Goal: Task Accomplishment & Management: Manage account settings

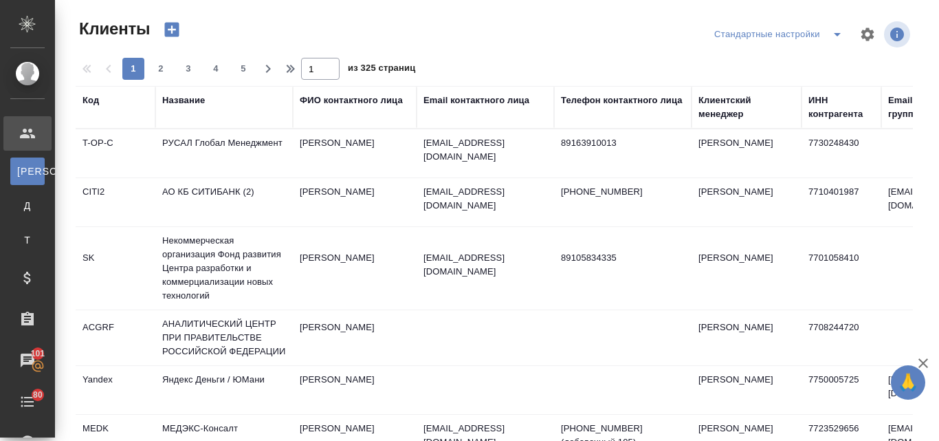
select select "RU"
click at [182, 96] on div "Название" at bounding box center [183, 100] width 43 height 14
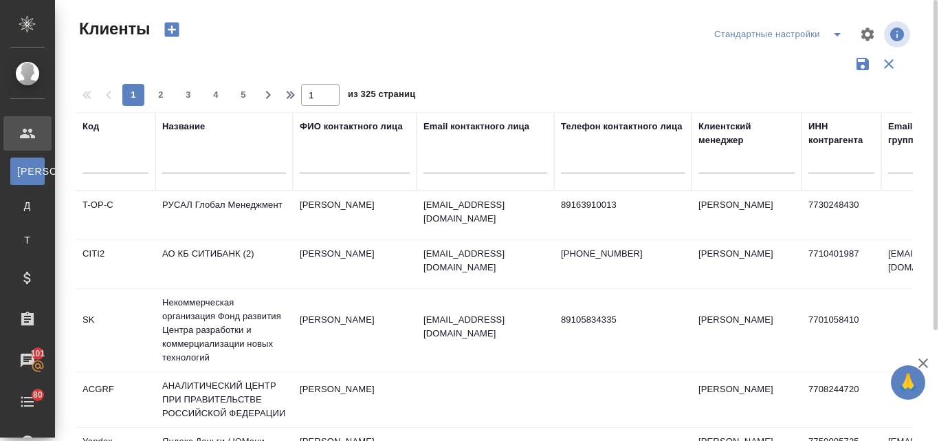
click at [223, 155] on div at bounding box center [224, 166] width 124 height 34
click at [212, 161] on input "text" at bounding box center [224, 164] width 124 height 17
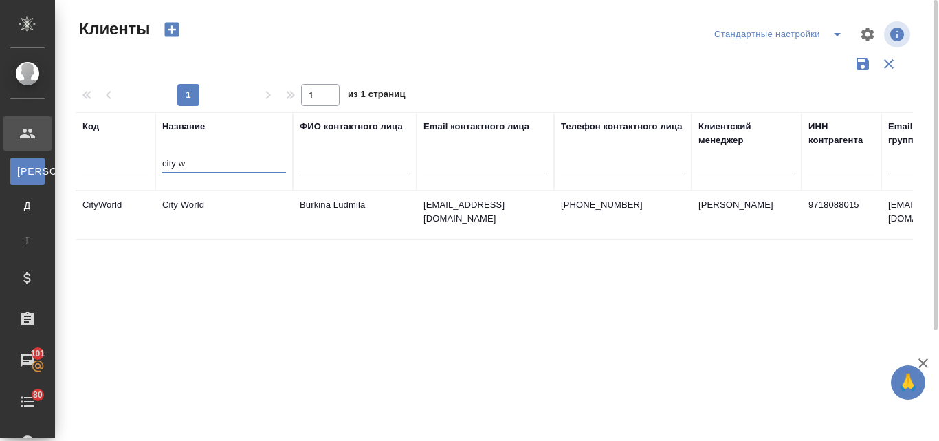
type input "city w"
click at [195, 199] on td "City World" at bounding box center [223, 215] width 137 height 48
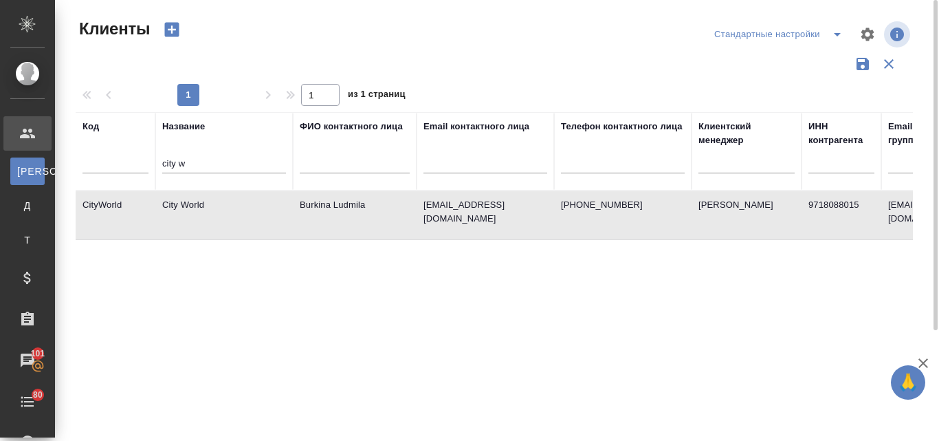
click at [453, 216] on td "ludmilaburkina@gmail.com" at bounding box center [485, 215] width 137 height 48
drag, startPoint x: 212, startPoint y: 157, endPoint x: 155, endPoint y: 158, distance: 56.4
click at [155, 158] on tr "Код Название city w ФИО контактного лица Email контактного лица Телефон контакт…" at bounding box center [595, 151] width 1039 height 78
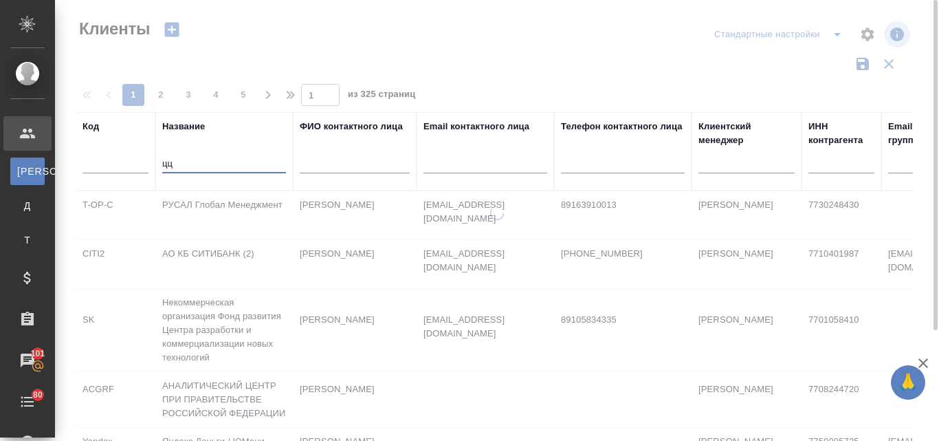
type input "ц"
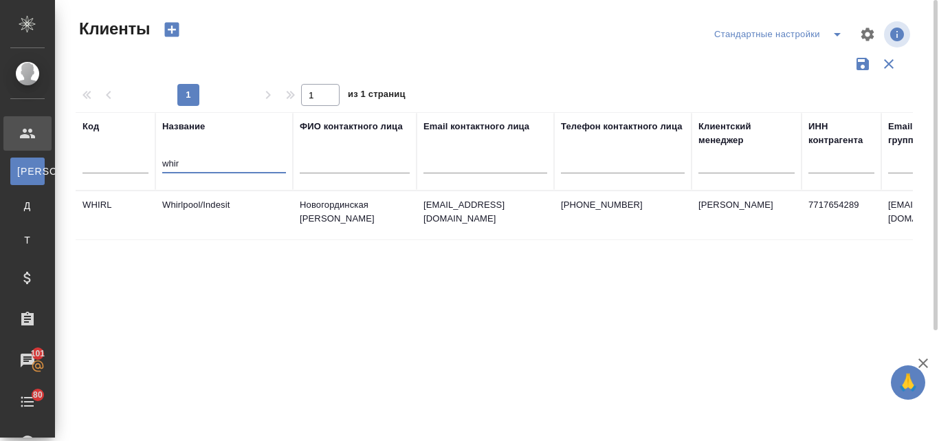
type input "whir"
click at [220, 203] on td "Whirlpool/Indesit" at bounding box center [223, 215] width 137 height 48
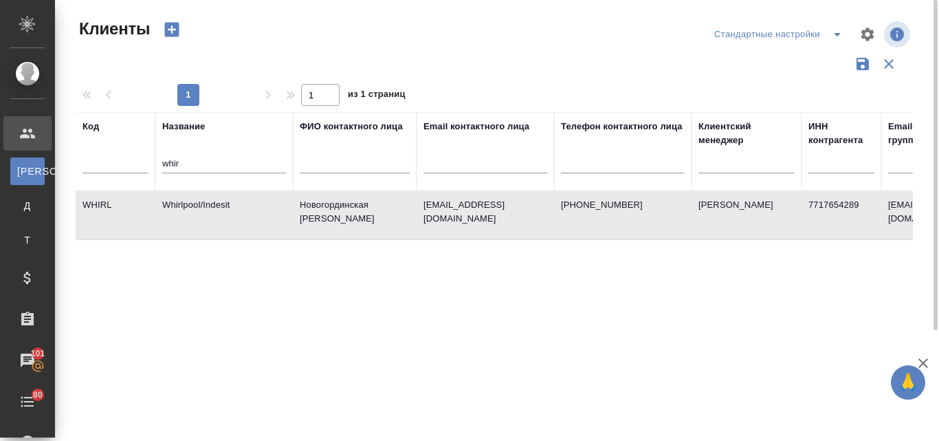
click at [220, 203] on td "Whirlpool/Indesit" at bounding box center [223, 215] width 137 height 48
click at [447, 158] on input "text" at bounding box center [485, 164] width 124 height 17
drag, startPoint x: 184, startPoint y: 161, endPoint x: 149, endPoint y: 160, distance: 34.4
click at [149, 160] on tr "Код Название whir ФИО контактного лица Email контактного лица Телефон контактно…" at bounding box center [595, 151] width 1039 height 78
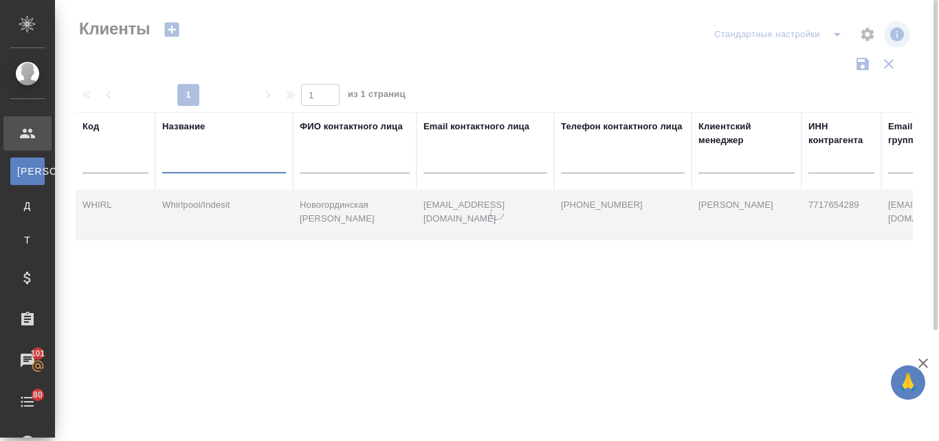
click at [441, 166] on input "text" at bounding box center [485, 164] width 124 height 17
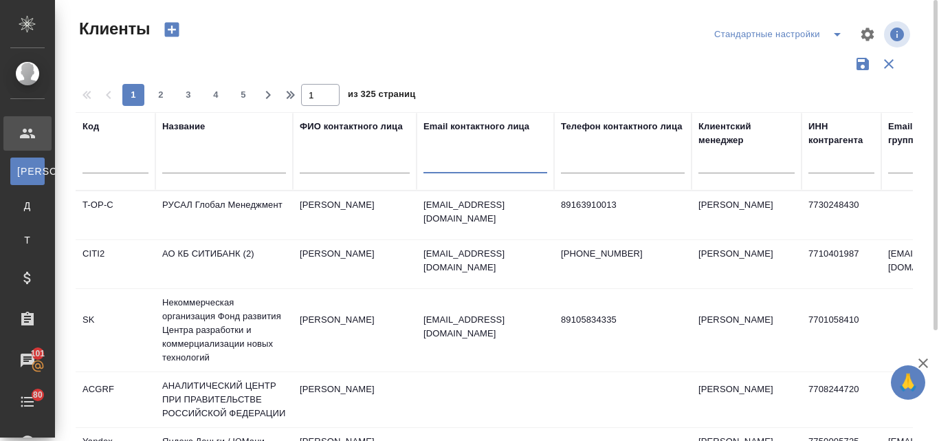
paste input "@rusada.ru"
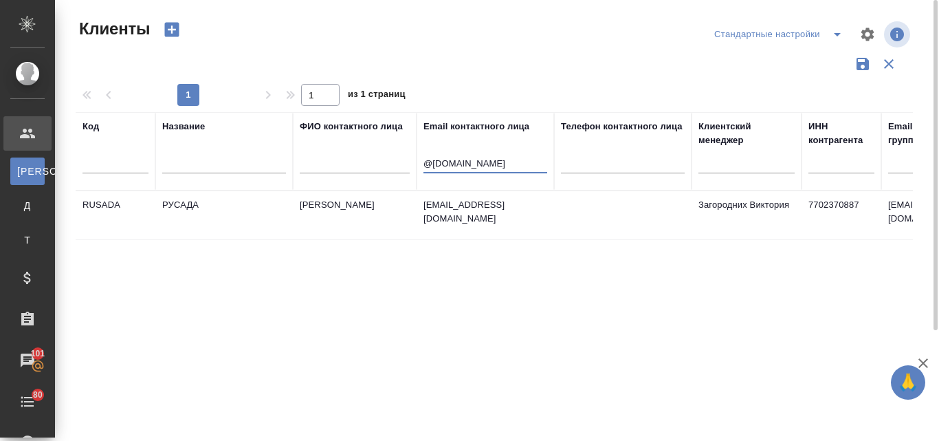
type input "@rusada.ru"
drag, startPoint x: 474, startPoint y: 166, endPoint x: 423, endPoint y: 155, distance: 52.0
click at [423, 155] on div "@rusada.ru" at bounding box center [485, 166] width 124 height 34
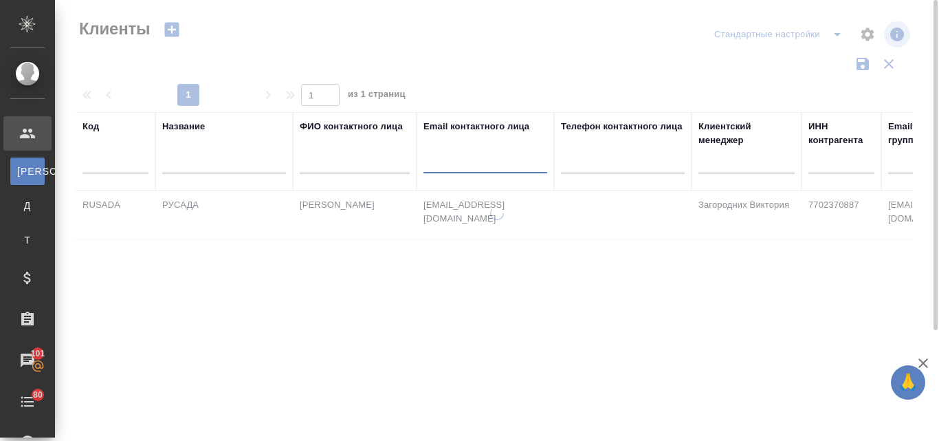
paste input "@speechpro.com"
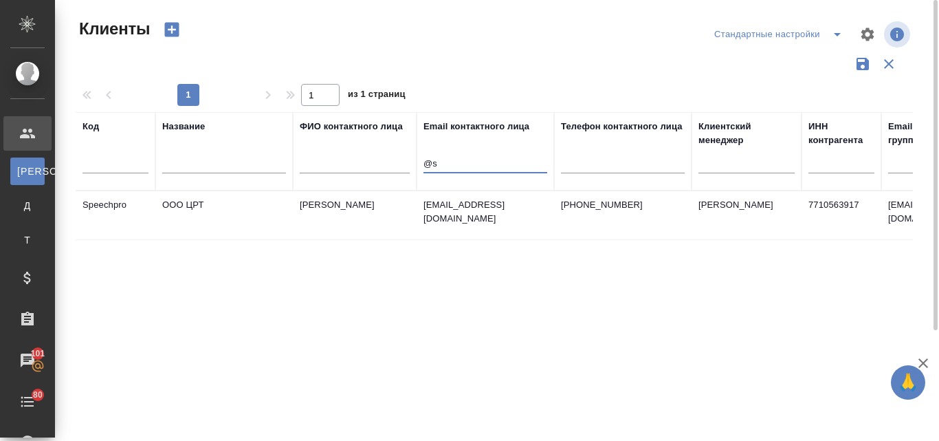
type input "@"
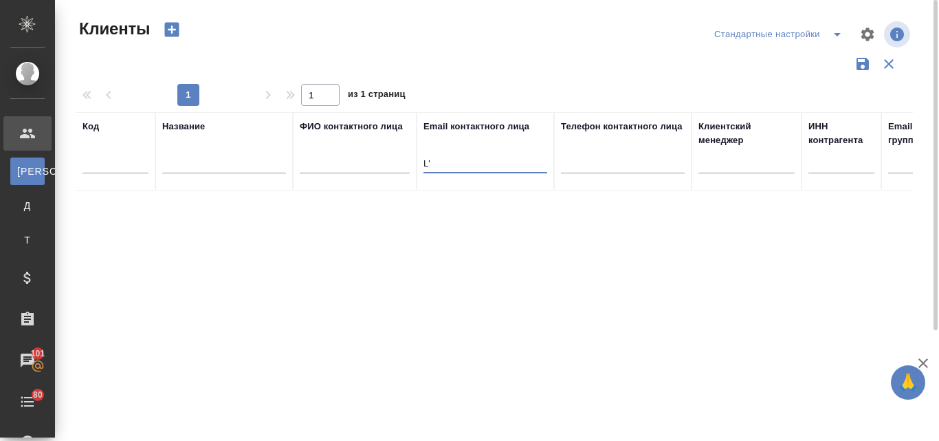
type input "L"
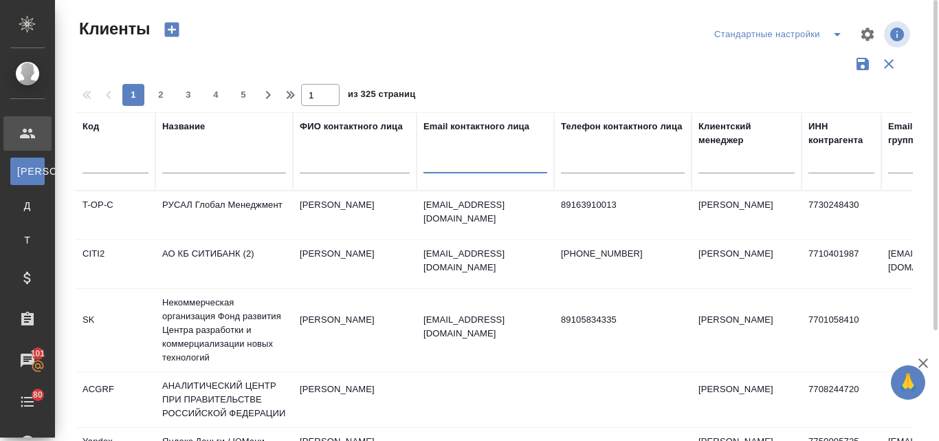
click at [191, 157] on input "text" at bounding box center [224, 164] width 124 height 17
type input "д"
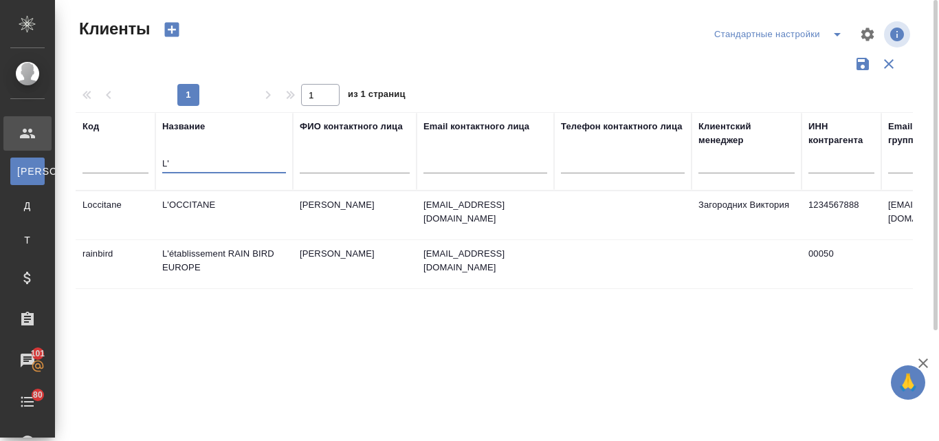
type input "L'"
click at [177, 200] on td "L'OCCITANE" at bounding box center [223, 215] width 137 height 48
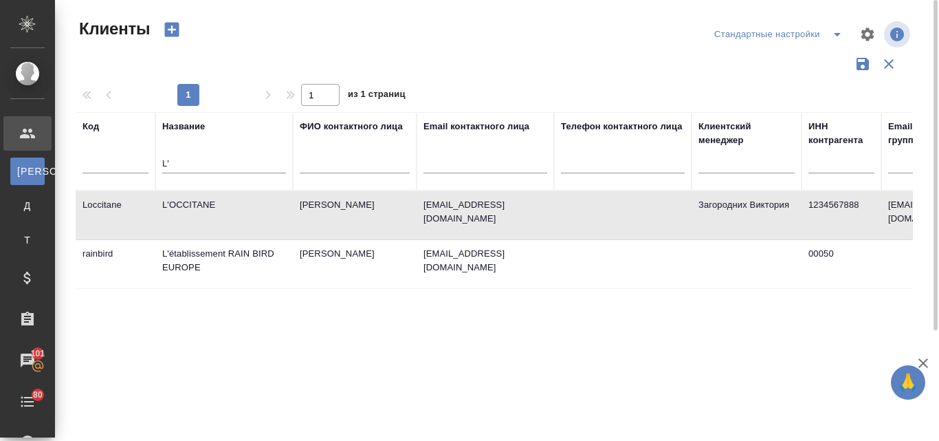
click at [177, 200] on td "L'OCCITANE" at bounding box center [223, 215] width 137 height 48
drag, startPoint x: 210, startPoint y: 162, endPoint x: 160, endPoint y: 160, distance: 50.2
click at [160, 160] on th "Название L'" at bounding box center [223, 151] width 137 height 78
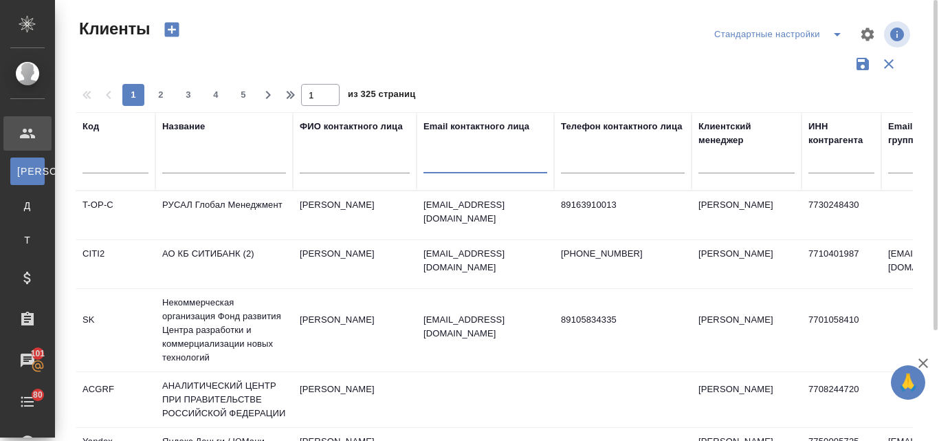
click at [480, 164] on input "text" at bounding box center [485, 164] width 124 height 17
paste input "@speechpro.com"
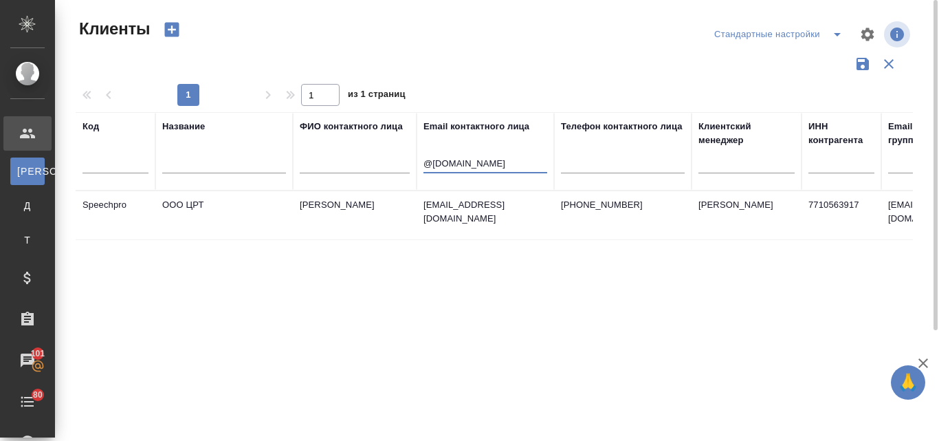
type input "@speechpro.com"
click at [476, 212] on td "levin@speechpro.com" at bounding box center [485, 215] width 137 height 48
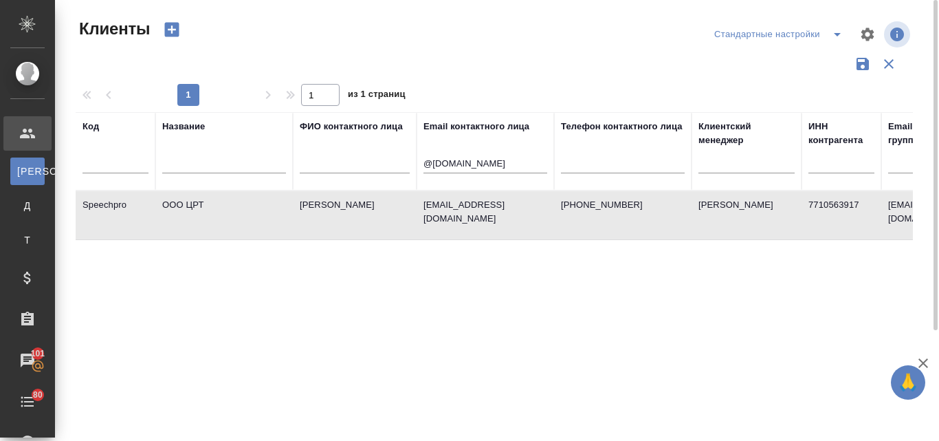
click at [476, 212] on td "levin@speechpro.com" at bounding box center [485, 215] width 137 height 48
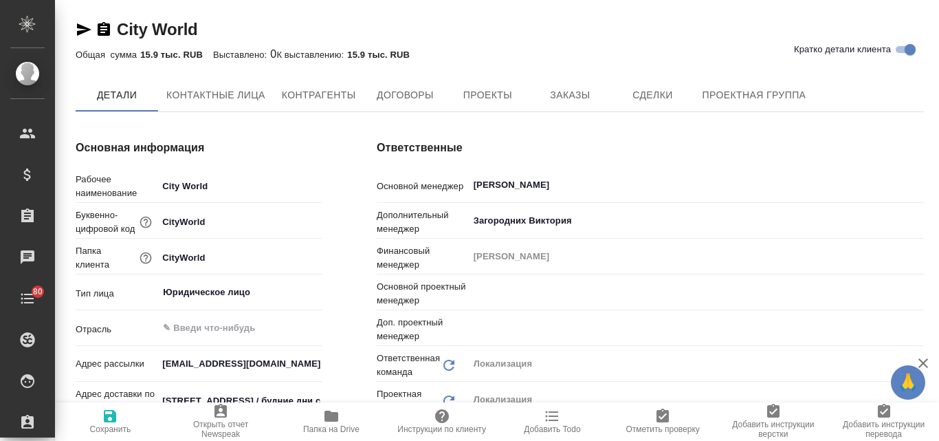
type input "Общество с ограниченной ответственностью «Медиа Групп»(ООО «Медиа Групп»)"
type textarea "x"
type input "[PERSON_NAME]"
type input "Третьякова Ольга"
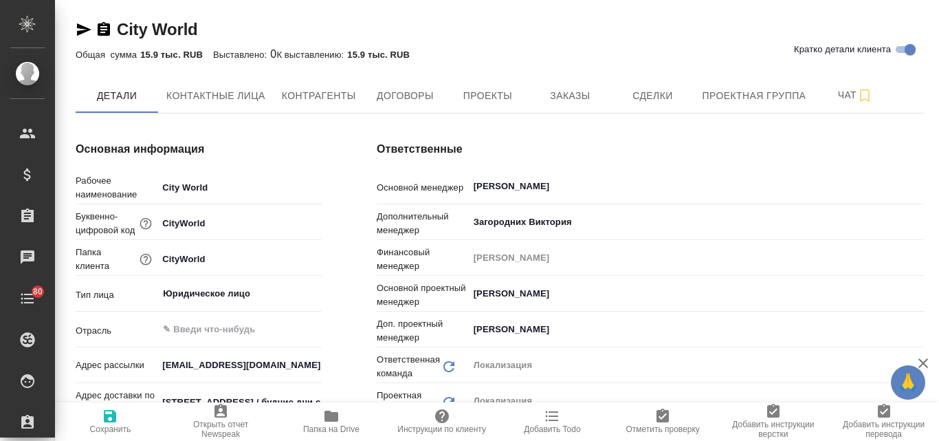
type input "Общество с ограниченной ответственностью «Медиа Групп»(ООО «Медиа Групп»)"
type textarea "x"
type input "Общество с ограниченной ответственностью «Медиа Групп»(ООО «Медиа Групп»)"
type textarea "x"
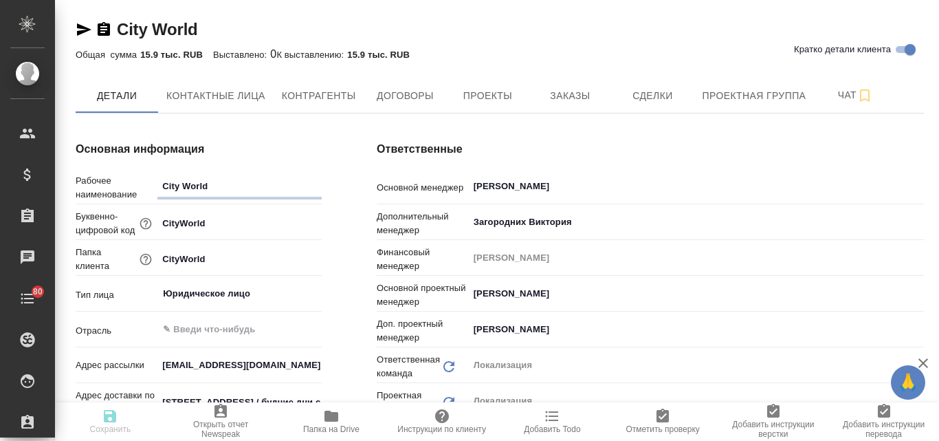
type textarea "x"
type input "Общество с ограниченной ответственностью «Медиа Групп»(ООО «Медиа Групп»)"
type textarea "x"
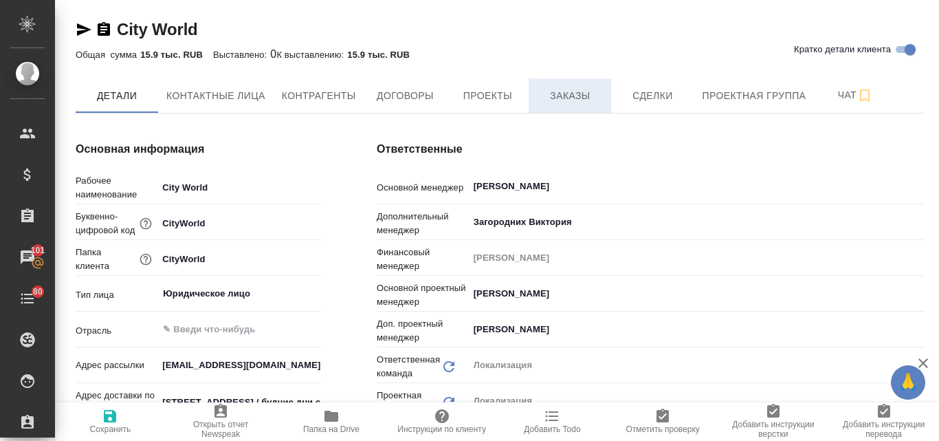
click at [568, 103] on span "Заказы" at bounding box center [570, 95] width 66 height 17
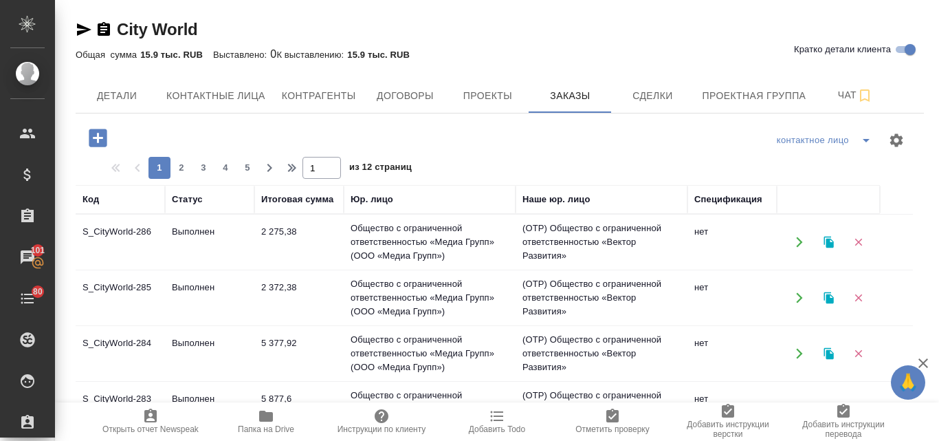
click at [221, 231] on td "Выполнен" at bounding box center [209, 242] width 89 height 48
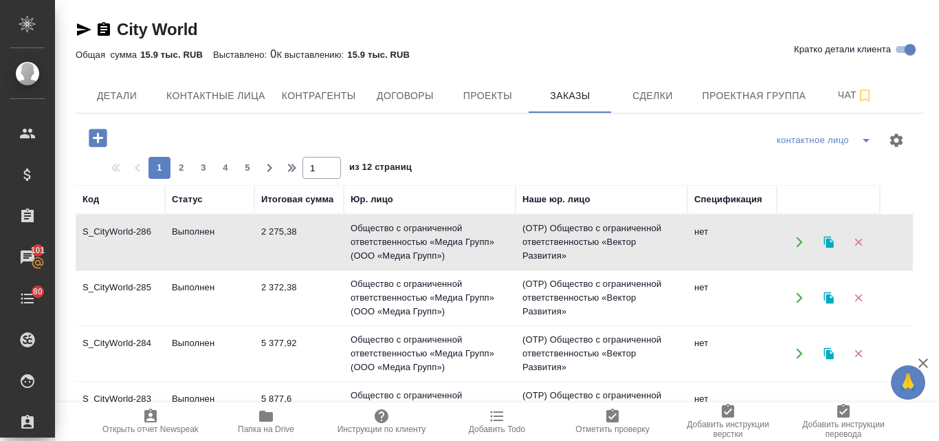
click at [834, 240] on icon "button" at bounding box center [829, 242] width 12 height 12
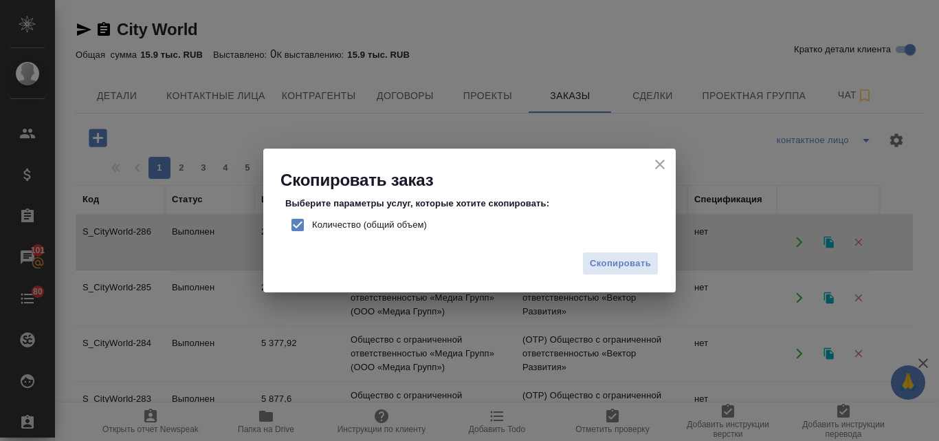
click at [291, 228] on input "Количество (общий объем)" at bounding box center [297, 224] width 29 height 29
checkbox input "false"
click at [638, 266] on span "Скопировать" at bounding box center [620, 264] width 61 height 16
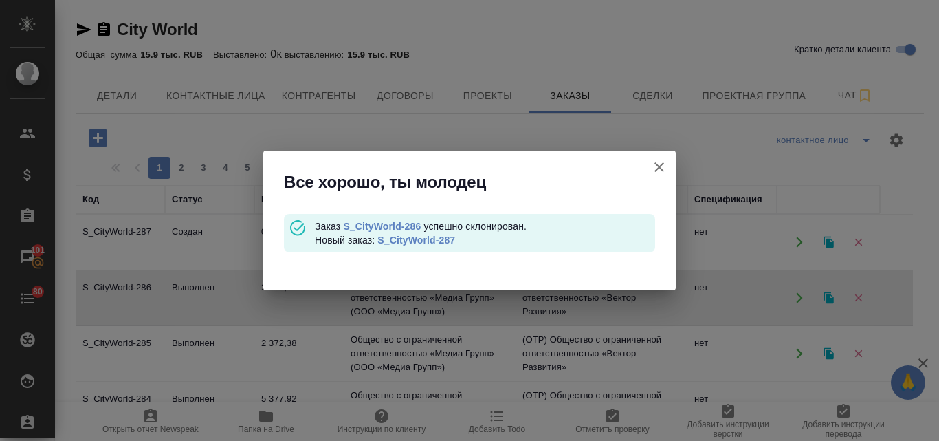
click at [418, 239] on link "S_CityWorld-287" at bounding box center [416, 239] width 78 height 11
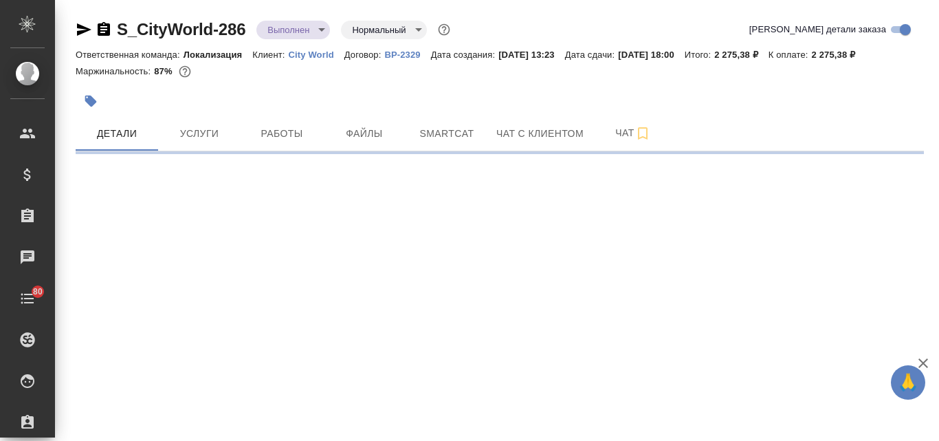
select select "RU"
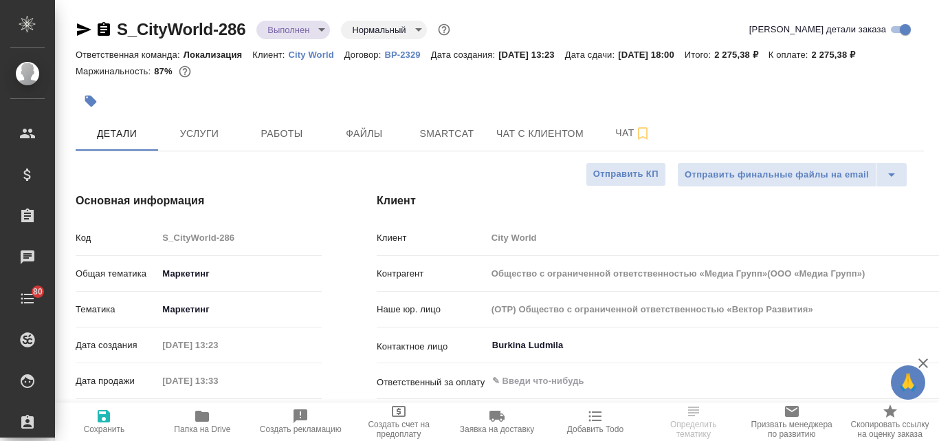
type input "Общество с ограниченной ответственностью «Медиа Групп»(ООО «Медиа Групп»)"
type textarea "x"
type input "Общество с ограниченной ответственностью «Медиа Групп»(ООО «Медиа Групп»)"
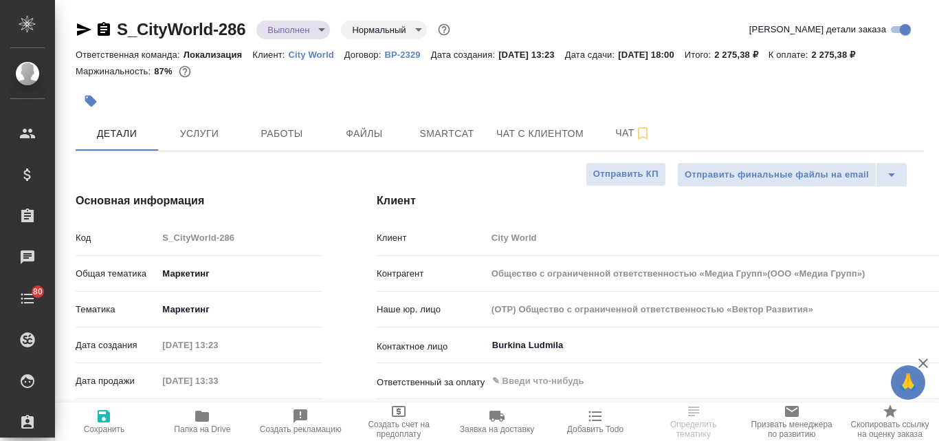
type textarea "x"
click at [208, 128] on span "Услуги" at bounding box center [199, 133] width 66 height 17
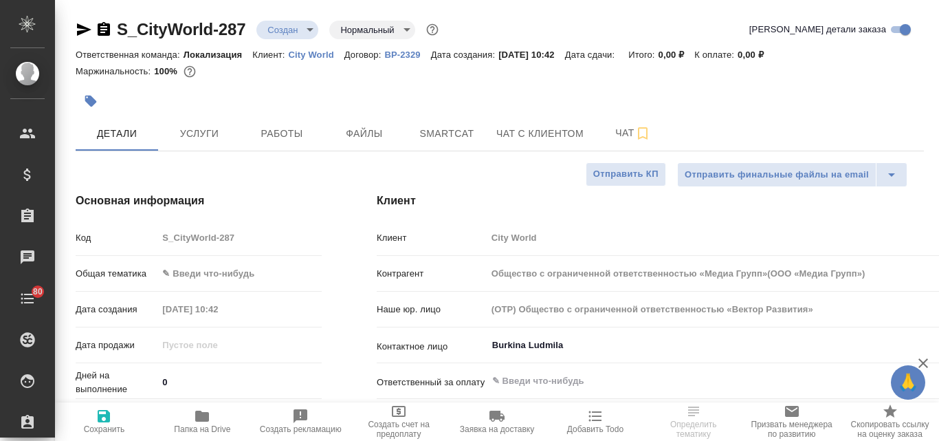
select select "RU"
type input "Общество с ограниченной ответственностью «Медиа Групп»(ООО «Медиа Групп»)"
click at [364, 135] on span "Файлы" at bounding box center [364, 133] width 66 height 17
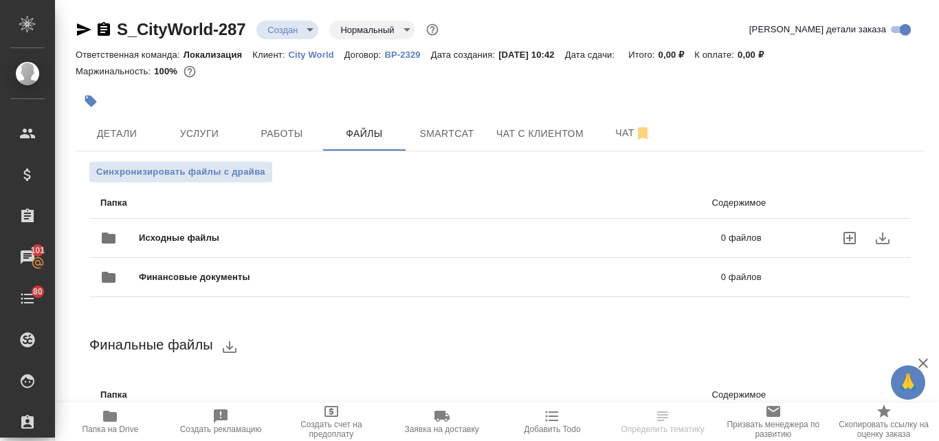
click at [225, 240] on span "Исходные файлы" at bounding box center [304, 238] width 331 height 14
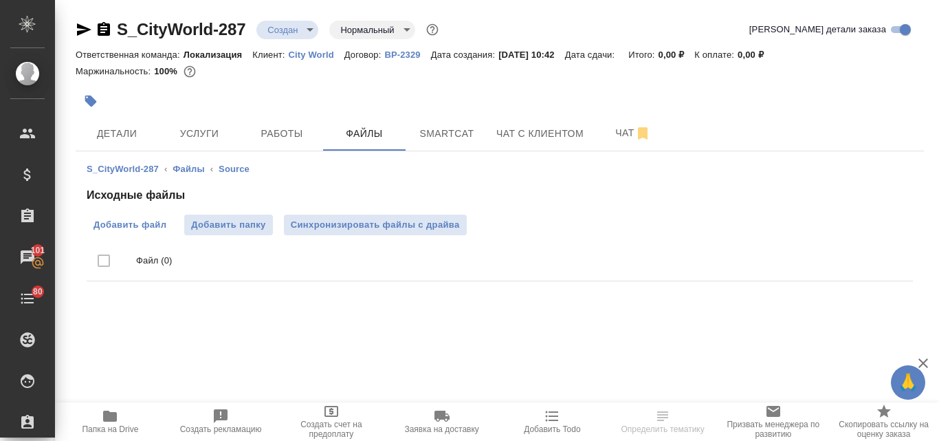
click at [160, 229] on span "Добавить файл" at bounding box center [129, 225] width 73 height 14
click at [0, 0] on input "Добавить файл" at bounding box center [0, 0] width 0 height 0
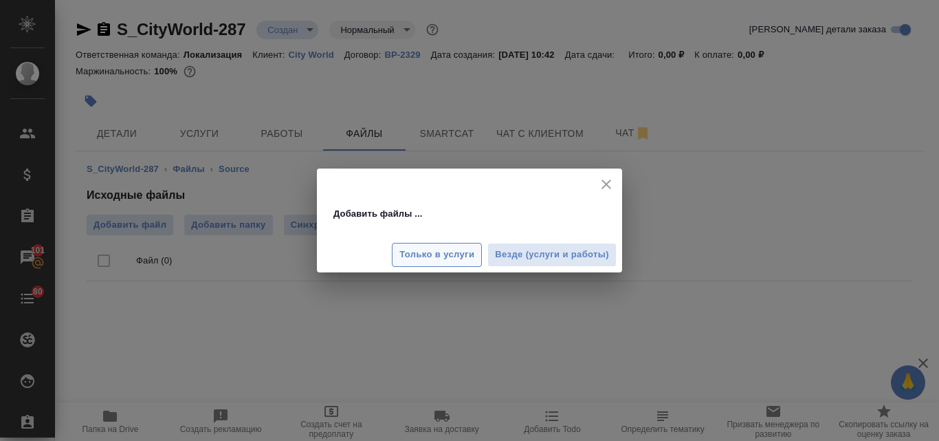
click at [469, 253] on span "Только в услуги" at bounding box center [436, 255] width 75 height 16
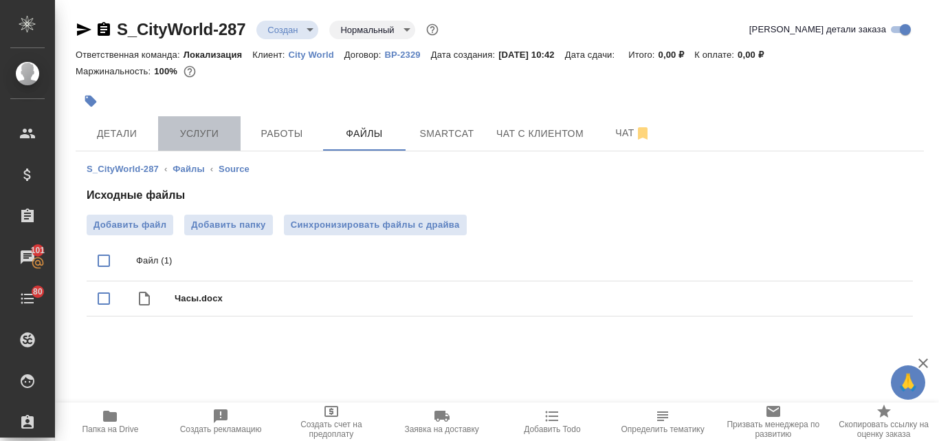
click at [197, 137] on span "Услуги" at bounding box center [199, 133] width 66 height 17
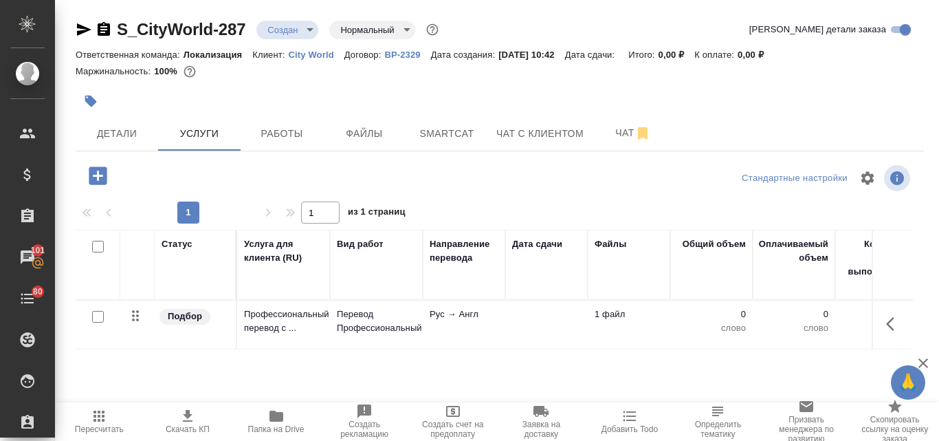
click at [99, 319] on input "checkbox" at bounding box center [98, 317] width 12 height 12
checkbox input "true"
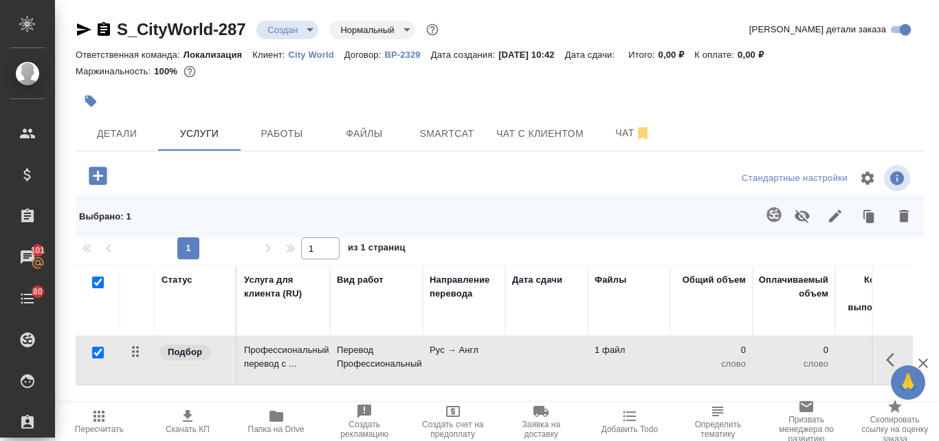
click at [772, 218] on icon "button" at bounding box center [774, 214] width 16 height 16
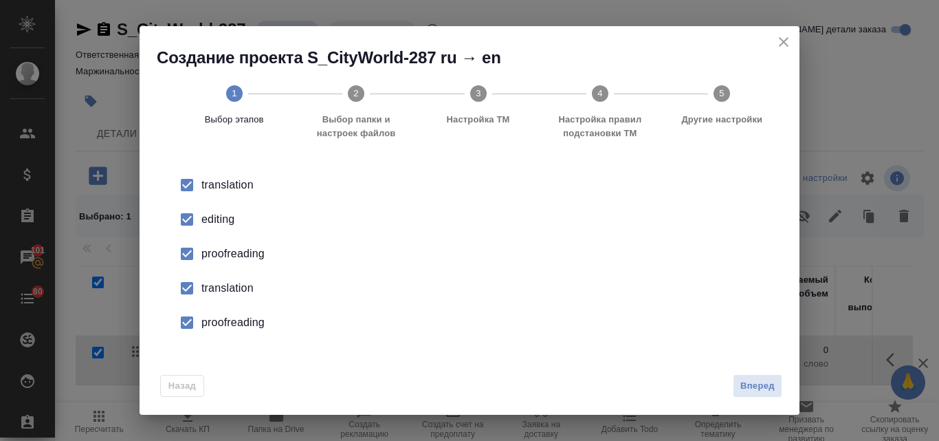
click at [210, 223] on div "editing" at bounding box center [483, 219] width 565 height 16
click at [221, 258] on div "proofreading" at bounding box center [483, 253] width 565 height 16
click at [233, 286] on div "translation" at bounding box center [483, 288] width 565 height 16
click at [256, 323] on div "proofreading" at bounding box center [483, 322] width 565 height 16
click at [743, 384] on span "Вперед" at bounding box center [757, 386] width 34 height 16
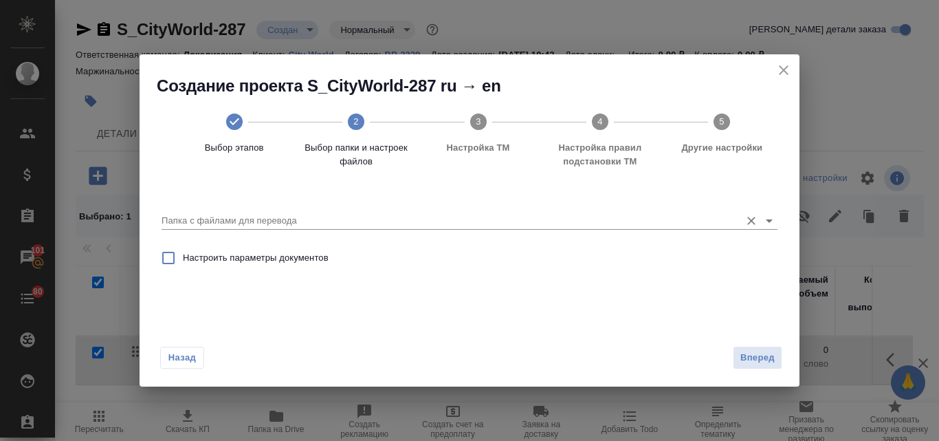
click at [300, 220] on input "Папка с файлами для перевода" at bounding box center [448, 220] width 572 height 16
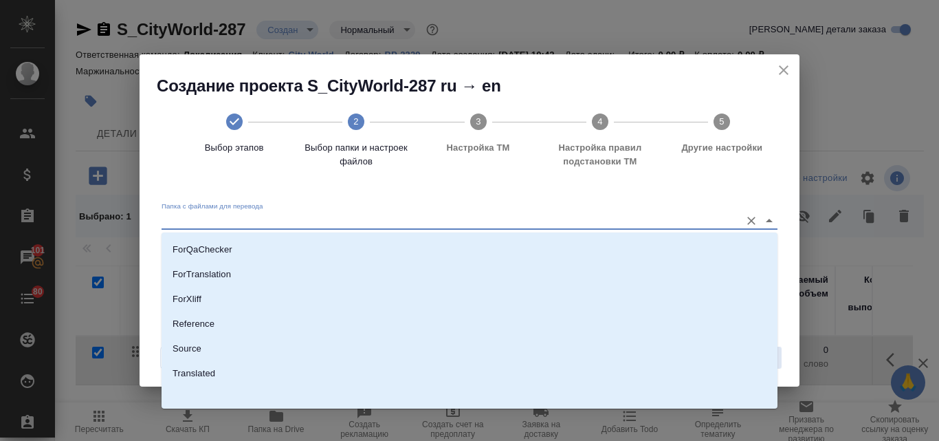
scroll to position [150, 0]
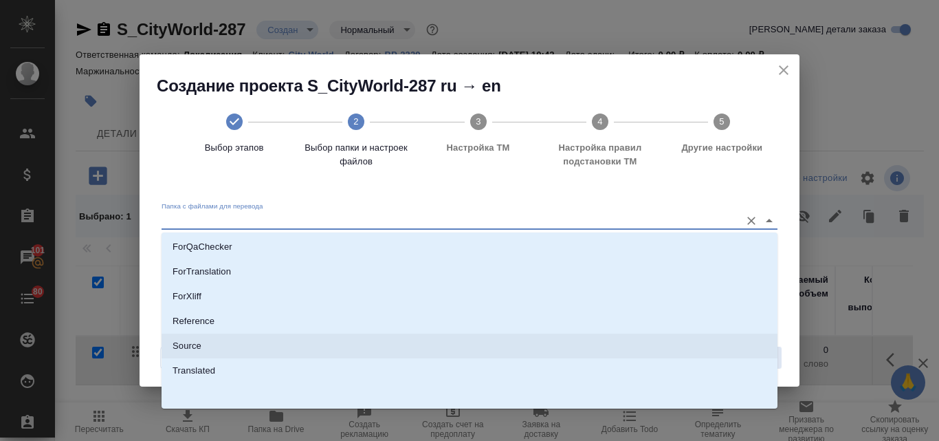
click at [199, 342] on p "Source" at bounding box center [187, 346] width 29 height 14
type input "Source"
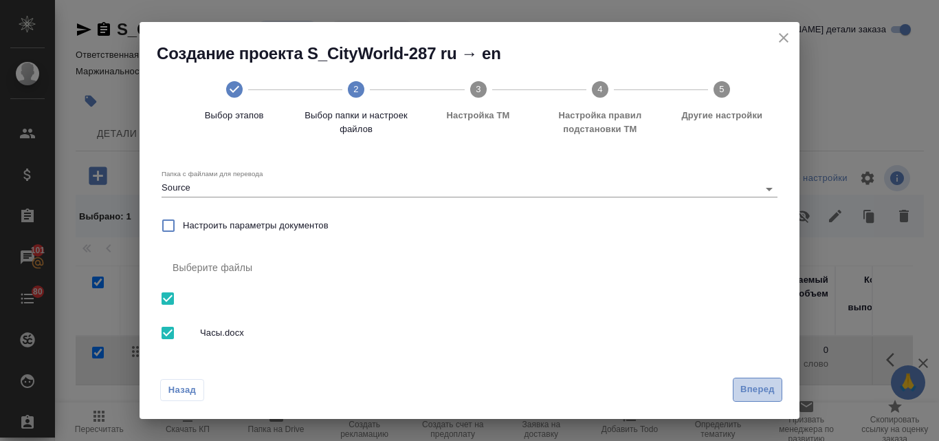
click at [766, 381] on span "Вперед" at bounding box center [757, 389] width 34 height 16
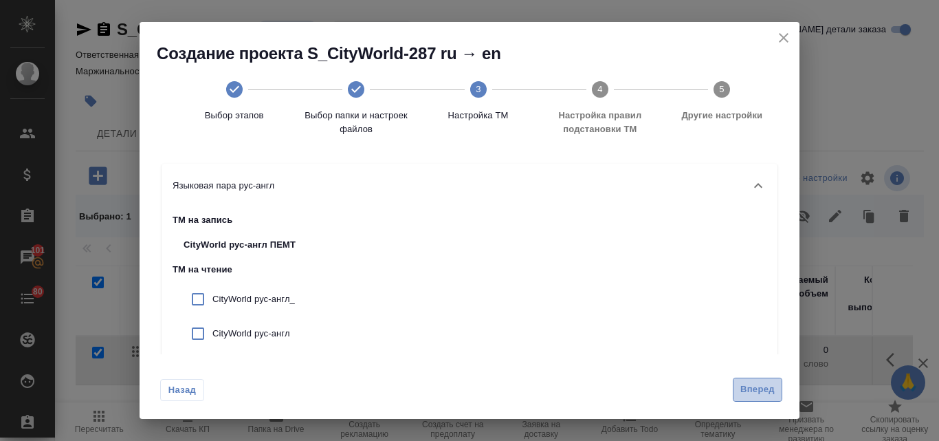
click at [747, 387] on span "Вперед" at bounding box center [757, 389] width 34 height 16
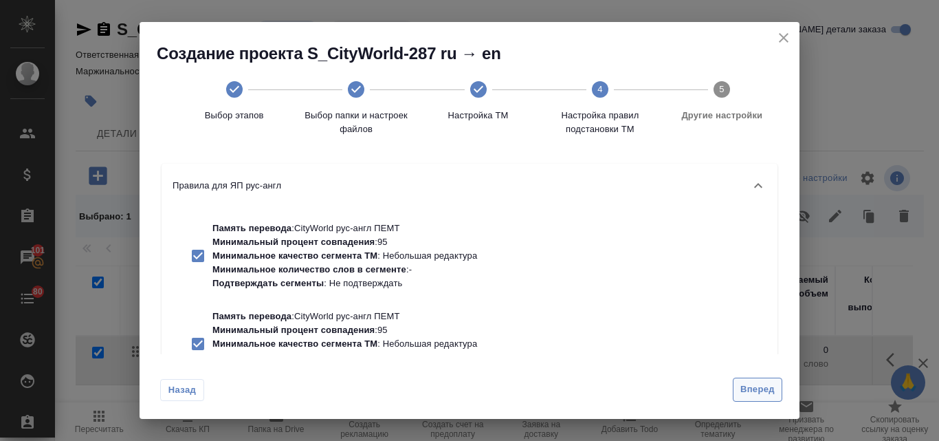
click at [753, 390] on span "Вперед" at bounding box center [757, 389] width 34 height 16
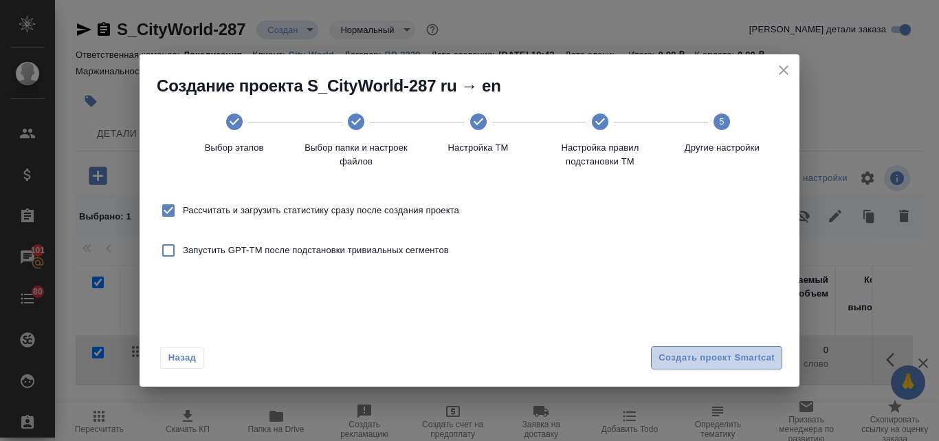
click at [691, 355] on span "Создать проект Smartcat" at bounding box center [716, 358] width 116 height 16
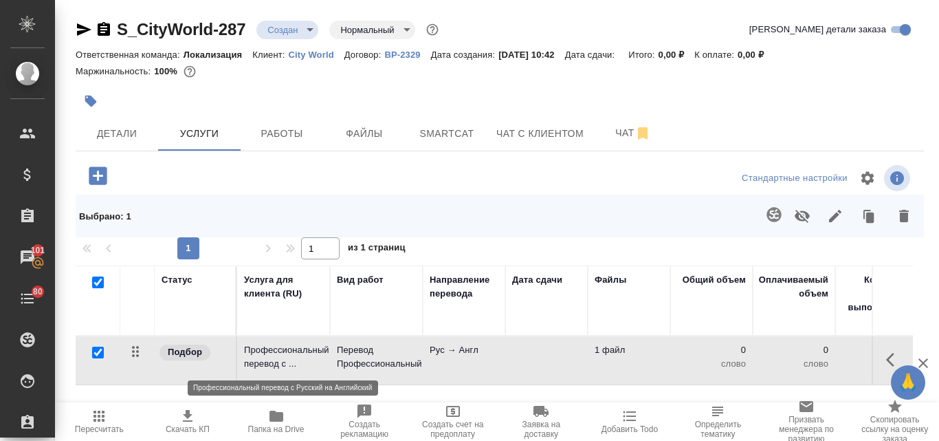
click at [320, 348] on p "Профессиональный перевод с ..." at bounding box center [283, 356] width 79 height 27
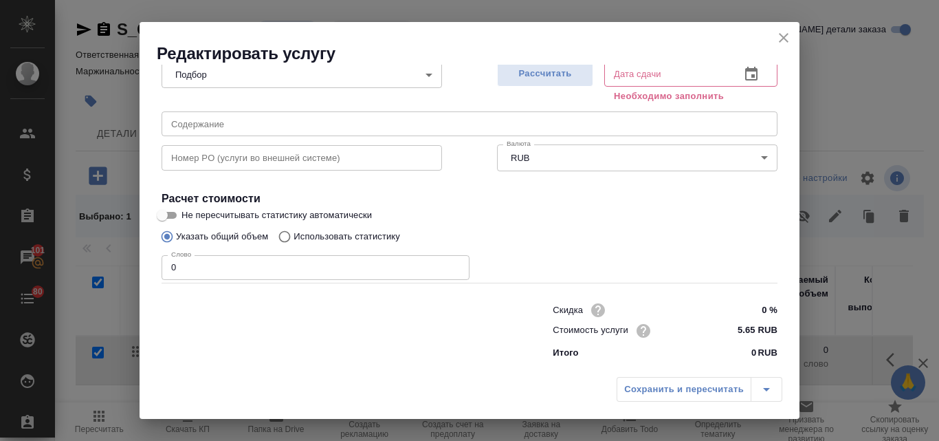
scroll to position [155, 0]
click at [284, 239] on input "Использовать статистику" at bounding box center [282, 236] width 22 height 26
radio input "true"
radio input "false"
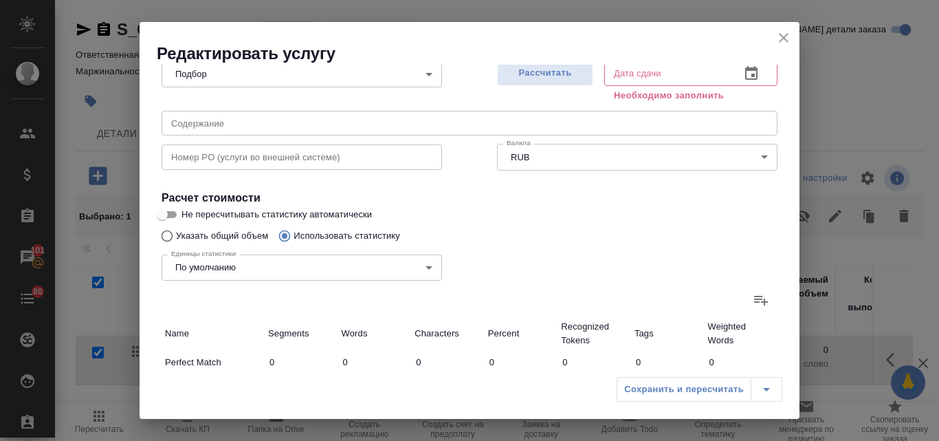
click at [754, 302] on icon at bounding box center [761, 301] width 14 height 10
click at [0, 0] on input "file" at bounding box center [0, 0] width 0 height 0
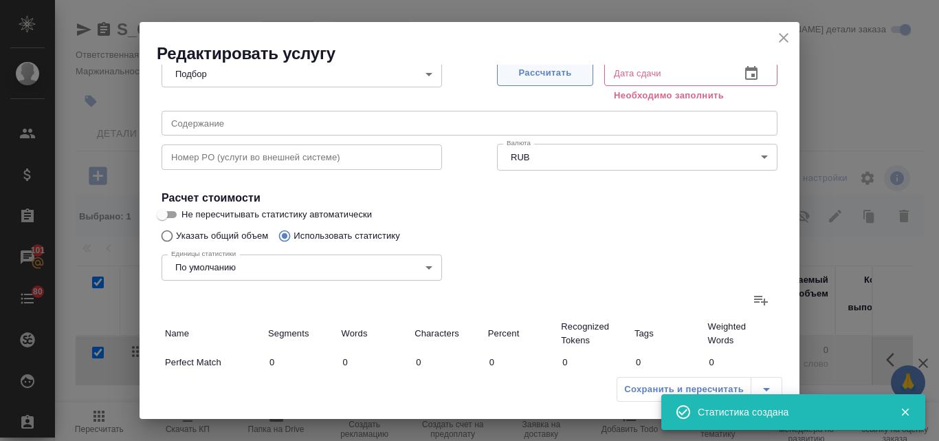
type input "1"
type input "5"
type input "1"
type input "3"
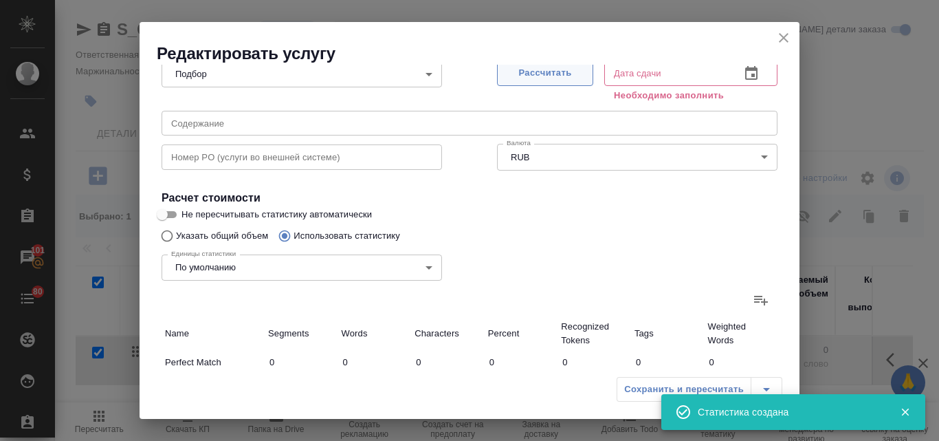
type input "24"
type input "31"
type input "467"
type input "3584"
type input "33"
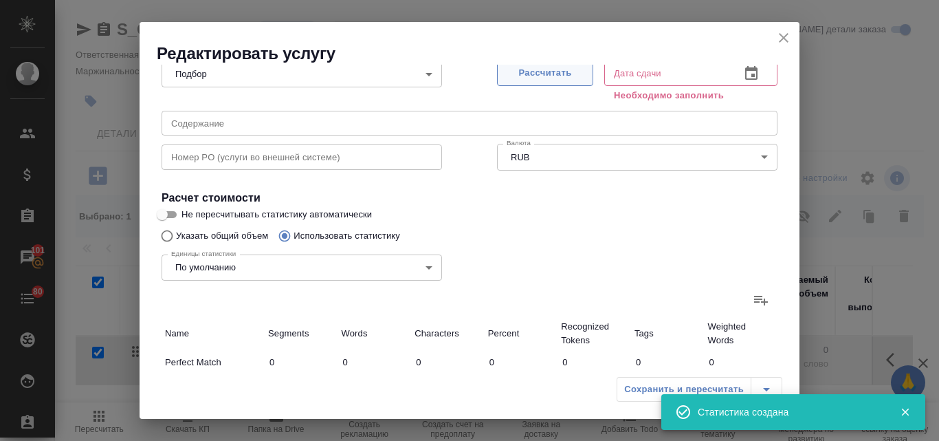
type input "471"
type input "3613"
type input "33"
type input "471"
type input "3613"
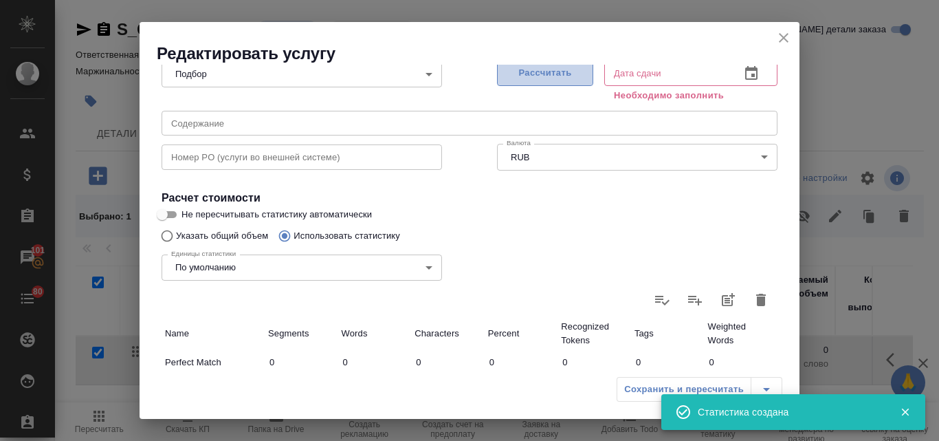
click at [534, 76] on span "Рассчитать" at bounding box center [544, 73] width 81 height 16
type input "25.09.2025 10:44"
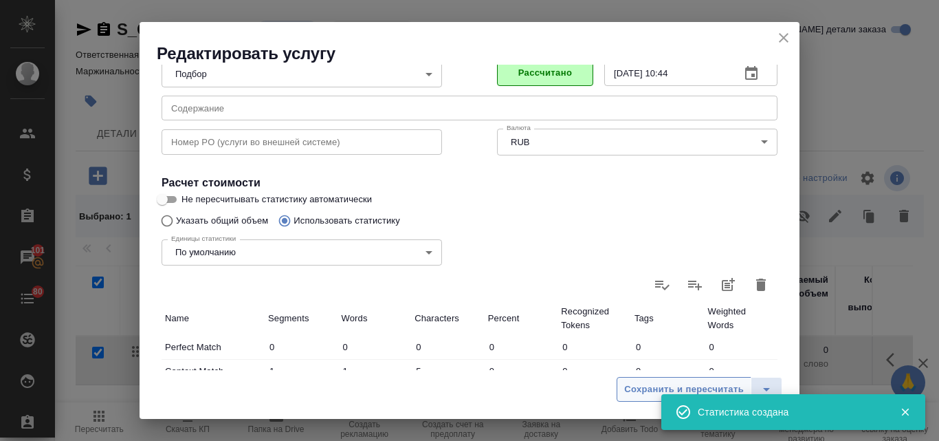
click at [637, 392] on span "Сохранить и пересчитать" at bounding box center [684, 389] width 120 height 16
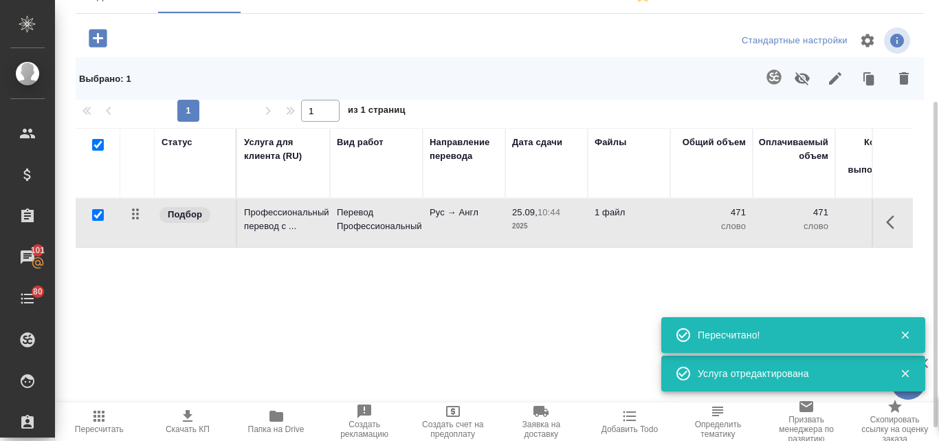
scroll to position [0, 0]
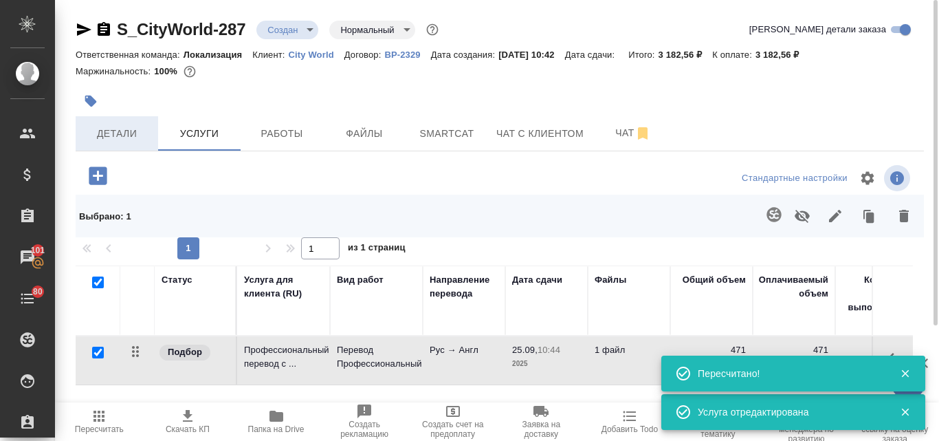
click at [110, 129] on span "Детали" at bounding box center [117, 133] width 66 height 17
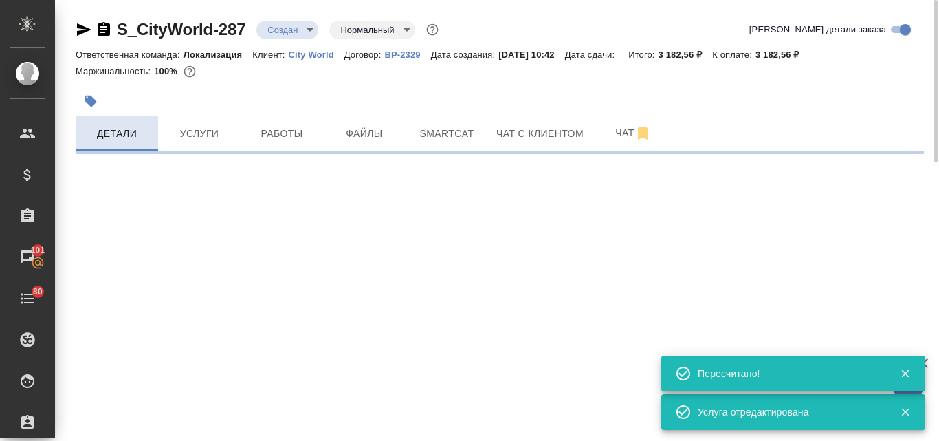
select select "RU"
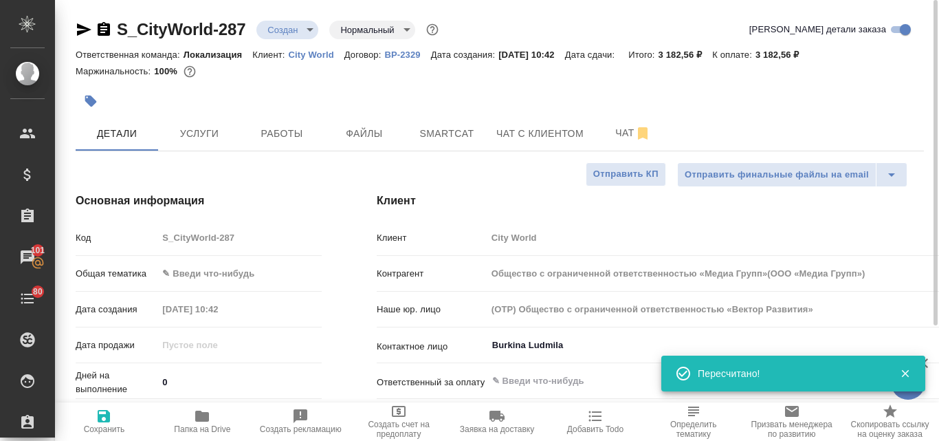
type textarea "x"
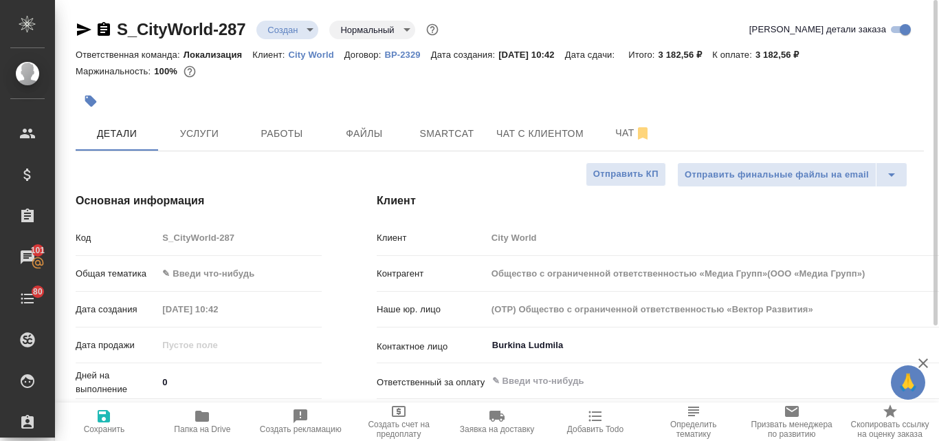
click at [243, 275] on body "🙏 .cls-1 fill:#fff; AWATERA Valyaeva Anna Клиенты Спецификации Заказы 101 Чаты …" at bounding box center [469, 220] width 939 height 441
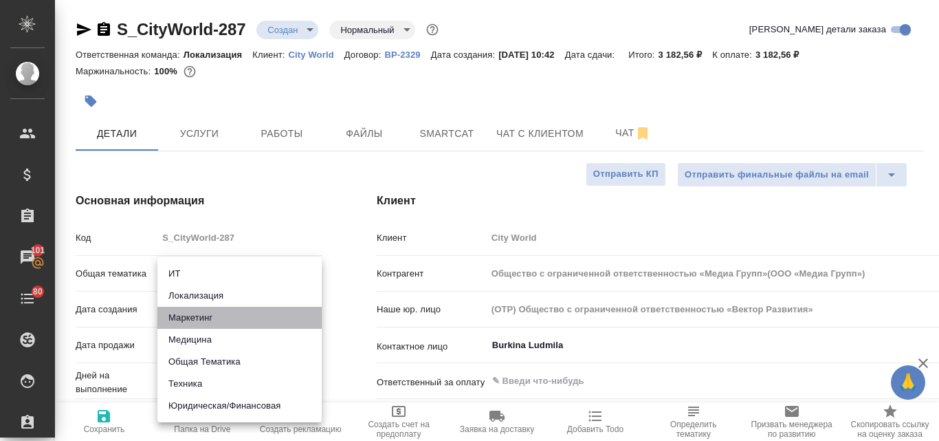
click at [194, 317] on li "Маркетинг" at bounding box center [239, 318] width 164 height 22
type input "marketing"
type input "Общество с ограниченной ответственностью «Медиа Групп»(ООО «Медиа Групп»)"
type textarea "x"
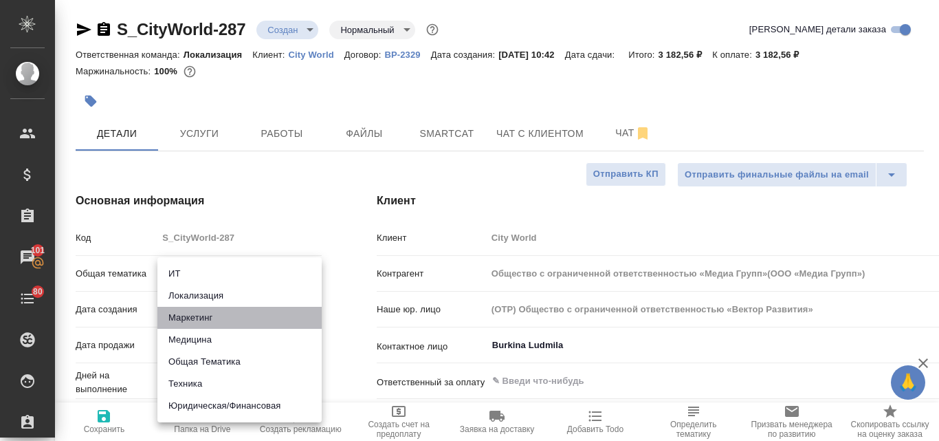
type textarea "x"
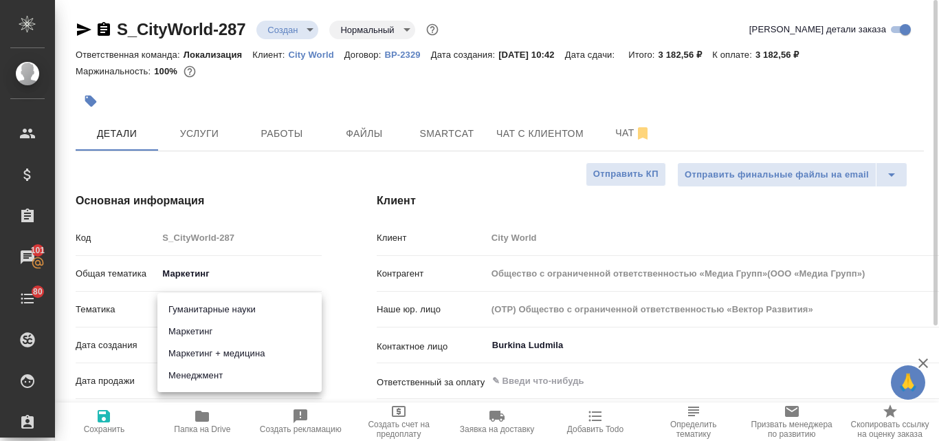
click at [184, 307] on body "🙏 .cls-1 fill:#fff; AWATERA Valyaeva Anna Клиенты Спецификации Заказы 101 Чаты …" at bounding box center [469, 220] width 939 height 441
click at [186, 329] on li "Маркетинг" at bounding box center [239, 331] width 164 height 22
type input "Общество с ограниченной ответственностью «Медиа Групп»(ООО «Медиа Групп»)"
type textarea "x"
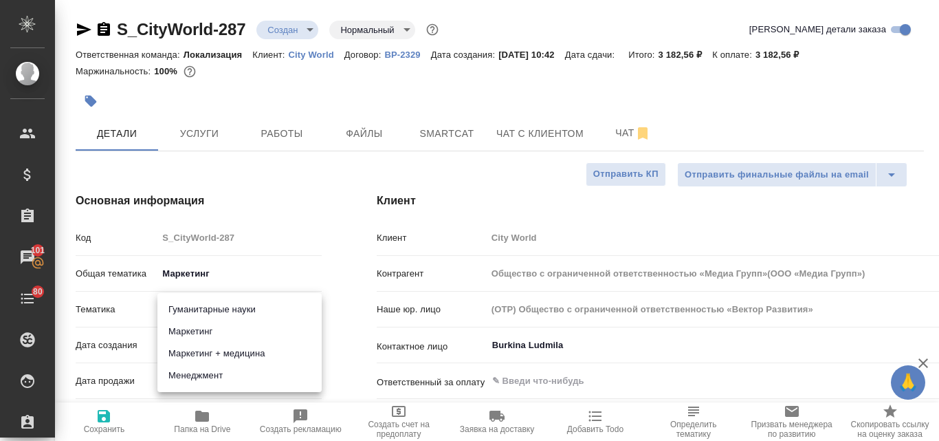
type textarea "x"
type input "5a8b8b956a9677013d343d63"
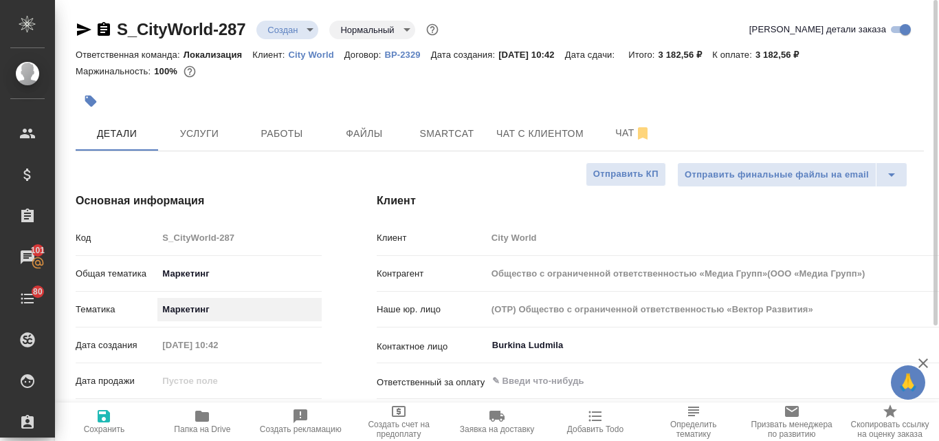
type input "Общество с ограниченной ответственностью «Медиа Групп»(ООО «Медиа Групп»)"
type textarea "x"
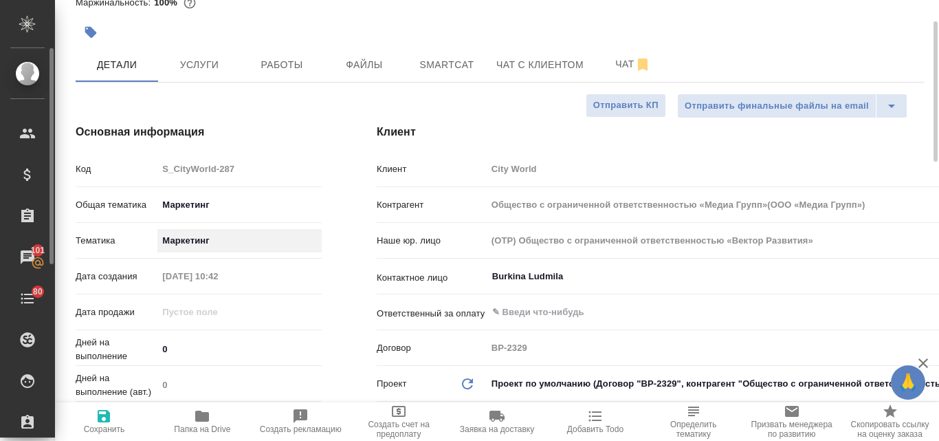
type input "Общество с ограниченной ответственностью «Медиа Групп»(ООО «Медиа Групп»)"
type textarea "x"
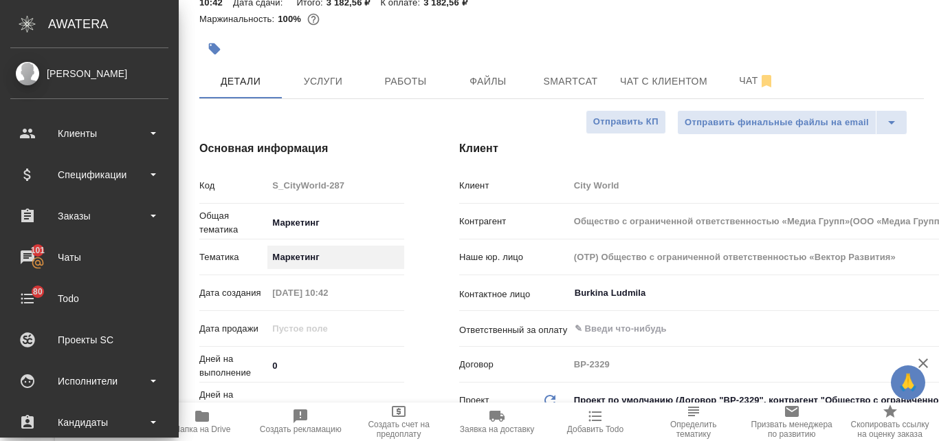
type input "Общество с ограниченной ответственностью «Медиа Групп»(ООО «Медиа Групп»)"
type textarea "x"
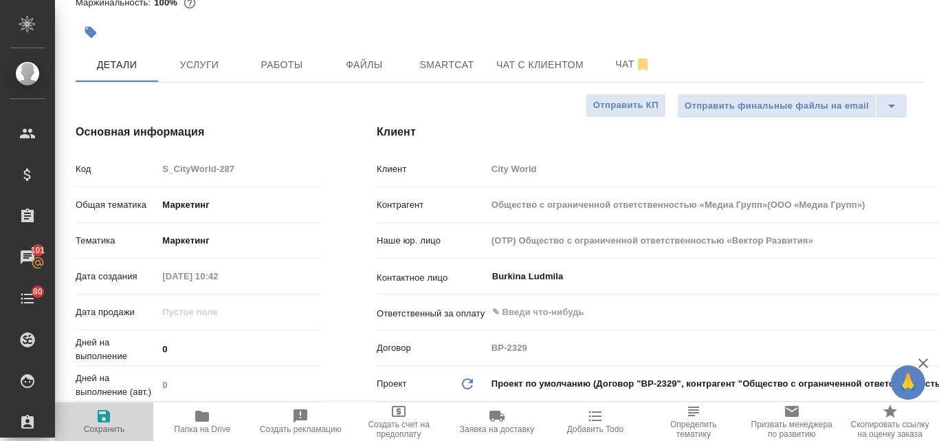
click at [101, 422] on icon "button" at bounding box center [104, 416] width 12 height 12
type input "Общество с ограниченной ответственностью «Медиа Групп»(ООО «Медиа Групп»)"
type textarea "x"
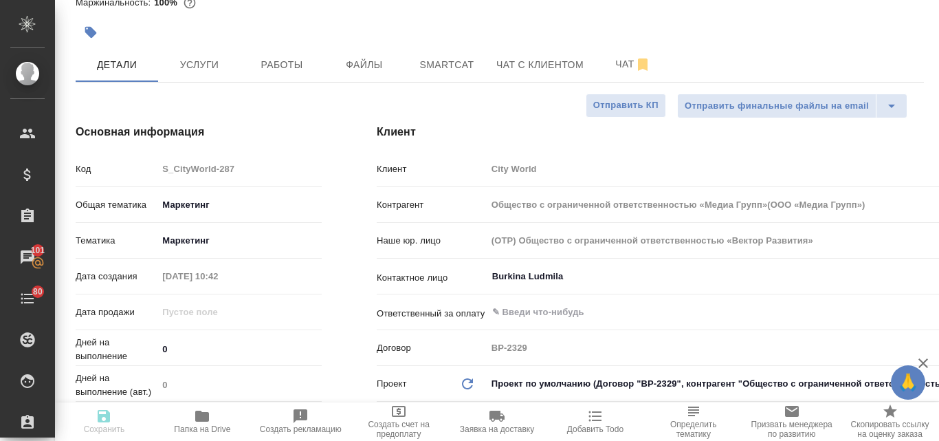
type input "Общество с ограниченной ответственностью «Медиа Групп»(ООО «Медиа Групп»)"
type textarea "x"
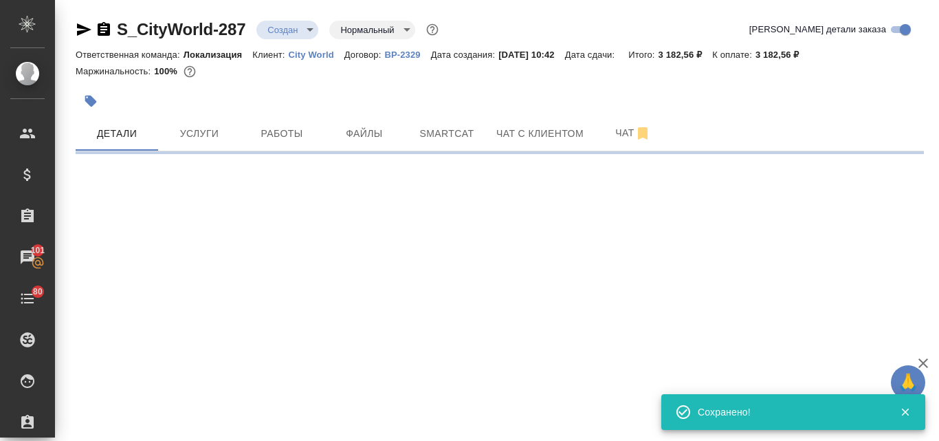
scroll to position [0, 0]
select select "RU"
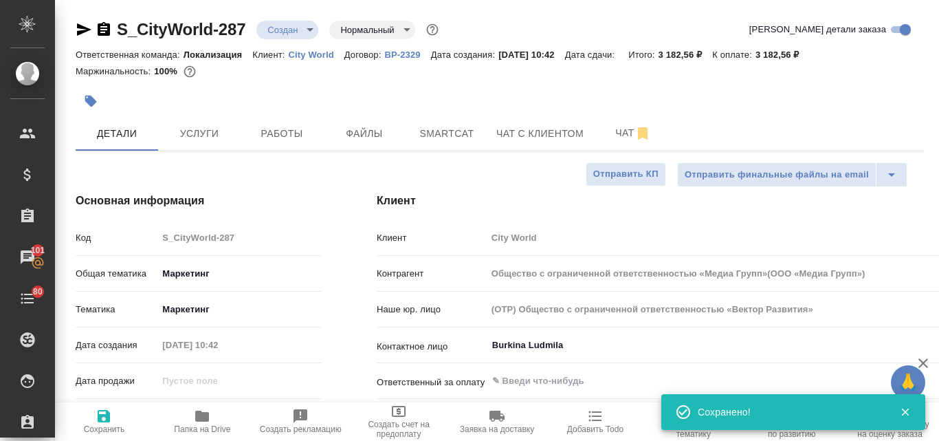
type textarea "x"
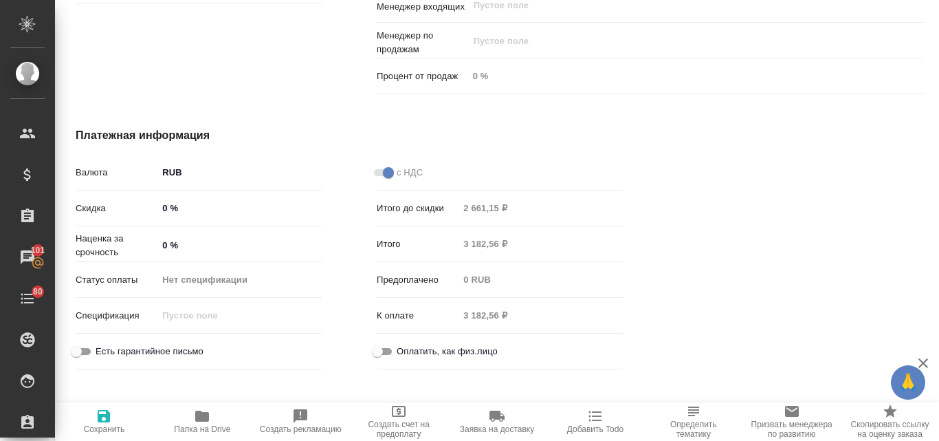
scroll to position [631, 0]
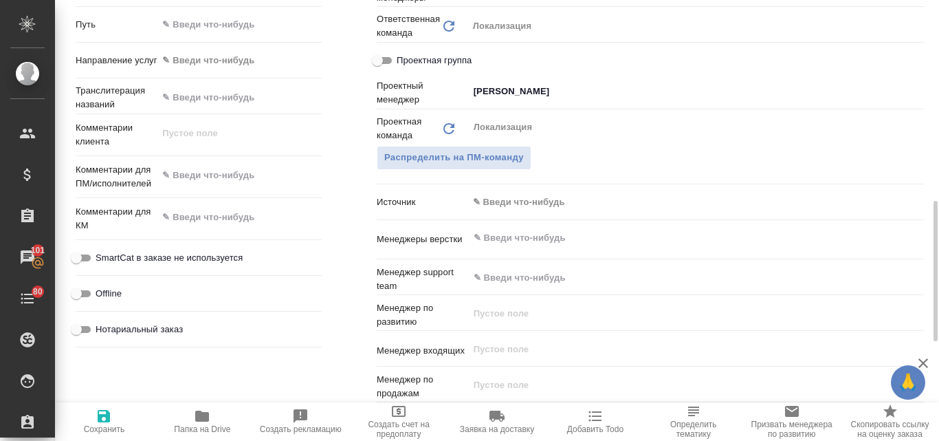
type input "Общество с ограниченной ответственностью «Медиа Групп»(ООО «Медиа Групп»)"
type textarea "x"
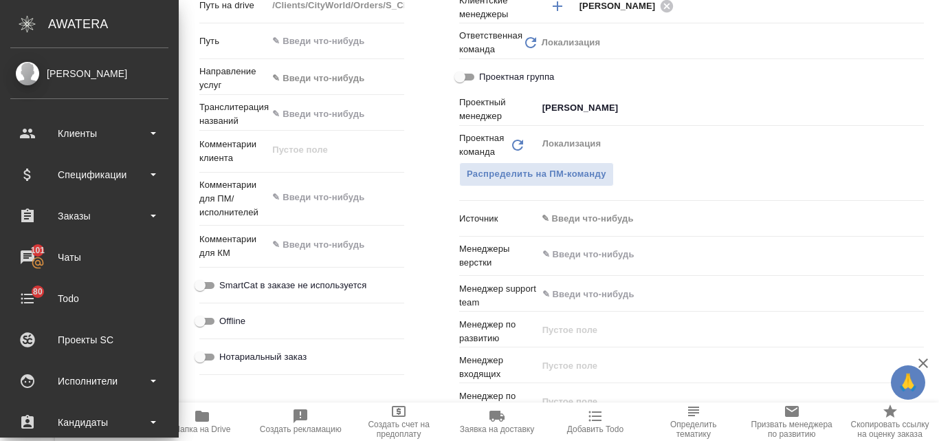
type input "Общество с ограниченной ответственностью «Медиа Групп»(ООО «Медиа Групп»)"
type textarea "x"
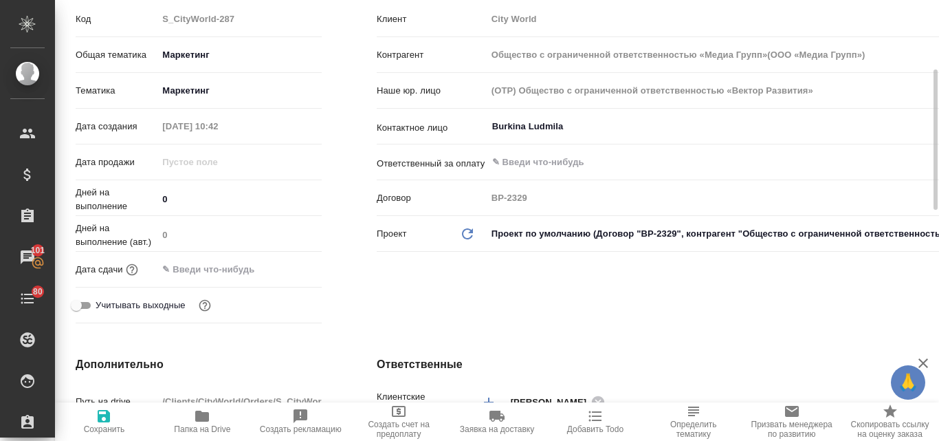
scroll to position [0, 0]
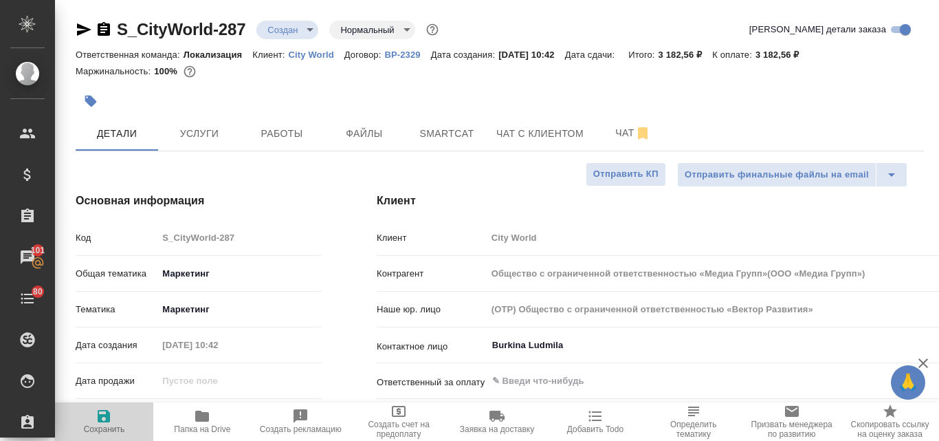
click at [111, 420] on icon "button" at bounding box center [104, 416] width 16 height 16
type input "Общество с ограниченной ответственностью «Медиа Групп»(ООО «Медиа Групп»)"
type textarea "x"
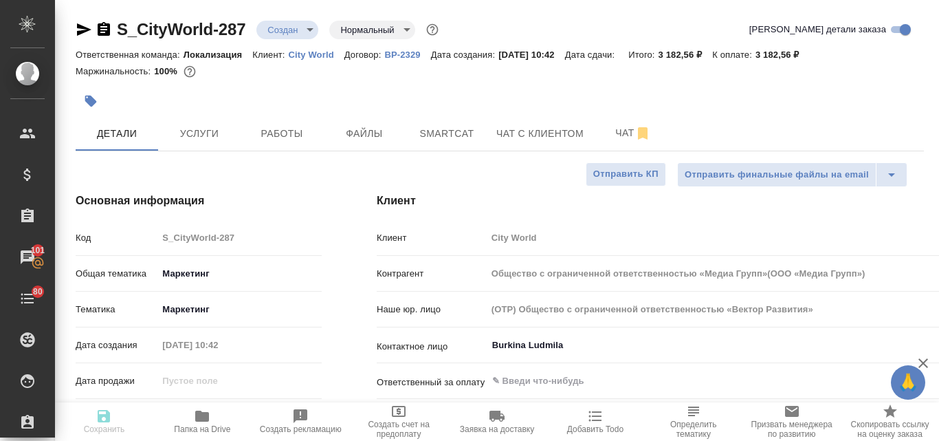
type input "Общество с ограниченной ответственностью «Медиа Групп»(ООО «Медиа Групп»)"
type textarea "x"
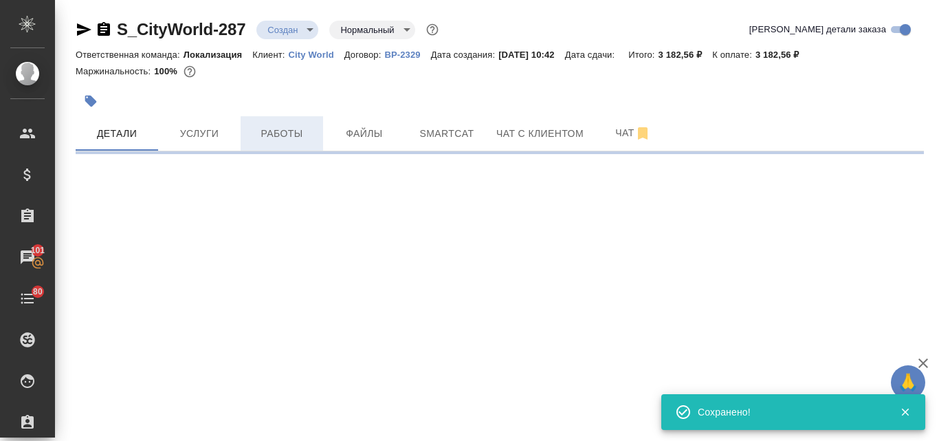
select select "RU"
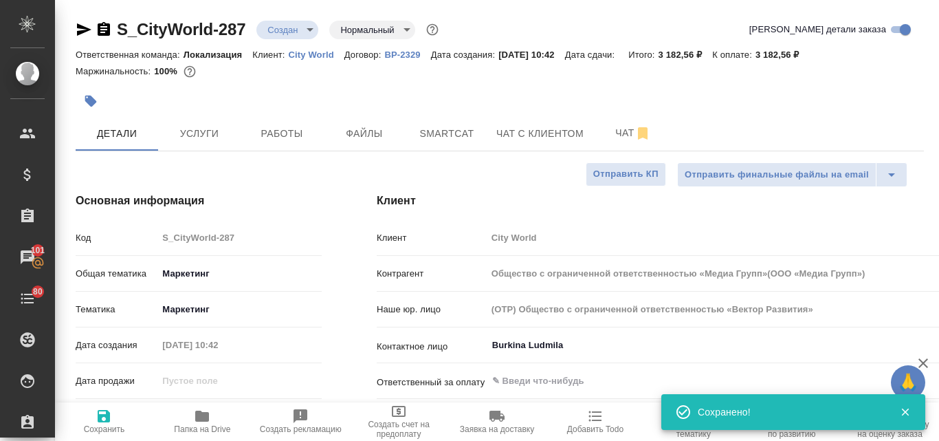
type textarea "x"
click at [83, 34] on icon "button" at bounding box center [84, 29] width 16 height 16
click at [190, 133] on span "Услуги" at bounding box center [199, 133] width 66 height 17
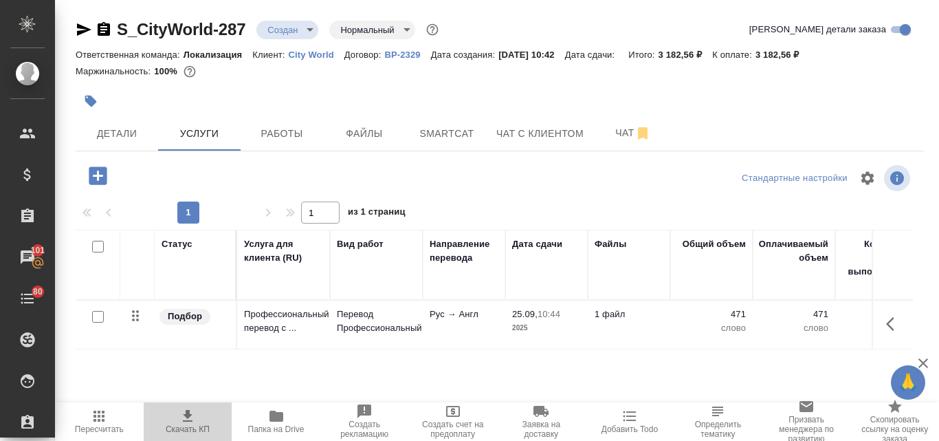
click at [184, 424] on span "Скачать КП" at bounding box center [188, 429] width 44 height 10
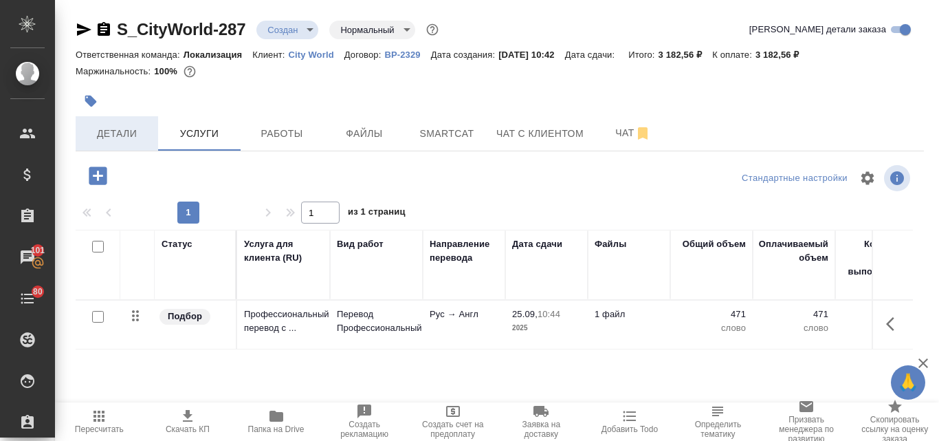
click at [95, 140] on span "Детали" at bounding box center [117, 133] width 66 height 17
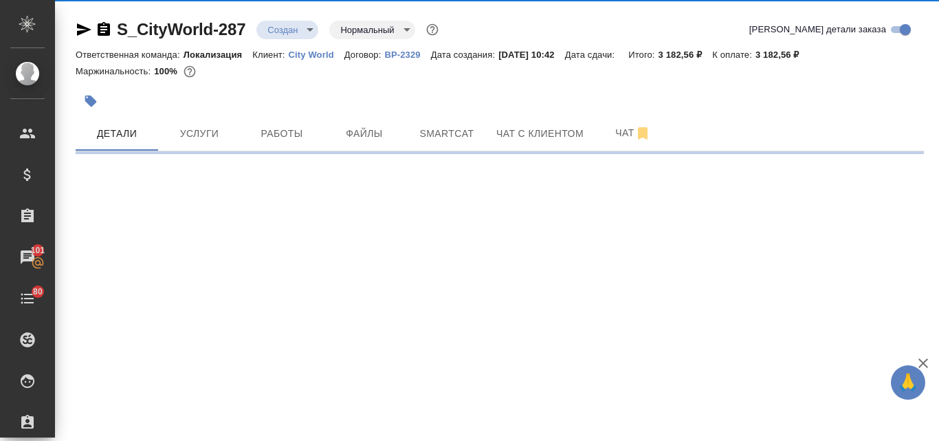
select select "RU"
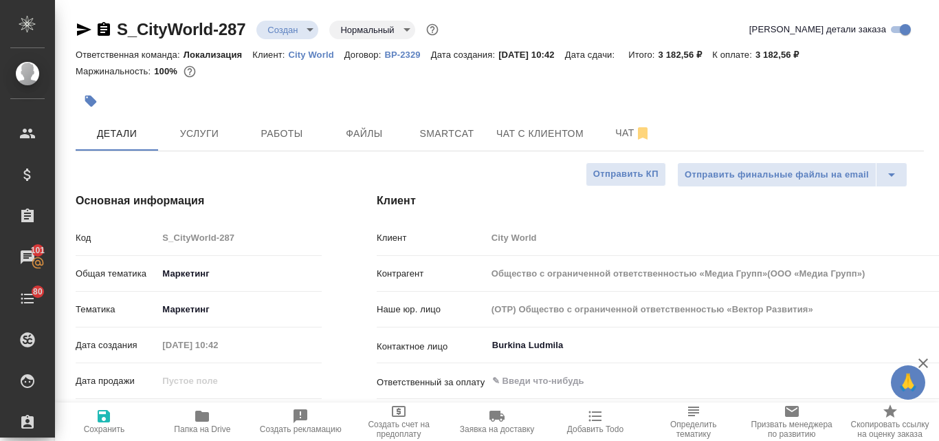
type textarea "x"
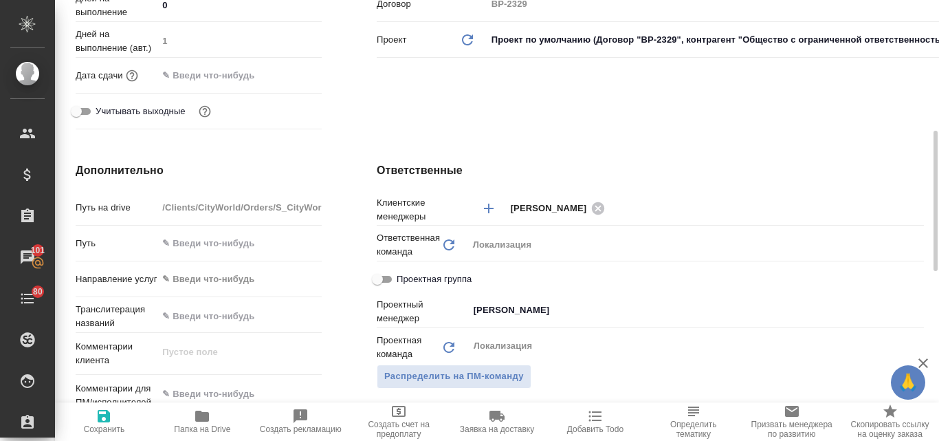
scroll to position [206, 0]
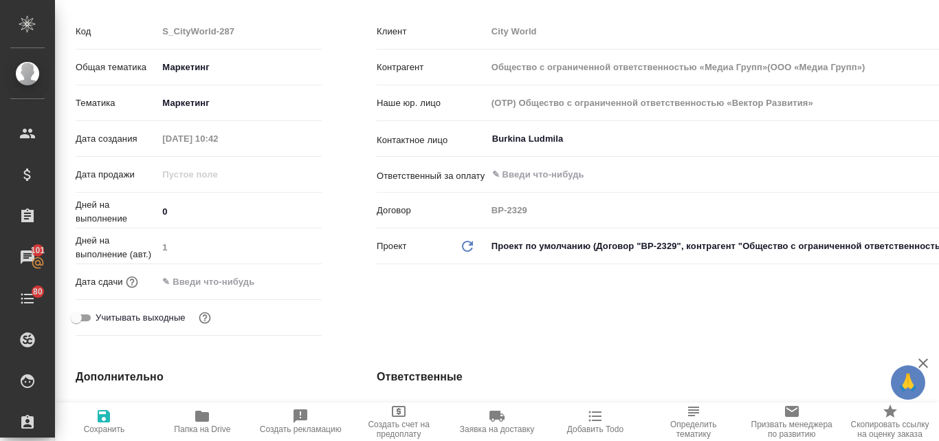
click at [216, 288] on input "text" at bounding box center [217, 281] width 120 height 20
click at [282, 278] on icon "button" at bounding box center [282, 281] width 16 height 16
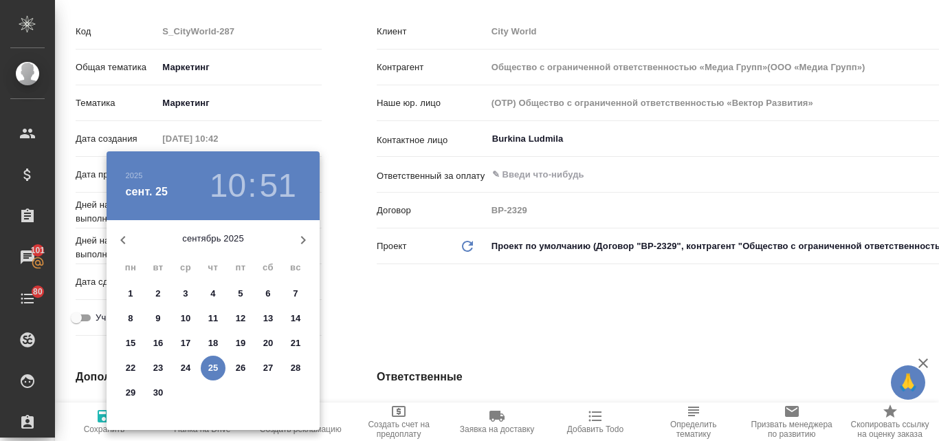
click at [242, 366] on p "26" at bounding box center [241, 368] width 10 height 14
type input "26.09.2025 10:51"
type input "Общество с ограниченной ответственностью «Медиа Групп»(ООО «Медиа Групп»)"
type textarea "x"
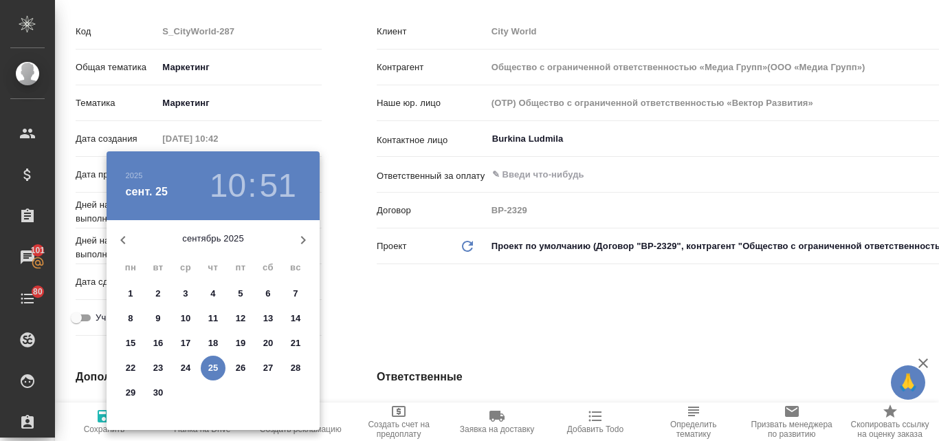
type textarea "x"
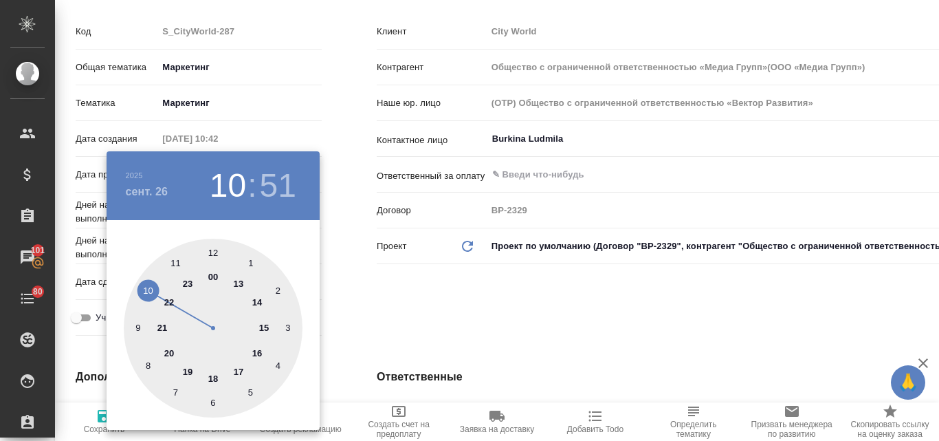
click at [212, 275] on div at bounding box center [213, 328] width 179 height 179
type input "26.09.2025 00:51"
type input "Общество с ограниченной ответственностью «Медиа Групп»(ООО «Медиа Групп»)"
type textarea "x"
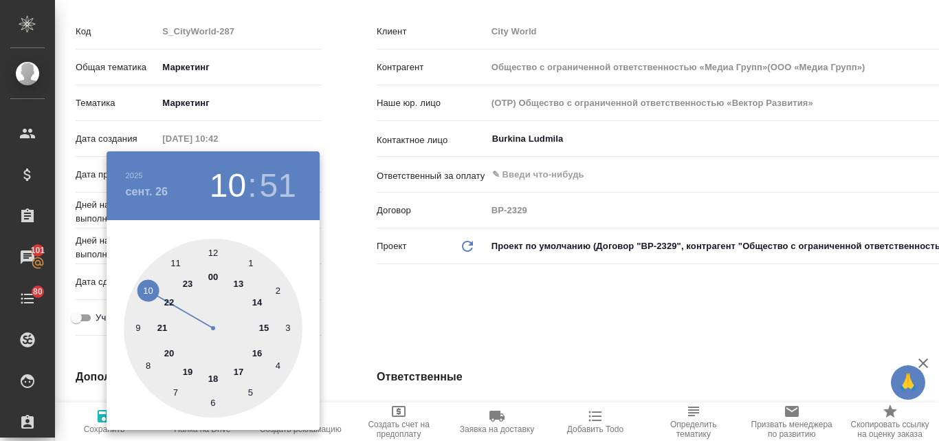
type textarea "x"
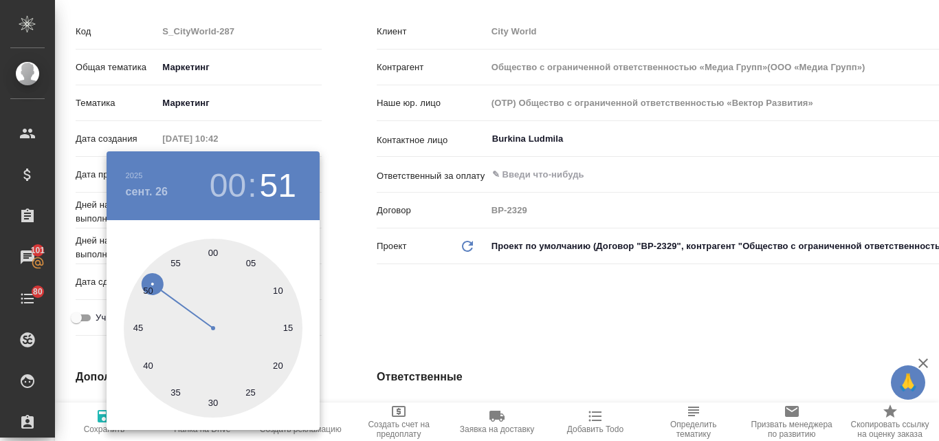
click at [211, 253] on div at bounding box center [213, 328] width 179 height 179
type input "26.09.2025 00:00"
type input "Общество с ограниченной ответственностью «Медиа Групп»(ООО «Медиа Групп»)"
type textarea "x"
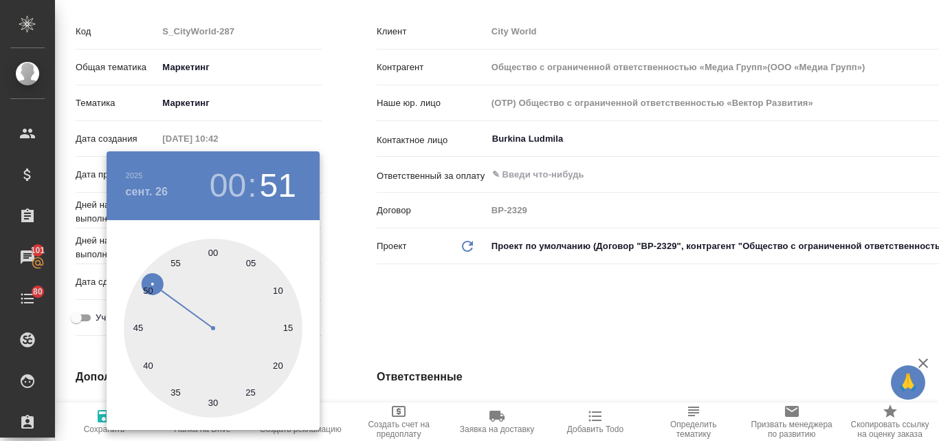
type textarea "x"
click at [443, 316] on div at bounding box center [469, 220] width 939 height 441
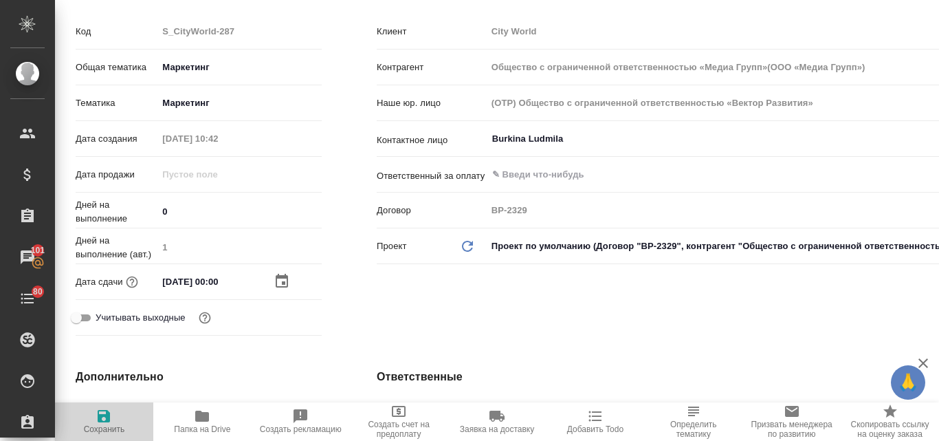
click at [104, 414] on icon "button" at bounding box center [104, 416] width 12 height 12
type input "Общество с ограниченной ответственностью «Медиа Групп»(ООО «Медиа Групп»)"
type textarea "x"
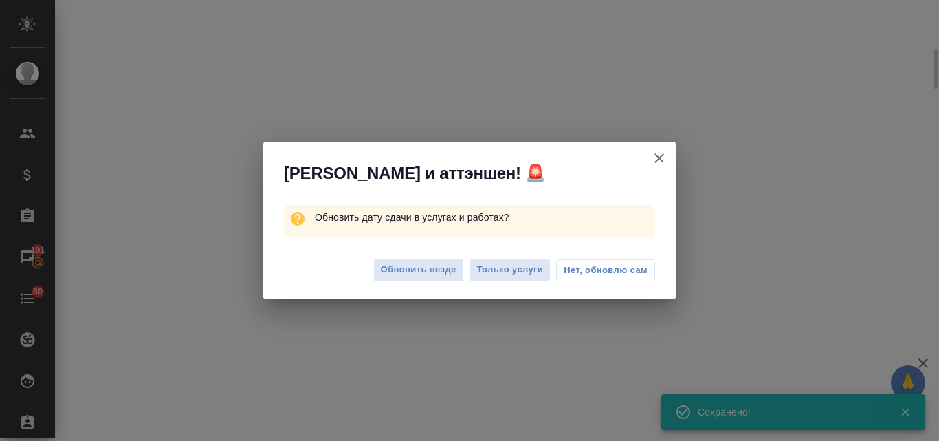
select select "RU"
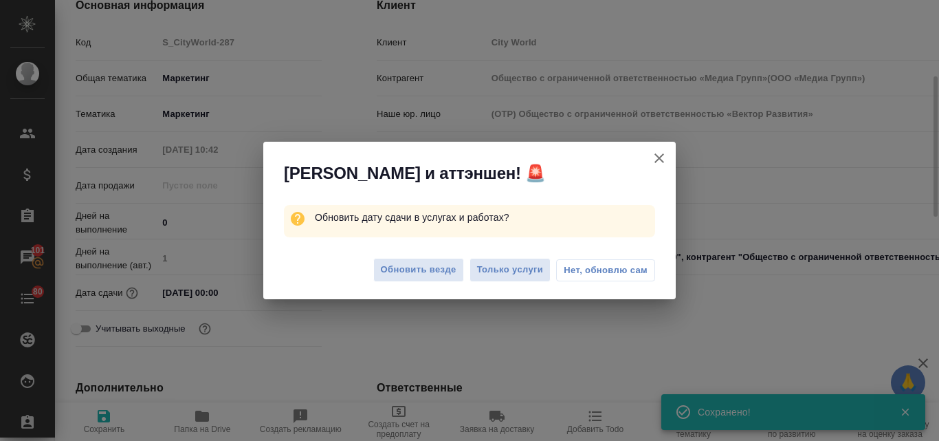
type textarea "x"
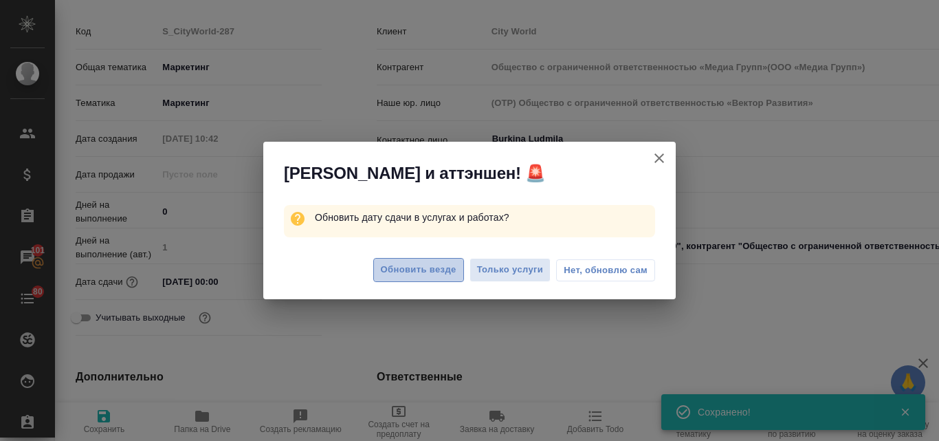
click at [401, 270] on span "Обновить везде" at bounding box center [419, 270] width 76 height 16
type input "Общество с ограниченной ответственностью «Медиа Групп»(ООО «Медиа Групп»)"
type textarea "x"
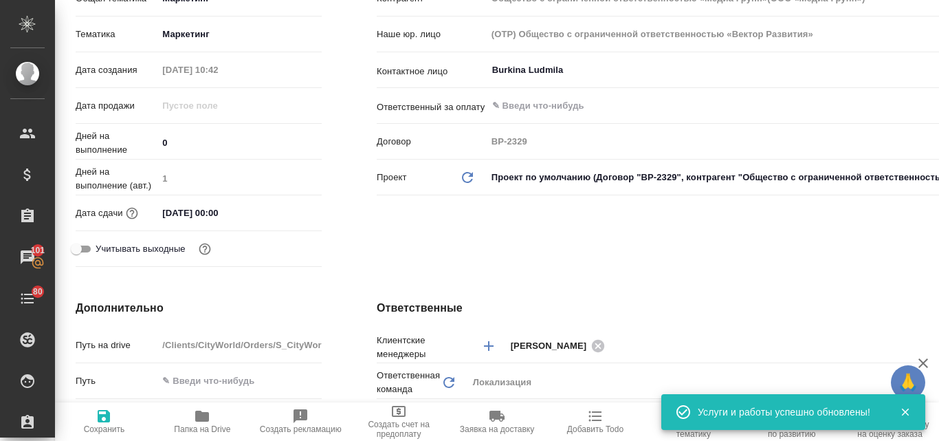
scroll to position [0, 0]
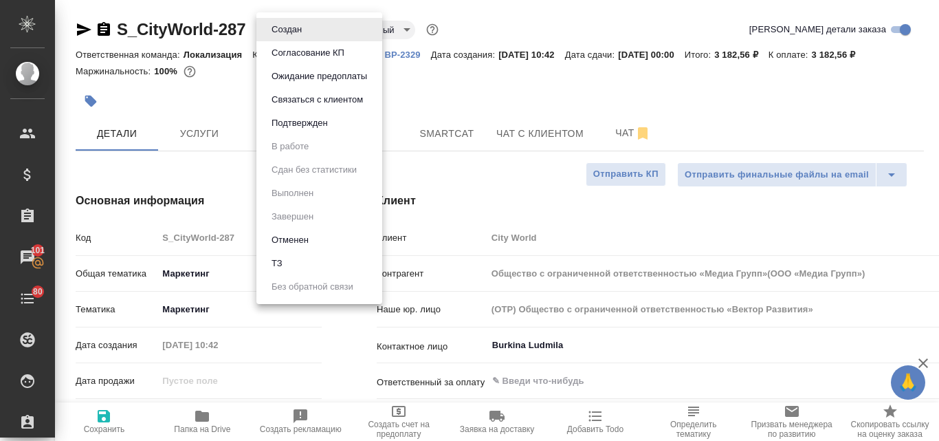
click at [307, 27] on body "🙏 .cls-1 fill:#fff; AWATERA Valyaeva Anna Клиенты Спецификации Заказы 101 Чаты …" at bounding box center [469, 220] width 939 height 441
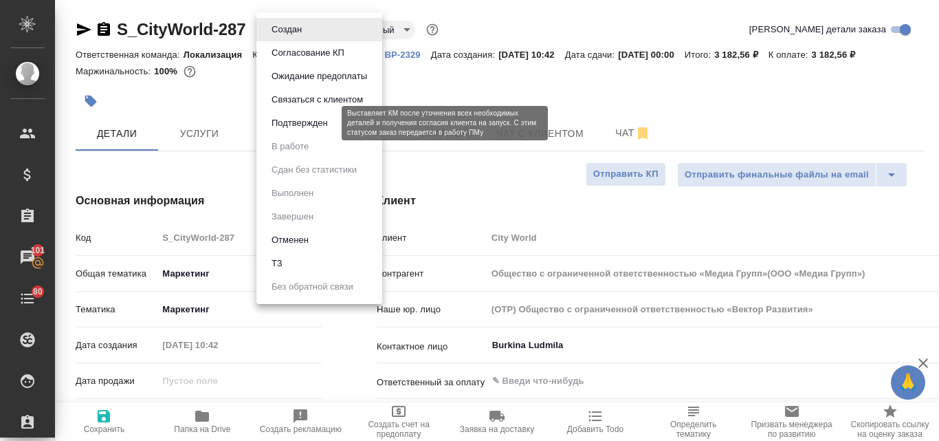
click at [312, 118] on button "Подтвержден" at bounding box center [299, 122] width 65 height 15
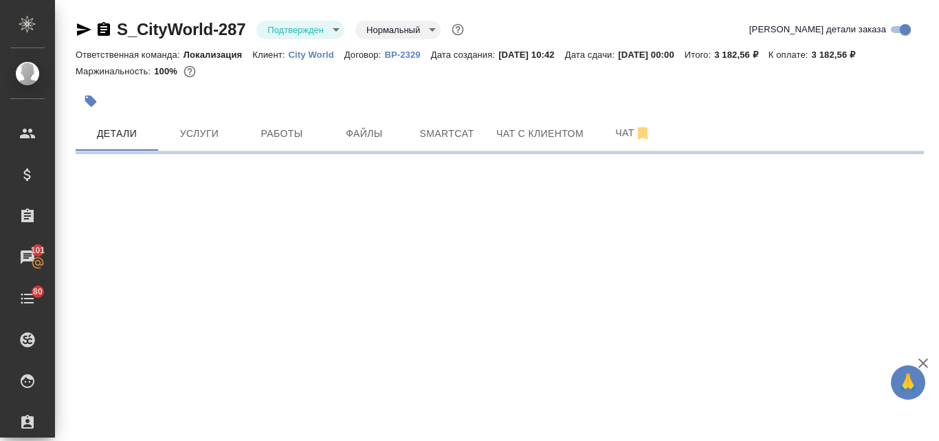
select select "RU"
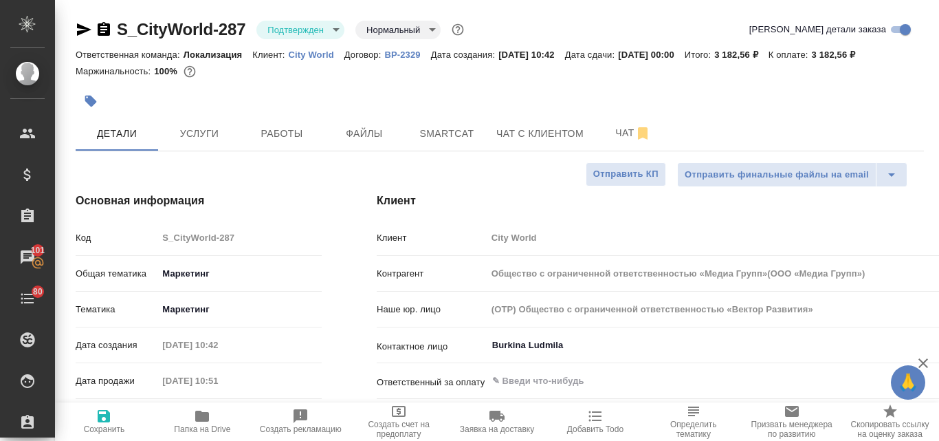
type textarea "x"
click at [80, 27] on icon "button" at bounding box center [84, 29] width 14 height 12
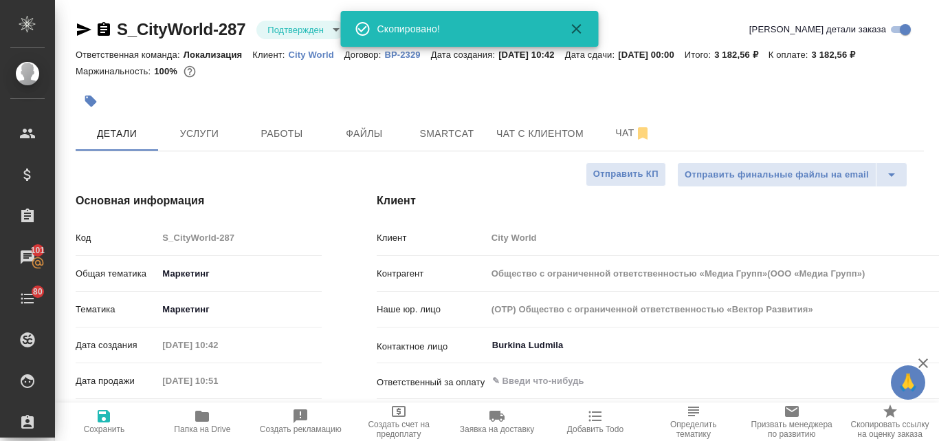
type input "Общество с ограниченной ответственностью «Медиа Групп»(ООО «Медиа Групп»)"
type textarea "x"
type input "Общество с ограниченной ответственностью «Медиа Групп»(ООО «Медиа Групп»)"
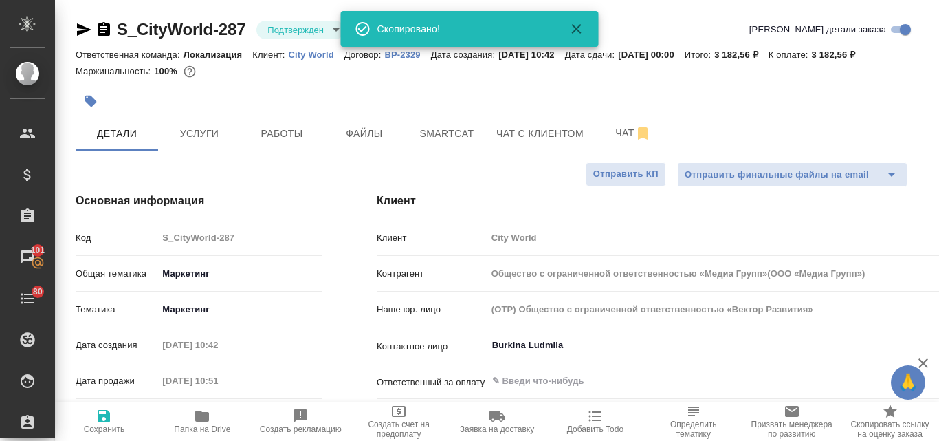
type textarea "x"
type input "Общество с ограниченной ответственностью «Медиа Групп»(ООО «Медиа Групп»)"
type textarea "x"
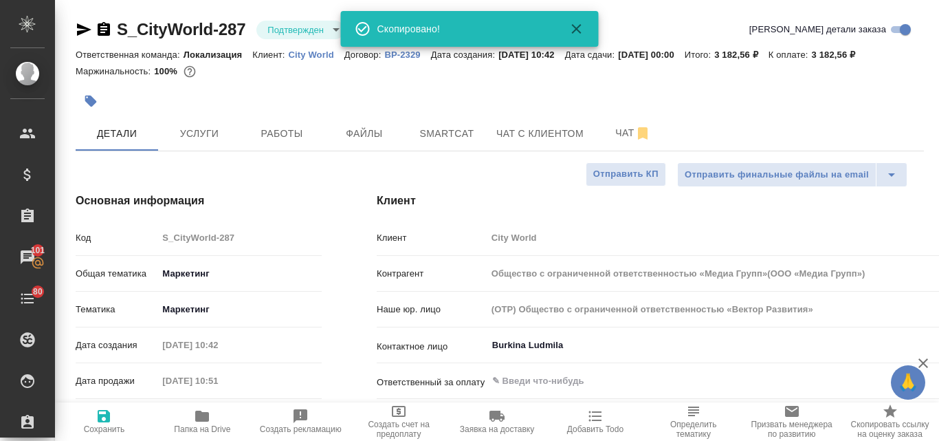
type textarea "x"
type input "Общество с ограниченной ответственностью «Медиа Групп»(ООО «Медиа Групп»)"
type textarea "x"
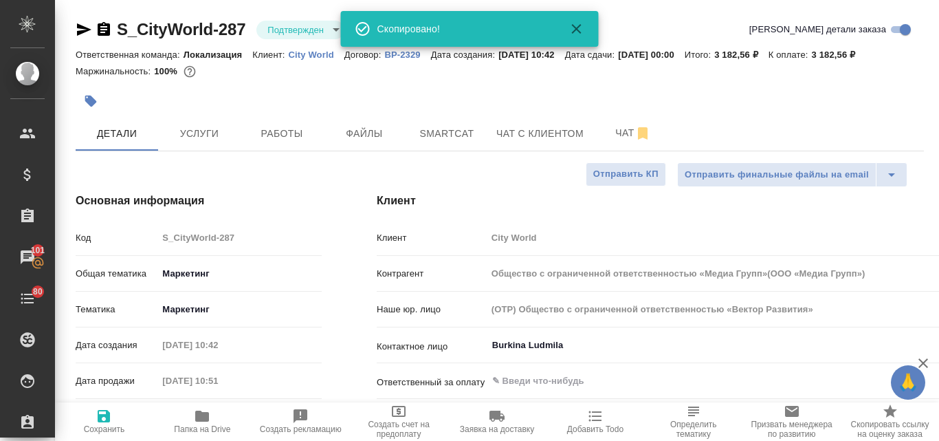
type textarea "x"
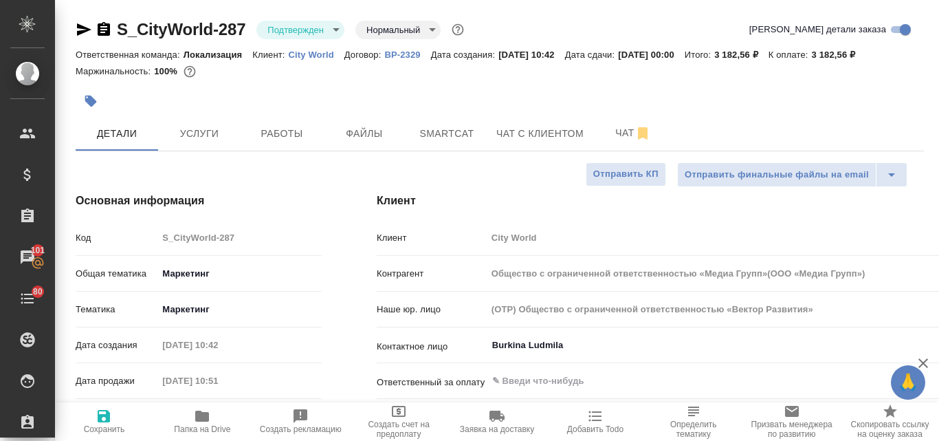
type input "Общество с ограниченной ответственностью «Медиа Групп»(ООО «Медиа Групп»)"
type textarea "x"
type input "Общество с ограниченной ответственностью «Медиа Групп»(ООО «Медиа Групп»)"
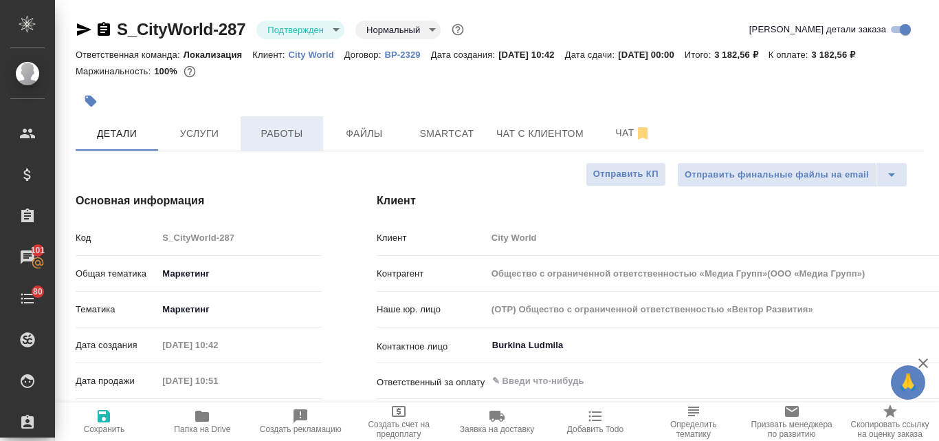
type textarea "x"
type input "Общество с ограниченной ответственностью «Медиа Групп»(ООО «Медиа Групп»)"
type textarea "x"
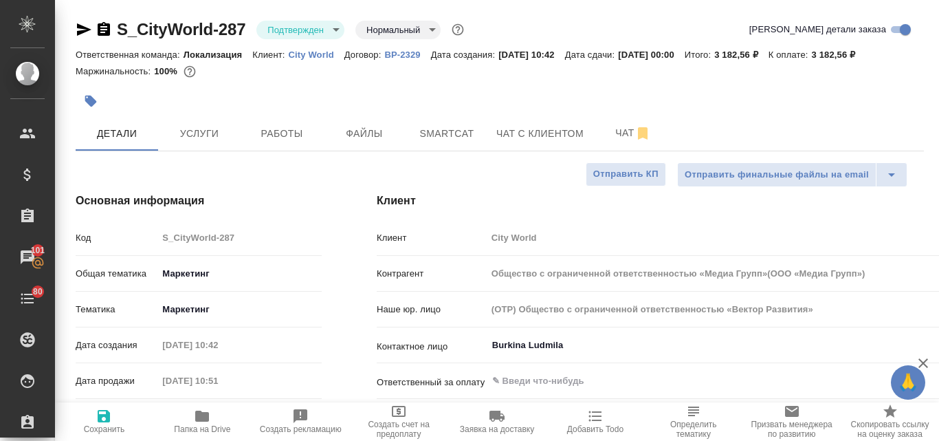
type textarea "x"
type input "Общество с ограниченной ответственностью «Медиа Групп»(ООО «Медиа Групп»)"
type textarea "x"
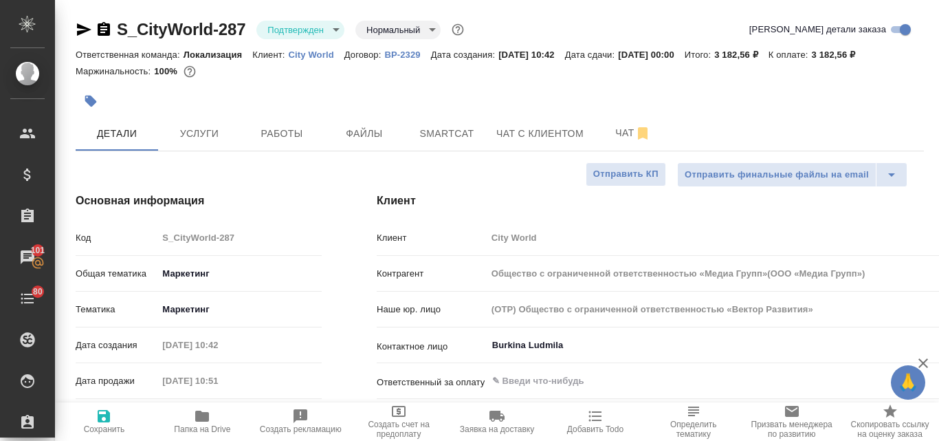
type textarea "x"
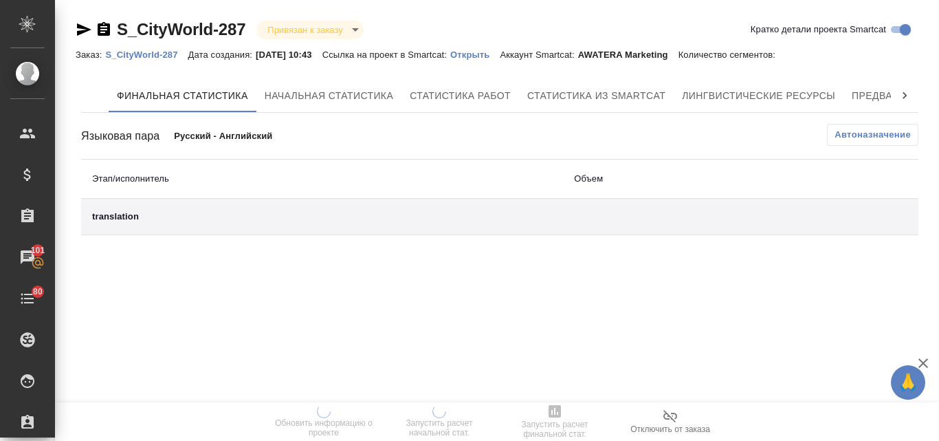
click at [496, 54] on p "Открыть" at bounding box center [474, 54] width 49 height 10
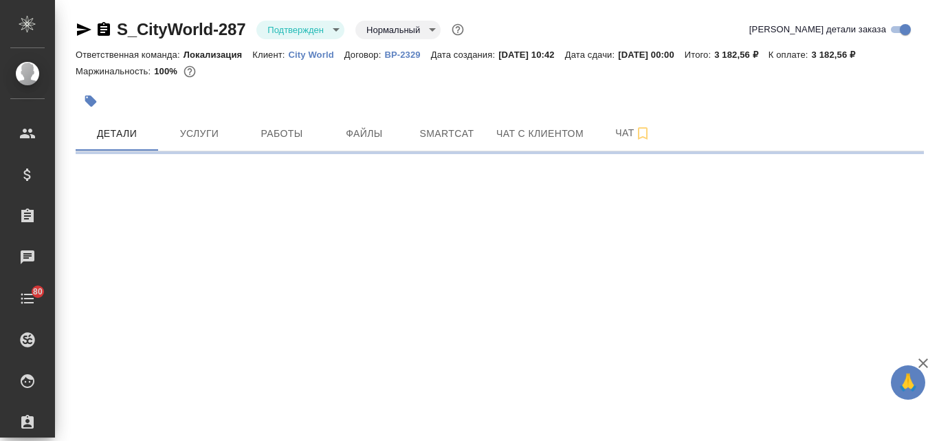
select select "RU"
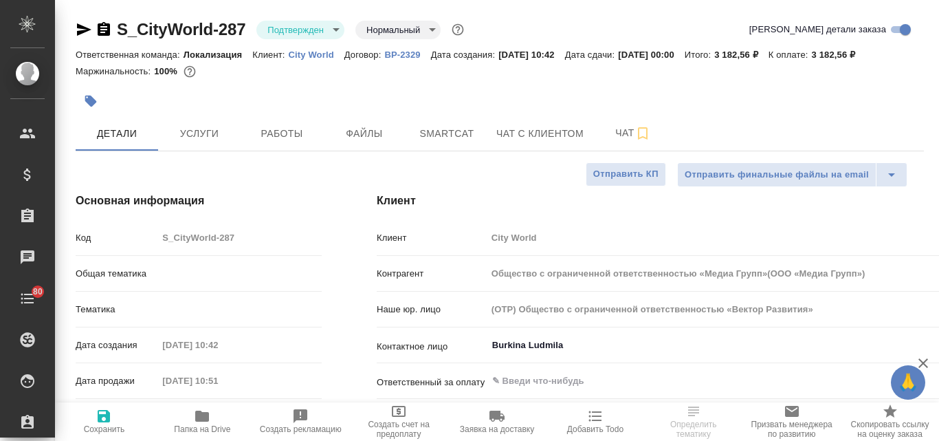
type input "Общество с ограниченной ответственностью «Медиа Групп»(ООО «Медиа Групп»)"
type textarea "x"
type input "Локализация"
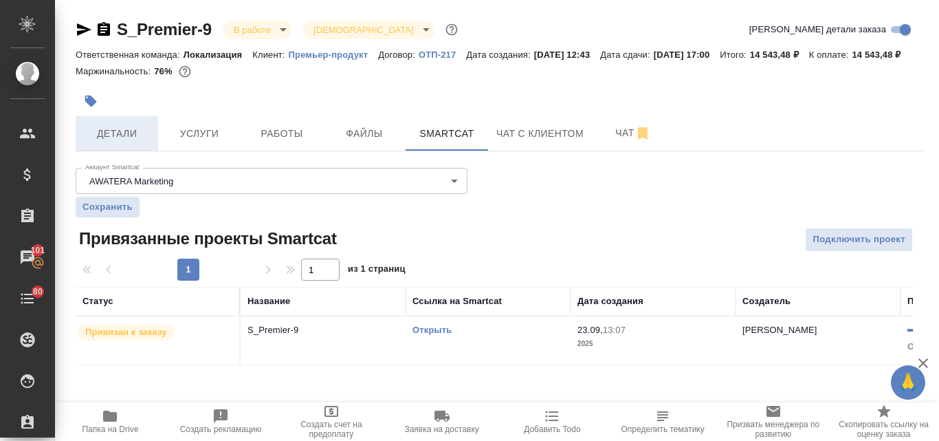
click at [113, 142] on span "Детали" at bounding box center [117, 133] width 66 height 17
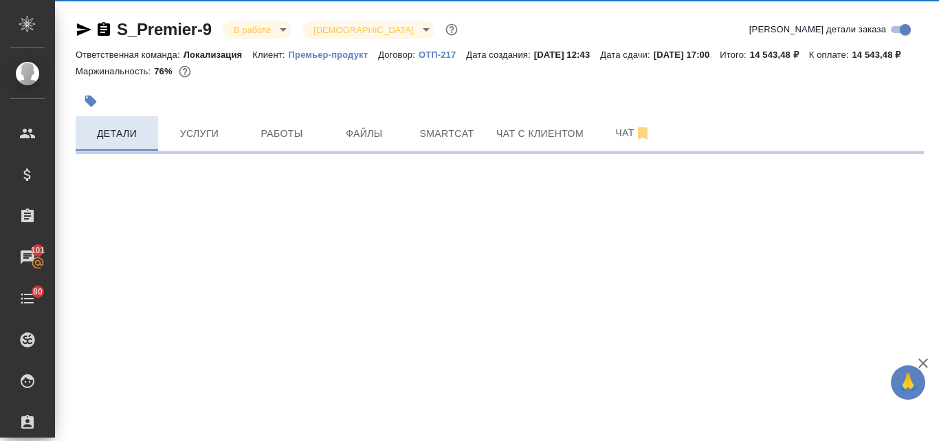
select select "RU"
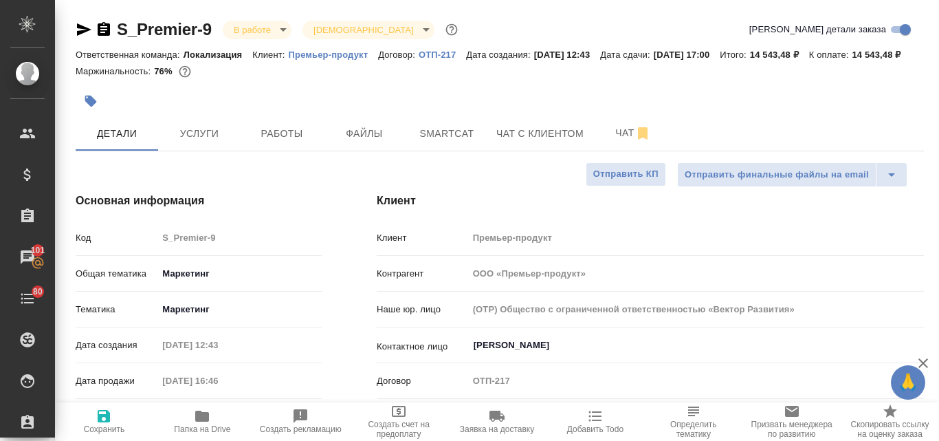
type textarea "x"
drag, startPoint x: 216, startPoint y: 24, endPoint x: 119, endPoint y: 22, distance: 96.9
click at [119, 22] on div "S_Premier-9 В работе inProgress Святая троица holyTrinity" at bounding box center [268, 30] width 385 height 22
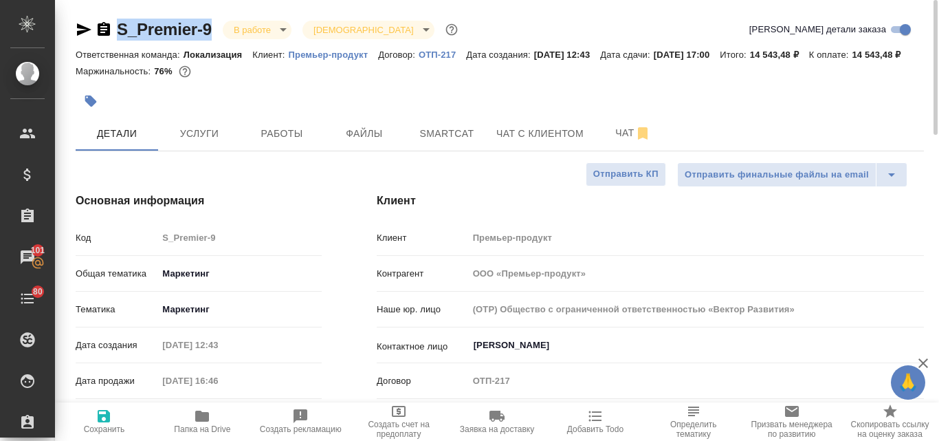
copy link "S_Premier-9"
type textarea "x"
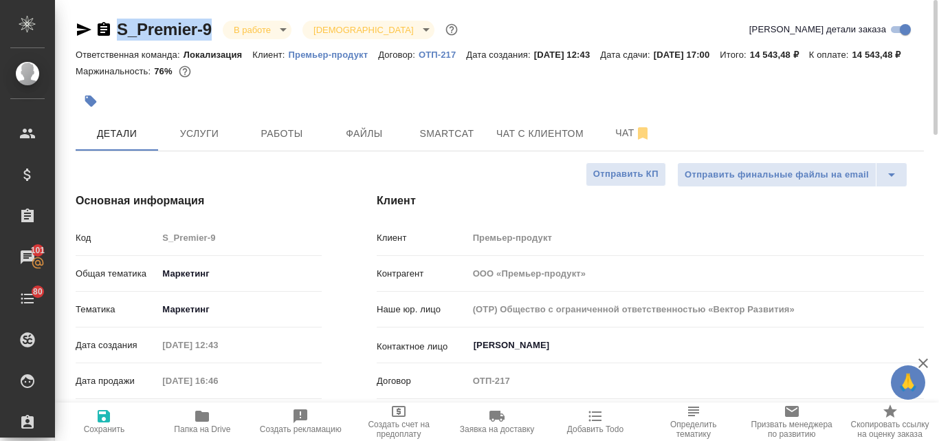
type textarea "x"
click at [337, 52] on p "Премьер-продукт" at bounding box center [334, 54] width 90 height 10
type textarea "x"
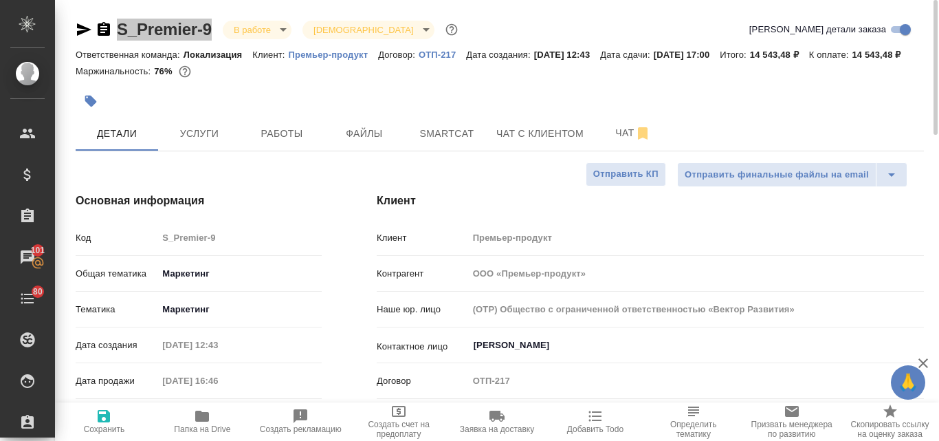
type textarea "x"
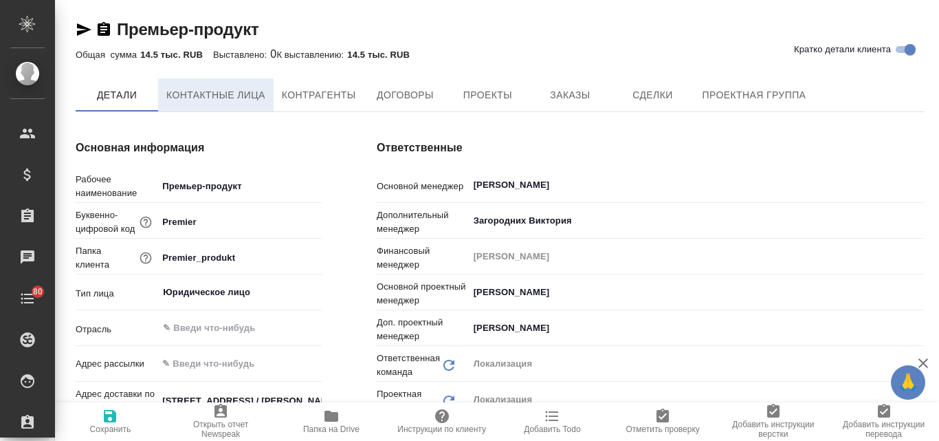
type input "(OTP) Общество с ограниченной ответственностью «Вектор Развития»"
type textarea "x"
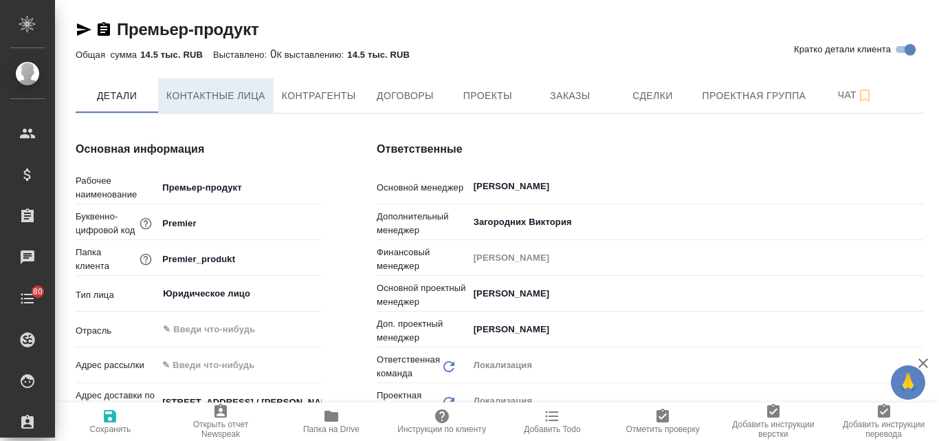
click at [200, 91] on span "Контактные лица" at bounding box center [215, 95] width 99 height 17
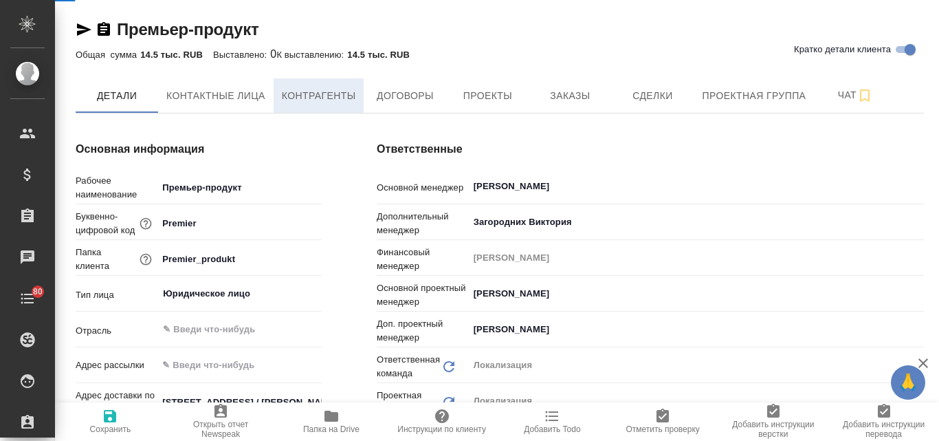
select select "RU"
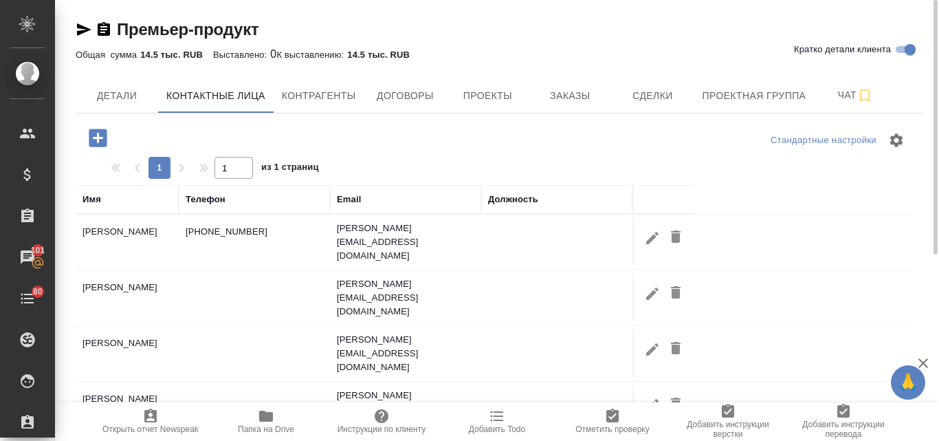
click at [103, 141] on icon "button" at bounding box center [98, 138] width 18 height 18
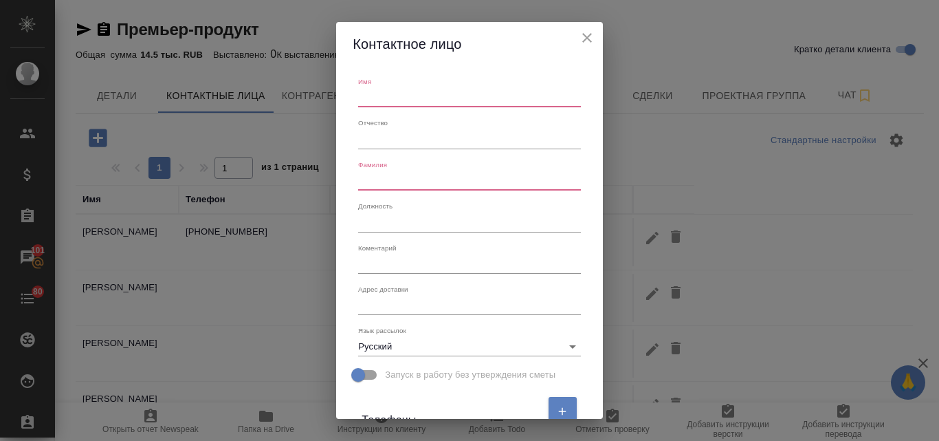
click at [370, 91] on input "text" at bounding box center [469, 97] width 222 height 19
type input "Владислав"
click at [378, 178] on input "text" at bounding box center [469, 180] width 222 height 19
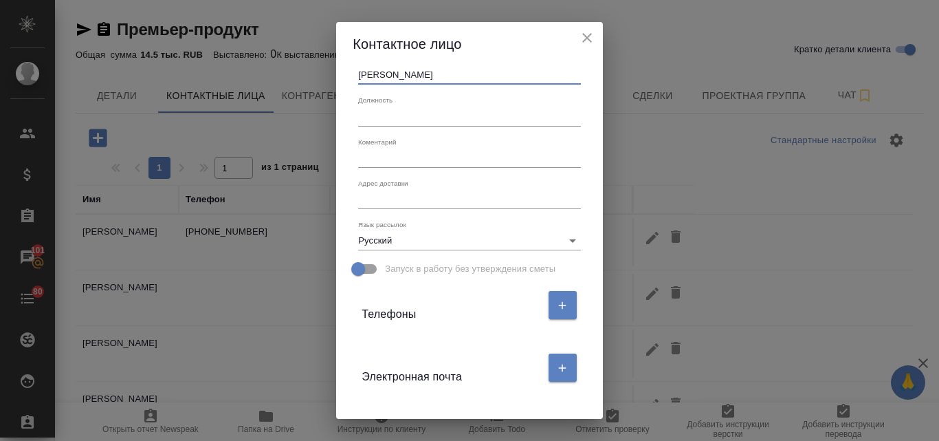
scroll to position [137, 0]
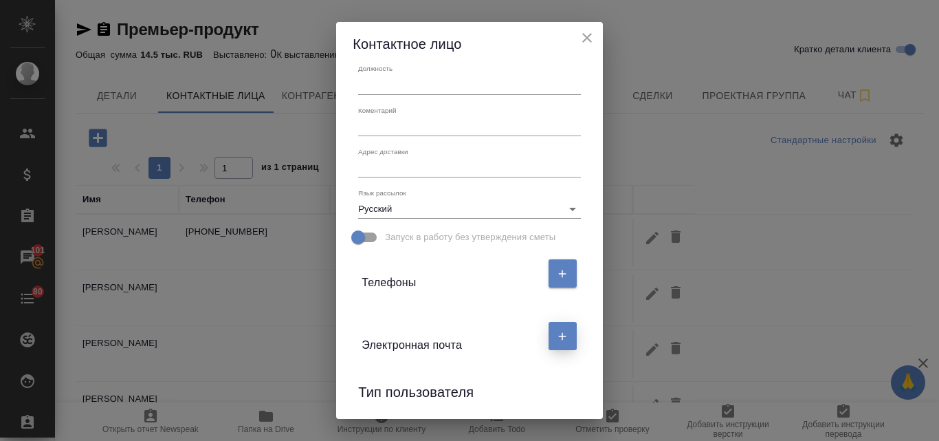
type input "Репин"
click at [562, 336] on icon "button" at bounding box center [562, 336] width 12 height 12
click at [396, 383] on input "text" at bounding box center [419, 389] width 115 height 19
paste input "vladislav.repin@ao-renome.ru"
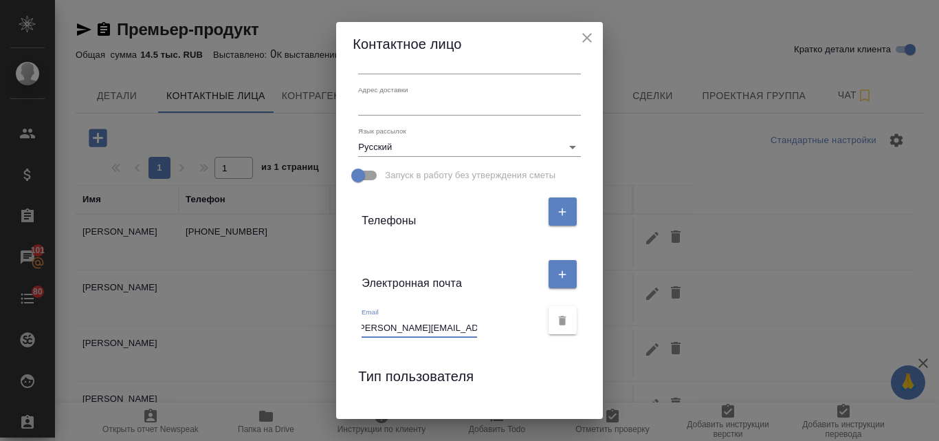
scroll to position [275, 0]
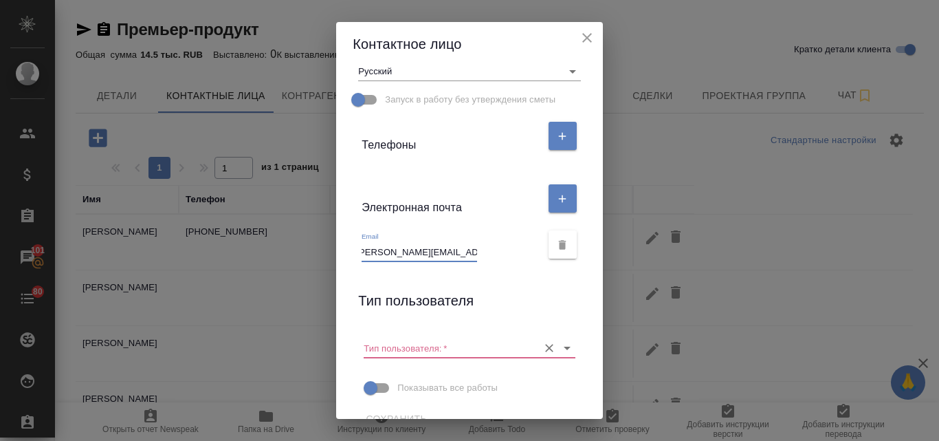
type input "vladislav.repin@ao-renome.ru"
click at [406, 344] on input "Тип пользователя:   *" at bounding box center [447, 347] width 167 height 19
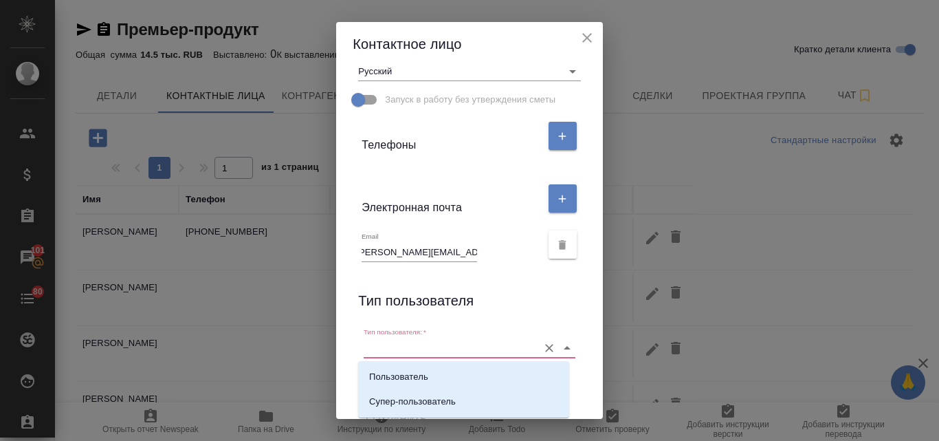
scroll to position [0, 0]
click at [410, 375] on p "Пользователь" at bounding box center [398, 377] width 59 height 14
type input "Пользователь"
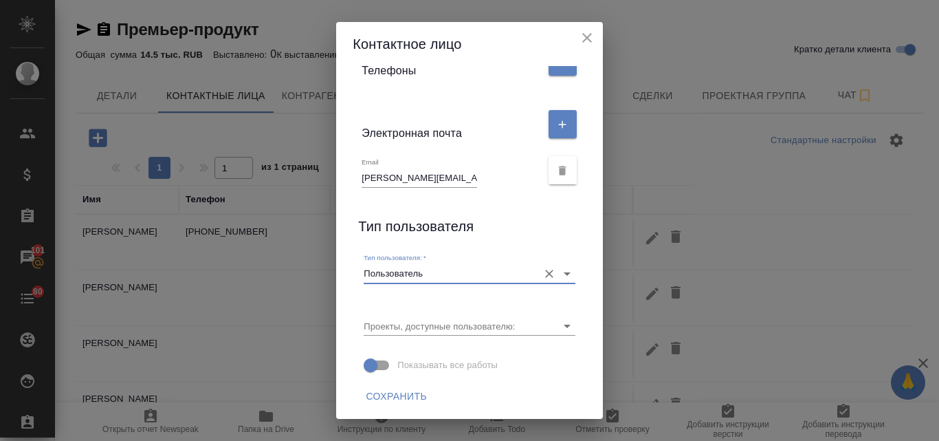
scroll to position [351, 0]
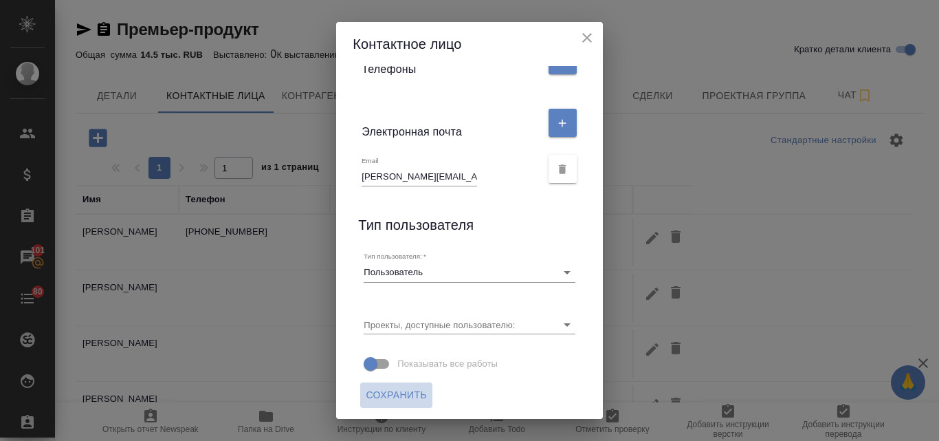
click at [388, 388] on span "Сохранить" at bounding box center [396, 394] width 61 height 17
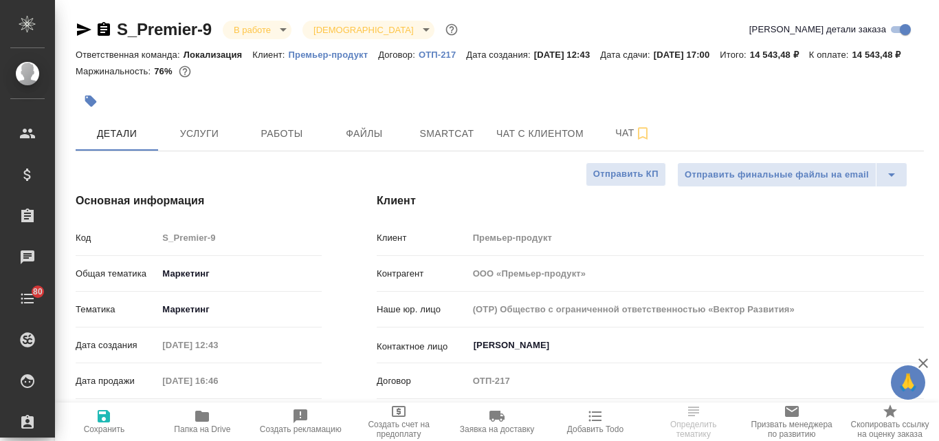
select select "RU"
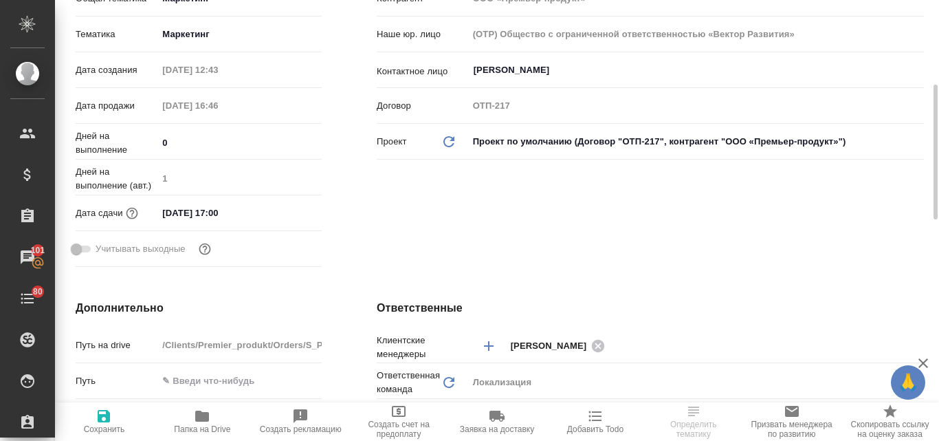
scroll to position [206, 0]
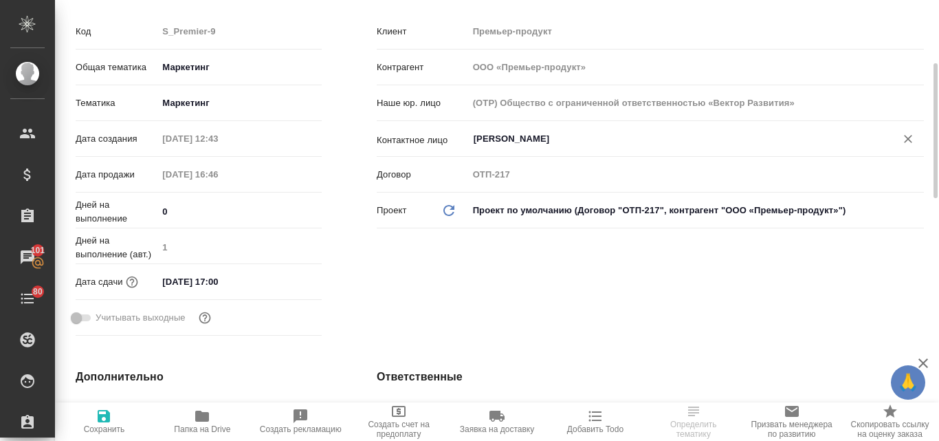
click at [507, 147] on input "[PERSON_NAME]" at bounding box center [672, 139] width 401 height 16
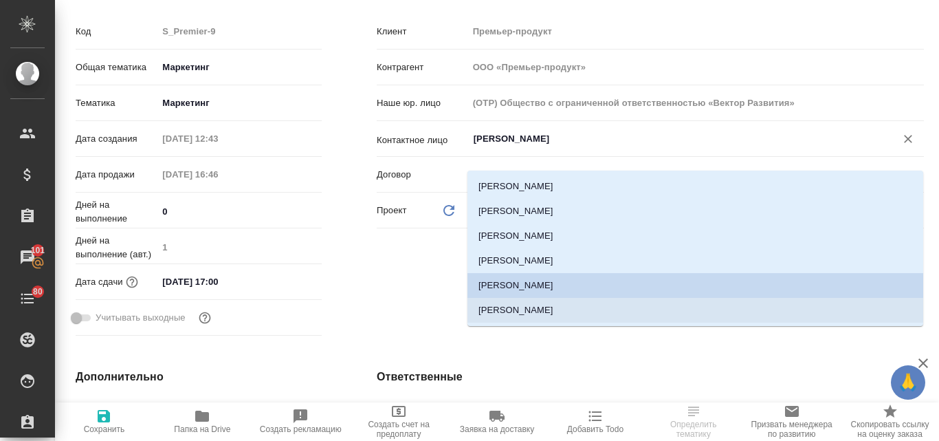
click at [533, 312] on div ".cls-1 fill:#fff; AWATERA Valyaeva Anna Клиенты Спецификации Заказы 101 Чаты 80…" at bounding box center [469, 220] width 939 height 441
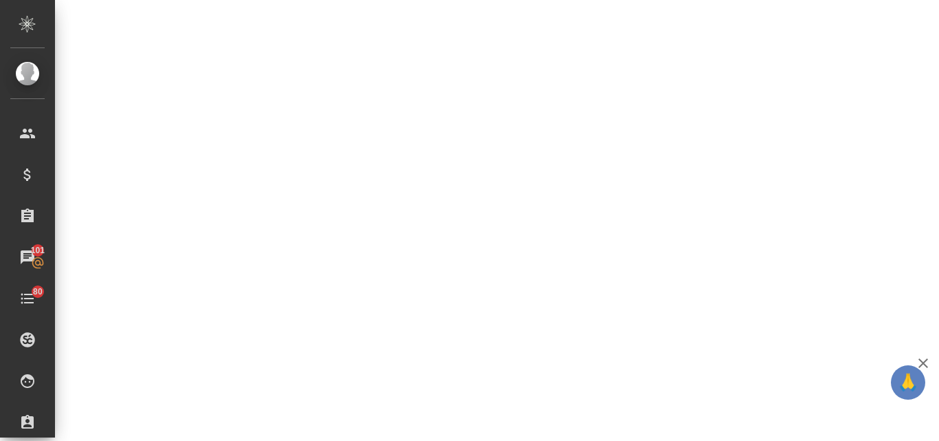
select select "RU"
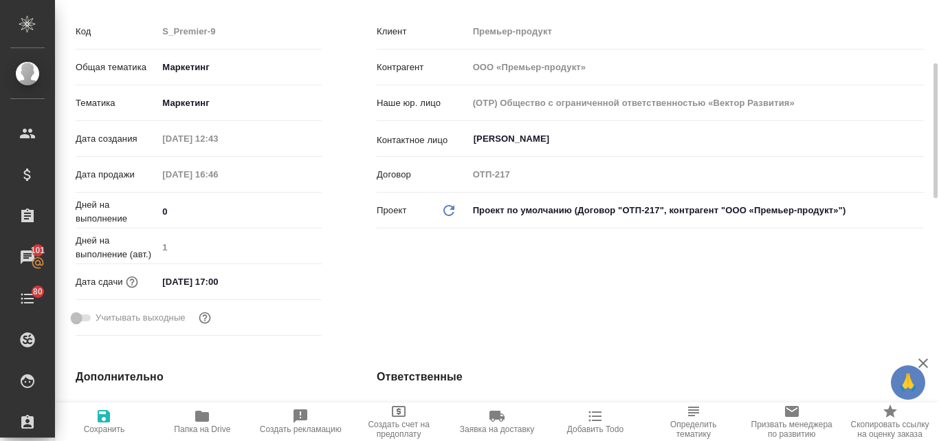
type textarea "x"
click at [524, 147] on input "Андрусишина Анастасия" at bounding box center [672, 139] width 401 height 16
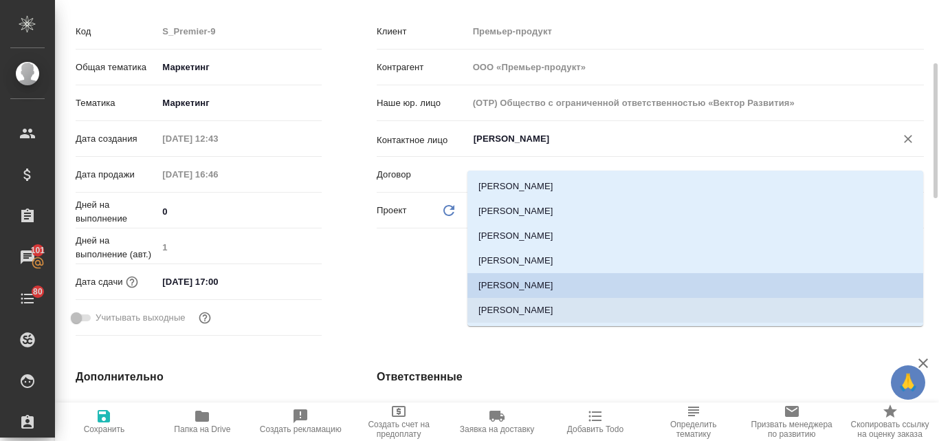
click at [540, 307] on li "Репин Владислав" at bounding box center [695, 310] width 456 height 25
type input "Репин Владислав"
type textarea "x"
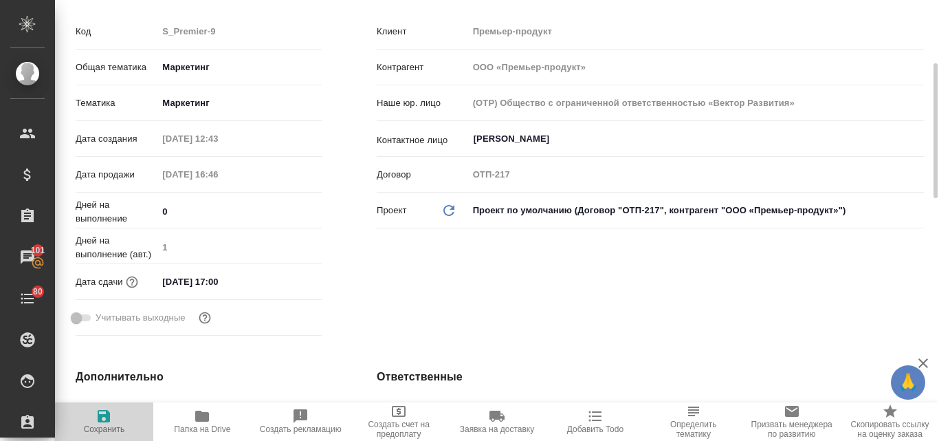
click at [99, 423] on icon "button" at bounding box center [104, 416] width 16 height 16
type textarea "x"
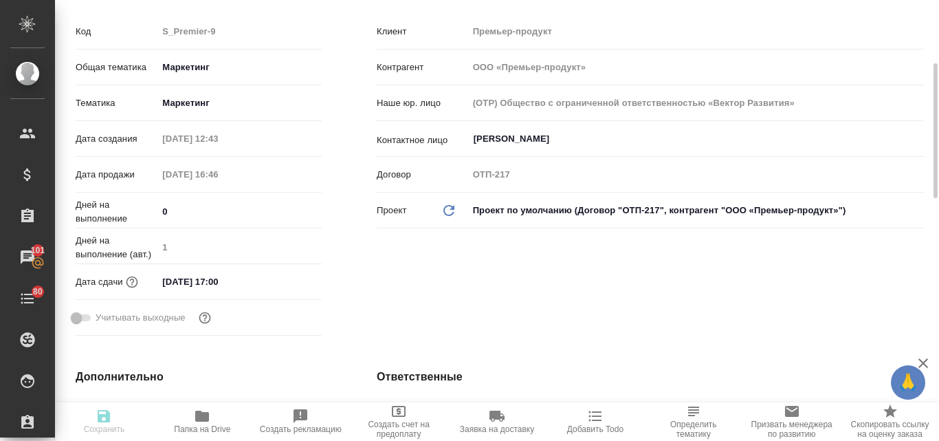
type textarea "x"
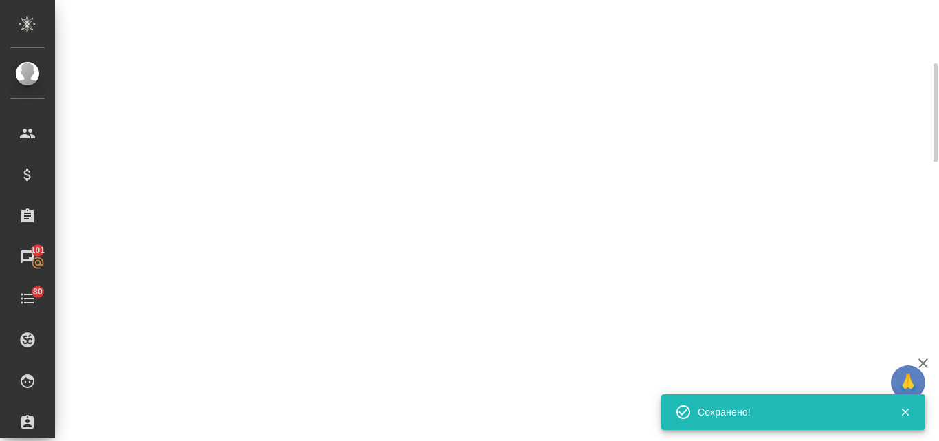
select select "RU"
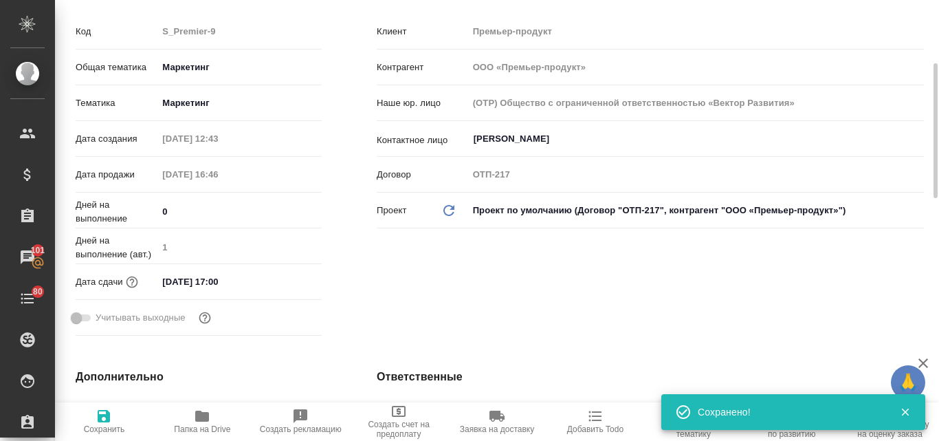
type textarea "x"
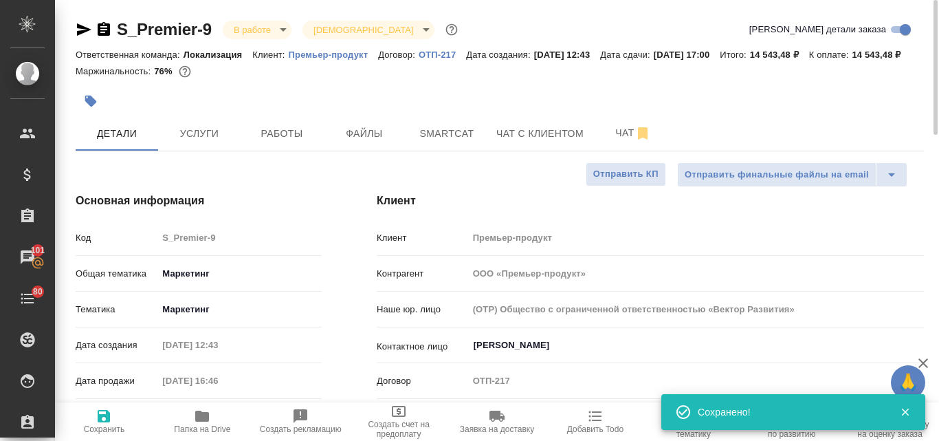
scroll to position [344, 0]
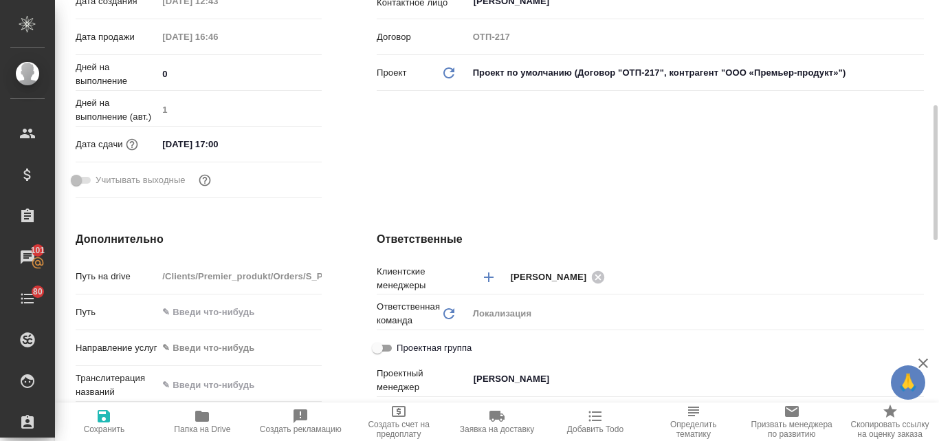
type textarea "x"
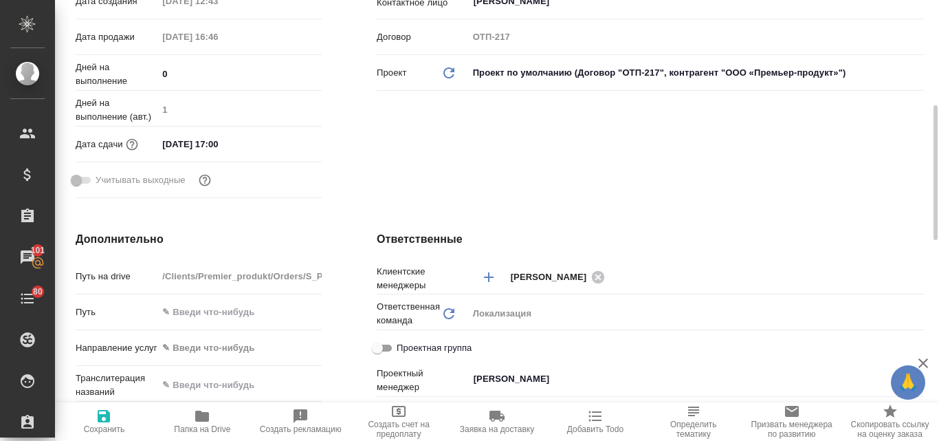
type textarea "x"
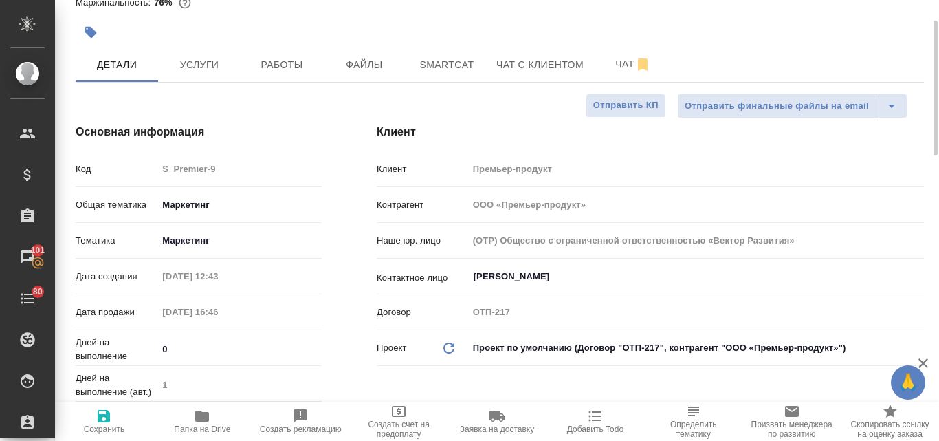
scroll to position [0, 0]
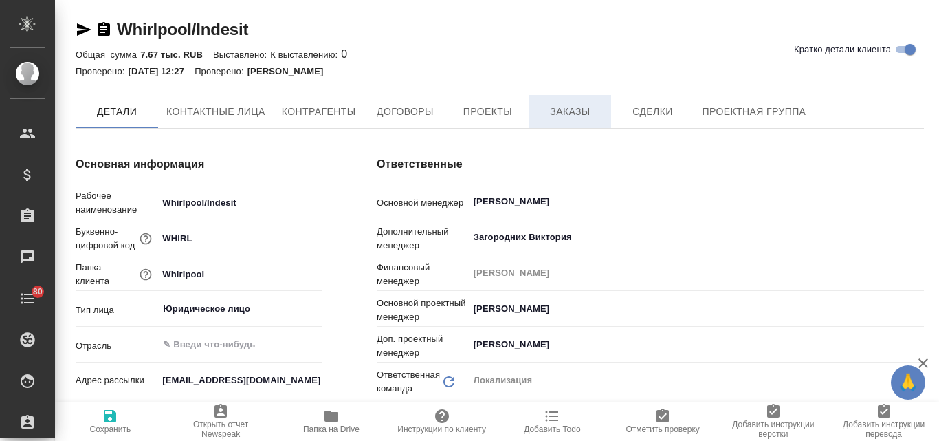
click at [571, 108] on span "Заказы" at bounding box center [570, 111] width 66 height 17
type textarea "x"
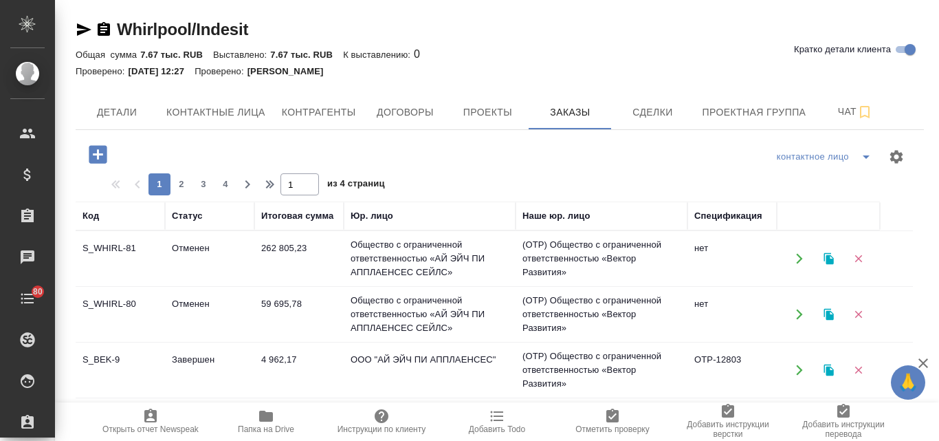
click at [830, 258] on icon "button" at bounding box center [828, 259] width 10 height 12
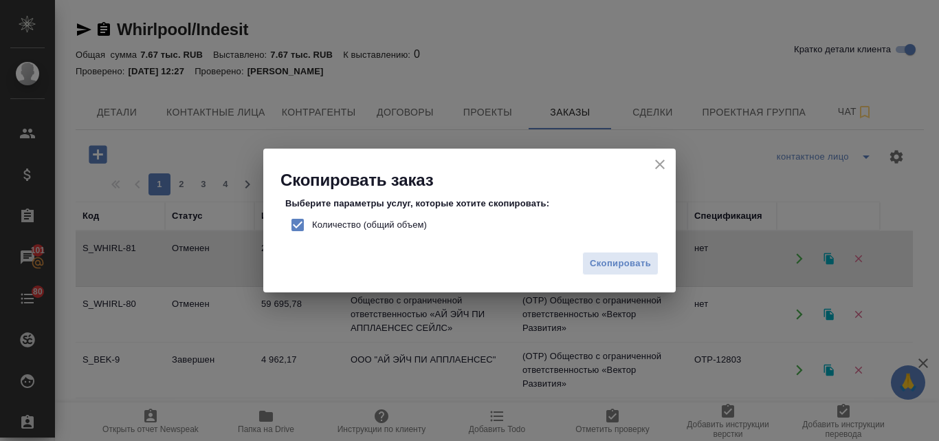
click at [305, 227] on input "Количество (общий объем)" at bounding box center [297, 224] width 29 height 29
checkbox input "false"
click at [628, 268] on span "Скопировать" at bounding box center [620, 264] width 61 height 16
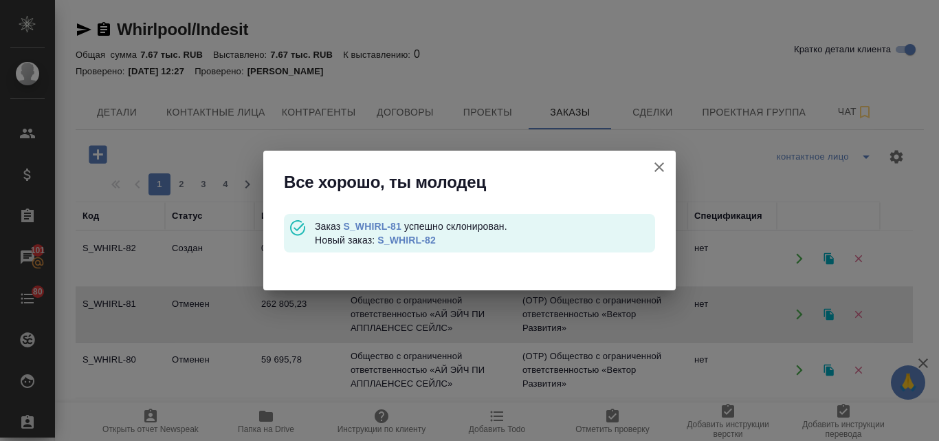
click at [390, 243] on link "S_WHIRL-82" at bounding box center [406, 239] width 58 height 11
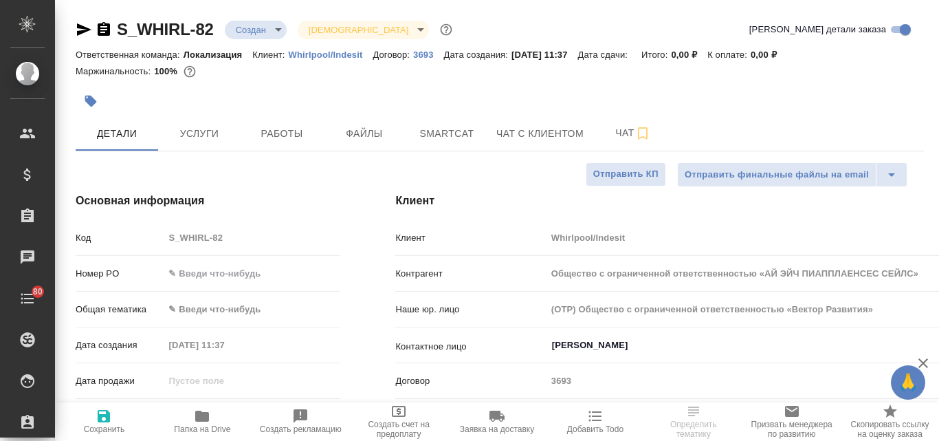
select select "RU"
type input "Общество с ограниченной ответственностью «АЙ ЭЙЧ ПИАППЛАЕНСЕС СЕЙЛС»"
click at [384, 139] on span "Файлы" at bounding box center [364, 133] width 66 height 17
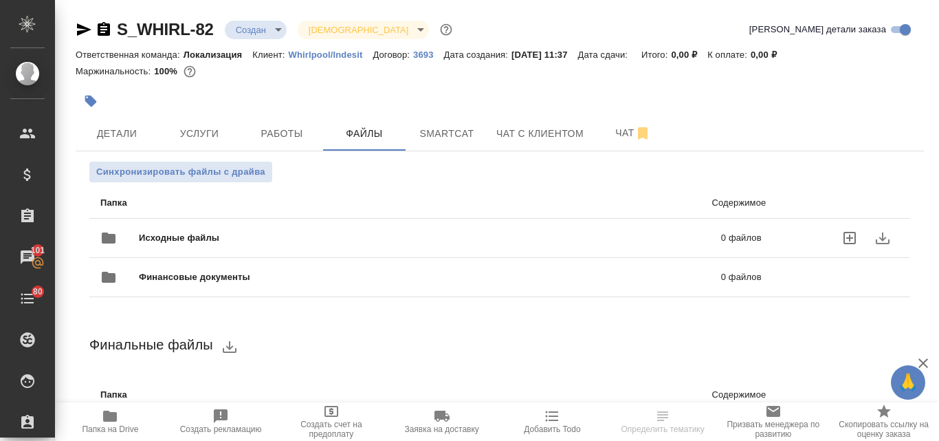
click at [225, 238] on span "Исходные файлы" at bounding box center [304, 238] width 331 height 14
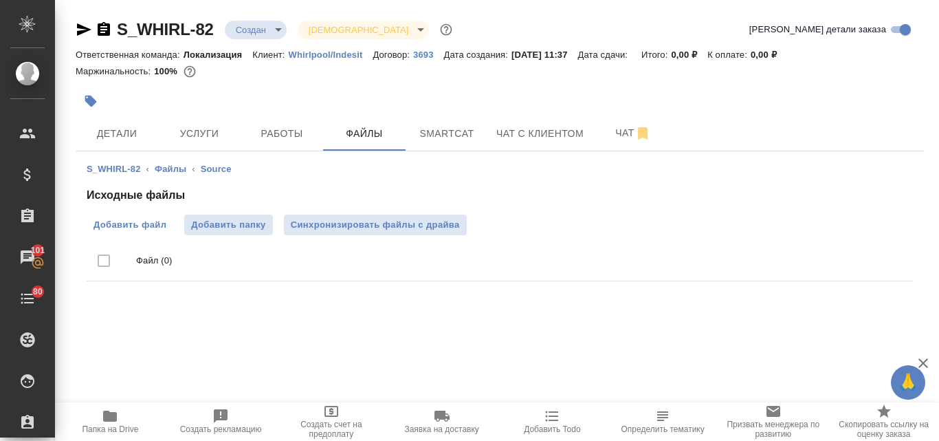
click at [159, 226] on span "Добавить файл" at bounding box center [129, 225] width 73 height 14
click at [0, 0] on input "Добавить файл" at bounding box center [0, 0] width 0 height 0
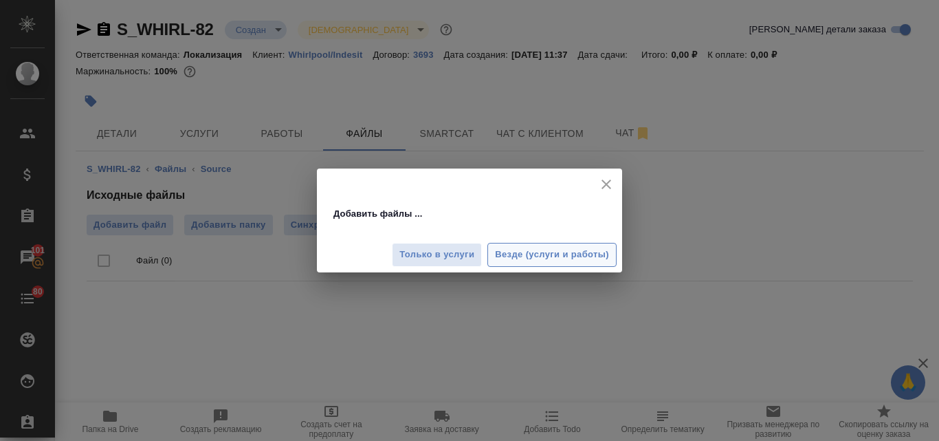
click at [504, 256] on span "Везде (услуги и работы)" at bounding box center [552, 255] width 114 height 16
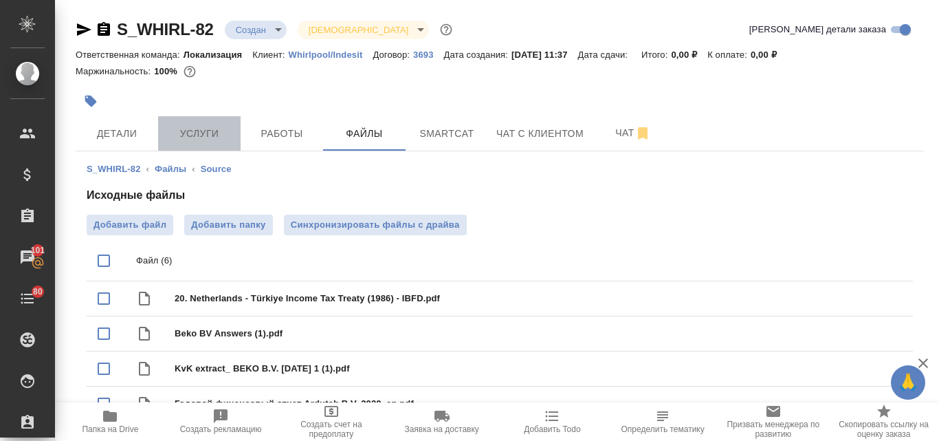
click at [188, 131] on span "Услуги" at bounding box center [199, 133] width 66 height 17
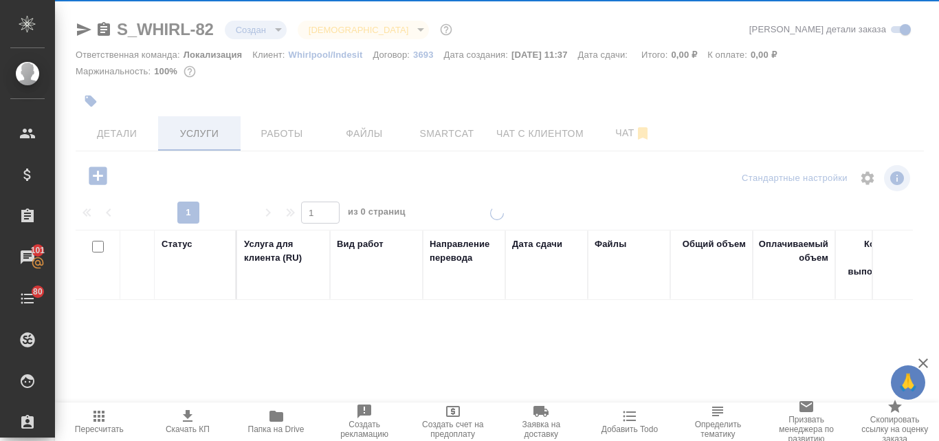
click at [214, 138] on div at bounding box center [497, 220] width 884 height 441
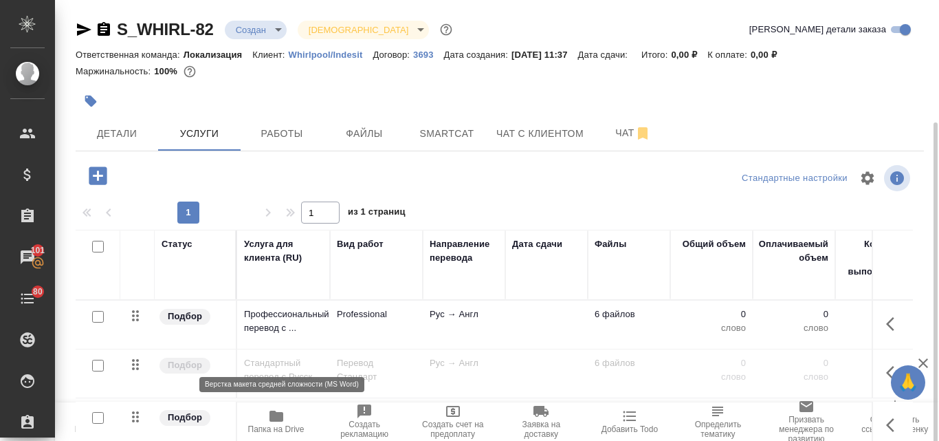
scroll to position [120, 0]
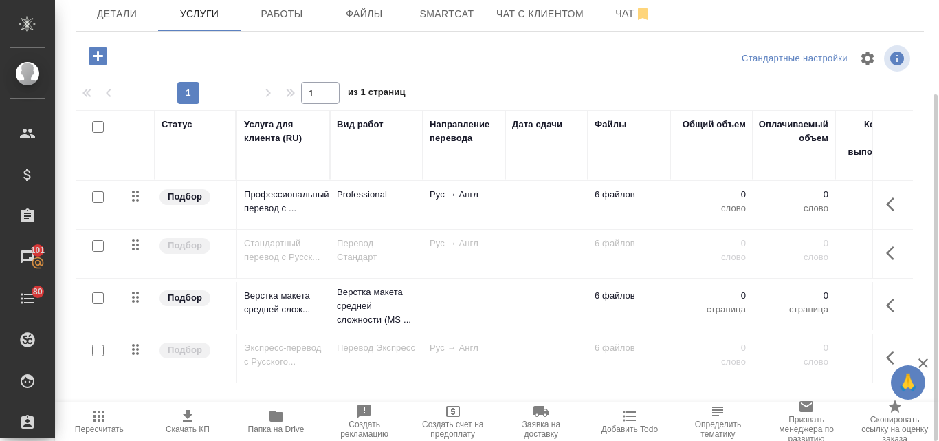
click at [99, 249] on input "checkbox" at bounding box center [98, 246] width 12 height 12
checkbox input "true"
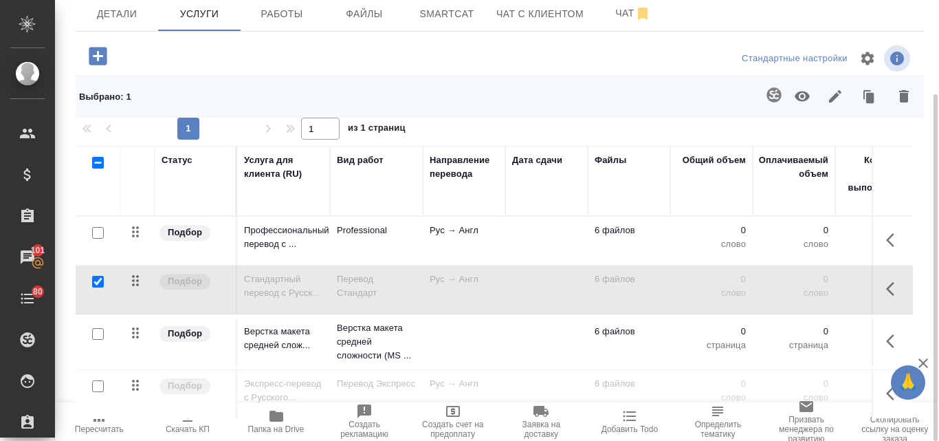
click at [100, 332] on input "checkbox" at bounding box center [98, 334] width 12 height 12
checkbox input "true"
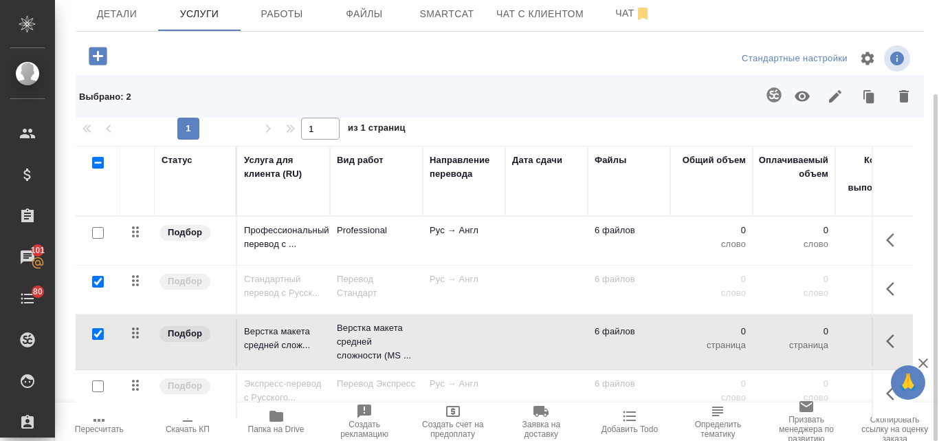
click at [99, 388] on input "checkbox" at bounding box center [98, 386] width 12 height 12
checkbox input "true"
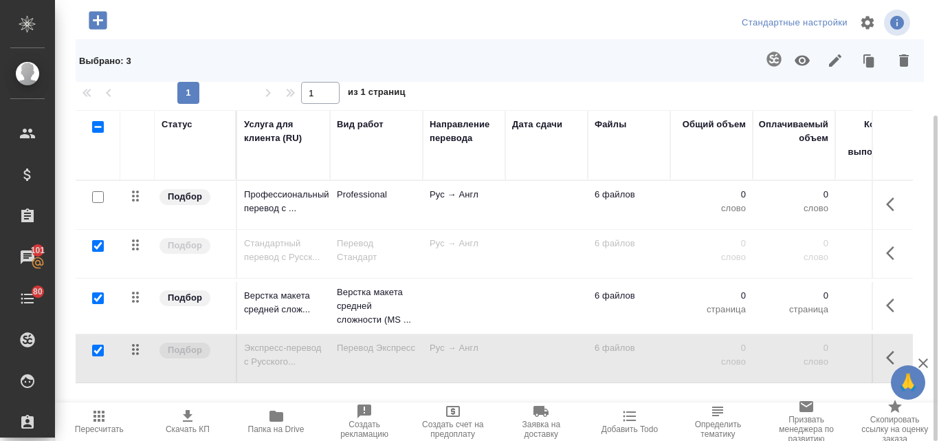
scroll to position [87, 0]
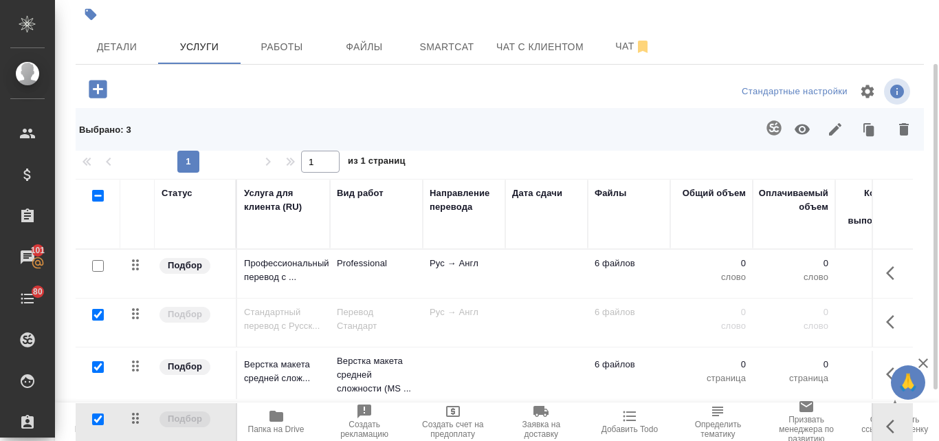
click at [99, 317] on input "checkbox" at bounding box center [98, 315] width 12 height 12
checkbox input "false"
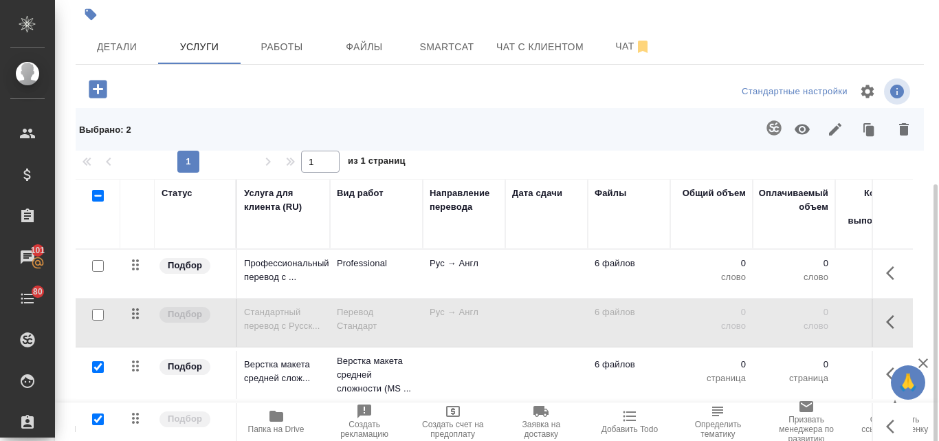
scroll to position [155, 0]
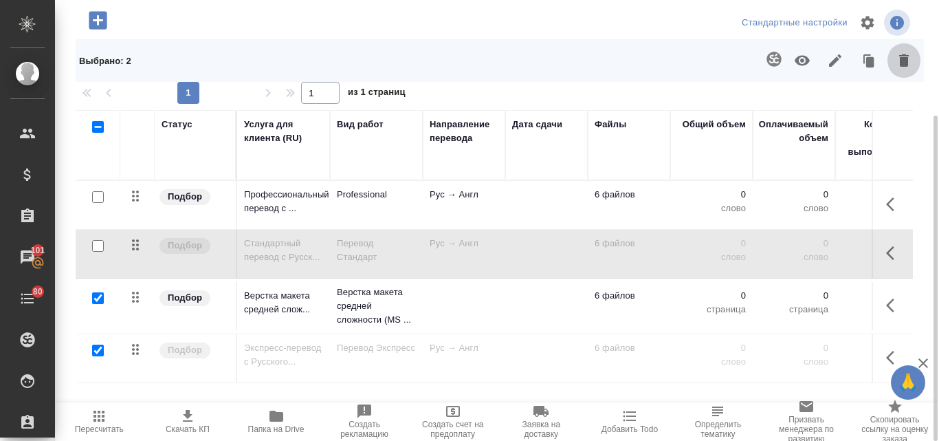
click at [900, 60] on icon "button" at bounding box center [904, 60] width 10 height 12
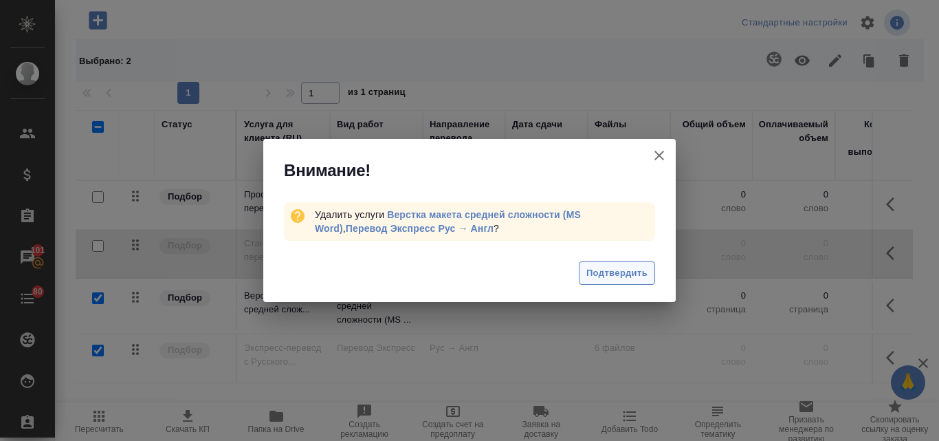
click at [599, 273] on span "Подтвердить" at bounding box center [616, 273] width 61 height 16
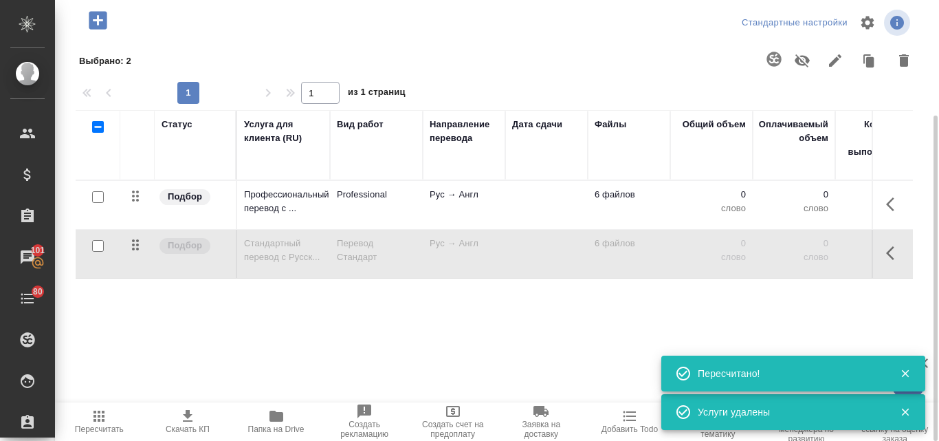
scroll to position [18, 0]
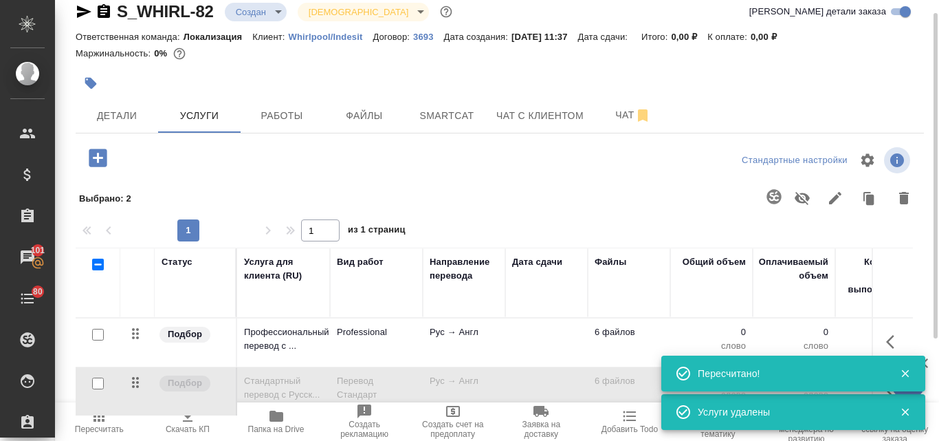
click at [279, 9] on body "🙏 .cls-1 fill:#fff; AWATERA Valyaeva [PERSON_NAME] Спецификации Заказы 101 Чаты…" at bounding box center [469, 220] width 939 height 441
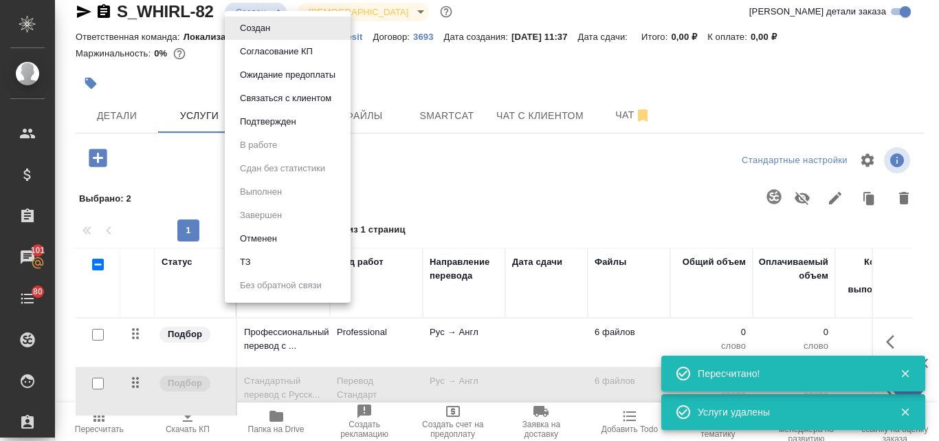
click at [262, 254] on li "ТЗ" at bounding box center [288, 261] width 126 height 23
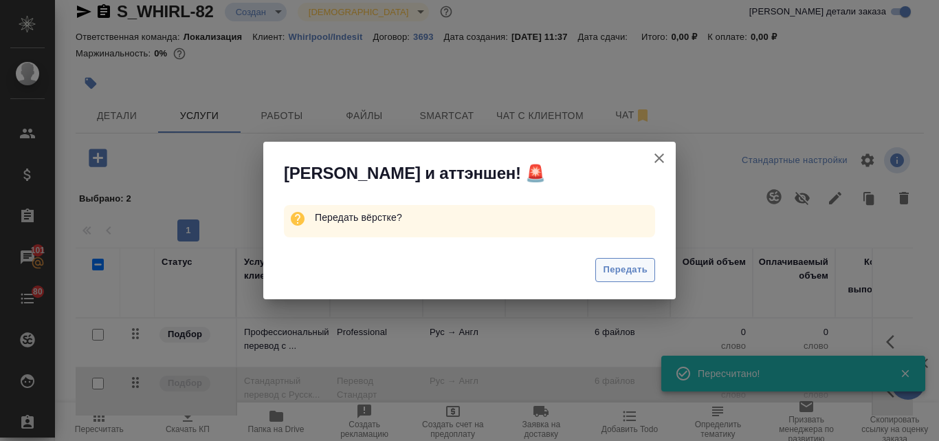
click at [606, 267] on span "Передать" at bounding box center [625, 270] width 45 height 16
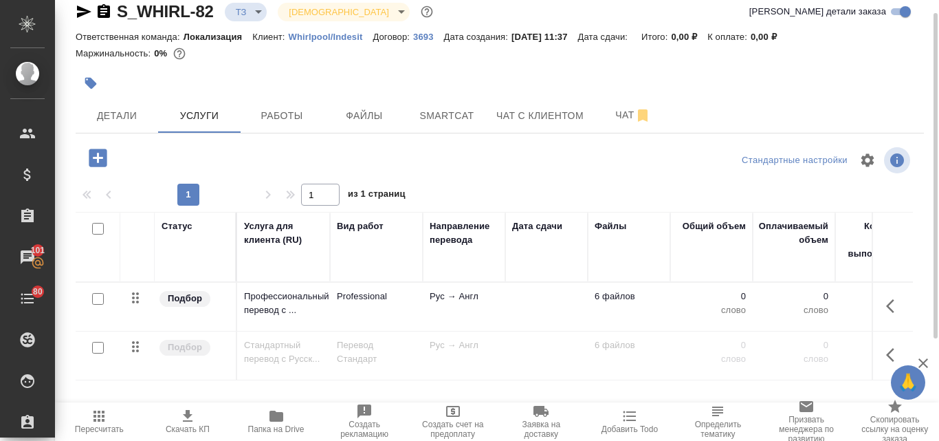
click at [100, 300] on input "checkbox" at bounding box center [98, 299] width 12 height 12
checkbox input "true"
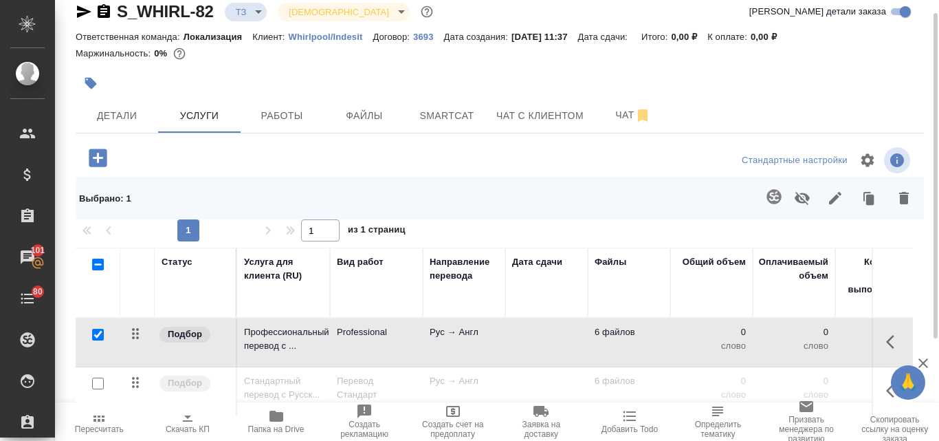
click at [779, 197] on icon "button" at bounding box center [773, 196] width 14 height 14
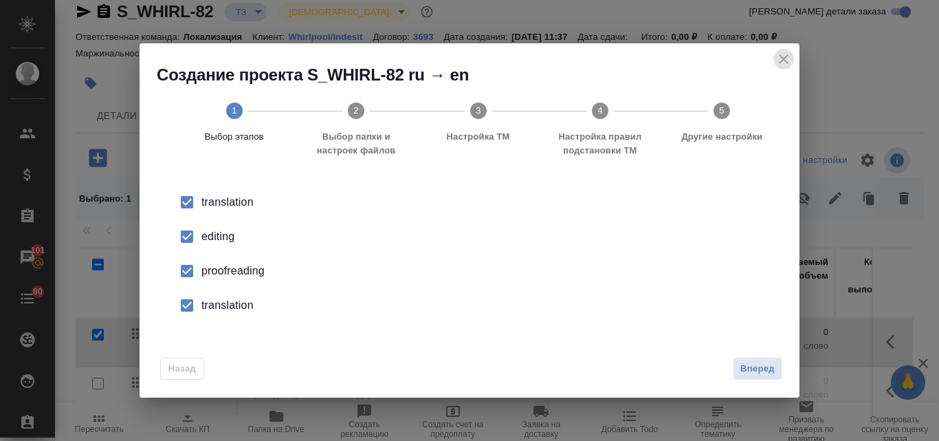
click at [786, 65] on icon "close" at bounding box center [783, 59] width 16 height 16
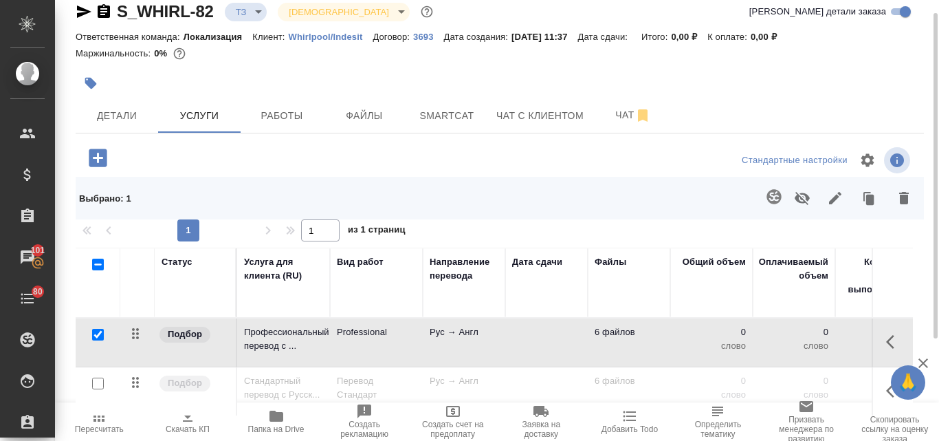
click at [103, 384] on input "checkbox" at bounding box center [98, 383] width 12 height 12
checkbox input "true"
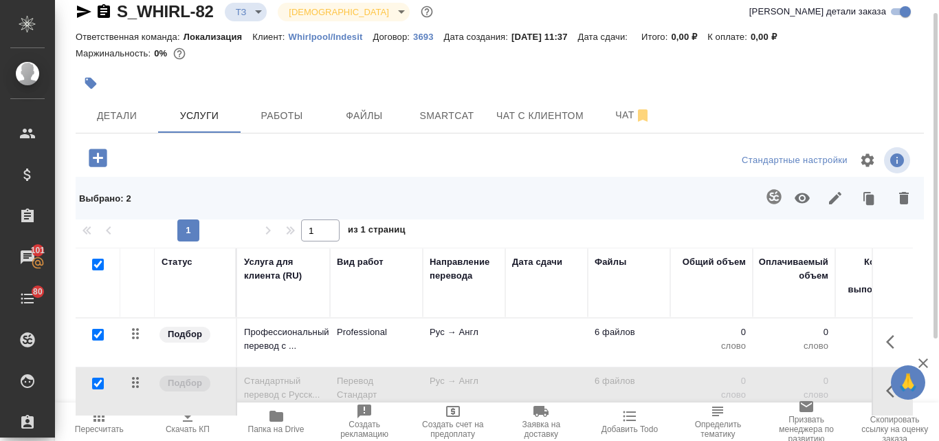
click at [803, 199] on icon "button" at bounding box center [802, 198] width 15 height 10
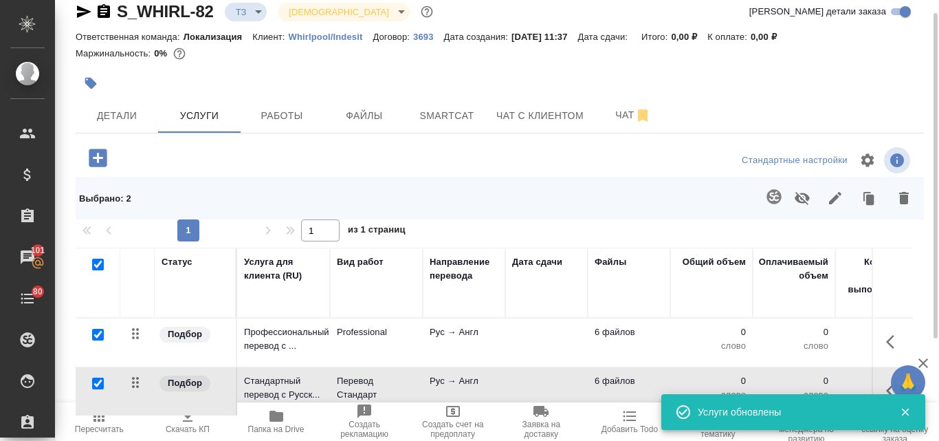
click at [96, 337] on input "checkbox" at bounding box center [98, 335] width 12 height 12
checkbox input "false"
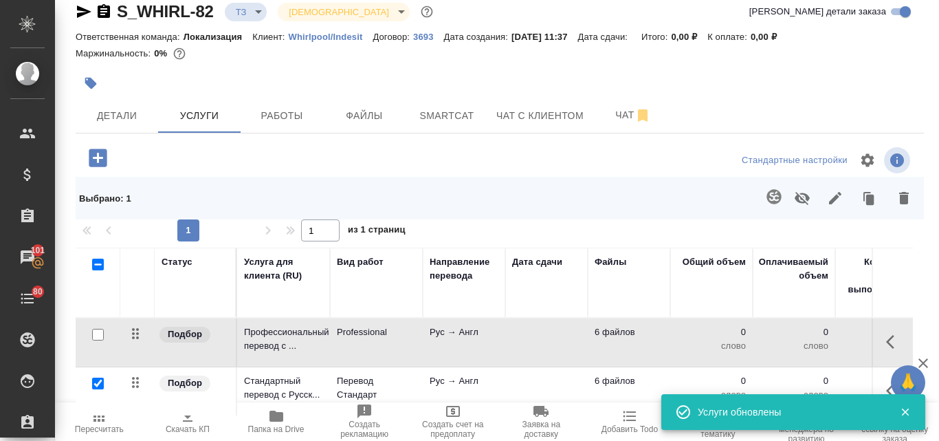
click at [813, 198] on button "button" at bounding box center [802, 198] width 33 height 36
click at [810, 199] on icon "button" at bounding box center [802, 198] width 16 height 16
click at [100, 388] on input "checkbox" at bounding box center [98, 383] width 12 height 12
checkbox input "false"
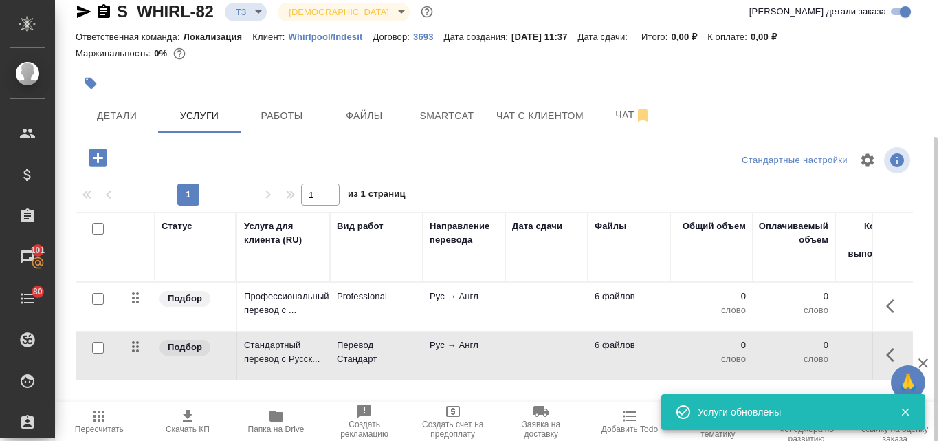
scroll to position [87, 0]
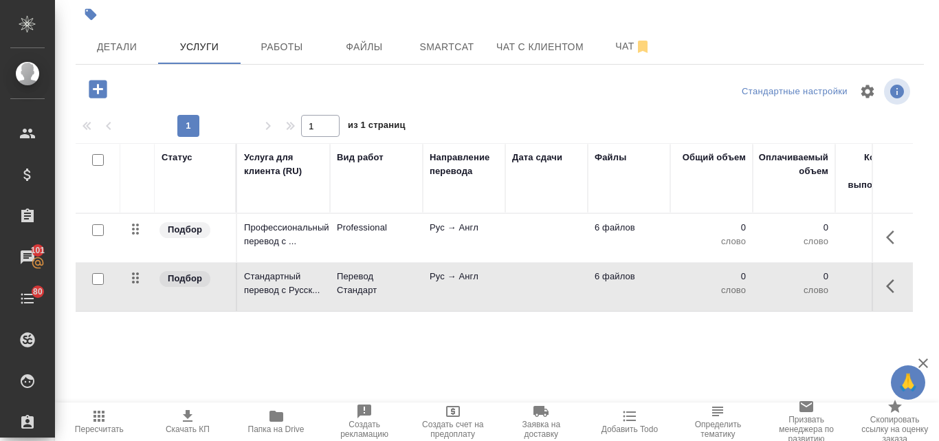
click at [100, 228] on input "checkbox" at bounding box center [98, 230] width 12 height 12
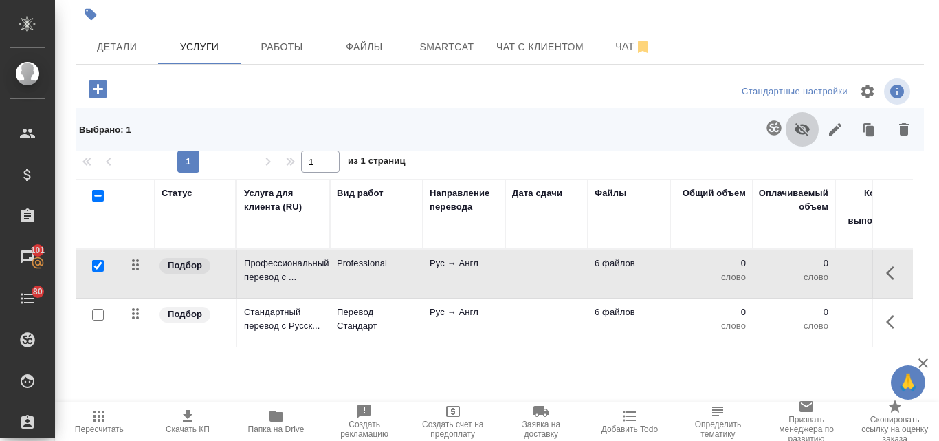
click at [795, 129] on icon "button" at bounding box center [802, 129] width 15 height 13
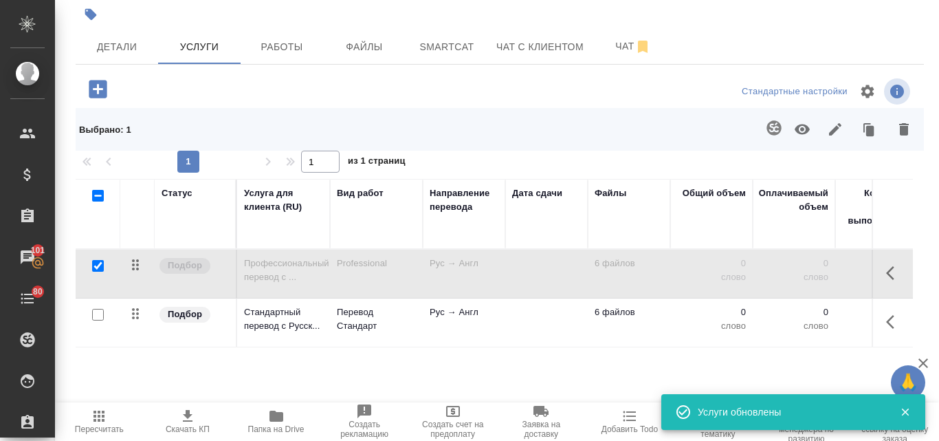
click at [102, 265] on input "checkbox" at bounding box center [98, 266] width 12 height 12
checkbox input "false"
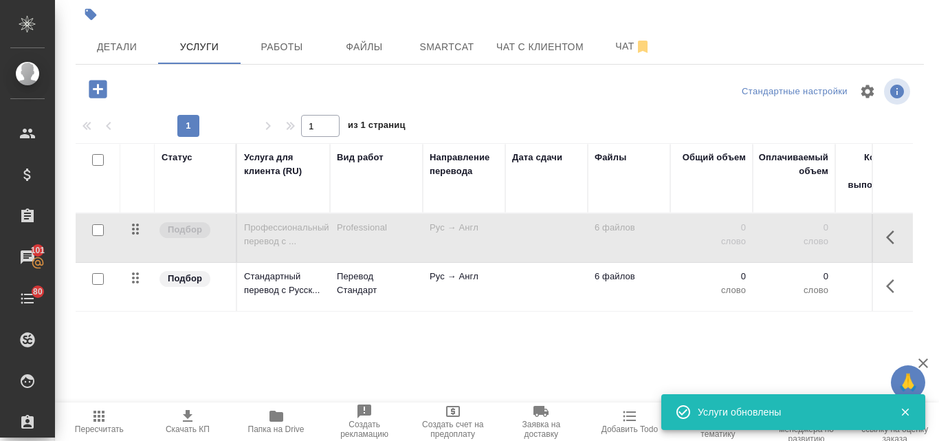
click at [102, 280] on input "checkbox" at bounding box center [98, 279] width 12 height 12
checkbox input "true"
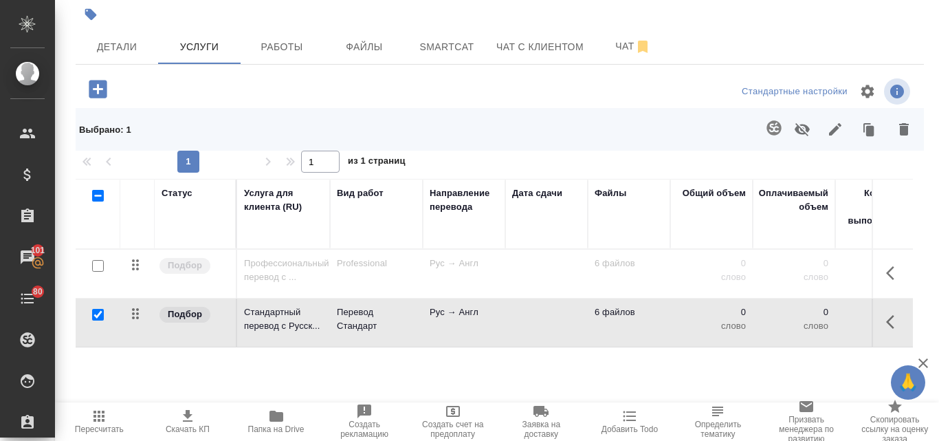
click at [766, 126] on icon "button" at bounding box center [774, 128] width 16 height 16
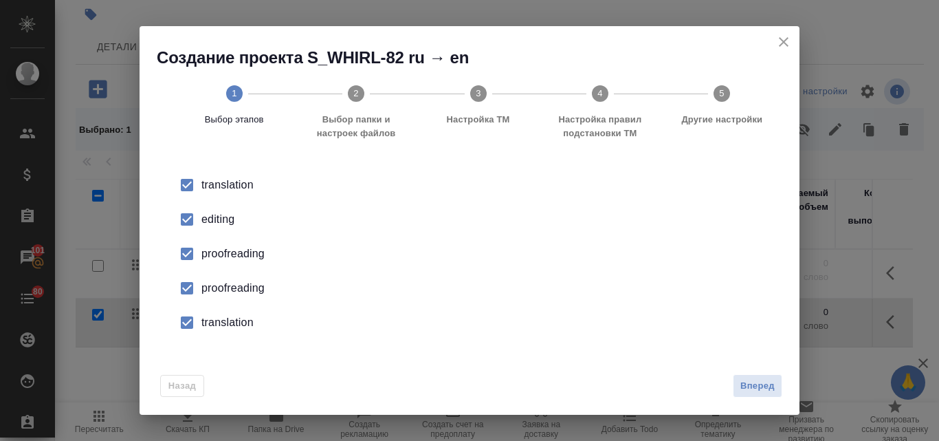
click at [206, 214] on div "editing" at bounding box center [483, 219] width 565 height 16
click at [221, 246] on li "proofreading" at bounding box center [470, 253] width 616 height 34
click at [220, 291] on div "proofreading" at bounding box center [483, 288] width 565 height 16
click at [217, 320] on div "translation" at bounding box center [483, 322] width 565 height 16
click at [763, 388] on span "Вперед" at bounding box center [757, 386] width 34 height 16
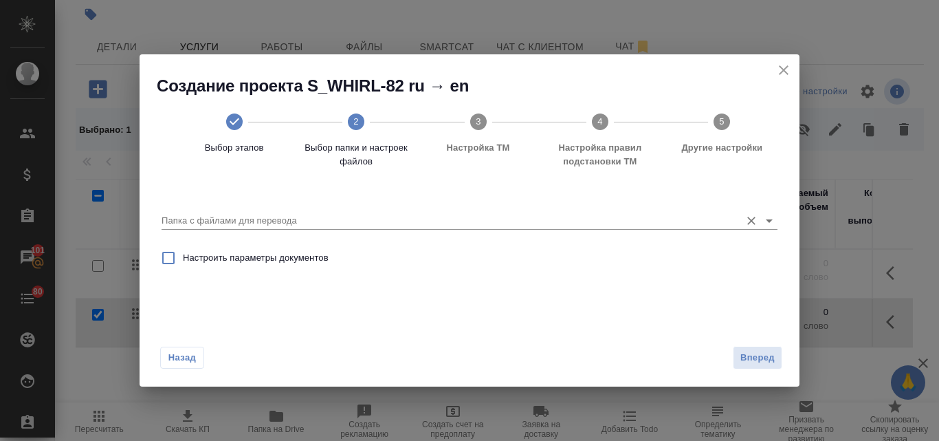
click at [210, 217] on input "Папка с файлами для перевода" at bounding box center [448, 220] width 572 height 16
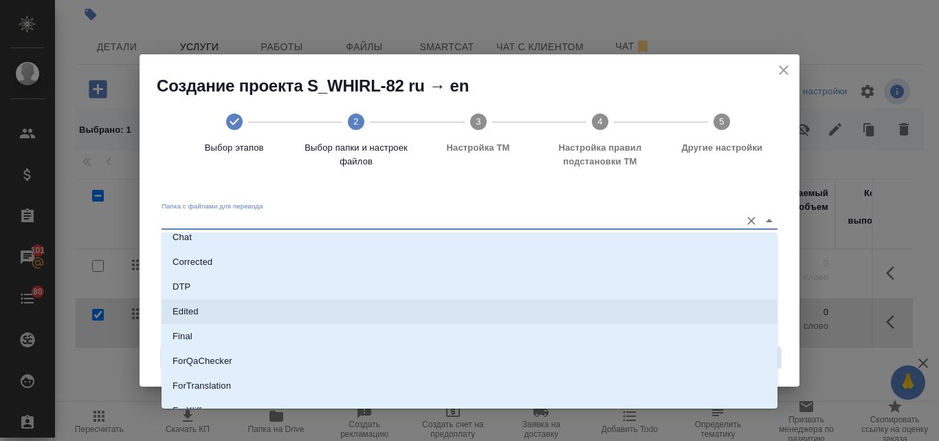
scroll to position [137, 0]
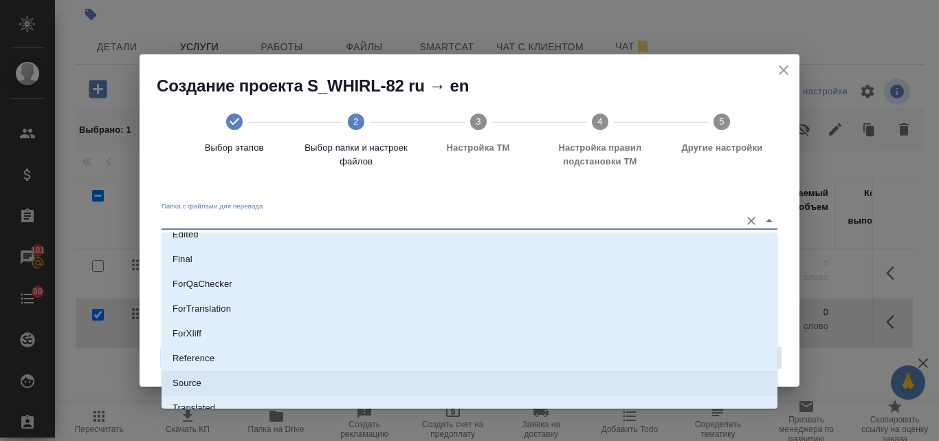
click at [203, 377] on li "Source" at bounding box center [470, 382] width 616 height 25
type input "Source"
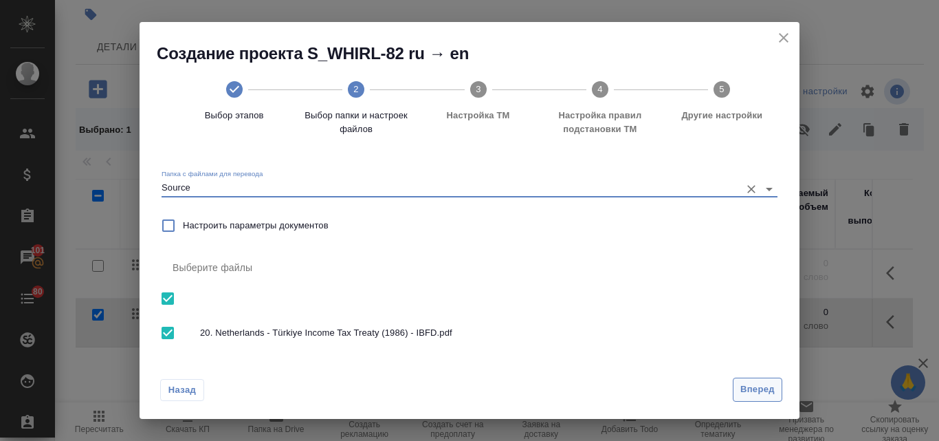
click at [742, 386] on span "Вперед" at bounding box center [757, 389] width 34 height 16
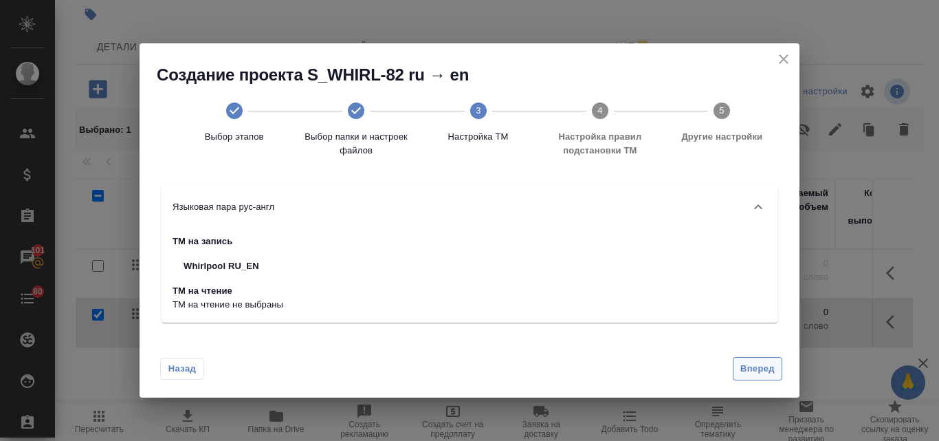
click at [763, 377] on button "Вперед" at bounding box center [757, 369] width 49 height 24
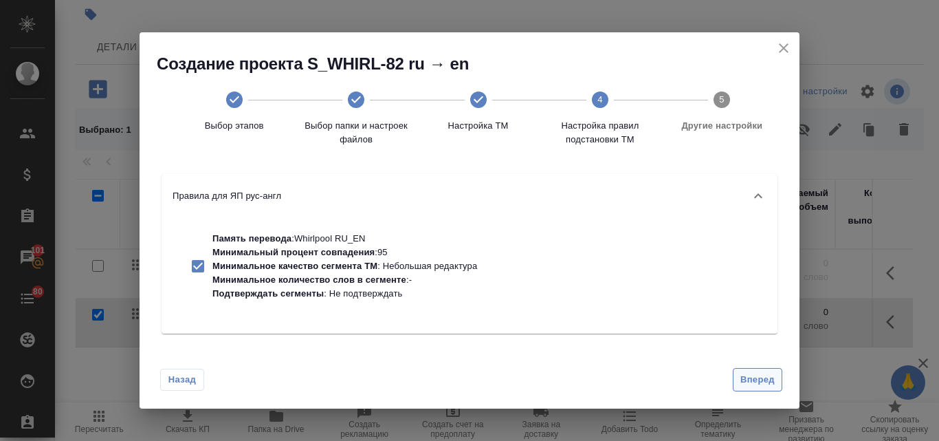
click at [755, 373] on span "Вперед" at bounding box center [757, 380] width 34 height 16
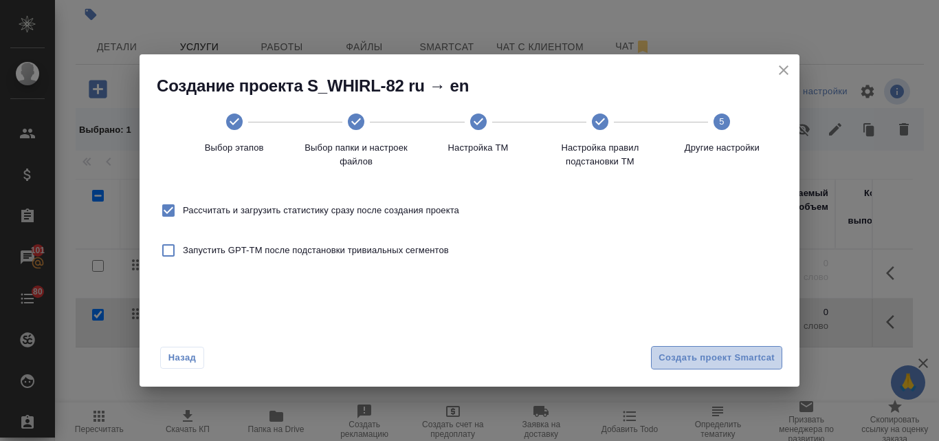
click at [729, 360] on span "Создать проект Smartcat" at bounding box center [716, 358] width 116 height 16
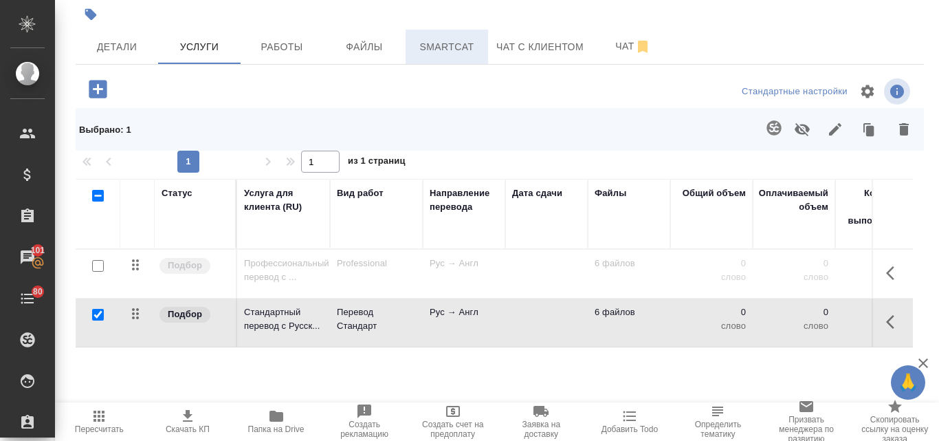
click at [432, 54] on span "Smartcat" at bounding box center [447, 46] width 66 height 17
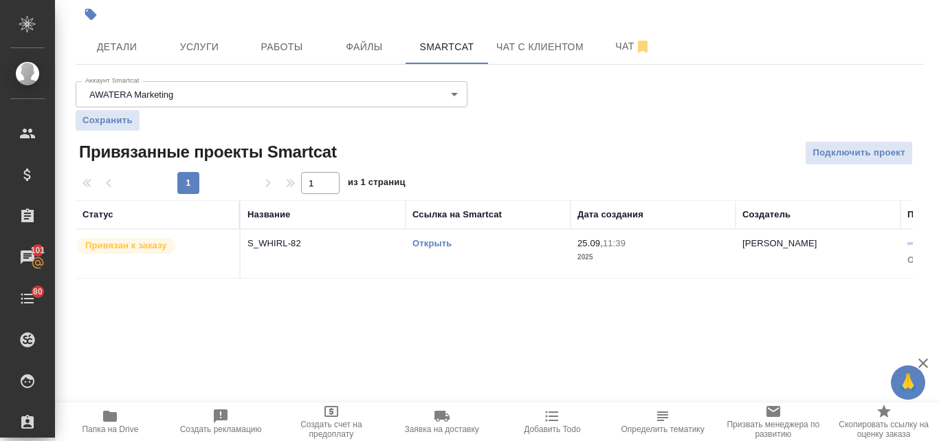
click at [439, 241] on link "Открыть" at bounding box center [431, 243] width 39 height 10
click at [191, 48] on span "Услуги" at bounding box center [199, 46] width 66 height 17
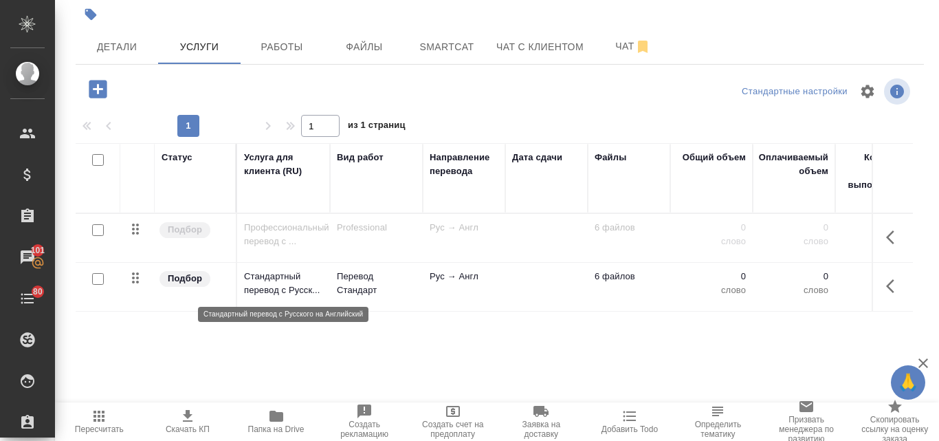
click at [281, 278] on p "Стандартный перевод с Русск..." at bounding box center [283, 282] width 79 height 27
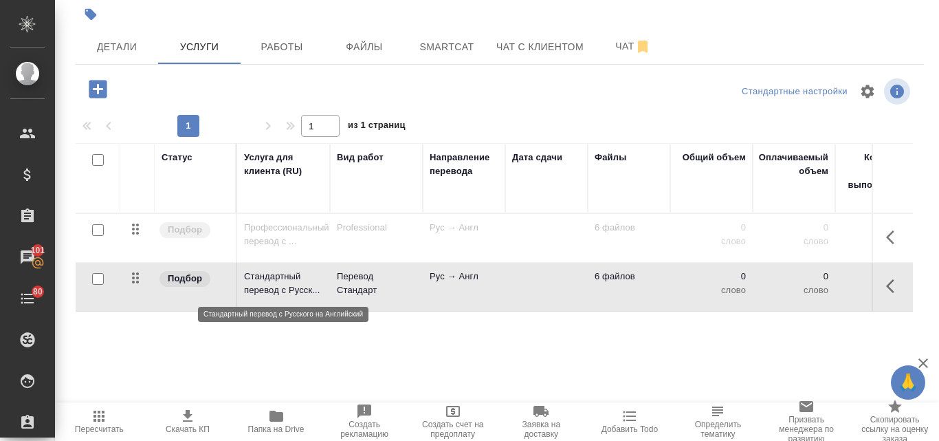
click at [281, 278] on p "Стандартный перевод с Русск..." at bounding box center [283, 282] width 79 height 27
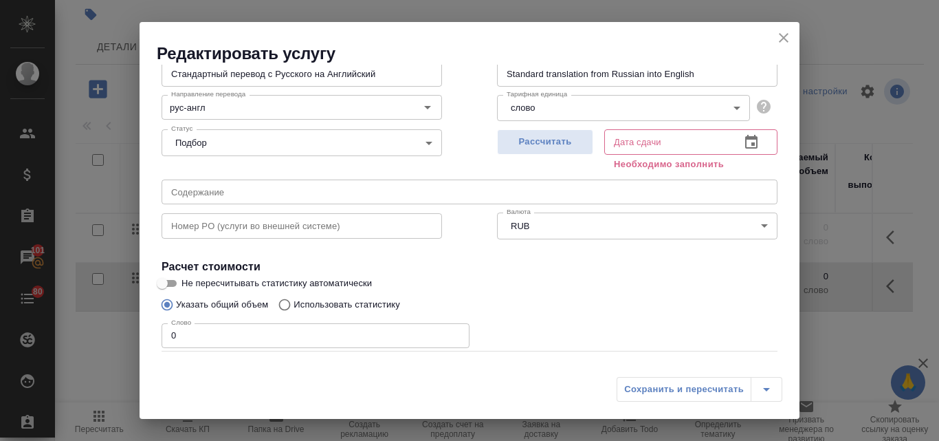
scroll to position [137, 0]
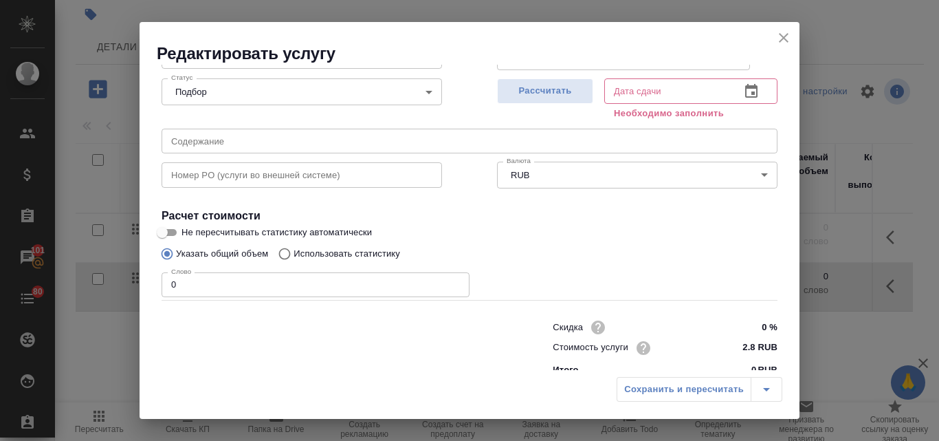
click at [283, 253] on input "Использовать статистику" at bounding box center [282, 254] width 22 height 26
radio input "true"
radio input "false"
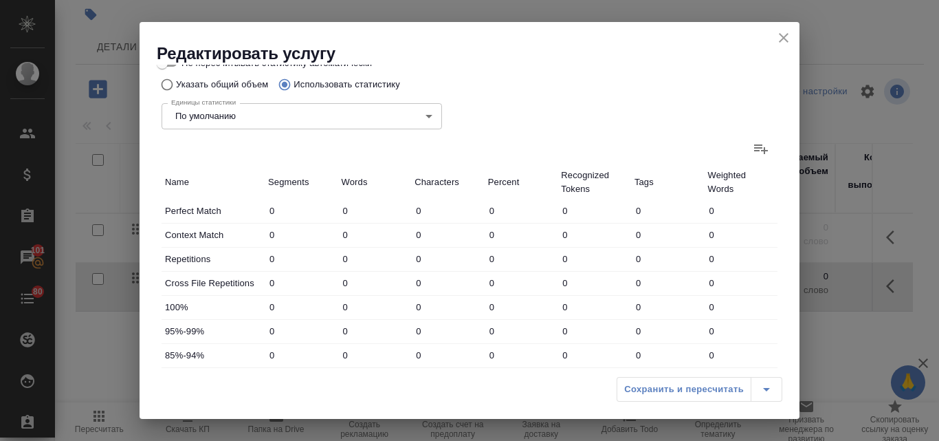
scroll to position [206, 0]
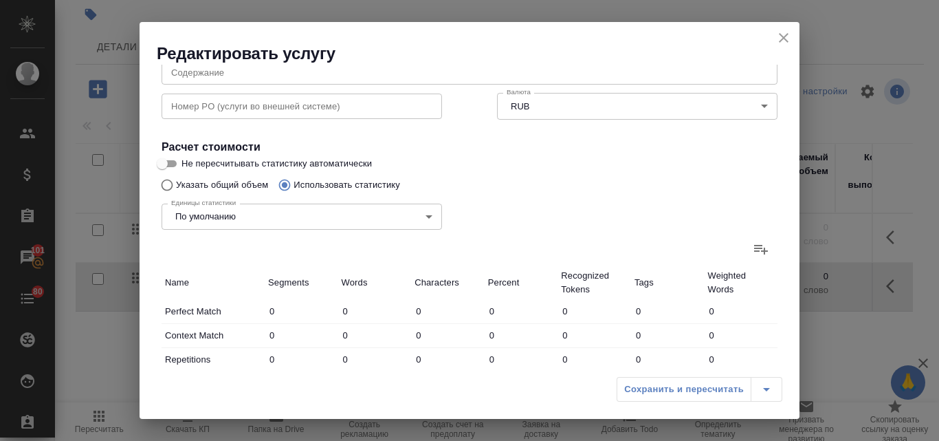
click at [754, 247] on icon at bounding box center [761, 249] width 16 height 16
click at [0, 0] on input "file" at bounding box center [0, 0] width 0 height 0
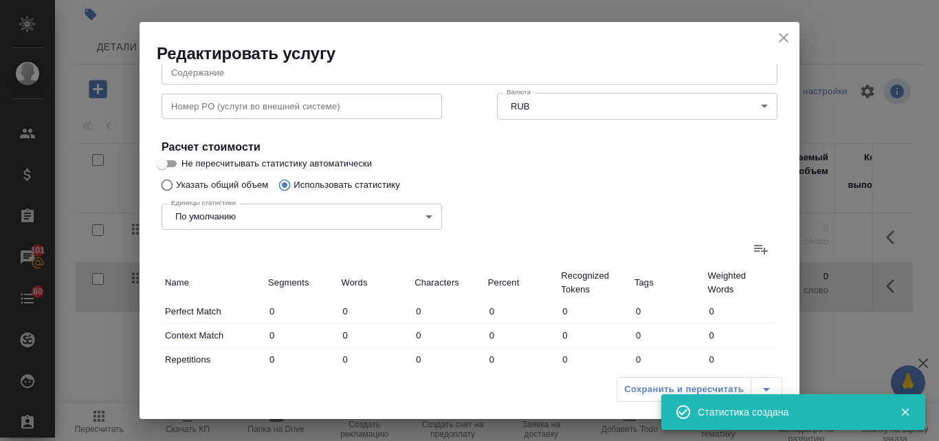
type input "371"
type input "4429"
type input "29923"
type input "266"
type input "1757"
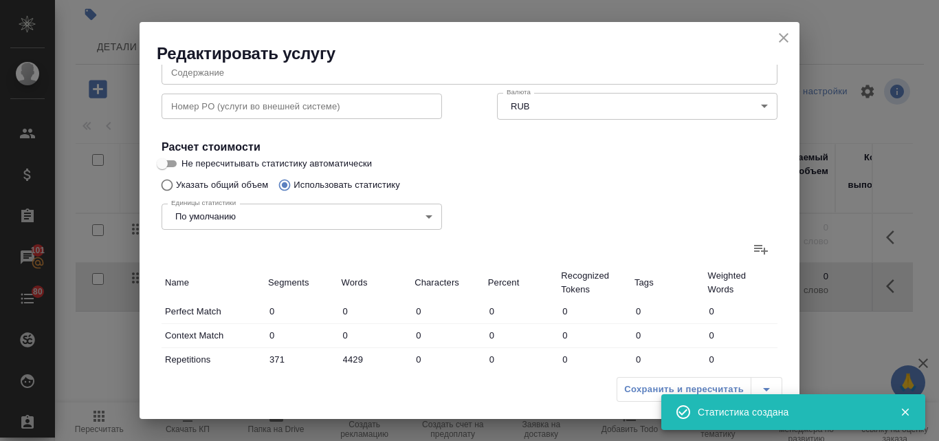
type input "11668"
type input "10"
type input "80"
type input "952"
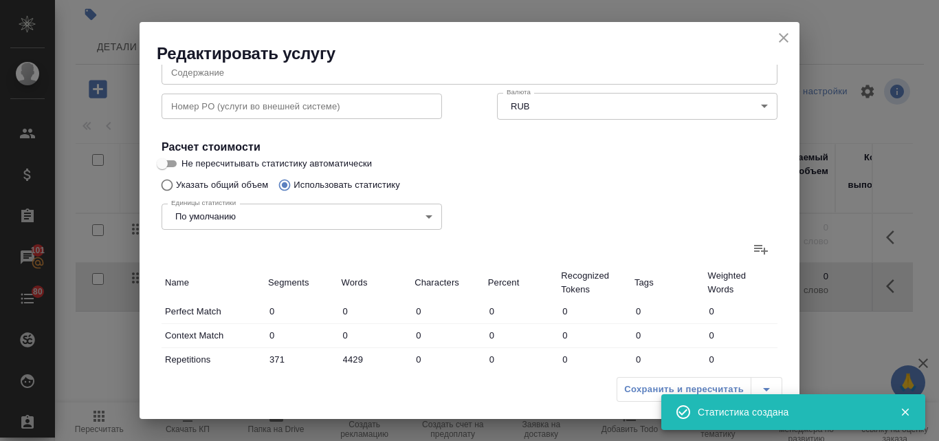
type input "18926"
type input "117334"
type input "962"
type input "18936"
type input "117414"
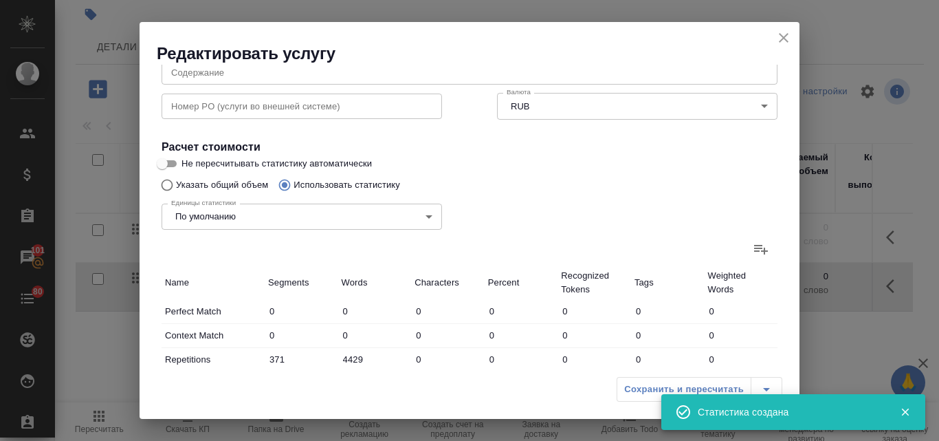
type input "1599"
type input "25122"
type input "159005"
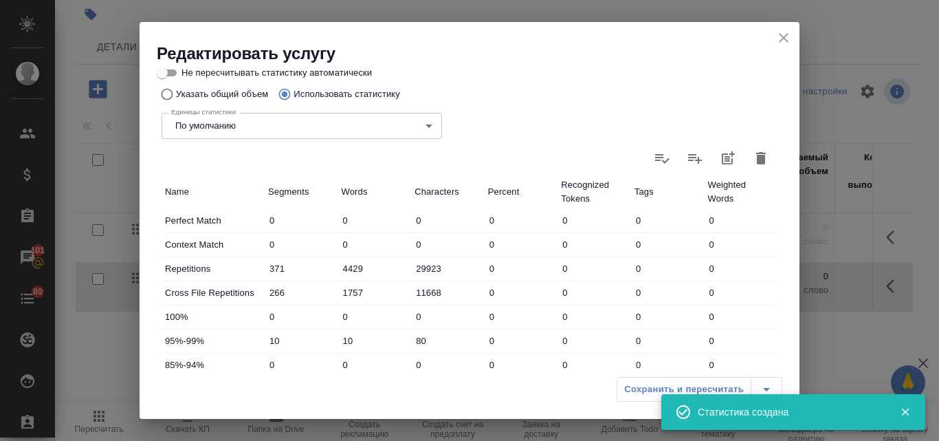
scroll to position [168, 0]
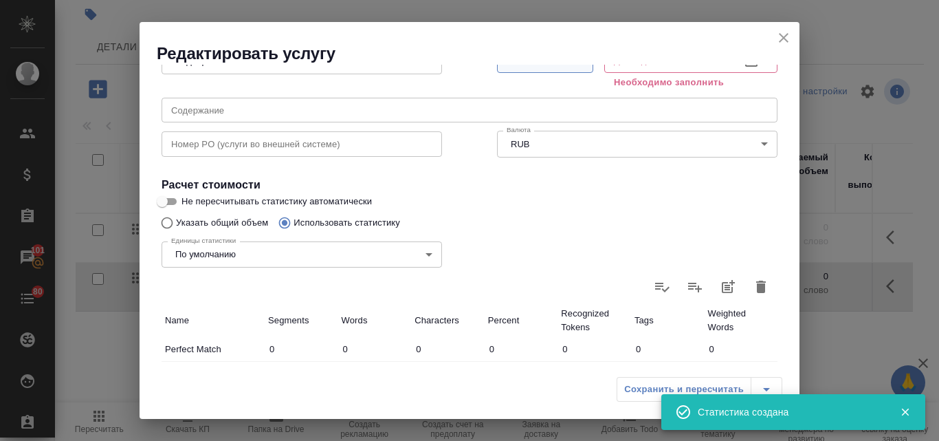
click at [537, 67] on span "Рассчитать" at bounding box center [544, 60] width 81 height 16
type input "25.09.2025 11:42"
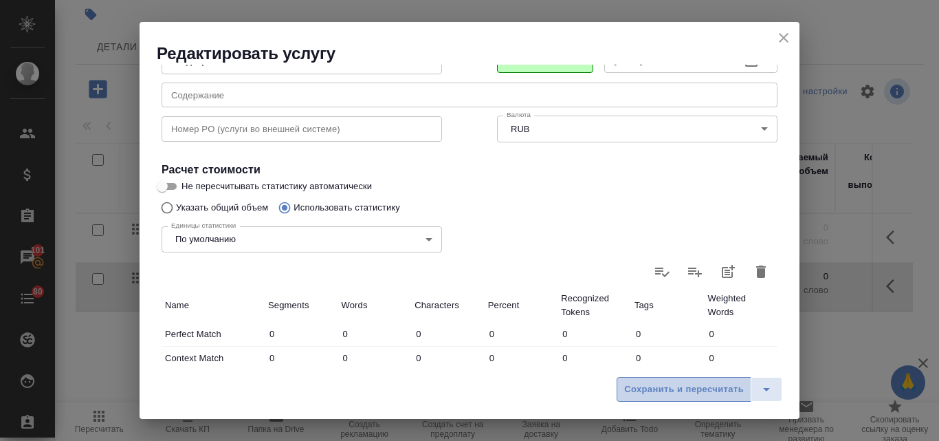
click at [632, 394] on span "Сохранить и пересчитать" at bounding box center [684, 389] width 120 height 16
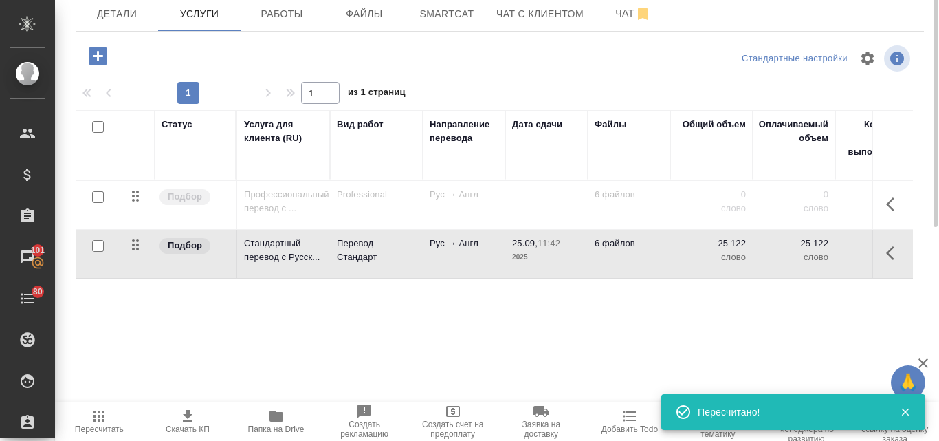
scroll to position [0, 0]
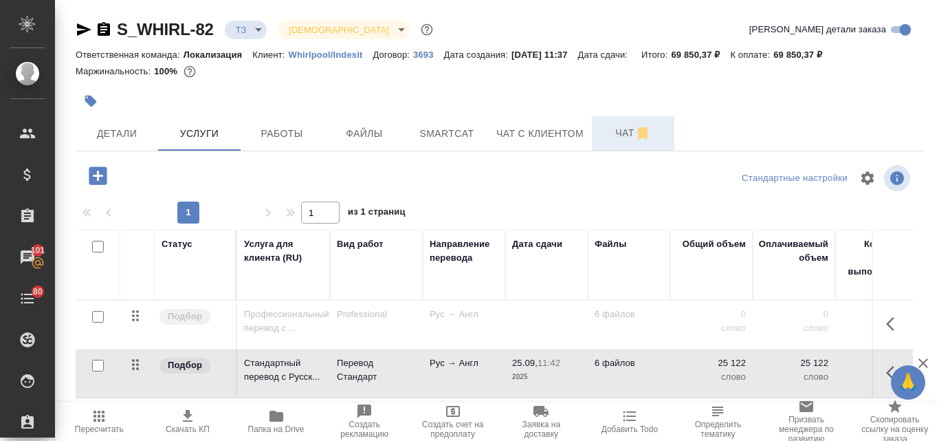
click at [628, 135] on span "Чат" at bounding box center [633, 132] width 66 height 17
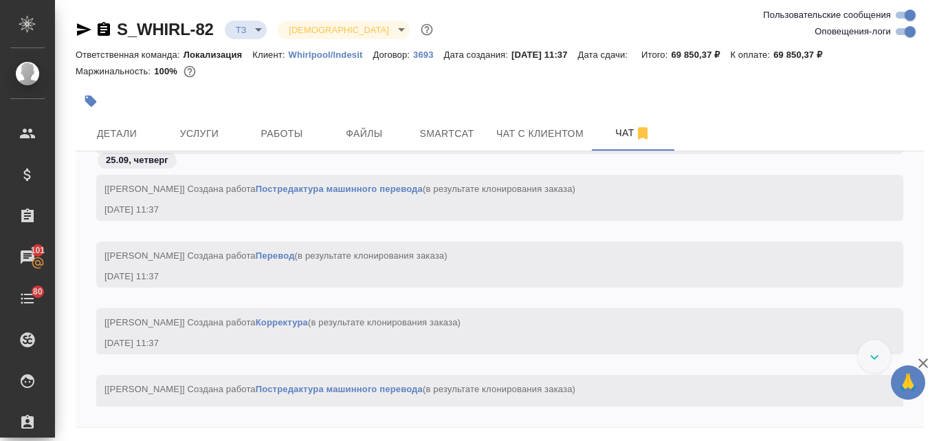
scroll to position [273, 0]
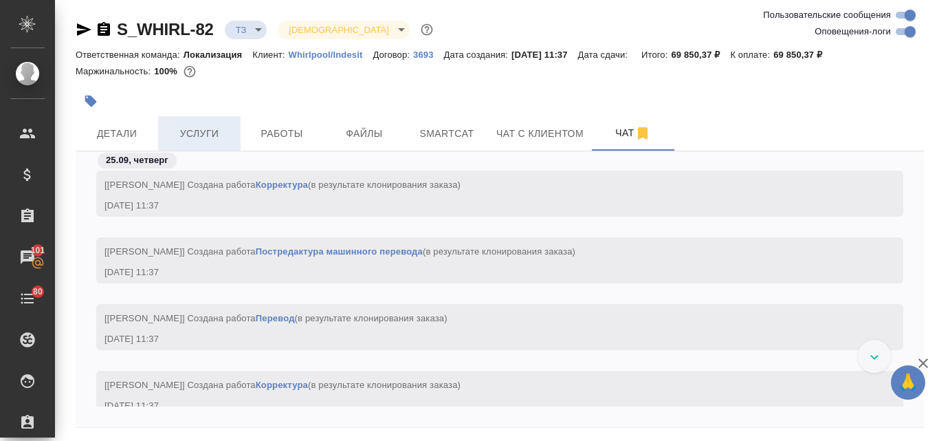
click at [208, 135] on span "Услуги" at bounding box center [199, 133] width 66 height 17
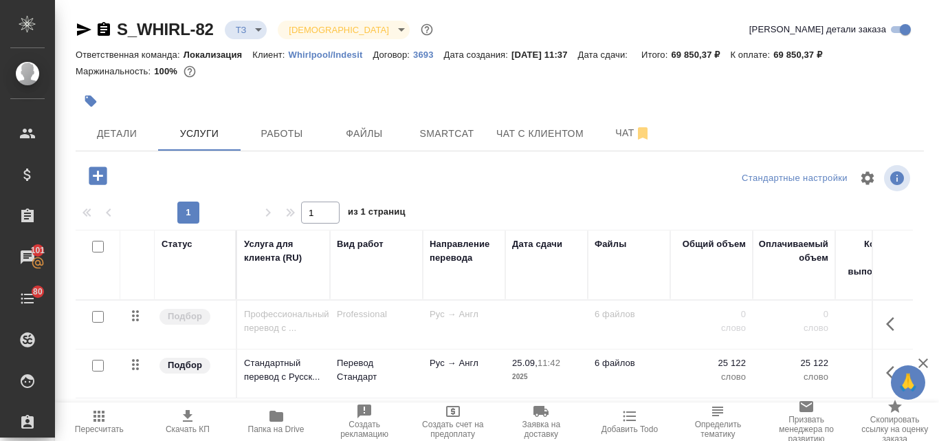
click at [78, 33] on icon "button" at bounding box center [84, 29] width 14 height 12
click at [617, 135] on span "Чат" at bounding box center [633, 132] width 66 height 17
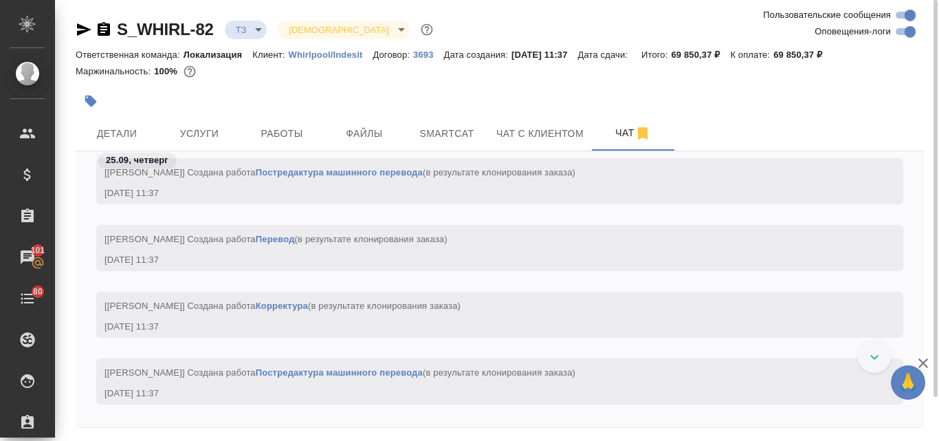
scroll to position [273, 0]
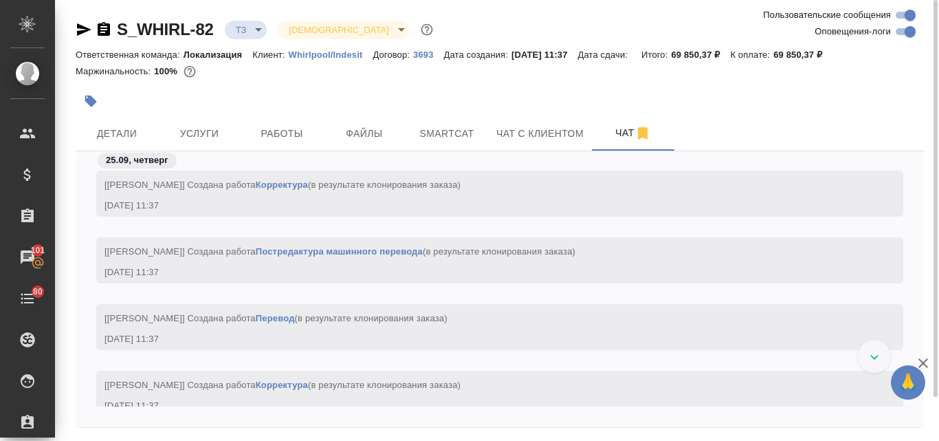
click at [80, 29] on icon "button" at bounding box center [84, 29] width 16 height 16
click at [128, 133] on span "Детали" at bounding box center [117, 133] width 66 height 17
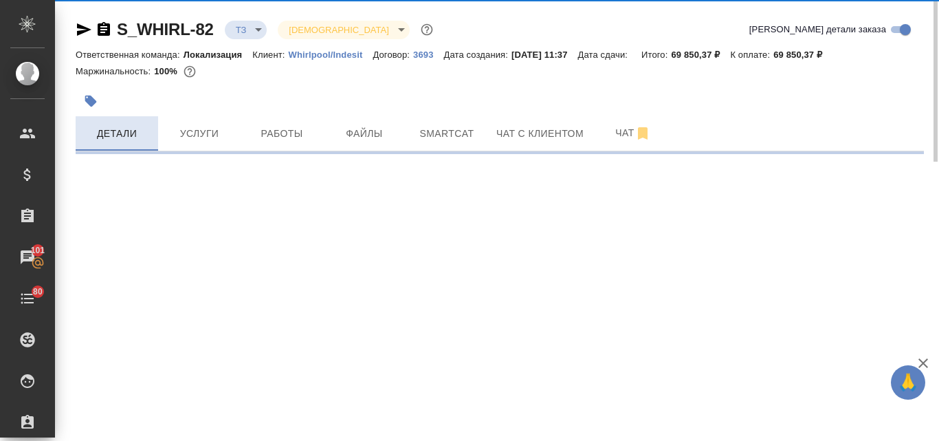
select select "RU"
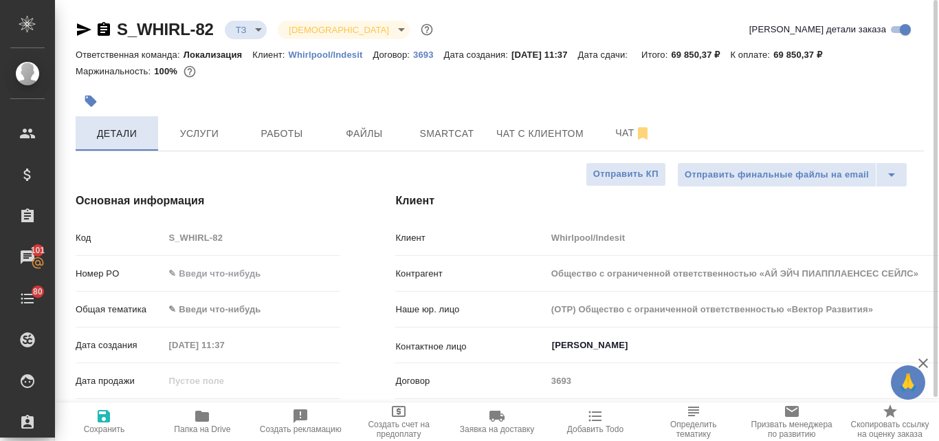
type textarea "x"
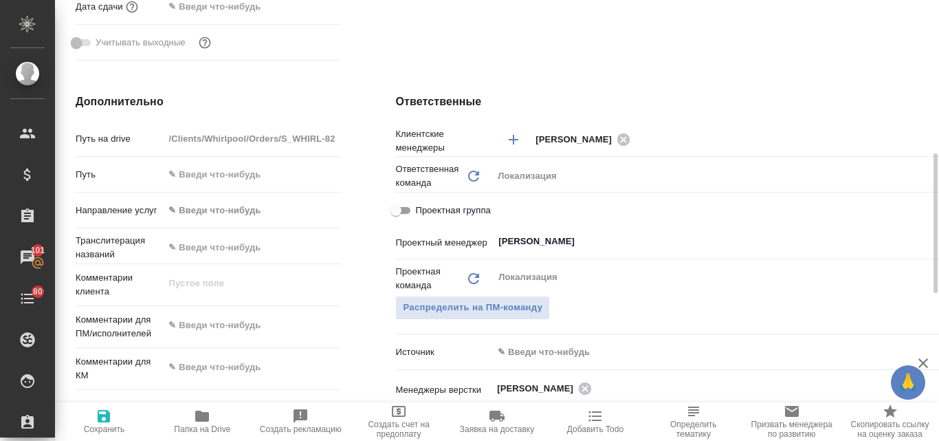
scroll to position [619, 0]
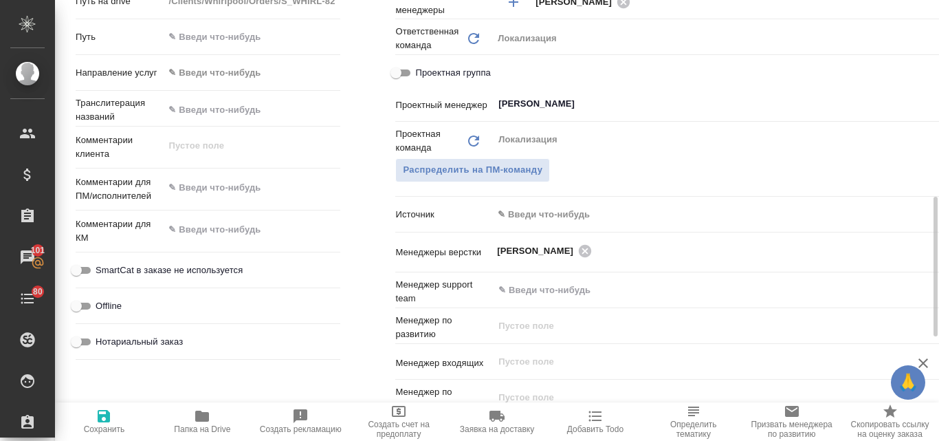
type textarea "x"
click at [186, 197] on textarea at bounding box center [252, 187] width 177 height 23
paste textarea "Добрый день. Необходим срочный перевод документов (крайний срок понедельник) на…"
type textarea "Добрый день. Необходим срочный перевод документов (крайний срок понедельник) на…"
type input "Общество с ограниченной ответственностью «АЙ ЭЙЧ ПИАППЛАЕНСЕС СЕЙЛС»"
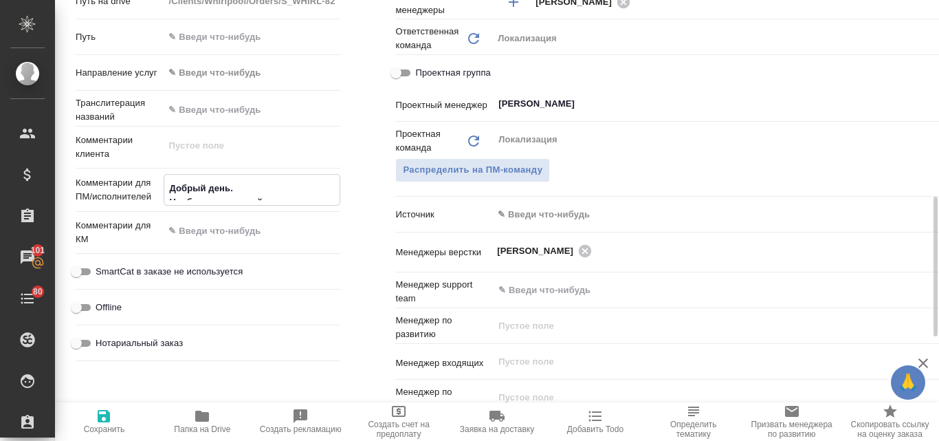
type textarea "x"
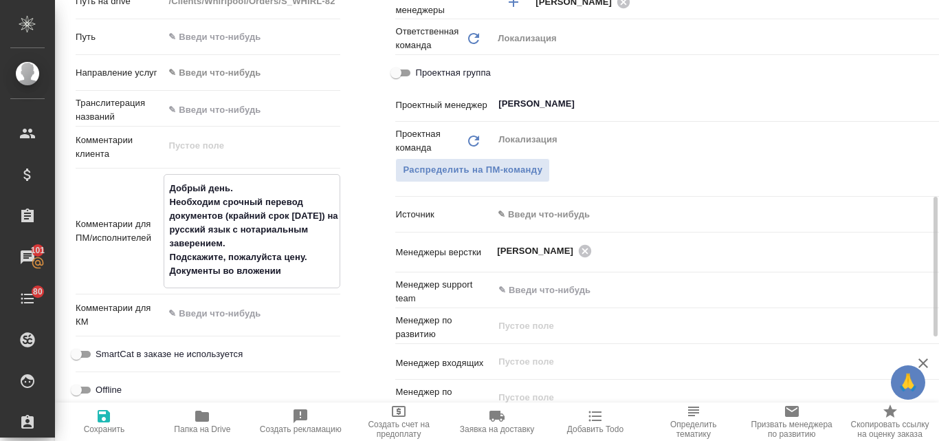
type textarea "Добрый день. Необходим срочный перевод документов (крайний срок понедельник) на…"
type textarea "x"
click at [102, 424] on span "Сохранить" at bounding box center [104, 429] width 41 height 10
type input "Общество с ограниченной ответственностью «АЙ ЭЙЧ ПИАППЛАЕНСЕС СЕЙЛС»"
type textarea "x"
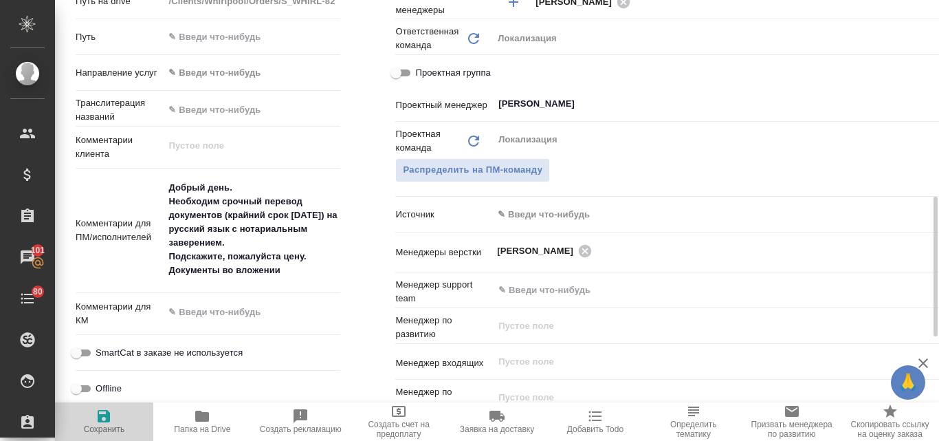
type textarea "x"
type input "Общество с ограниченной ответственностью «АЙ ЭЙЧ ПИАППЛАЕНСЕС СЕЙЛС»"
type textarea "x"
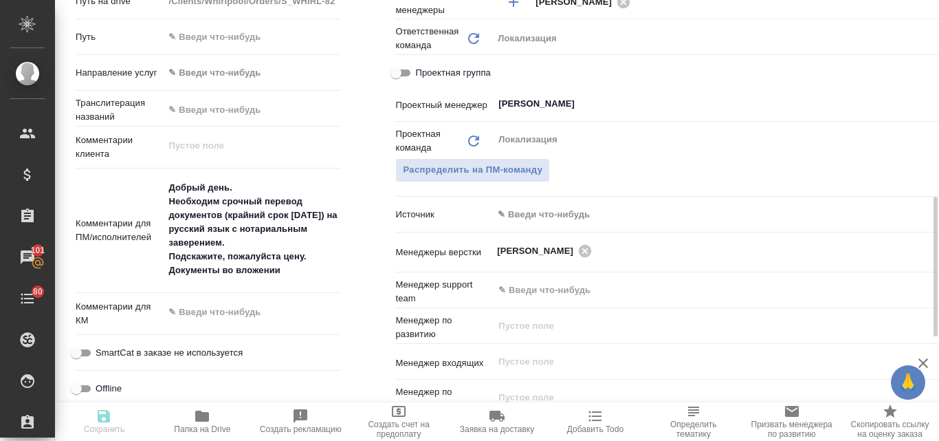
type textarea "x"
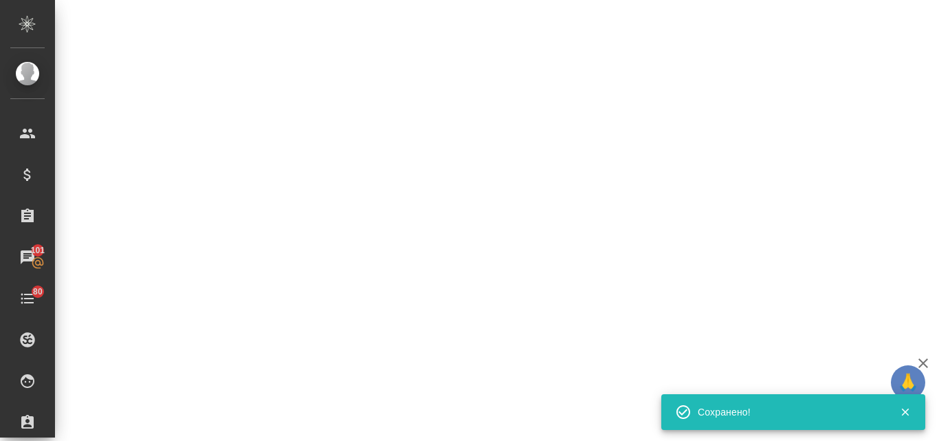
select select "RU"
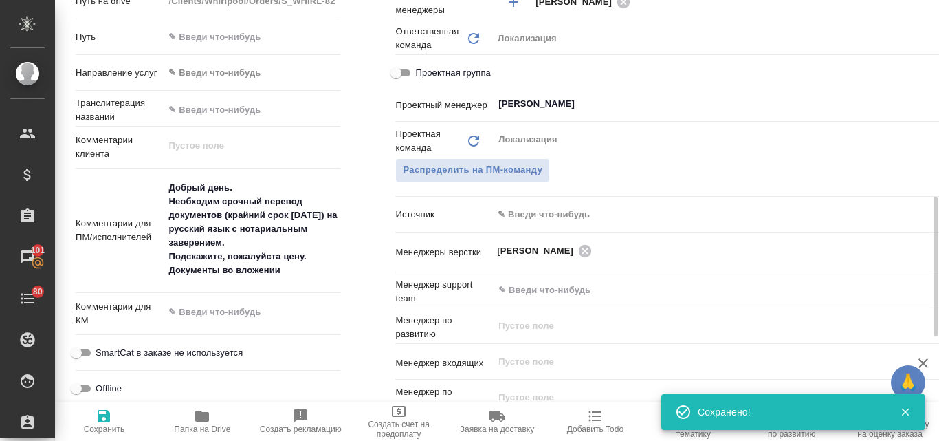
type textarea "x"
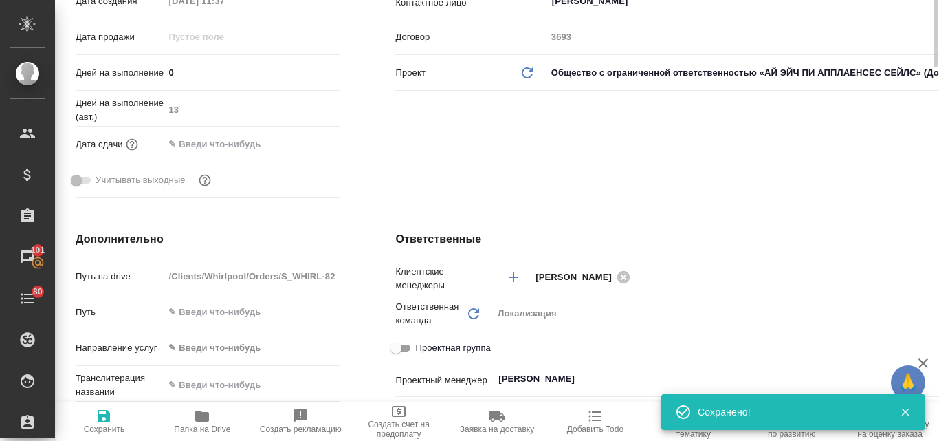
scroll to position [206, 0]
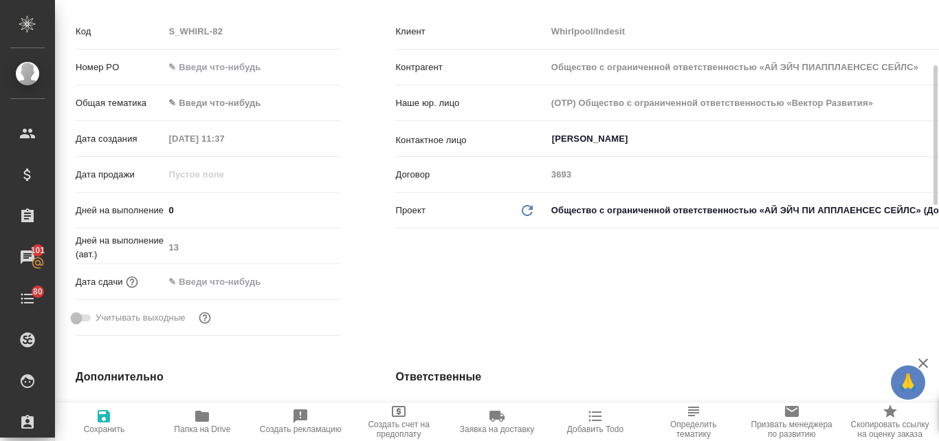
type input "Общество с ограниченной ответственностью «АЙ ЭЙЧ ПИАППЛАЕНСЕС СЕЙЛС»"
type textarea "x"
click at [606, 141] on input "Кадырова Юлия" at bounding box center [901, 139] width 700 height 16
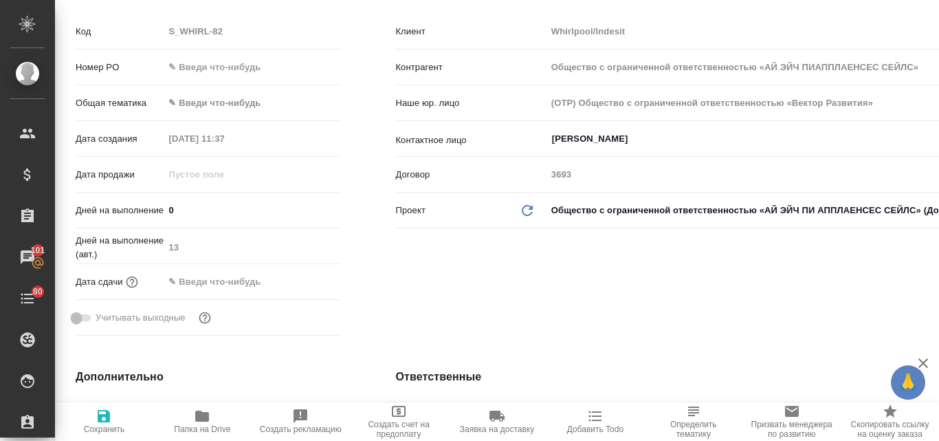
type input "Общество с ограниченной ответственностью «АЙ ЭЙЧ ПИАППЛАЕНСЕС СЕЙЛС»"
type textarea "x"
type input "Общество с ограниченной ответственностью «АЙ ЭЙЧ ПИАППЛАЕНСЕС СЕЙЛС»"
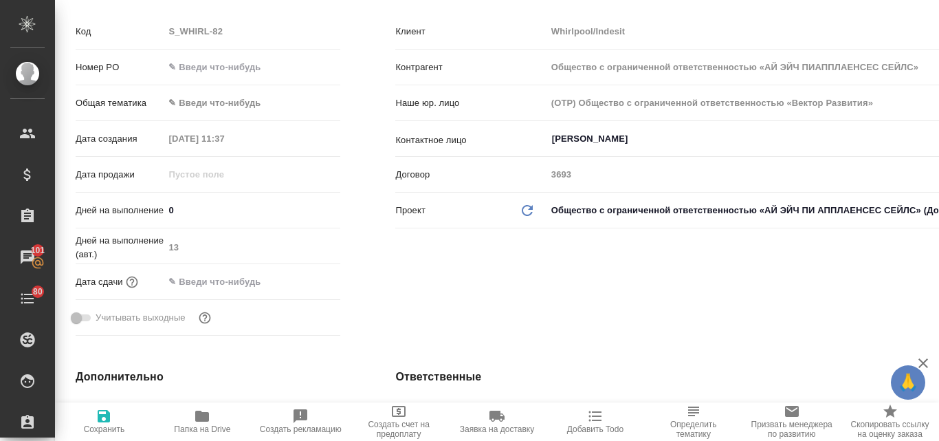
type textarea "x"
click at [579, 136] on input "Кадырова Юлия" at bounding box center [901, 139] width 700 height 16
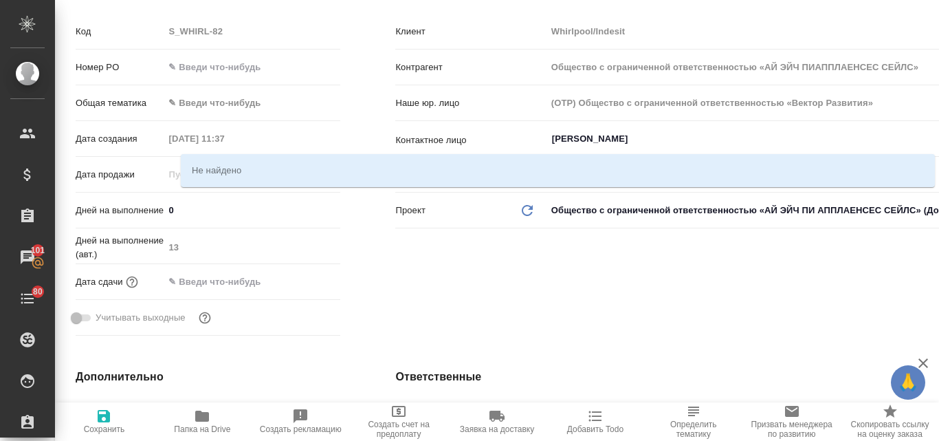
drag, startPoint x: 661, startPoint y: 137, endPoint x: 530, endPoint y: 136, distance: 131.3
click at [530, 136] on div "Контактное лицо Кадырсвеова Юлия ​" at bounding box center [847, 138] width 905 height 24
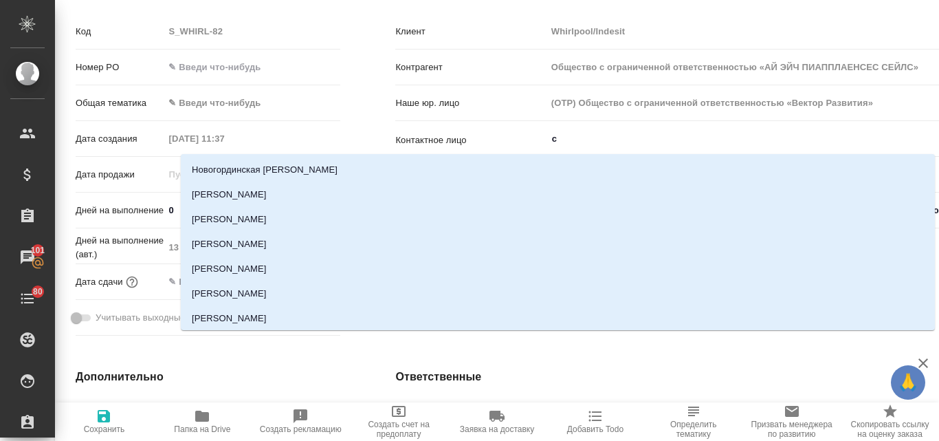
type input "св"
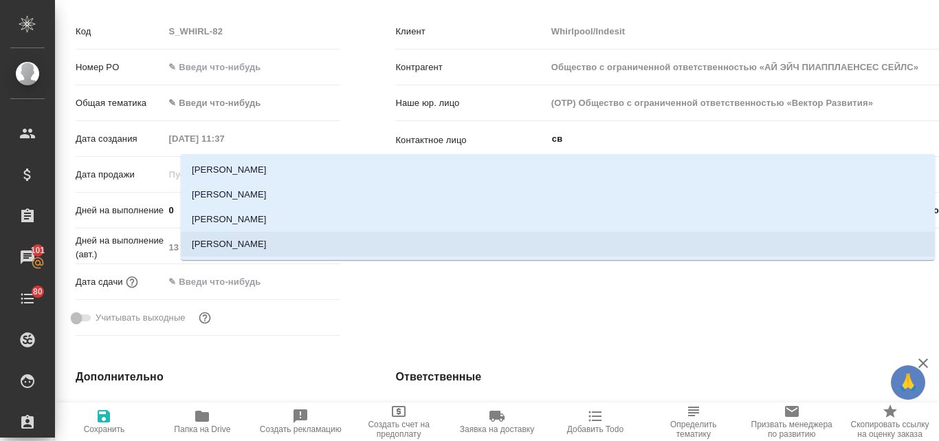
click at [271, 247] on li "Жиганкова Светлана" at bounding box center [558, 244] width 754 height 25
type input "Общество с ограниченной ответственностью «АЙ ЭЙЧ ПИАППЛАЕНСЕС СЕЙЛС»"
type input "Жиганкова Светлана"
type textarea "x"
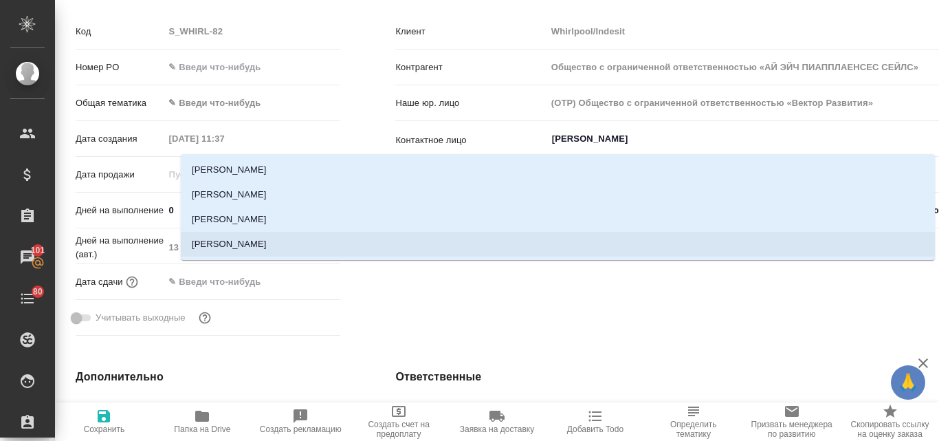
type textarea "x"
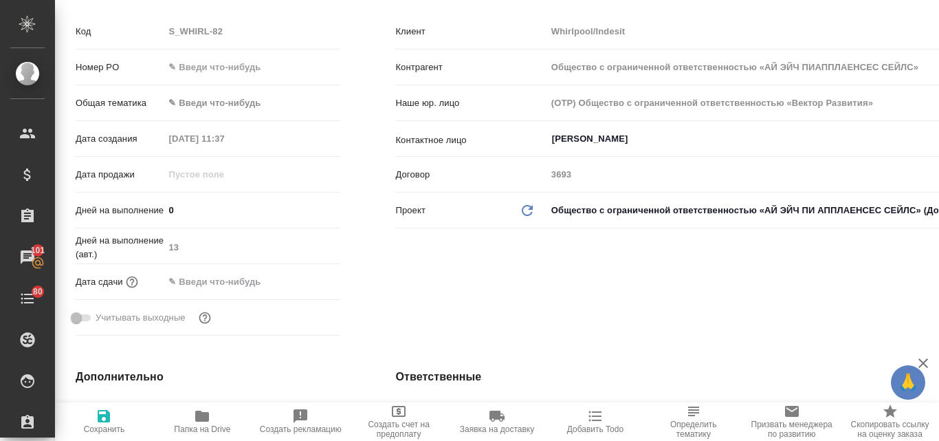
type input "Жиганкова Светлана"
click at [95, 409] on span "Сохранить" at bounding box center [104, 421] width 82 height 26
type input "Общество с ограниченной ответственностью «АЙ ЭЙЧ ПИАППЛАЕНСЕС СЕЙЛС»"
type textarea "x"
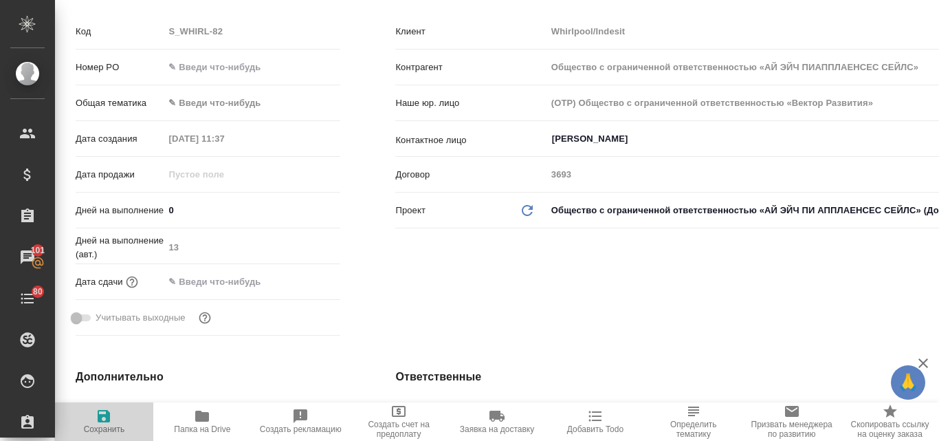
type textarea "x"
type input "Общество с ограниченной ответственностью «АЙ ЭЙЧ ПИАППЛАЕНСЕС СЕЙЛС»"
type textarea "x"
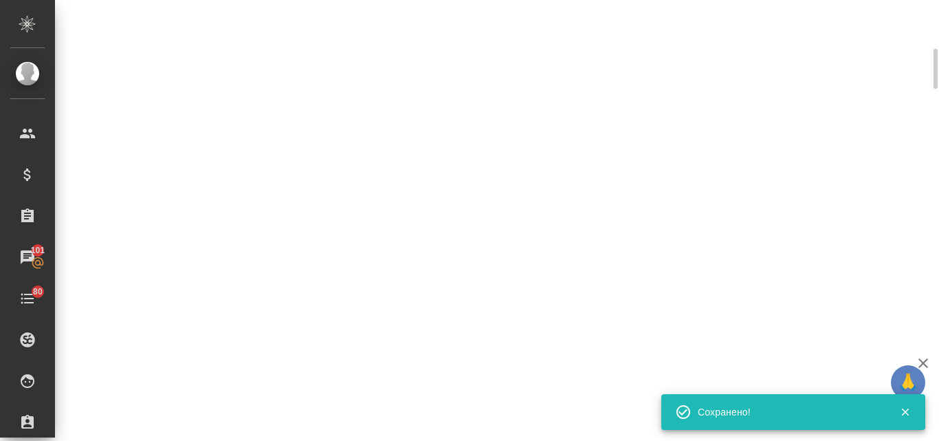
select select "RU"
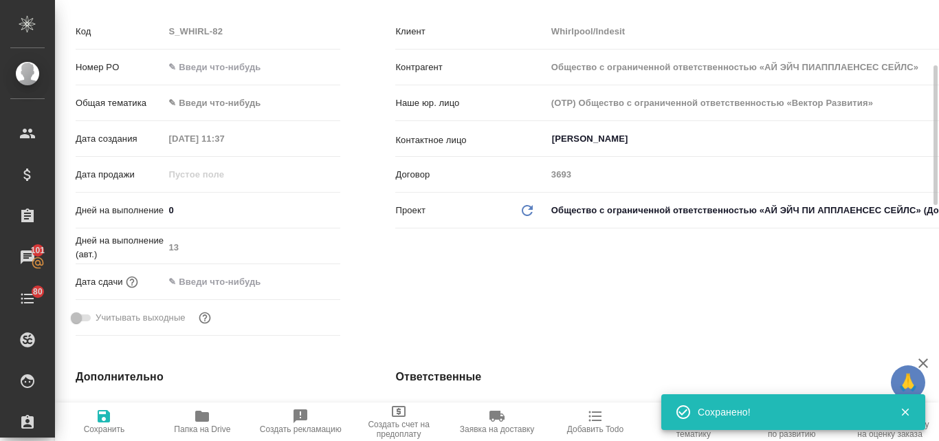
type textarea "x"
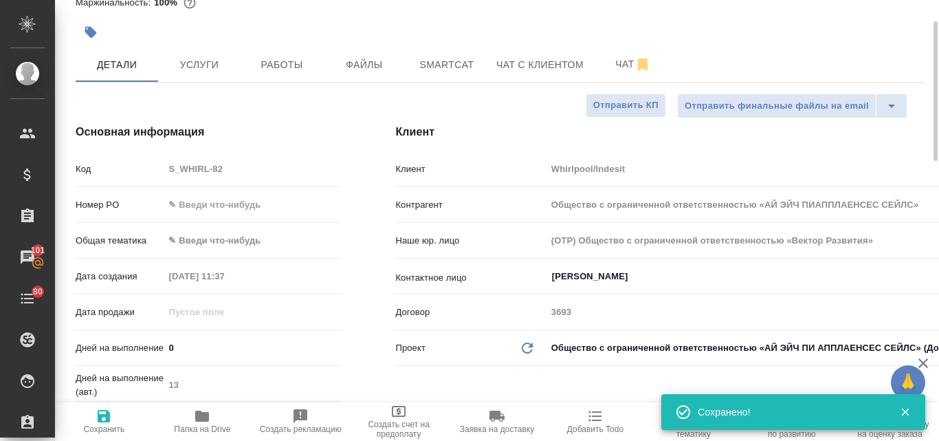
scroll to position [0, 0]
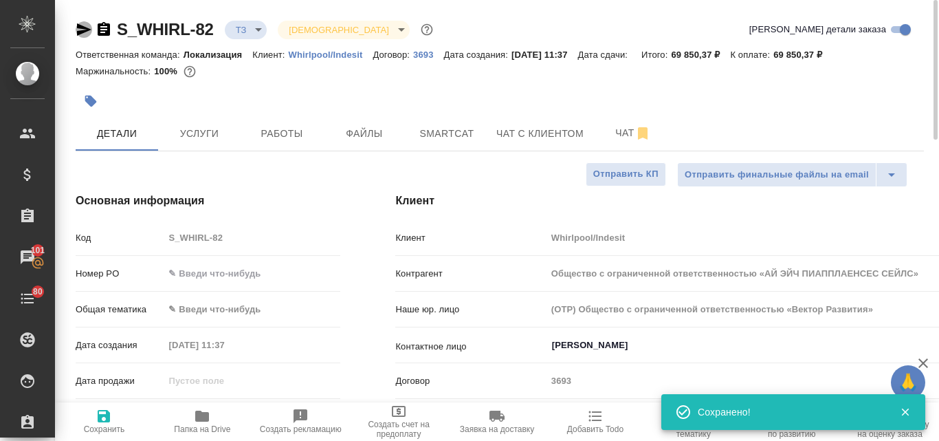
click at [78, 28] on icon "button" at bounding box center [84, 29] width 14 height 12
type input "Общество с ограниченной ответственностью «АЙ ЭЙЧ ПИАППЛАЕНСЕС СЕЙЛС»"
type textarea "x"
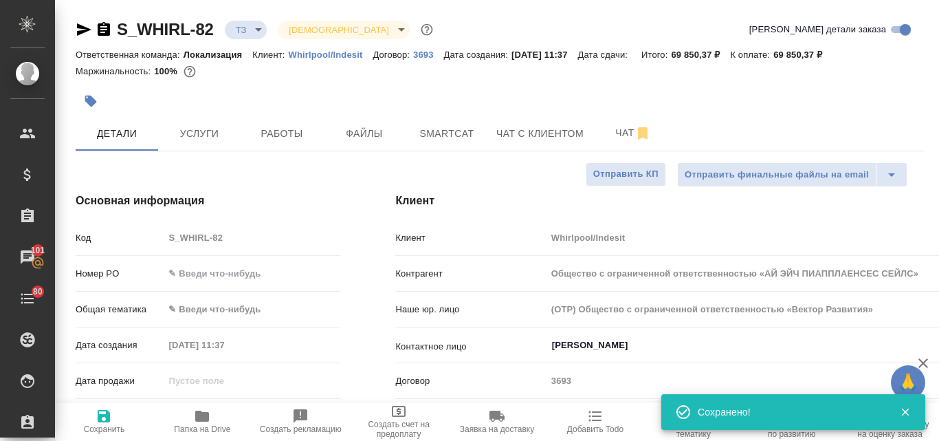
type input "Общество с ограниченной ответственностью «АЙ ЭЙЧ ПИАППЛАЕНСЕС СЕЙЛС»"
type textarea "x"
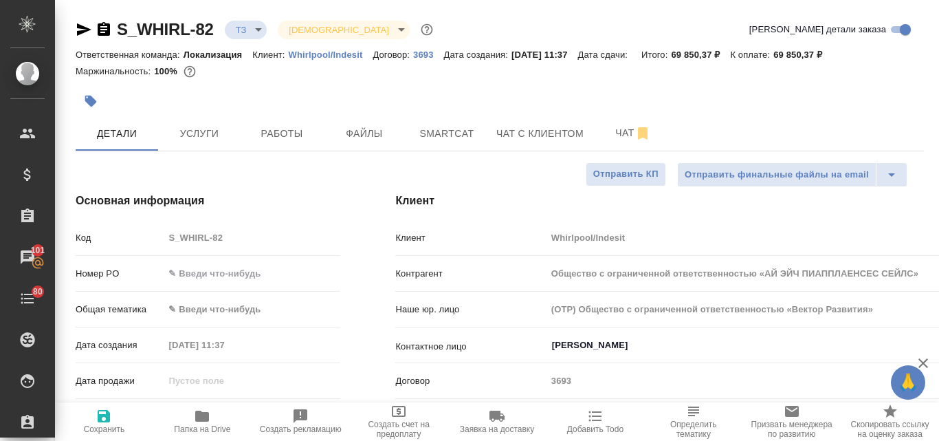
click at [201, 304] on body "🙏 .cls-1 fill:#fff; AWATERA Valyaeva Anna Клиенты Спецификации Заказы 101 Чаты …" at bounding box center [469, 220] width 939 height 441
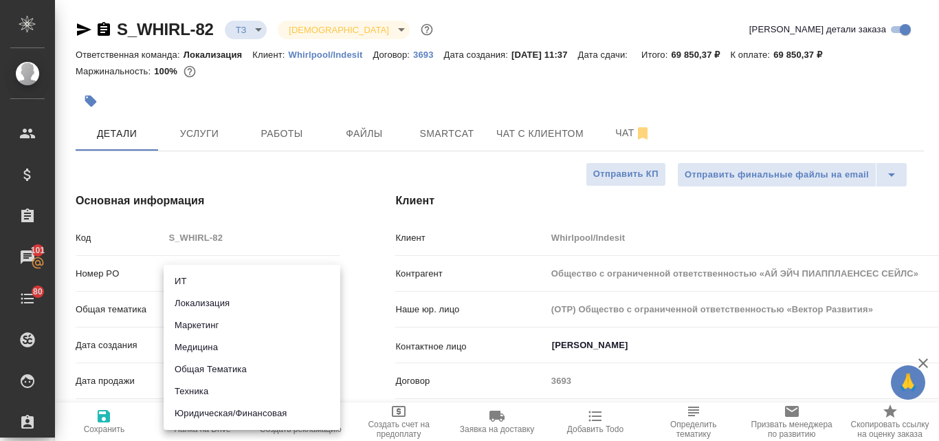
click at [221, 415] on li "Юридическая/Финансовая" at bounding box center [252, 413] width 177 height 22
type input "yr-fn"
type input "Общество с ограниченной ответственностью «АЙ ЭЙЧ ПИАППЛАЕНСЕС СЕЙЛС»"
type textarea "x"
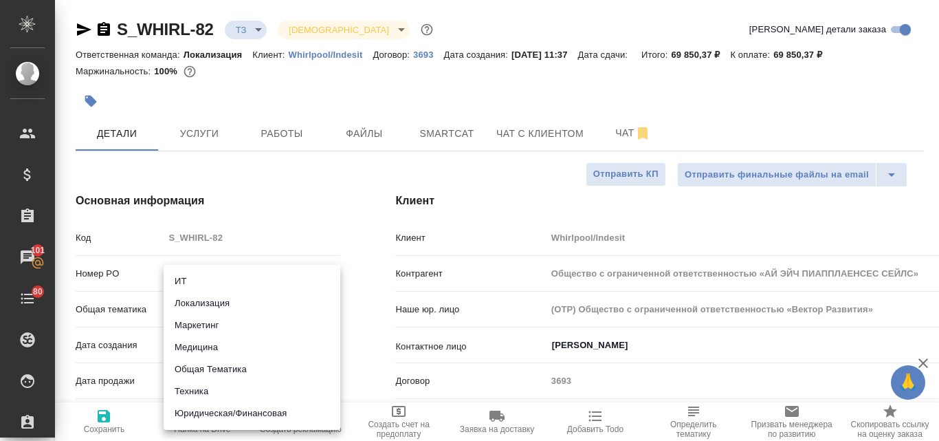
type textarea "x"
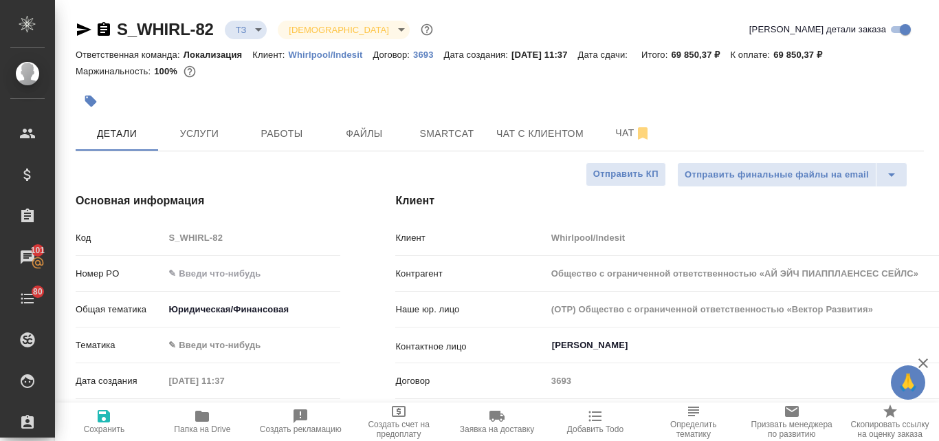
click at [99, 421] on icon "button" at bounding box center [104, 416] width 12 height 12
type input "Общество с ограниченной ответственностью «АЙ ЭЙЧ ПИАППЛАЕНСЕС СЕЙЛС»"
type textarea "x"
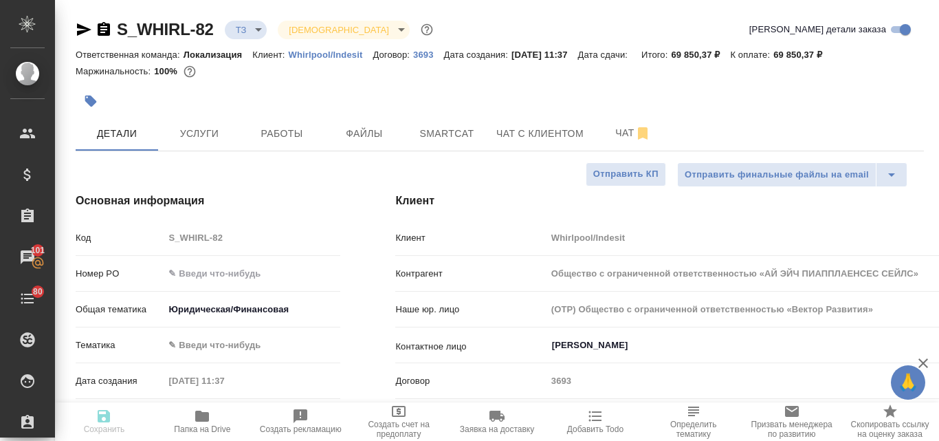
type input "Общество с ограниченной ответственностью «АЙ ЭЙЧ ПИАППЛАЕНСЕС СЕЙЛС»"
type textarea "x"
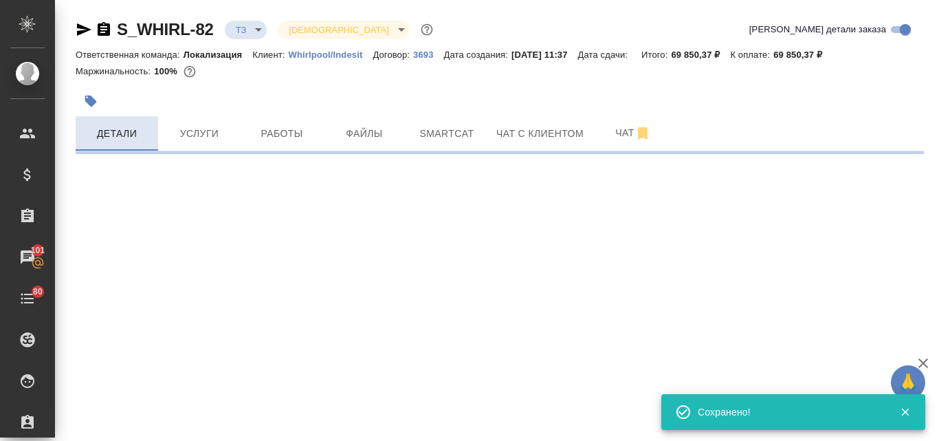
select select "RU"
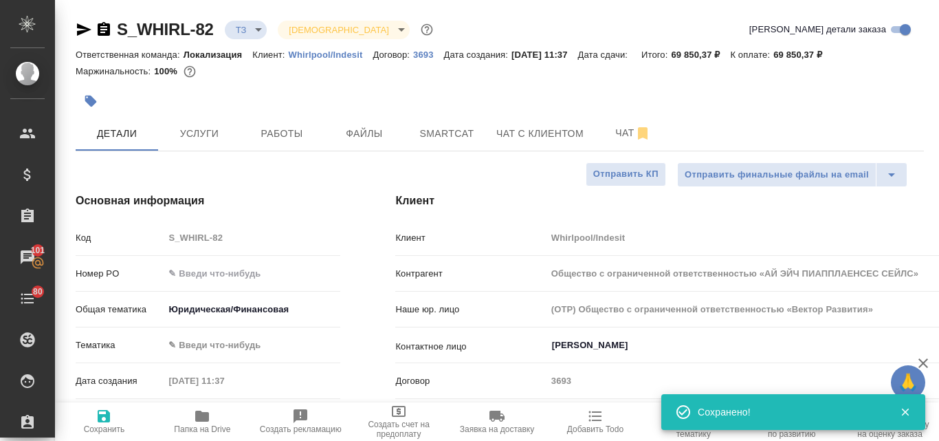
type textarea "x"
click at [619, 131] on span "Чат" at bounding box center [633, 132] width 66 height 17
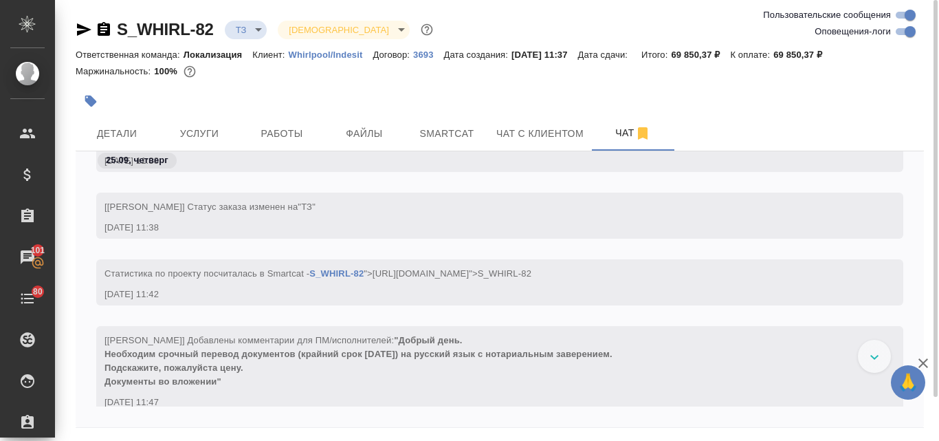
scroll to position [1659, 0]
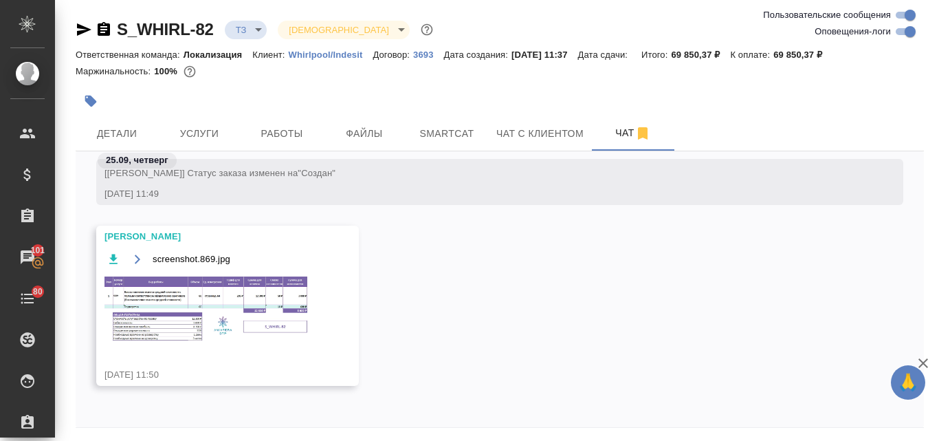
click at [181, 318] on img at bounding box center [207, 308] width 206 height 69
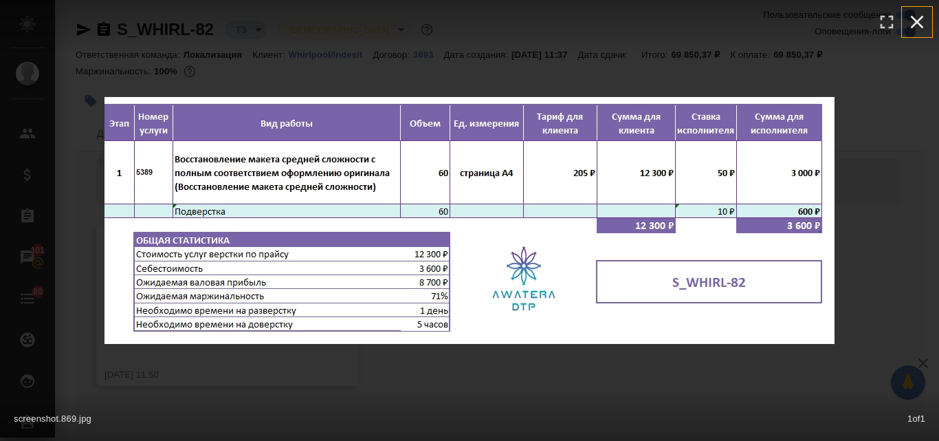
click at [922, 16] on icon "button" at bounding box center [917, 22] width 13 height 13
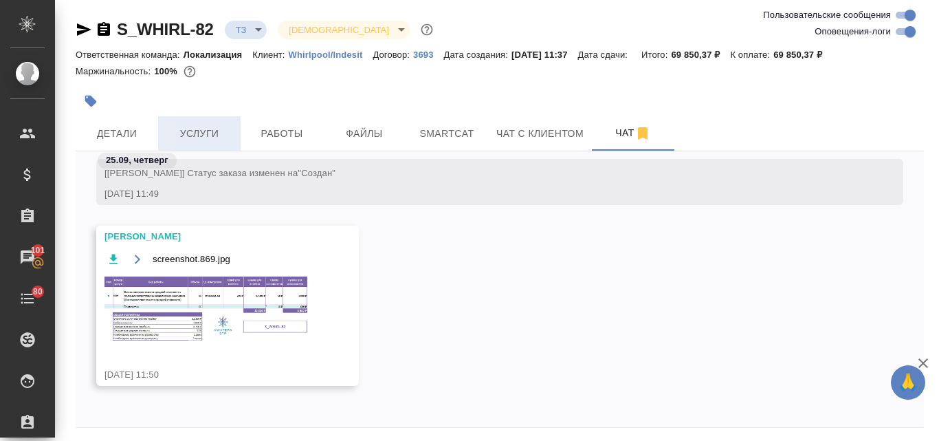
click at [215, 138] on span "Услуги" at bounding box center [199, 133] width 66 height 17
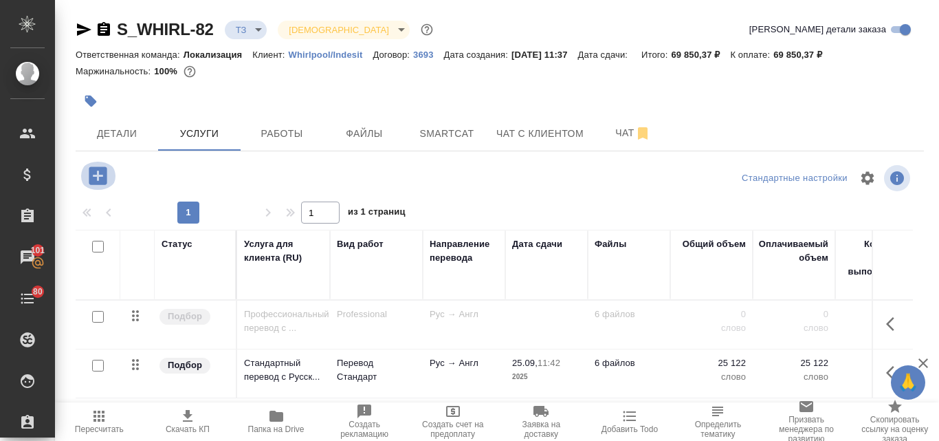
click at [91, 175] on icon "button" at bounding box center [98, 175] width 18 height 18
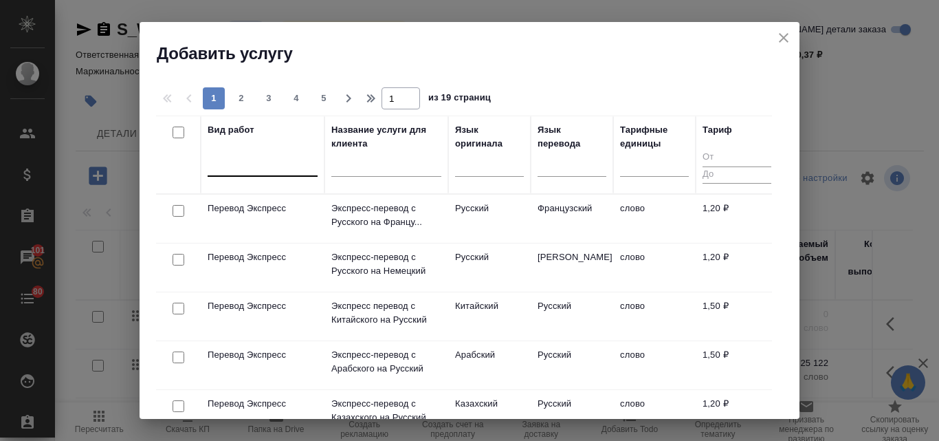
click at [271, 160] on div at bounding box center [263, 163] width 110 height 20
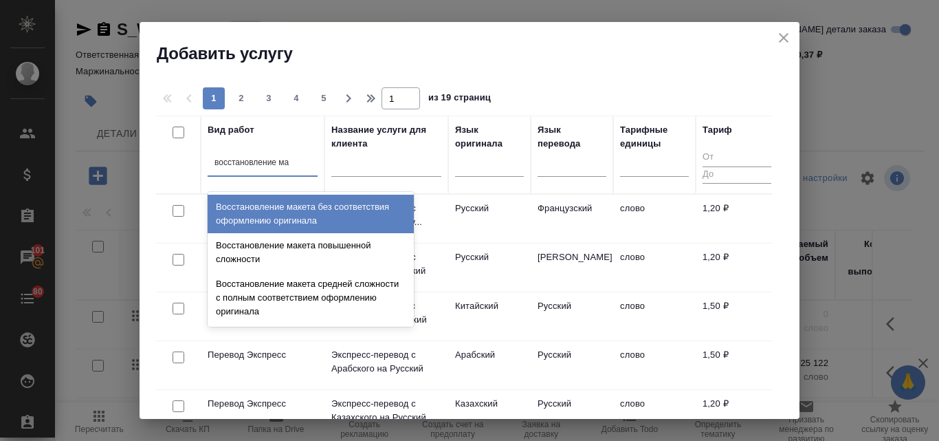
type input "восстановление мак"
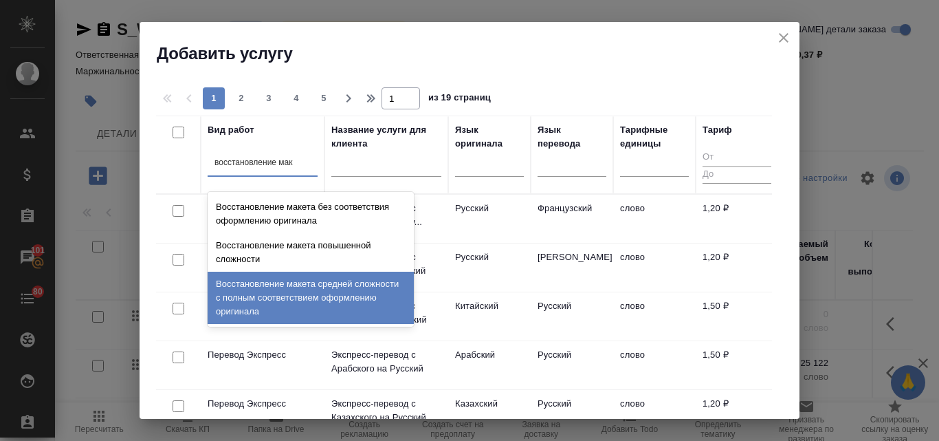
click at [303, 277] on div "Восстановление макета средней сложности с полным соответствием оформлению ориги…" at bounding box center [311, 297] width 206 height 52
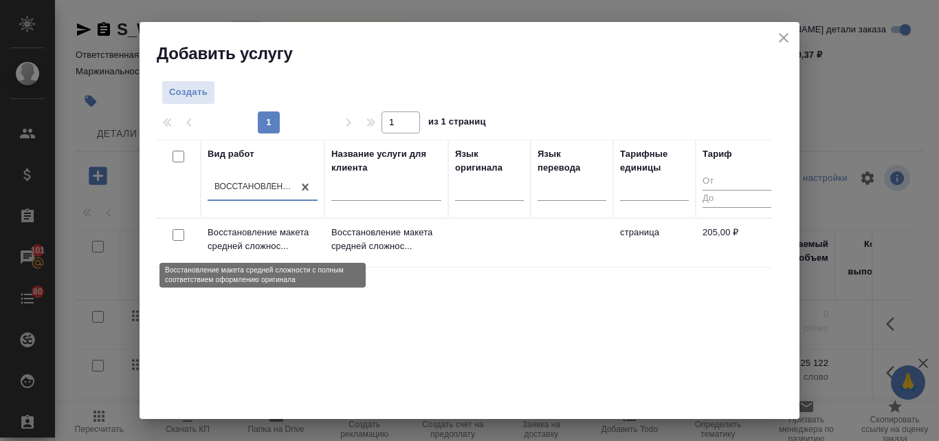
click at [247, 236] on p "Восстановление макета средней сложнос..." at bounding box center [263, 238] width 110 height 27
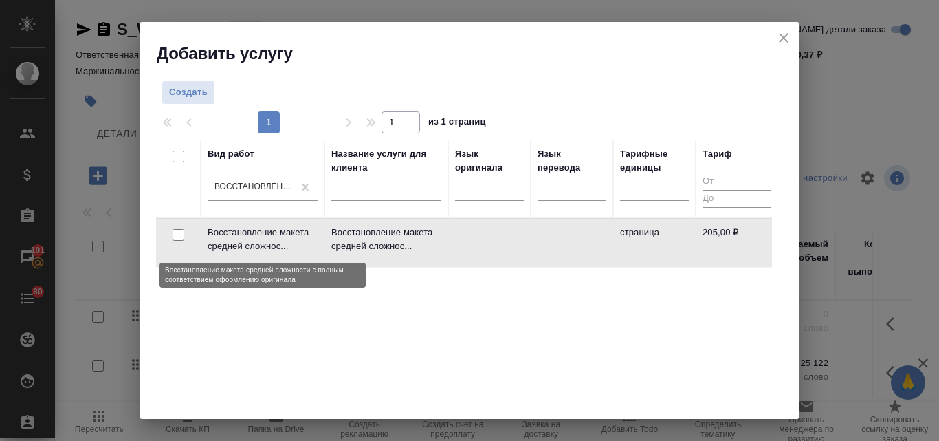
click at [247, 236] on p "Восстановление макета средней сложнос..." at bounding box center [263, 238] width 110 height 27
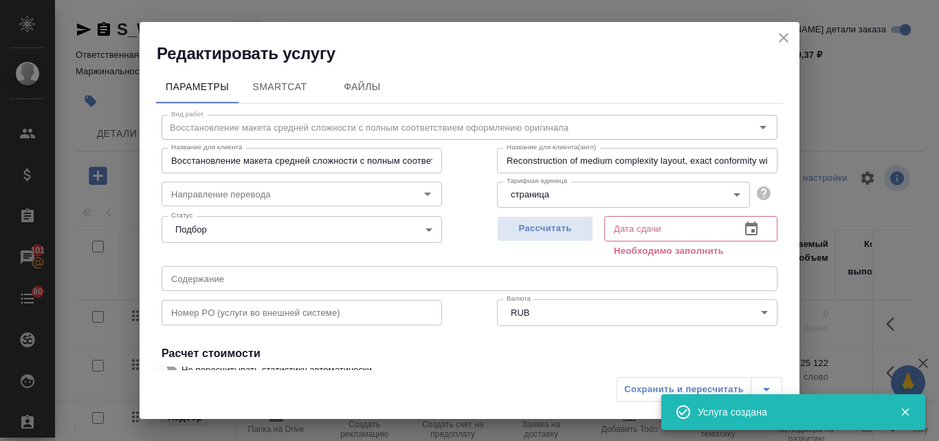
scroll to position [155, 0]
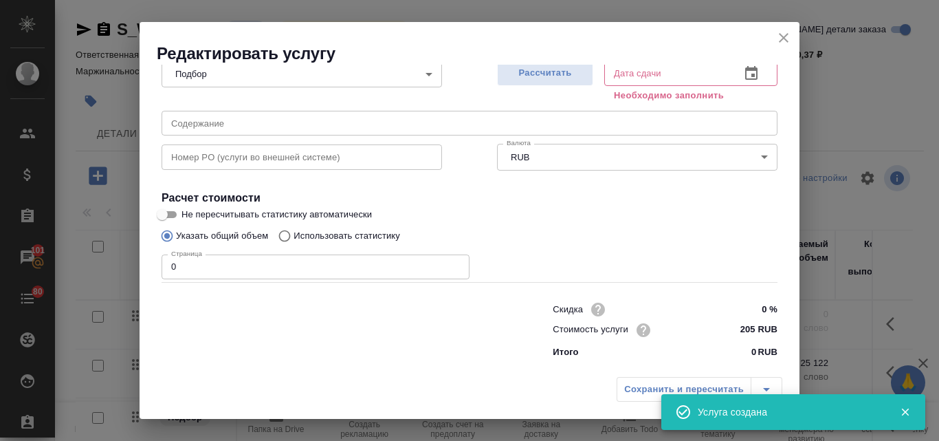
click at [285, 237] on input "Использовать статистику" at bounding box center [282, 236] width 22 height 26
radio input "true"
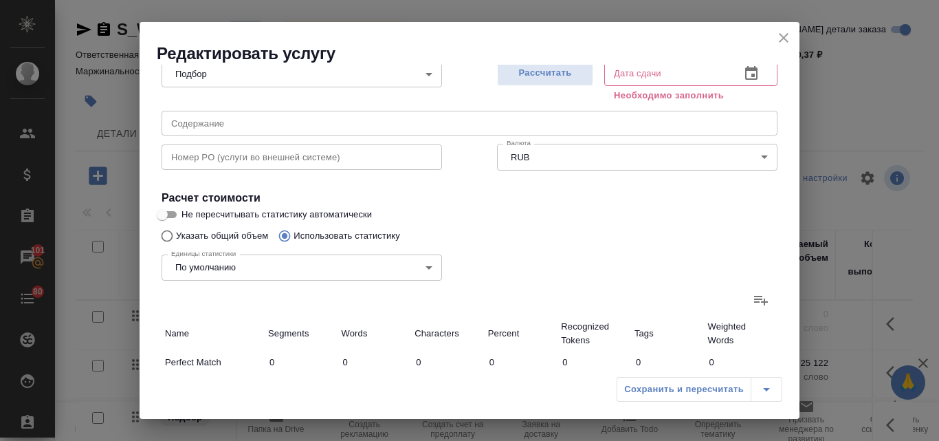
click at [163, 232] on input "Указать общий объем" at bounding box center [165, 236] width 22 height 26
radio input "true"
radio input "false"
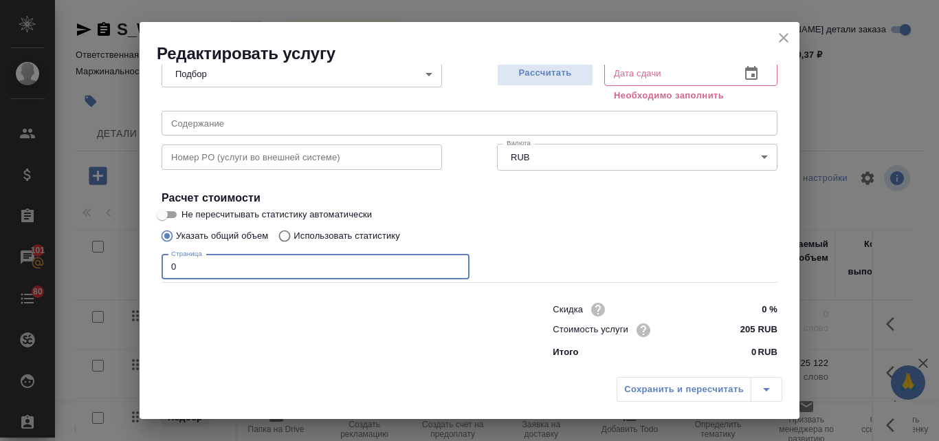
drag, startPoint x: 187, startPoint y: 266, endPoint x: 198, endPoint y: 278, distance: 16.0
click at [198, 278] on input "0" at bounding box center [316, 266] width 308 height 25
type input "60"
click at [524, 74] on span "Рассчитать" at bounding box center [544, 73] width 81 height 16
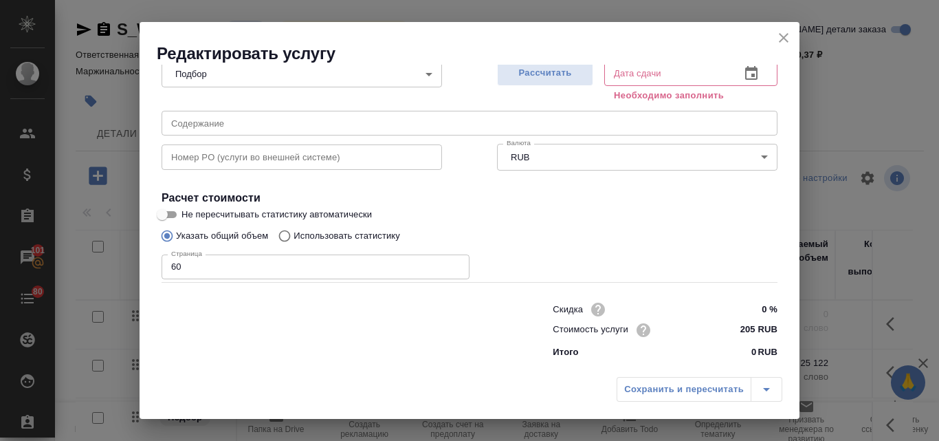
type input "25.09.2025 17:52"
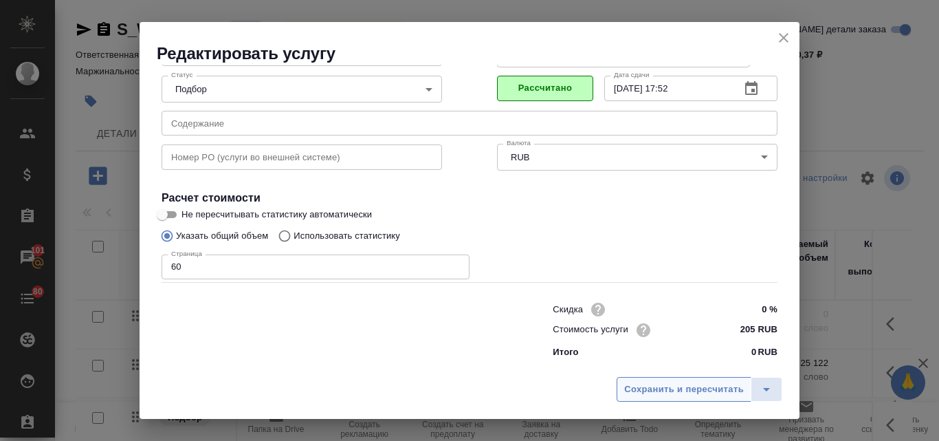
scroll to position [140, 0]
click at [655, 393] on span "Сохранить и пересчитать" at bounding box center [684, 389] width 120 height 16
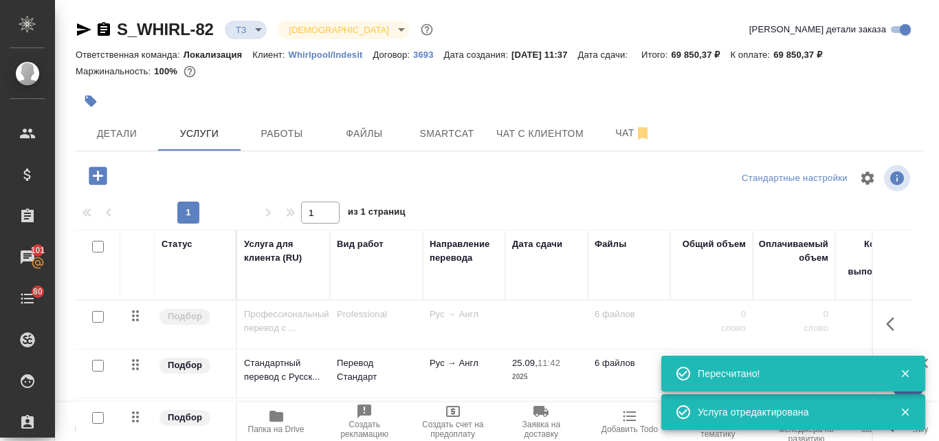
type input "new"
click at [619, 138] on span "Чат" at bounding box center [633, 132] width 66 height 17
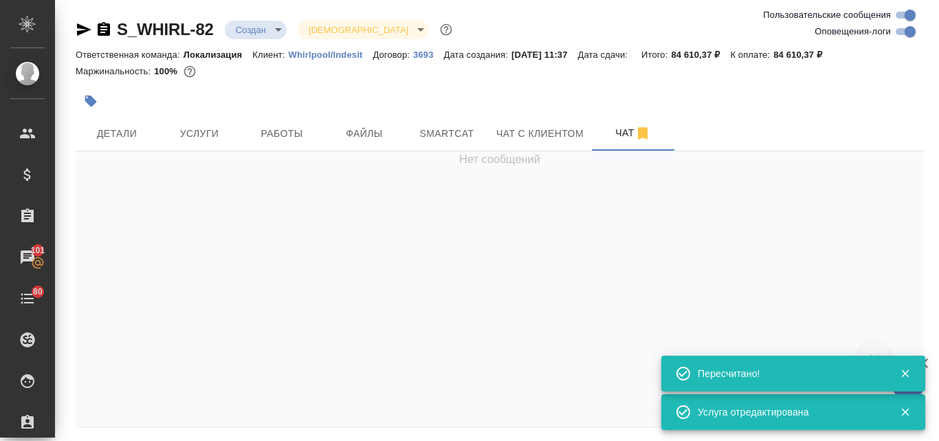
scroll to position [1726, 0]
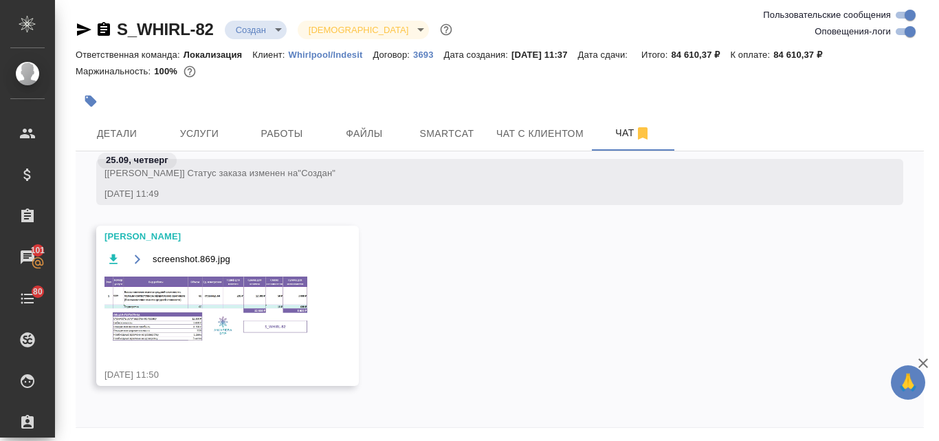
click at [196, 318] on img at bounding box center [207, 308] width 206 height 69
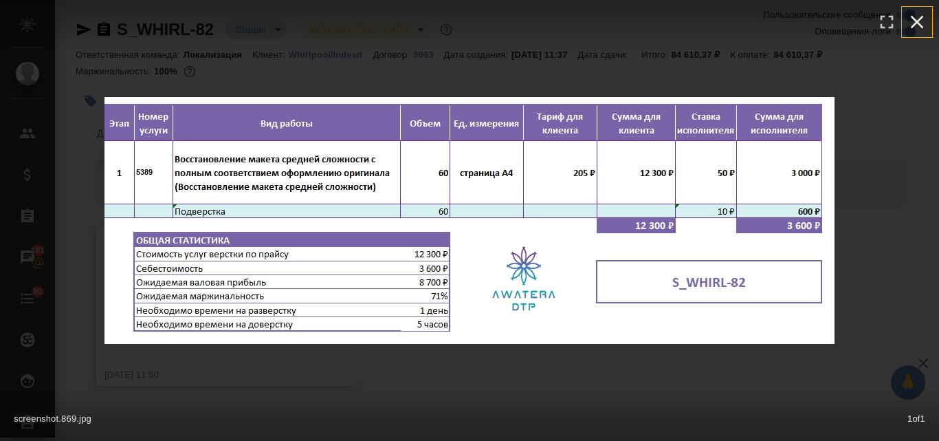
click at [922, 30] on icon "button" at bounding box center [917, 22] width 22 height 22
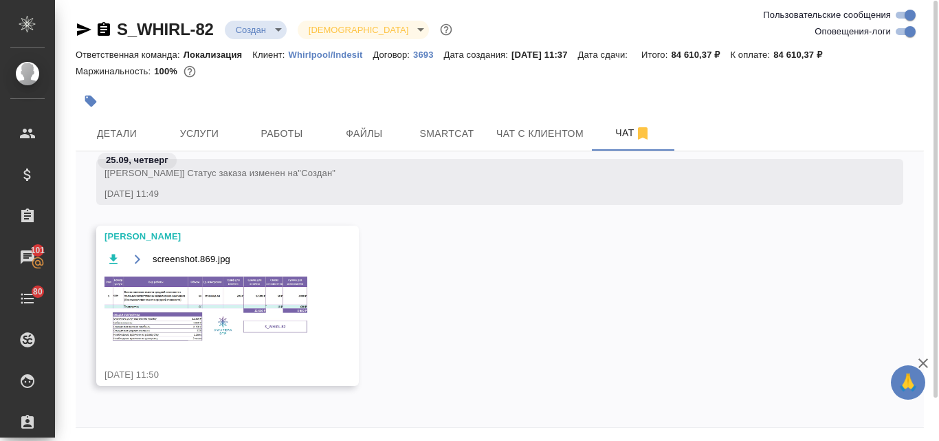
scroll to position [49, 0]
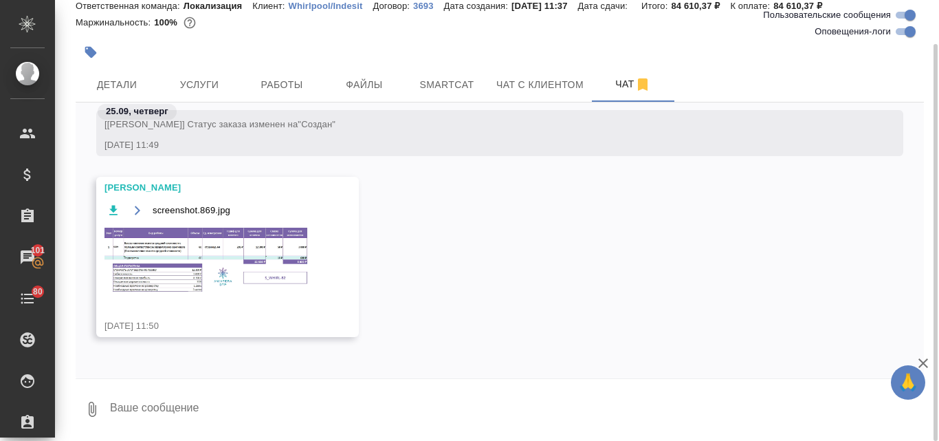
click at [168, 401] on textarea at bounding box center [516, 409] width 815 height 47
type textarea "спасибо"
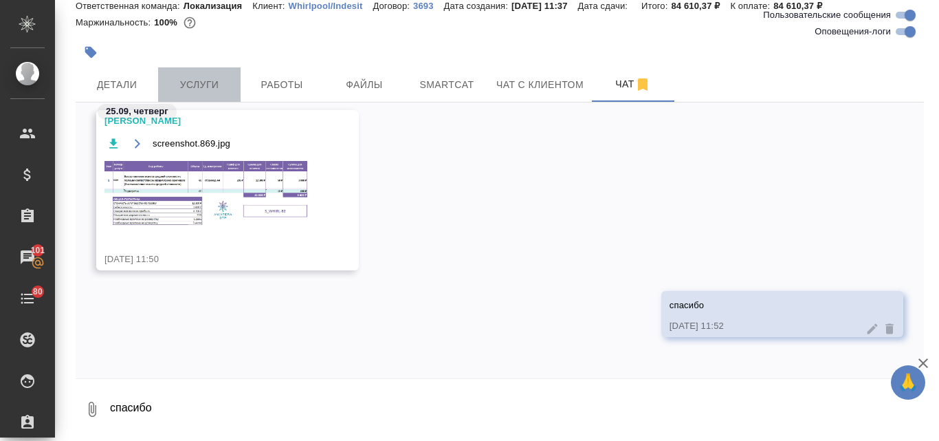
click at [186, 87] on span "Услуги" at bounding box center [199, 84] width 66 height 17
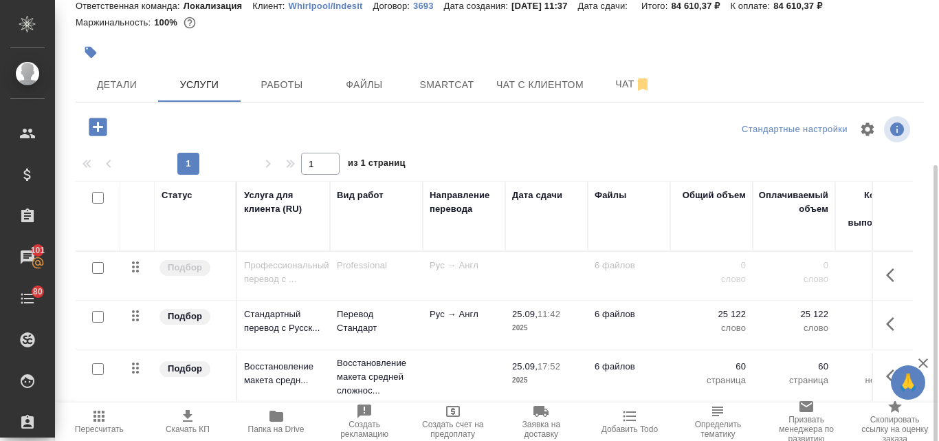
scroll to position [120, 0]
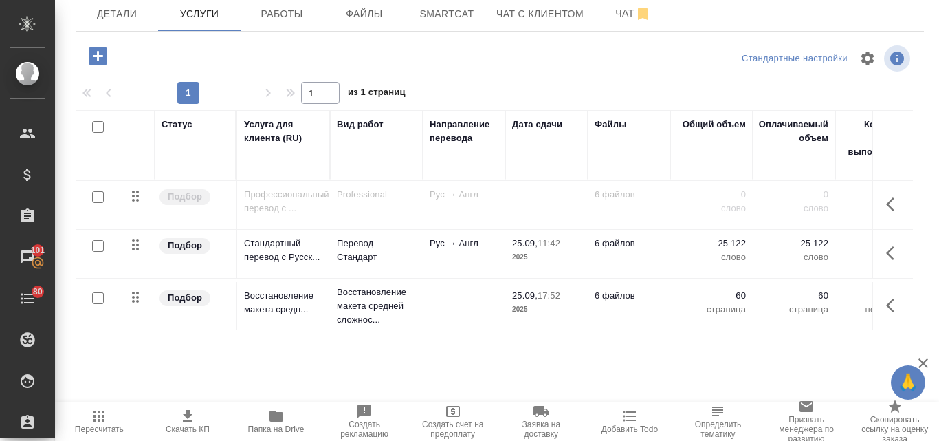
click at [92, 56] on icon "button" at bounding box center [98, 56] width 18 height 18
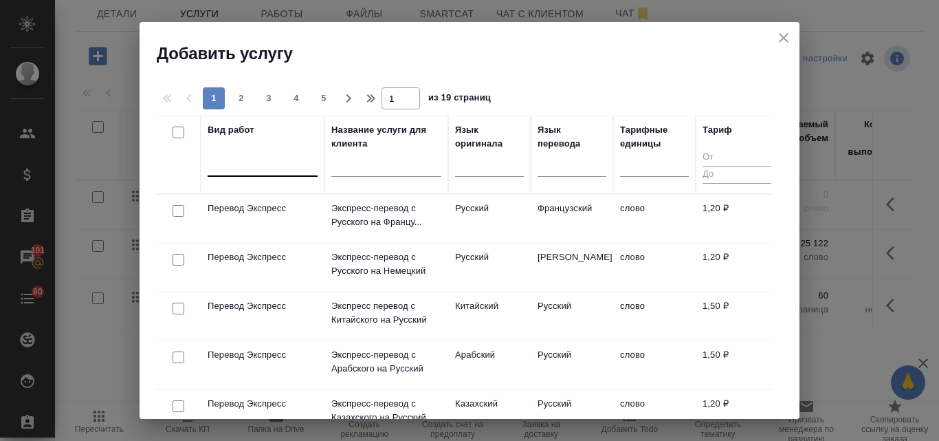
click at [233, 159] on div at bounding box center [263, 163] width 110 height 20
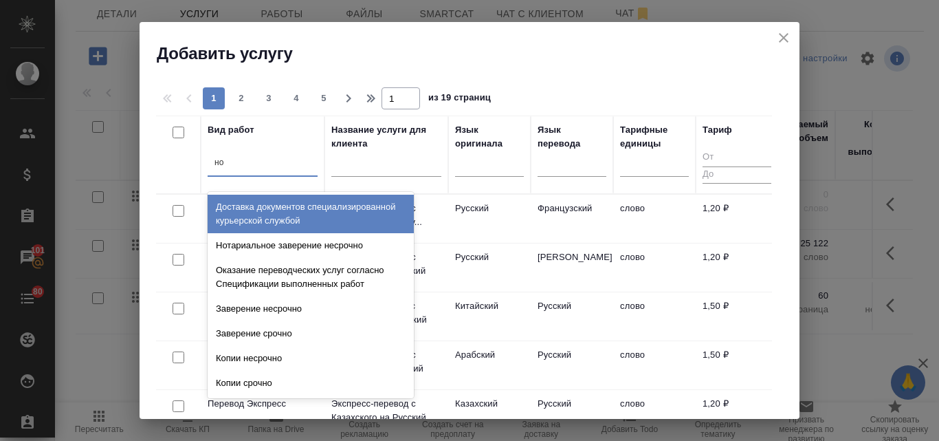
type input "нот"
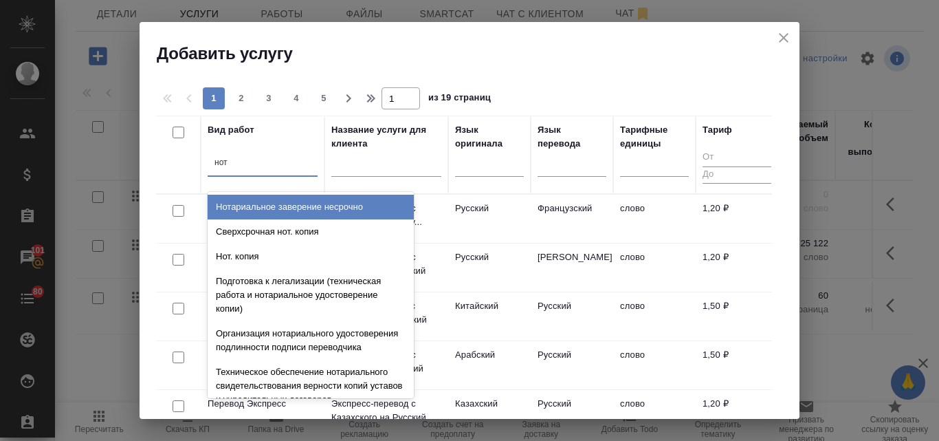
click at [312, 211] on div "Нотариальное заверение несрочно" at bounding box center [311, 207] width 206 height 25
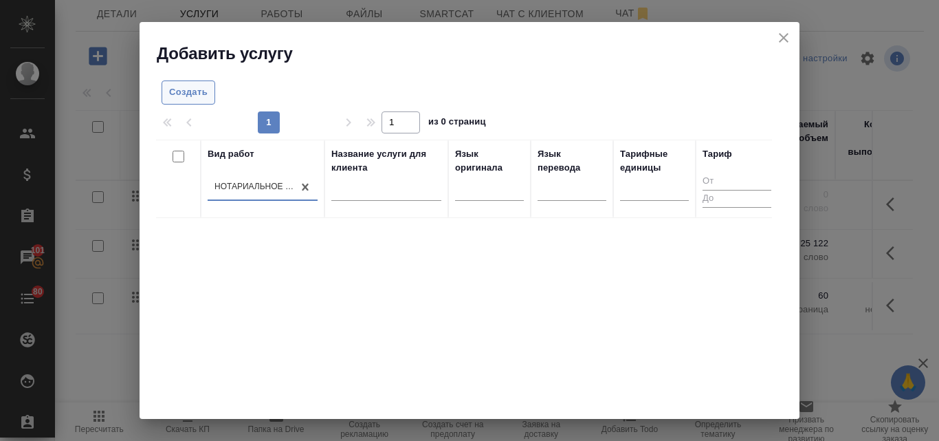
click at [175, 89] on span "Создать" at bounding box center [188, 93] width 38 height 16
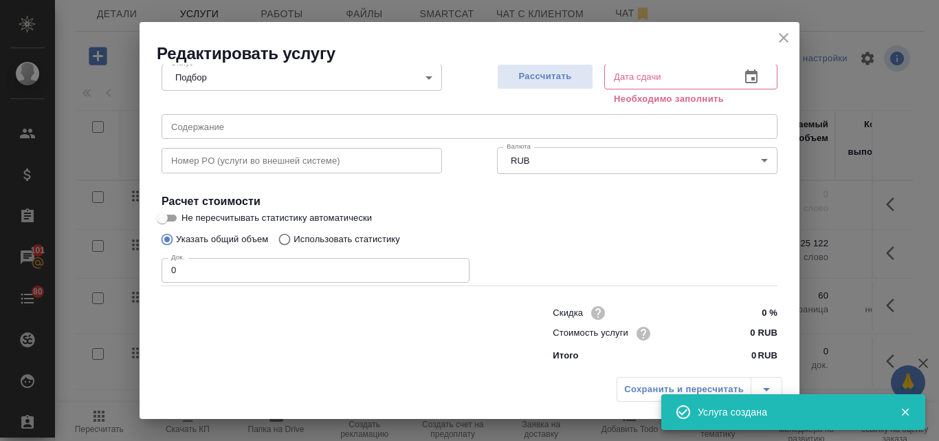
scroll to position [155, 0]
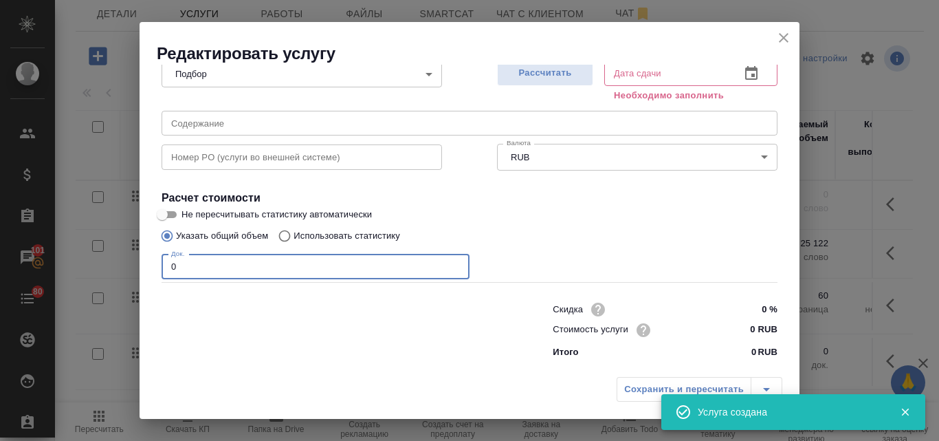
drag, startPoint x: 175, startPoint y: 267, endPoint x: 162, endPoint y: 267, distance: 12.4
click at [162, 267] on input "0" at bounding box center [316, 266] width 308 height 25
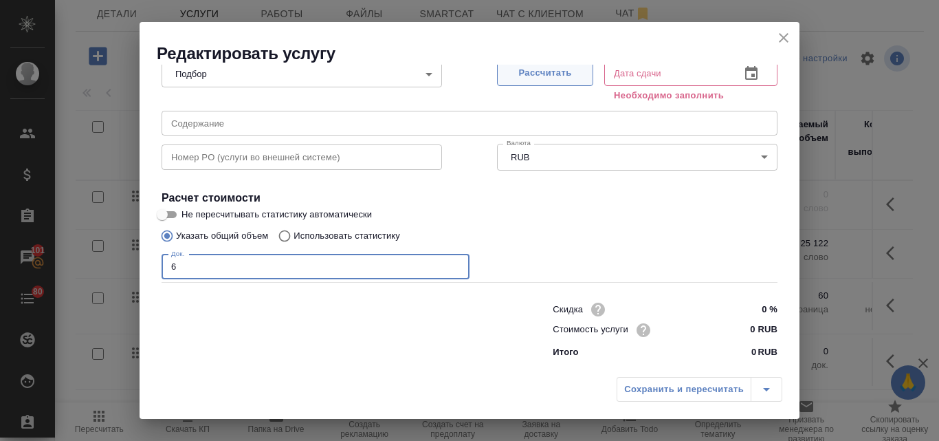
type input "6"
click at [574, 76] on span "Рассчитать" at bounding box center [544, 73] width 81 height 16
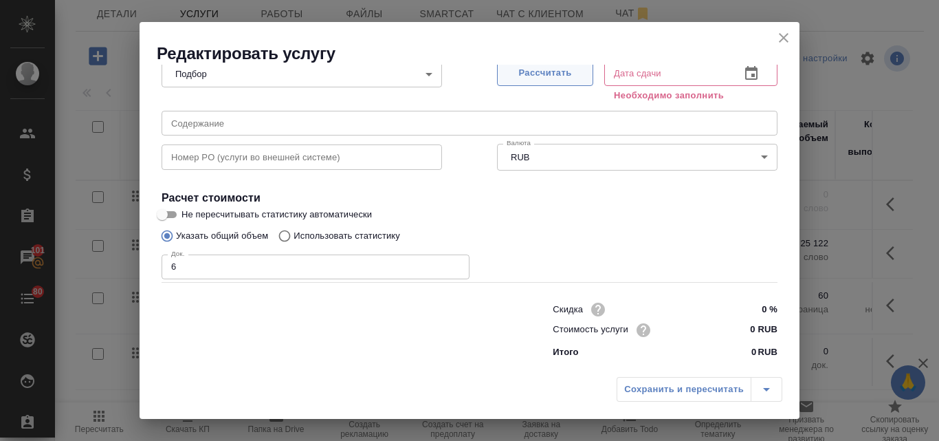
type input "25.09.2025 13:05"
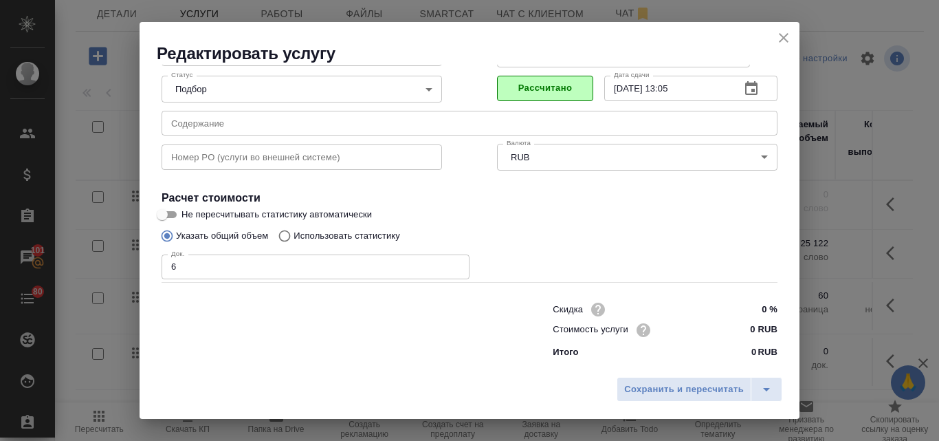
scroll to position [140, 0]
drag, startPoint x: 744, startPoint y: 329, endPoint x: 737, endPoint y: 324, distance: 9.0
click at [737, 324] on input "0 RUB" at bounding box center [751, 330] width 50 height 20
type input "840 RUB"
click at [555, 90] on span "Рассчитано" at bounding box center [544, 88] width 81 height 16
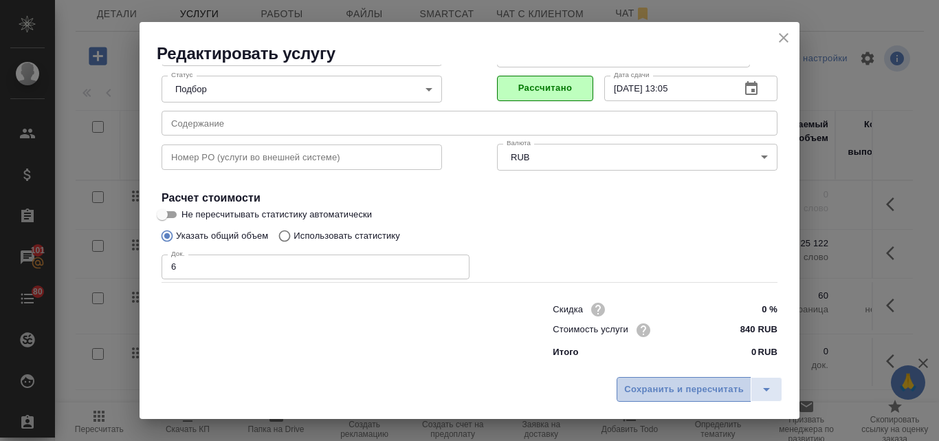
click at [661, 385] on span "Сохранить и пересчитать" at bounding box center [684, 389] width 120 height 16
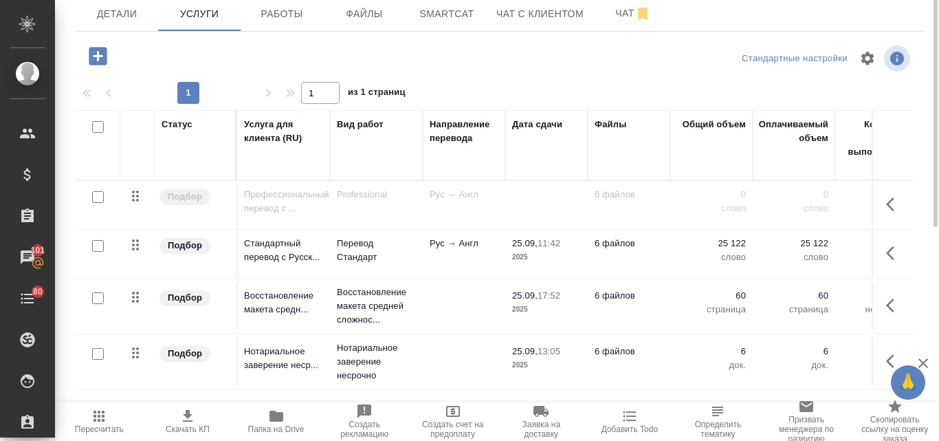
scroll to position [0, 0]
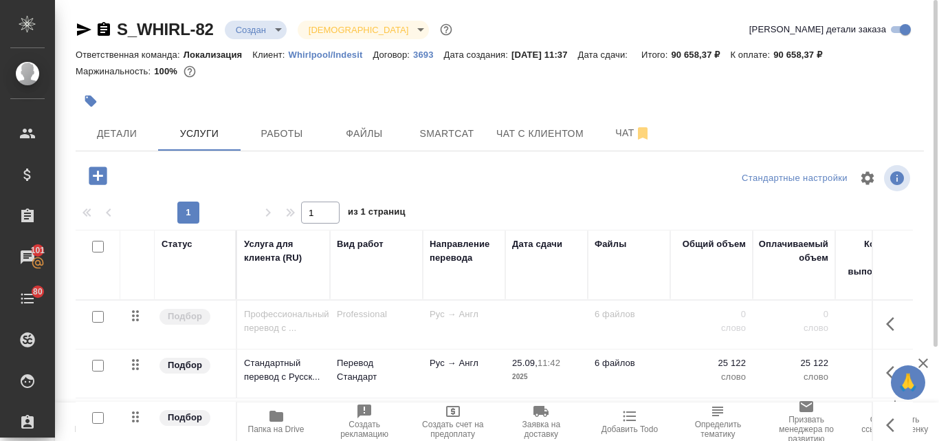
click at [85, 25] on icon "button" at bounding box center [84, 29] width 16 height 16
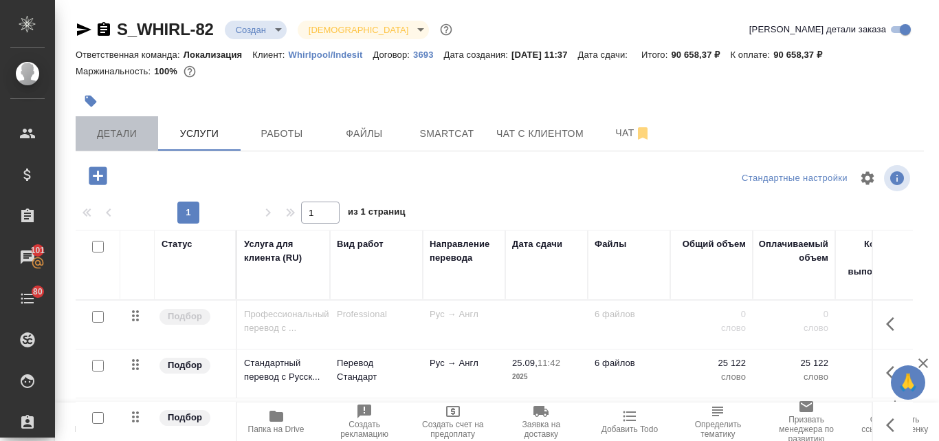
click at [131, 134] on span "Детали" at bounding box center [117, 133] width 66 height 17
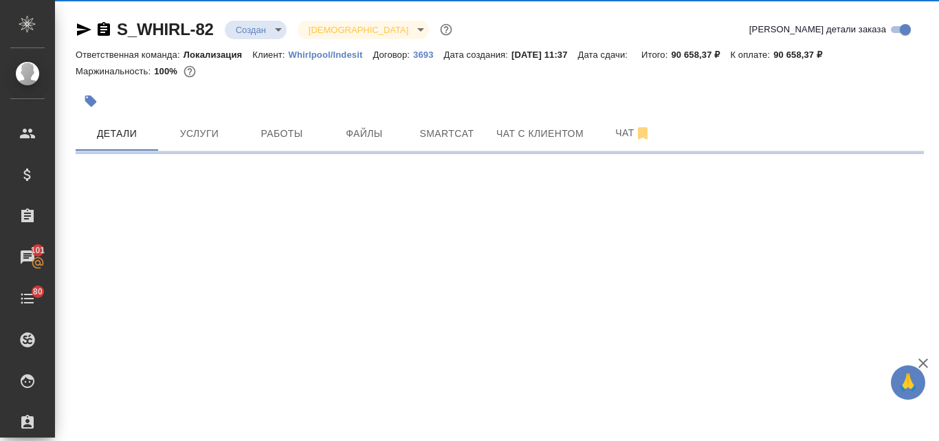
select select "RU"
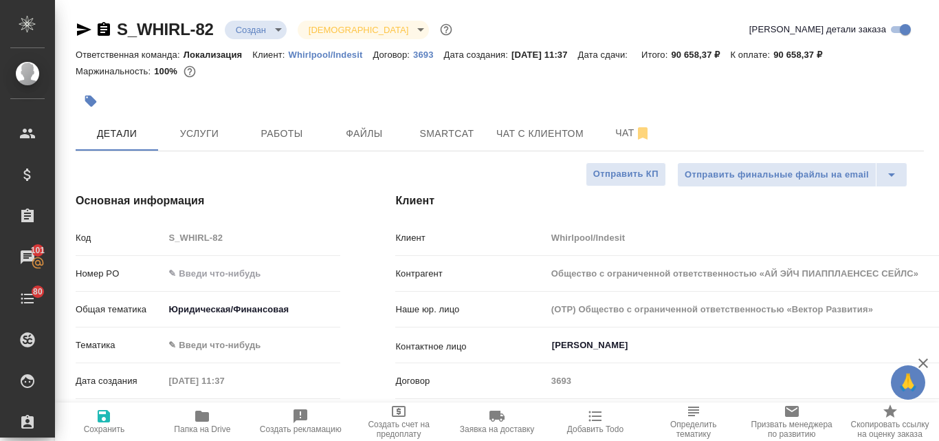
type textarea "x"
type input "Общество с ограниченной ответственностью «АЙ ЭЙЧ ПИАППЛАЕНСЕС СЕЙЛС»"
type textarea "x"
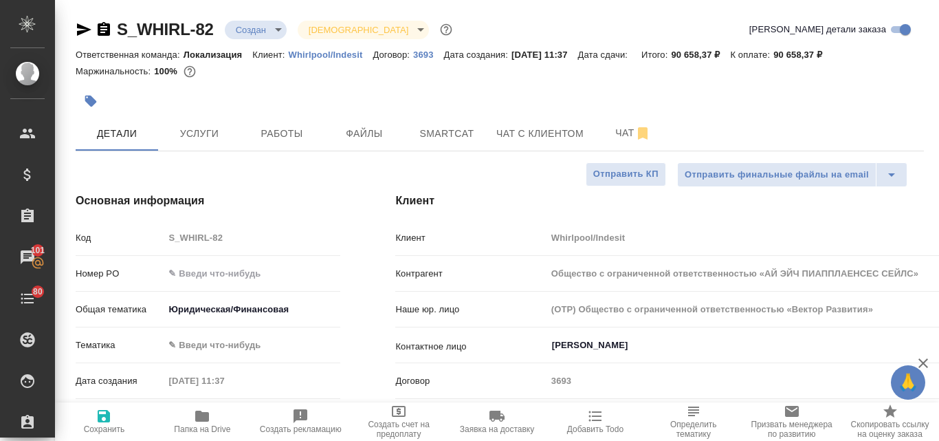
type textarea "x"
type input "Общество с ограниченной ответственностью «АЙ ЭЙЧ ПИАППЛАЕНСЕС СЕЙЛС»"
type textarea "x"
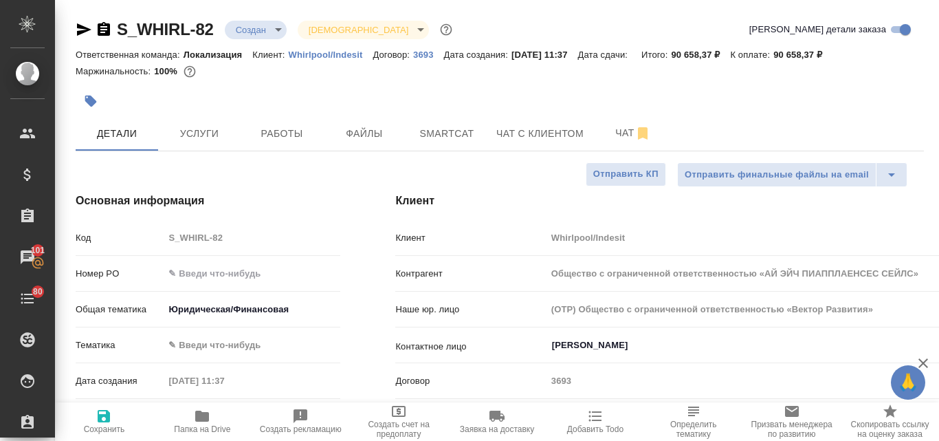
type textarea "x"
type input "Общество с ограниченной ответственностью «АЙ ЭЙЧ ПИАППЛАЕНСЕС СЕЙЛС»"
type textarea "x"
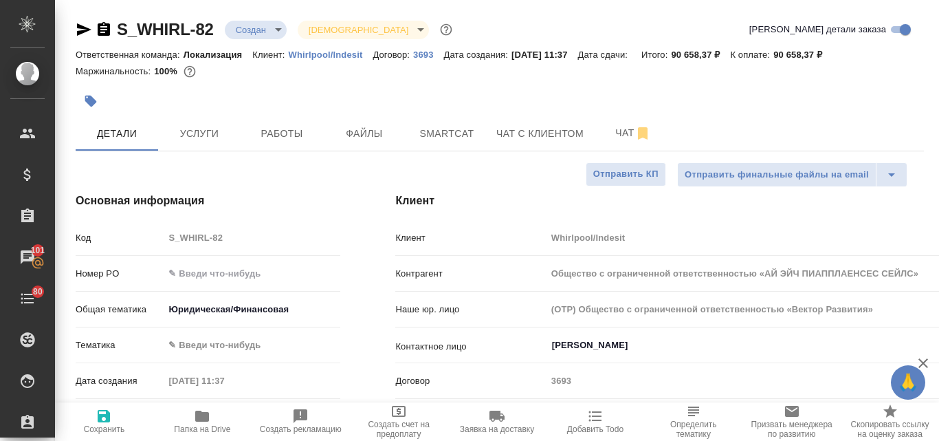
type input "Общество с ограниченной ответственностью «АЙ ЭЙЧ ПИАППЛАЕНСЕС СЕЙЛС»"
type textarea "x"
type input "Общество с ограниченной ответственностью «АЙ ЭЙЧ ПИАППЛАЕНСЕС СЕЙЛС»"
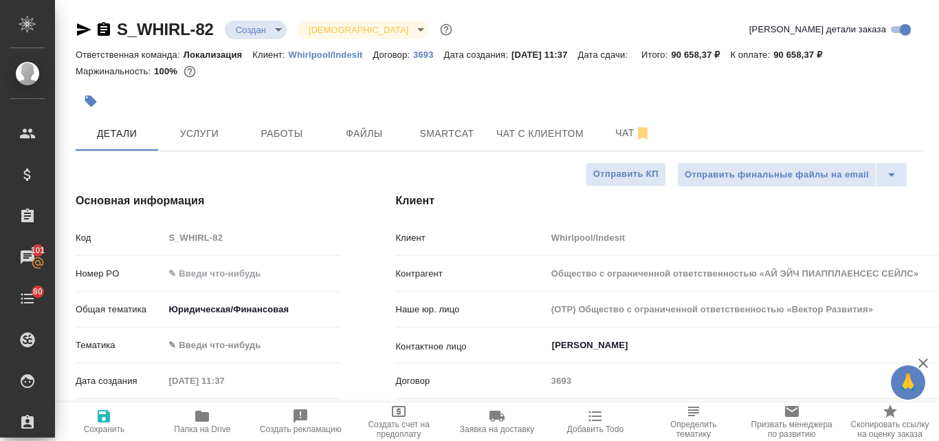
type textarea "x"
type input "Общество с ограниченной ответственностью «АЙ ЭЙЧ ПИАППЛАЕНСЕС СЕЙЛС»"
type textarea "x"
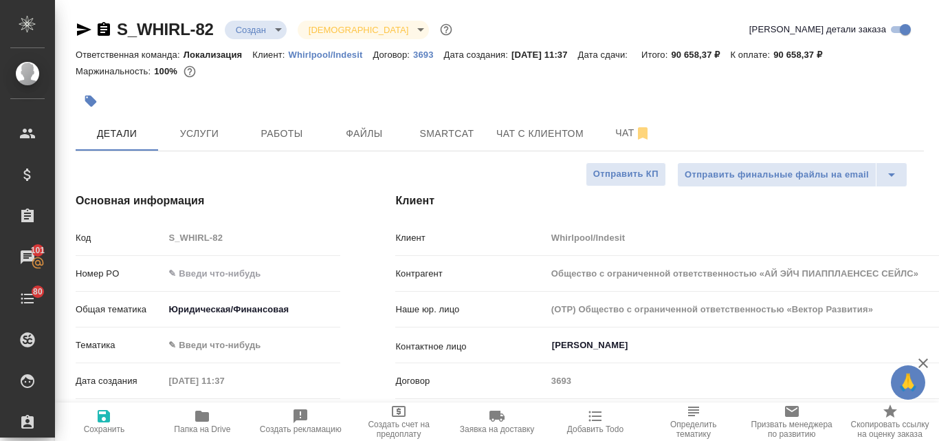
type textarea "x"
click at [312, 50] on p "Whirlpool/Indesit" at bounding box center [331, 54] width 85 height 10
type input "Общество с ограниченной ответственностью «АЙ ЭЙЧ ПИАППЛАЕНСЕС СЕЙЛС»"
type textarea "x"
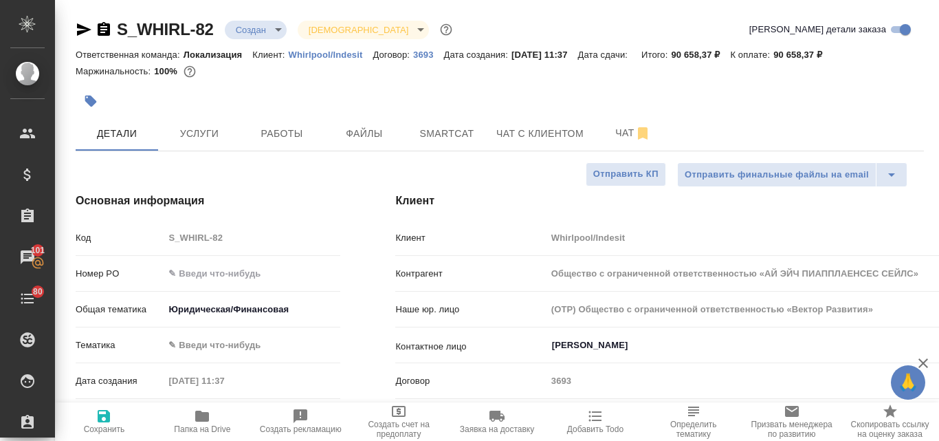
type textarea "x"
type input "Общество с ограниченной ответственностью «АЙ ЭЙЧ ПИАППЛАЕНСЕС СЕЙЛС»"
type textarea "x"
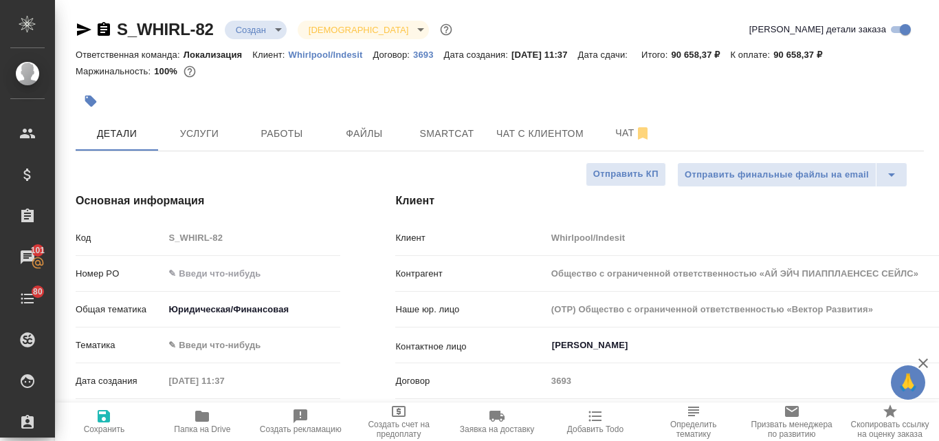
type textarea "x"
type input "Общество с ограниченной ответственностью «АЙ ЭЙЧ ПИАППЛАЕНСЕС СЕЙЛС»"
type textarea "x"
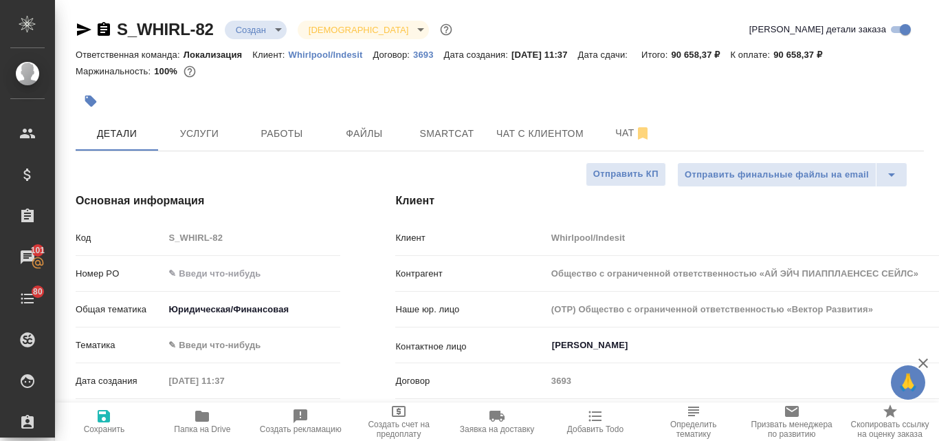
type input "Общество с ограниченной ответственностью «АЙ ЭЙЧ ПИАППЛАЕНСЕС СЕЙЛС»"
type textarea "x"
click at [84, 27] on icon "button" at bounding box center [84, 29] width 14 height 12
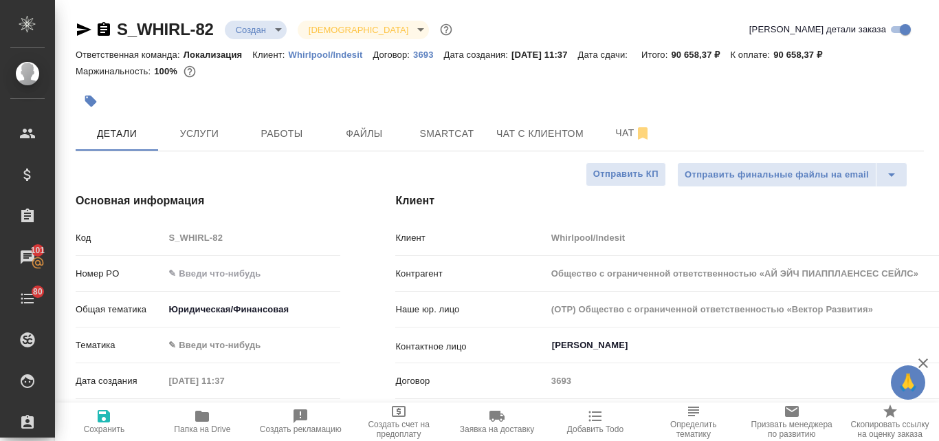
type input "Общество с ограниченной ответственностью «АЙ ЭЙЧ ПИАППЛАЕНСЕС СЕЙЛС»"
type textarea "x"
type input "Общество с ограниченной ответственностью «АЙ ЭЙЧ ПИАППЛАЕНСЕС СЕЙЛС»"
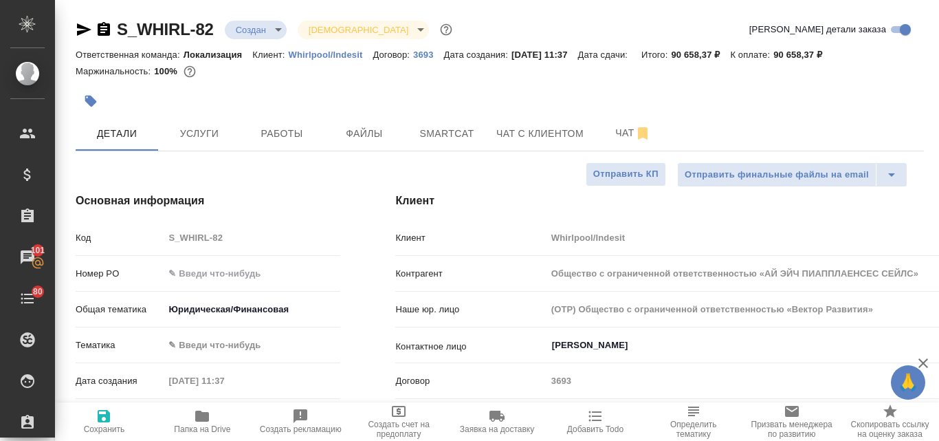
type textarea "x"
drag, startPoint x: 830, startPoint y: 52, endPoint x: 793, endPoint y: 49, distance: 37.2
click at [793, 49] on p "90 658,37 ₽" at bounding box center [802, 54] width 59 height 10
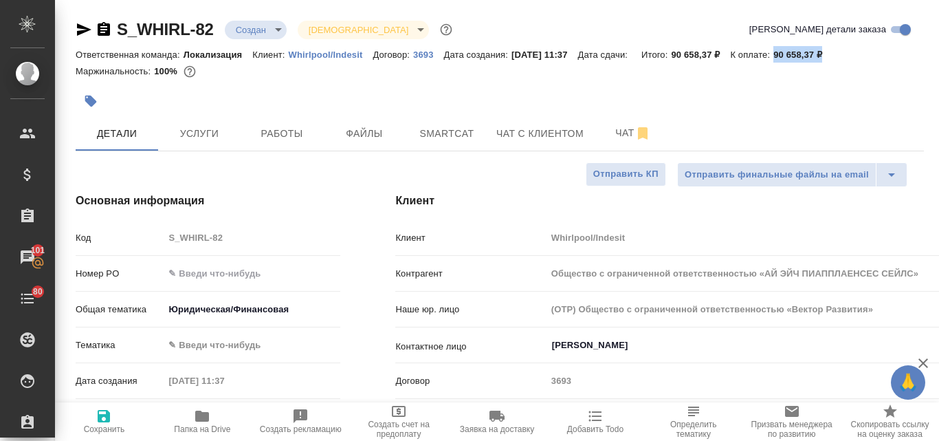
drag, startPoint x: 832, startPoint y: 50, endPoint x: 790, endPoint y: 48, distance: 41.3
click at [790, 48] on div "Ответственная команда: Локализация Клиент: Whirlpool/Indesit Договор: 3693 Дата…" at bounding box center [500, 54] width 848 height 16
copy p "90 658,37 ₽"
type input "Общество с ограниченной ответственностью «АЙ ЭЙЧ ПИАППЛАЕНСЕС СЕЙЛС»"
type textarea "x"
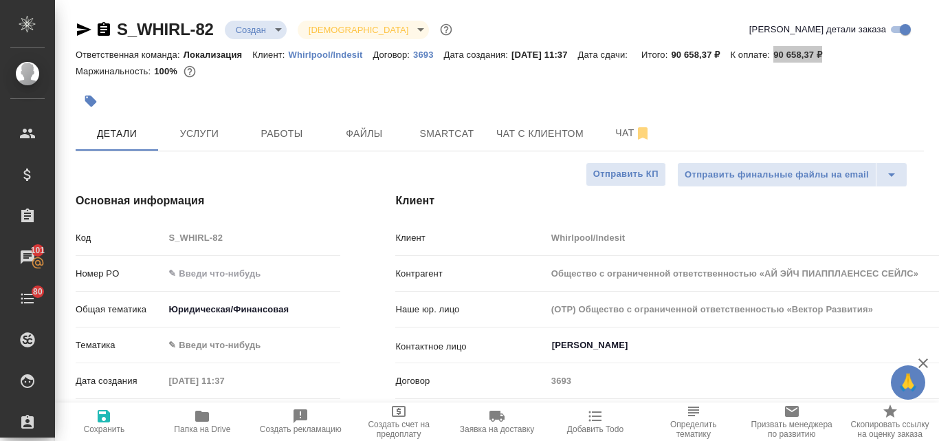
type textarea "x"
type input "Общество с ограниченной ответственностью «АЙ ЭЙЧ ПИАППЛАЕНСЕС СЕЙЛС»"
type textarea "x"
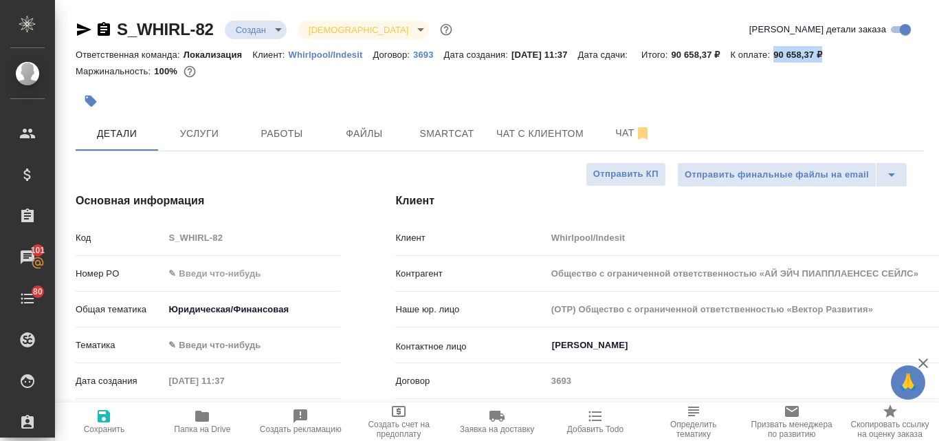
type textarea "x"
type input "Общество с ограниченной ответственностью «АЙ ЭЙЧ ПИАППЛАЕНСЕС СЕЙЛС»"
type textarea "x"
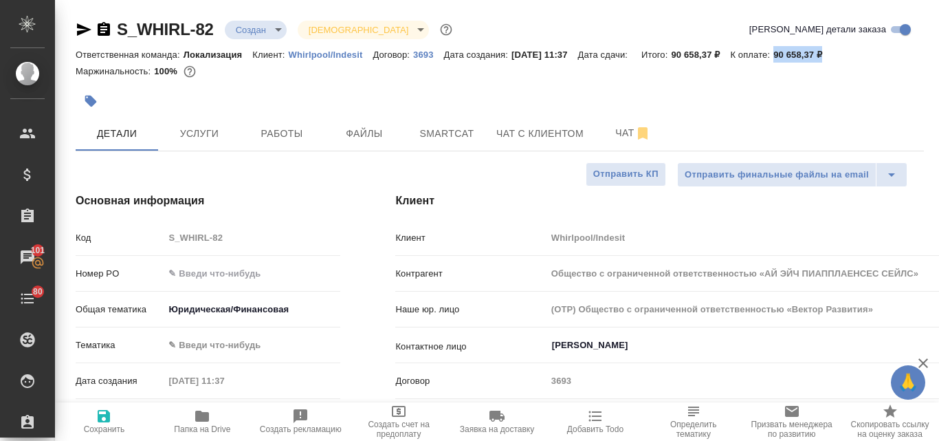
type input "Общество с ограниченной ответственностью «АЙ ЭЙЧ ПИАППЛАЕНСЕС СЕЙЛС»"
type textarea "x"
click at [210, 142] on button "Услуги" at bounding box center [199, 133] width 82 height 34
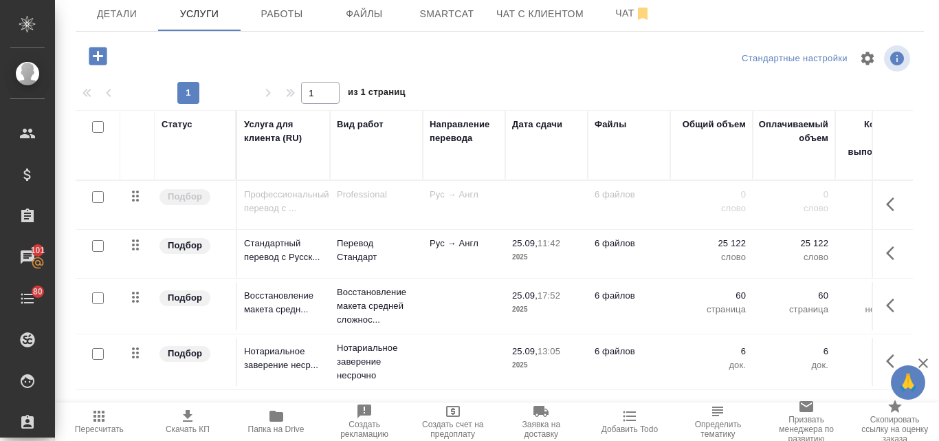
click at [97, 421] on icon "button" at bounding box center [99, 416] width 16 height 16
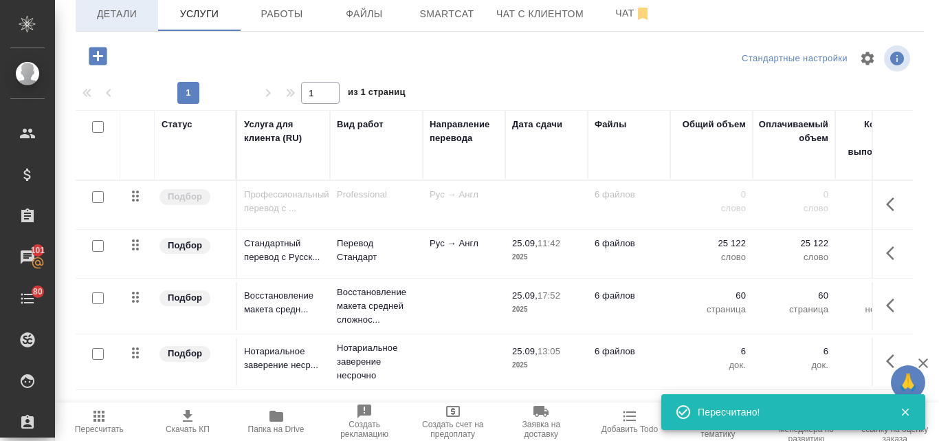
click at [108, 23] on button "Детали" at bounding box center [117, 14] width 82 height 34
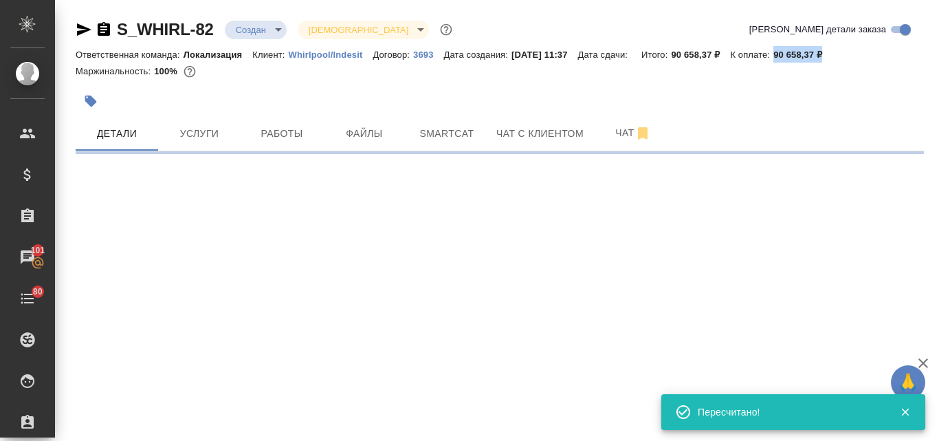
select select "RU"
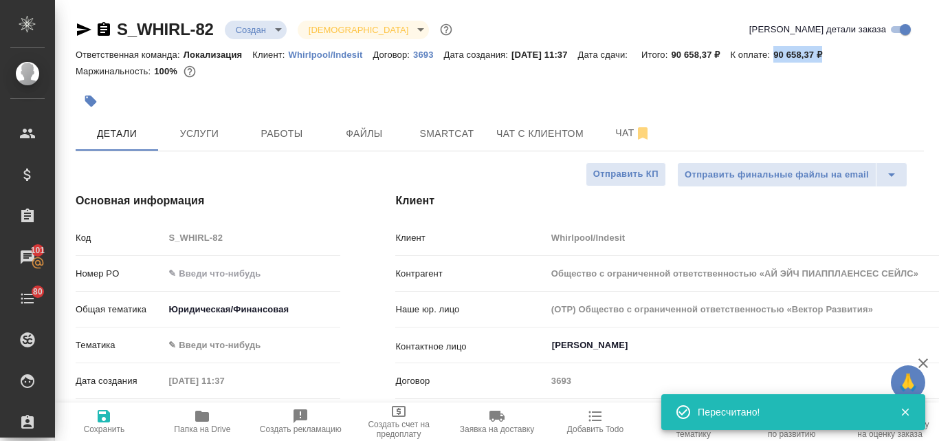
type textarea "x"
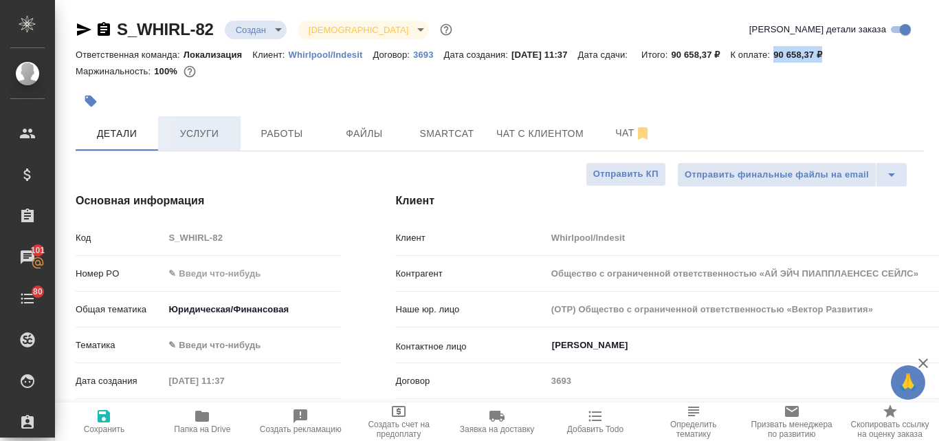
click at [192, 126] on span "Услуги" at bounding box center [199, 133] width 66 height 17
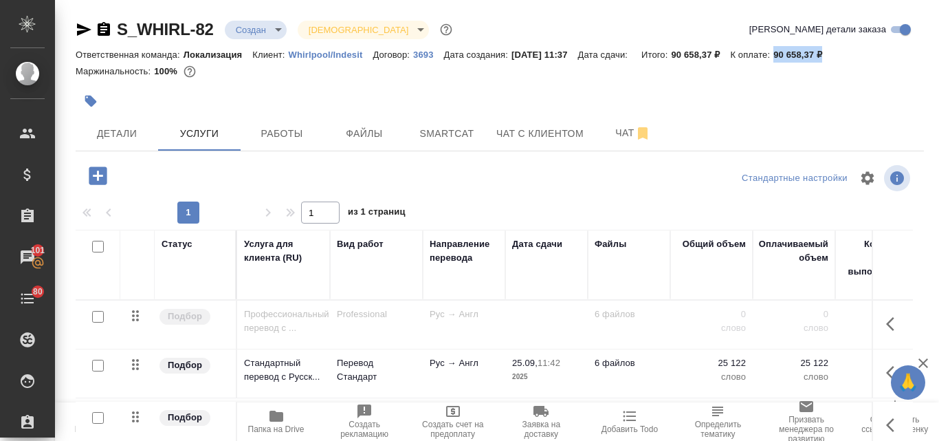
scroll to position [120, 0]
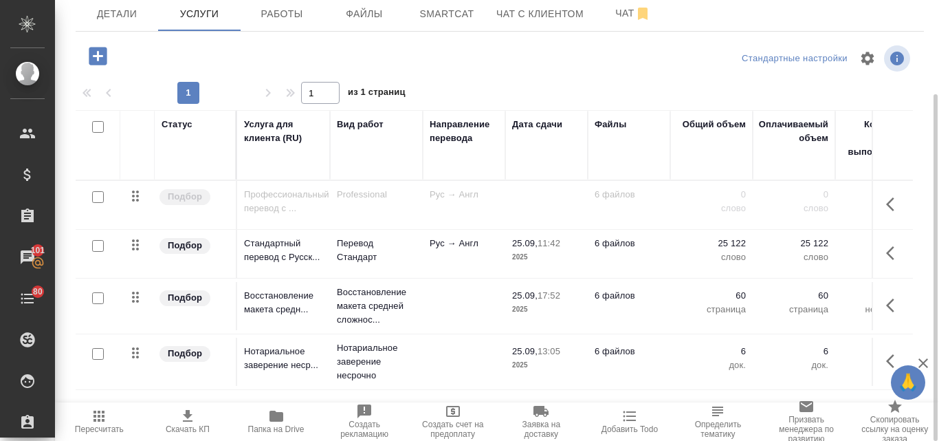
click at [184, 417] on icon "button" at bounding box center [187, 416] width 16 height 16
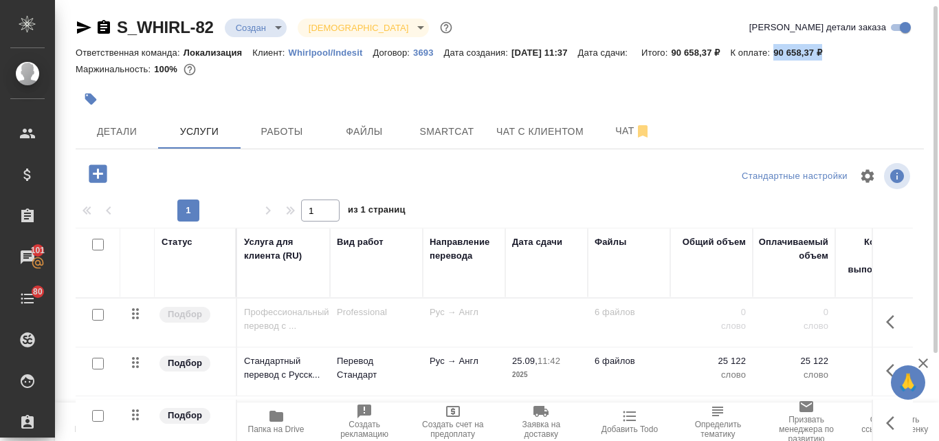
scroll to position [0, 0]
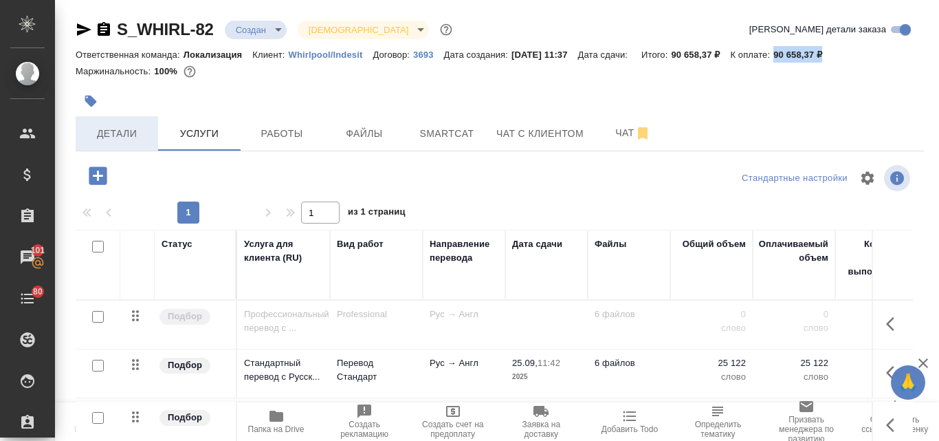
click at [151, 131] on button "Детали" at bounding box center [117, 133] width 82 height 34
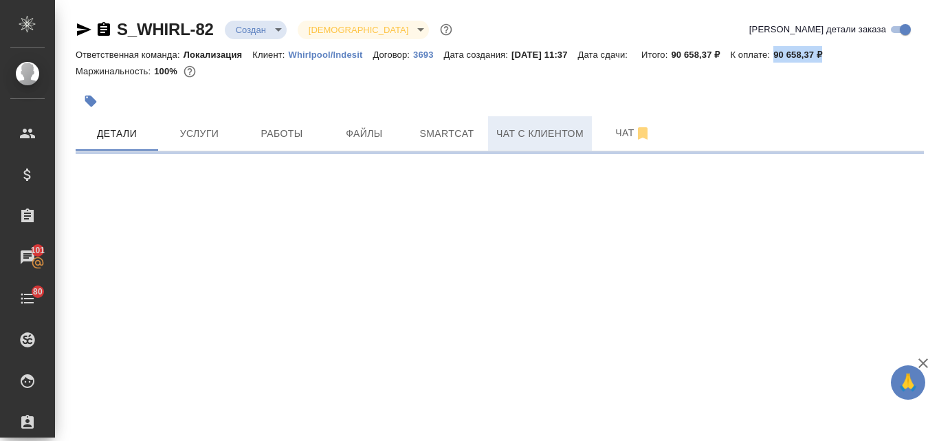
select select "RU"
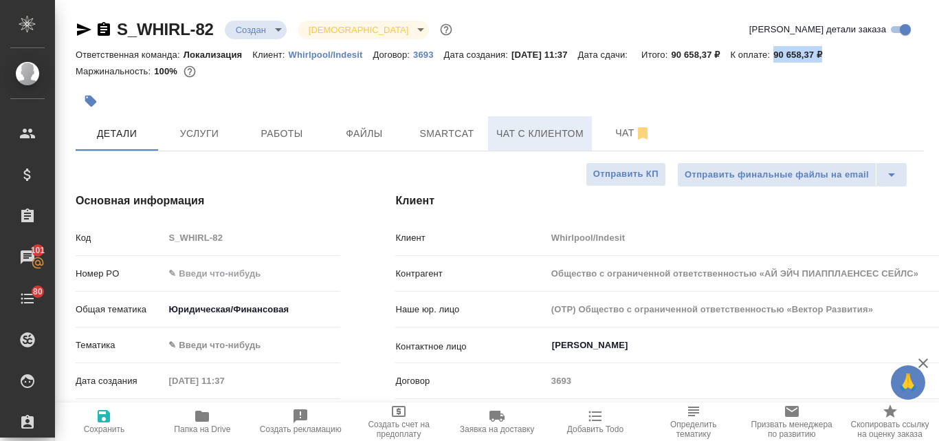
type textarea "x"
type input "Общество с ограниченной ответственностью «АЙ ЭЙЧ ПИАППЛАЕНСЕС СЕЙЛС»"
type textarea "x"
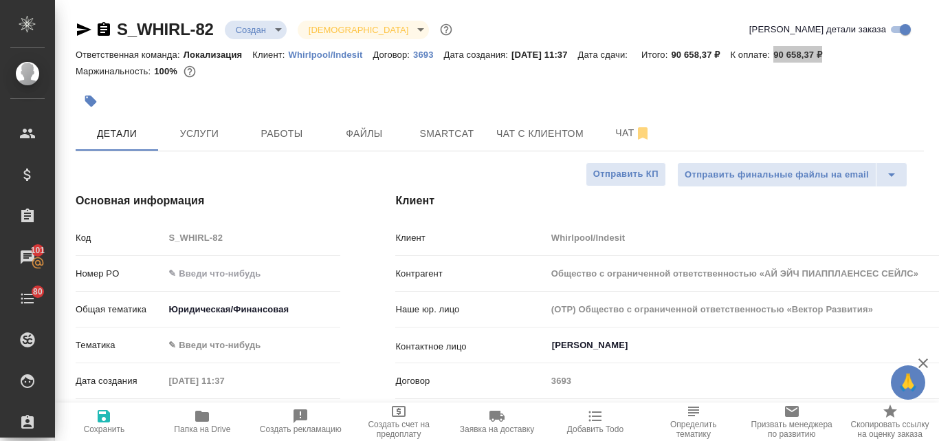
type textarea "x"
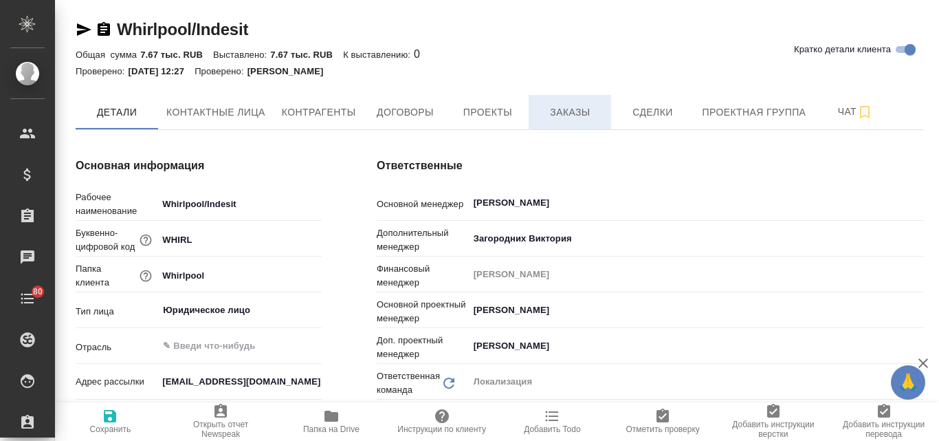
click at [584, 117] on span "Заказы" at bounding box center [570, 112] width 66 height 17
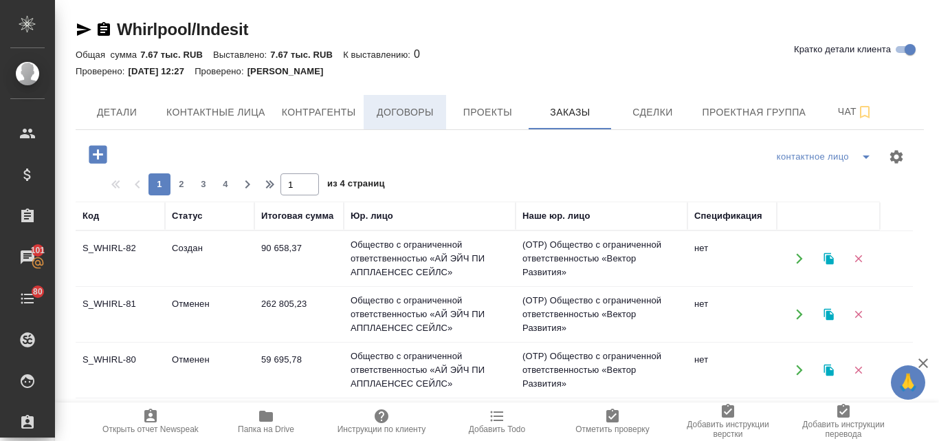
click at [389, 123] on button "Договоры" at bounding box center [405, 112] width 82 height 34
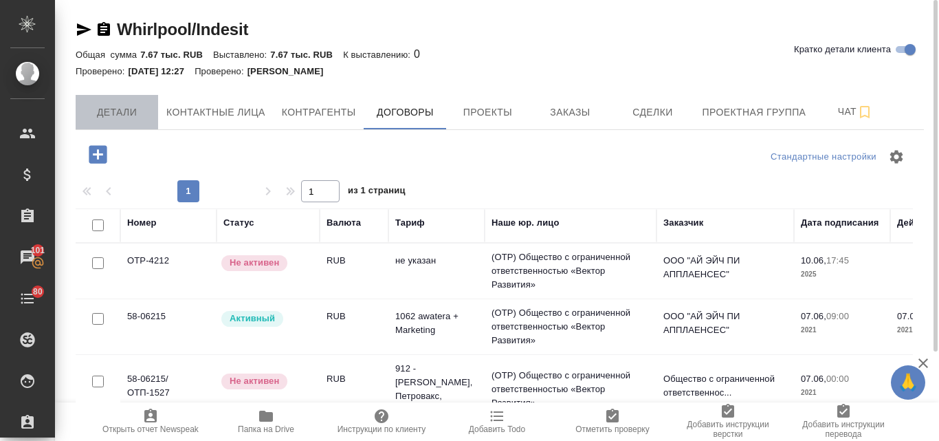
click at [134, 112] on span "Детали" at bounding box center [117, 112] width 66 height 17
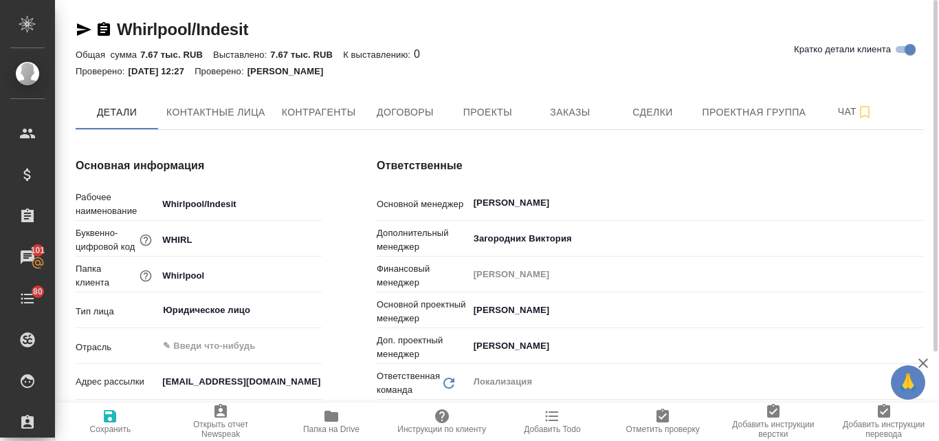
type textarea "x"
click at [344, 418] on span "Папка на Drive" at bounding box center [332, 421] width 94 height 26
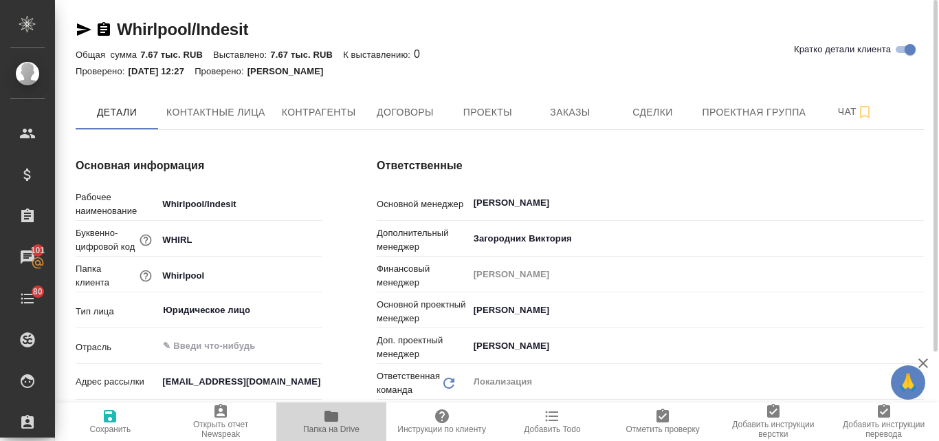
click at [337, 418] on icon "button" at bounding box center [331, 415] width 14 height 11
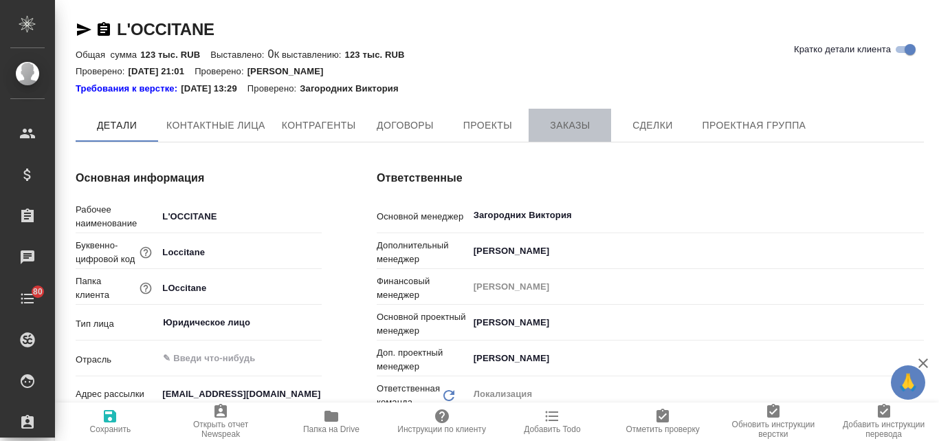
click at [565, 127] on span "Заказы" at bounding box center [570, 125] width 66 height 17
type textarea "x"
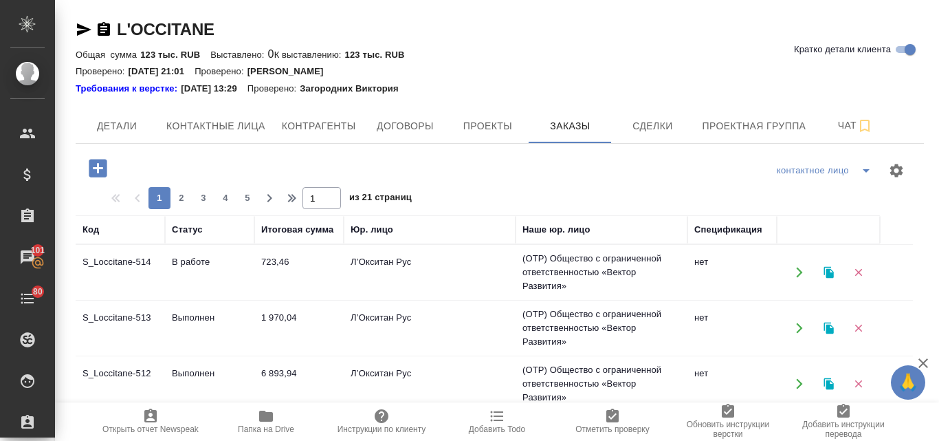
click at [192, 313] on td "Выполнен" at bounding box center [209, 328] width 89 height 48
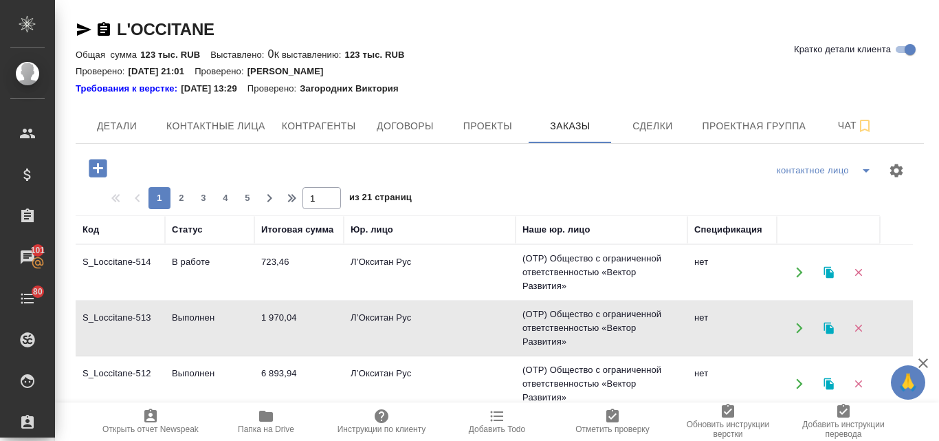
click at [192, 313] on td "Выполнен" at bounding box center [209, 328] width 89 height 48
click at [831, 329] on icon "button" at bounding box center [828, 328] width 10 height 12
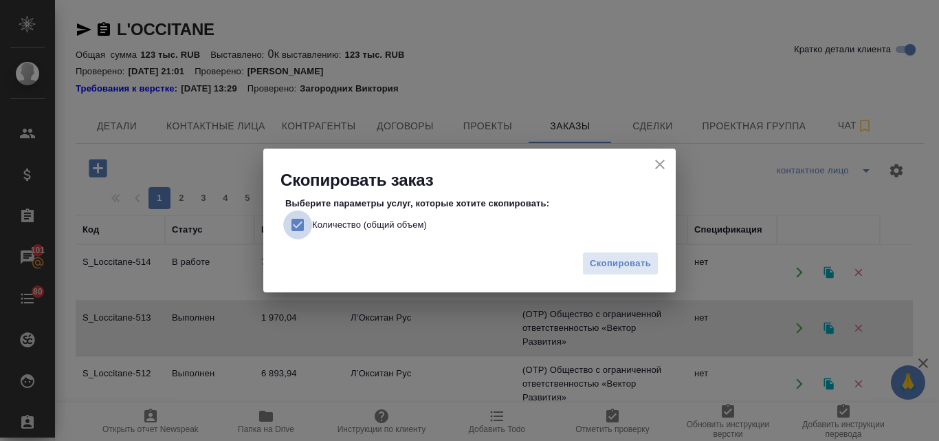
click at [299, 222] on input "Количество (общий объем)" at bounding box center [297, 224] width 29 height 29
checkbox input "false"
click at [595, 257] on span "Скопировать" at bounding box center [620, 264] width 61 height 16
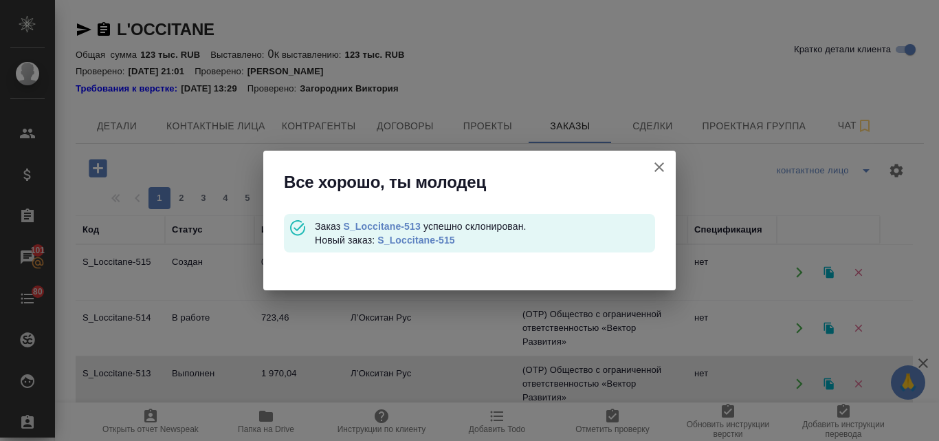
click at [430, 241] on link "S_Loccitane-515" at bounding box center [415, 239] width 77 height 11
click at [661, 166] on icon "button" at bounding box center [659, 167] width 10 height 10
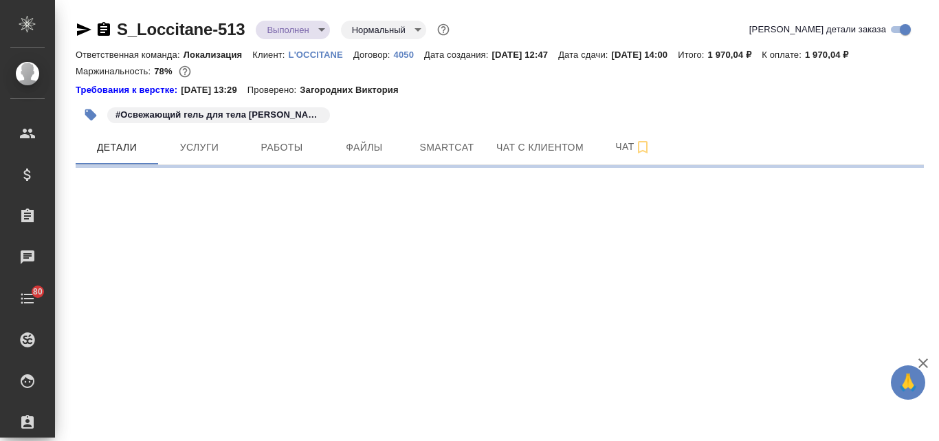
select select "RU"
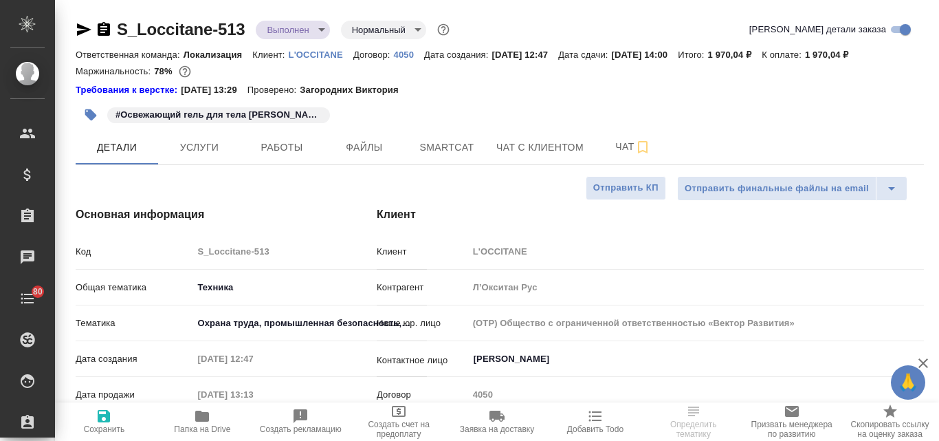
type textarea "x"
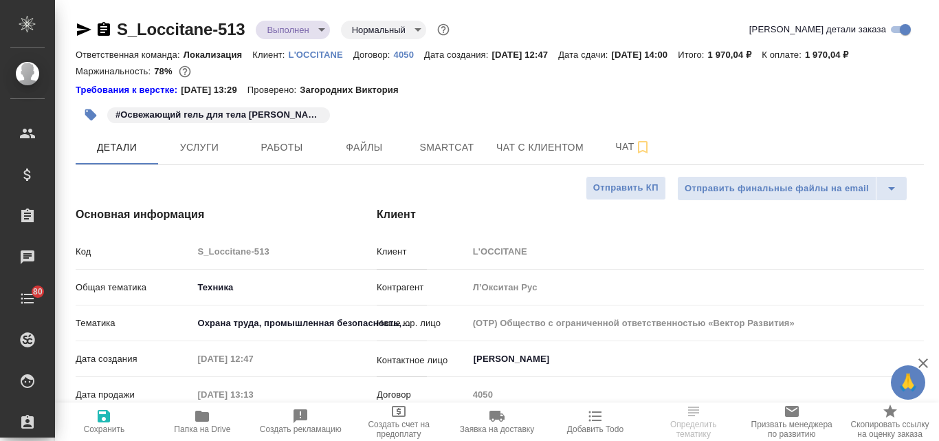
type textarea "x"
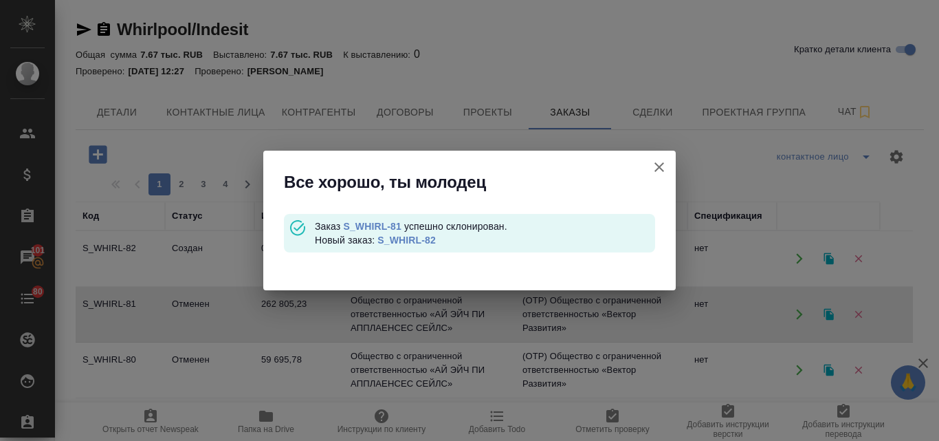
click at [661, 170] on icon "button" at bounding box center [659, 167] width 16 height 16
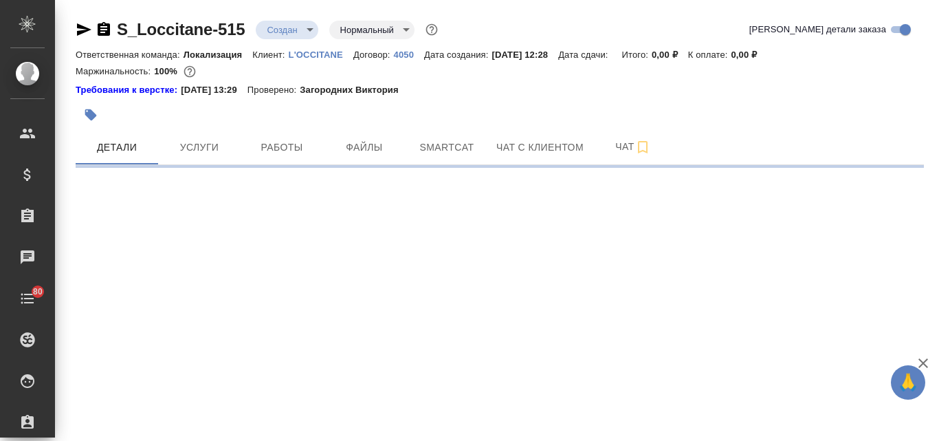
select select "RU"
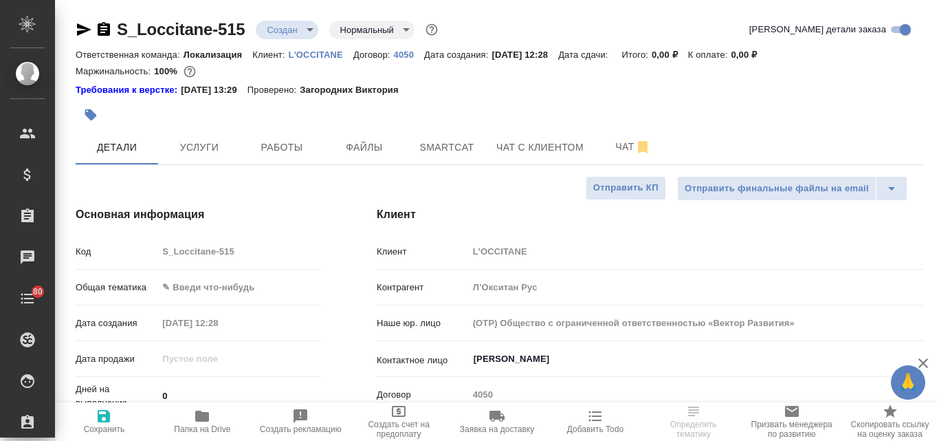
type textarea "x"
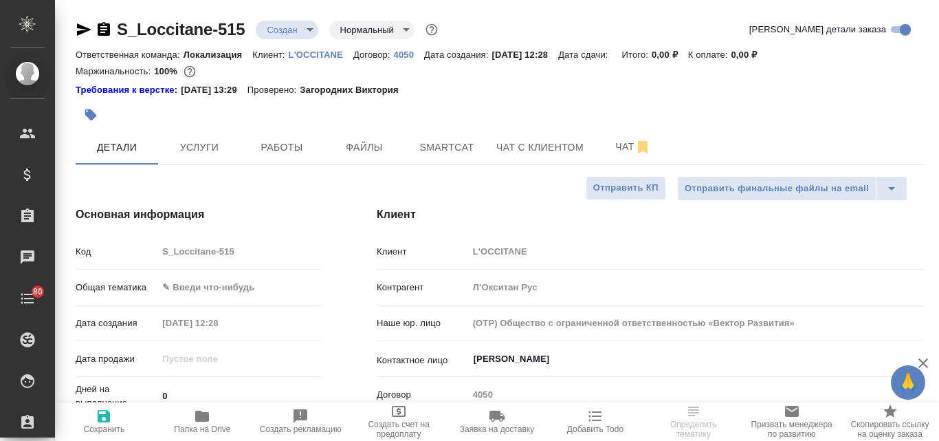
type textarea "x"
select select "RU"
type textarea "x"
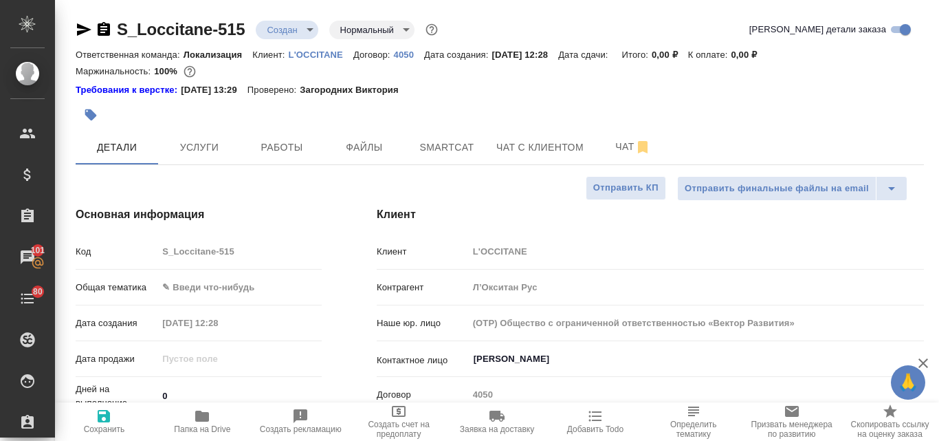
type textarea "x"
click at [342, 140] on span "Файлы" at bounding box center [364, 147] width 66 height 17
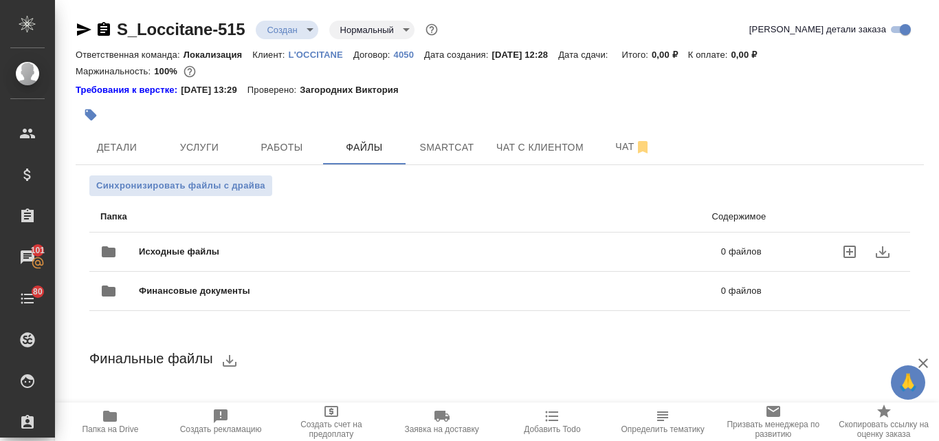
click at [250, 252] on span "Исходные файлы" at bounding box center [304, 252] width 331 height 14
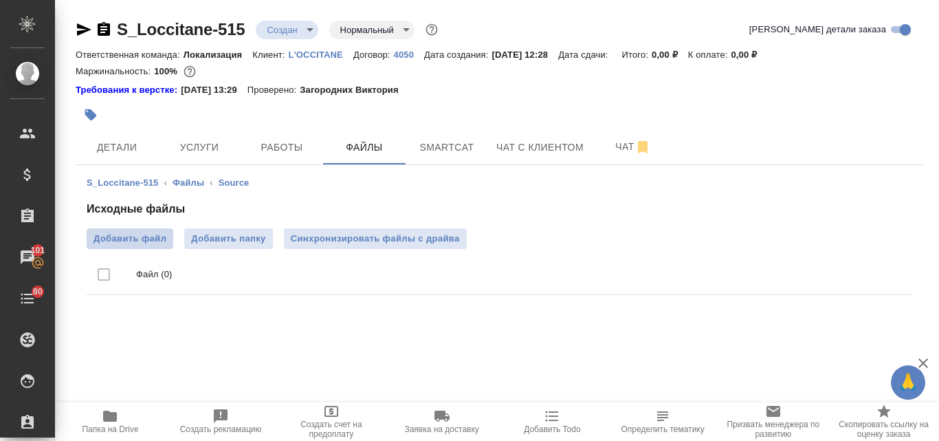
click at [149, 239] on span "Добавить файл" at bounding box center [129, 239] width 73 height 14
click at [0, 0] on input "Добавить файл" at bounding box center [0, 0] width 0 height 0
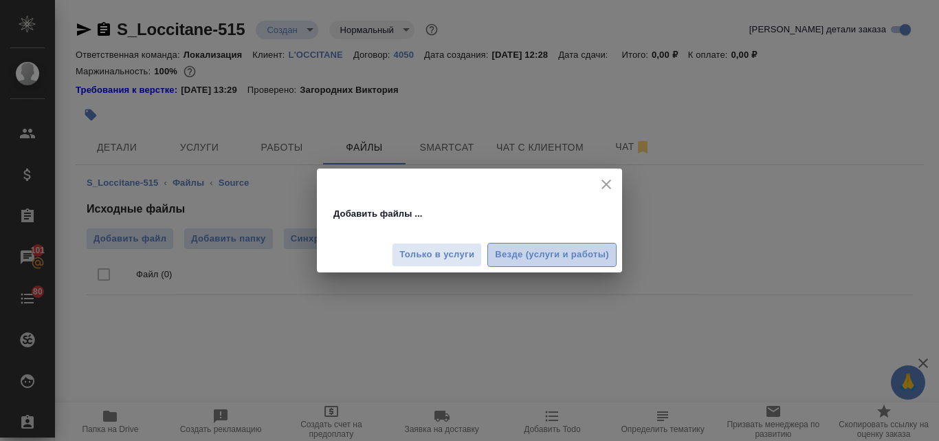
click at [565, 256] on span "Везде (услуги и работы)" at bounding box center [552, 255] width 114 height 16
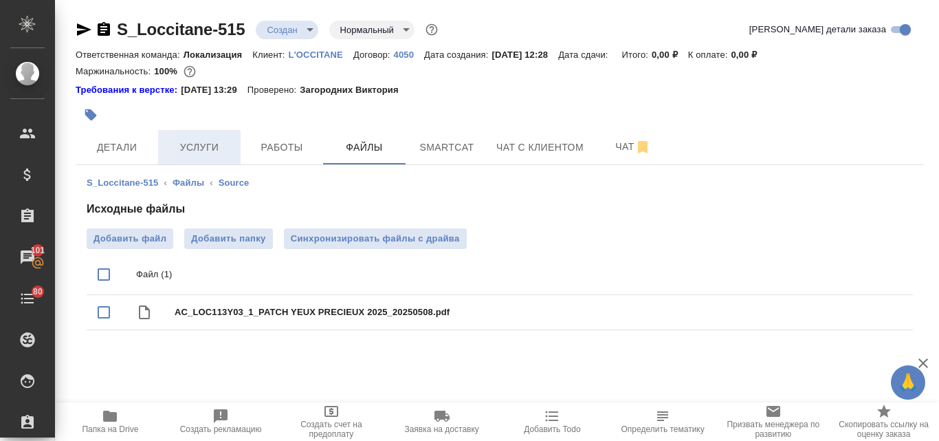
click at [184, 155] on span "Услуги" at bounding box center [199, 147] width 66 height 17
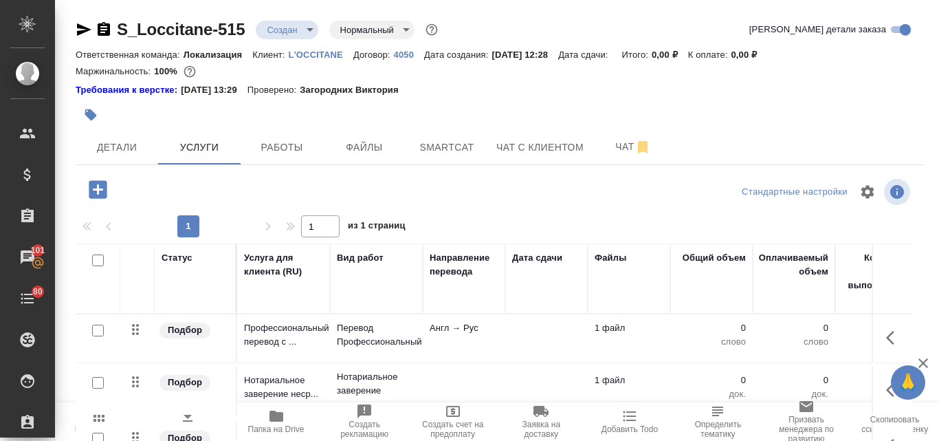
click at [96, 336] on div at bounding box center [97, 330] width 31 height 19
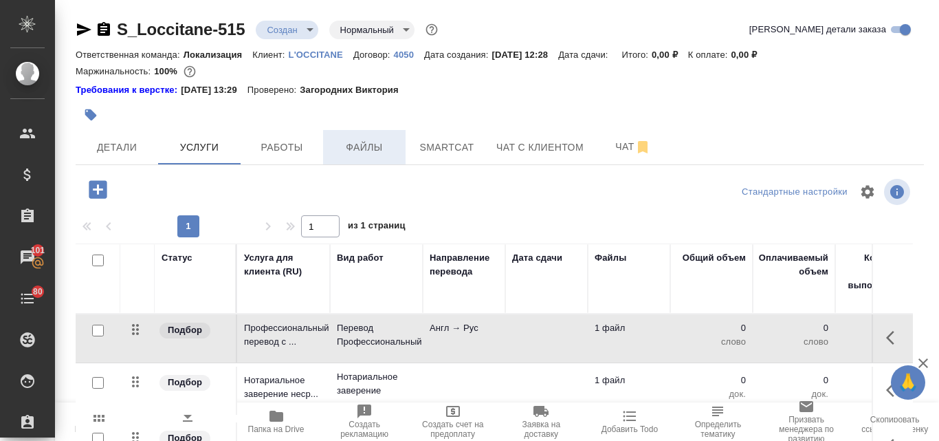
click at [366, 144] on span "Файлы" at bounding box center [364, 147] width 66 height 17
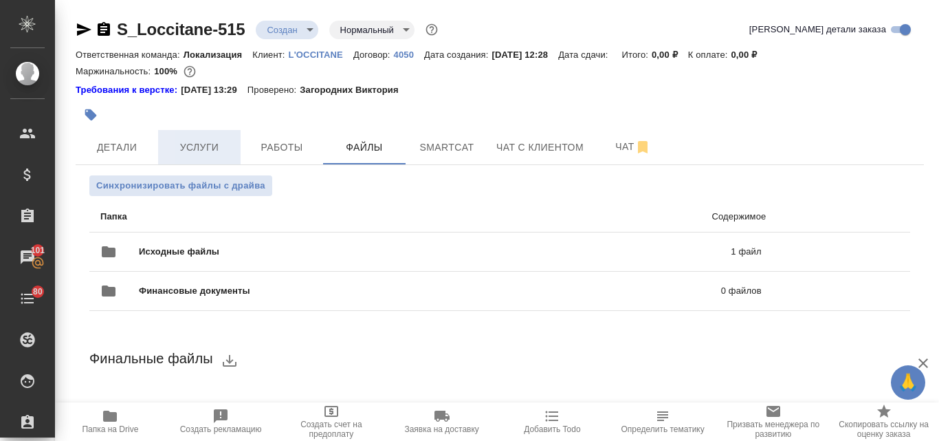
click at [205, 146] on span "Услуги" at bounding box center [199, 147] width 66 height 17
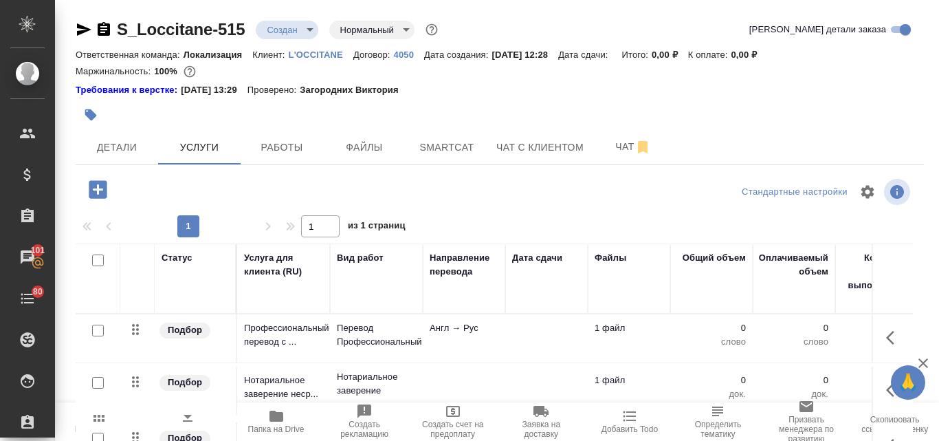
click at [85, 326] on div at bounding box center [97, 330] width 31 height 19
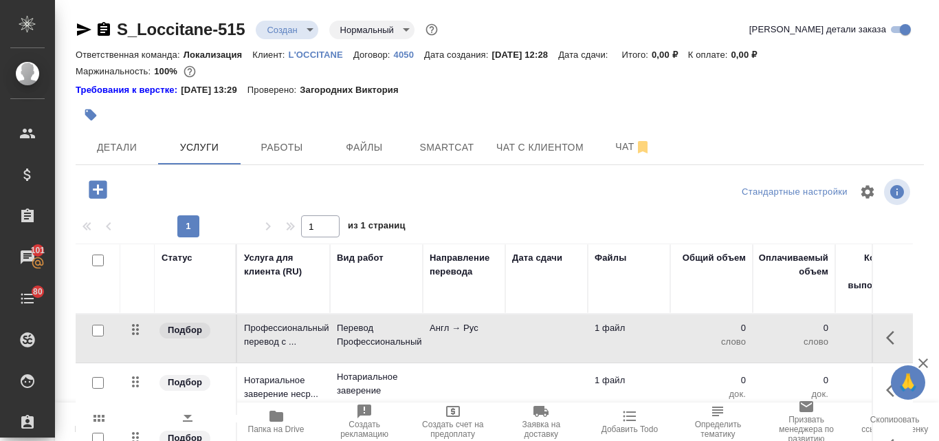
click at [96, 331] on input "checkbox" at bounding box center [98, 330] width 12 height 12
checkbox input "true"
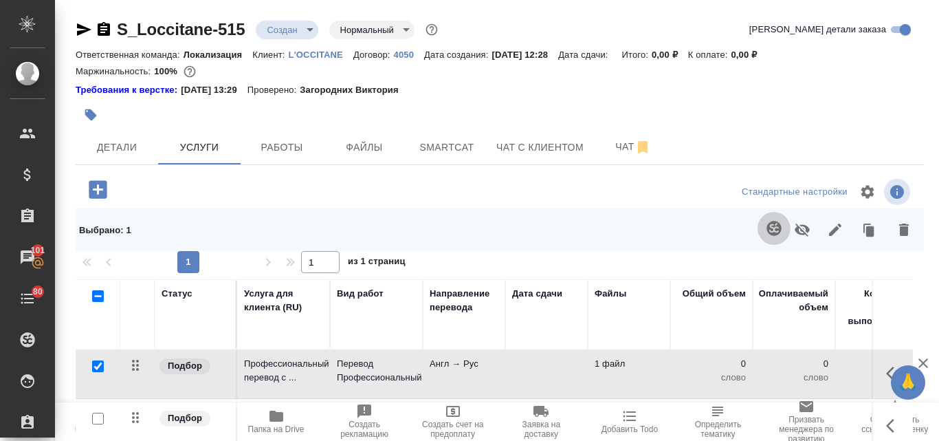
click at [767, 224] on icon "button" at bounding box center [774, 228] width 16 height 16
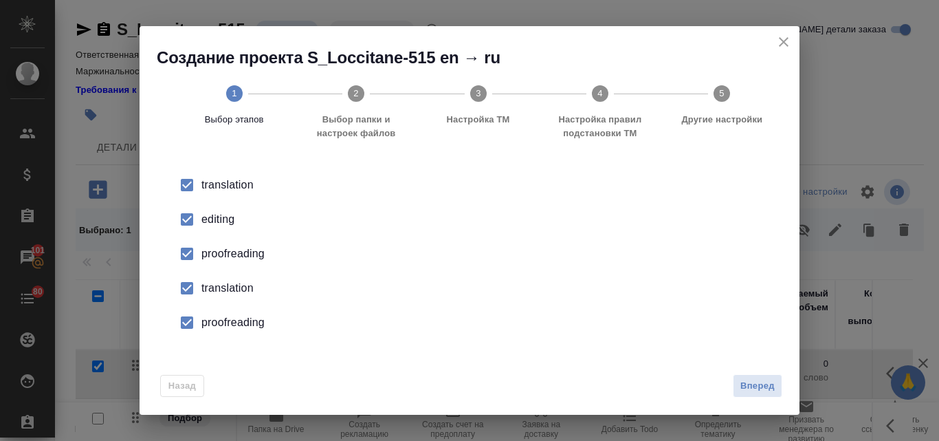
click at [216, 203] on li "editing" at bounding box center [470, 219] width 616 height 34
click at [223, 258] on div "proofreading" at bounding box center [483, 253] width 565 height 16
click at [233, 287] on div "translation" at bounding box center [483, 288] width 565 height 16
click at [252, 316] on div "proofreading" at bounding box center [483, 322] width 565 height 16
click at [737, 385] on button "Вперед" at bounding box center [757, 386] width 49 height 24
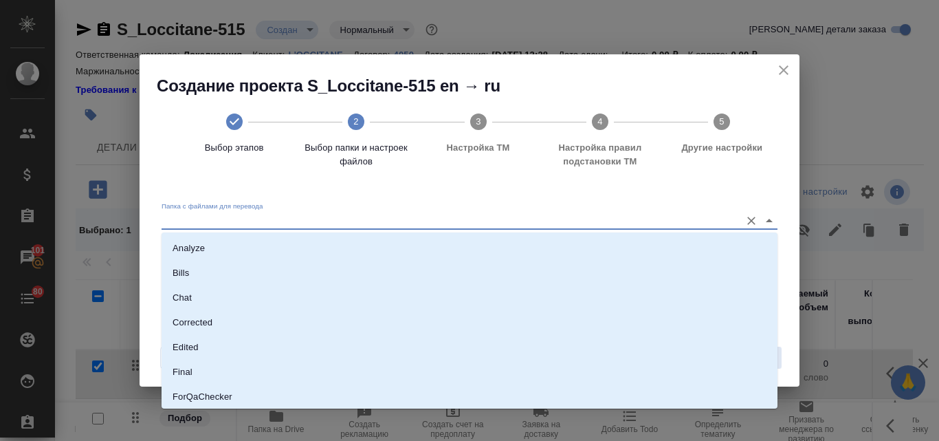
click at [273, 217] on input "Папка с файлами для перевода" at bounding box center [448, 220] width 572 height 16
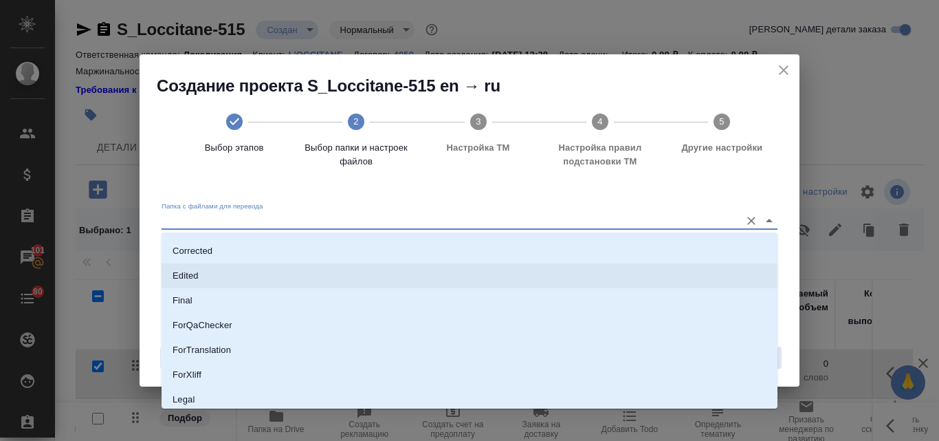
scroll to position [175, 0]
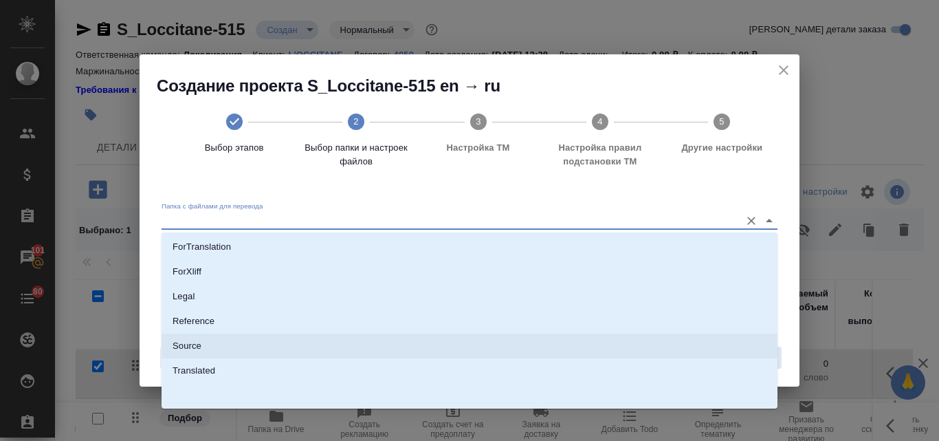
click at [214, 348] on li "Source" at bounding box center [470, 345] width 616 height 25
type input "Source"
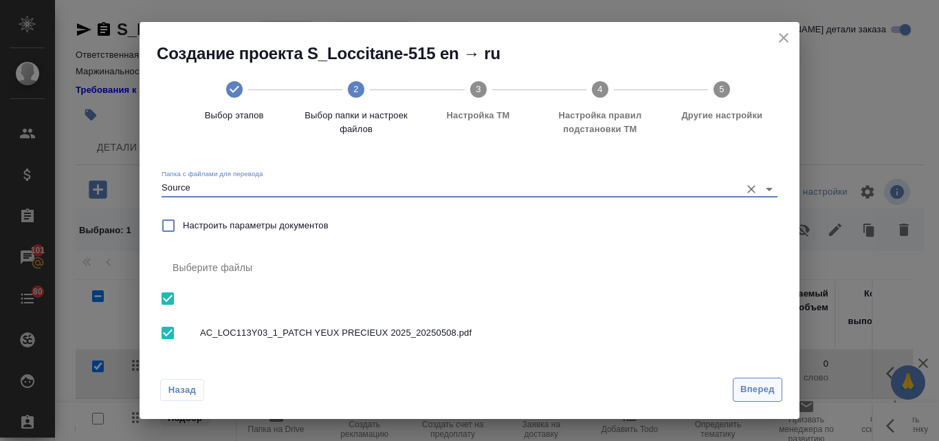
click at [766, 387] on span "Вперед" at bounding box center [757, 389] width 34 height 16
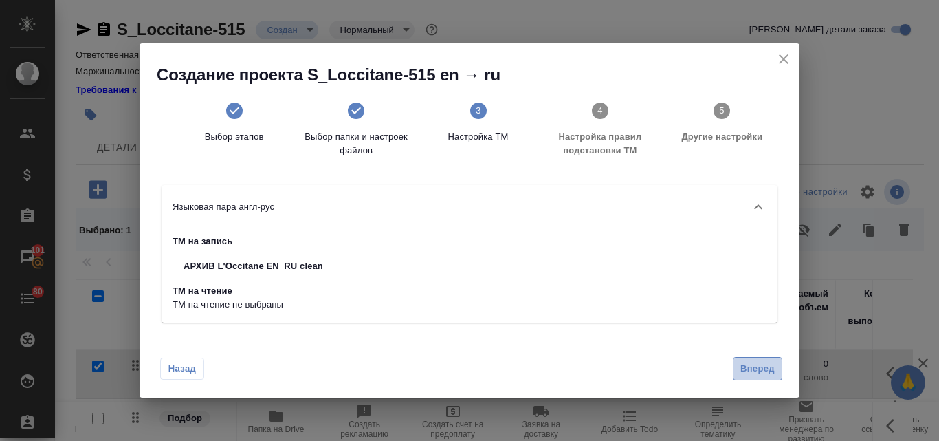
click at [748, 373] on span "Вперед" at bounding box center [757, 369] width 34 height 16
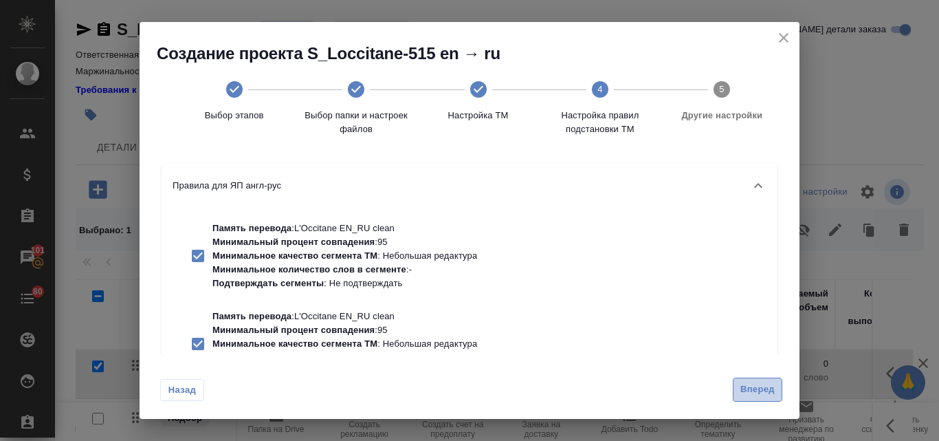
click at [760, 384] on span "Вперед" at bounding box center [757, 389] width 34 height 16
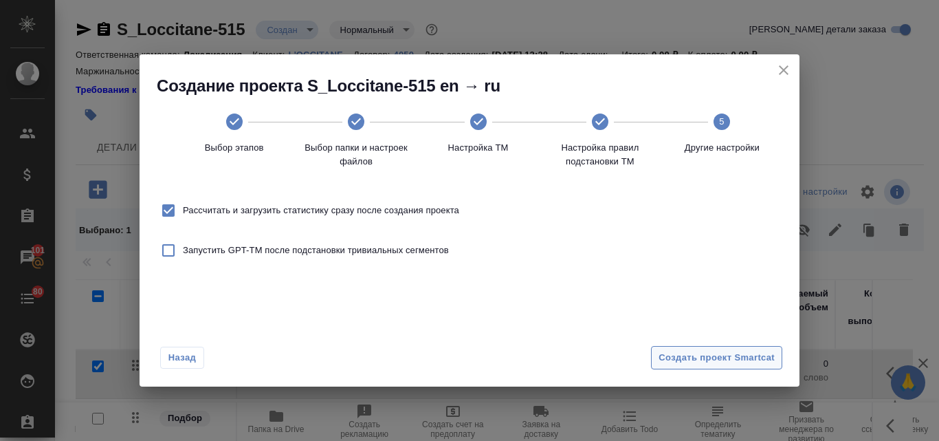
click at [685, 353] on span "Создать проект Smartcat" at bounding box center [716, 358] width 116 height 16
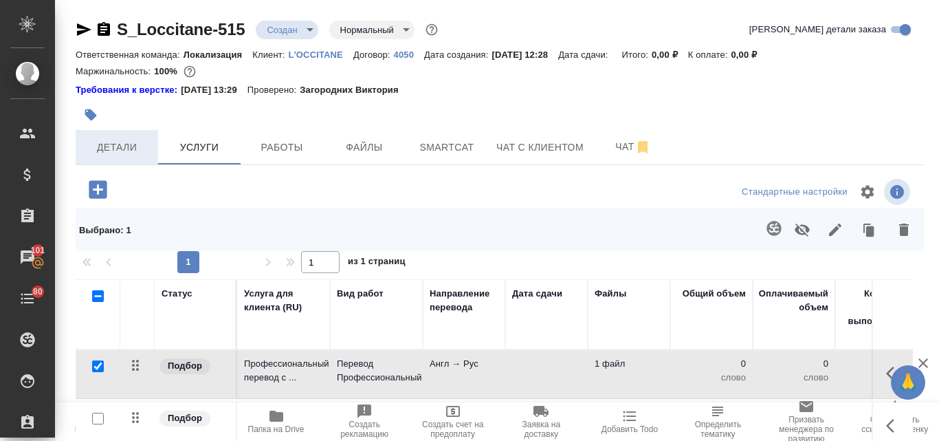
click at [114, 149] on span "Детали" at bounding box center [117, 147] width 66 height 17
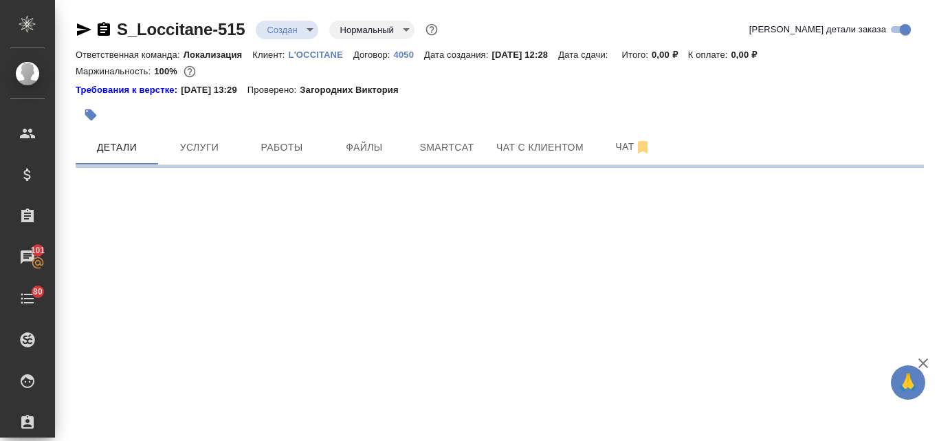
select select "RU"
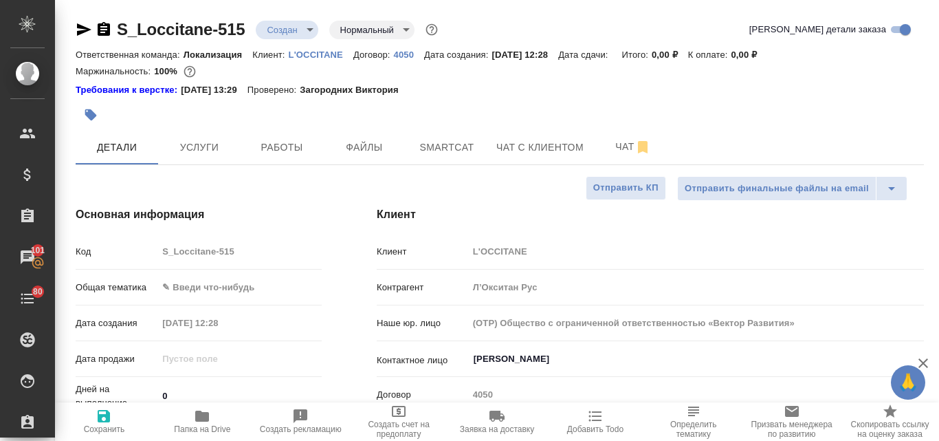
type textarea "x"
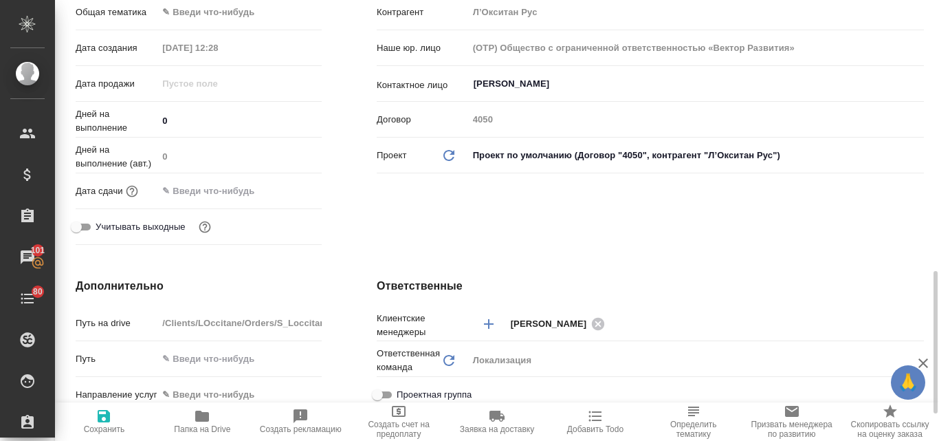
scroll to position [550, 0]
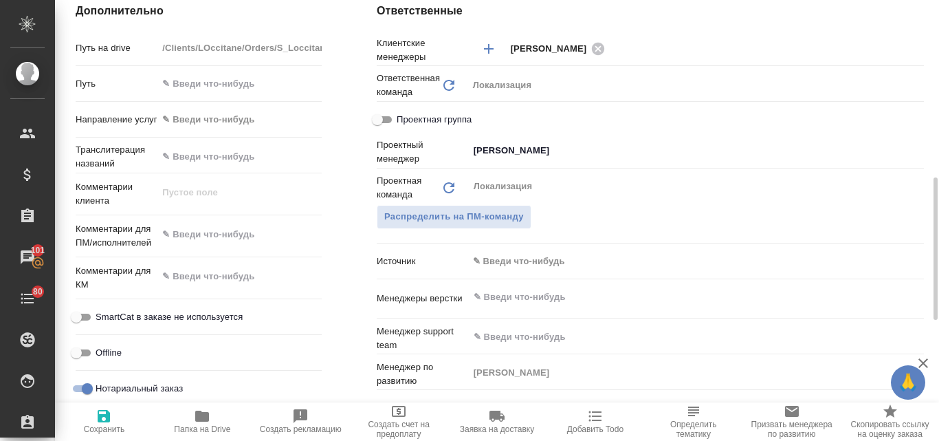
type textarea "x"
click at [214, 237] on textarea at bounding box center [239, 234] width 164 height 23
paste textarea "Анна, примите, пожалуйста, новую заявку на перевод и заверение Наименование про…"
type textarea "Анна, примите, пожалуйста, новую заявку на перевод и заверение Наименование про…"
type textarea "x"
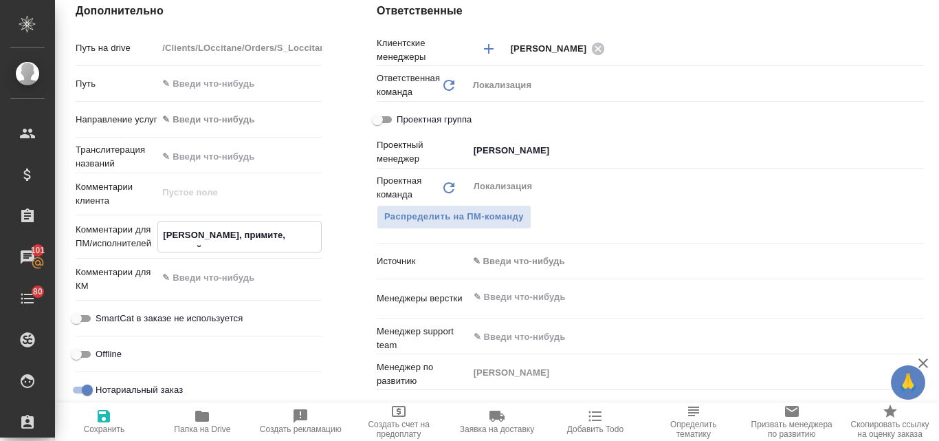
type textarea "x"
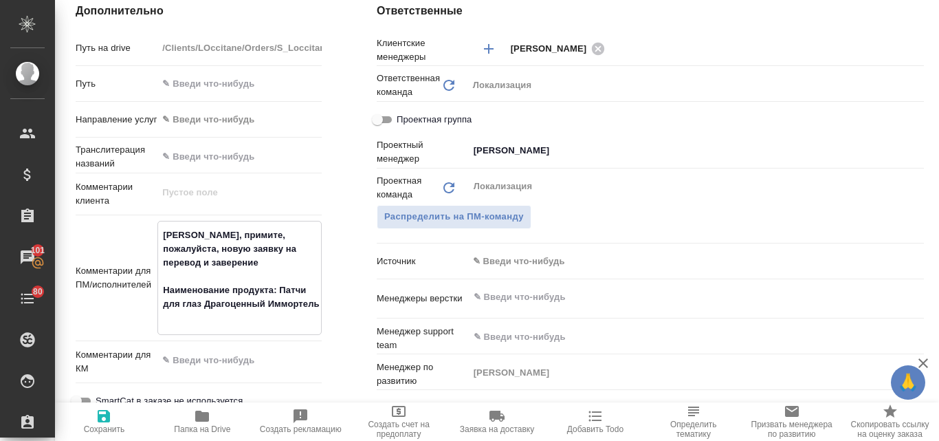
click at [190, 234] on textarea "Анна, примите, пожалуйста, новую заявку на перевод и заверение Наименование про…" at bounding box center [239, 276] width 163 height 106
type textarea "Анна,примите, пожалуйста, новую заявку на перевод и заверение Наименование прод…"
type textarea "x"
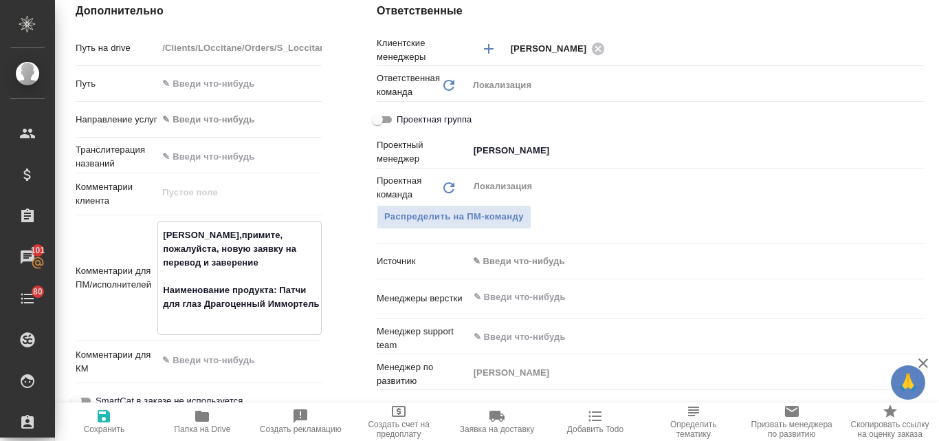
type textarea "Аннапримите, пожалуйста, новую заявку на перевод и заверение Наименование проду…"
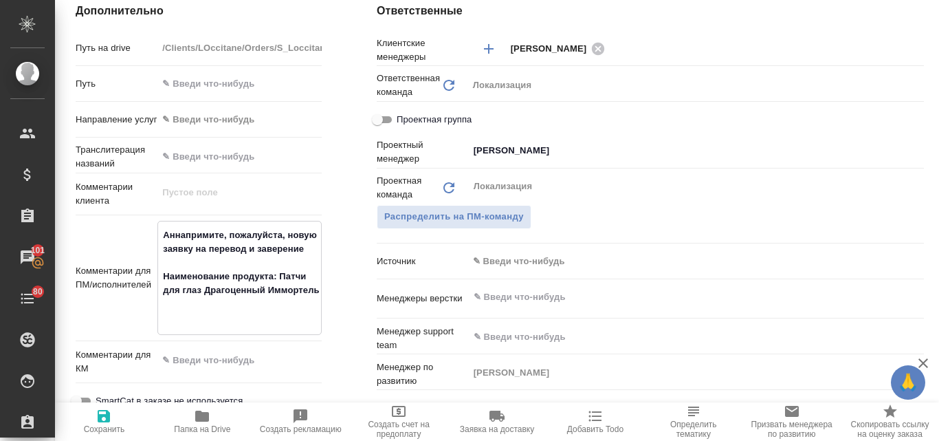
type textarea "x"
type textarea "Аннпримите, пожалуйста, новую заявку на перевод и заверение Наименование продук…"
type textarea "x"
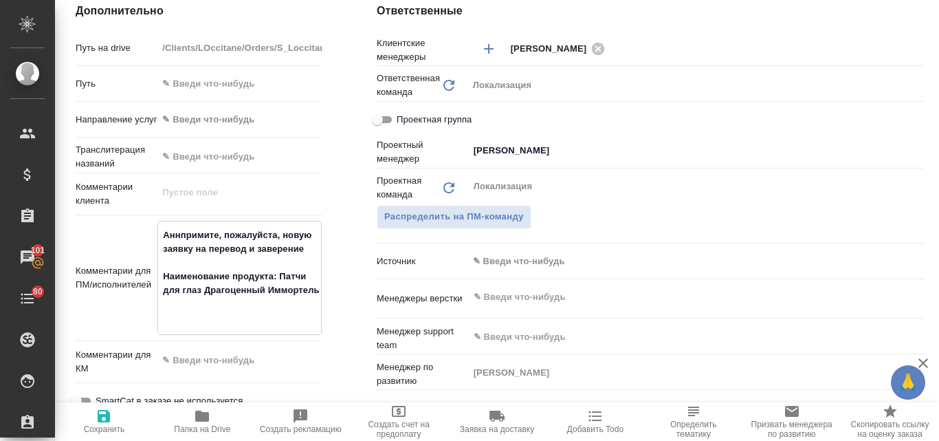
type textarea "x"
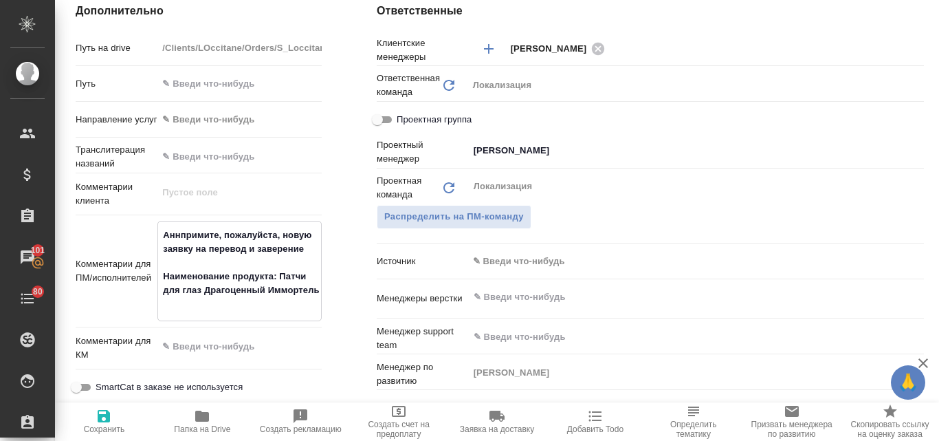
type textarea "Анпримите, пожалуйста, новую заявку на перевод и заверение Наименование продукт…"
type textarea "x"
type textarea "Апримите, пожалуйста, новую заявку на перевод и заверение Наименование продукта…"
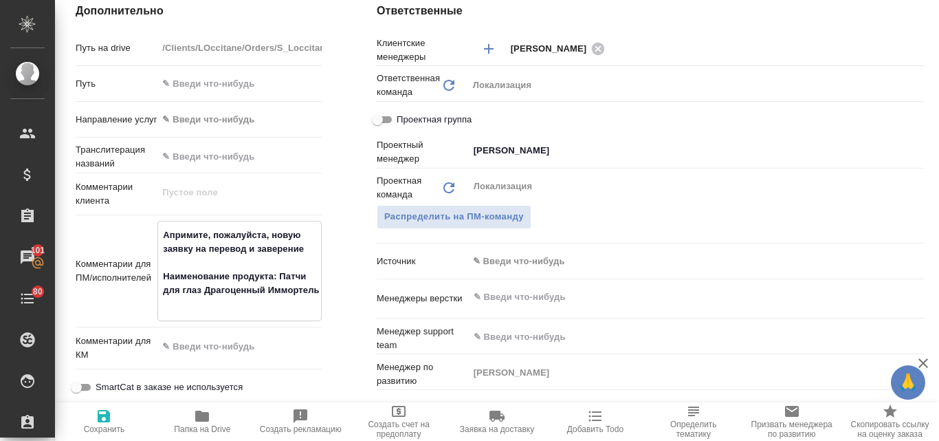
type textarea "x"
type textarea "примите, пожалуйста, новую заявку на перевод и заверение Наименование продукта:…"
type textarea "x"
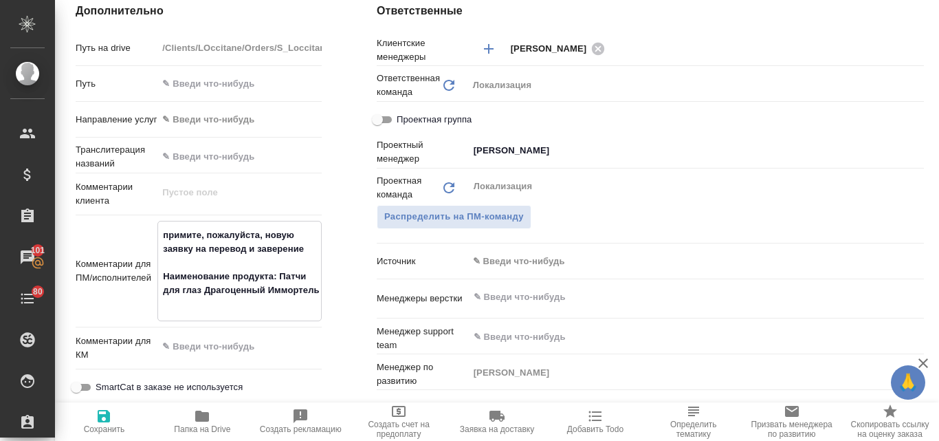
type textarea "x"
type textarea "примите, пожалуйста, новую заявку на перевод и заверение Наименование продукта:…"
type textarea "x"
click at [107, 418] on icon "button" at bounding box center [104, 416] width 12 height 12
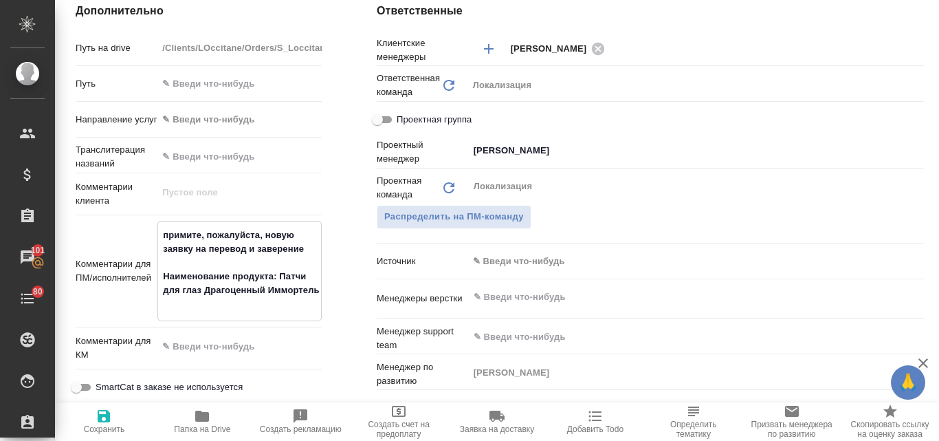
type textarea "x"
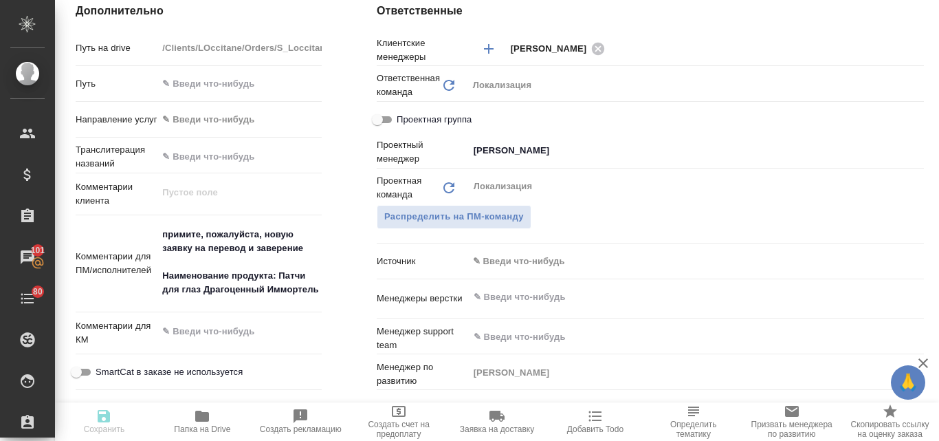
type textarea "x"
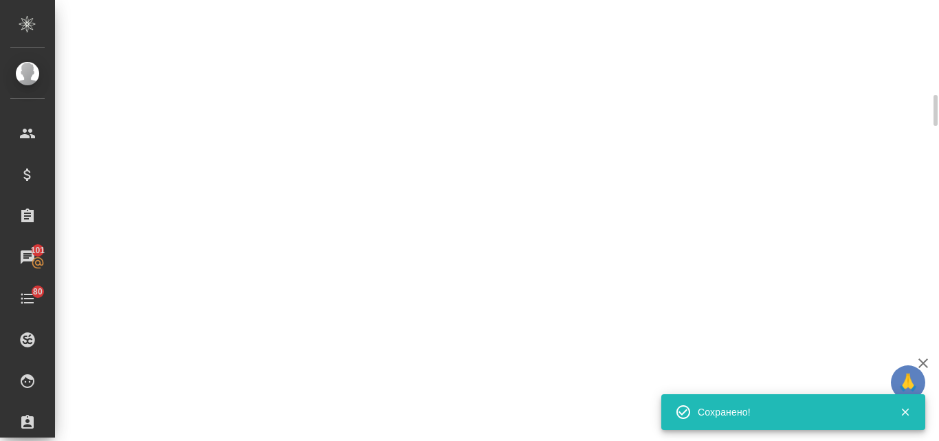
select select "RU"
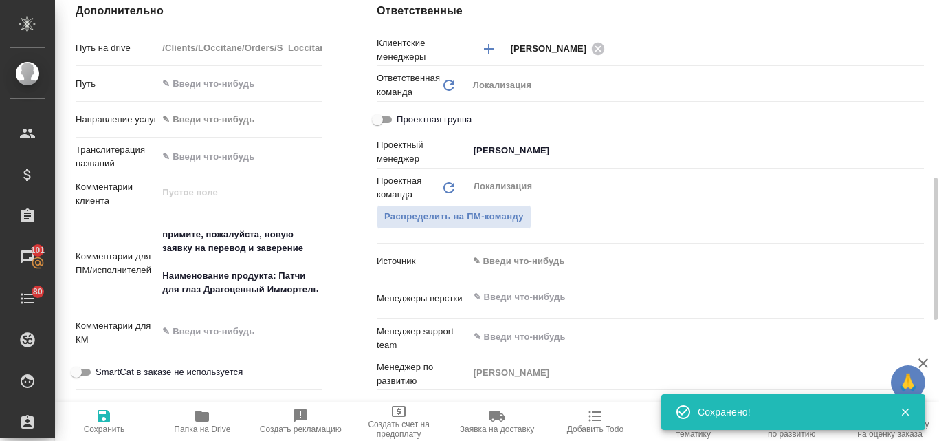
type textarea "x"
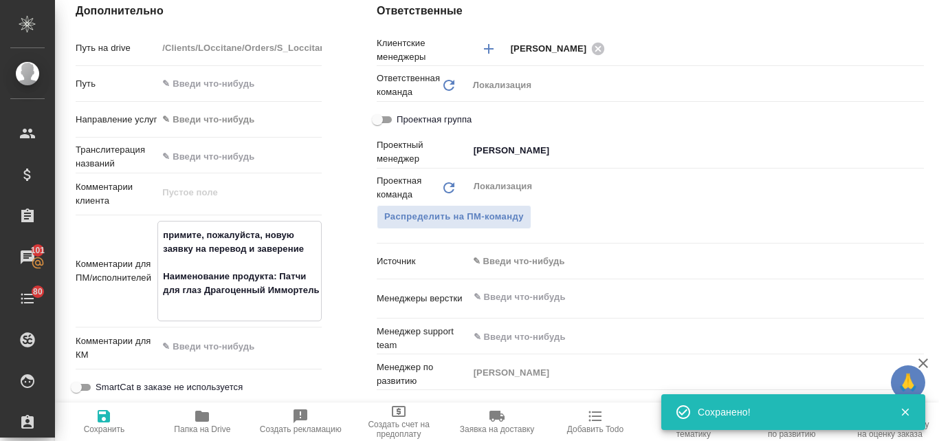
drag, startPoint x: 278, startPoint y: 274, endPoint x: 290, endPoint y: 302, distance: 30.8
click at [290, 302] on textarea "примите, пожалуйста, новую заявку на перевод и заверение Наименование продукта:…" at bounding box center [239, 269] width 163 height 92
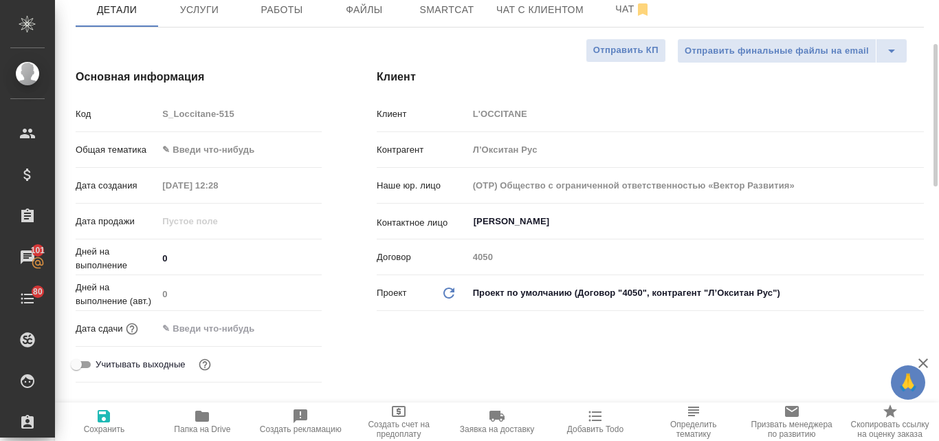
scroll to position [0, 0]
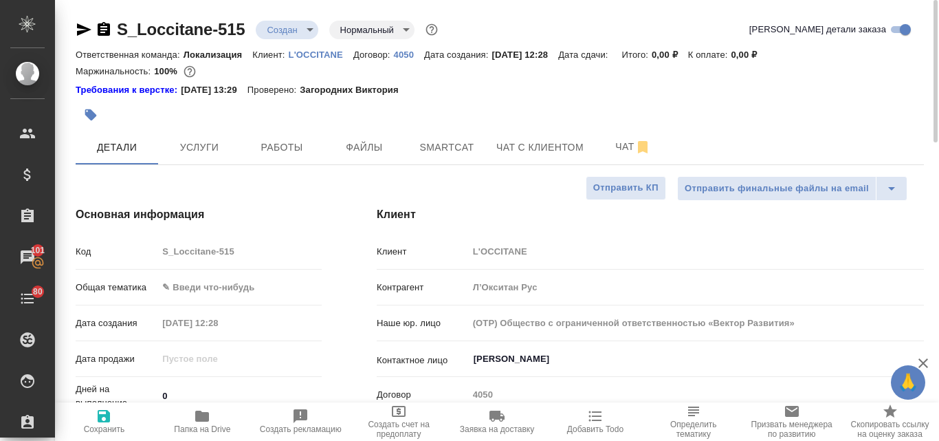
type textarea "x"
click at [90, 111] on icon "button" at bounding box center [91, 115] width 12 height 12
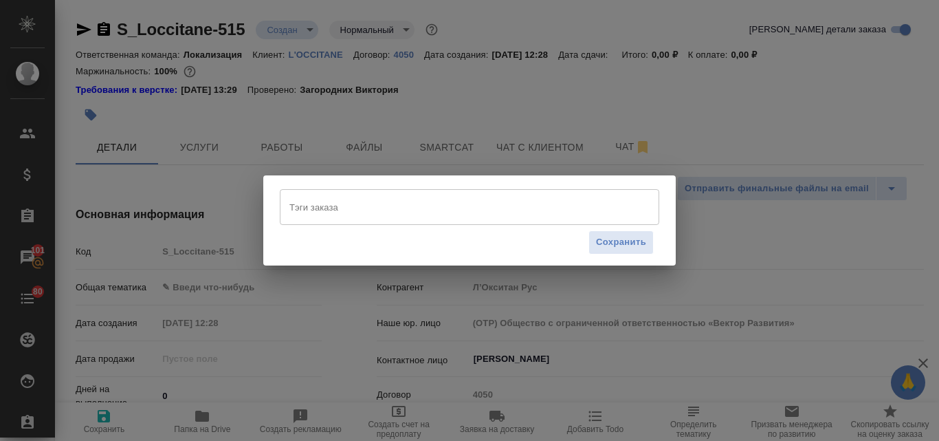
click at [313, 212] on input "Тэги заказа" at bounding box center [456, 206] width 341 height 23
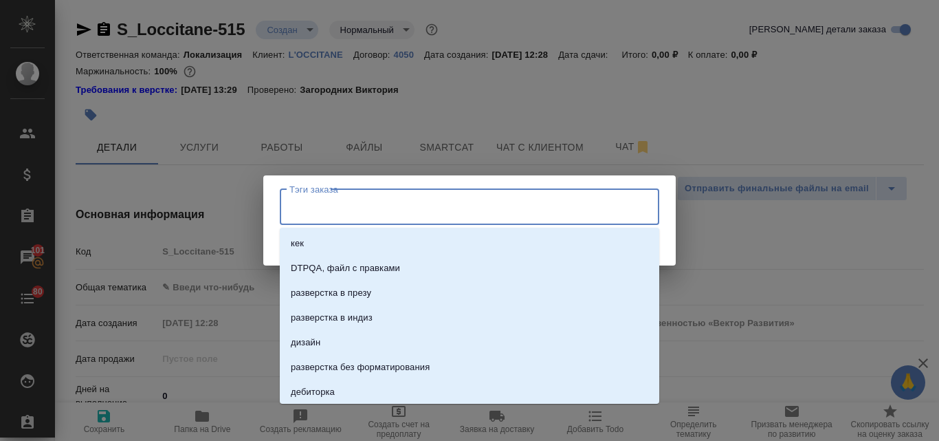
paste input "Патчи для глаз Драгоценный Иммортель"
type input "Патчи для глаз Драгоценный Иммортель"
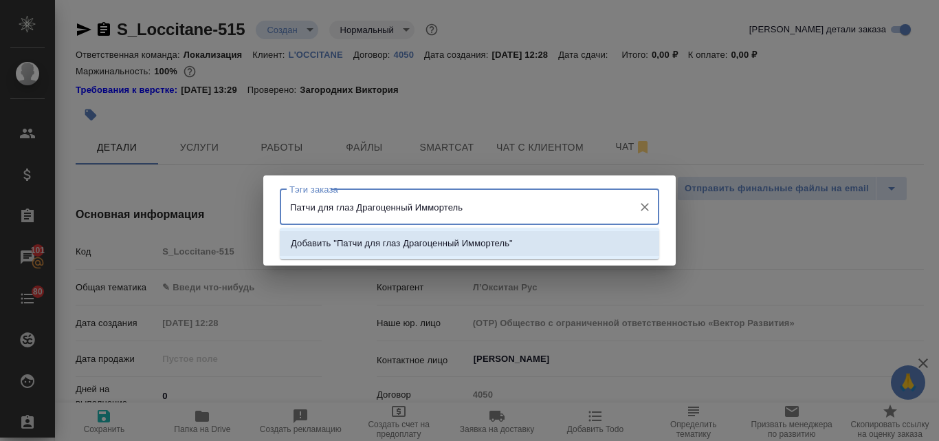
click at [360, 239] on p "Добавить "Патчи для глаз Драгоценный Иммортель"" at bounding box center [402, 243] width 222 height 14
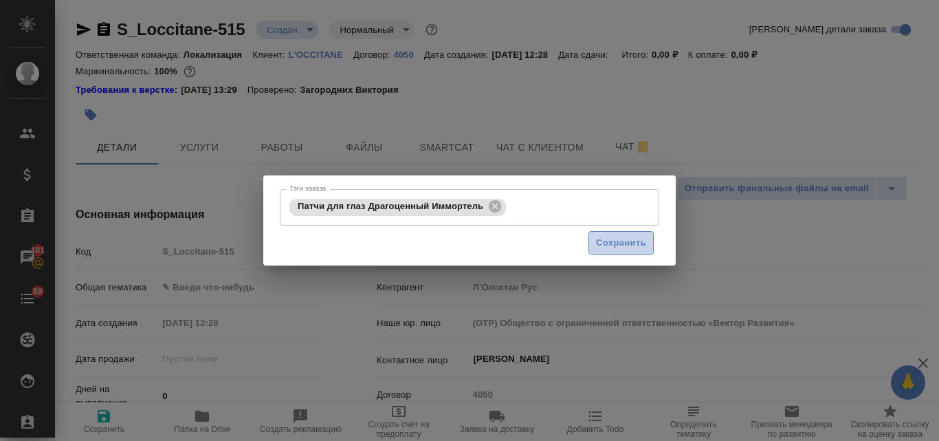
click at [618, 245] on span "Сохранить" at bounding box center [621, 243] width 50 height 16
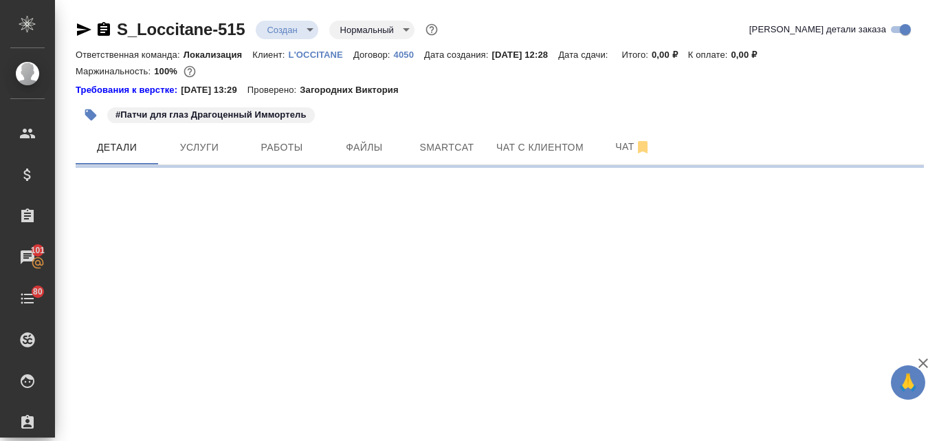
select select "RU"
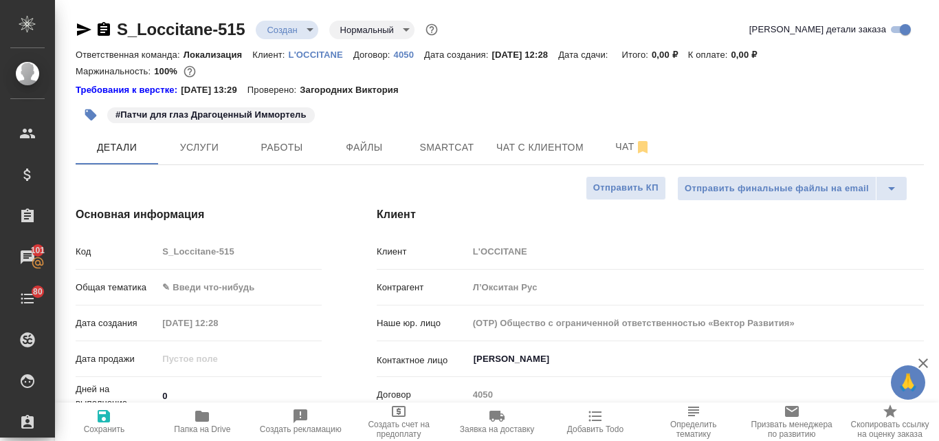
type textarea "x"
click at [206, 282] on body "🙏 .cls-1 fill:#fff; AWATERA Valyaeva Anna Клиенты Спецификации Заказы 101 Чаты …" at bounding box center [469, 220] width 939 height 441
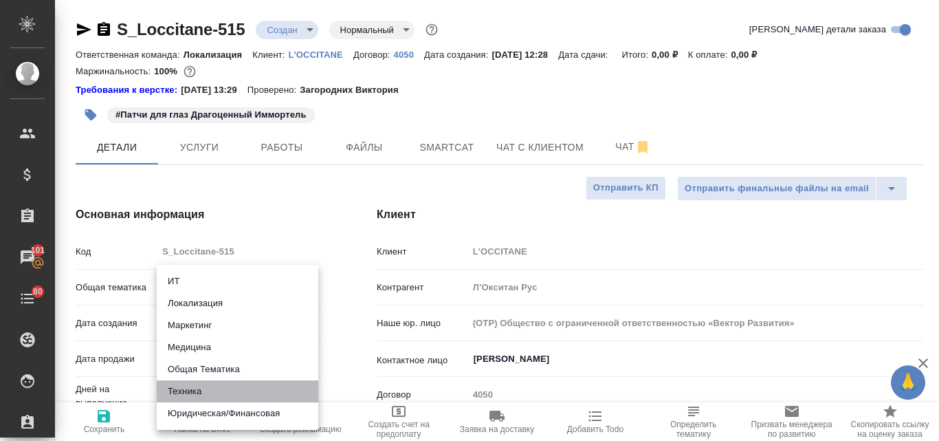
click at [210, 389] on li "Техника" at bounding box center [238, 391] width 162 height 22
type input "tech"
type textarea "x"
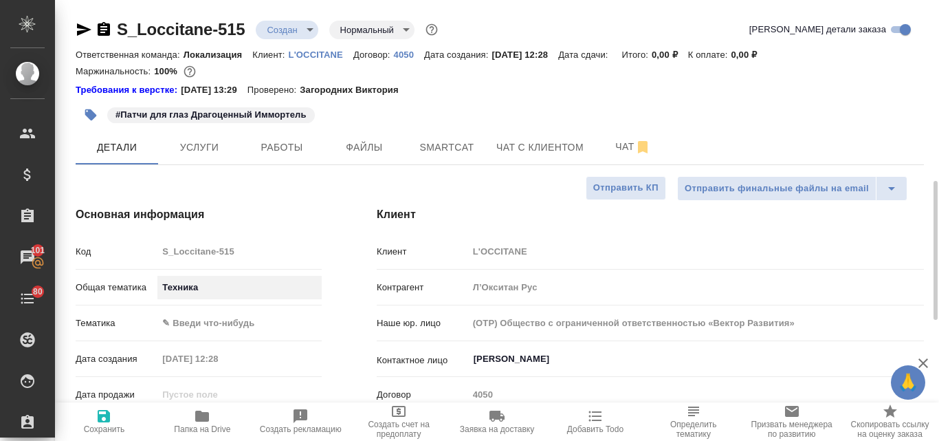
scroll to position [137, 0]
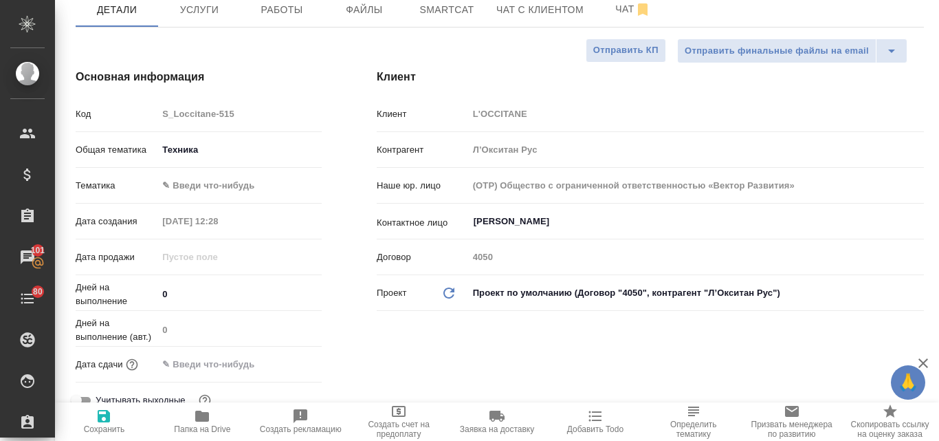
click at [101, 425] on span "Сохранить" at bounding box center [104, 429] width 41 height 10
type textarea "x"
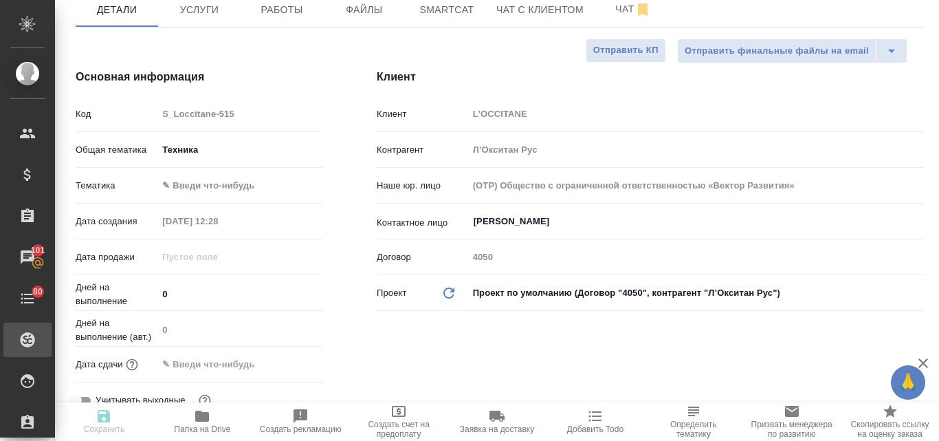
type textarea "x"
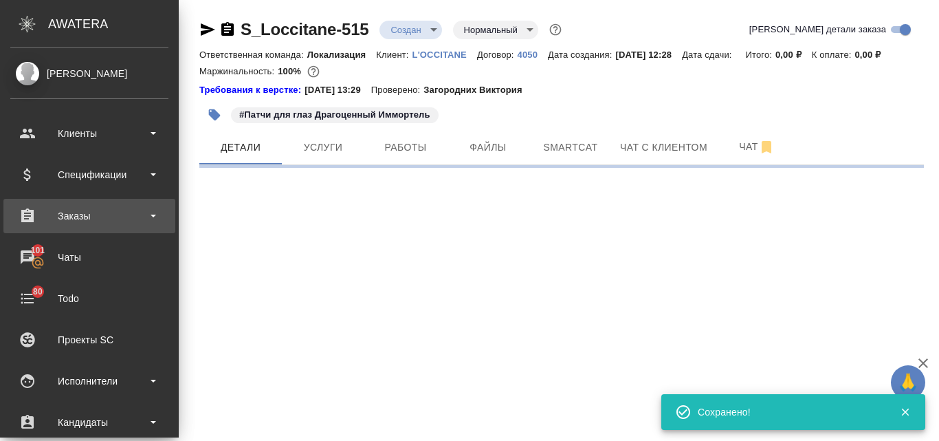
scroll to position [0, 0]
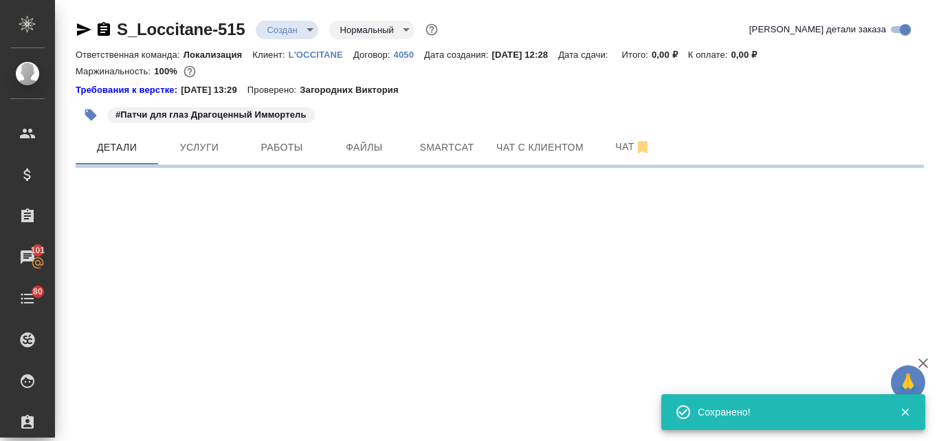
select select "RU"
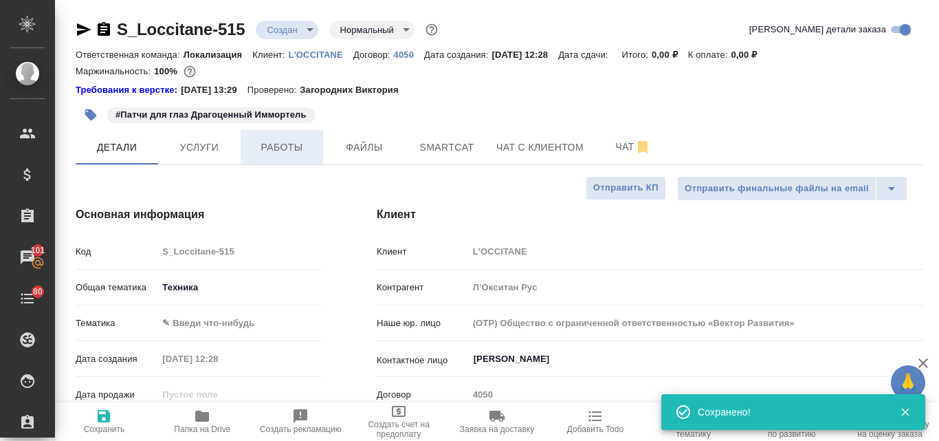
type textarea "x"
click at [311, 33] on body "🙏 .cls-1 fill:#fff; AWATERA Valyaeva Anna Клиенты Спецификации Заказы 101 Чаты …" at bounding box center [469, 220] width 939 height 441
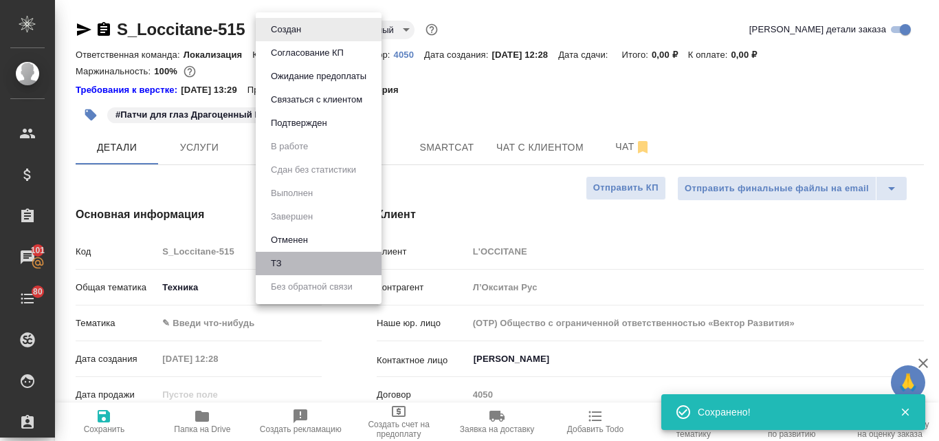
click at [300, 260] on li "ТЗ" at bounding box center [319, 263] width 126 height 23
type textarea "x"
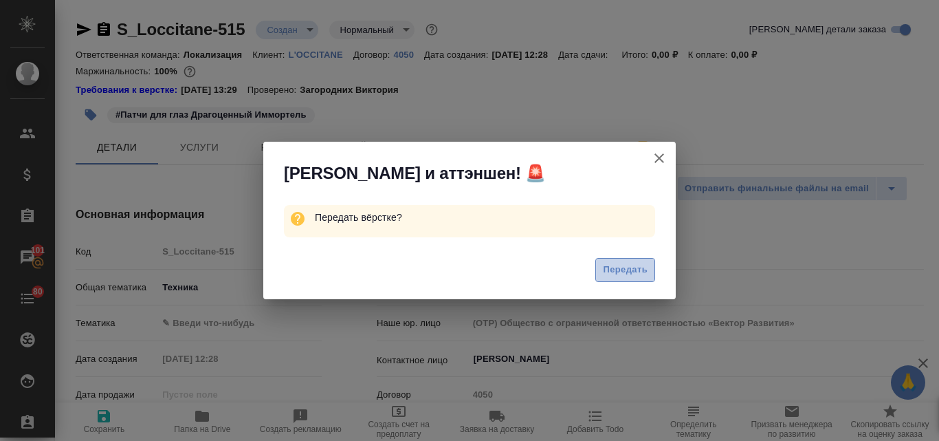
click at [648, 276] on button "Передать" at bounding box center [625, 270] width 60 height 24
type textarea "x"
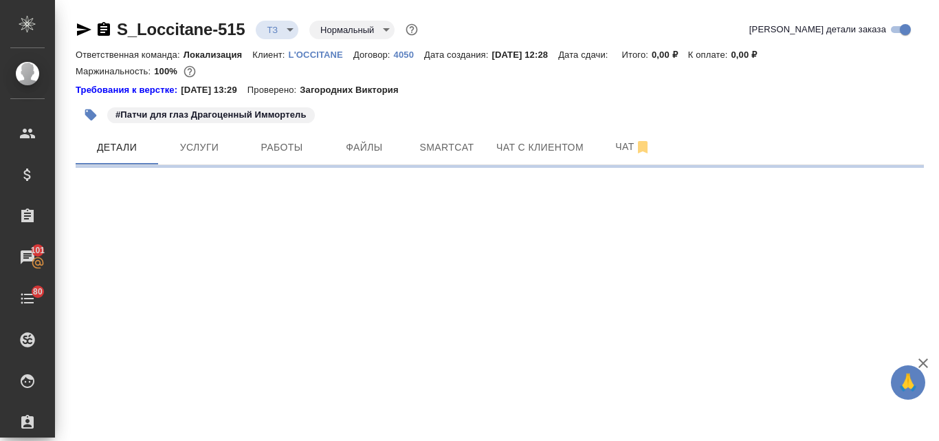
select select "RU"
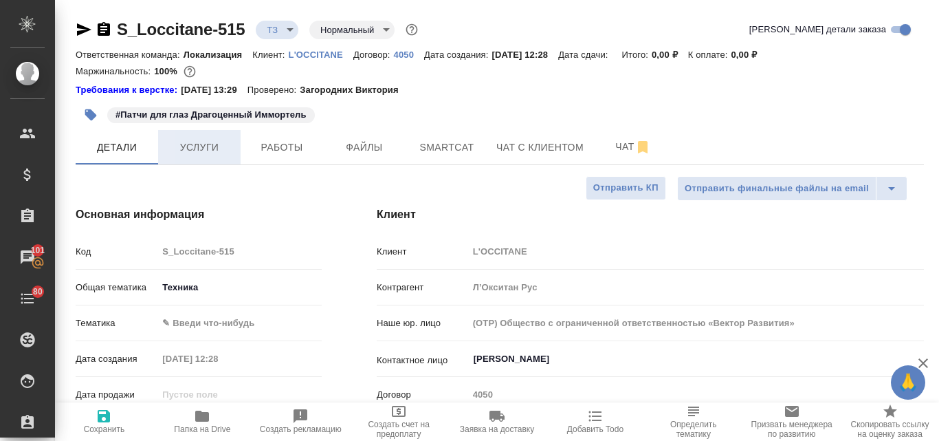
type textarea "x"
click at [189, 147] on span "Услуги" at bounding box center [199, 147] width 66 height 17
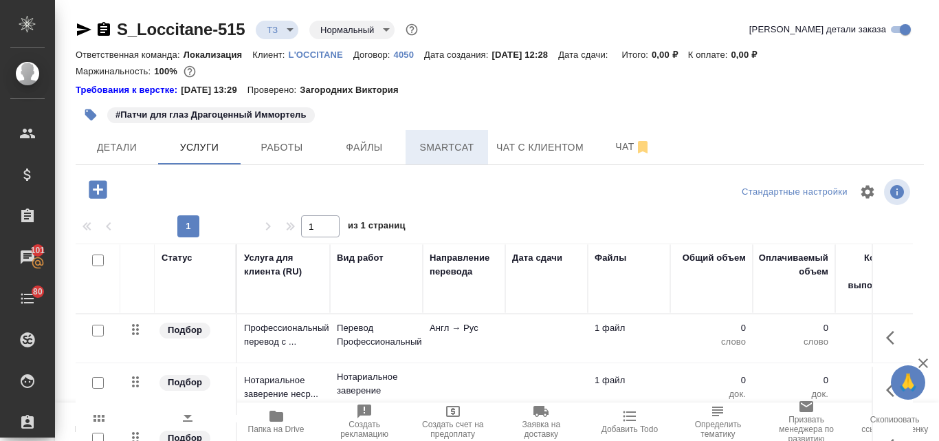
click at [452, 139] on span "Smartcat" at bounding box center [447, 147] width 66 height 17
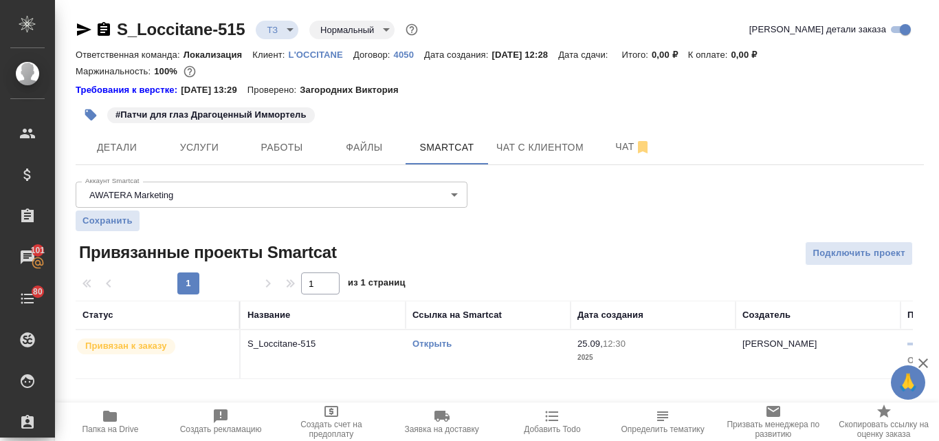
click at [429, 348] on link "Открыть" at bounding box center [431, 343] width 39 height 10
click at [192, 143] on span "Услуги" at bounding box center [199, 147] width 66 height 17
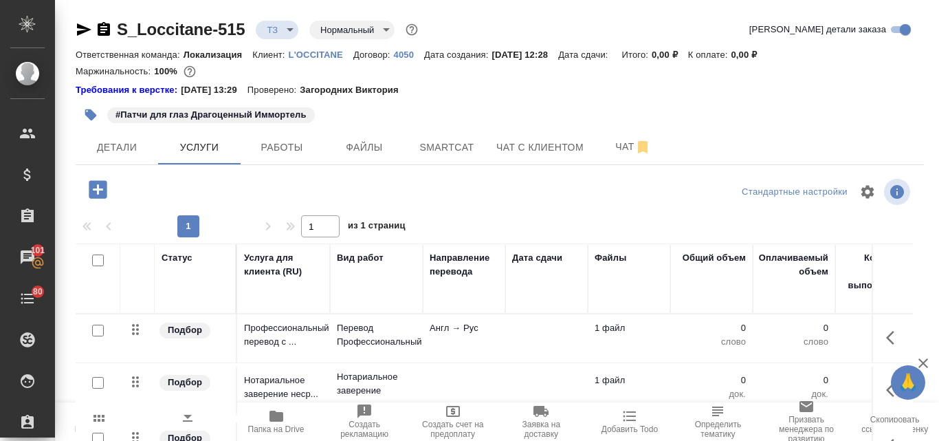
scroll to position [133, 0]
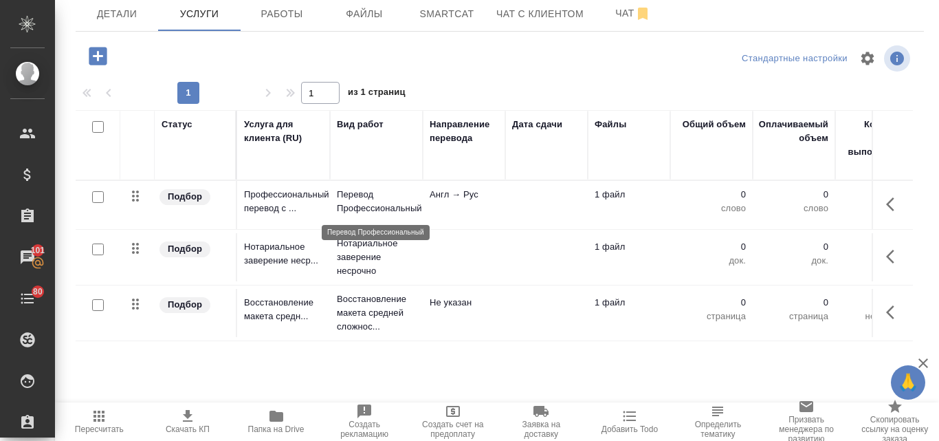
click at [363, 194] on p "Перевод Профессиональный" at bounding box center [376, 201] width 79 height 27
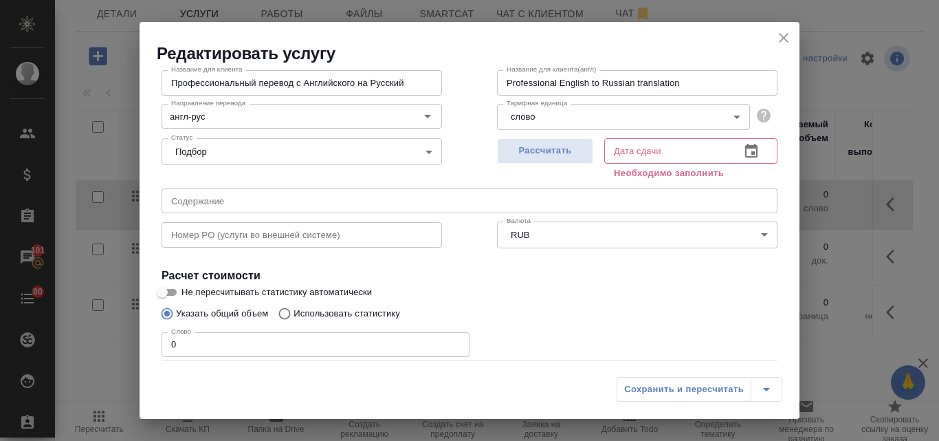
scroll to position [155, 0]
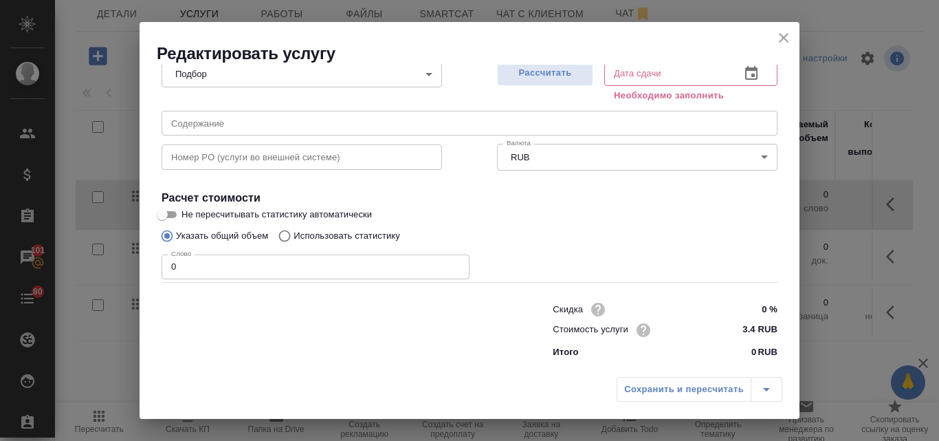
click at [284, 236] on input "Использовать статистику" at bounding box center [282, 236] width 22 height 26
radio input "true"
radio input "false"
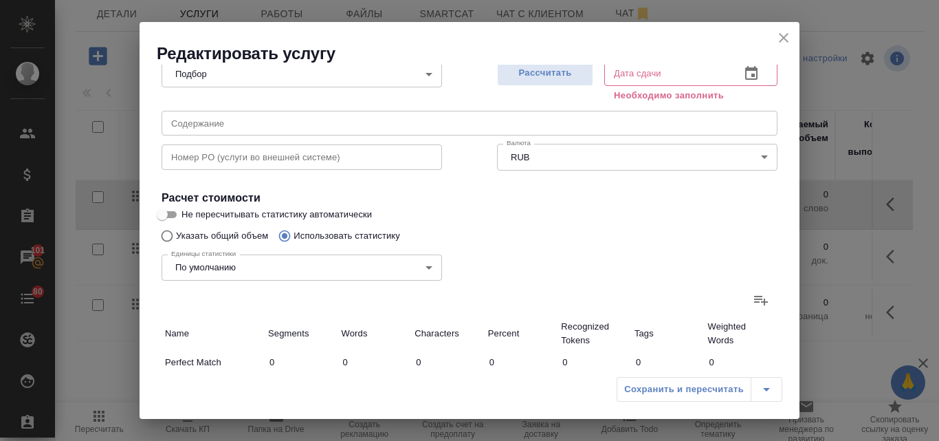
click at [754, 297] on icon at bounding box center [761, 301] width 14 height 10
click at [0, 0] on input "file" at bounding box center [0, 0] width 0 height 0
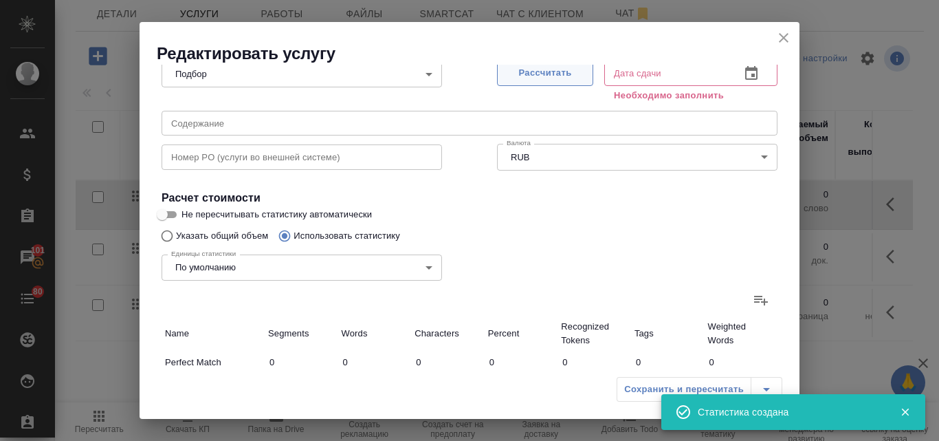
type input "51"
type input "104"
type input "710"
type input "1"
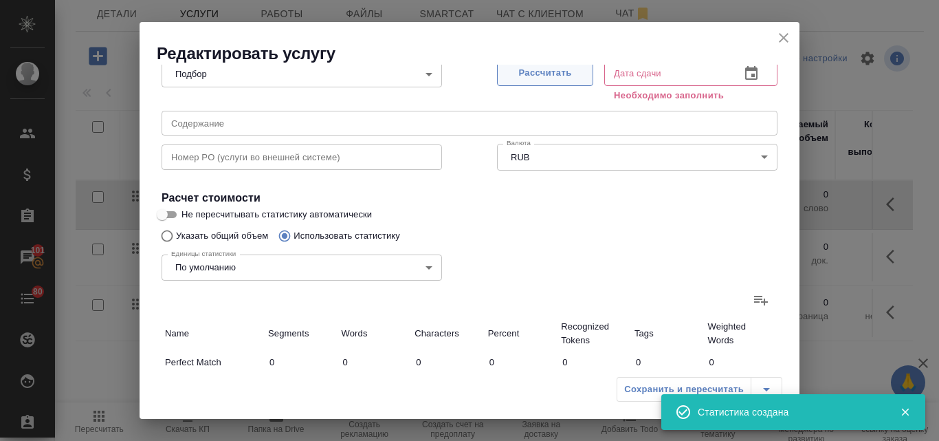
type input "3"
type input "1"
type input "3"
type input "20"
type input "6"
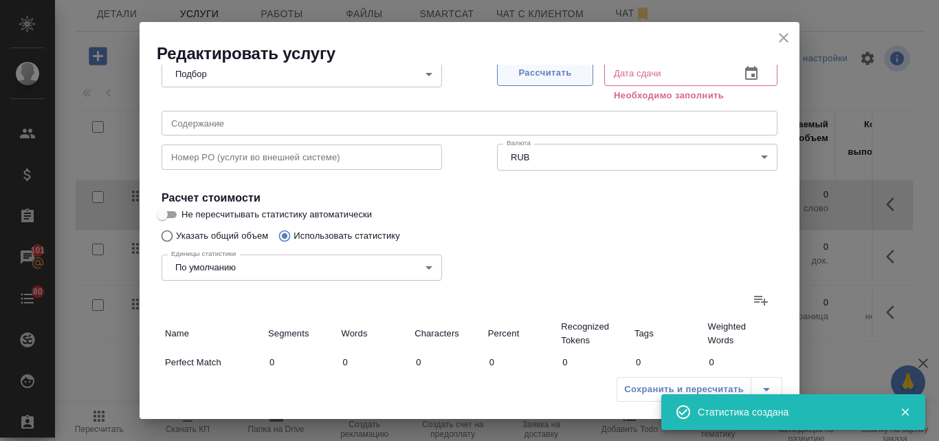
type input "28"
type input "189"
type input "59"
type input "136"
type input "922"
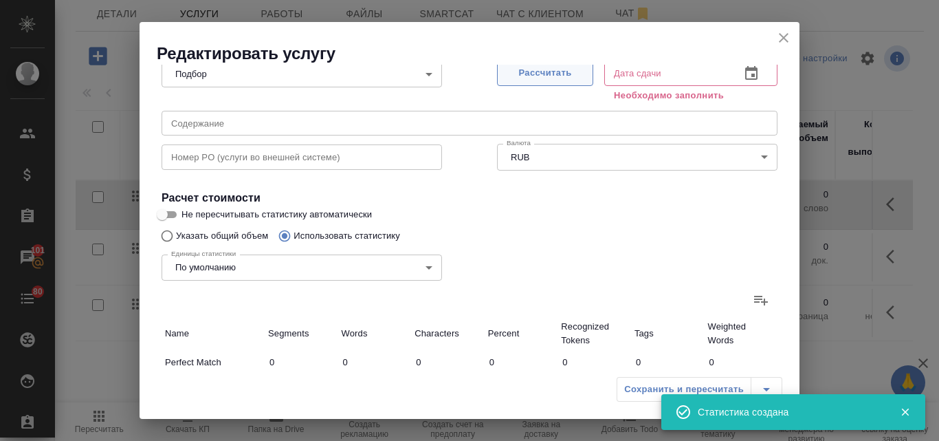
type input "59"
type input "136"
type input "922"
click at [545, 77] on span "Рассчитать" at bounding box center [544, 73] width 81 height 16
type input "25.09.2025 12:32"
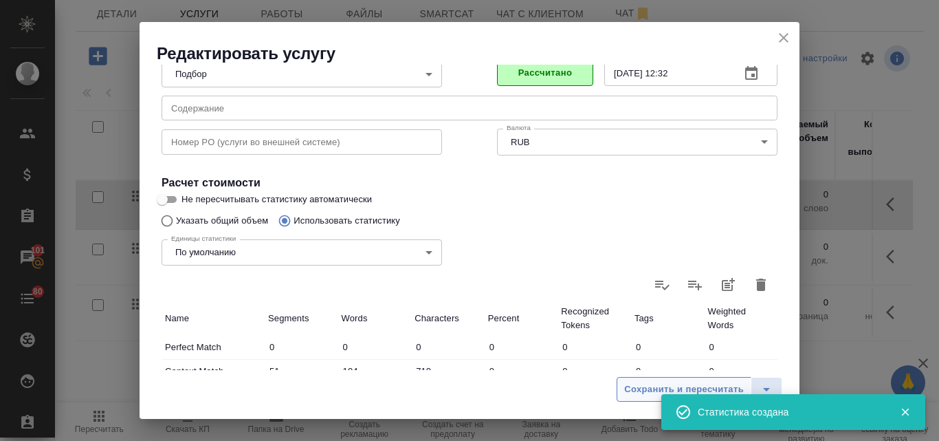
click at [645, 386] on span "Сохранить и пересчитать" at bounding box center [684, 389] width 120 height 16
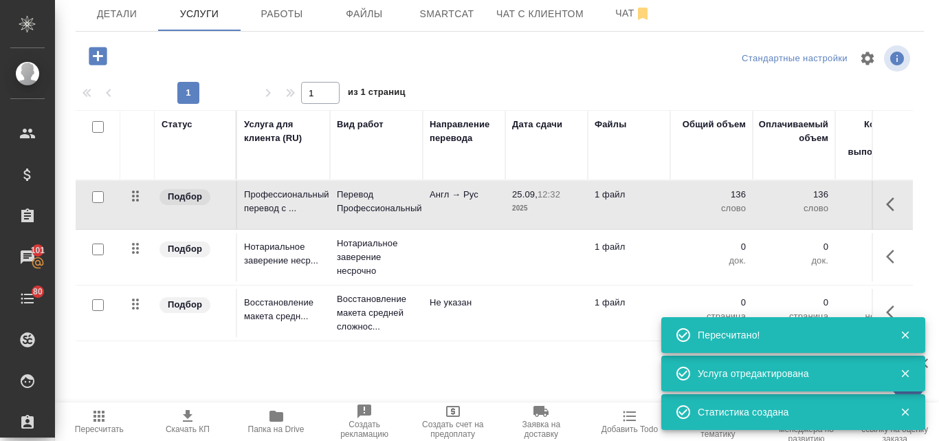
click at [490, 210] on td "Англ → Рус" at bounding box center [464, 205] width 82 height 48
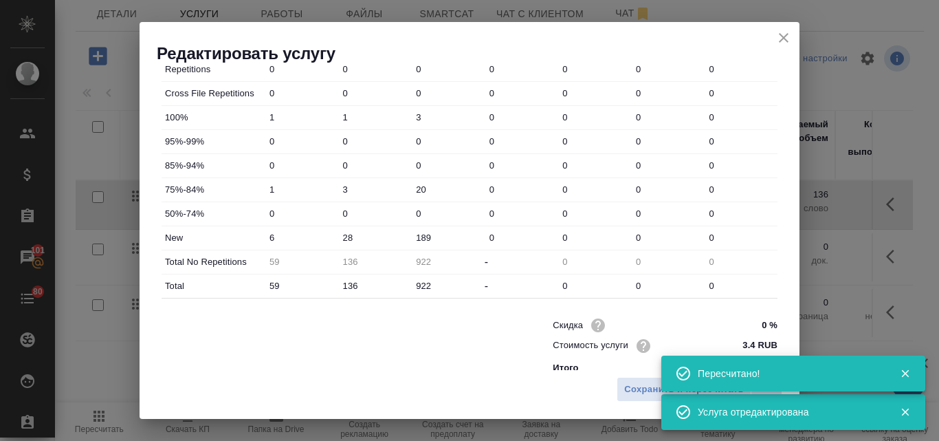
scroll to position [497, 0]
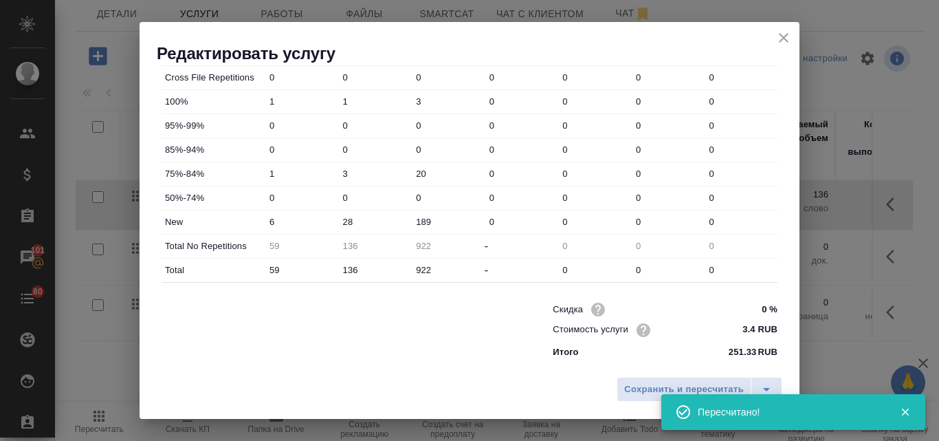
click at [343, 223] on input "28" at bounding box center [375, 222] width 74 height 20
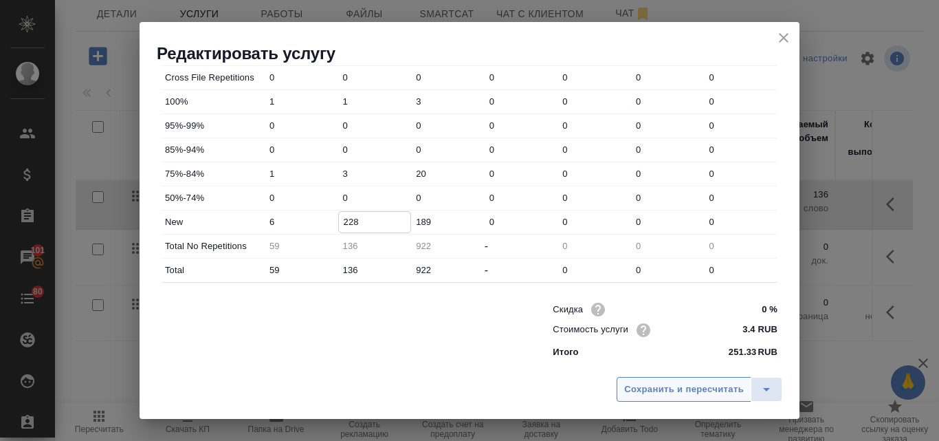
type input "228"
click at [665, 386] on span "Сохранить и пересчитать" at bounding box center [684, 389] width 120 height 16
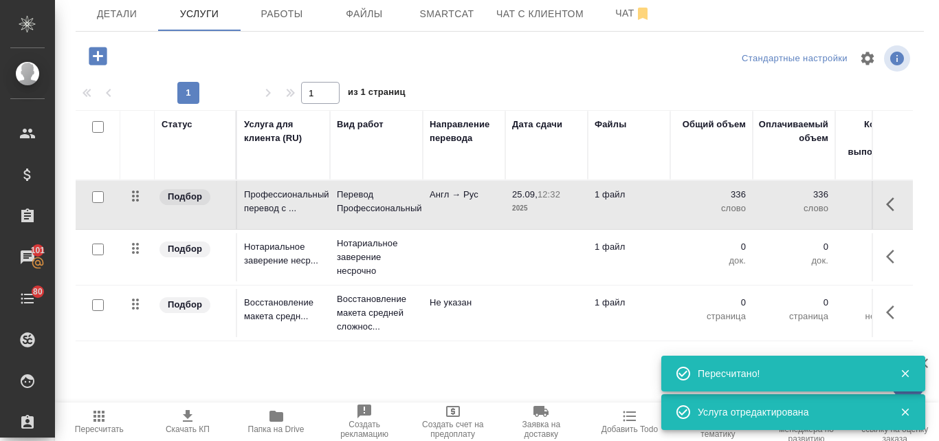
click at [437, 206] on td "Англ → Рус" at bounding box center [464, 205] width 82 height 48
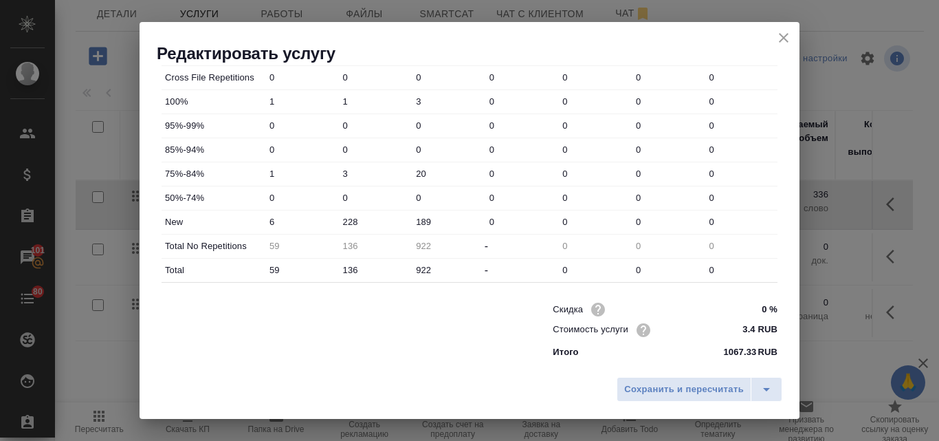
click at [344, 223] on input "228" at bounding box center [375, 222] width 74 height 20
type input "128"
click at [707, 397] on span "Сохранить и пересчитать" at bounding box center [684, 389] width 120 height 16
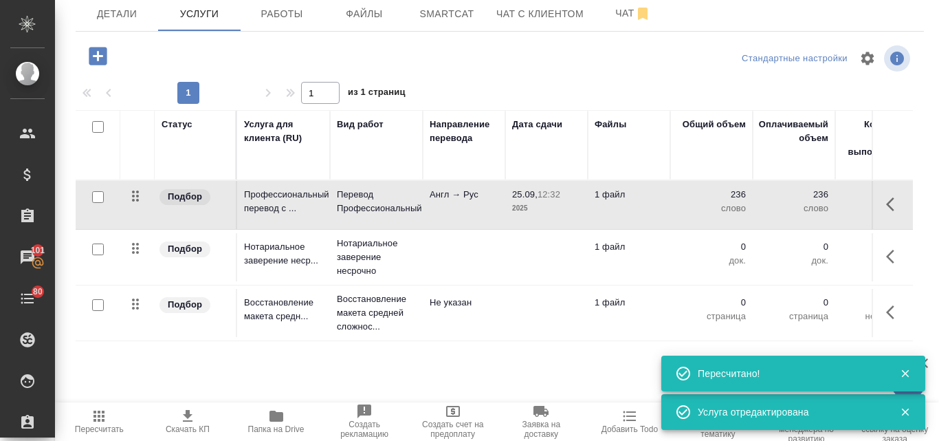
click at [457, 205] on td "Англ → Рус" at bounding box center [464, 205] width 82 height 48
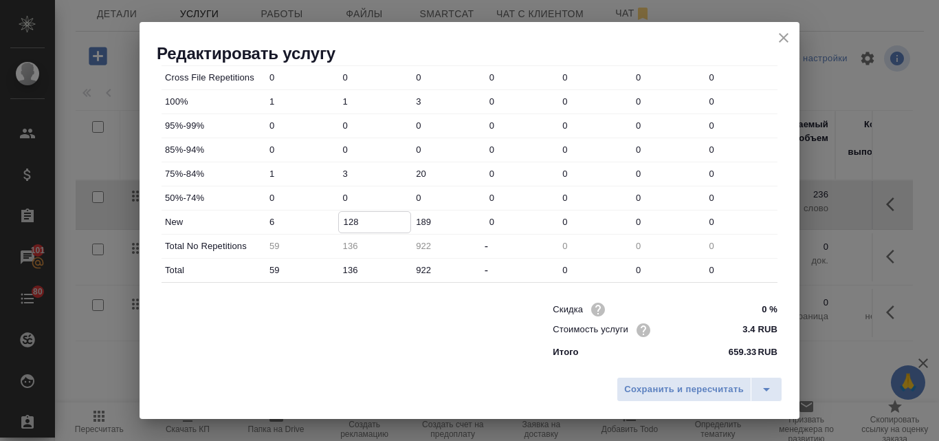
drag, startPoint x: 356, startPoint y: 218, endPoint x: 349, endPoint y: 217, distance: 6.9
click at [349, 217] on input "128" at bounding box center [375, 222] width 72 height 20
type input "130"
click at [661, 379] on button "Сохранить и пересчитать" at bounding box center [684, 389] width 135 height 25
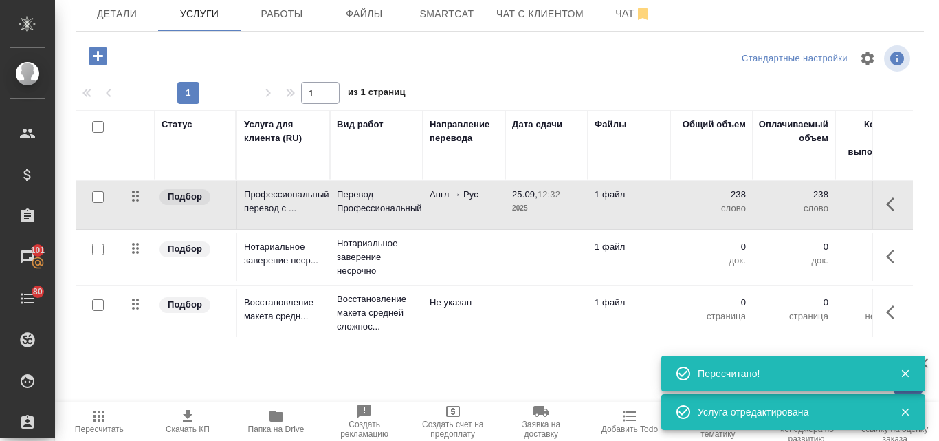
click at [463, 206] on td "Англ → Рус" at bounding box center [464, 205] width 82 height 48
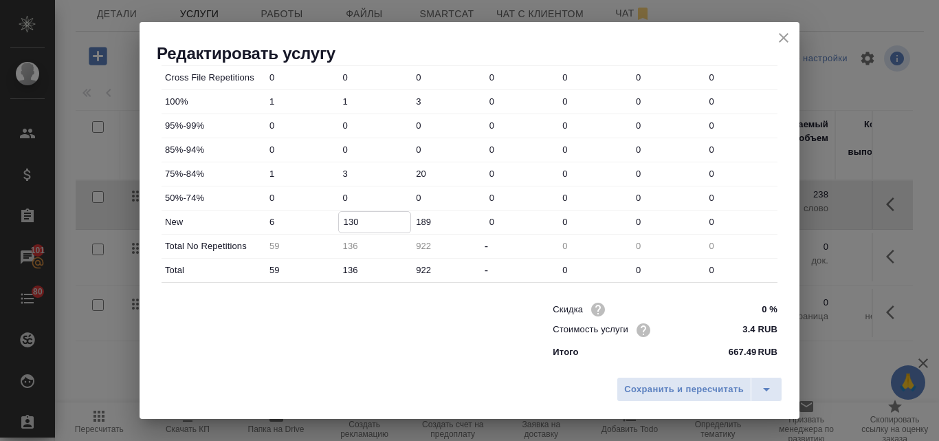
click at [348, 219] on input "130" at bounding box center [375, 222] width 72 height 20
drag, startPoint x: 359, startPoint y: 221, endPoint x: 348, endPoint y: 221, distance: 10.3
click at [348, 221] on input "130" at bounding box center [375, 222] width 72 height 20
type input "142"
click at [687, 393] on span "Сохранить и пересчитать" at bounding box center [684, 389] width 120 height 16
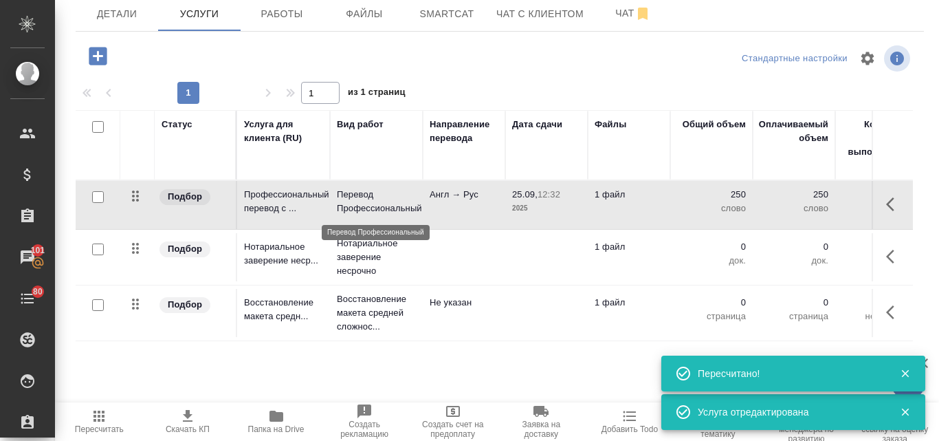
click at [403, 207] on p "Перевод Профессиональный" at bounding box center [376, 201] width 79 height 27
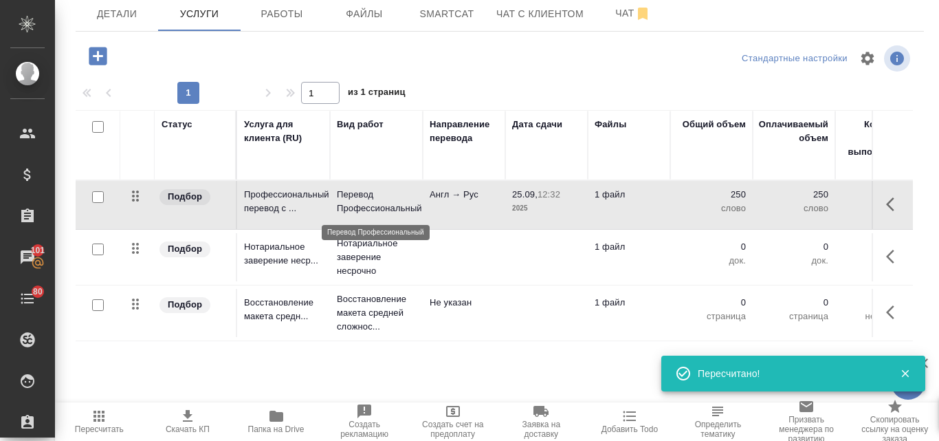
click at [403, 207] on p "Перевод Профессиональный" at bounding box center [376, 201] width 79 height 27
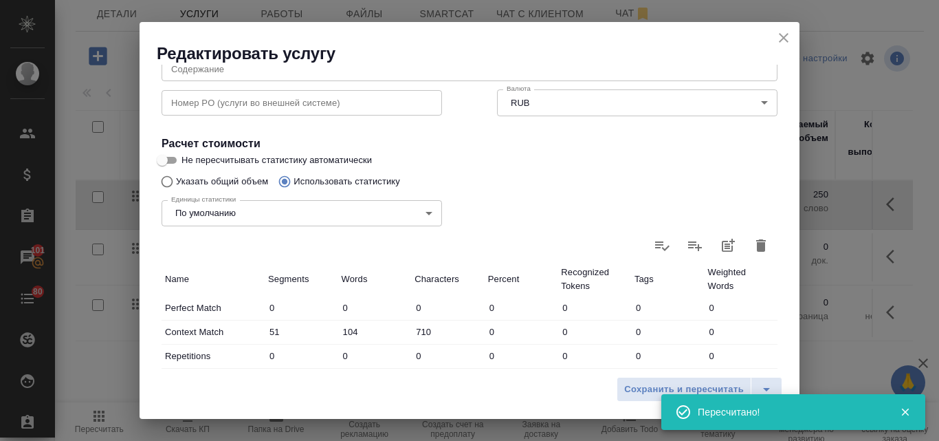
scroll to position [206, 0]
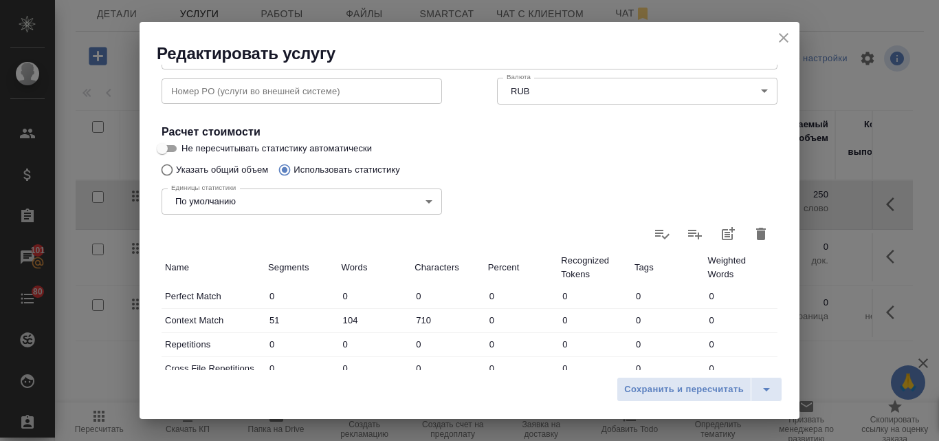
drag, startPoint x: 173, startPoint y: 151, endPoint x: 215, endPoint y: 158, distance: 42.6
click at [173, 150] on input "Не пересчитывать статистику автоматически" at bounding box center [161, 148] width 49 height 16
checkbox input "true"
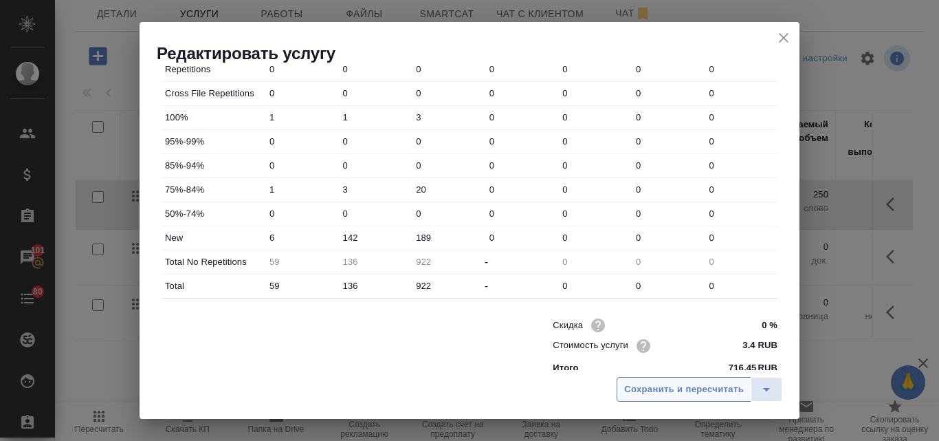
drag, startPoint x: 654, startPoint y: 386, endPoint x: 661, endPoint y: 380, distance: 9.3
click at [653, 386] on span "Сохранить и пересчитать" at bounding box center [684, 389] width 120 height 16
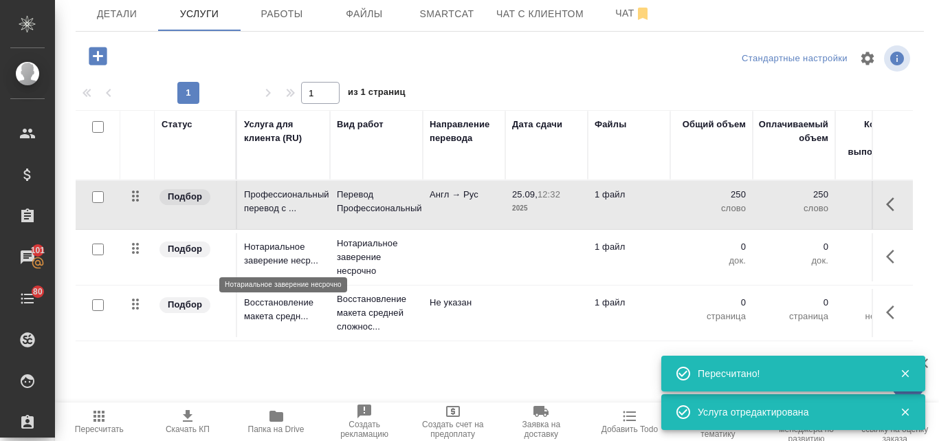
click at [295, 243] on p "Нотариальное заверение неср..." at bounding box center [283, 253] width 79 height 27
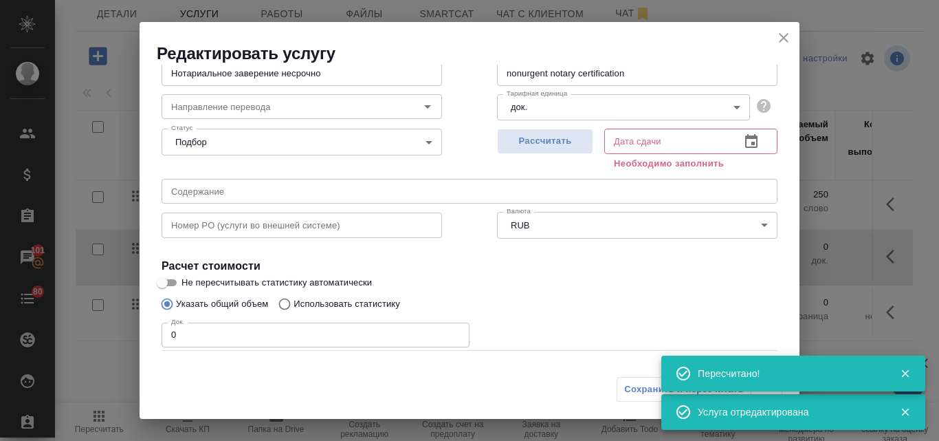
scroll to position [155, 0]
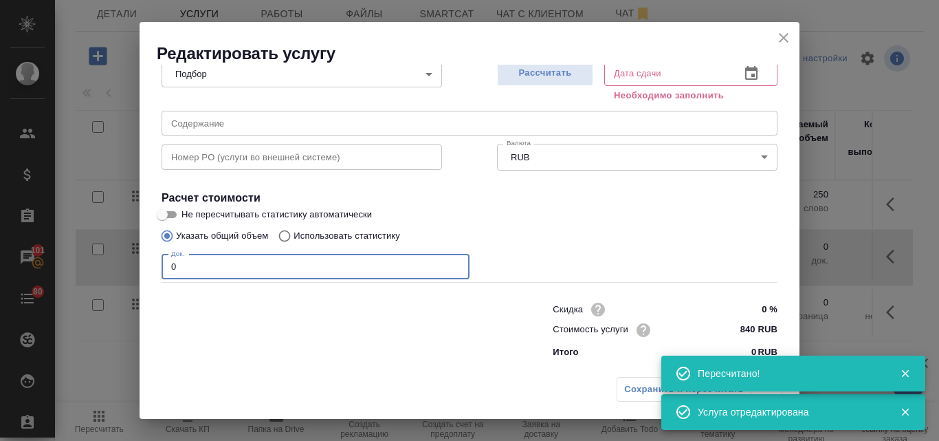
drag, startPoint x: 194, startPoint y: 260, endPoint x: 164, endPoint y: 265, distance: 30.7
click at [164, 265] on input "0" at bounding box center [316, 266] width 308 height 25
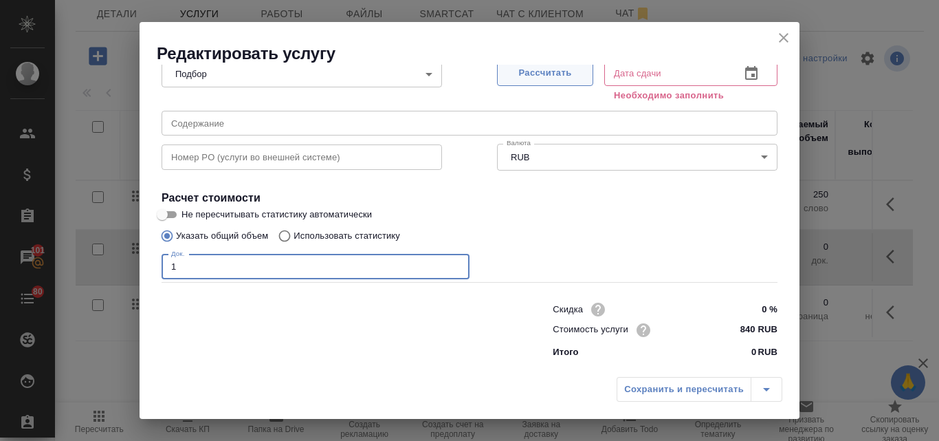
type input "1"
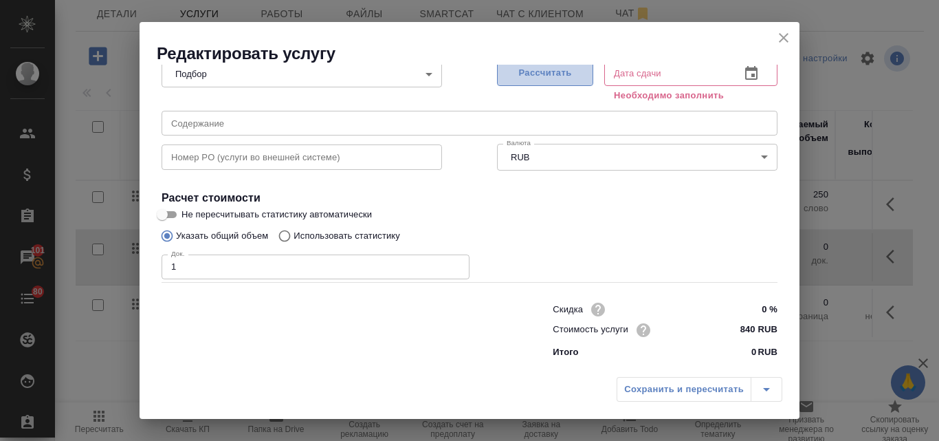
click at [522, 76] on span "Рассчитать" at bounding box center [544, 73] width 81 height 16
type input "25.09.2025 12:45"
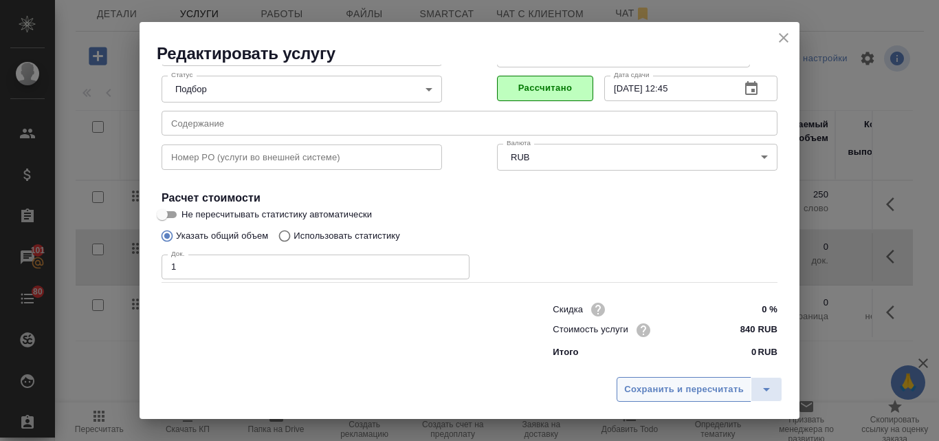
click at [660, 389] on span "Сохранить и пересчитать" at bounding box center [684, 389] width 120 height 16
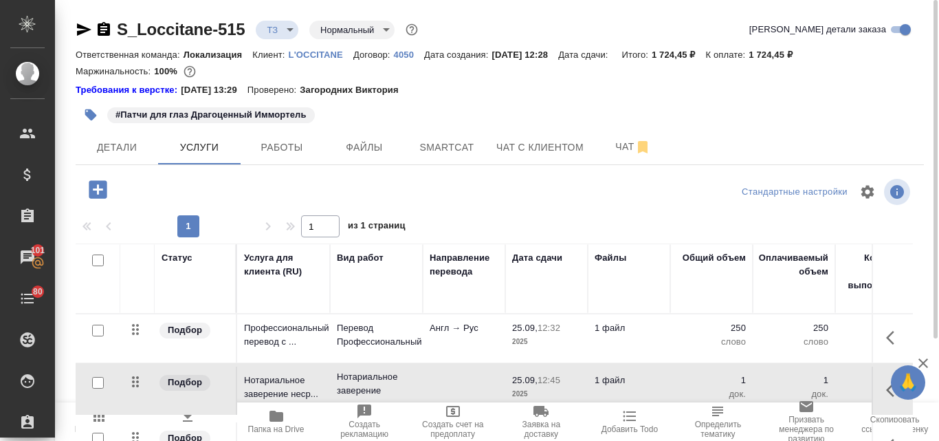
scroll to position [133, 0]
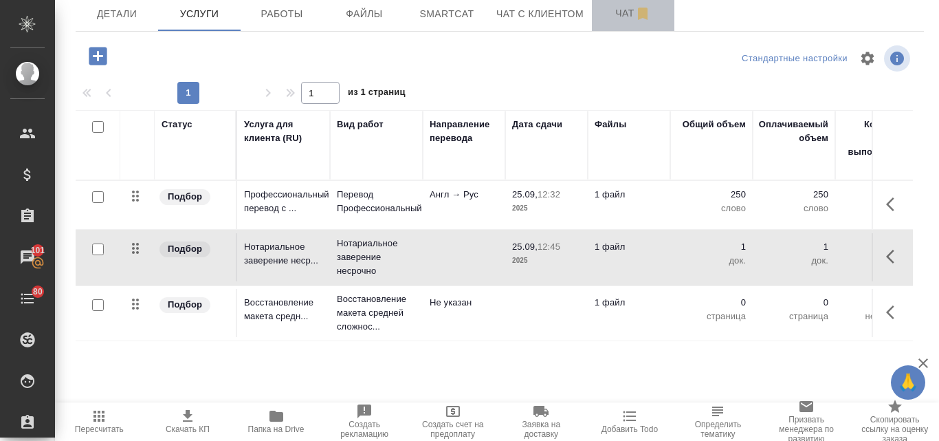
click at [607, 17] on span "Чат" at bounding box center [633, 13] width 66 height 17
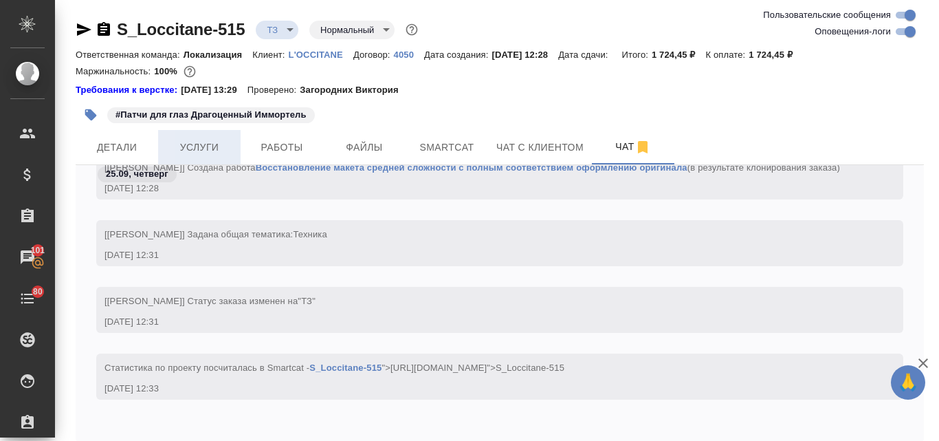
click at [191, 148] on span "Услуги" at bounding box center [199, 147] width 66 height 17
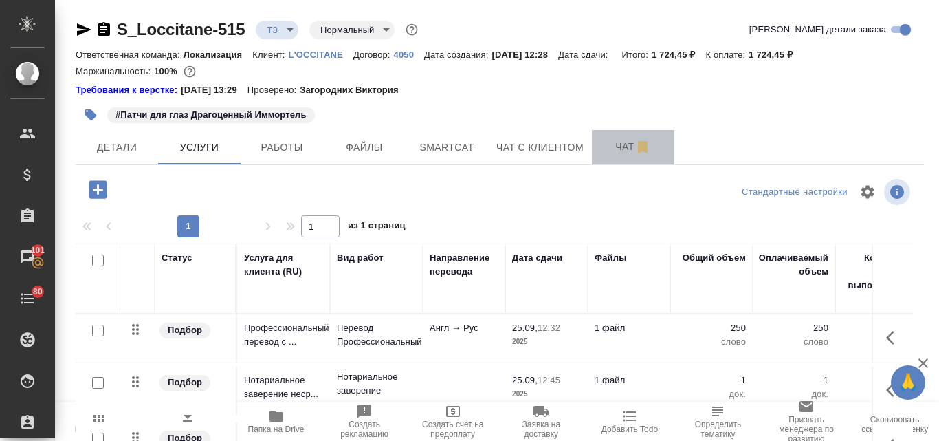
click at [628, 153] on span "Чат" at bounding box center [633, 146] width 66 height 17
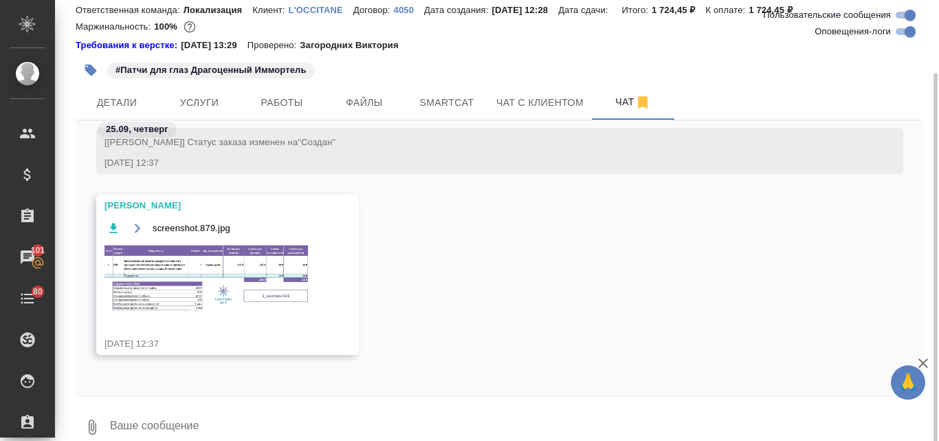
scroll to position [63, 0]
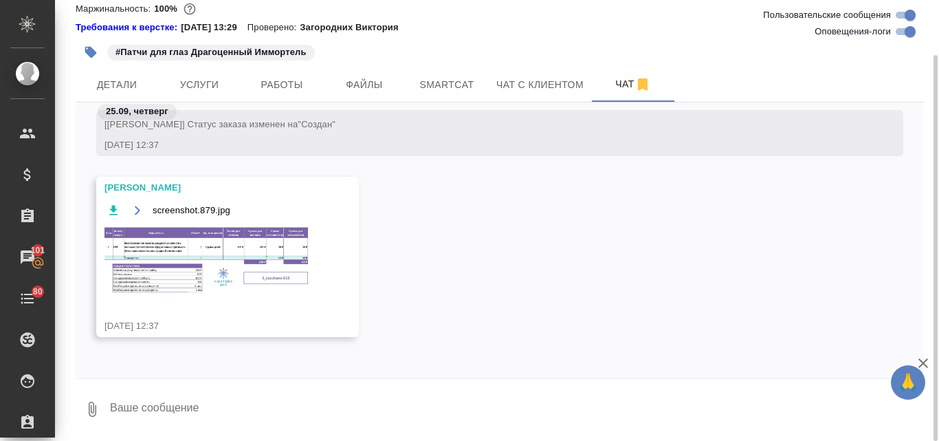
click at [170, 410] on textarea at bounding box center [516, 409] width 815 height 47
type textarea "спасибо!"
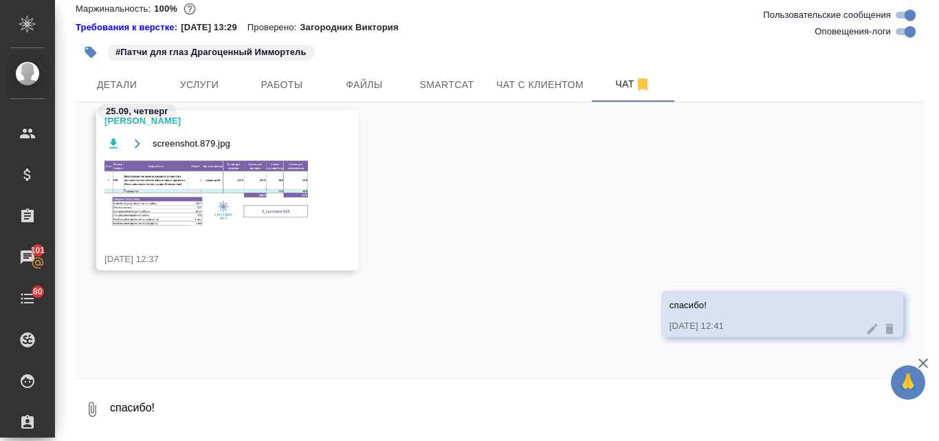
click at [187, 195] on img at bounding box center [207, 193] width 206 height 69
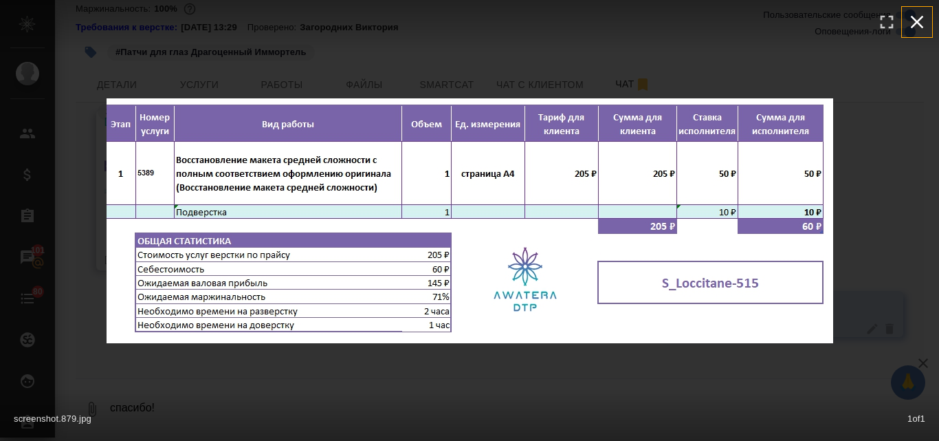
click at [918, 28] on icon "button" at bounding box center [917, 22] width 22 height 22
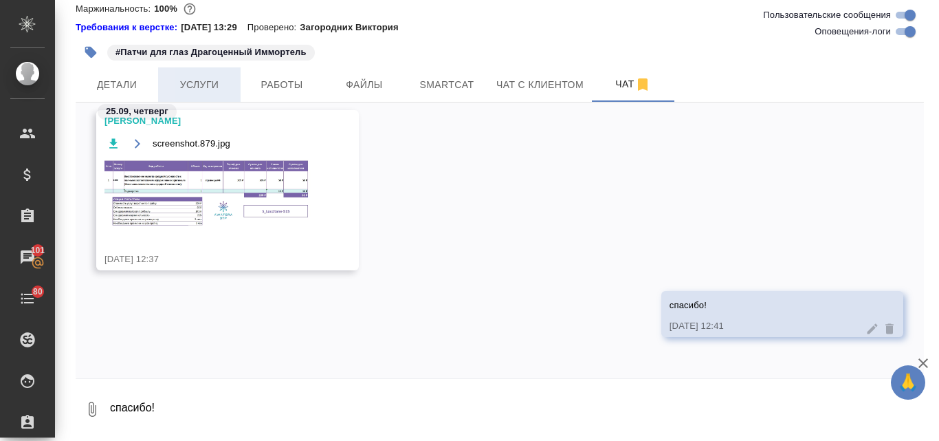
click at [226, 85] on span "Услуги" at bounding box center [199, 84] width 66 height 17
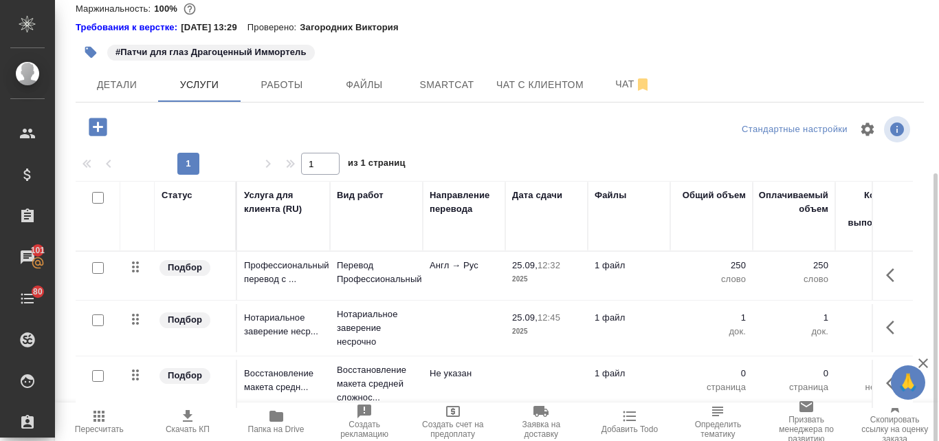
scroll to position [133, 0]
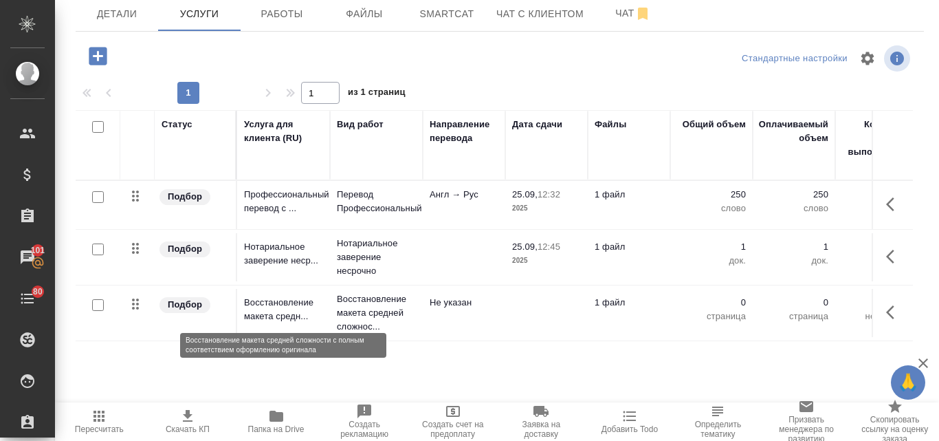
click at [280, 309] on p "Восстановление макета средн..." at bounding box center [283, 309] width 79 height 27
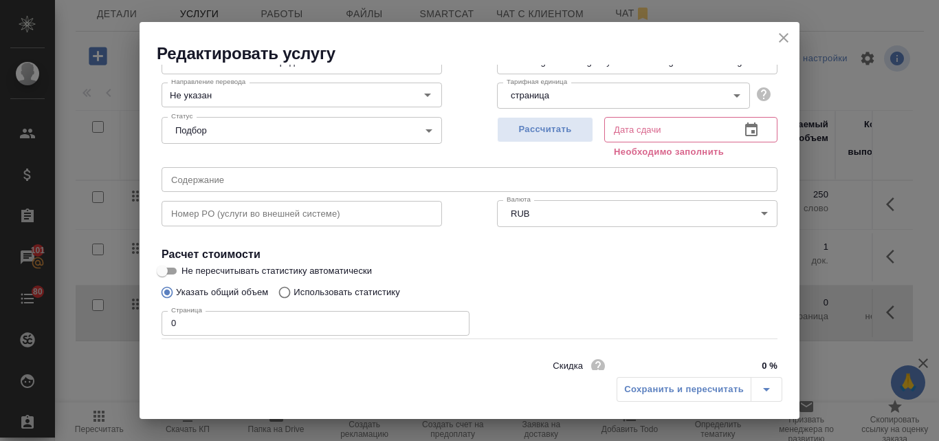
scroll to position [155, 0]
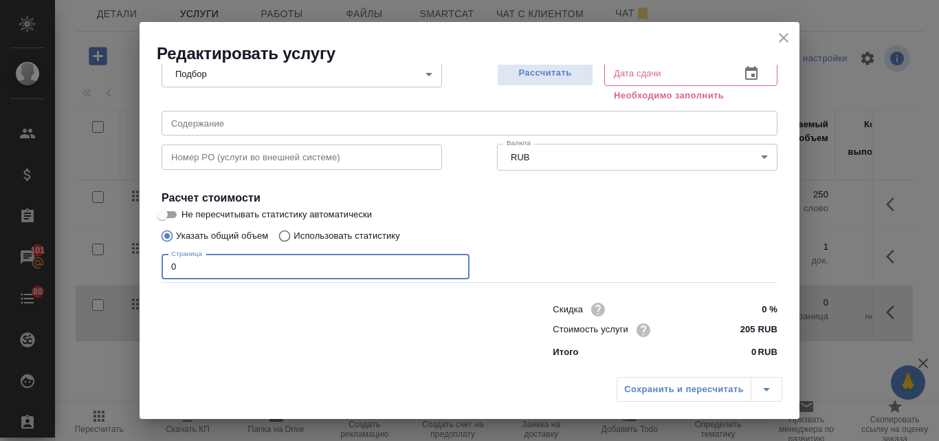
drag, startPoint x: 194, startPoint y: 263, endPoint x: 172, endPoint y: 263, distance: 22.0
click at [172, 263] on input "0" at bounding box center [316, 266] width 308 height 25
type input "1"
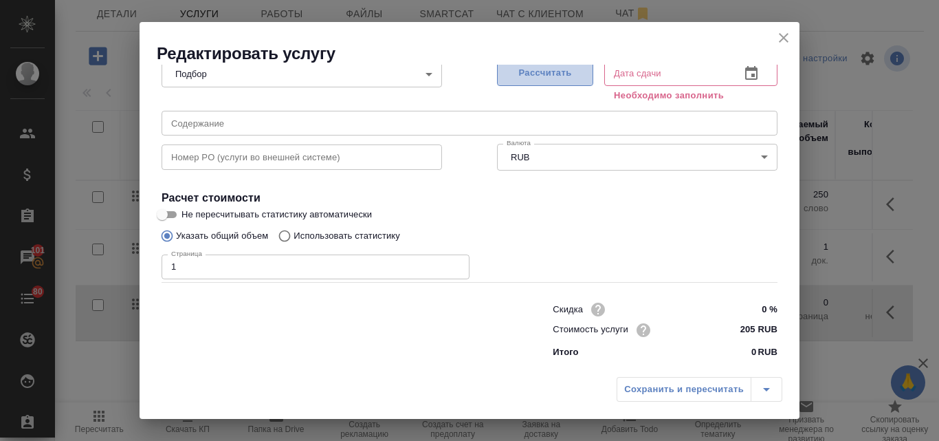
click at [568, 76] on span "Рассчитать" at bounding box center [544, 73] width 81 height 16
type input "25.09.2025 12:47"
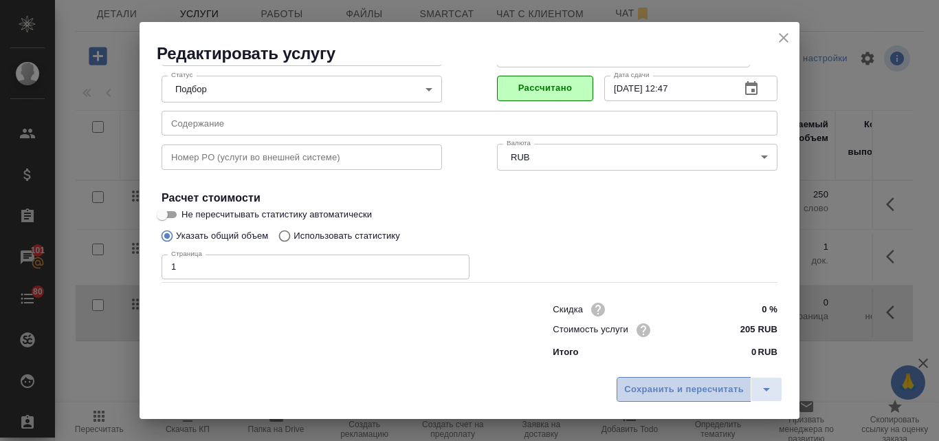
click at [698, 397] on button "Сохранить и пересчитать" at bounding box center [684, 389] width 135 height 25
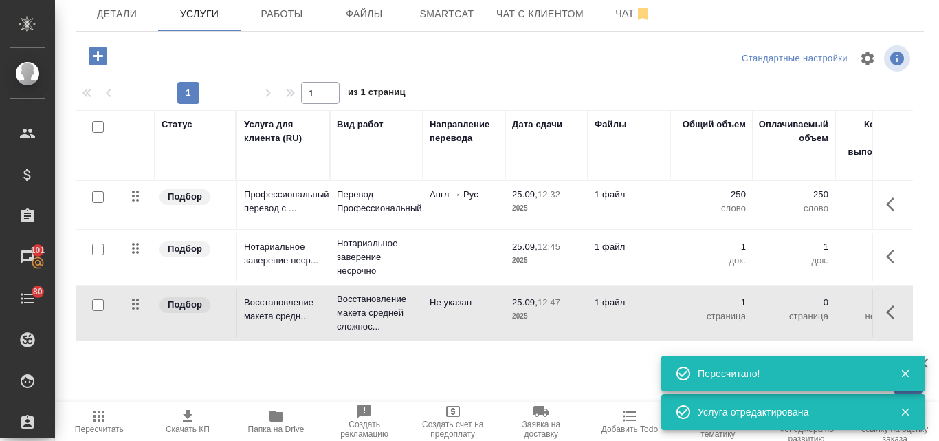
type input "new"
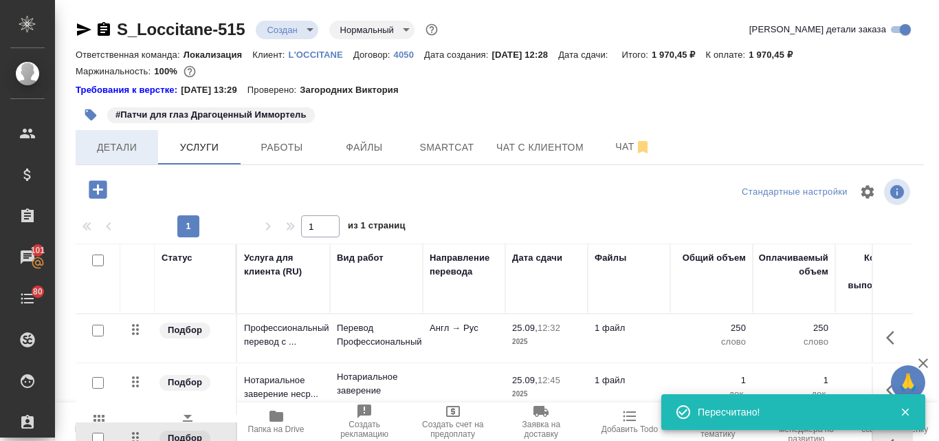
click at [117, 145] on span "Детали" at bounding box center [117, 147] width 66 height 17
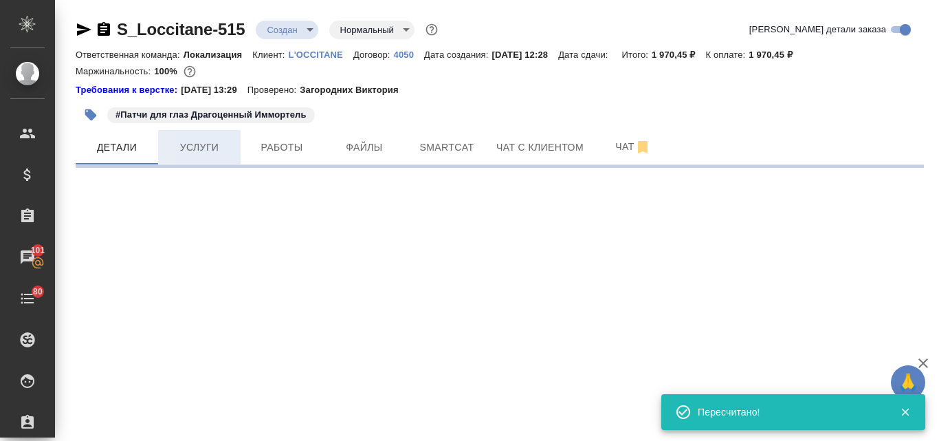
select select "RU"
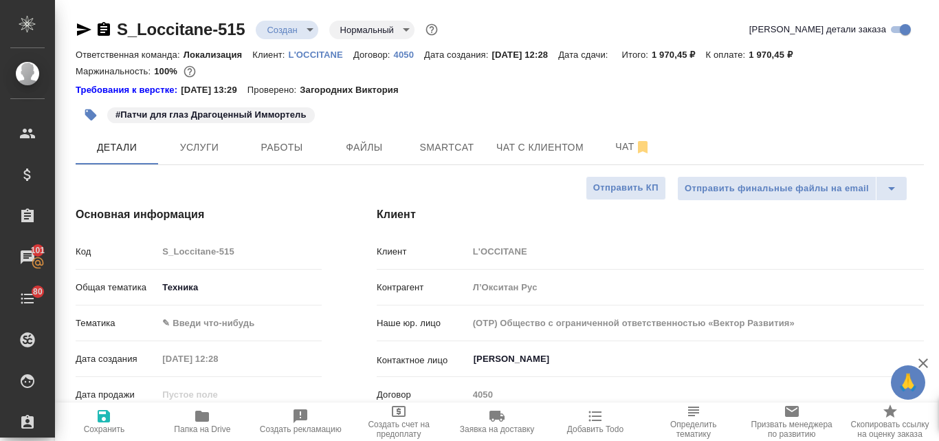
type textarea "x"
click at [209, 151] on span "Услуги" at bounding box center [199, 147] width 66 height 17
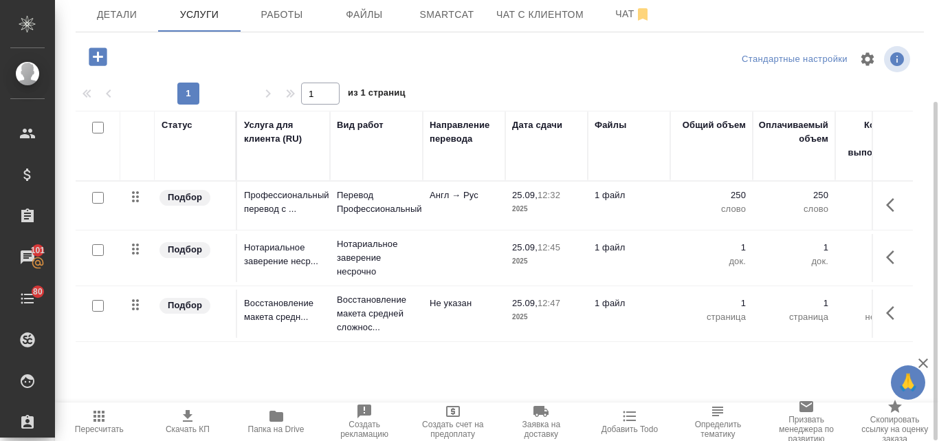
scroll to position [133, 0]
click at [200, 415] on span "Скачать КП" at bounding box center [188, 421] width 72 height 26
click at [97, 419] on icon "button" at bounding box center [99, 416] width 16 height 16
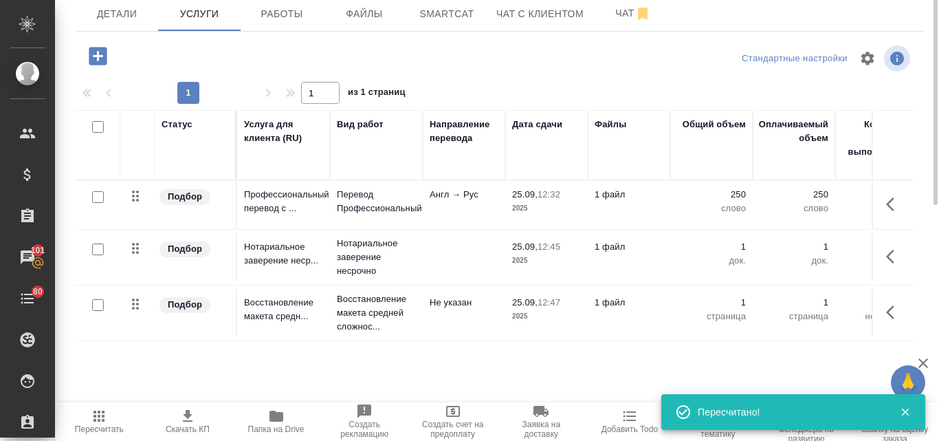
scroll to position [0, 0]
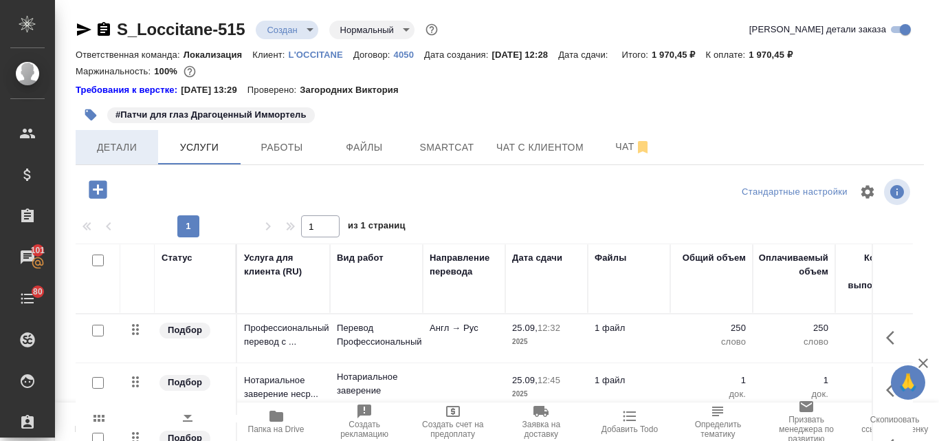
click at [122, 137] on button "Детали" at bounding box center [117, 147] width 82 height 34
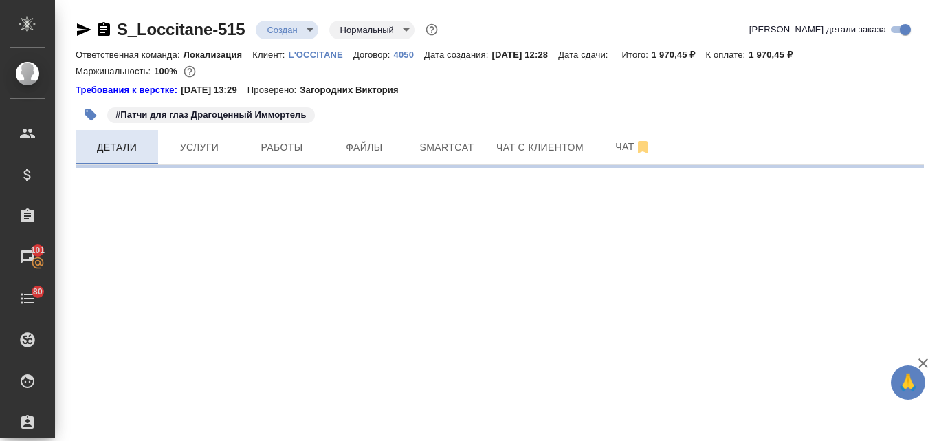
select select "RU"
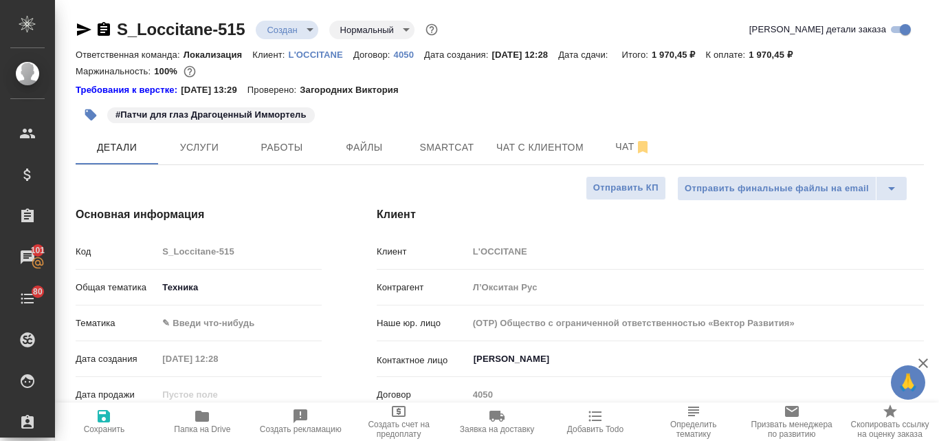
type textarea "x"
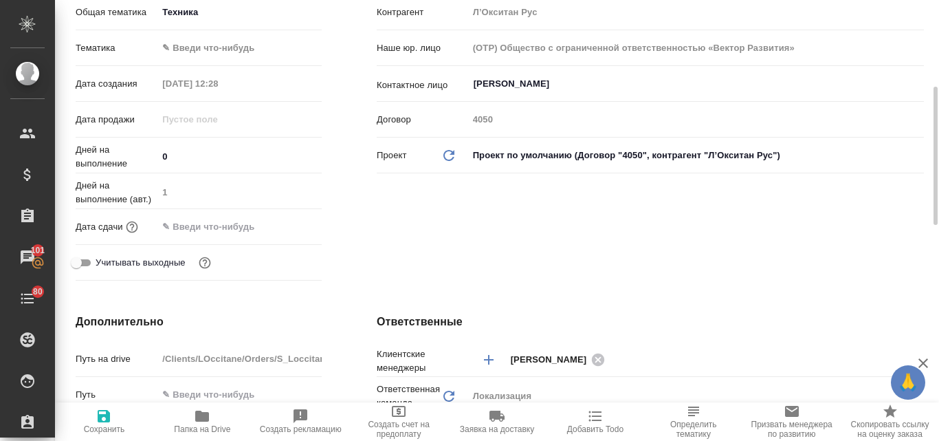
scroll to position [481, 0]
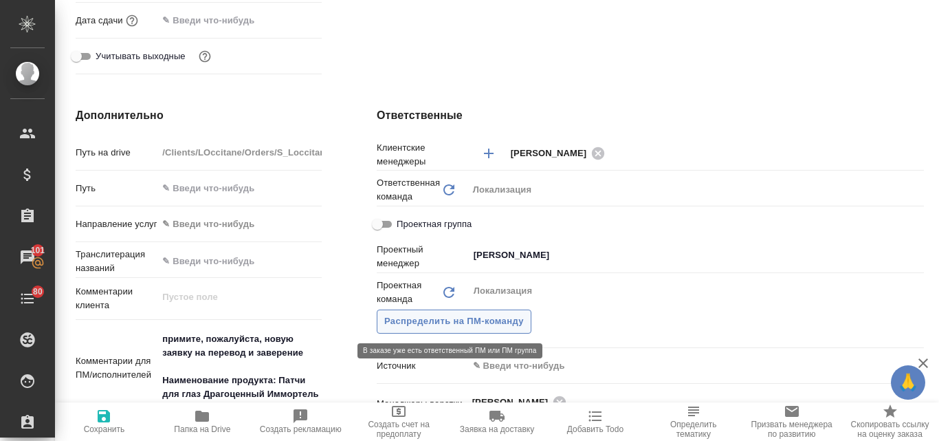
click at [489, 316] on span "Распределить на ПМ-команду" at bounding box center [454, 321] width 140 height 16
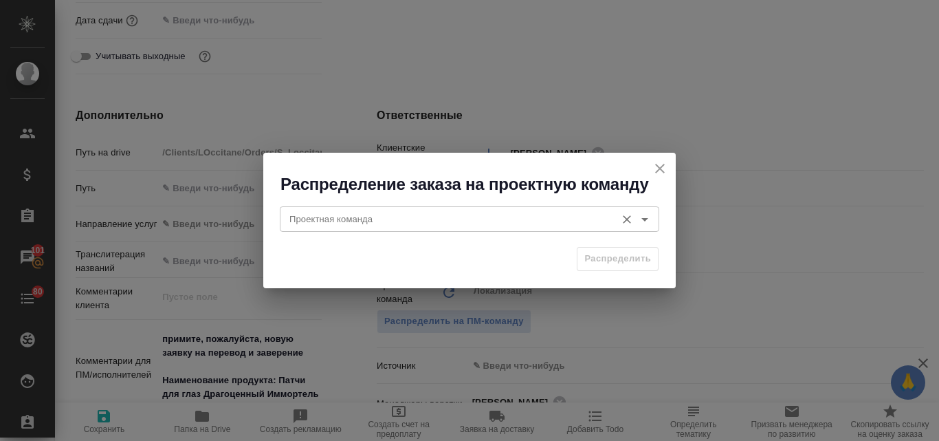
click at [433, 208] on div "Проектная команда" at bounding box center [469, 218] width 379 height 25
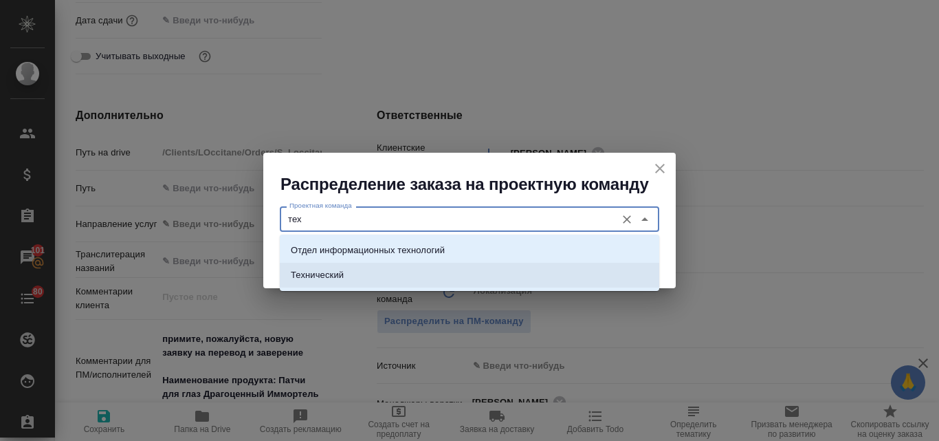
click at [344, 280] on li "Технический" at bounding box center [469, 275] width 379 height 25
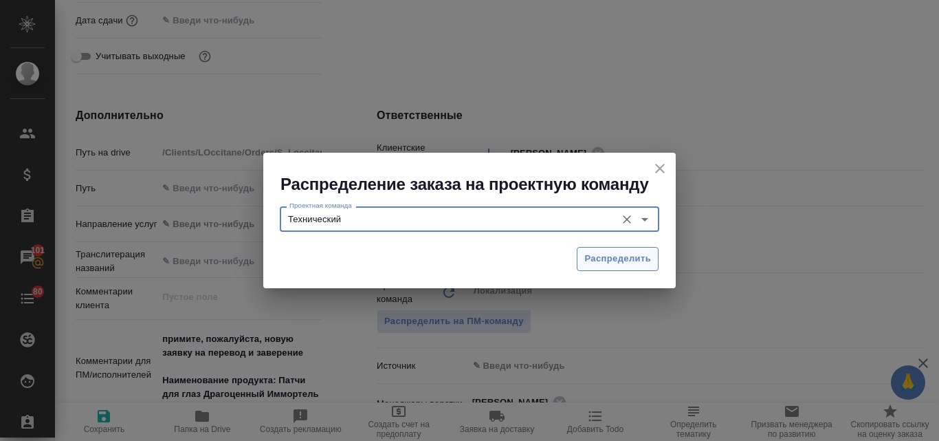
type input "Технический"
click at [606, 264] on span "Распределить" at bounding box center [617, 259] width 67 height 16
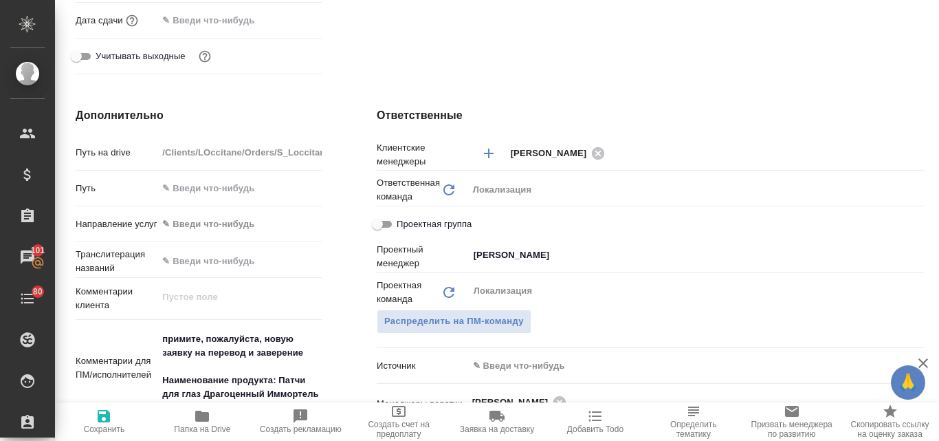
type textarea "x"
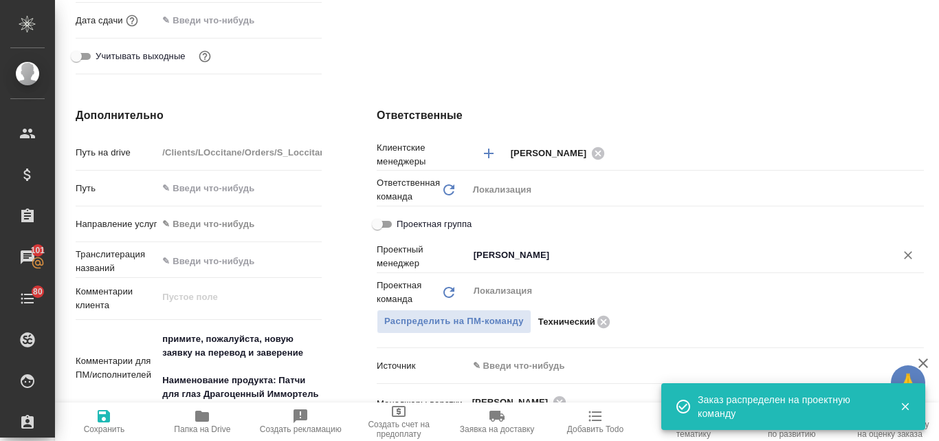
click at [905, 258] on button "Очистить" at bounding box center [907, 254] width 19 height 19
type textarea "x"
click at [115, 419] on span "Сохранить" at bounding box center [104, 421] width 82 height 26
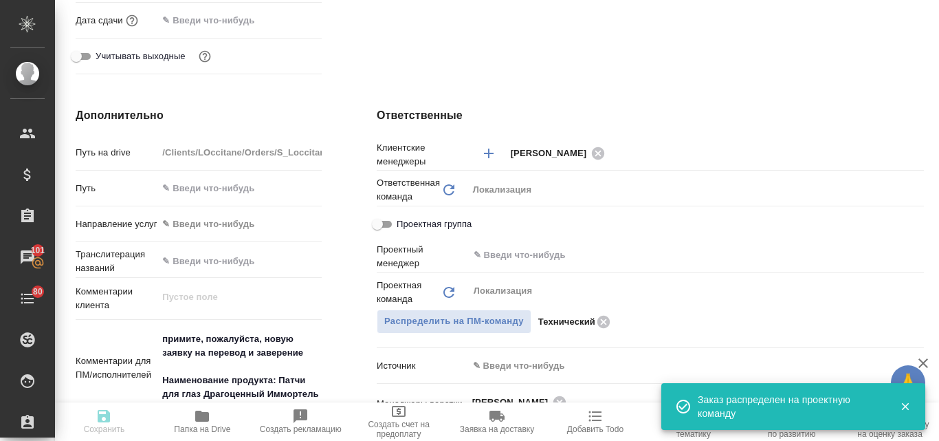
type textarea "x"
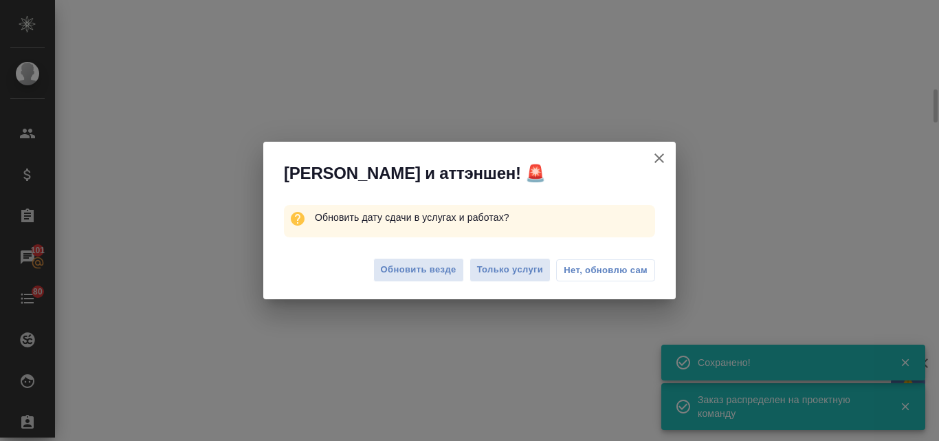
select select "RU"
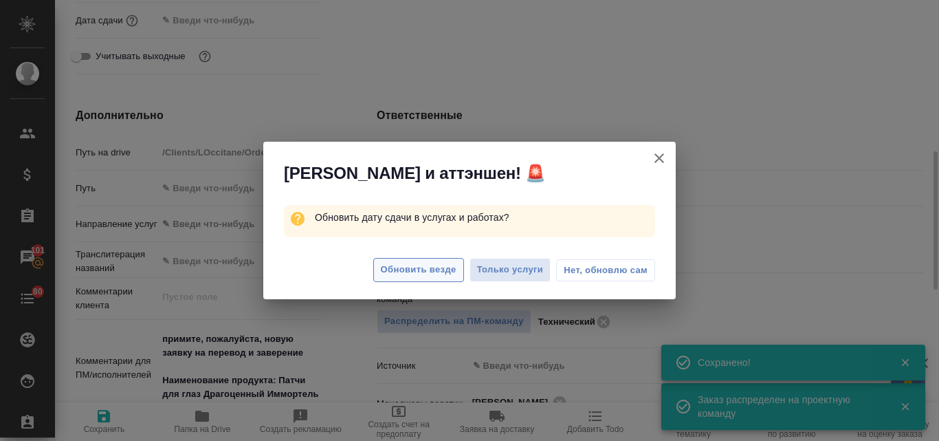
type textarea "x"
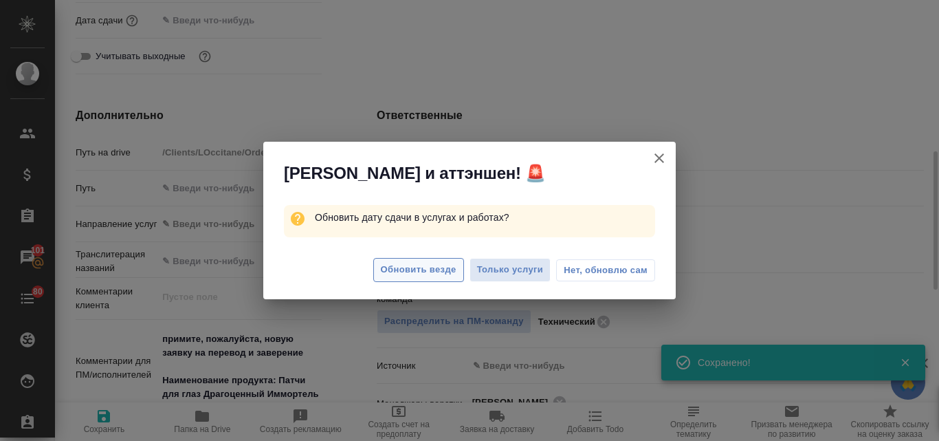
click at [436, 273] on span "Обновить везде" at bounding box center [419, 270] width 76 height 16
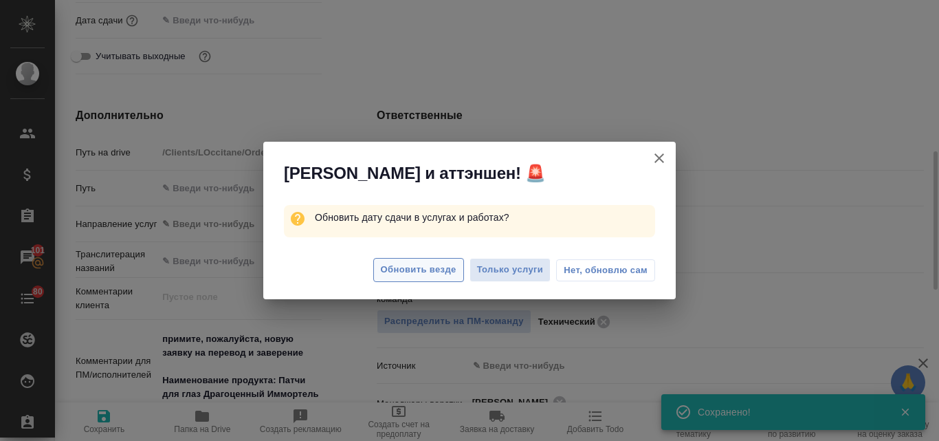
type textarea "x"
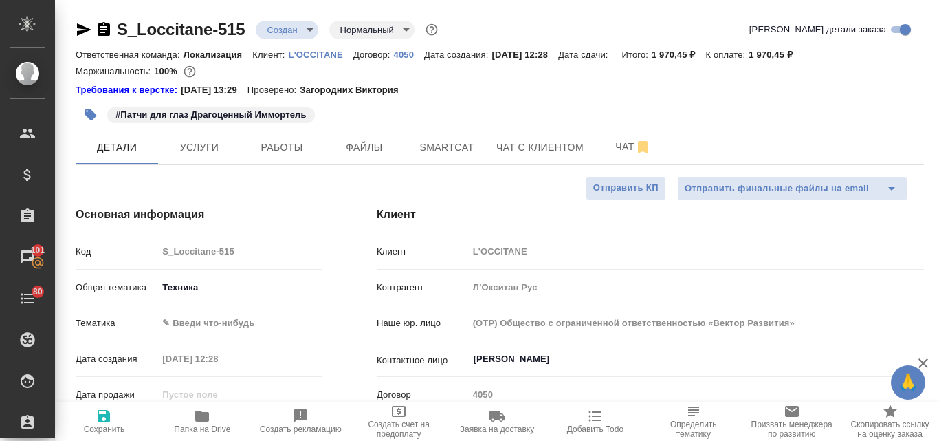
scroll to position [206, 0]
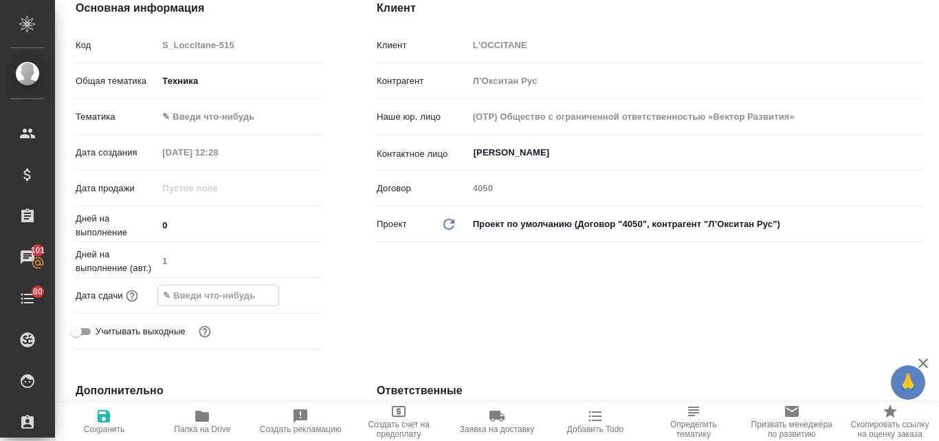
click at [211, 294] on input "text" at bounding box center [218, 295] width 120 height 20
click at [276, 289] on icon "button" at bounding box center [282, 294] width 12 height 14
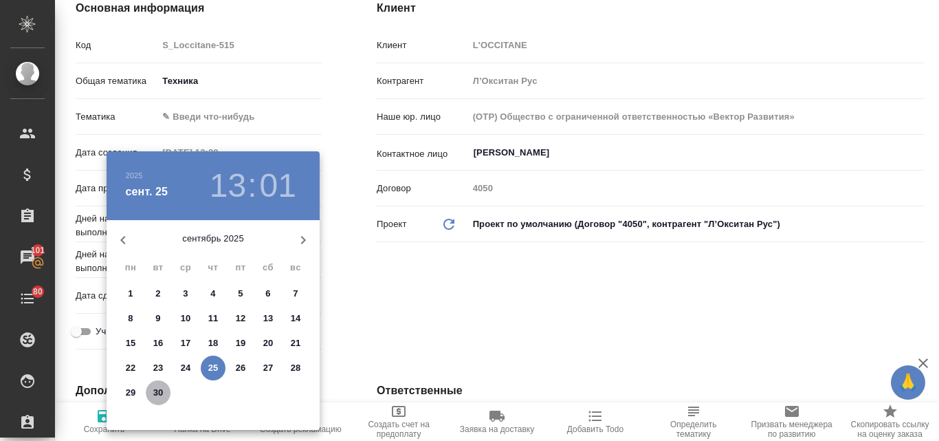
click at [155, 392] on p "30" at bounding box center [158, 393] width 10 height 14
type input "30.09.2025 13:01"
type textarea "x"
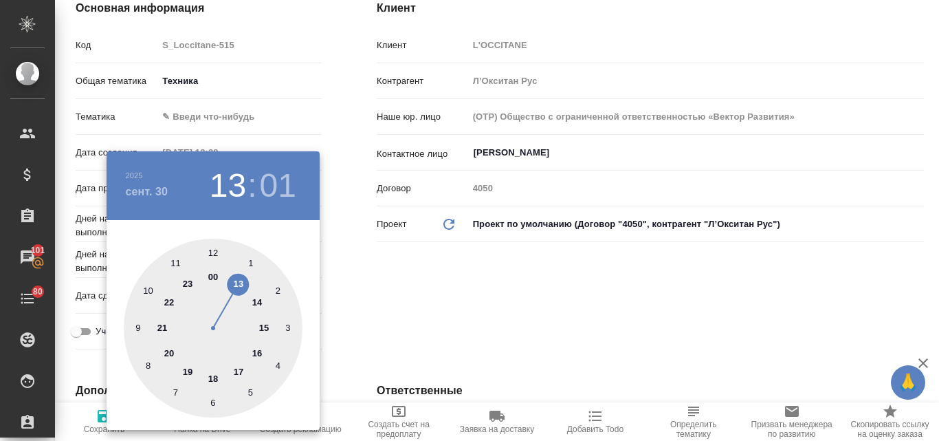
click at [256, 306] on div at bounding box center [213, 328] width 179 height 179
type input "30.09.2025 14:01"
type textarea "x"
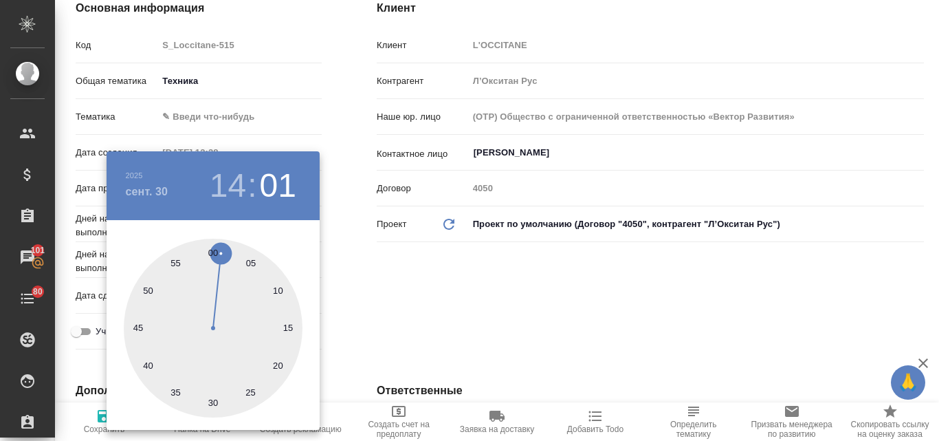
click at [210, 249] on div at bounding box center [213, 328] width 179 height 179
type input "30.09.2025 14:00"
type textarea "x"
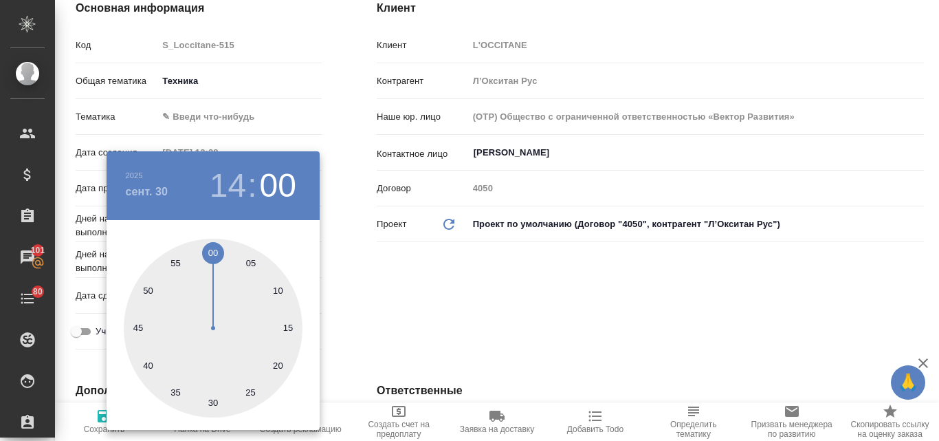
click at [478, 280] on div at bounding box center [469, 220] width 939 height 441
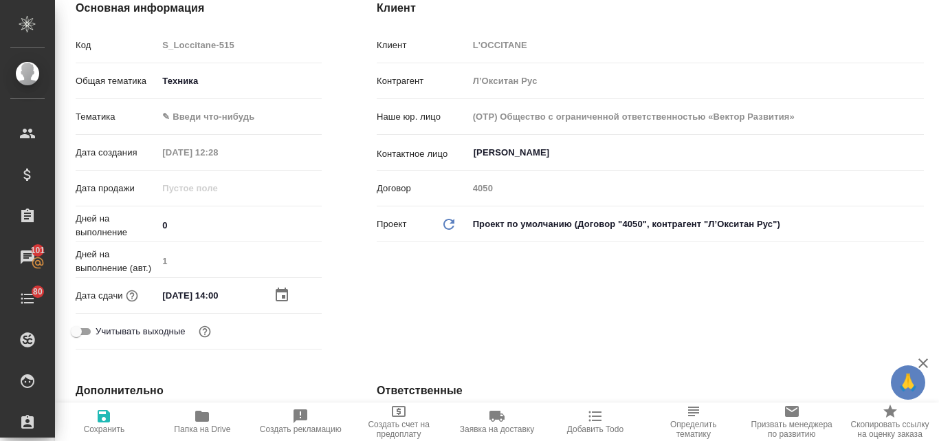
drag, startPoint x: 115, startPoint y: 418, endPoint x: 111, endPoint y: 412, distance: 7.8
click at [115, 418] on span "Сохранить" at bounding box center [104, 421] width 82 height 26
type textarea "x"
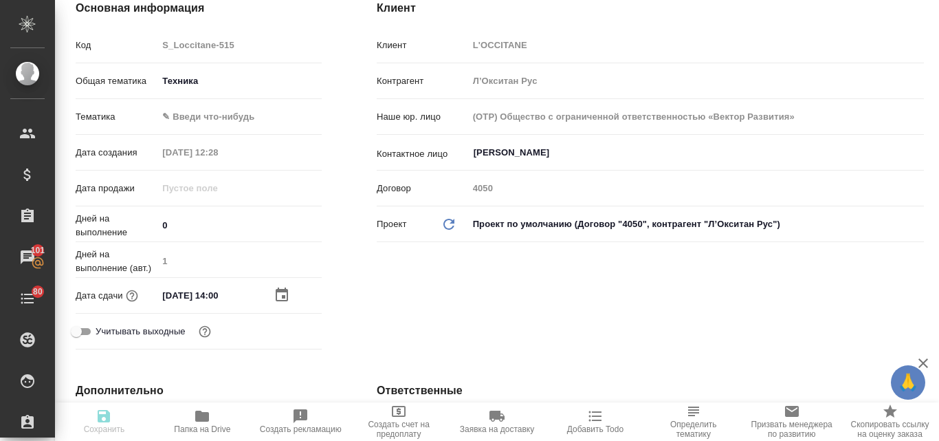
type textarea "x"
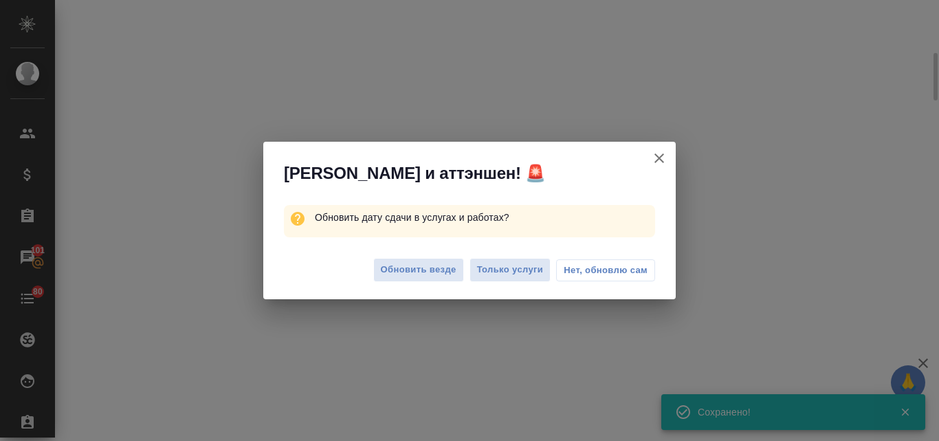
select select "RU"
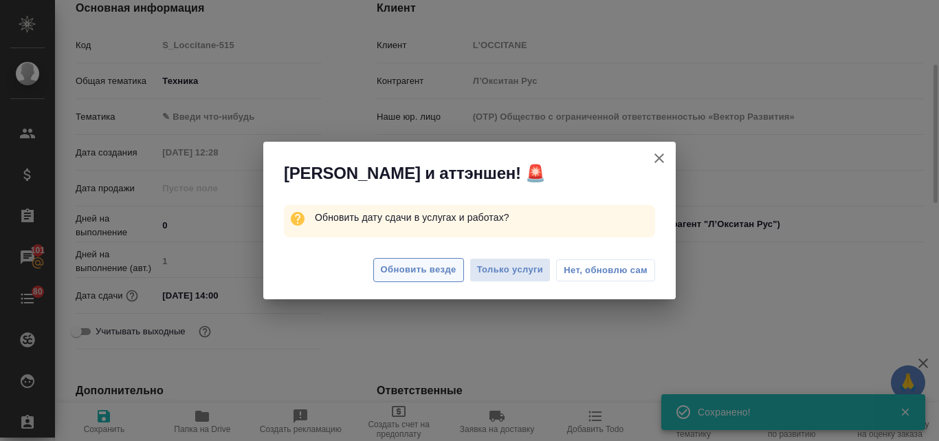
type textarea "x"
click at [432, 274] on span "Обновить везде" at bounding box center [419, 270] width 76 height 16
type textarea "x"
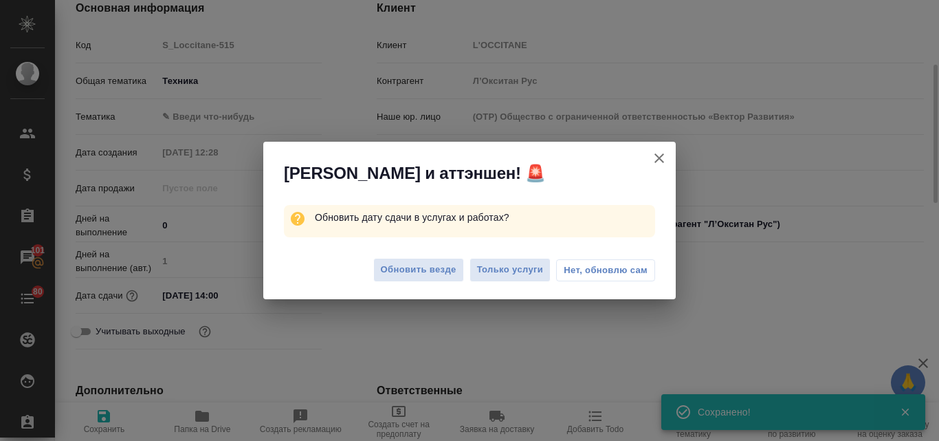
type textarea "x"
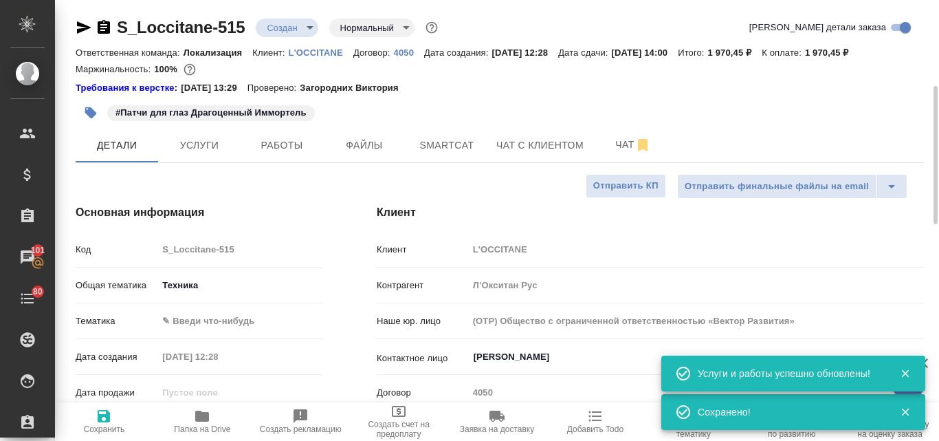
scroll to position [0, 0]
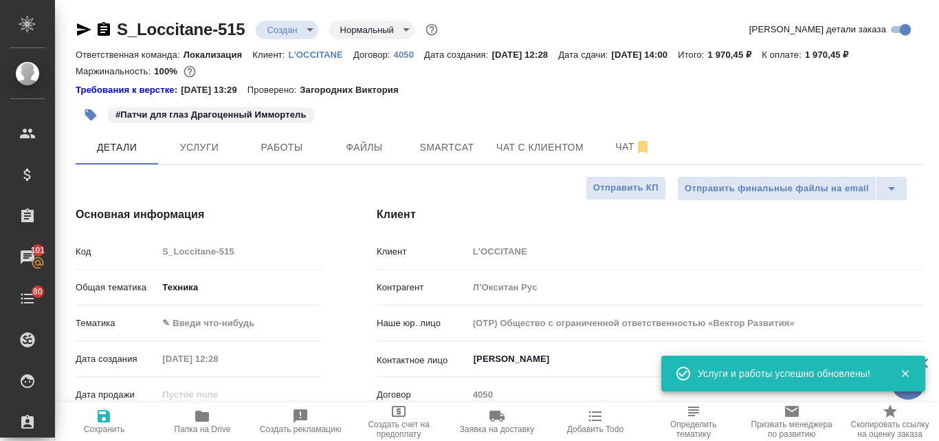
click at [308, 30] on body "🙏 .cls-1 fill:#fff; AWATERA Valyaeva Anna Клиенты Спецификации Заказы 101 Чаты …" at bounding box center [469, 220] width 939 height 441
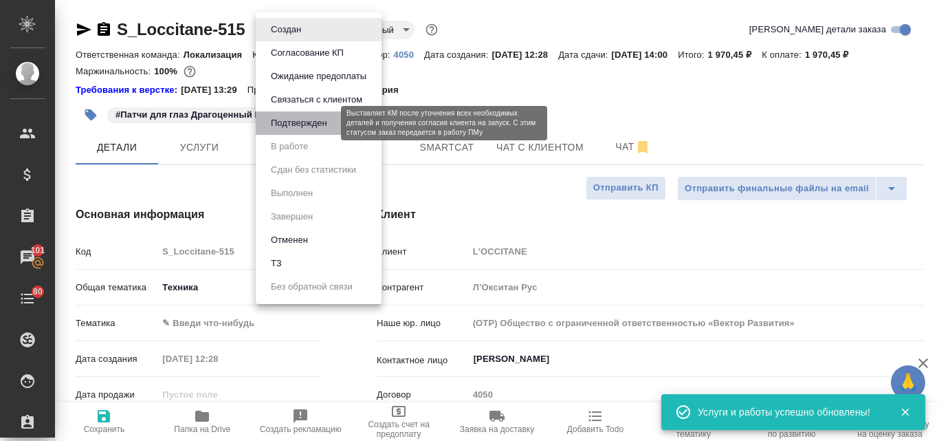
click at [301, 124] on button "Подтвержден" at bounding box center [299, 122] width 65 height 15
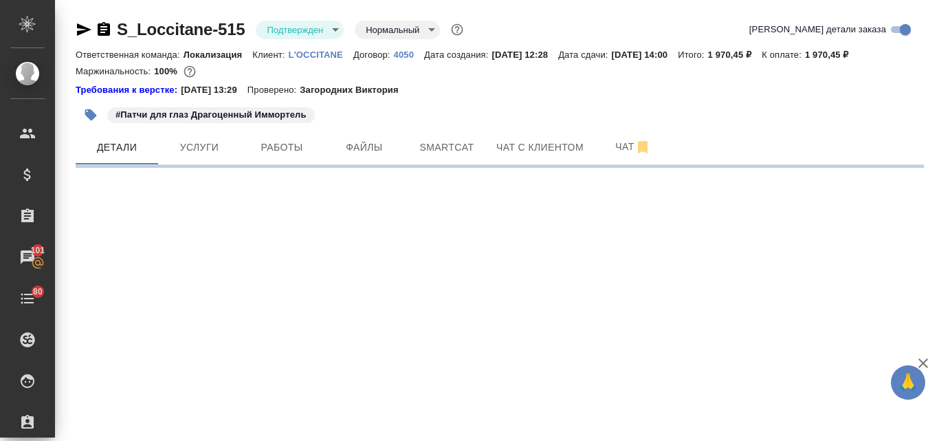
select select "RU"
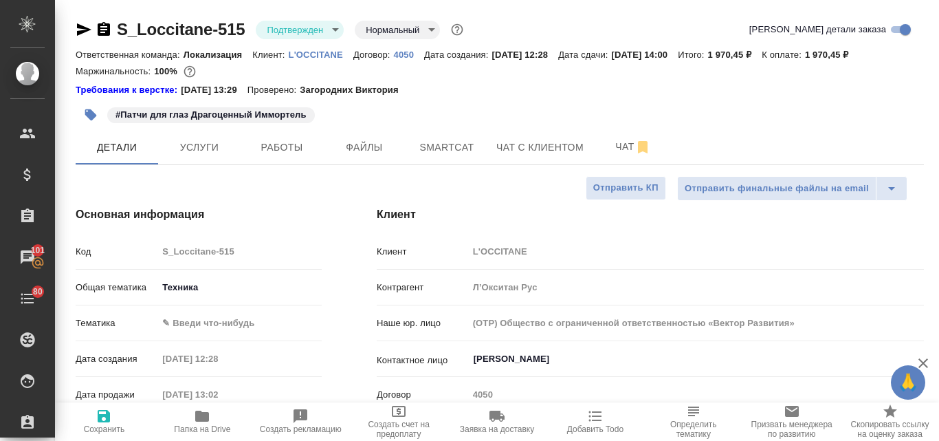
type textarea "x"
click at [359, 151] on span "Файлы" at bounding box center [364, 147] width 66 height 17
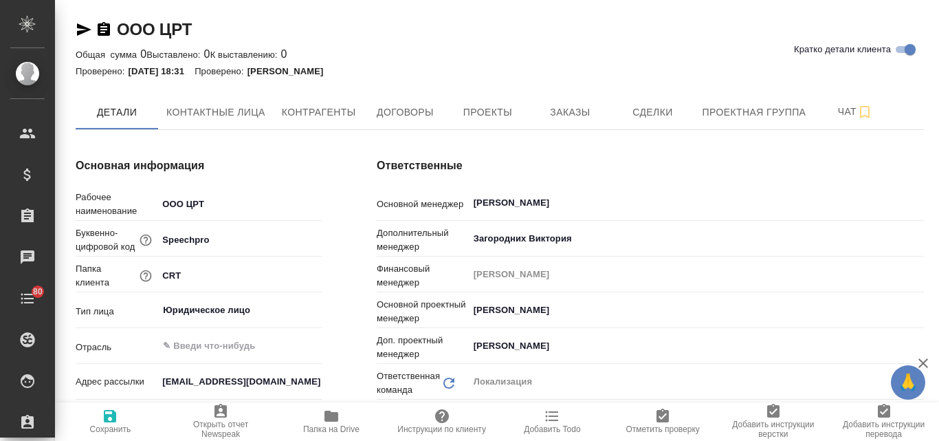
type textarea "x"
click at [560, 109] on span "Заказы" at bounding box center [570, 112] width 66 height 17
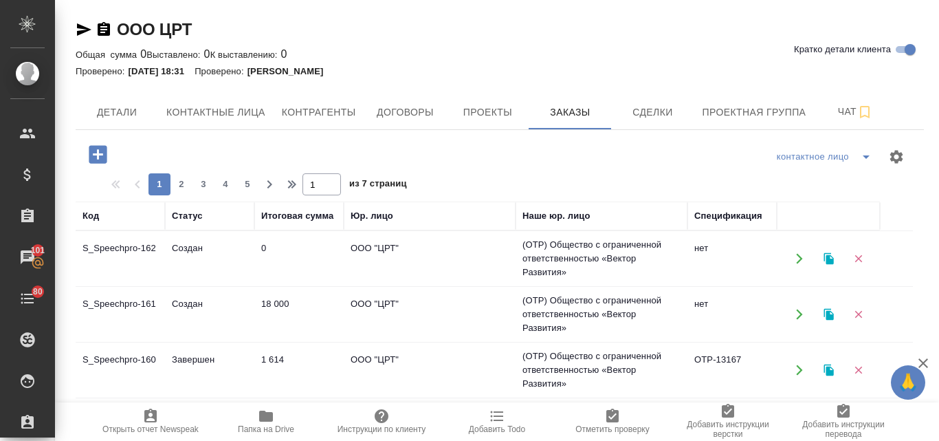
click at [218, 255] on td "Создан" at bounding box center [209, 258] width 89 height 48
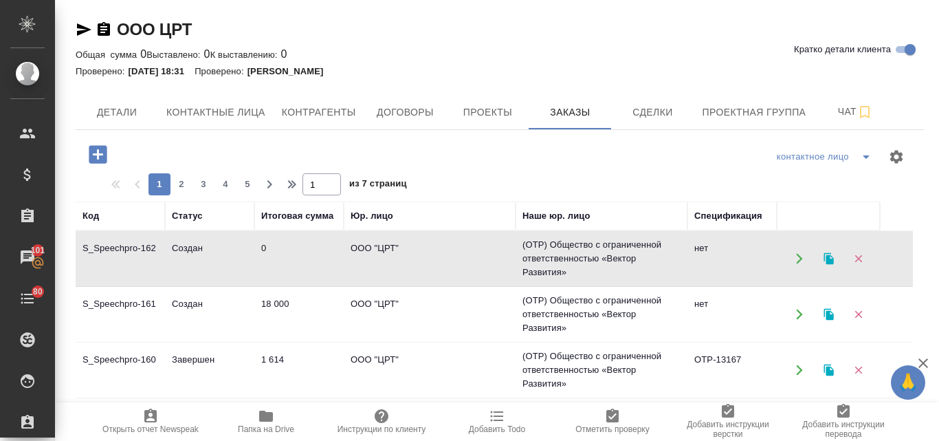
click at [218, 255] on td "Создан" at bounding box center [209, 258] width 89 height 48
click at [562, 315] on td "(OTP) Общество с ограниченной ответственностью «Вектор Развития»" at bounding box center [601, 314] width 172 height 55
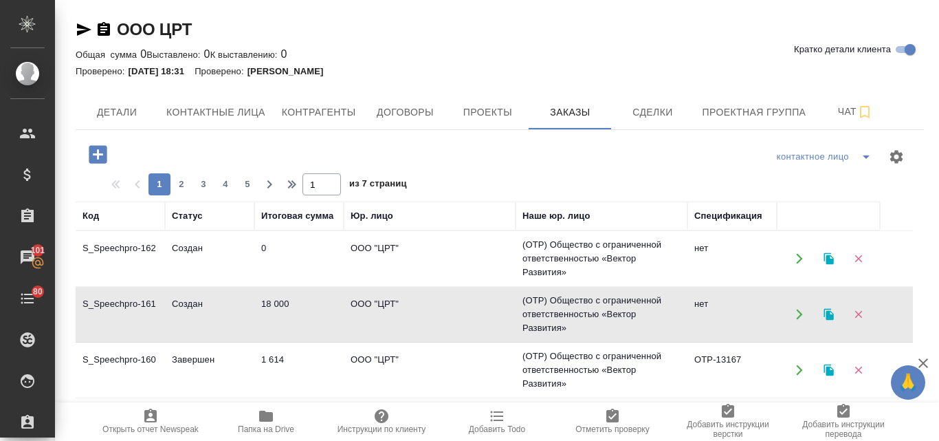
click at [562, 315] on td "(OTP) Общество с ограниченной ответственностью «Вектор Развития»" at bounding box center [601, 314] width 172 height 55
click at [827, 259] on icon "button" at bounding box center [828, 259] width 10 height 12
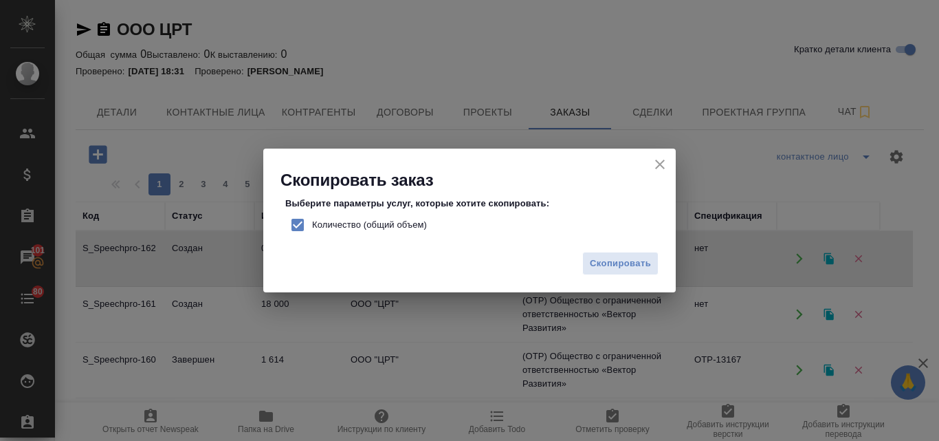
click at [299, 224] on input "Количество (общий объем)" at bounding box center [297, 224] width 29 height 29
checkbox input "false"
click at [608, 267] on span "Скопировать" at bounding box center [620, 264] width 61 height 16
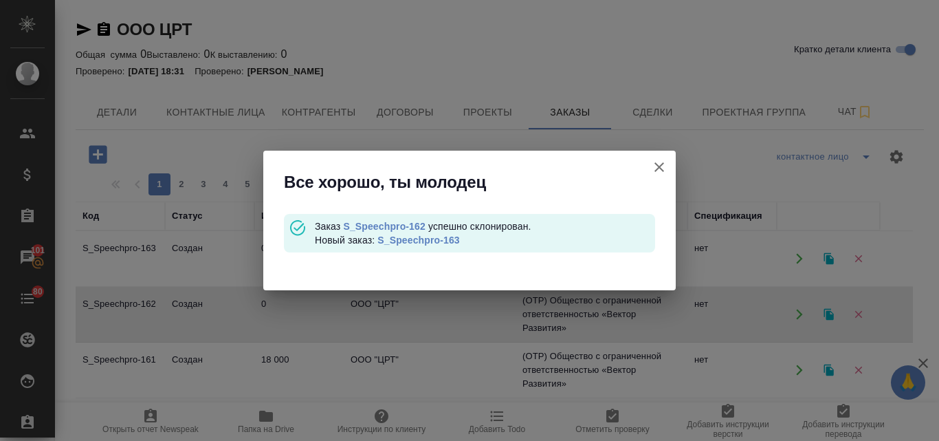
click at [418, 243] on link "S_Speechpro-163" at bounding box center [418, 239] width 82 height 11
click at [658, 166] on icon "button" at bounding box center [659, 167] width 10 height 10
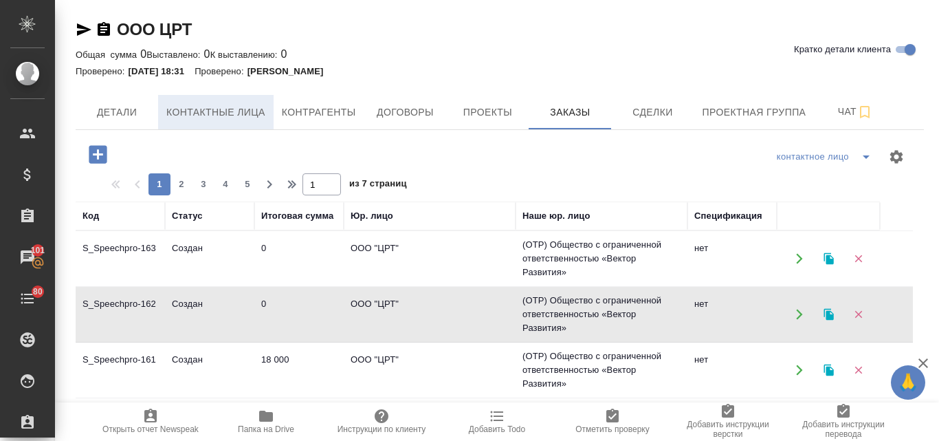
click at [227, 117] on span "Контактные лица" at bounding box center [215, 112] width 99 height 17
select select "RU"
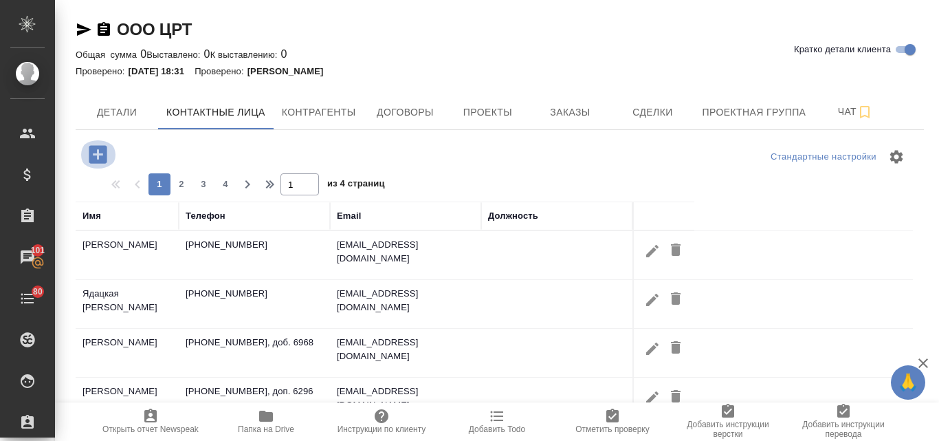
click at [107, 153] on icon "button" at bounding box center [98, 154] width 24 height 24
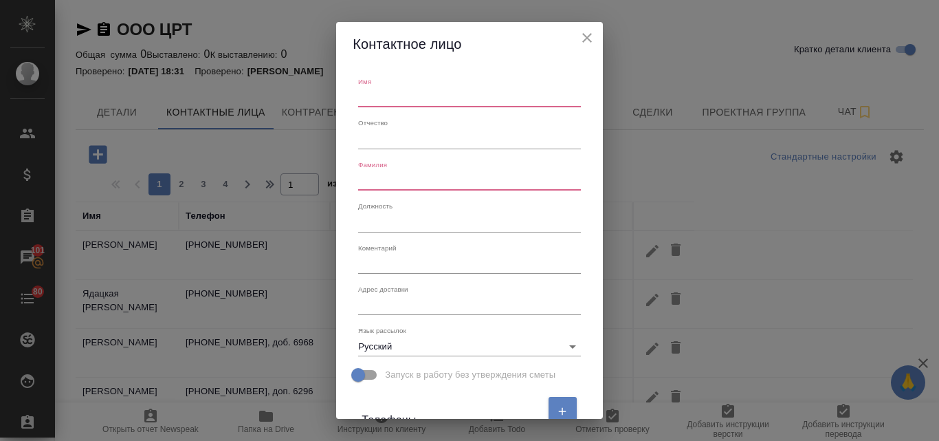
click at [386, 101] on input "text" at bounding box center [469, 97] width 222 height 19
type input "Ирина"
click at [394, 175] on input "text" at bounding box center [469, 180] width 222 height 19
paste input "Лаевская"
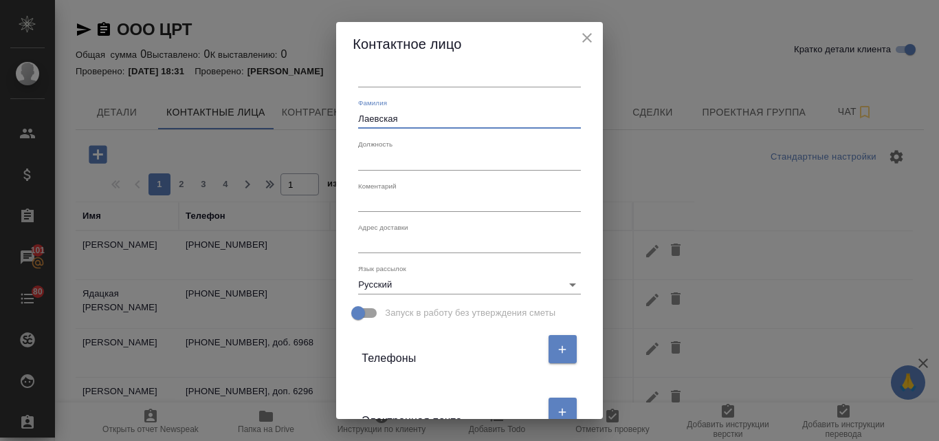
scroll to position [137, 0]
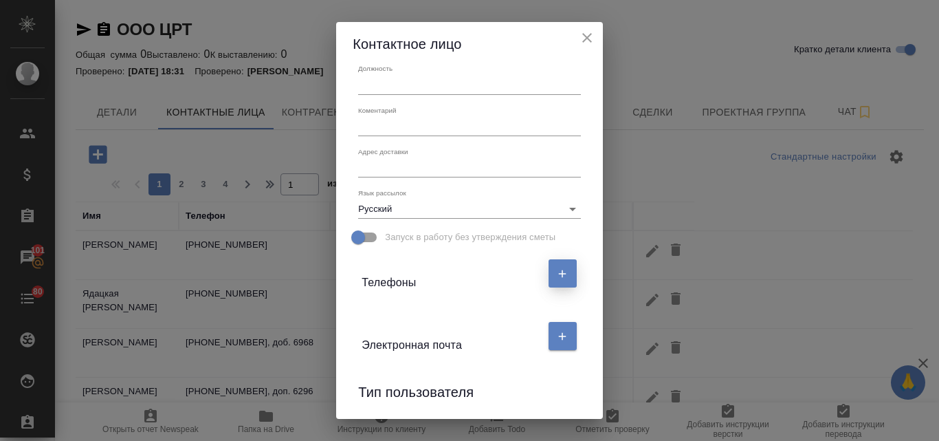
type input "Лаевская"
click at [556, 276] on icon "button" at bounding box center [562, 273] width 12 height 12
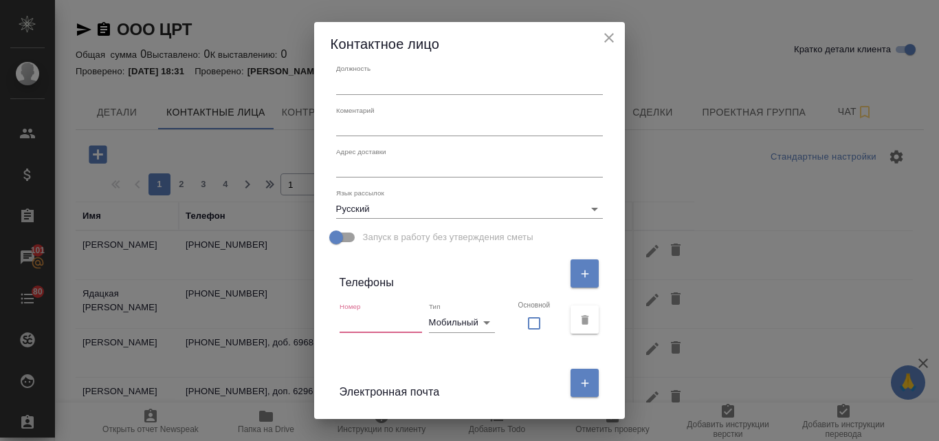
click at [381, 322] on input "text" at bounding box center [381, 322] width 82 height 19
paste input "+7 (904) 638-03-44"
type input "+7 (904) 638-03-44"
click at [573, 386] on button "button" at bounding box center [584, 382] width 28 height 28
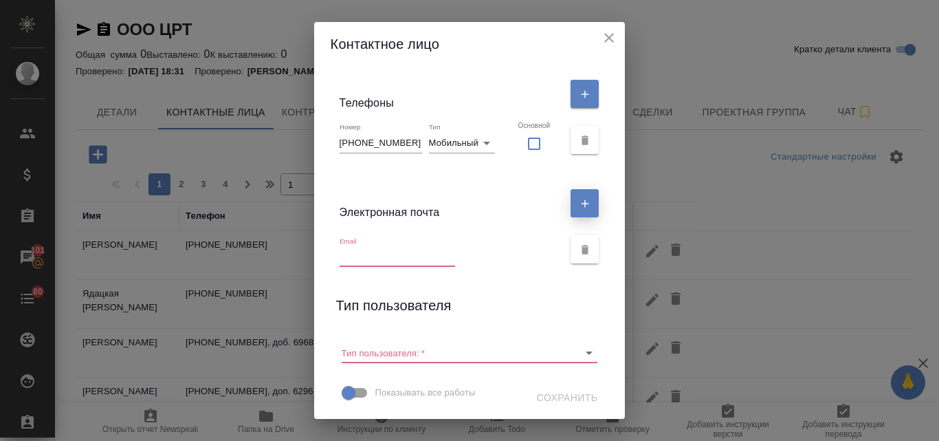
scroll to position [319, 0]
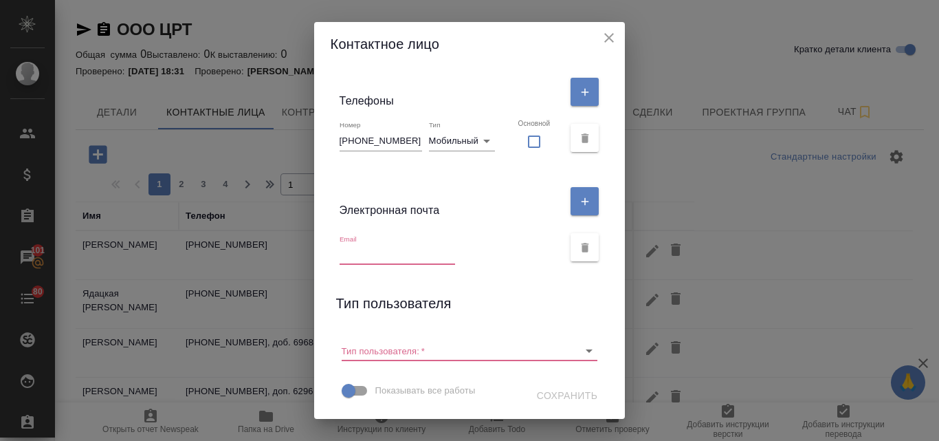
click at [370, 255] on input "text" at bounding box center [397, 254] width 115 height 19
paste input "laevskaya@speechpro.com"
click at [581, 348] on icon "Open" at bounding box center [589, 350] width 16 height 16
type input "laevskaya@speechpro.com"
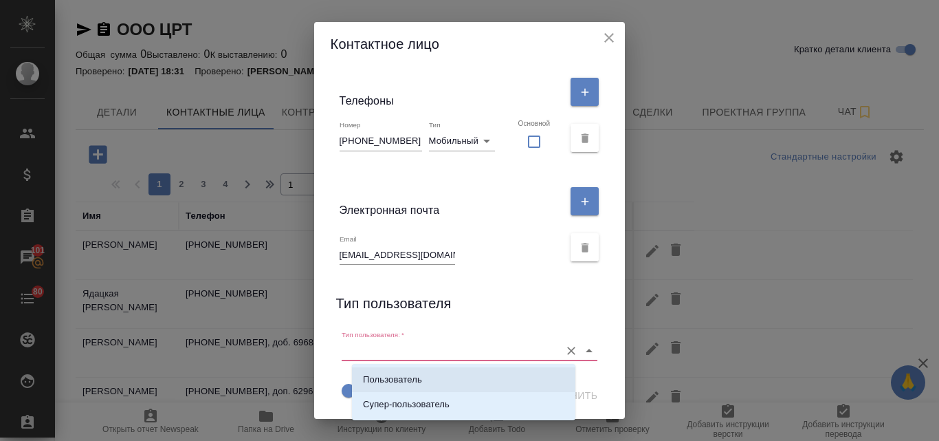
click at [404, 379] on p "Пользователь" at bounding box center [392, 380] width 59 height 14
type input "Пользователь"
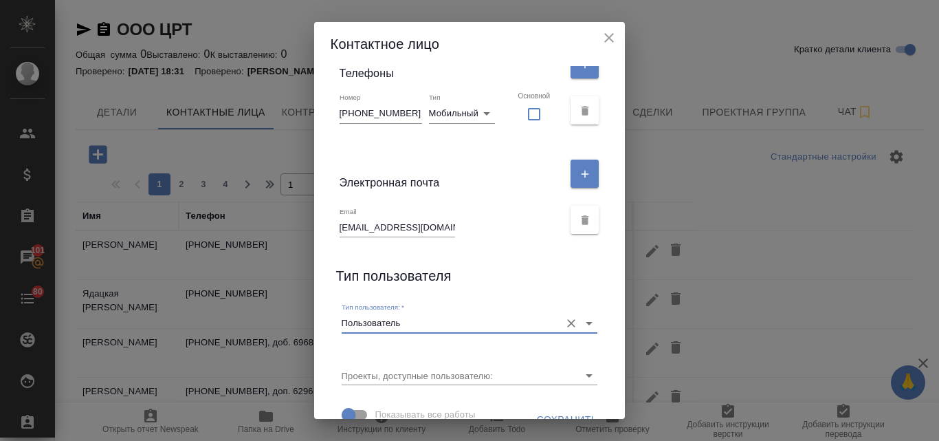
scroll to position [371, 0]
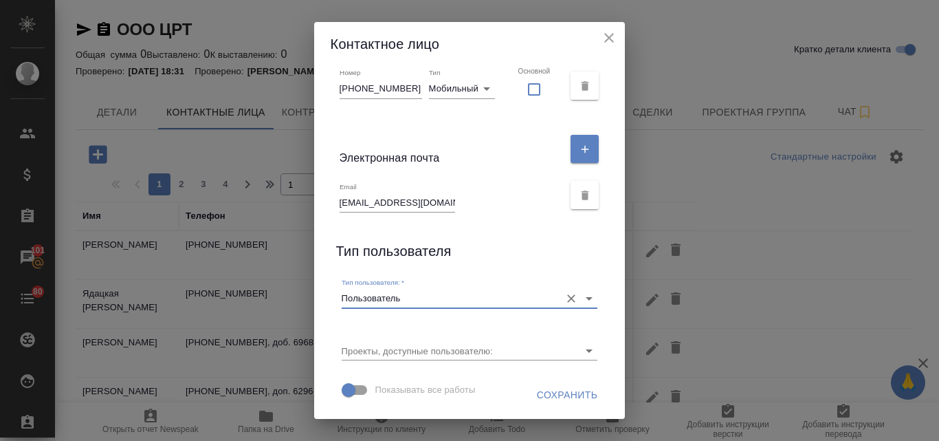
click at [542, 399] on span "Сохранить" at bounding box center [567, 394] width 61 height 17
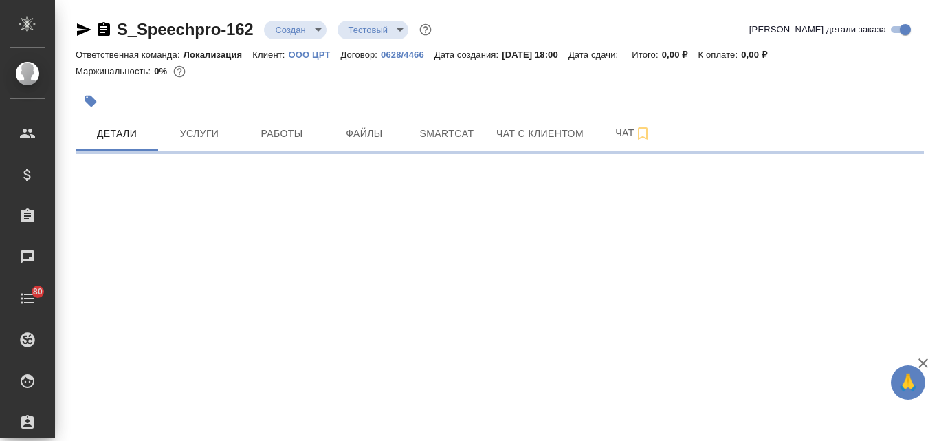
select select "RU"
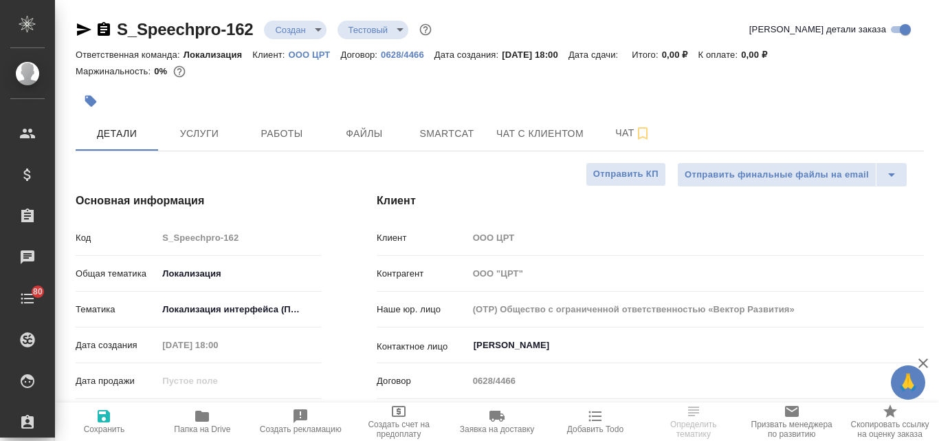
type textarea "x"
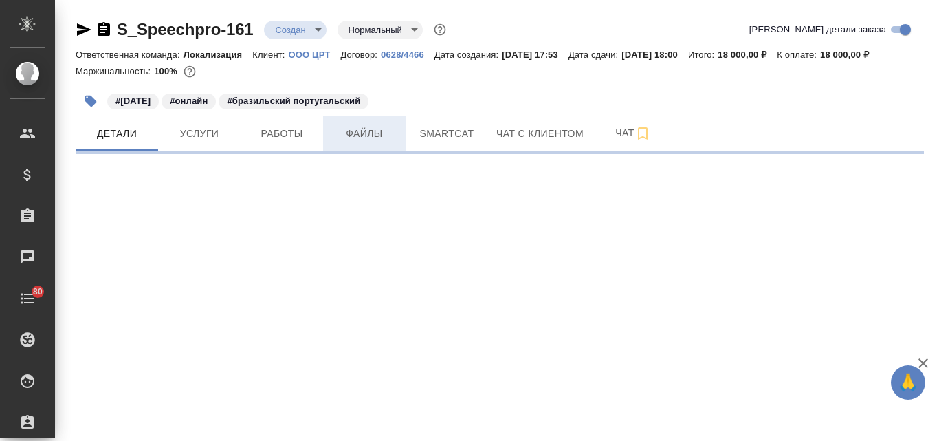
select select "RU"
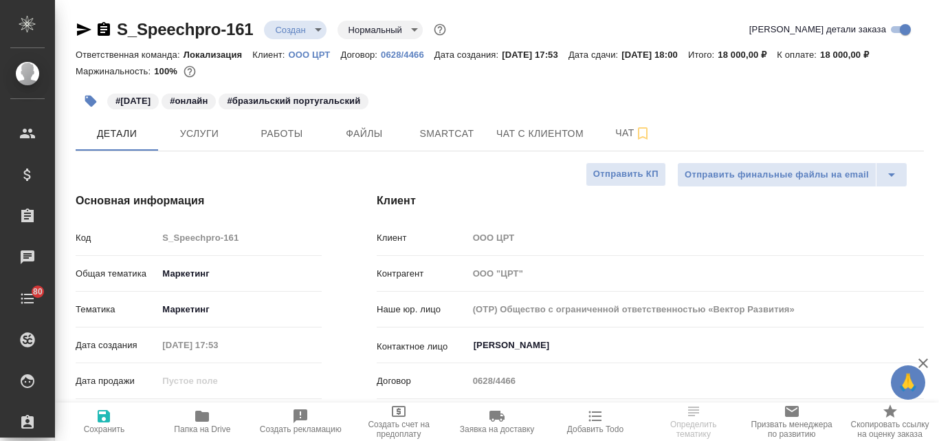
type textarea "x"
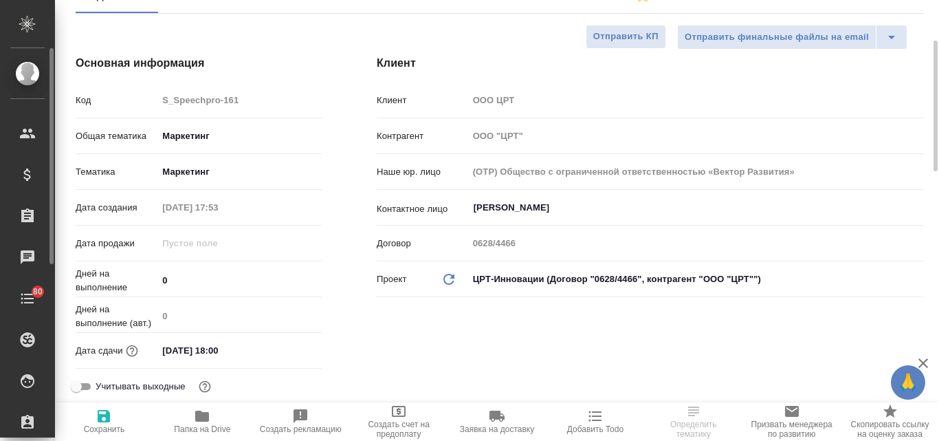
type textarea "x"
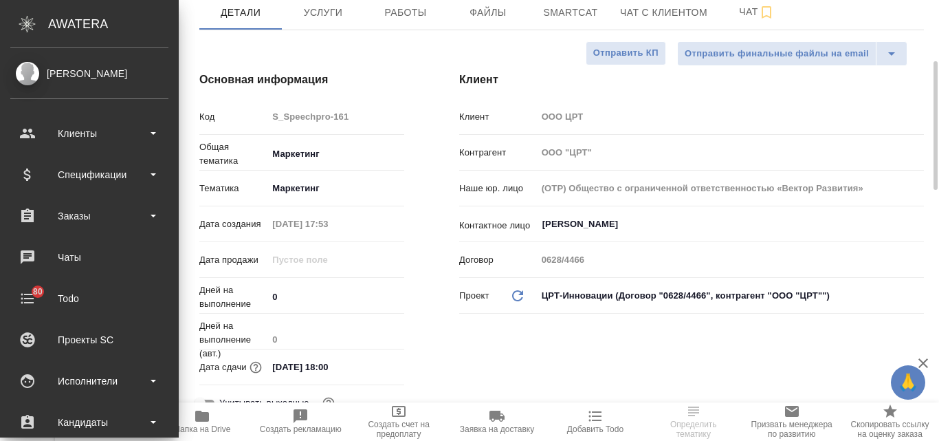
scroll to position [154, 0]
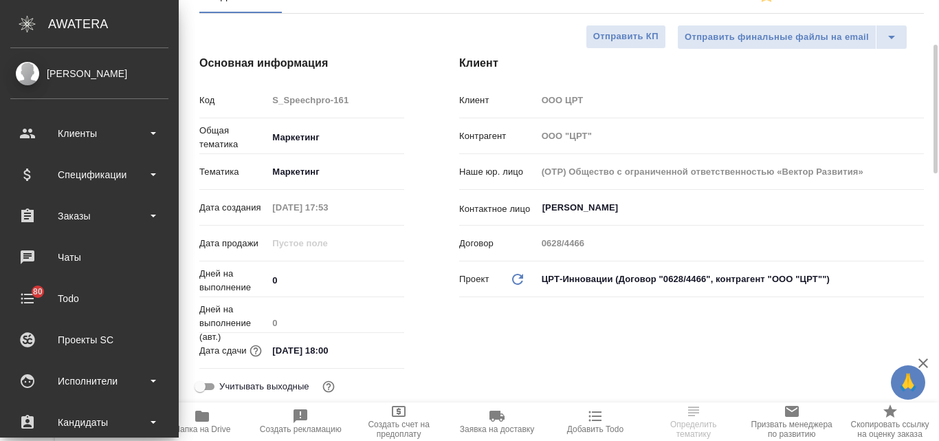
type textarea "x"
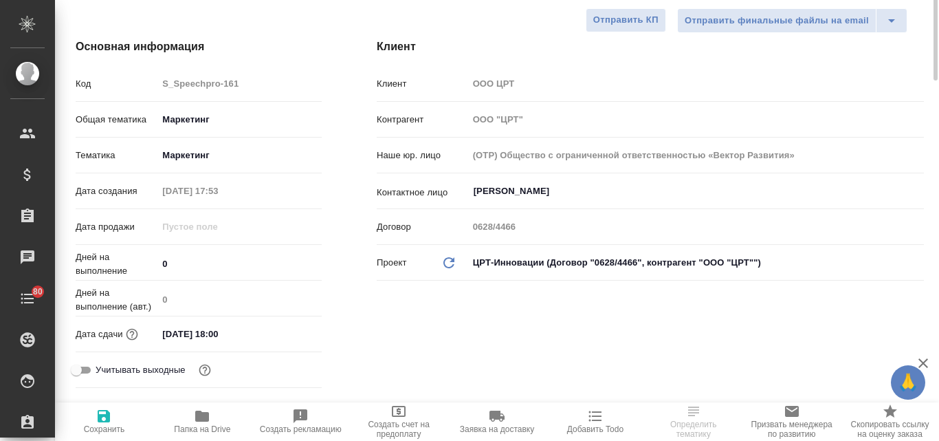
scroll to position [0, 0]
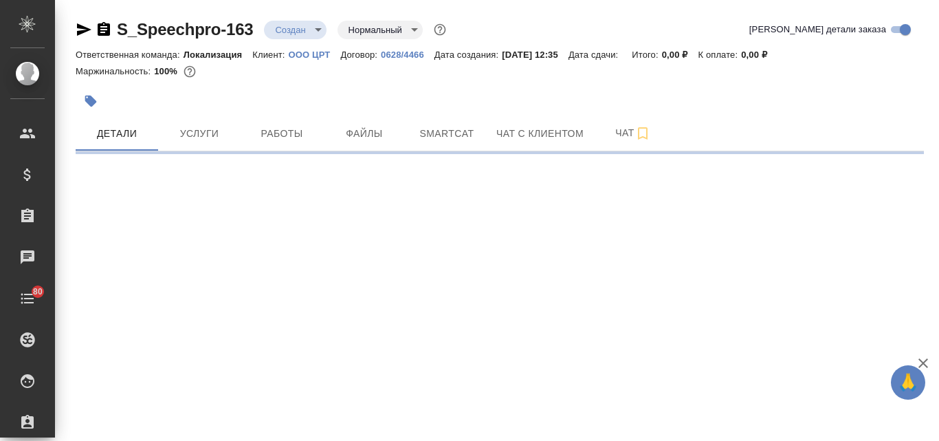
select select "RU"
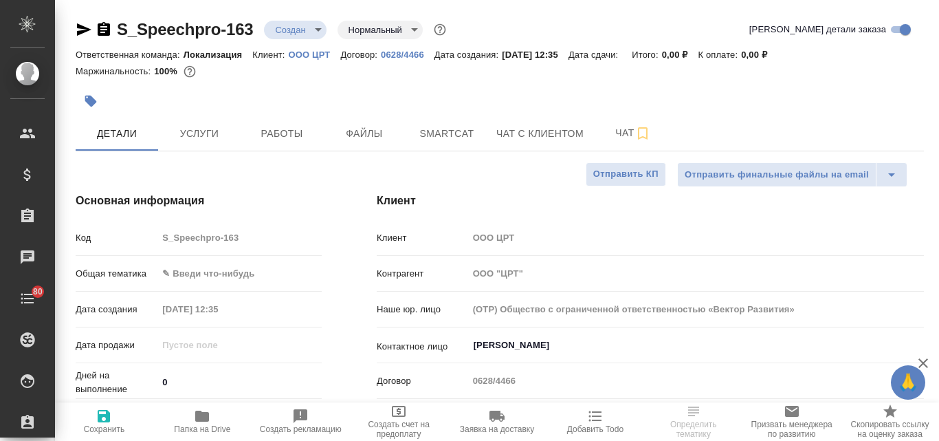
type textarea "x"
click at [515, 344] on input "[PERSON_NAME]" at bounding box center [672, 345] width 401 height 16
type textarea "x"
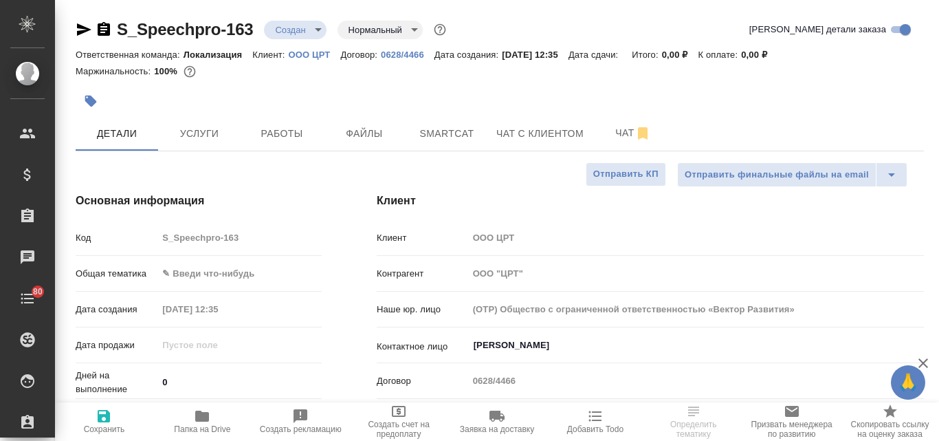
type textarea "x"
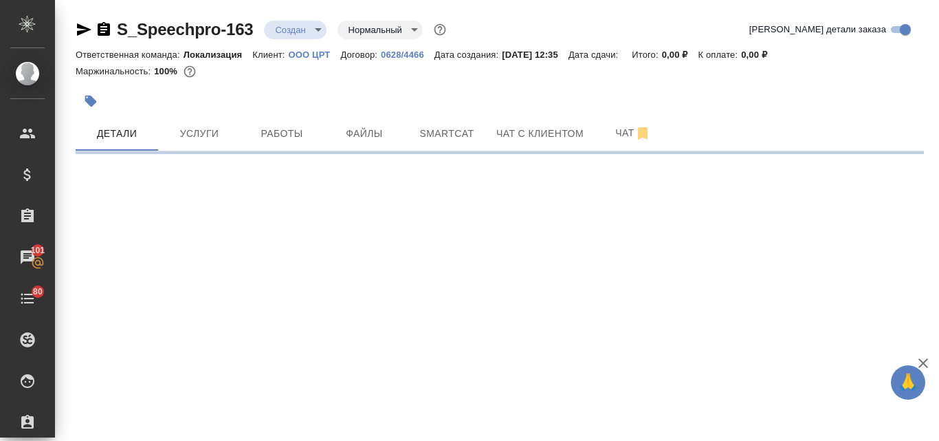
select select "RU"
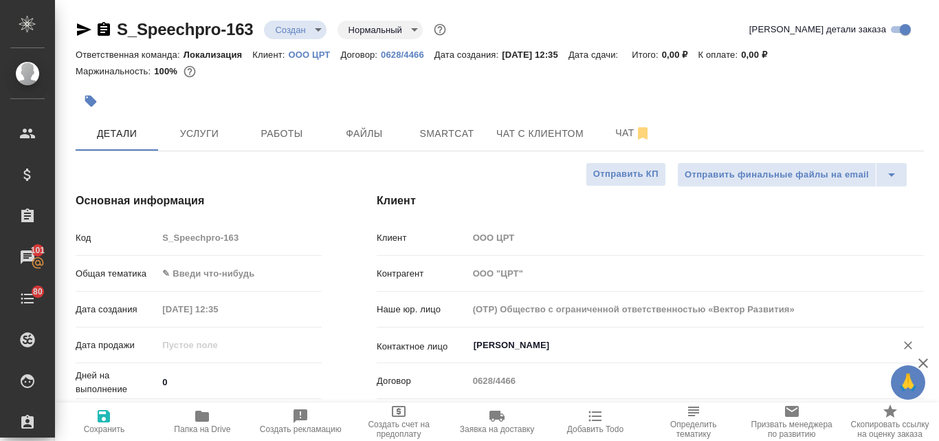
type textarea "x"
click at [511, 344] on input "[PERSON_NAME]" at bounding box center [672, 345] width 401 height 16
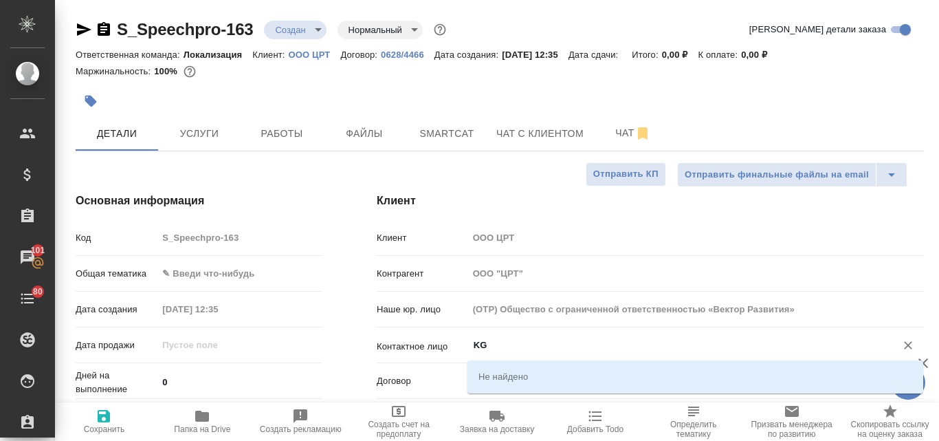
type input "K"
type textarea "x"
type input "[PERSON_NAME]"
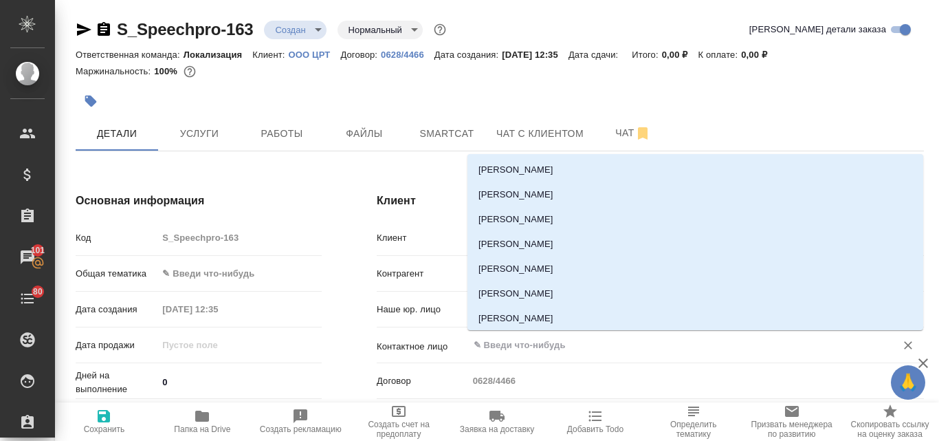
type textarea "x"
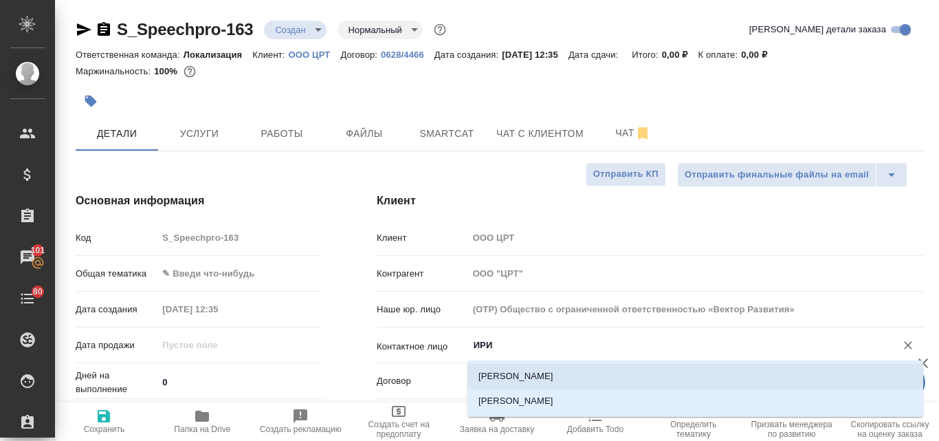
type input "ИРИ"
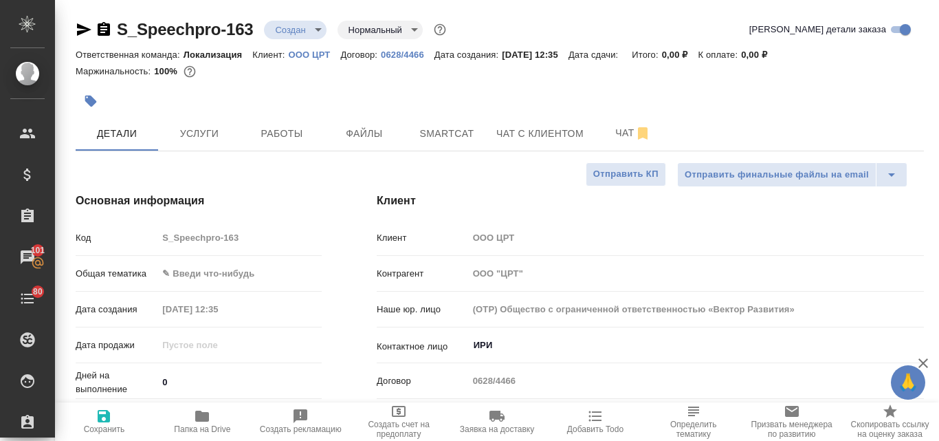
type textarea "x"
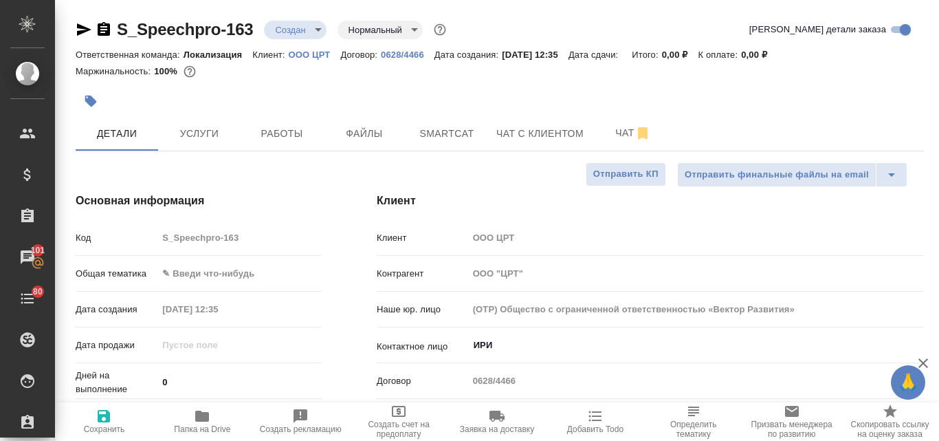
type textarea "x"
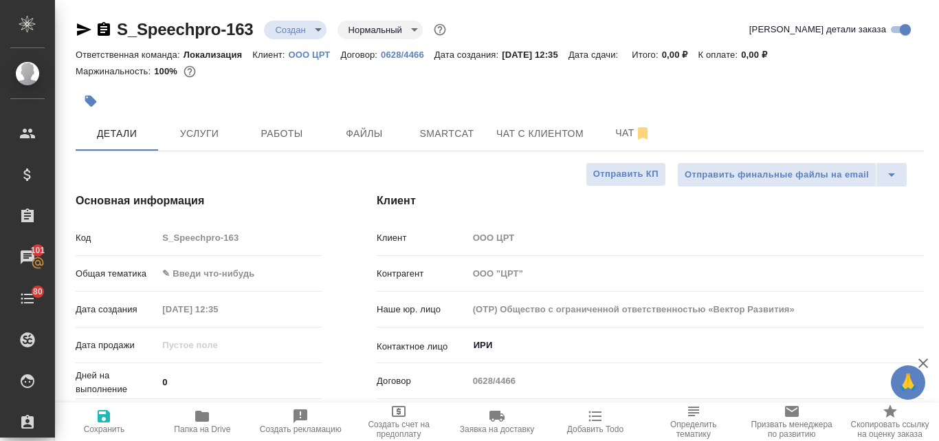
type textarea "x"
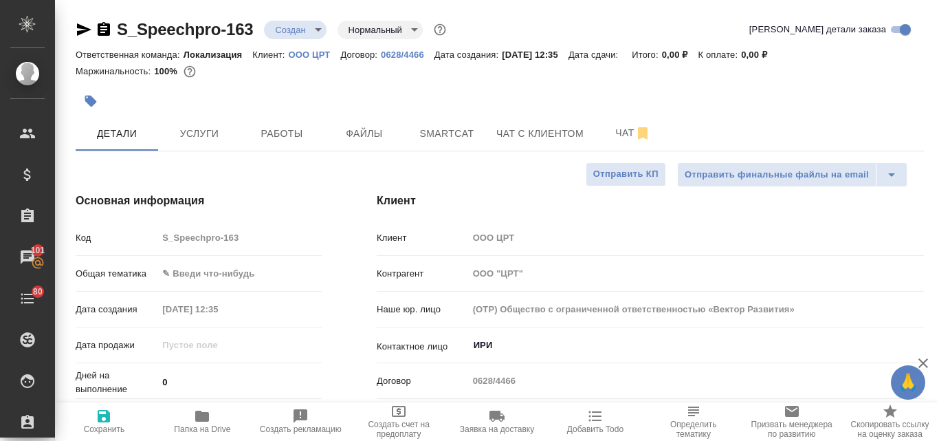
type textarea "x"
type input "[PERSON_NAME]"
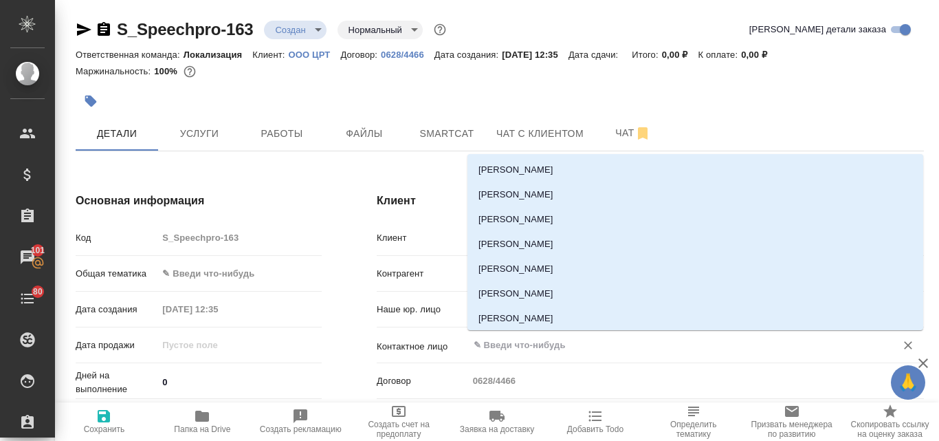
type textarea "x"
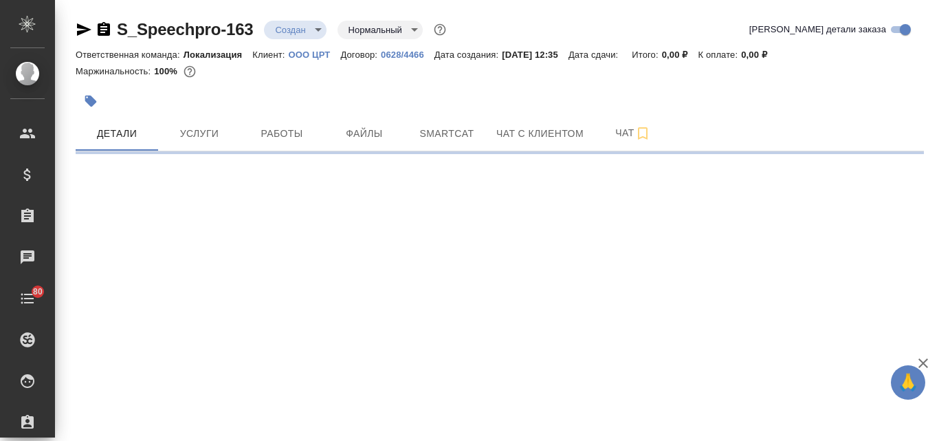
select select "RU"
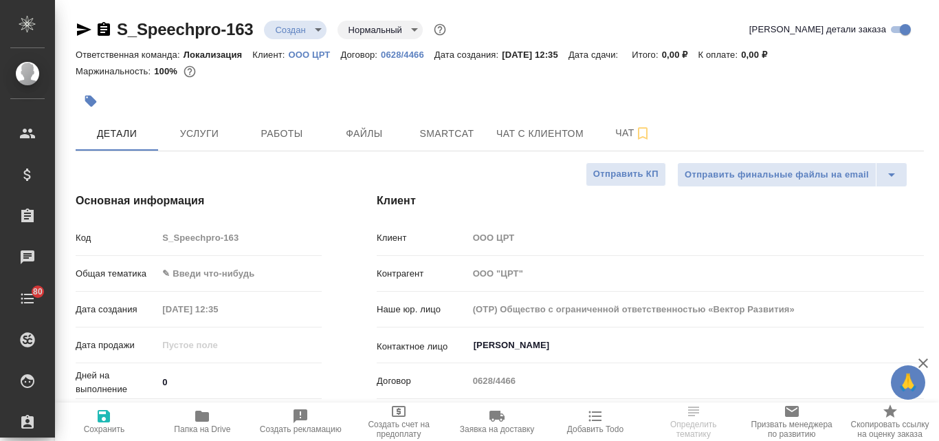
type textarea "x"
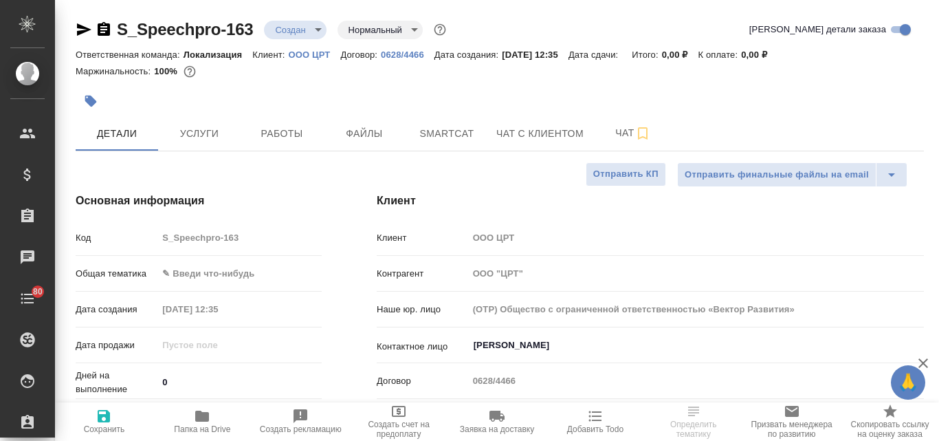
type textarea "x"
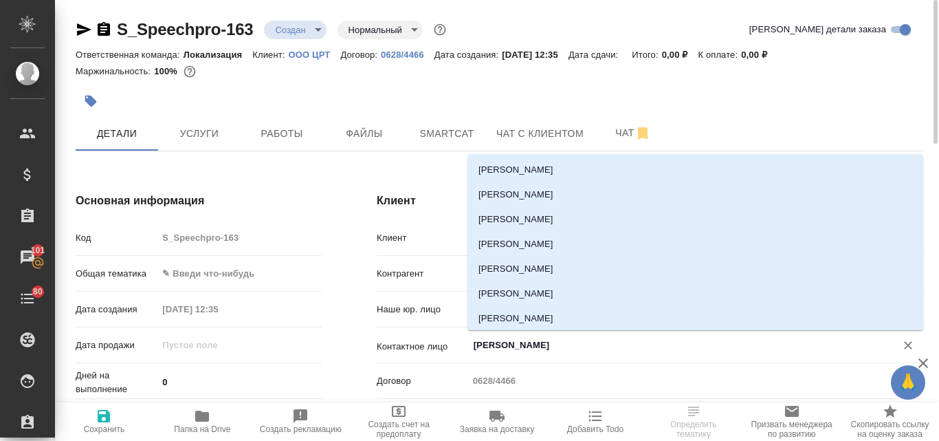
click at [517, 347] on input "[PERSON_NAME]" at bounding box center [672, 345] width 401 height 16
type input "ла"
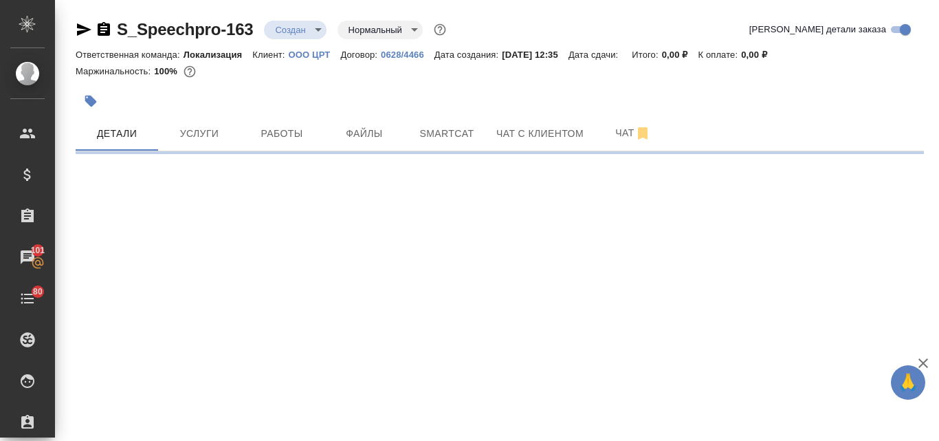
select select "RU"
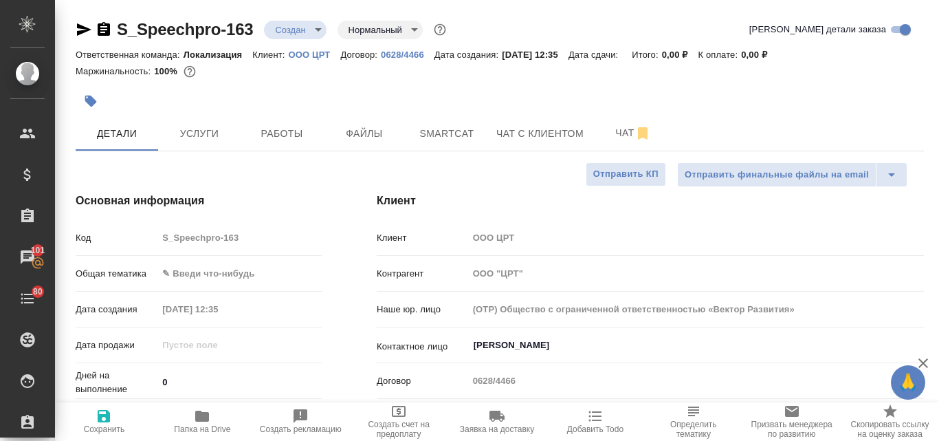
type textarea "x"
click at [535, 346] on input "[PERSON_NAME]" at bounding box center [672, 345] width 401 height 16
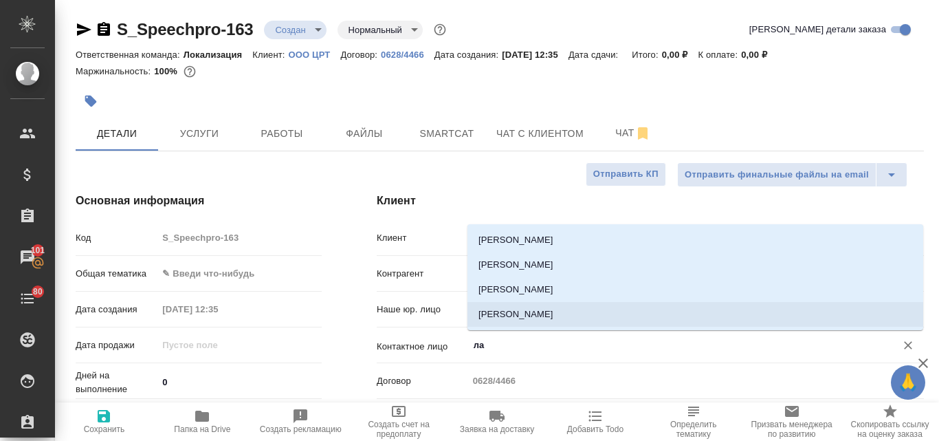
click at [513, 317] on li "[PERSON_NAME]" at bounding box center [695, 314] width 456 height 25
type input "[PERSON_NAME]"
type textarea "x"
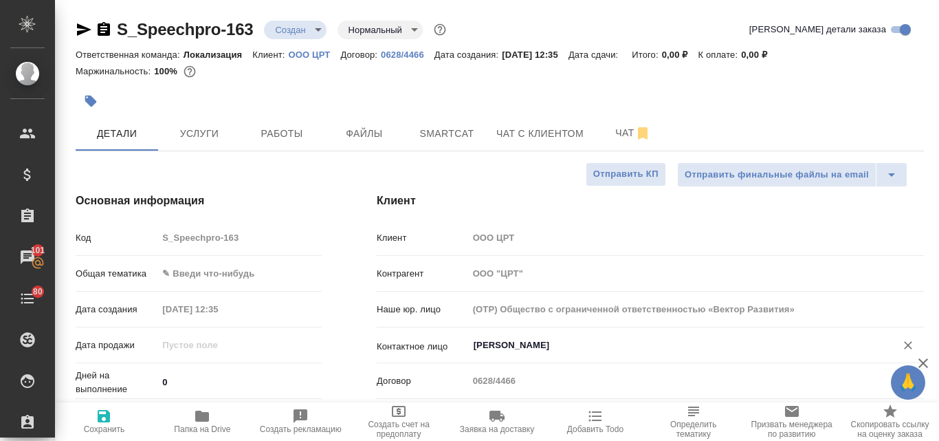
type textarea "x"
type input "[PERSON_NAME]"
click at [107, 420] on icon "button" at bounding box center [104, 416] width 12 height 12
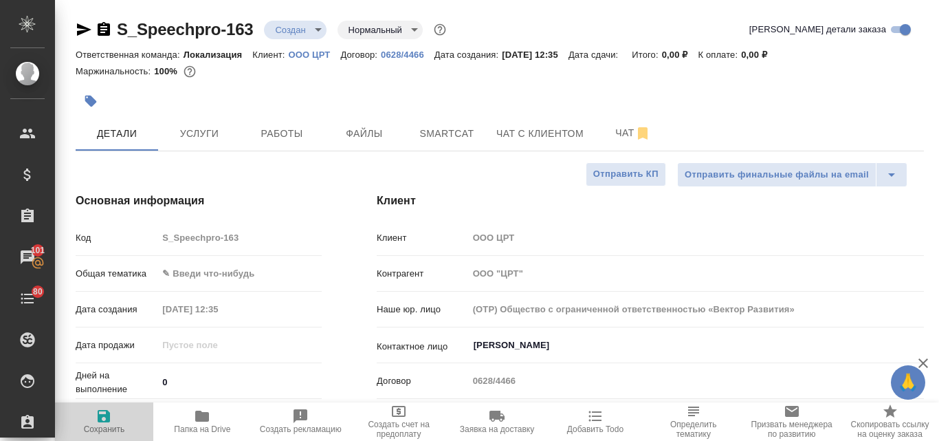
type textarea "x"
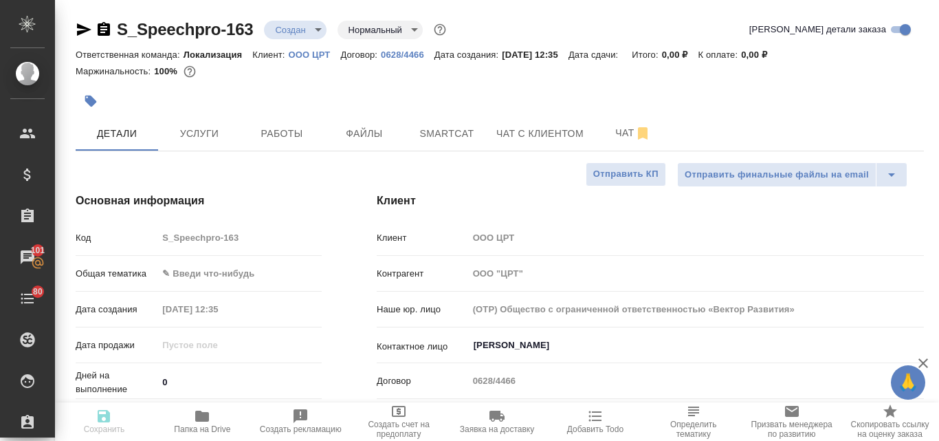
type textarea "x"
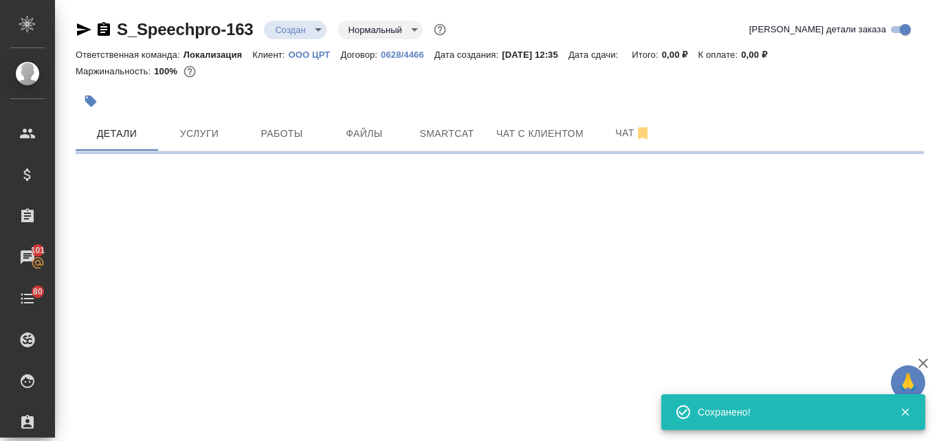
type input "holyTrinity"
select select "RU"
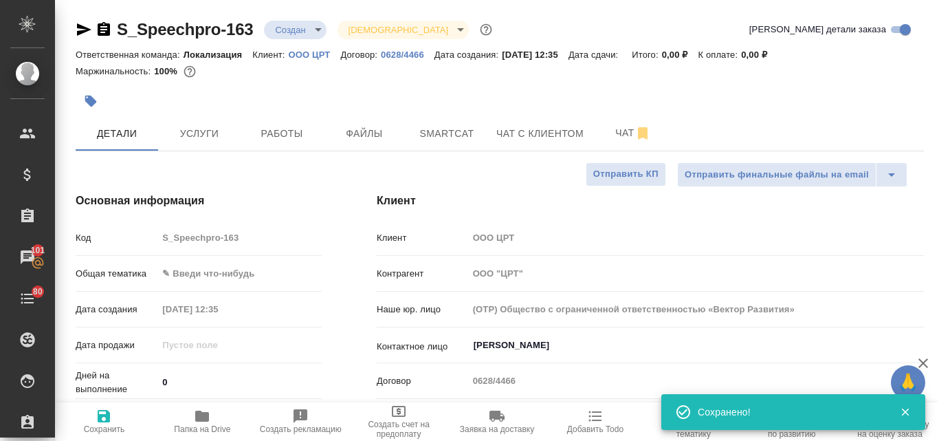
type textarea "x"
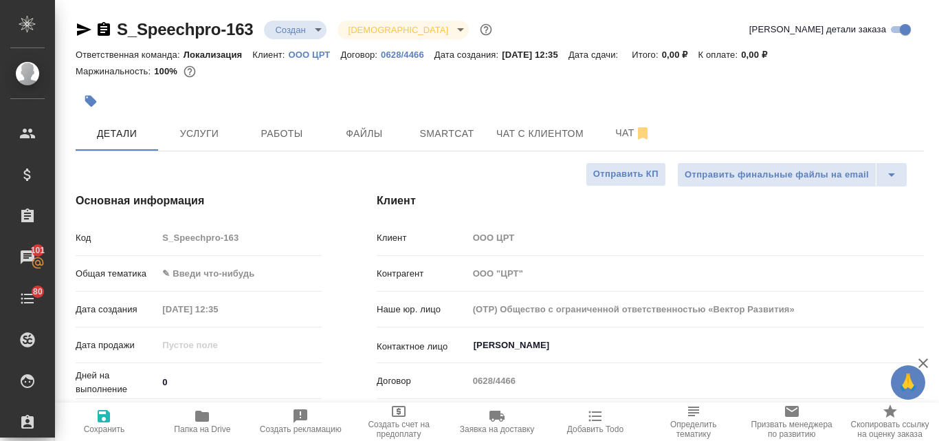
type textarea "x"
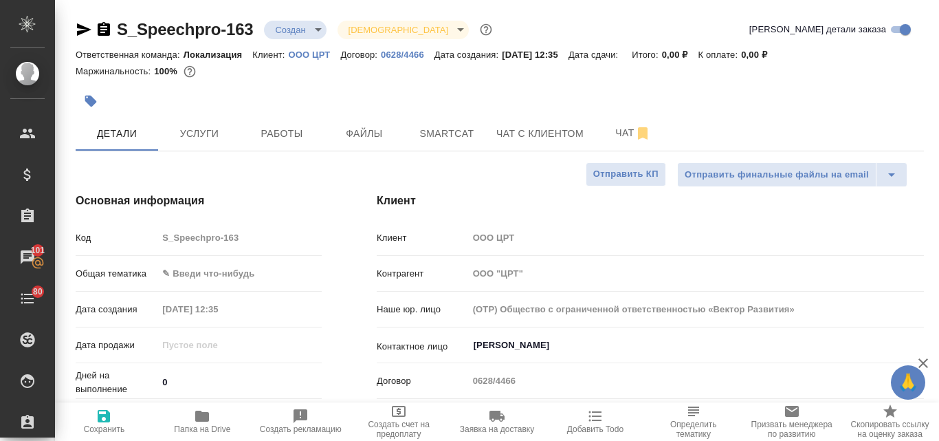
type textarea "x"
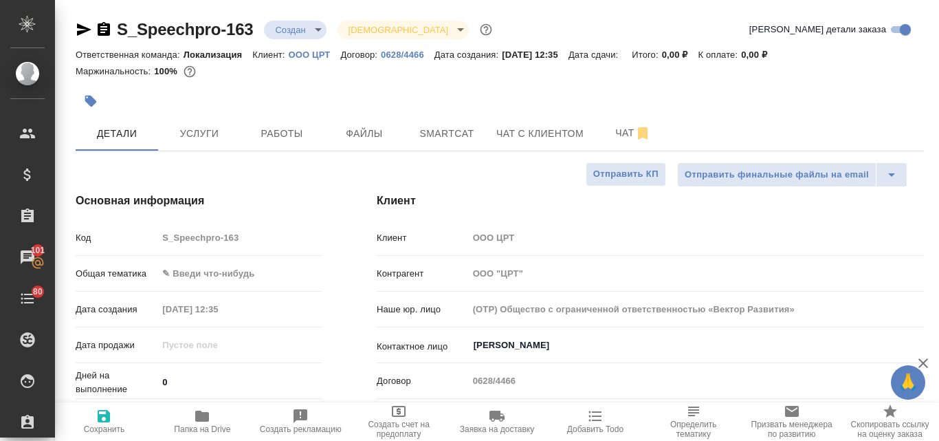
type textarea "x"
click at [366, 144] on button "Файлы" at bounding box center [364, 133] width 82 height 34
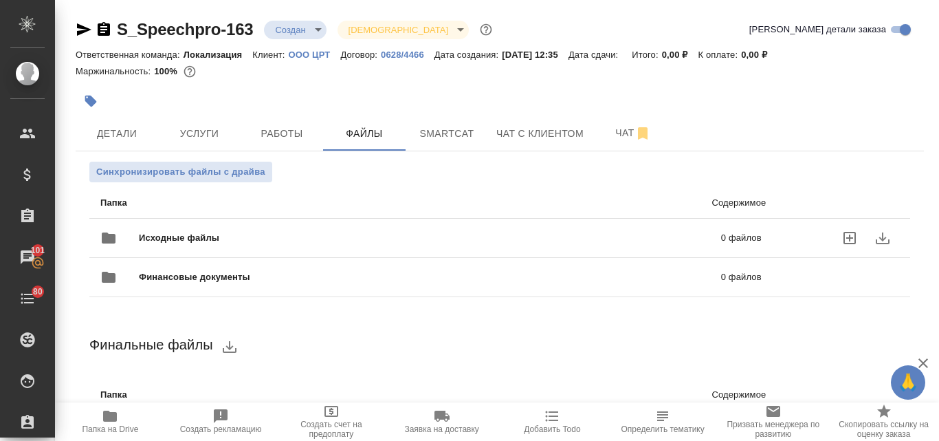
click at [326, 231] on span "Исходные файлы" at bounding box center [304, 238] width 331 height 14
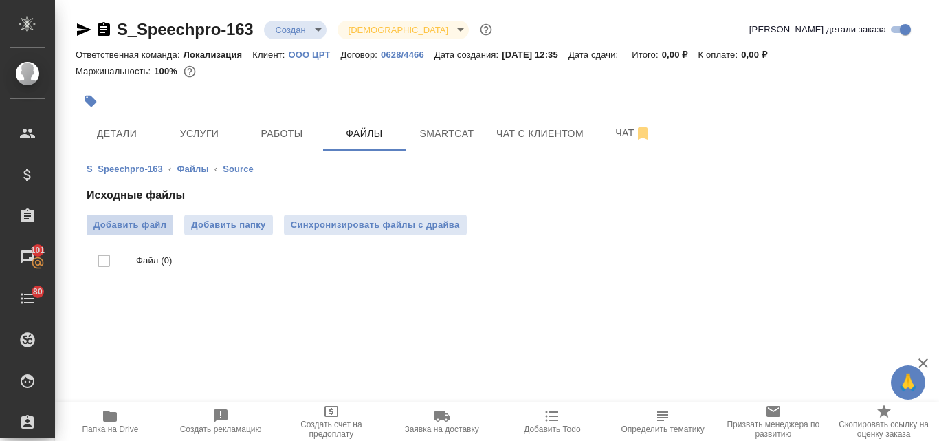
click at [157, 228] on span "Добавить файл" at bounding box center [129, 225] width 73 height 14
click at [0, 0] on input "Добавить файл" at bounding box center [0, 0] width 0 height 0
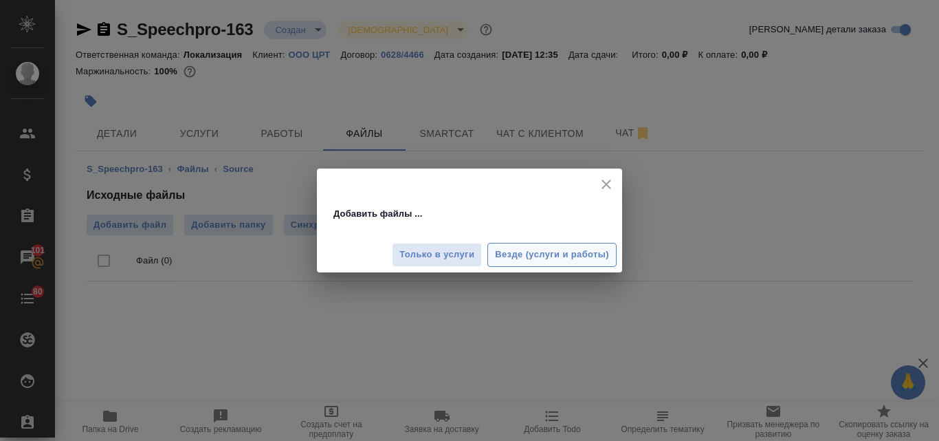
click at [537, 249] on span "Везде (услуги и работы)" at bounding box center [552, 255] width 114 height 16
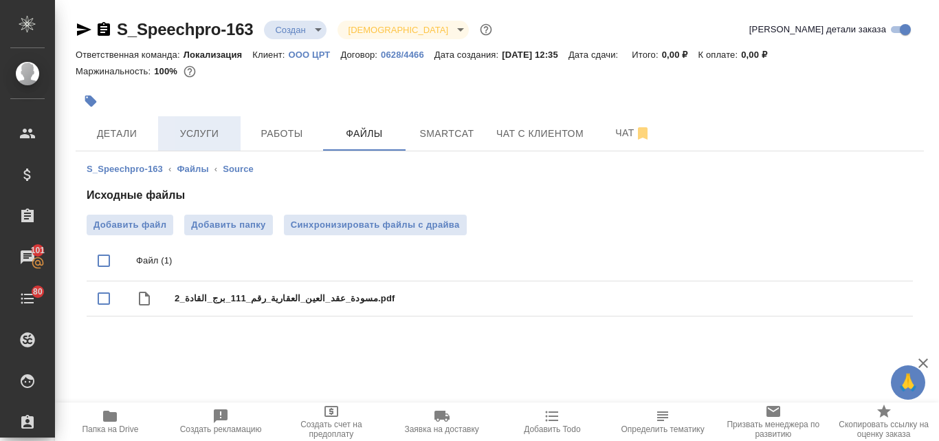
click at [214, 124] on button "Услуги" at bounding box center [199, 133] width 82 height 34
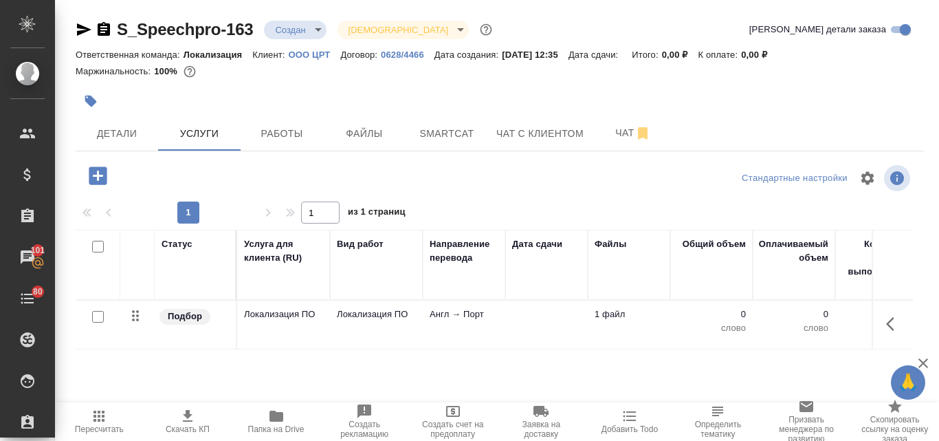
click at [98, 313] on input "checkbox" at bounding box center [98, 317] width 12 height 12
checkbox input "true"
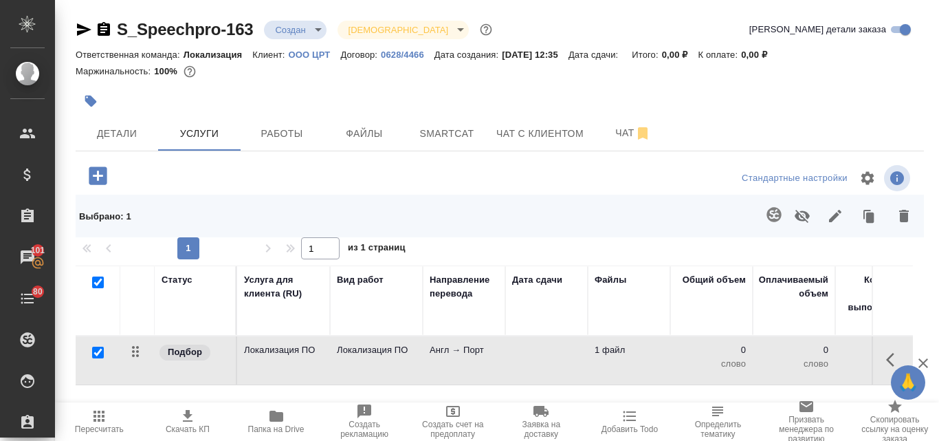
click at [899, 215] on icon "button" at bounding box center [904, 216] width 10 height 12
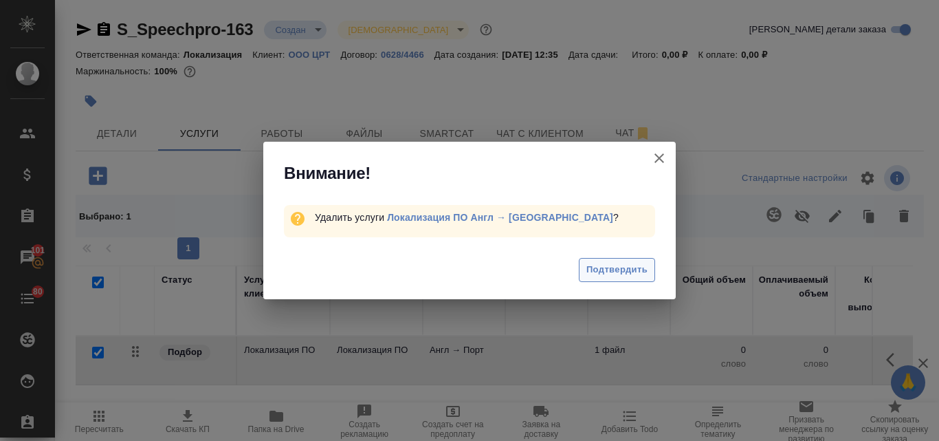
click at [601, 270] on span "Подтвердить" at bounding box center [616, 270] width 61 height 16
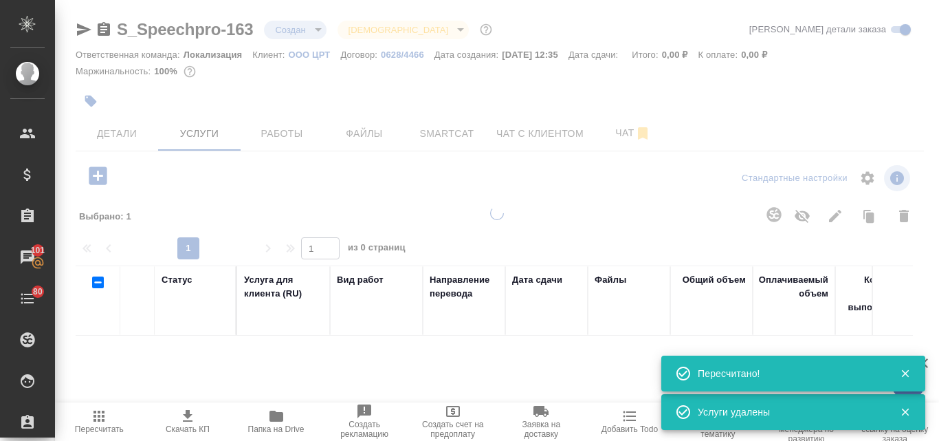
checkbox input "false"
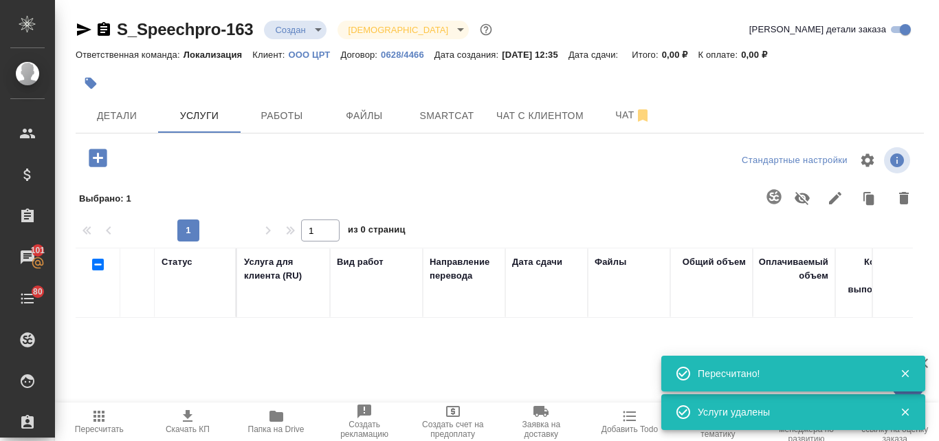
click at [99, 168] on icon "button" at bounding box center [98, 158] width 24 height 24
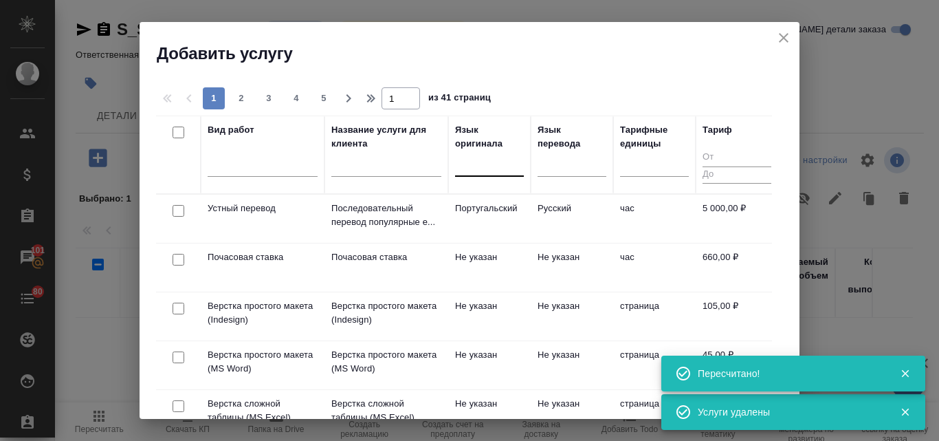
click at [469, 166] on div at bounding box center [489, 163] width 69 height 20
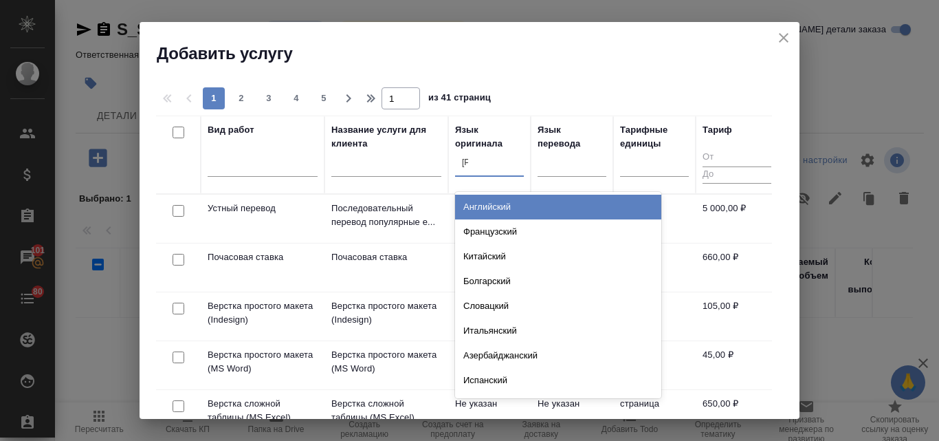
type input "ар"
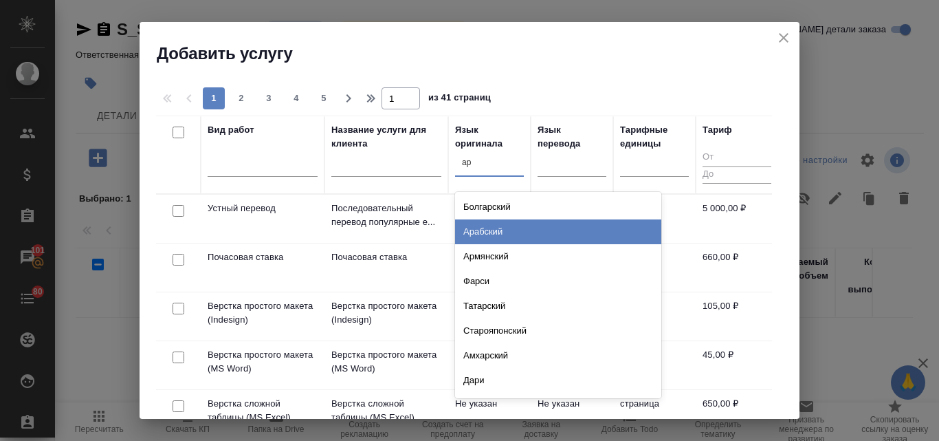
click at [485, 229] on div "Арабский" at bounding box center [558, 231] width 206 height 25
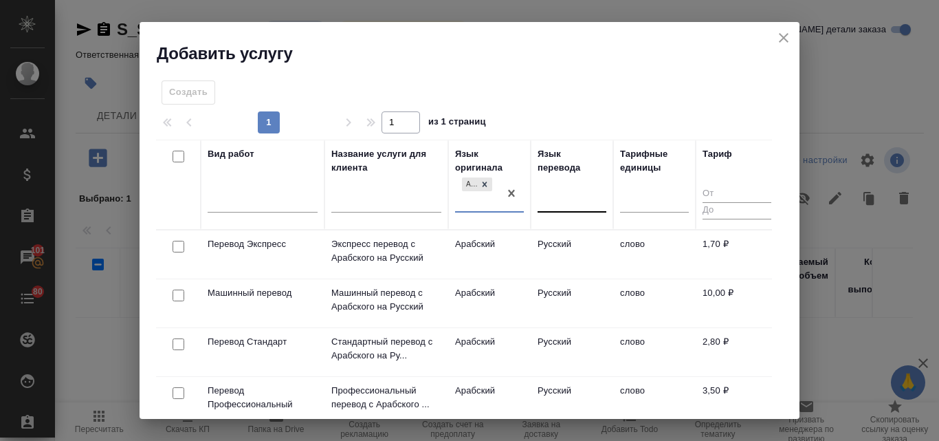
click at [567, 201] on div at bounding box center [571, 199] width 69 height 20
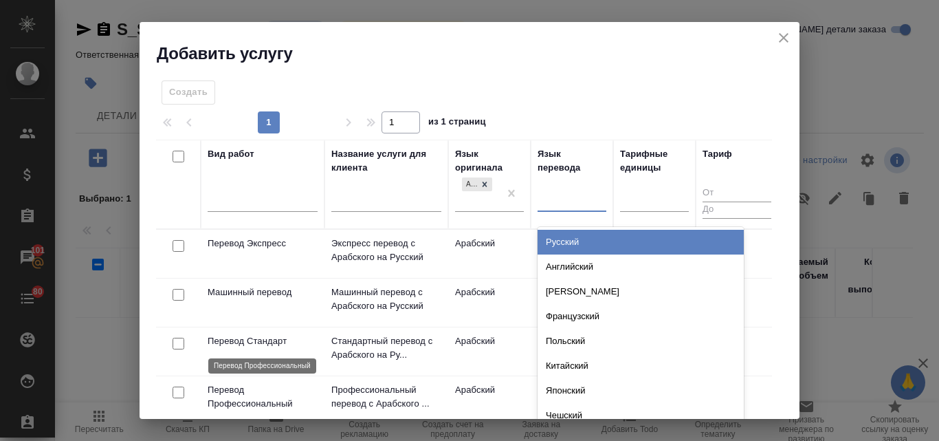
click at [293, 385] on p "Перевод Профессиональный" at bounding box center [263, 396] width 110 height 27
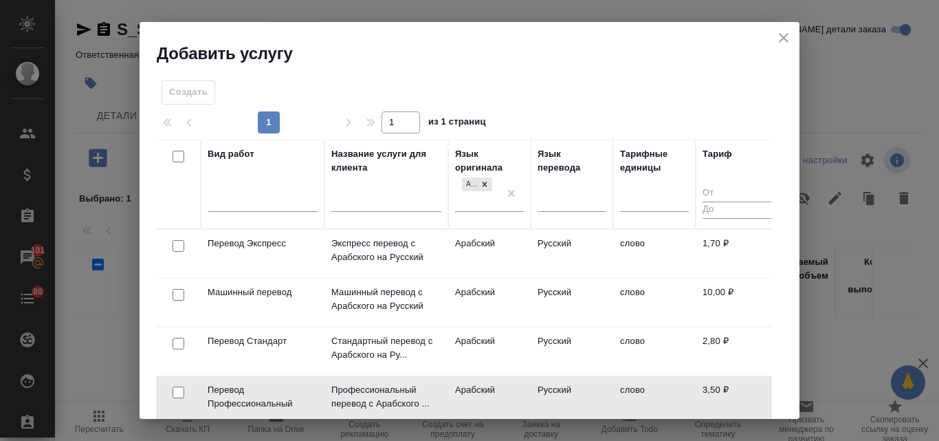
click at [464, 387] on td "Арабский" at bounding box center [489, 400] width 82 height 48
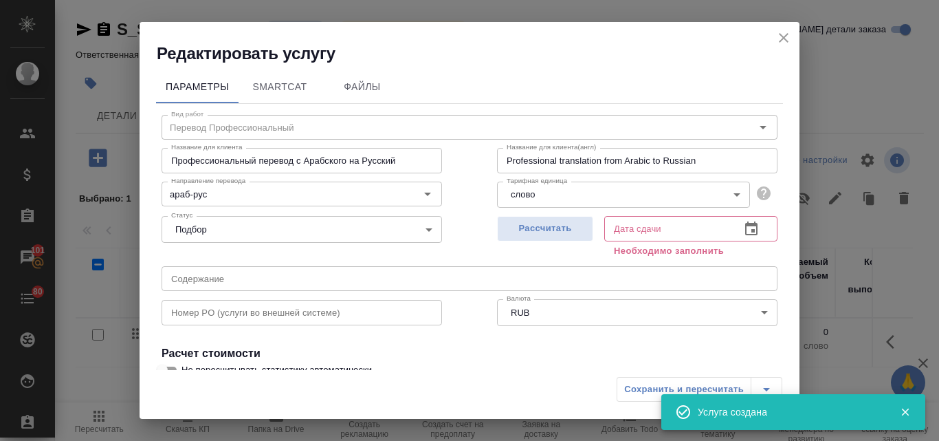
click at [786, 35] on icon "close" at bounding box center [784, 38] width 10 height 10
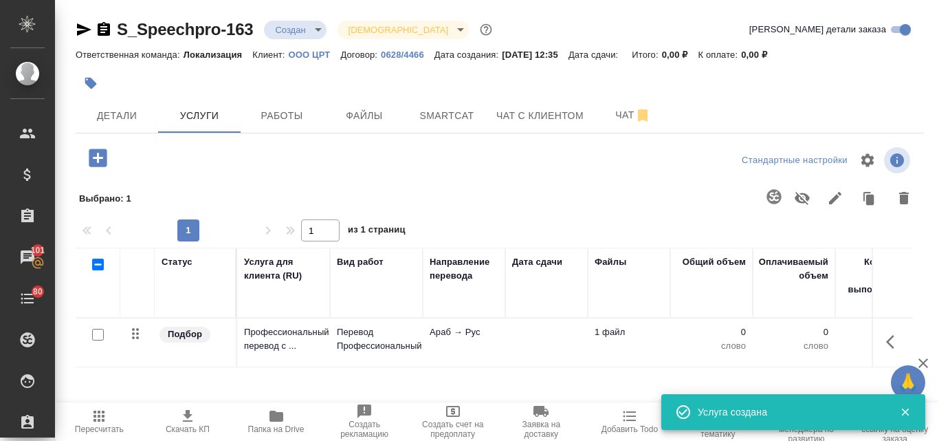
click at [96, 333] on input "checkbox" at bounding box center [98, 335] width 12 height 12
checkbox input "true"
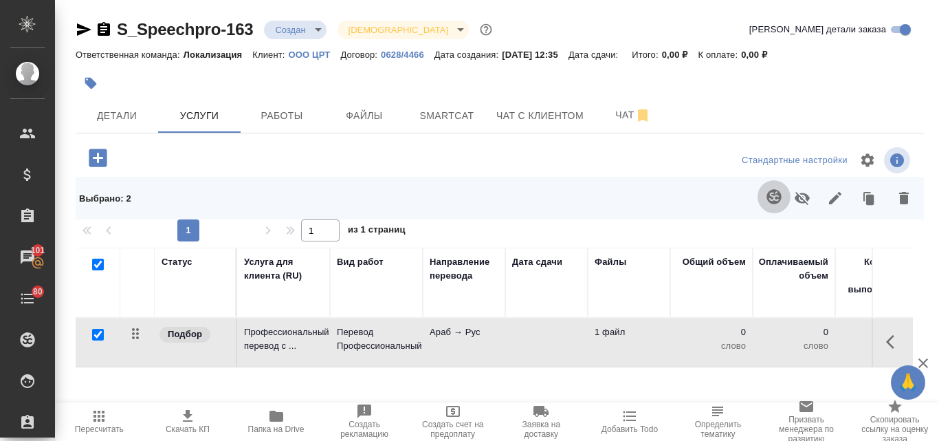
click at [766, 197] on icon "button" at bounding box center [774, 196] width 16 height 16
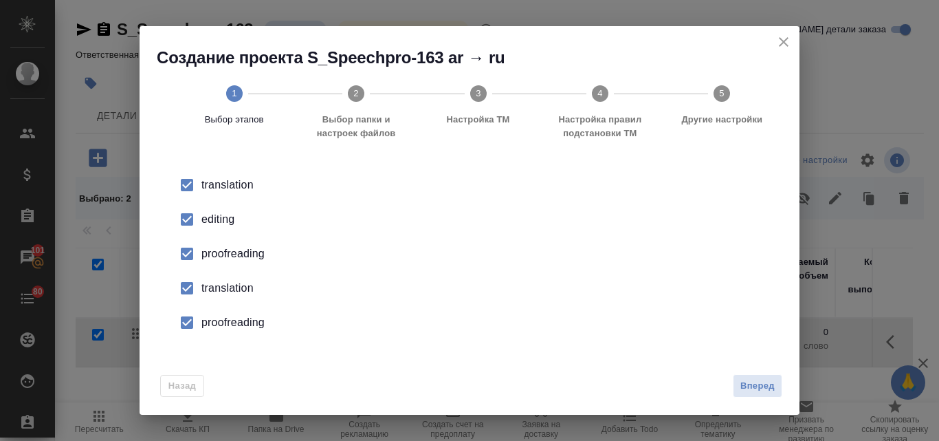
click at [220, 210] on li "editing" at bounding box center [470, 219] width 616 height 34
click at [228, 257] on div "proofreading" at bounding box center [483, 253] width 565 height 16
click at [217, 289] on div "translation" at bounding box center [483, 288] width 565 height 16
click at [227, 322] on div "proofreading" at bounding box center [483, 322] width 565 height 16
click at [746, 381] on span "Вперед" at bounding box center [757, 386] width 34 height 16
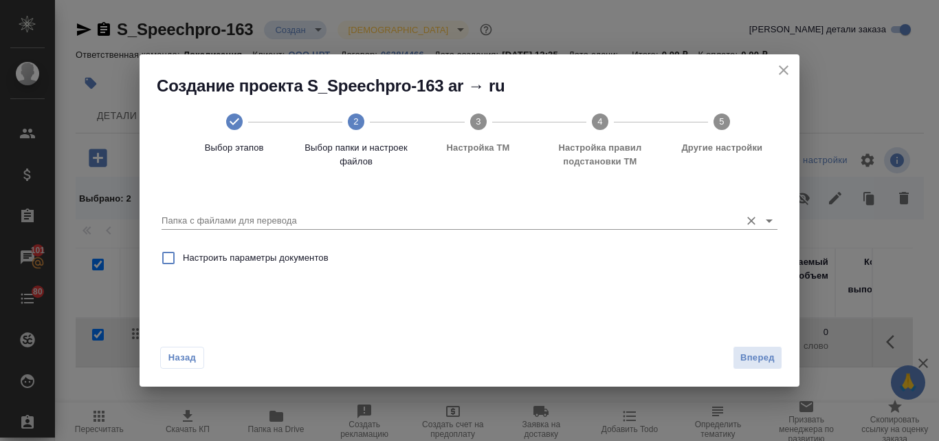
click at [325, 209] on div "Папка с файлами для перевода" at bounding box center [470, 215] width 616 height 28
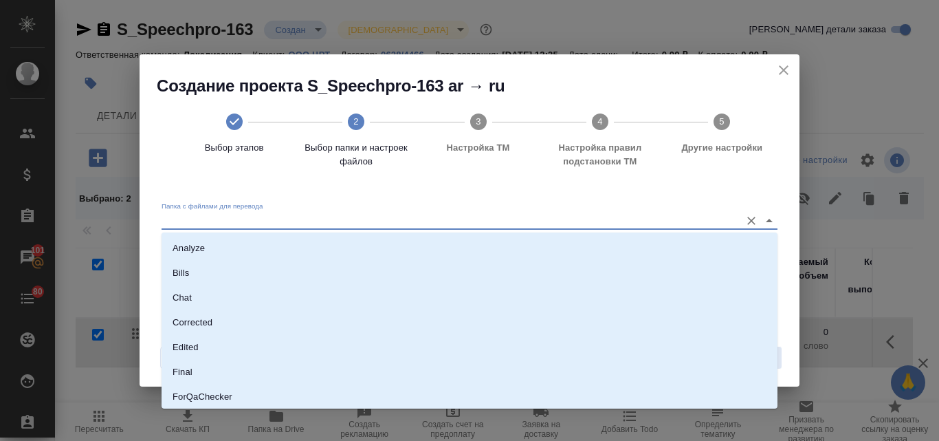
click at [252, 217] on input "Папка с файлами для перевода" at bounding box center [448, 220] width 572 height 16
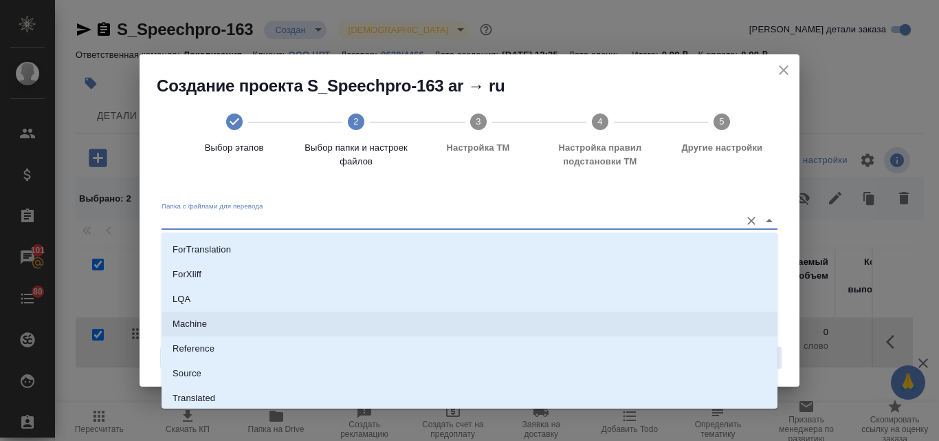
scroll to position [199, 0]
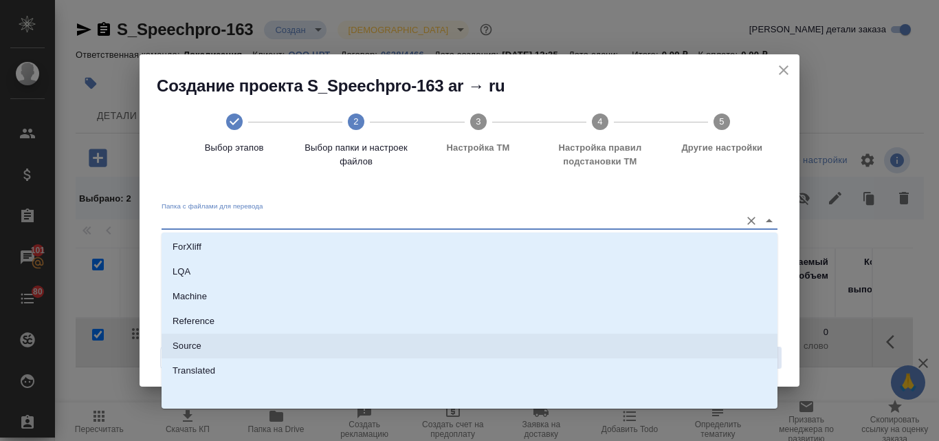
click at [208, 346] on li "Source" at bounding box center [470, 345] width 616 height 25
type input "Source"
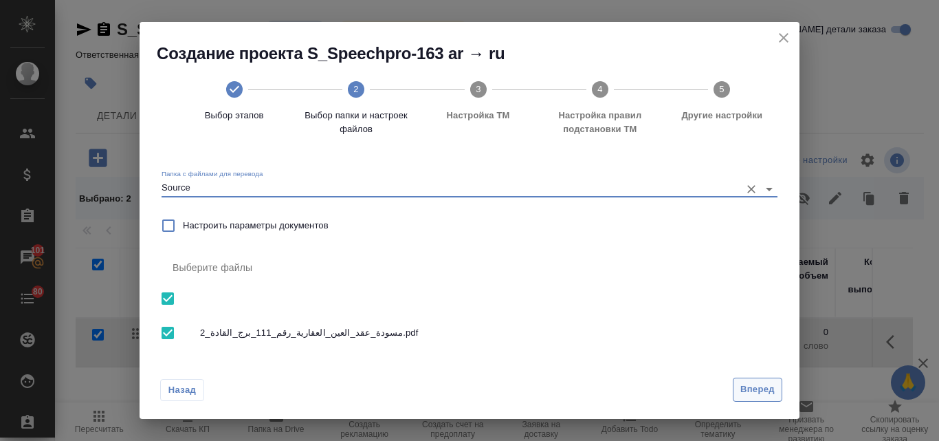
click at [745, 385] on span "Вперед" at bounding box center [757, 389] width 34 height 16
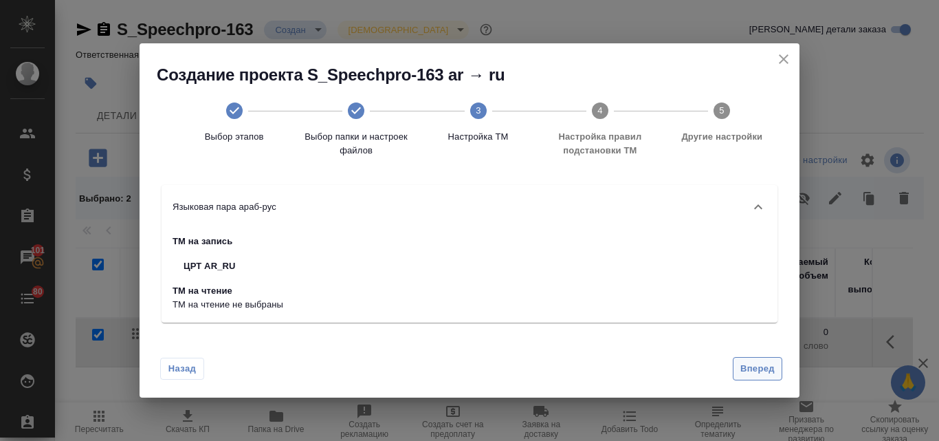
click at [777, 360] on button "Вперед" at bounding box center [757, 369] width 49 height 24
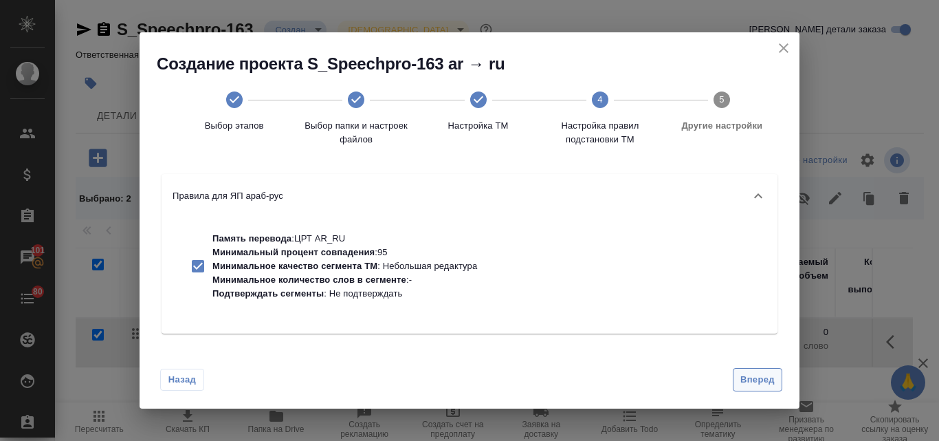
click at [748, 386] on span "Вперед" at bounding box center [757, 380] width 34 height 16
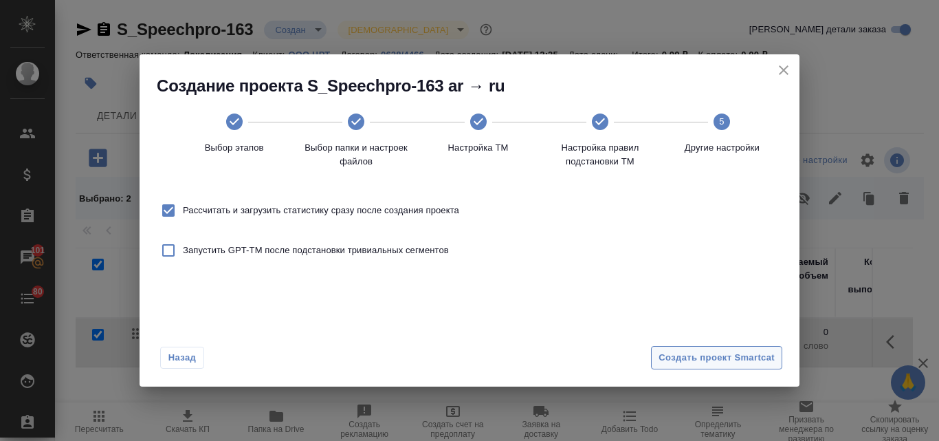
click at [733, 364] on span "Создать проект Smartcat" at bounding box center [716, 358] width 116 height 16
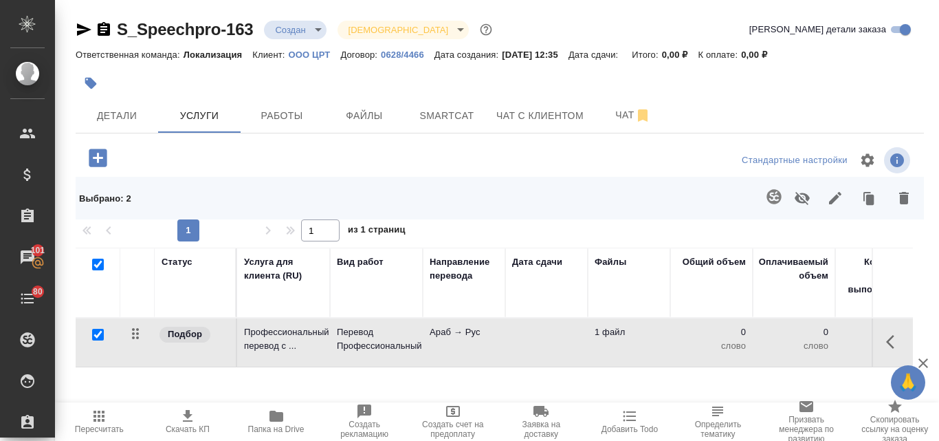
click at [323, 324] on td "Профессиональный перевод с ..." at bounding box center [283, 342] width 93 height 48
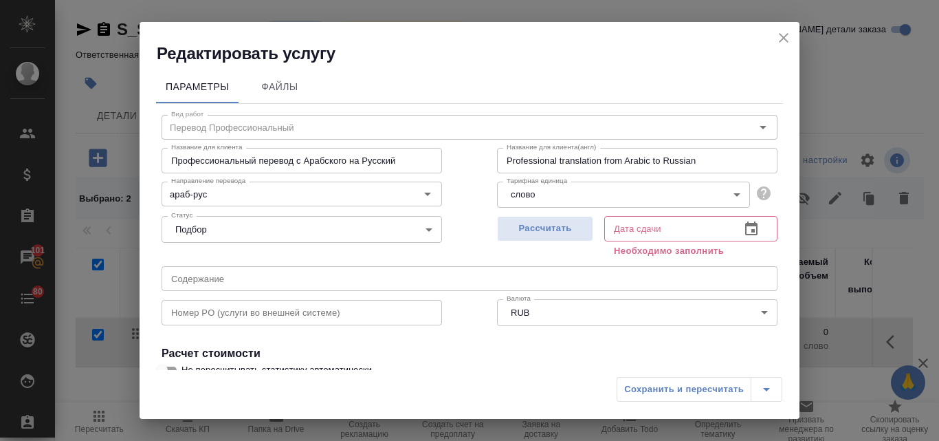
scroll to position [155, 0]
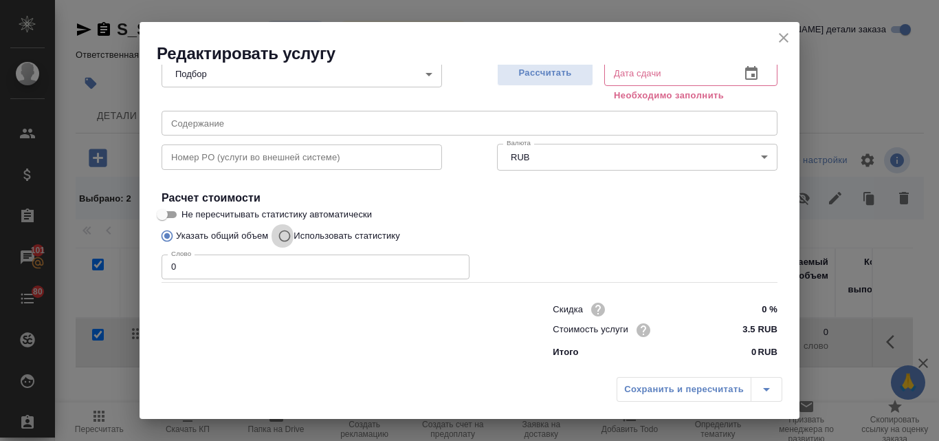
click at [288, 241] on input "Использовать статистику" at bounding box center [282, 236] width 22 height 26
radio input "true"
radio input "false"
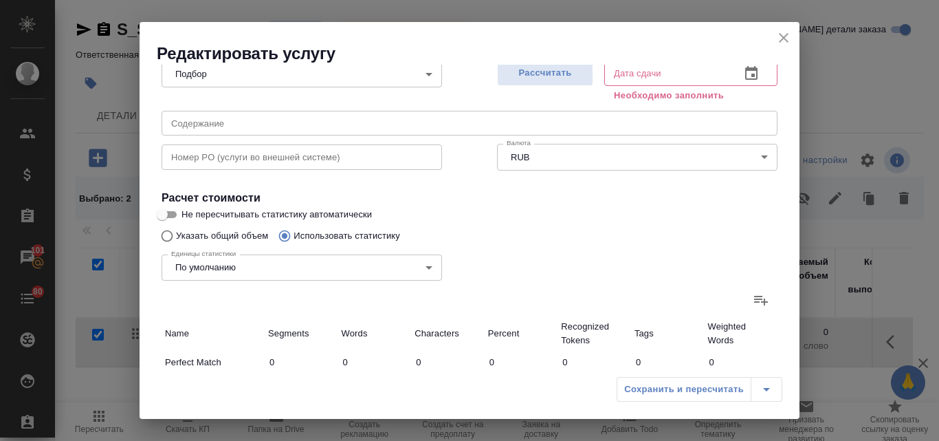
click at [753, 298] on icon at bounding box center [761, 299] width 16 height 16
click at [0, 0] on input "file" at bounding box center [0, 0] width 0 height 0
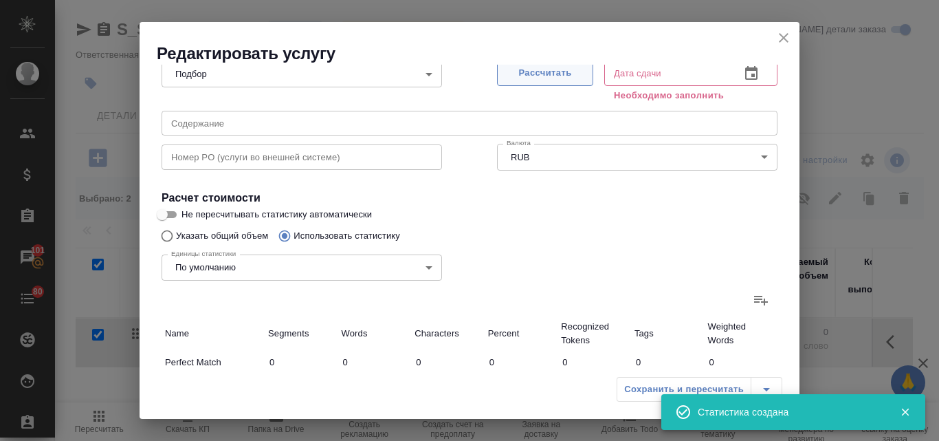
type input "4"
type input "6"
type input "28"
type input "51"
type input "154"
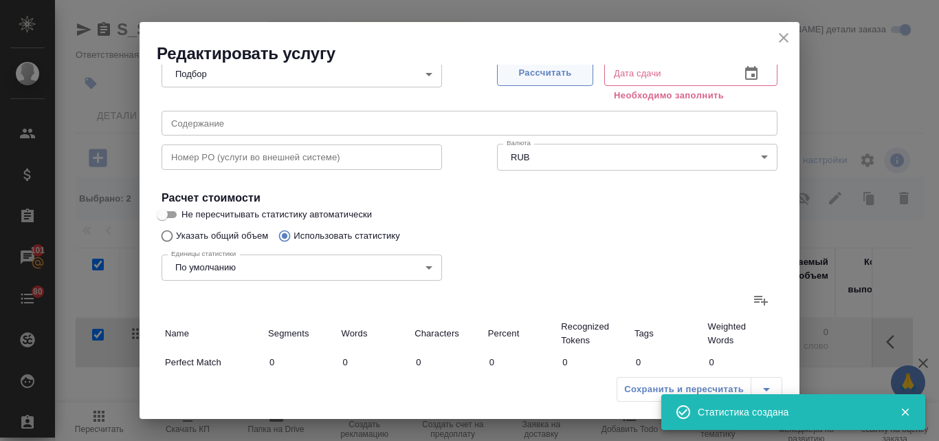
type input "935"
type input "158"
type input "356"
type input "2052"
type input "28"
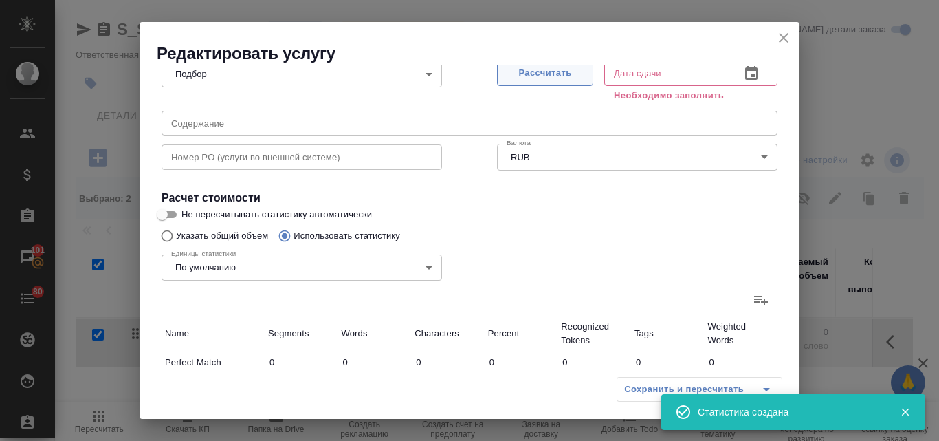
type input "99"
type input "562"
type input "27"
type input "210"
type input "1257"
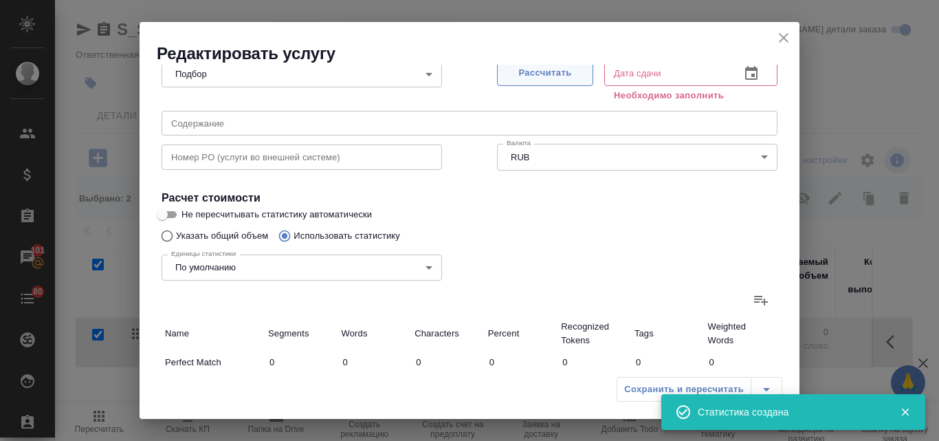
type input "57"
type input "273"
type input "1565"
type input "280"
type input "2645"
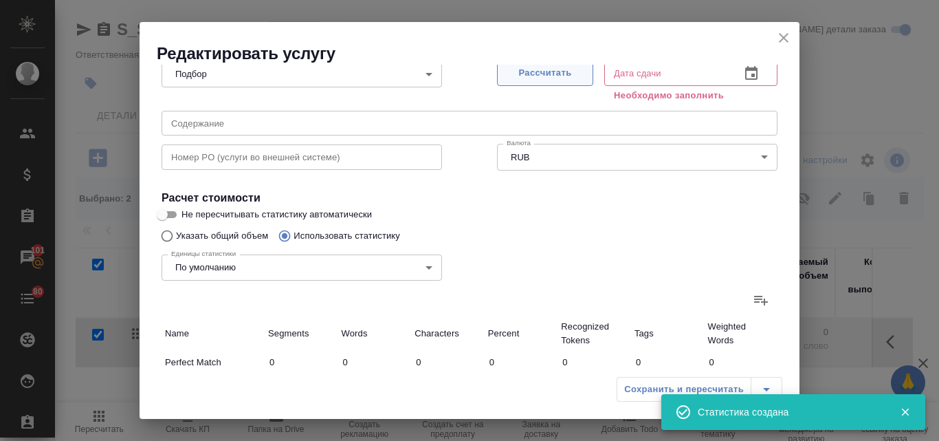
type input "15276"
type input "554"
type input "3589"
type input "20740"
type input "605"
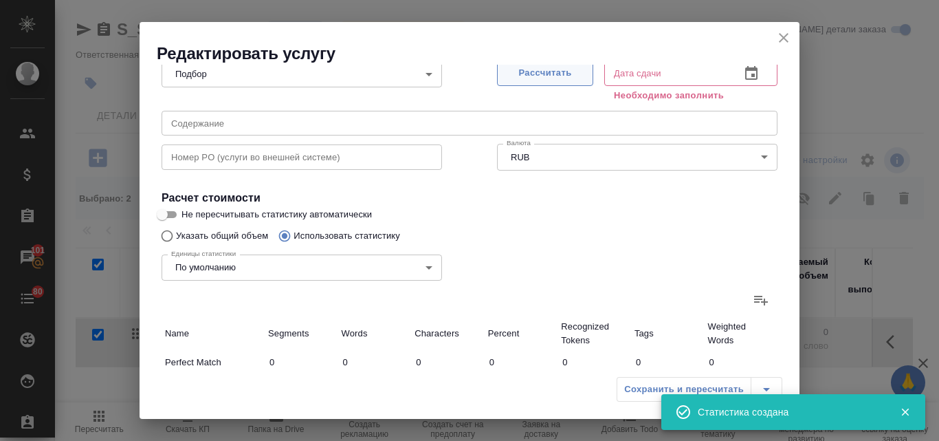
type input "3743"
type input "21675"
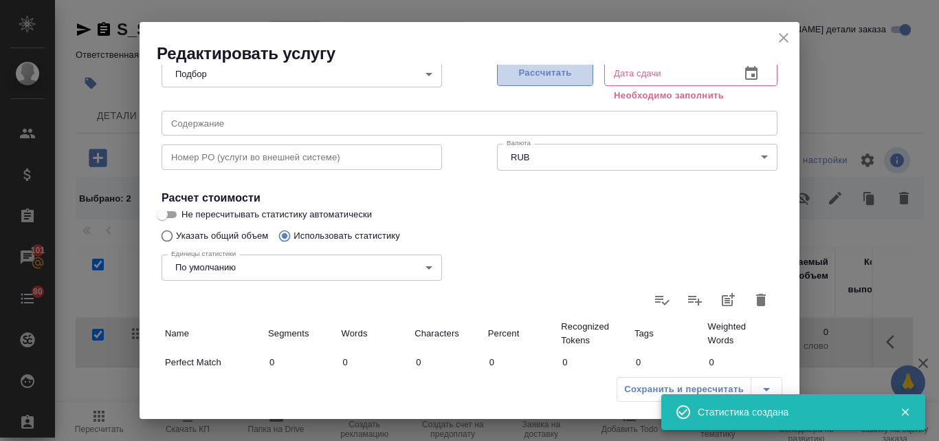
click at [573, 74] on span "Рассчитать" at bounding box center [544, 73] width 81 height 16
type input "25.09.2025 12:44"
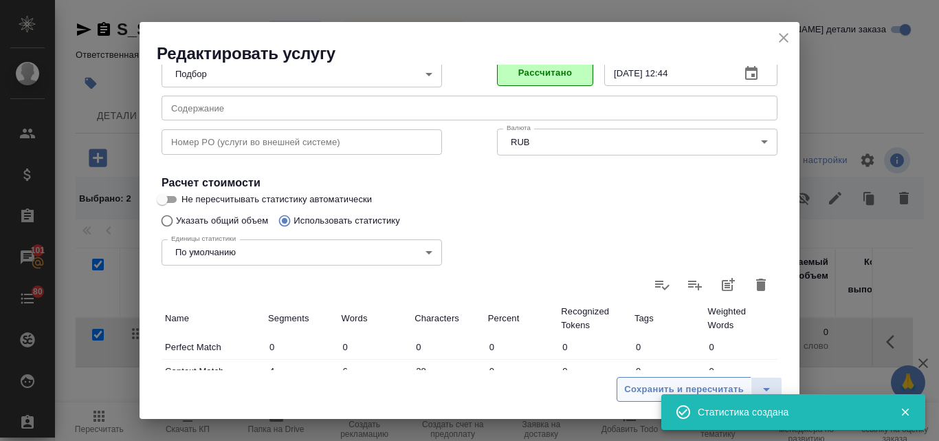
click at [634, 395] on span "Сохранить и пересчитать" at bounding box center [684, 389] width 120 height 16
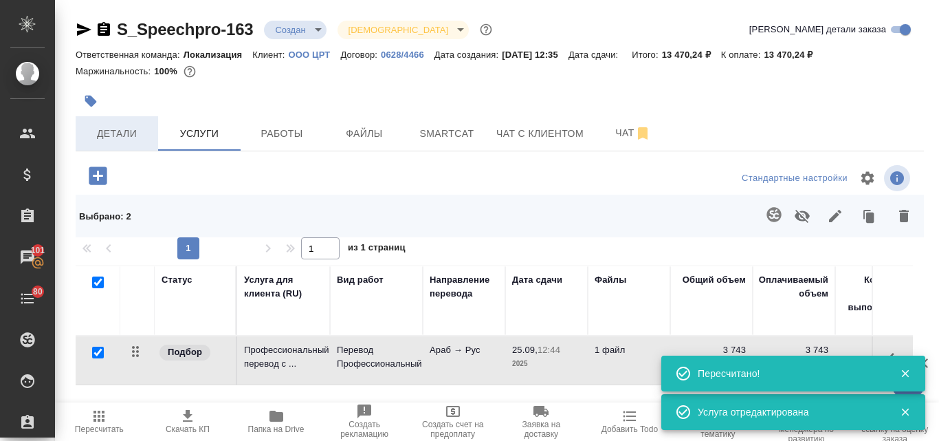
click at [137, 133] on span "Детали" at bounding box center [117, 133] width 66 height 17
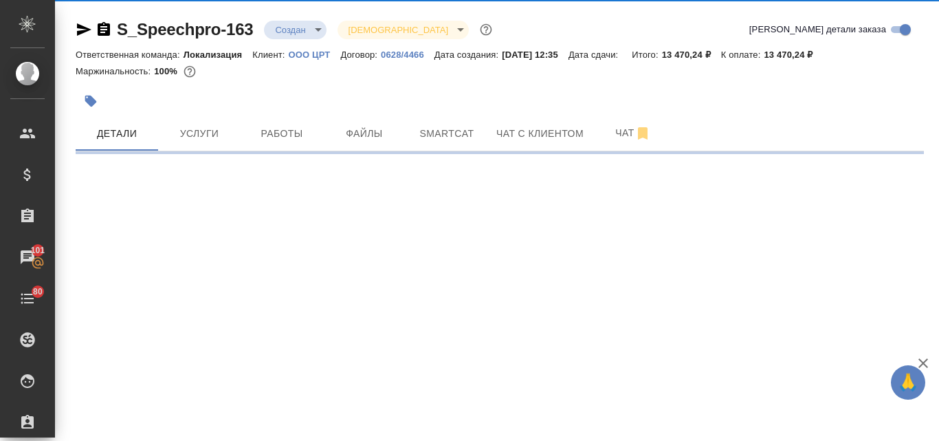
select select "RU"
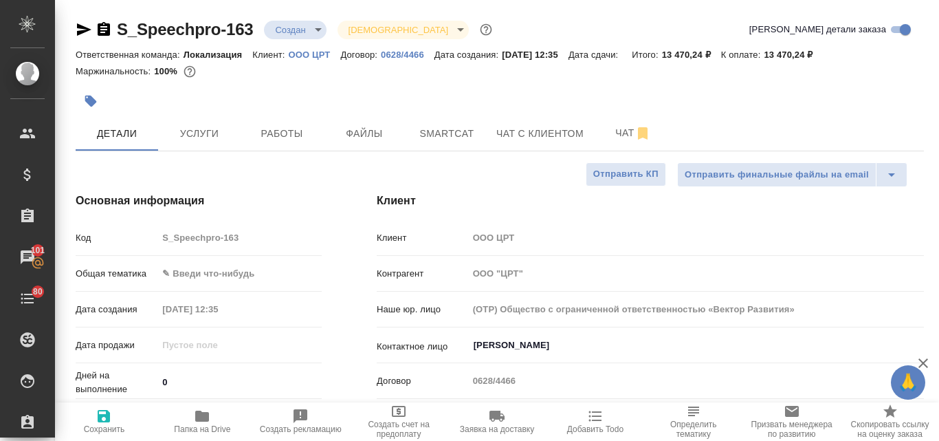
type textarea "x"
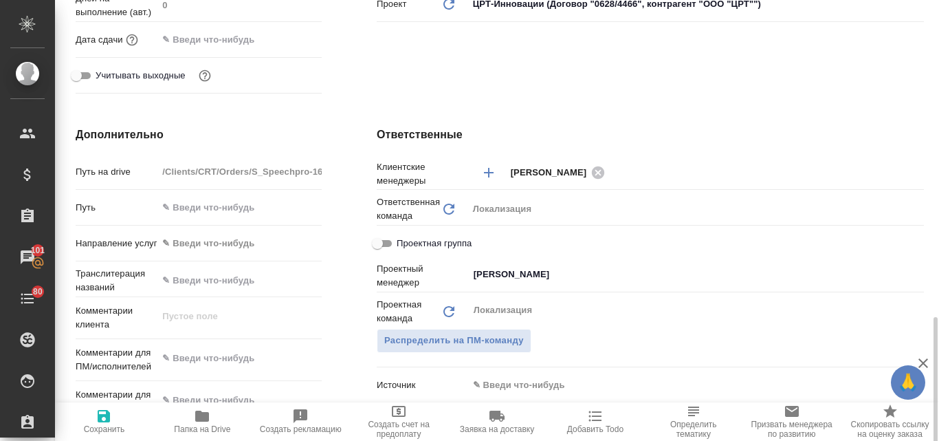
scroll to position [550, 0]
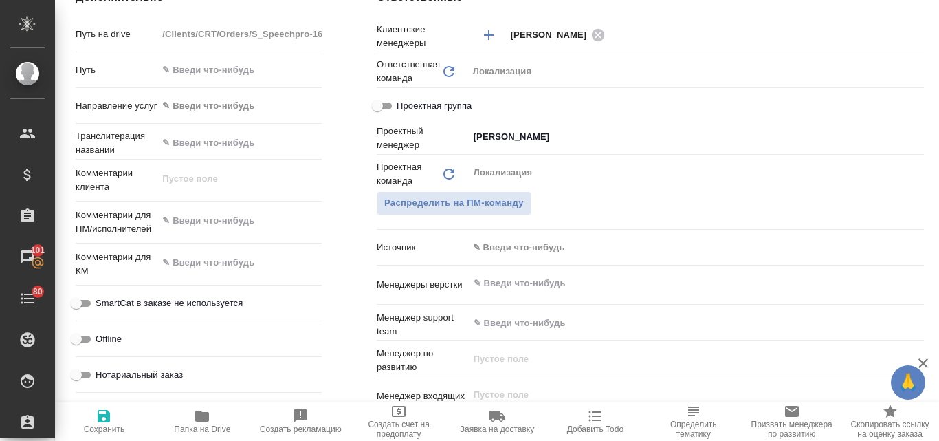
click at [188, 234] on div "x" at bounding box center [239, 222] width 164 height 30
type textarea "x"
paste textarea "Добрый день! Нам необходимо перевести документ во вложении с арабского языка на…"
type textarea "Добрый день! Нам необходимо перевести документ во вложении с арабского языка на…"
type textarea "x"
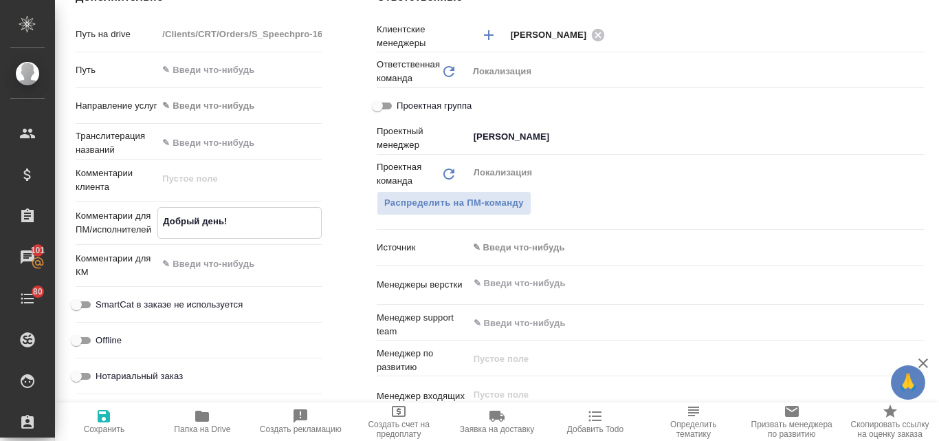
type textarea "x"
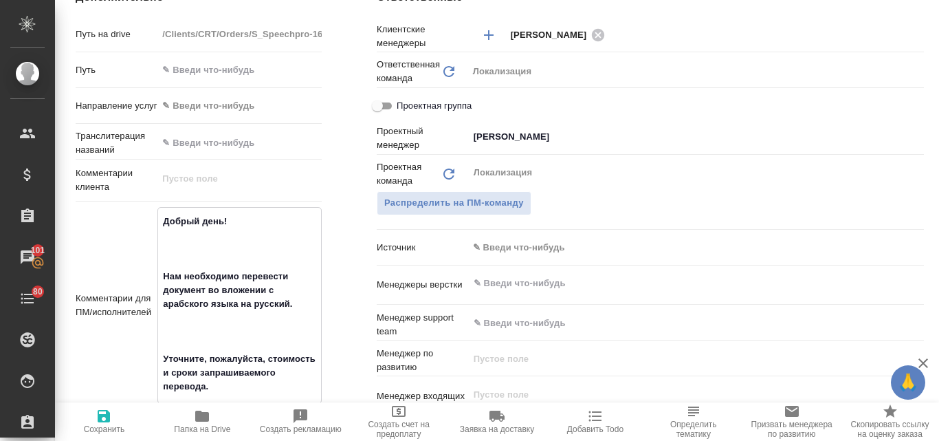
type textarea "Добрый день! Нам необходимо перевести документ во вложении с арабского языка на…"
type textarea "x"
click at [104, 420] on icon "button" at bounding box center [104, 416] width 16 height 16
type textarea "x"
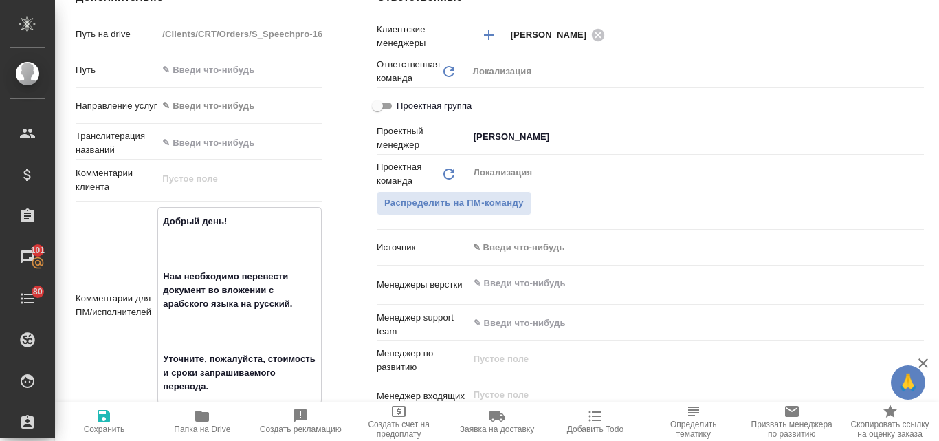
type textarea "x"
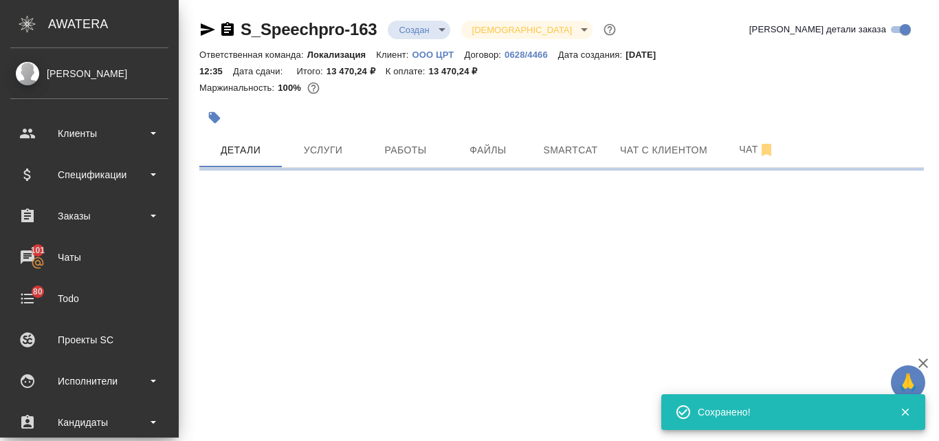
scroll to position [0, 0]
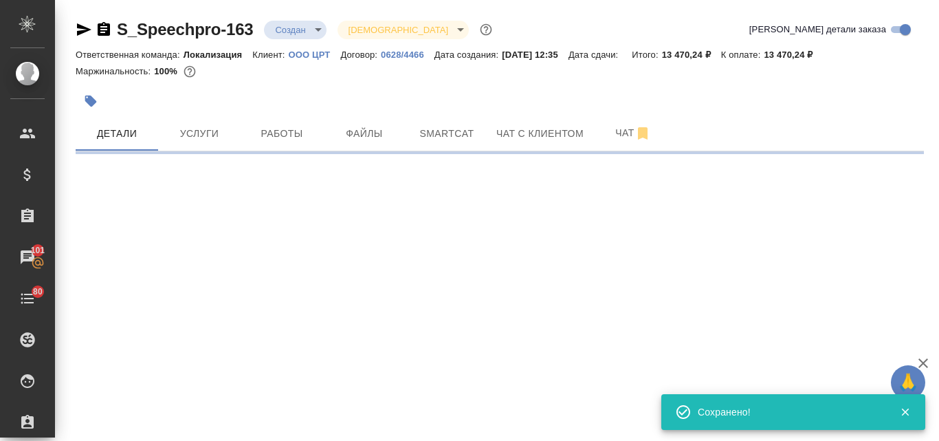
select select "RU"
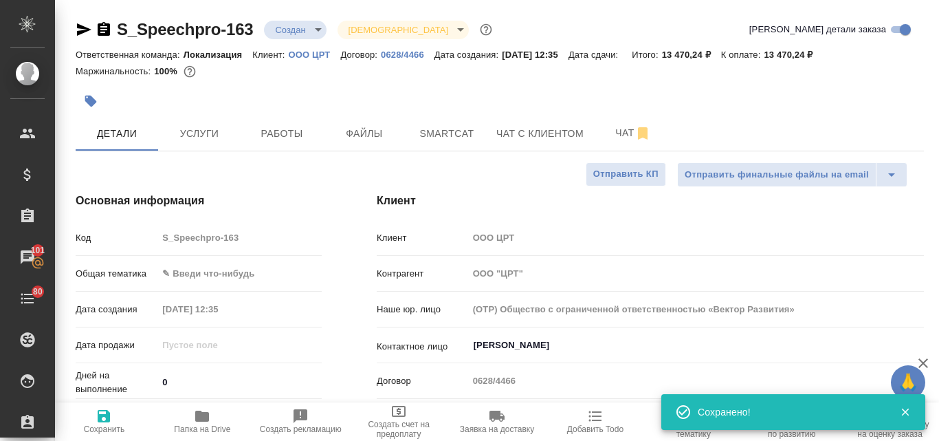
type textarea "x"
click at [317, 31] on body "🙏 .cls-1 fill:#fff; AWATERA Valyaeva Anna Клиенты Спецификации Заказы 101 Чаты …" at bounding box center [469, 220] width 939 height 441
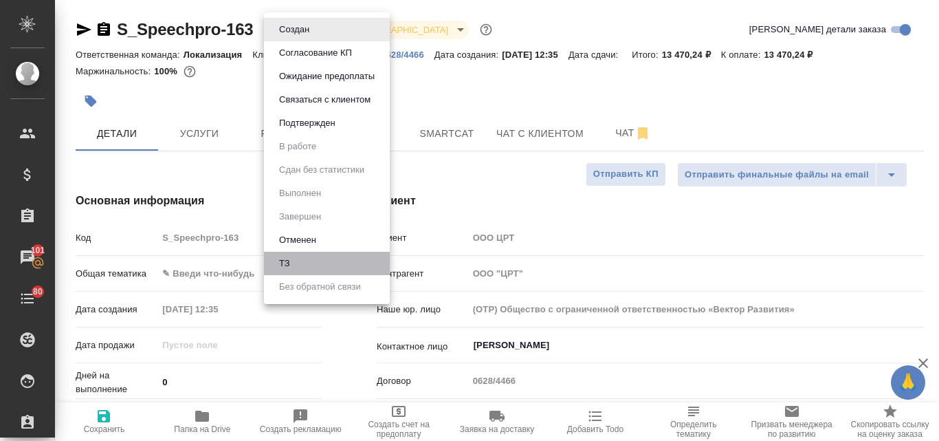
click at [300, 256] on li "ТЗ" at bounding box center [327, 263] width 126 height 23
type textarea "x"
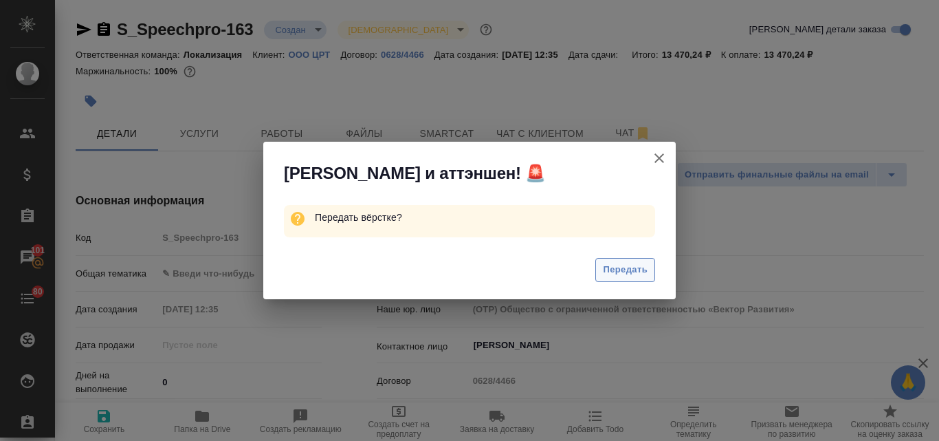
click at [629, 271] on span "Передать" at bounding box center [625, 270] width 45 height 16
type textarea "x"
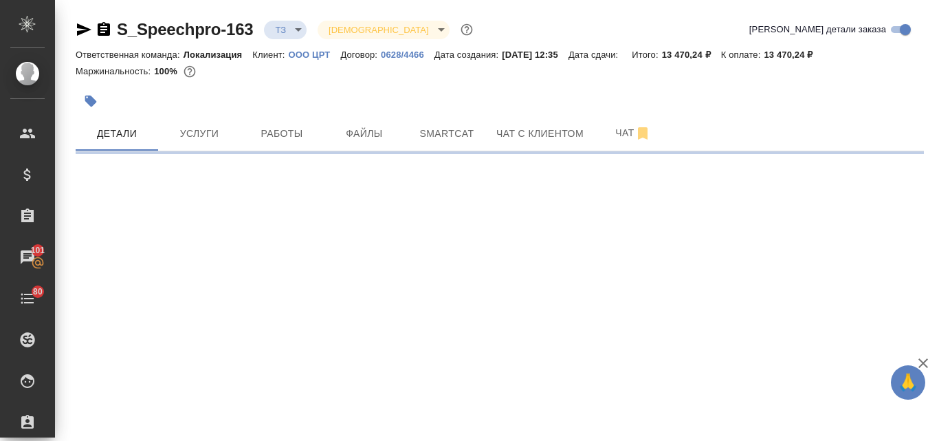
select select "RU"
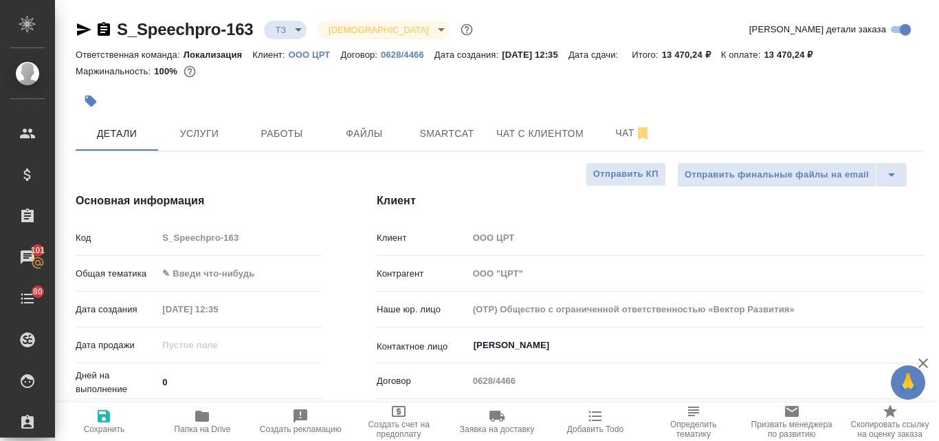
type textarea "x"
click at [79, 26] on icon "button" at bounding box center [84, 29] width 14 height 12
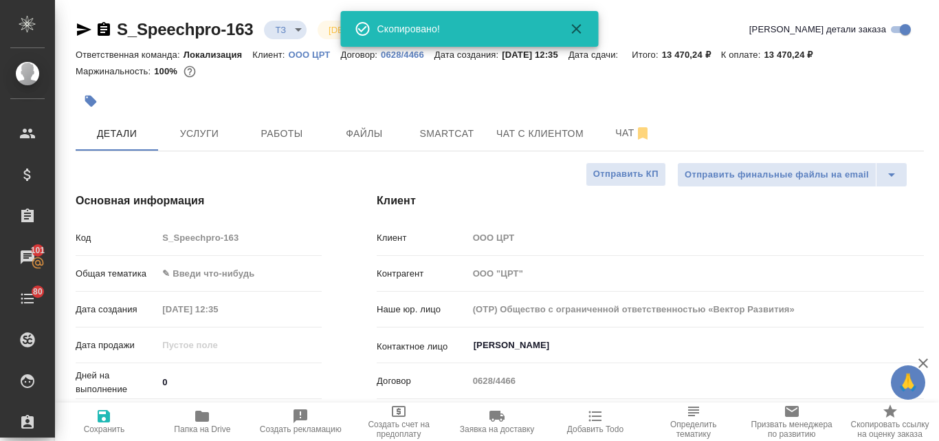
type textarea "x"
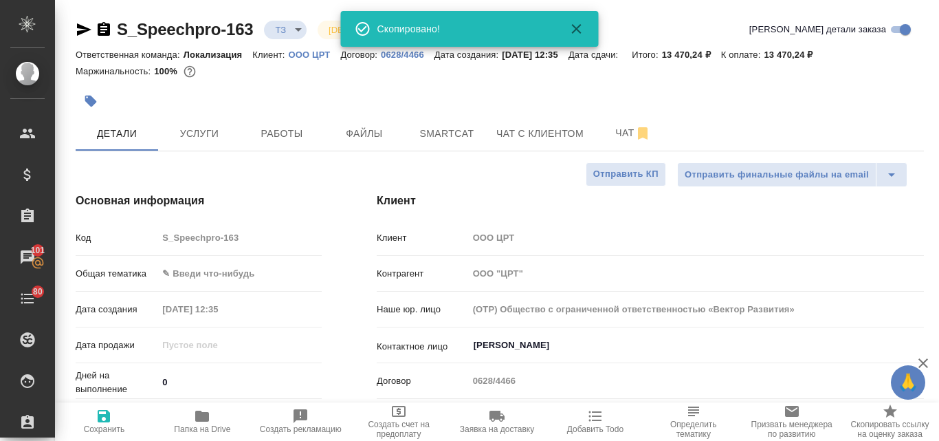
type textarea "x"
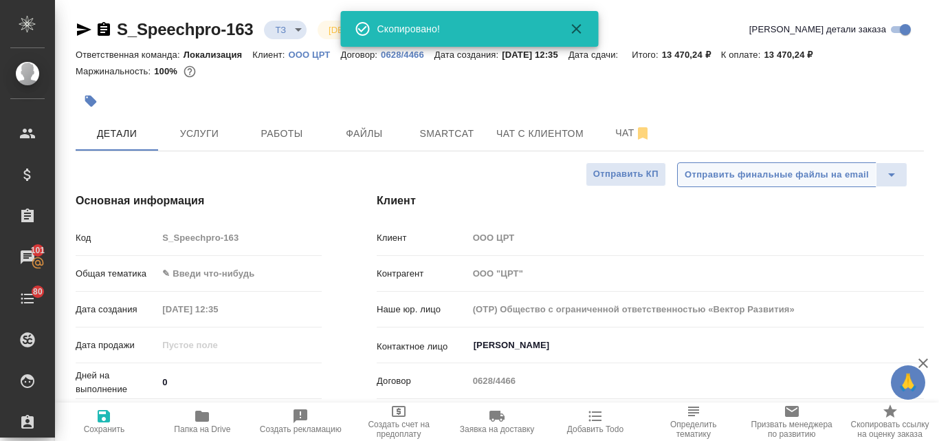
type textarea "x"
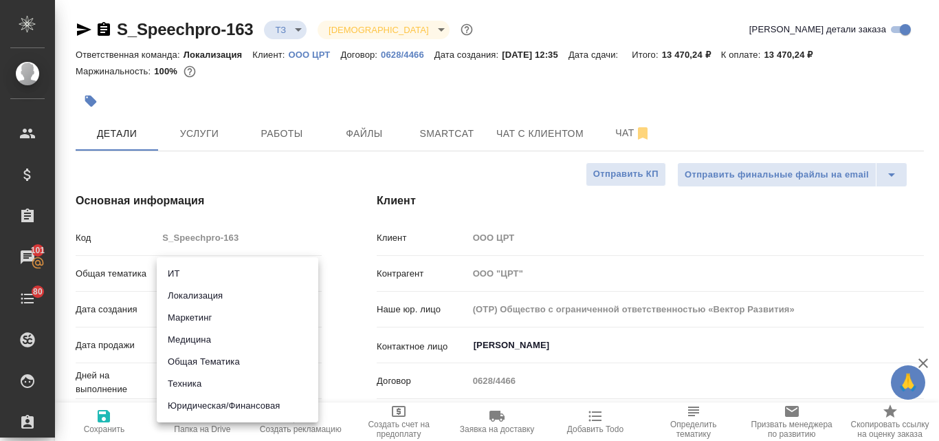
click at [188, 272] on body "🙏 .cls-1 fill:#fff; AWATERA Valyaeva Anna Клиенты Спецификации Заказы 101 Чаты …" at bounding box center [469, 220] width 939 height 441
click at [256, 405] on li "Юридическая/Финансовая" at bounding box center [238, 406] width 162 height 22
type input "yr-fn"
type textarea "x"
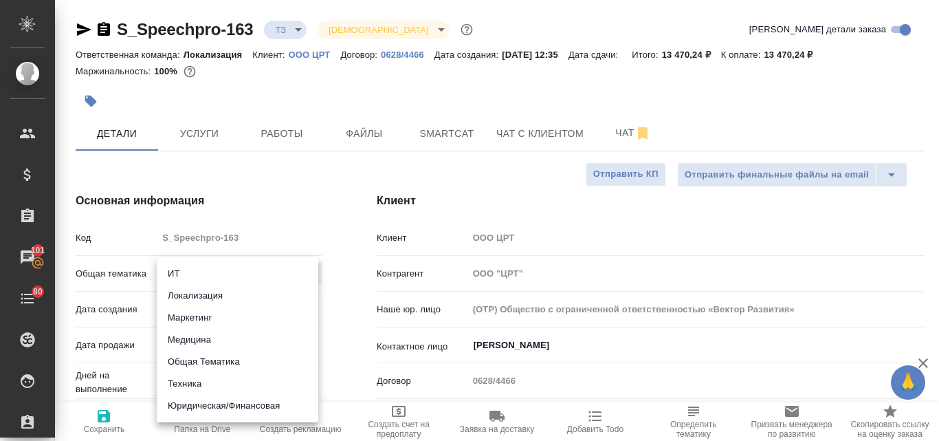
type textarea "x"
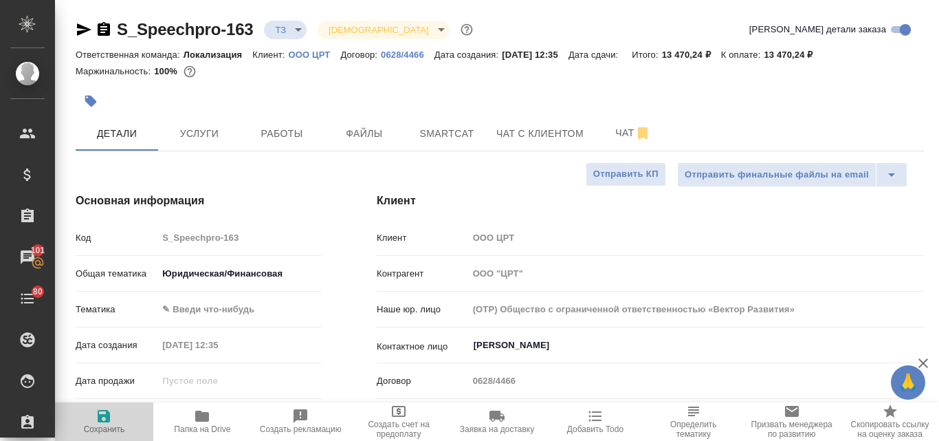
click at [96, 422] on icon "button" at bounding box center [104, 416] width 16 height 16
type textarea "x"
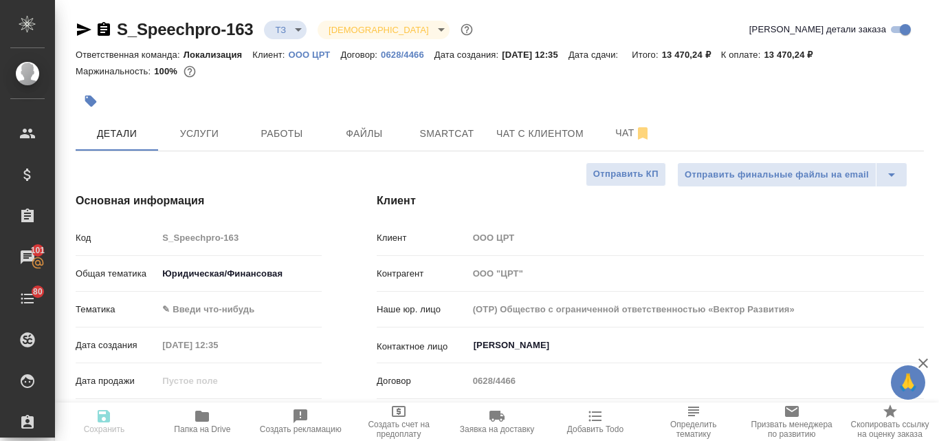
type textarea "x"
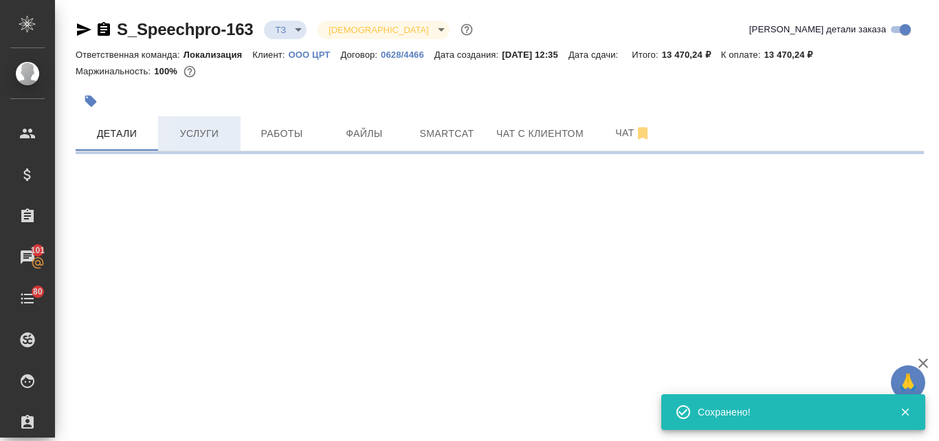
select select "RU"
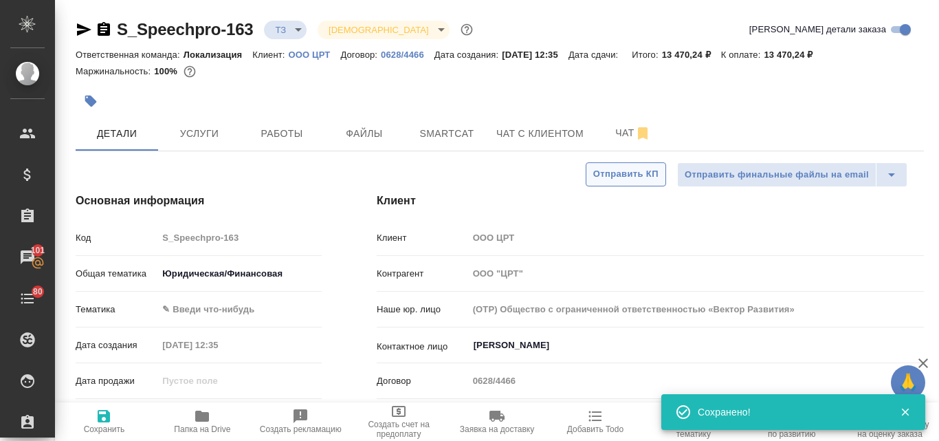
type textarea "x"
type input "Третьякова Ольга"
click at [624, 134] on span "Чат" at bounding box center [633, 132] width 66 height 17
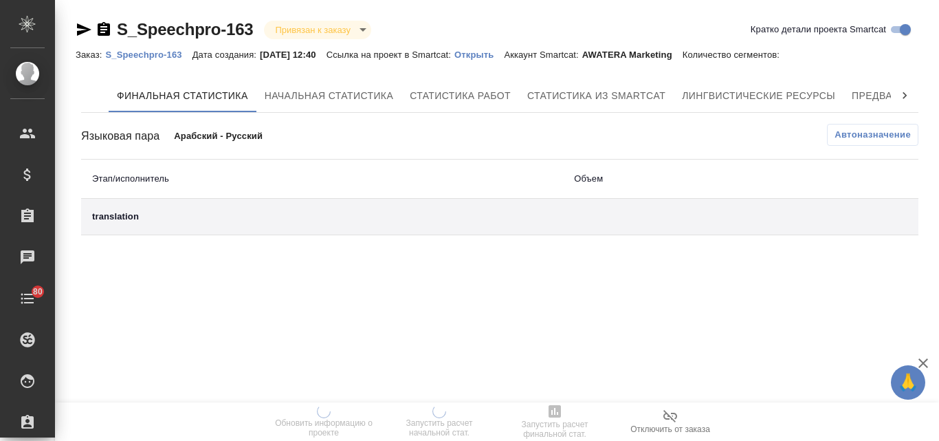
click at [490, 51] on p "Открыть" at bounding box center [478, 54] width 49 height 10
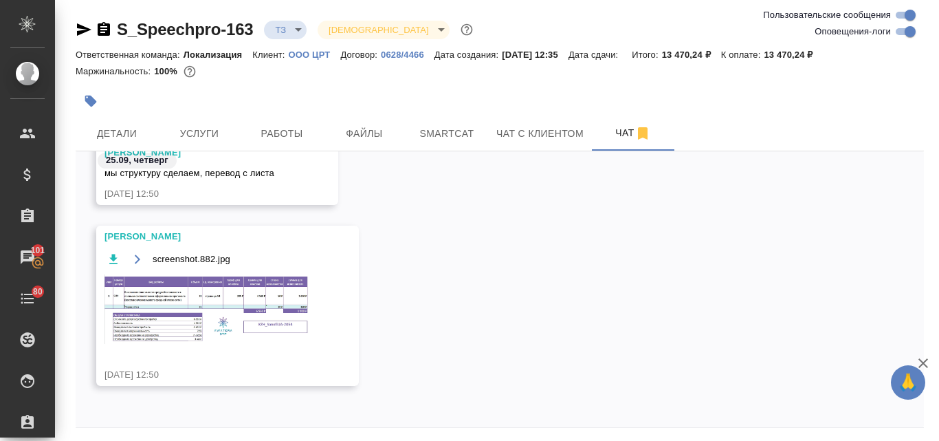
scroll to position [1263, 0]
click at [190, 320] on img at bounding box center [207, 308] width 206 height 69
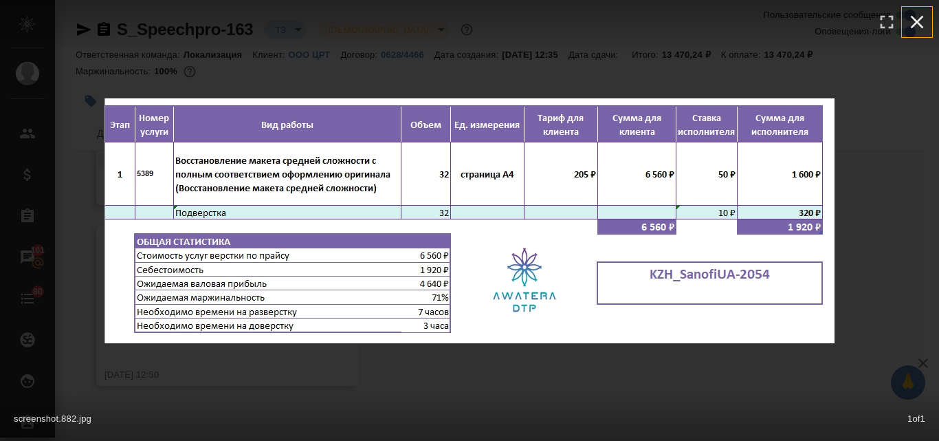
click at [920, 22] on icon "button" at bounding box center [917, 22] width 22 height 22
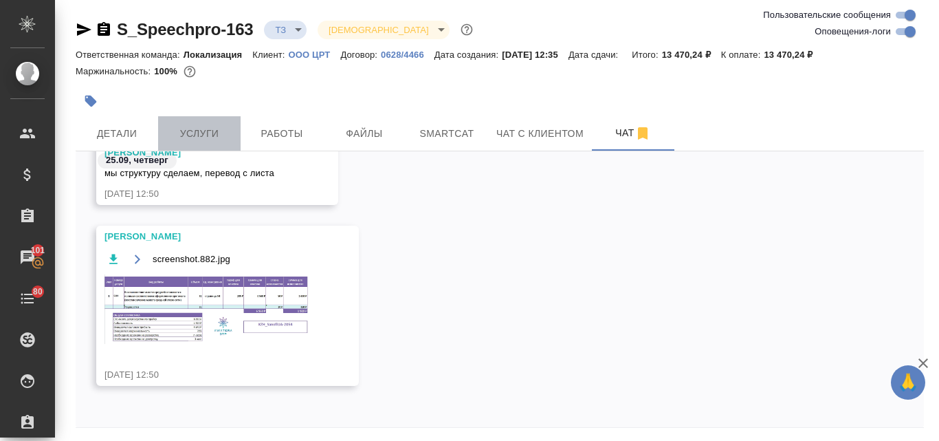
click at [210, 122] on button "Услуги" at bounding box center [199, 133] width 82 height 34
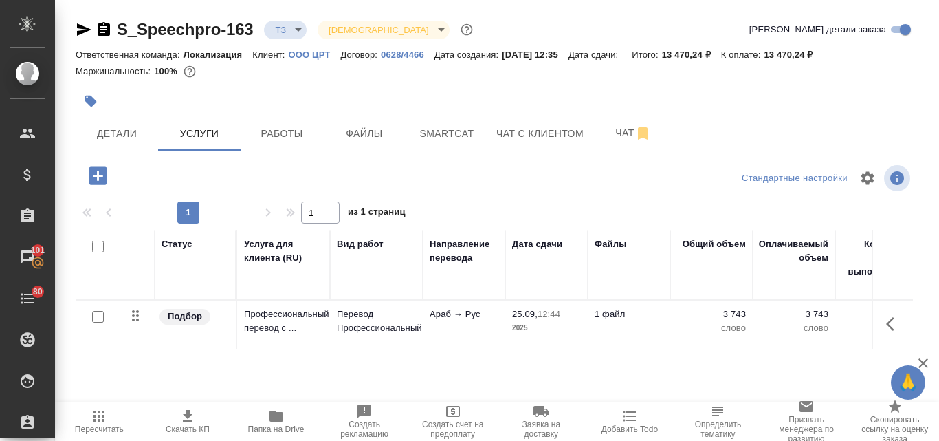
click at [93, 179] on icon "button" at bounding box center [98, 175] width 18 height 18
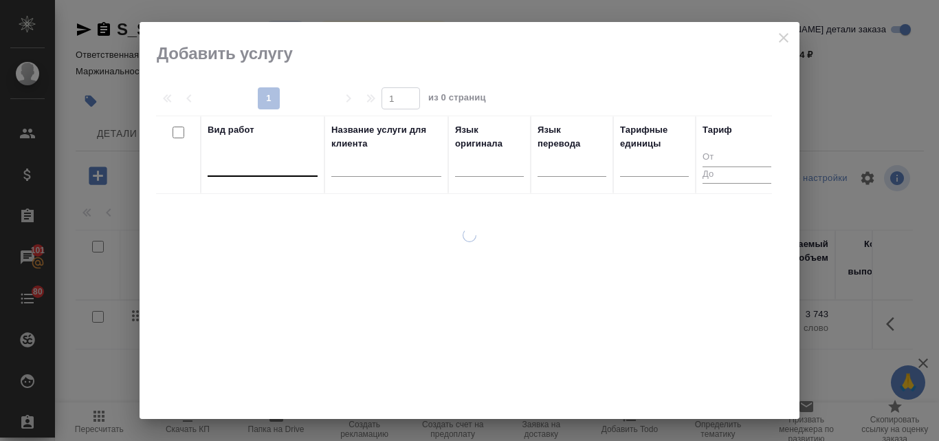
click at [247, 164] on div at bounding box center [263, 163] width 110 height 20
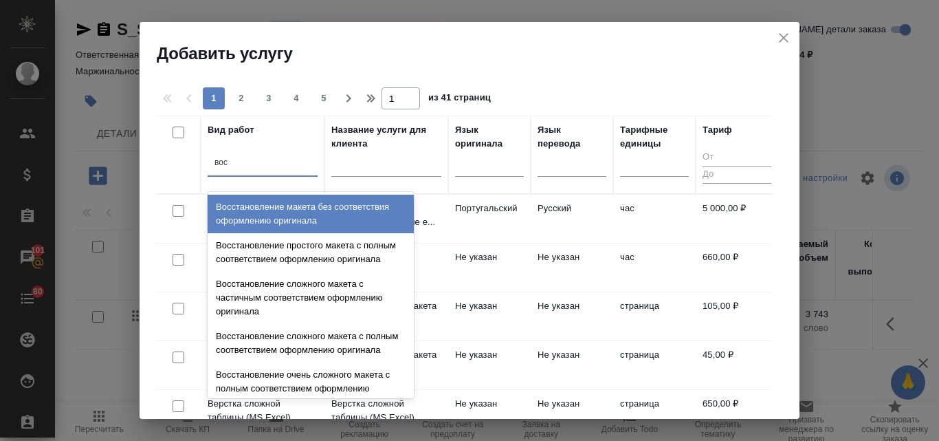
type input "восс"
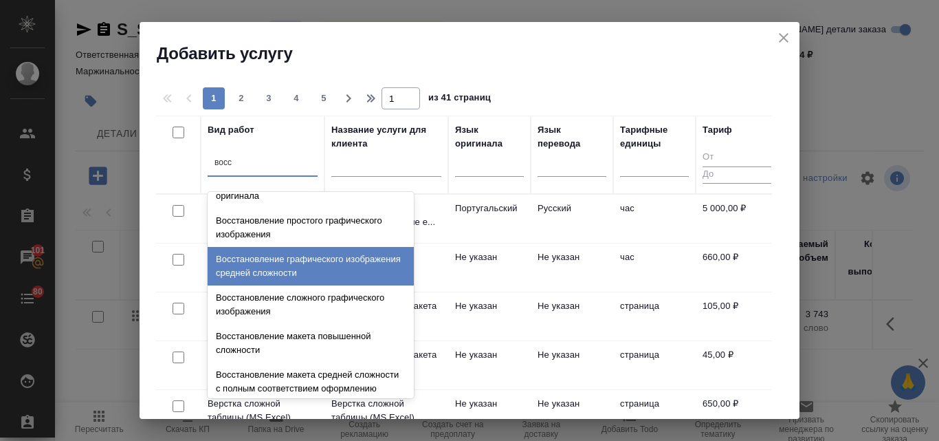
scroll to position [253, 0]
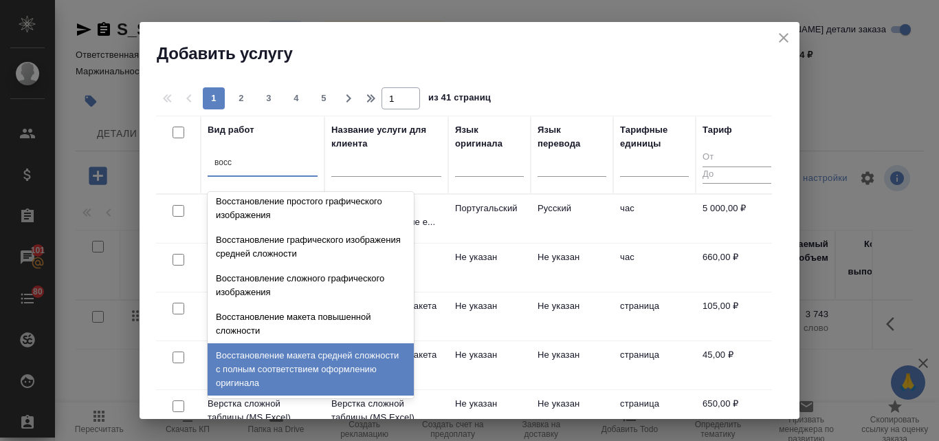
click at [351, 351] on div "Восстановление макета средней сложности с полным соответствием оформлению ориги…" at bounding box center [311, 369] width 206 height 52
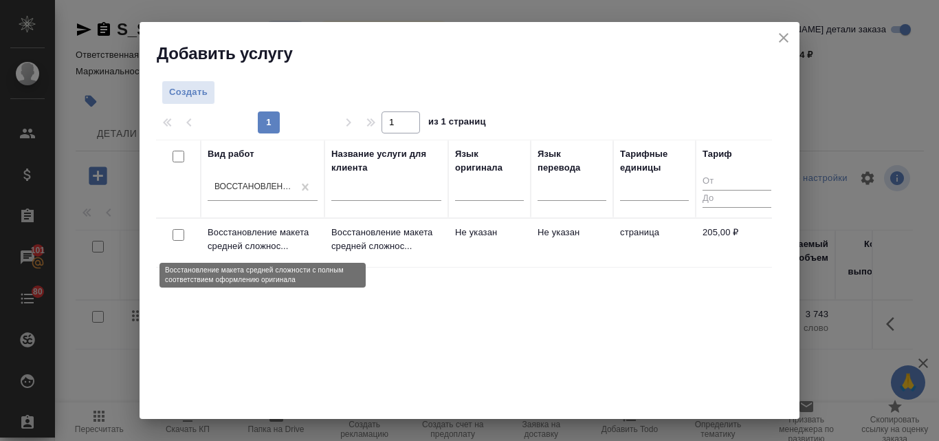
click at [268, 228] on p "Восстановление макета средней сложнос..." at bounding box center [263, 238] width 110 height 27
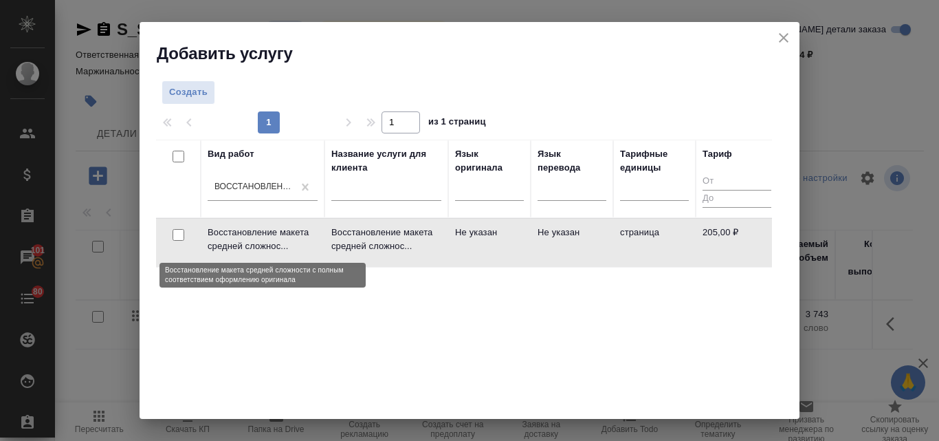
click at [268, 228] on p "Восстановление макета средней сложнос..." at bounding box center [263, 238] width 110 height 27
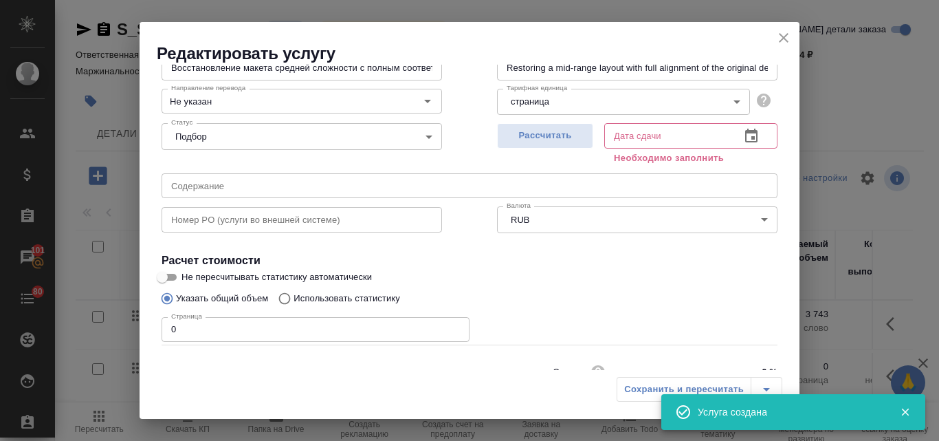
scroll to position [155, 0]
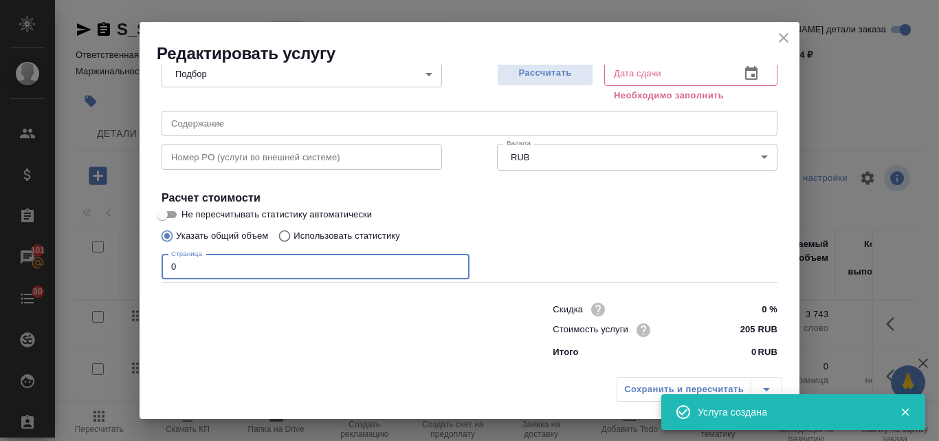
drag, startPoint x: 188, startPoint y: 265, endPoint x: 170, endPoint y: 264, distance: 18.6
click at [170, 264] on input "0" at bounding box center [316, 266] width 308 height 25
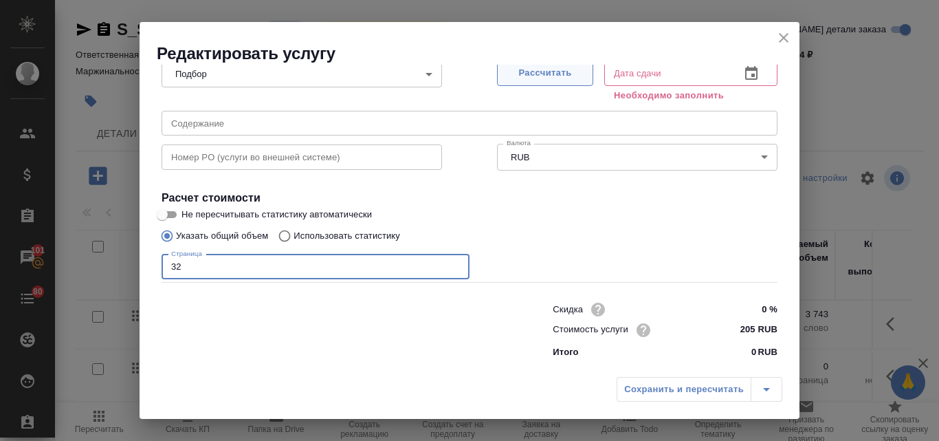
type input "32"
click at [550, 71] on span "Рассчитать" at bounding box center [544, 73] width 81 height 16
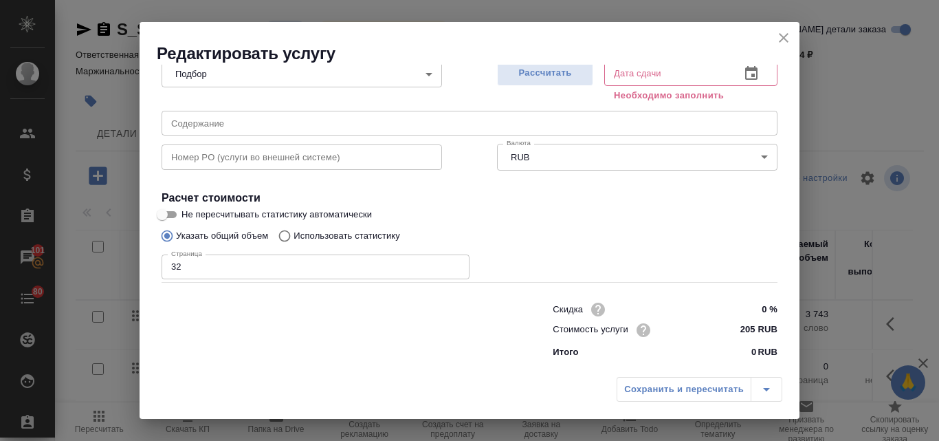
type input "[DATE] 16:08"
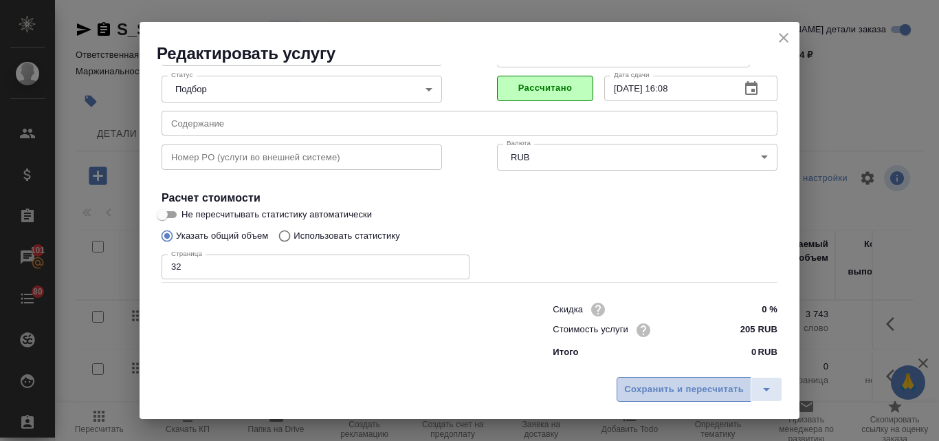
click at [667, 391] on span "Сохранить и пересчитать" at bounding box center [684, 389] width 120 height 16
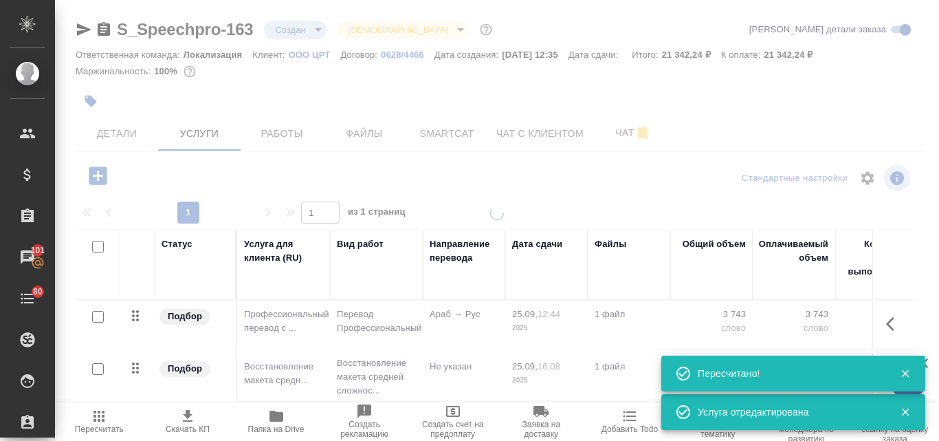
type input "new"
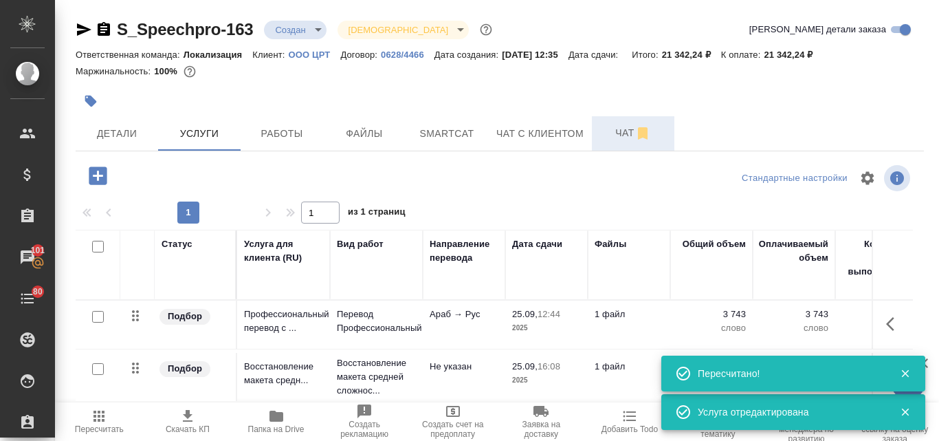
click at [624, 137] on span "Чат" at bounding box center [633, 132] width 66 height 17
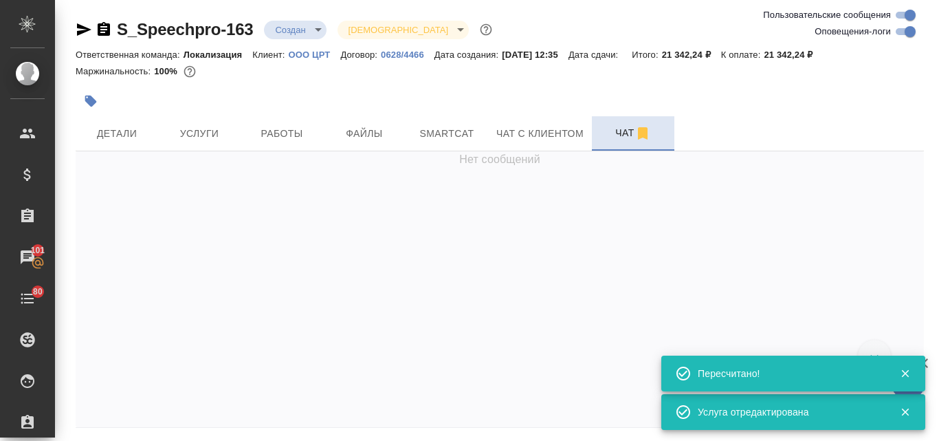
scroll to position [1302, 0]
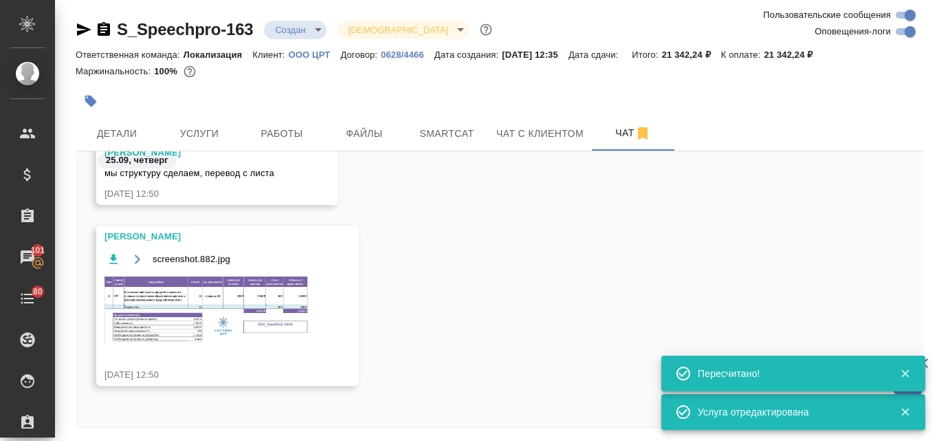
click at [187, 315] on img at bounding box center [207, 308] width 206 height 69
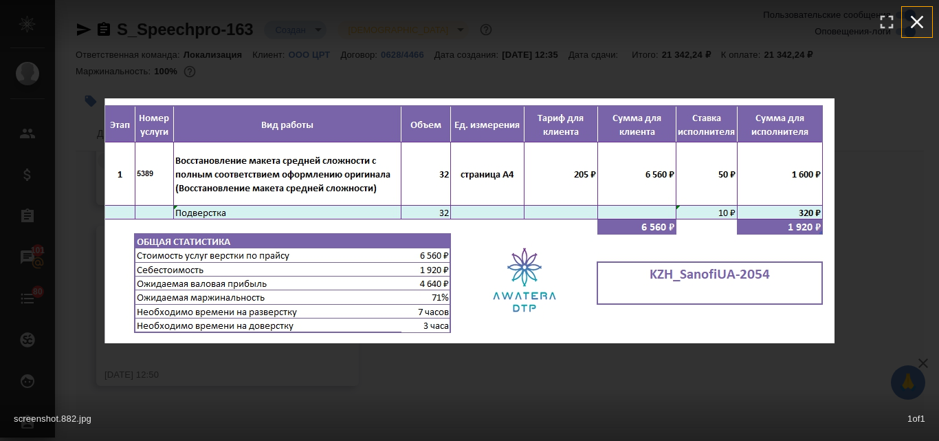
click at [913, 25] on icon "button" at bounding box center [917, 22] width 22 height 22
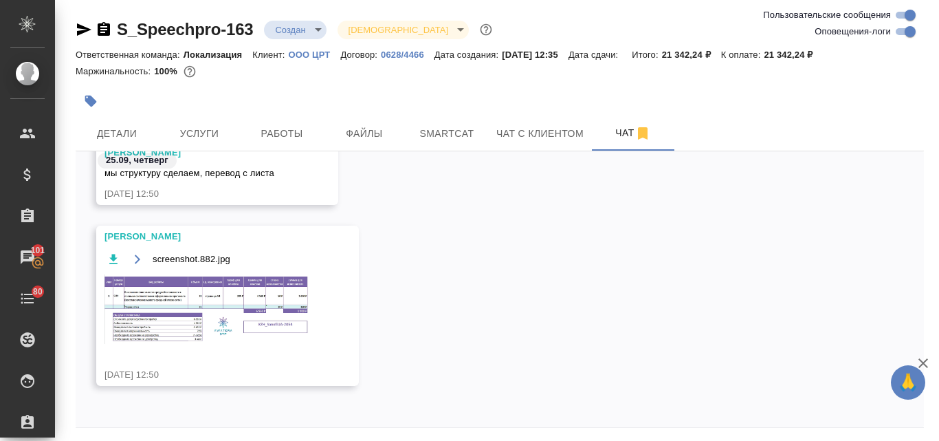
click at [217, 318] on img at bounding box center [207, 308] width 206 height 69
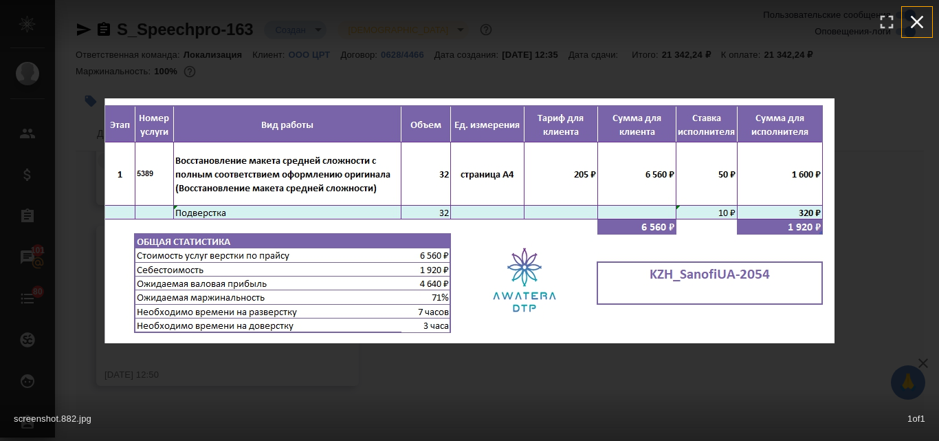
click at [917, 23] on icon "button" at bounding box center [917, 22] width 22 height 22
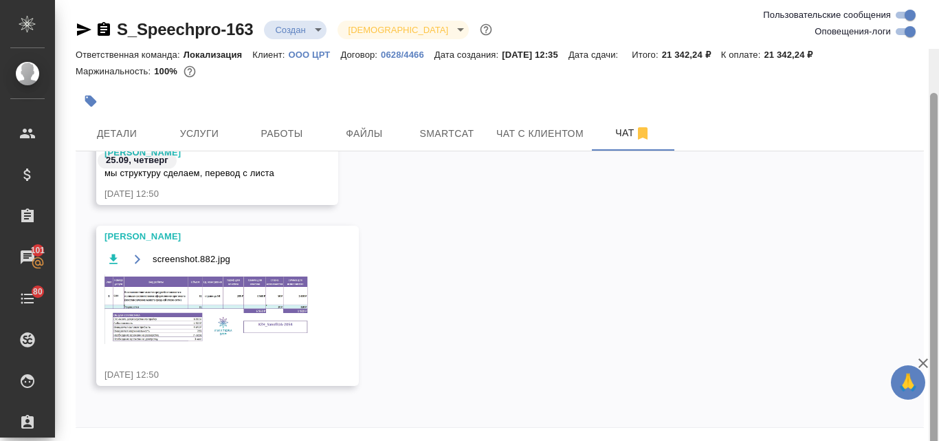
scroll to position [49, 0]
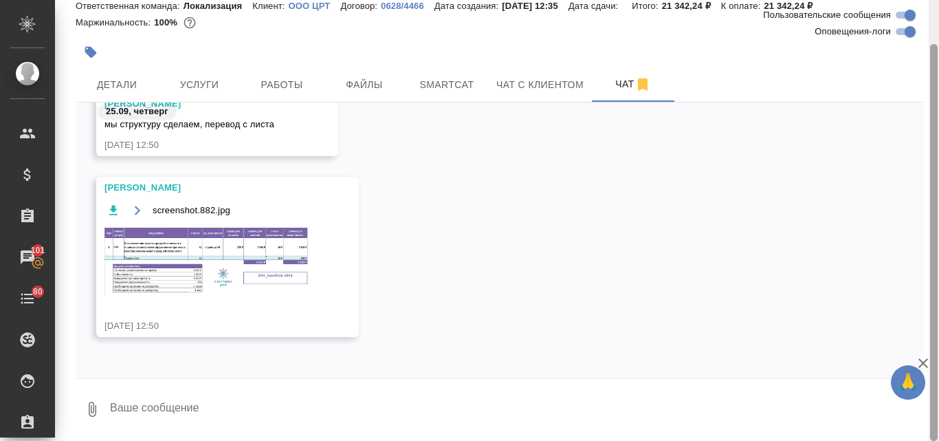
drag, startPoint x: 938, startPoint y: 159, endPoint x: 931, endPoint y: 273, distance: 114.3
click at [934, 267] on div at bounding box center [934, 220] width 10 height 441
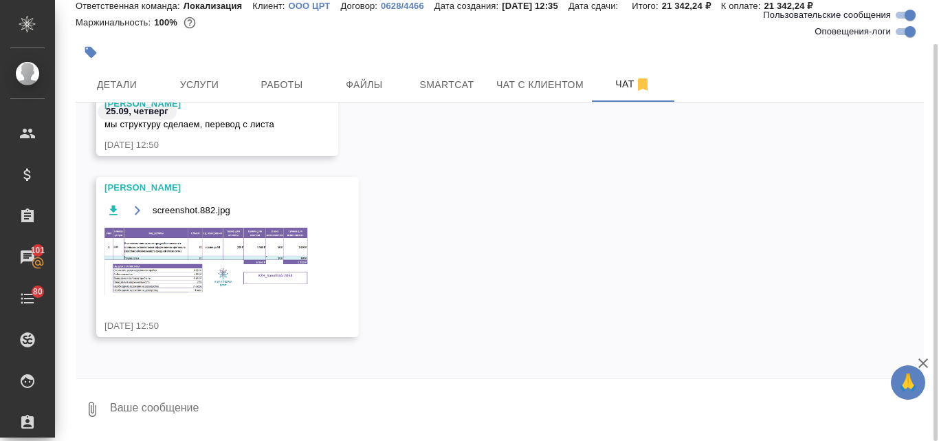
click at [128, 417] on textarea at bounding box center [516, 409] width 815 height 47
type textarea "спасибо!"
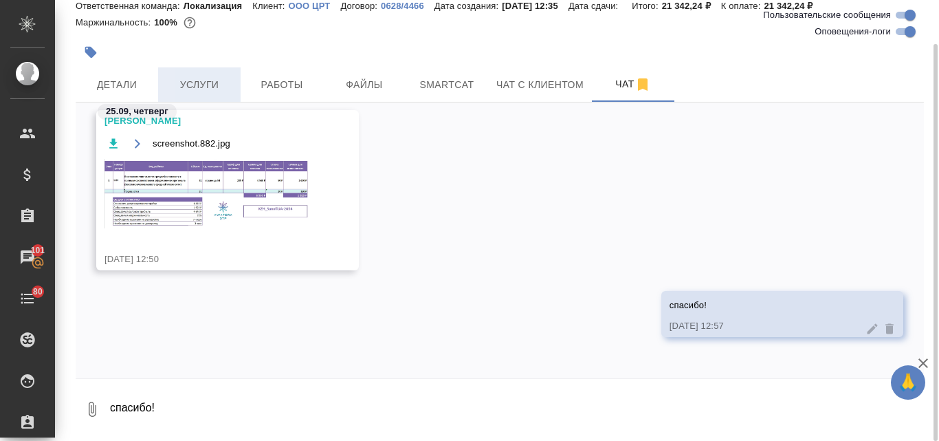
click at [207, 87] on span "Услуги" at bounding box center [199, 84] width 66 height 17
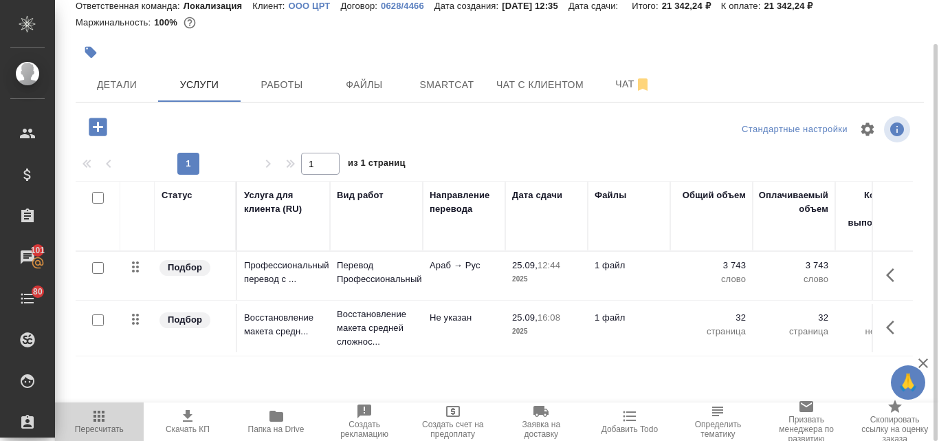
click at [111, 422] on span "Пересчитать" at bounding box center [99, 421] width 72 height 26
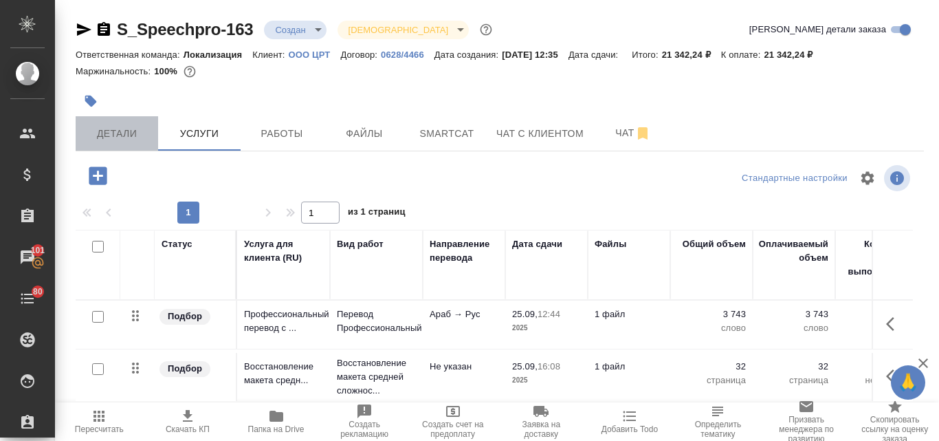
click at [113, 140] on span "Детали" at bounding box center [117, 133] width 66 height 17
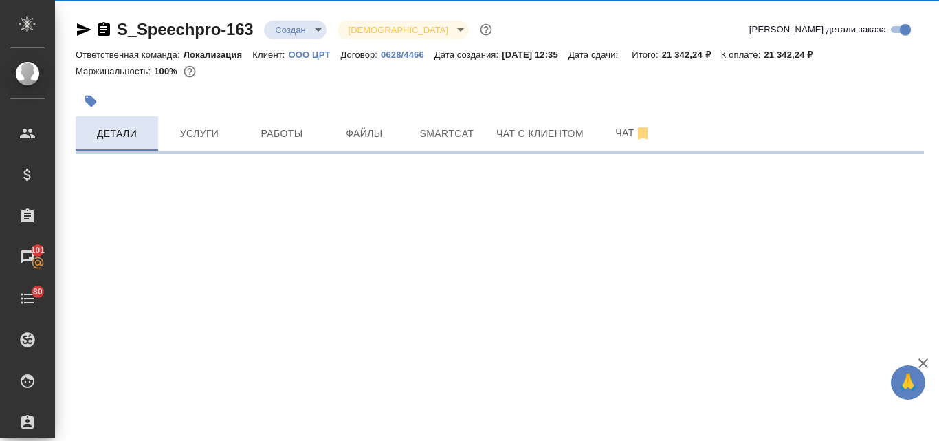
select select "RU"
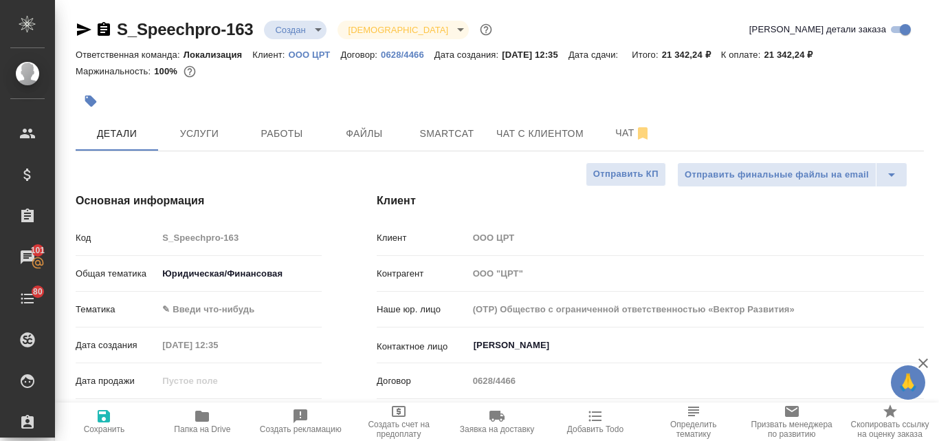
type textarea "x"
click at [201, 133] on span "Услуги" at bounding box center [199, 133] width 66 height 17
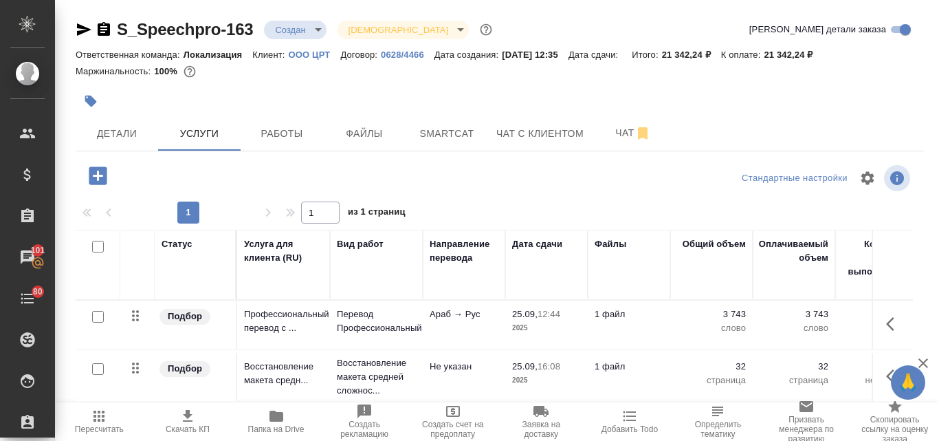
click at [106, 419] on icon "button" at bounding box center [99, 416] width 16 height 16
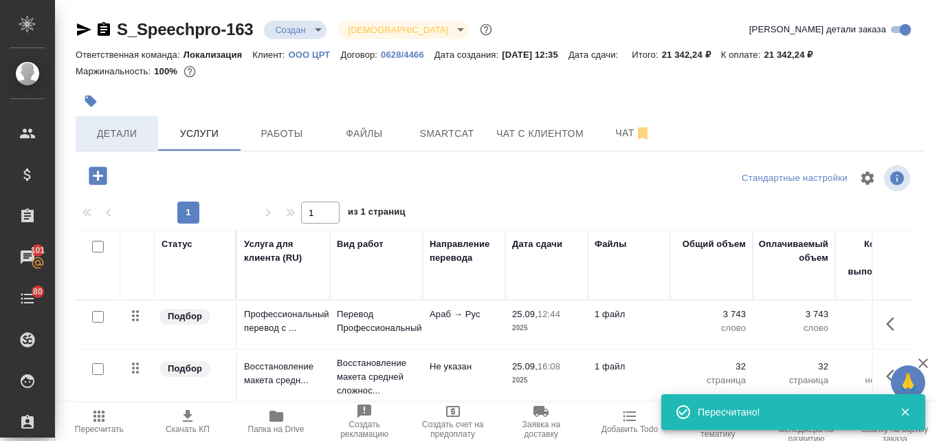
click at [125, 135] on span "Детали" at bounding box center [117, 133] width 66 height 17
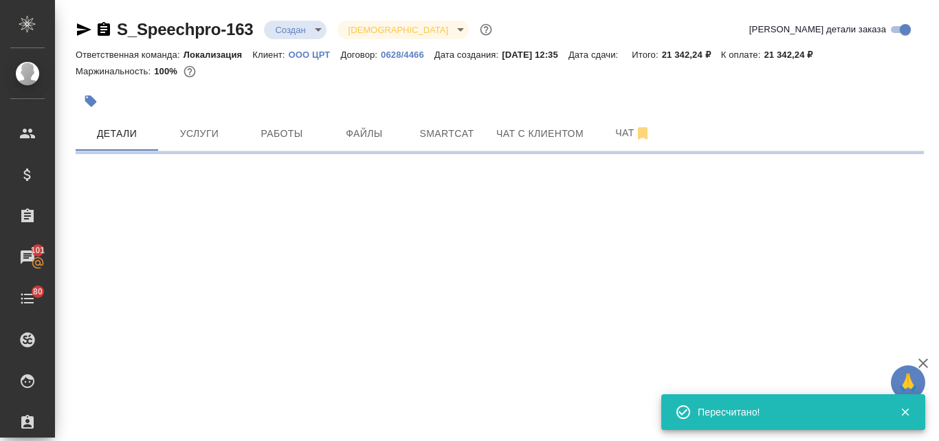
select select "RU"
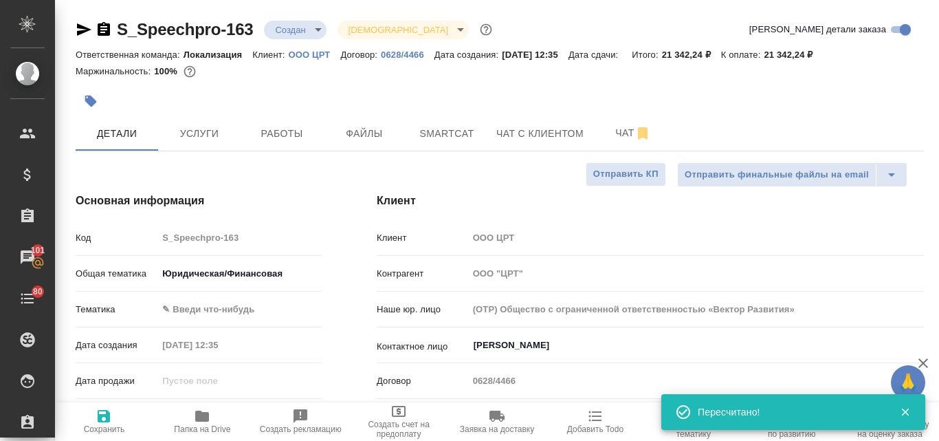
type textarea "x"
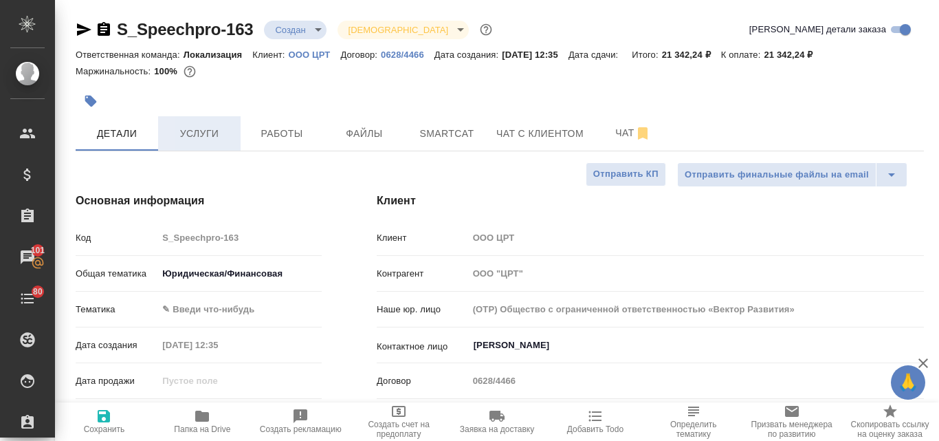
click at [218, 128] on span "Услуги" at bounding box center [199, 133] width 66 height 17
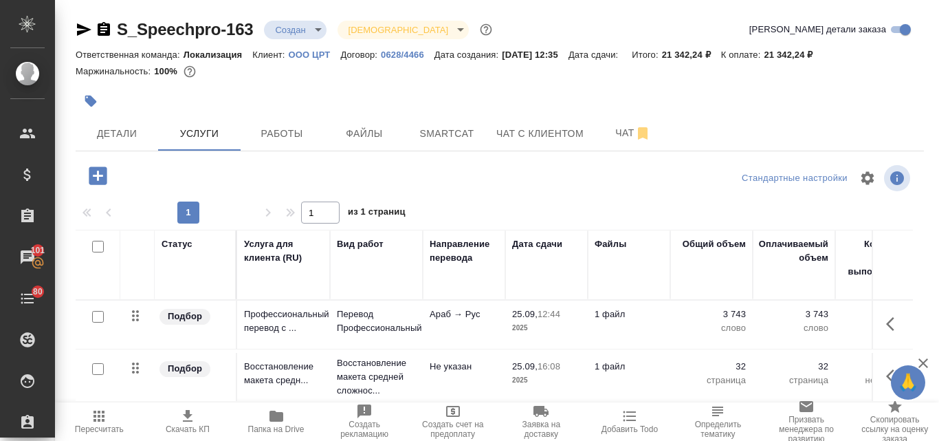
click at [199, 424] on span "Скачать КП" at bounding box center [188, 429] width 44 height 10
drag, startPoint x: 847, startPoint y: 52, endPoint x: 781, endPoint y: 54, distance: 66.0
click at [781, 54] on div "Ответственная команда: Локализация Клиент: OOO ЦРТ Договор: 0628/4466 Дата созд…" at bounding box center [500, 54] width 848 height 16
copy p "21 342,24 ₽"
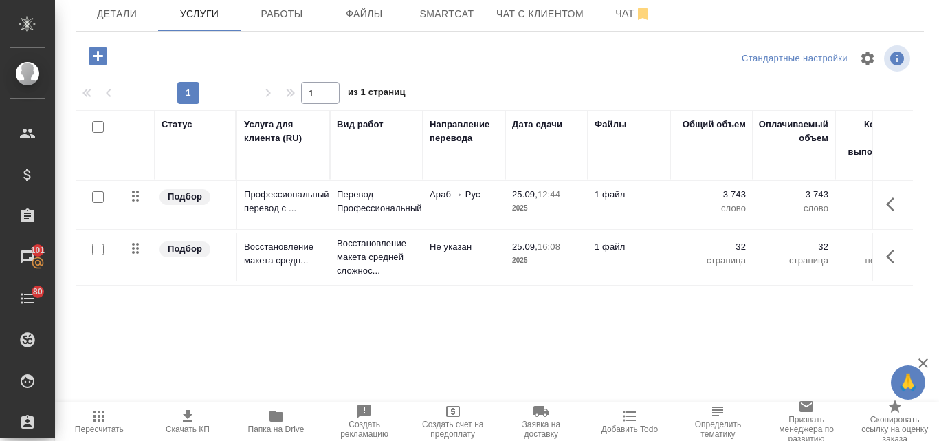
click at [107, 60] on icon "button" at bounding box center [98, 56] width 24 height 24
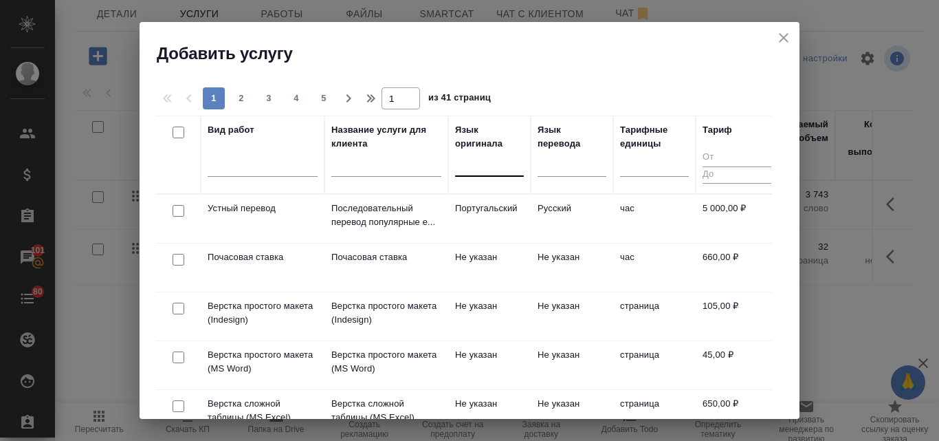
click at [474, 166] on div at bounding box center [489, 163] width 69 height 20
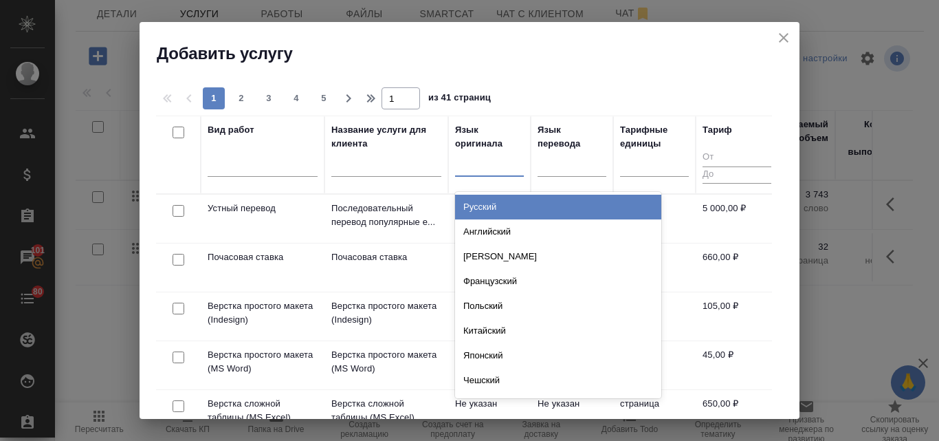
click at [474, 213] on div "Русский" at bounding box center [558, 207] width 206 height 25
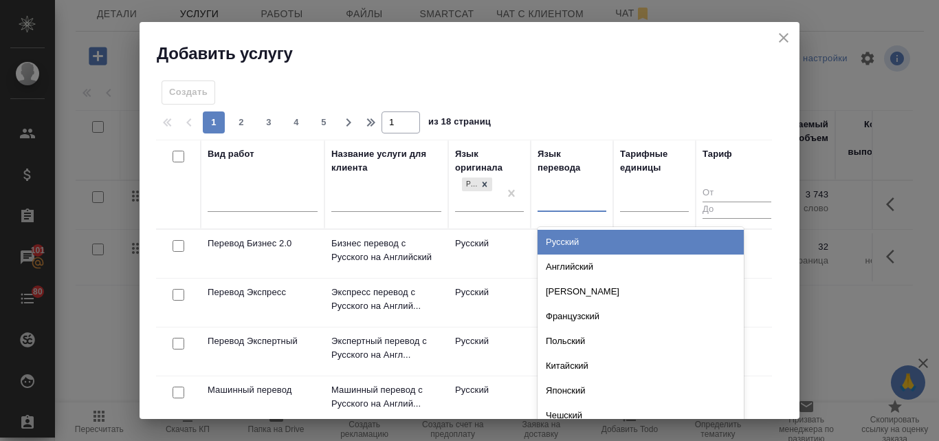
click at [565, 195] on div at bounding box center [571, 198] width 69 height 20
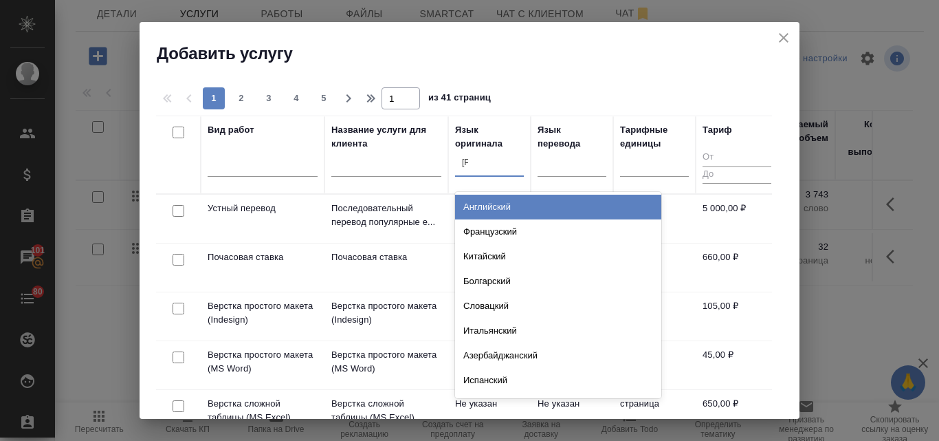
type input "ар"
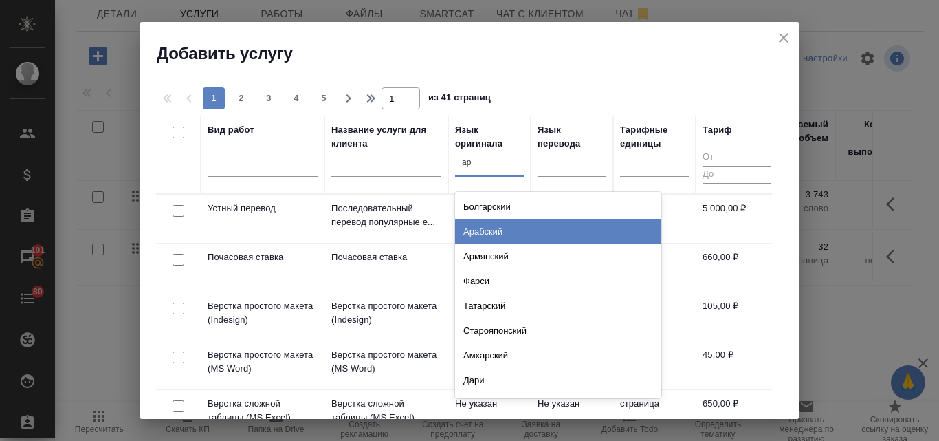
click at [496, 225] on div "Арабский" at bounding box center [558, 231] width 206 height 25
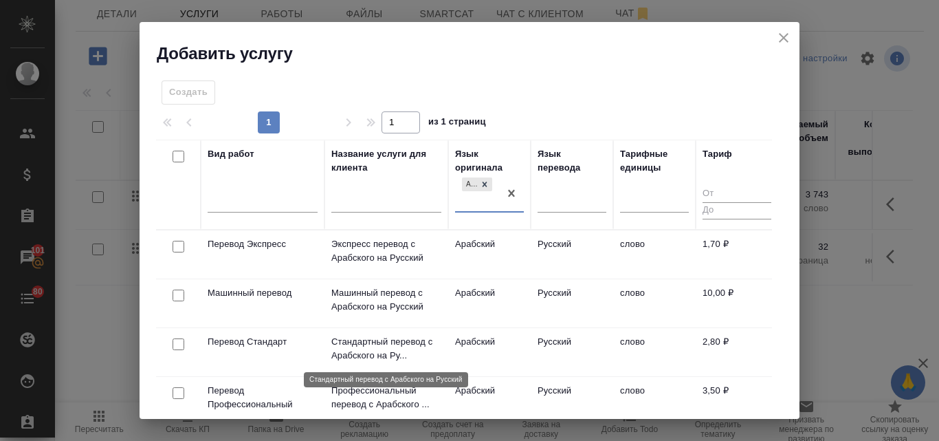
click at [379, 349] on p "Стандартный перевод с Арабского на Ру..." at bounding box center [386, 348] width 110 height 27
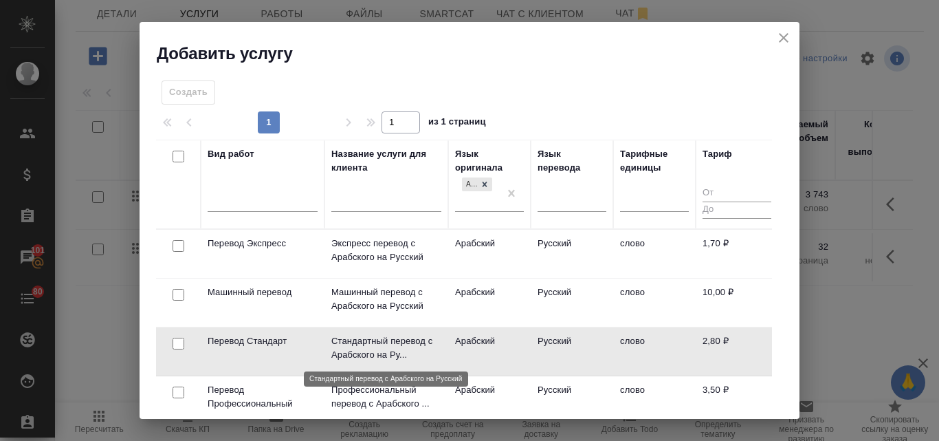
click at [379, 349] on p "Стандартный перевод с Арабского на Ру..." at bounding box center [386, 347] width 110 height 27
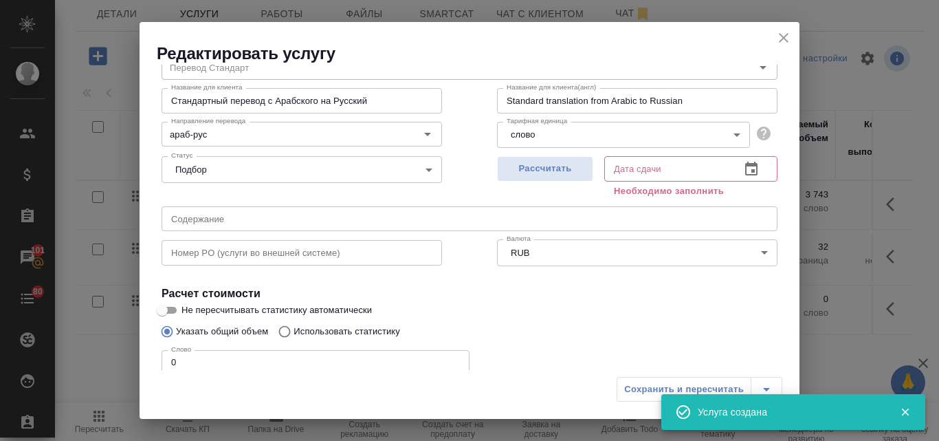
scroll to position [137, 0]
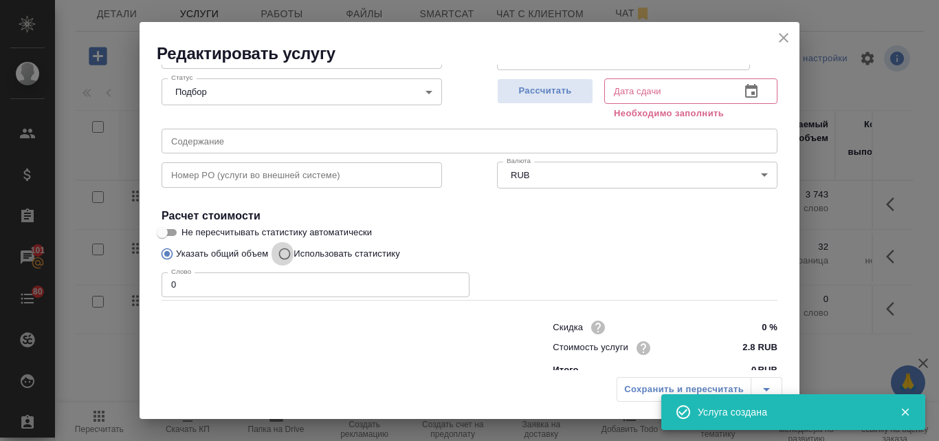
click at [280, 248] on input "Использовать статистику" at bounding box center [282, 254] width 22 height 26
radio input "true"
radio input "false"
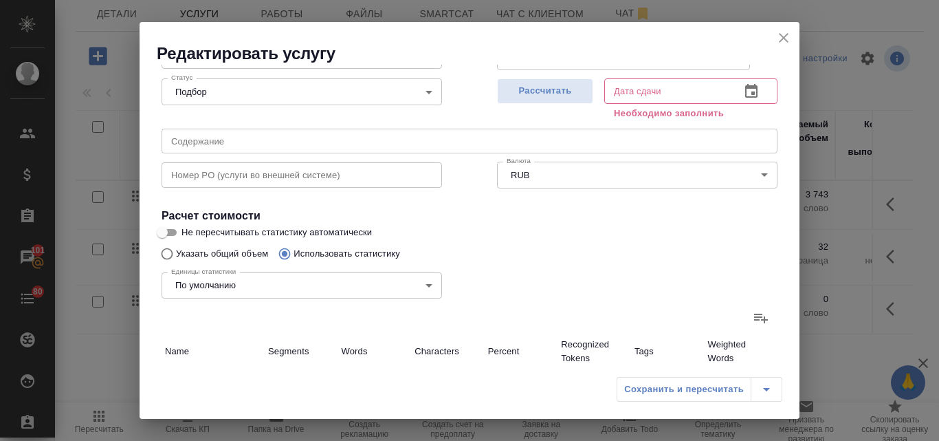
click at [753, 321] on icon at bounding box center [761, 317] width 16 height 16
click at [0, 0] on input "file" at bounding box center [0, 0] width 0 height 0
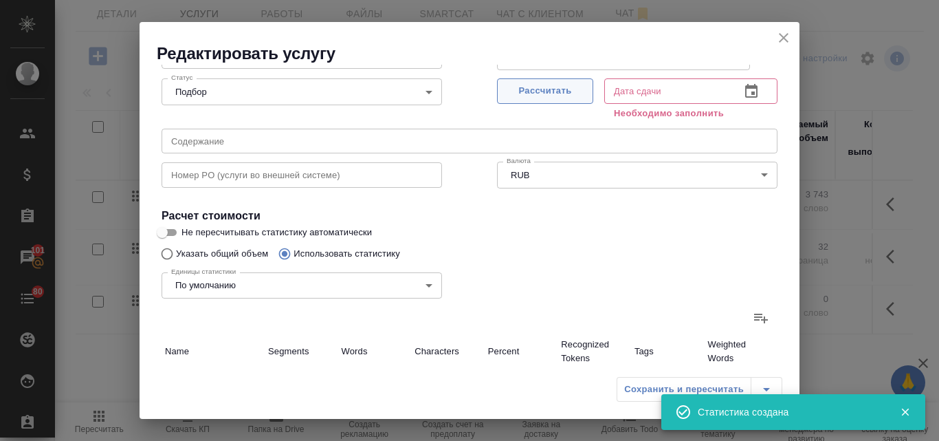
type input "4"
type input "6"
type input "28"
type input "51"
type input "154"
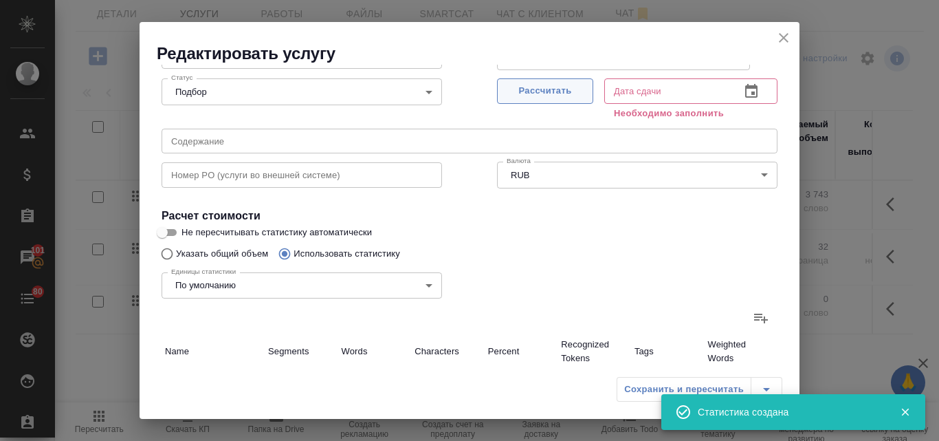
type input "935"
type input "158"
type input "356"
type input "2052"
type input "28"
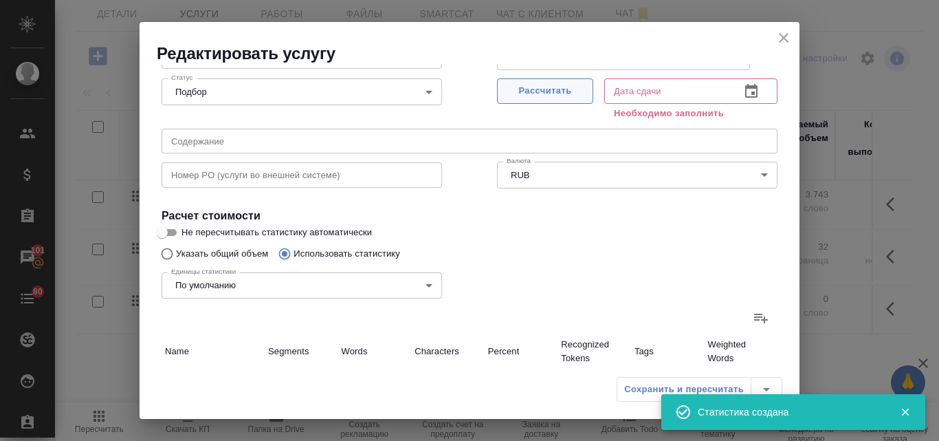
type input "99"
type input "562"
type input "27"
type input "210"
type input "1257"
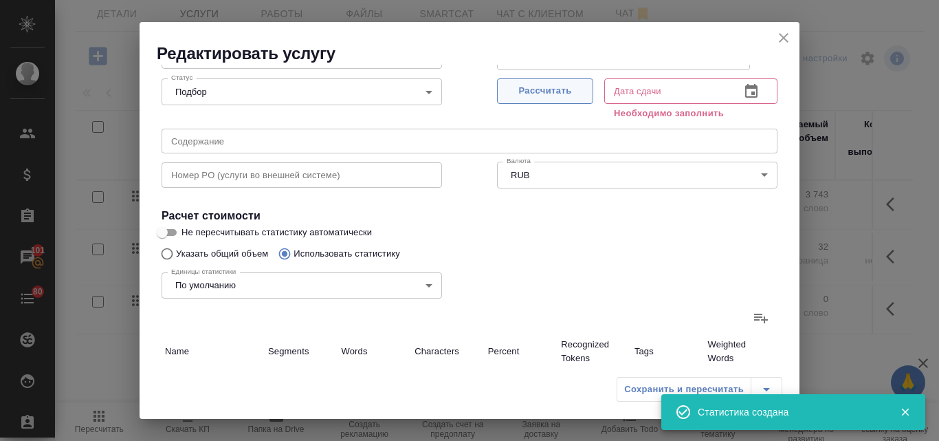
type input "57"
type input "273"
type input "1565"
type input "280"
type input "2645"
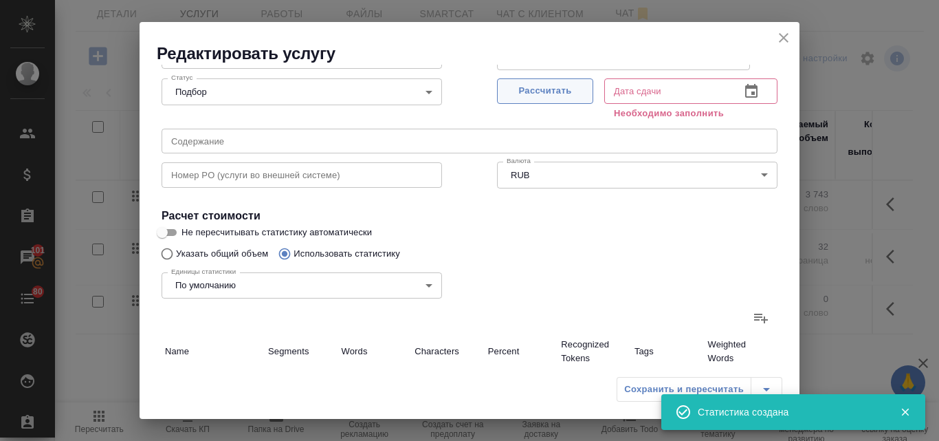
type input "15276"
type input "554"
type input "3589"
type input "20740"
type input "605"
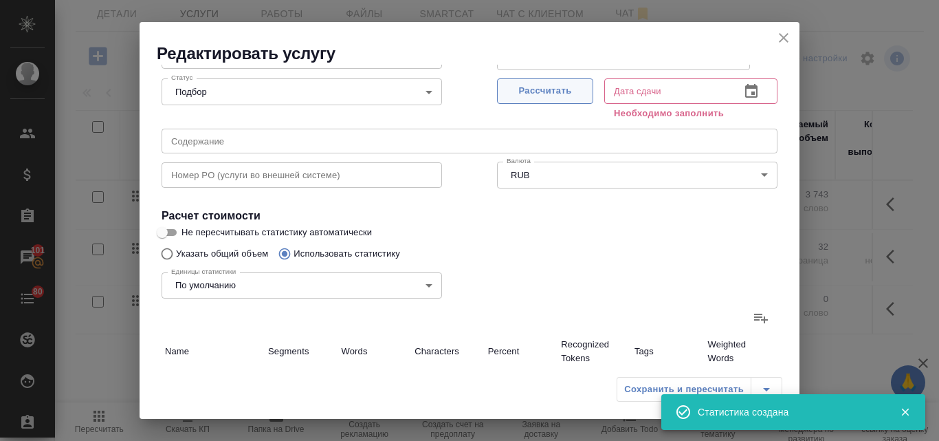
type input "3743"
type input "21675"
click at [526, 94] on span "Рассчитать" at bounding box center [544, 91] width 81 height 16
type input "[DATE] 13:06"
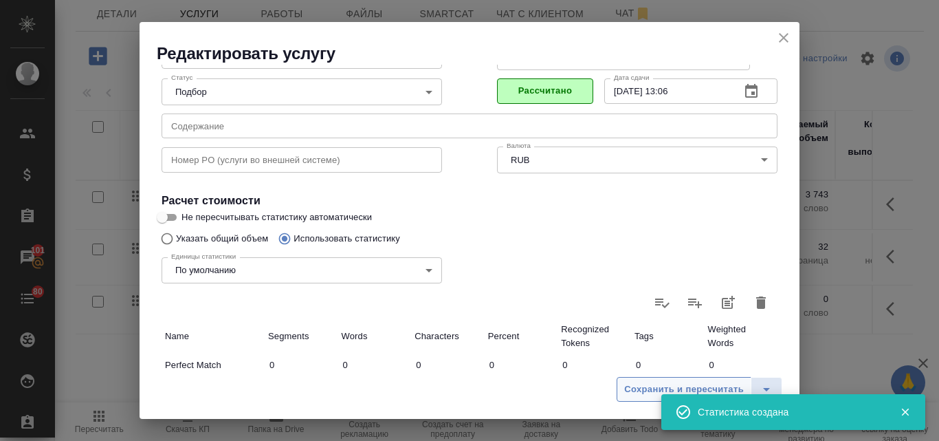
click at [630, 384] on span "Сохранить и пересчитать" at bounding box center [684, 389] width 120 height 16
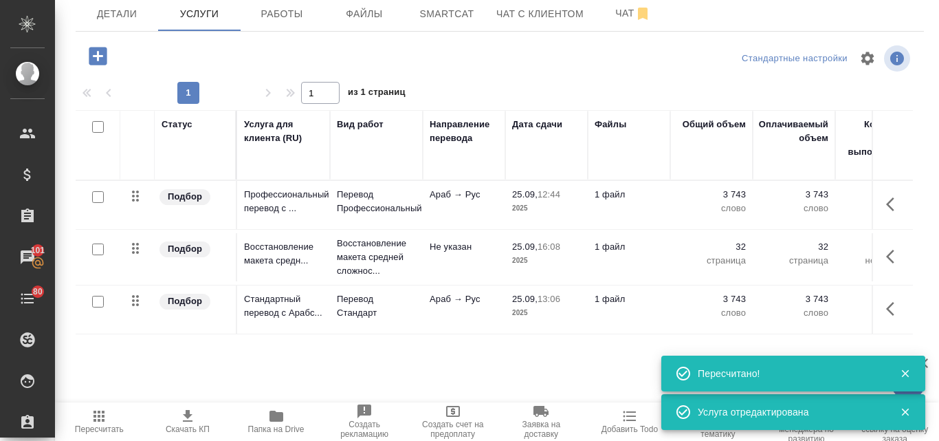
click at [97, 191] on input "checkbox" at bounding box center [98, 197] width 12 height 12
checkbox input "true"
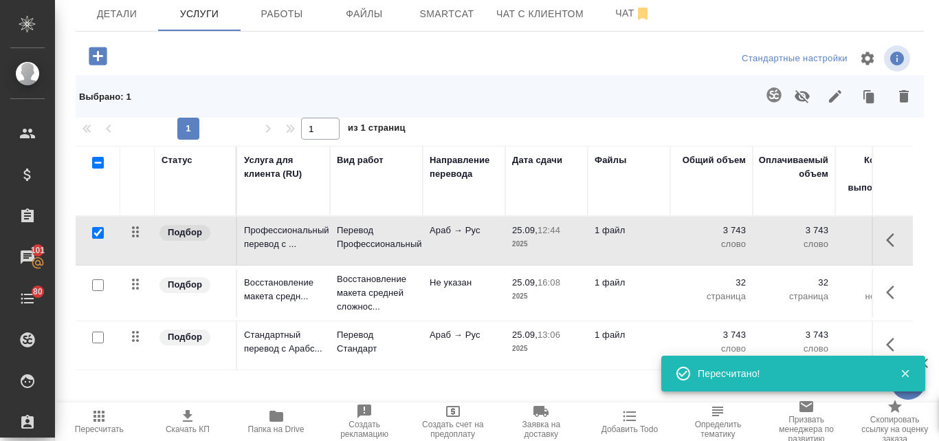
click at [794, 99] on icon "button" at bounding box center [802, 96] width 16 height 16
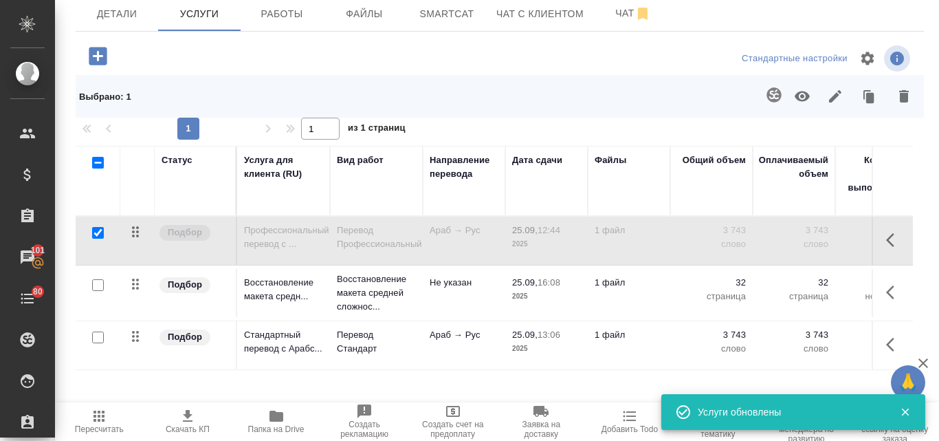
click at [102, 410] on icon "button" at bounding box center [99, 416] width 16 height 16
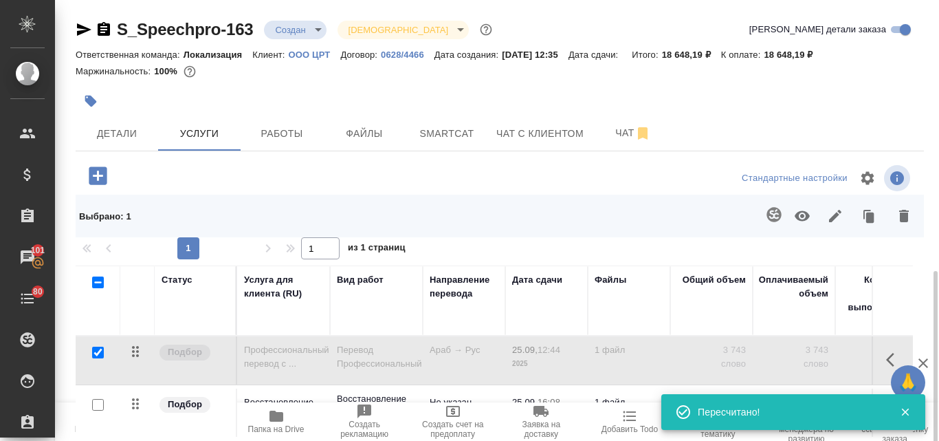
scroll to position [155, 0]
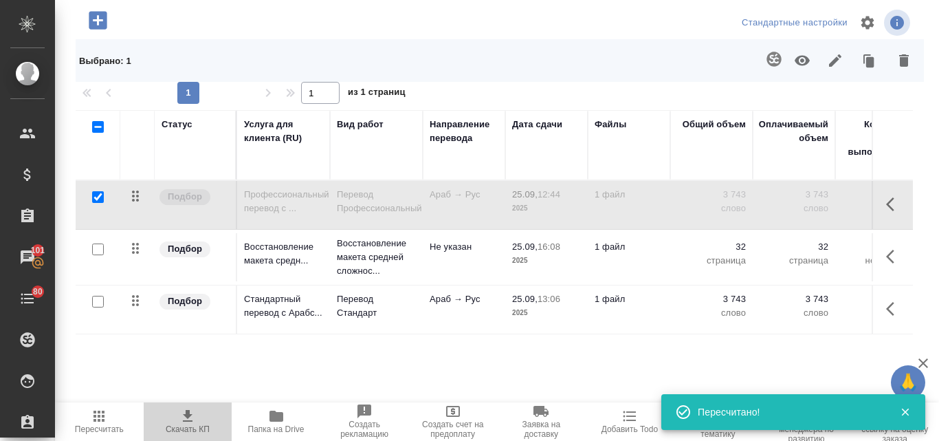
click at [187, 421] on icon "button" at bounding box center [188, 416] width 10 height 12
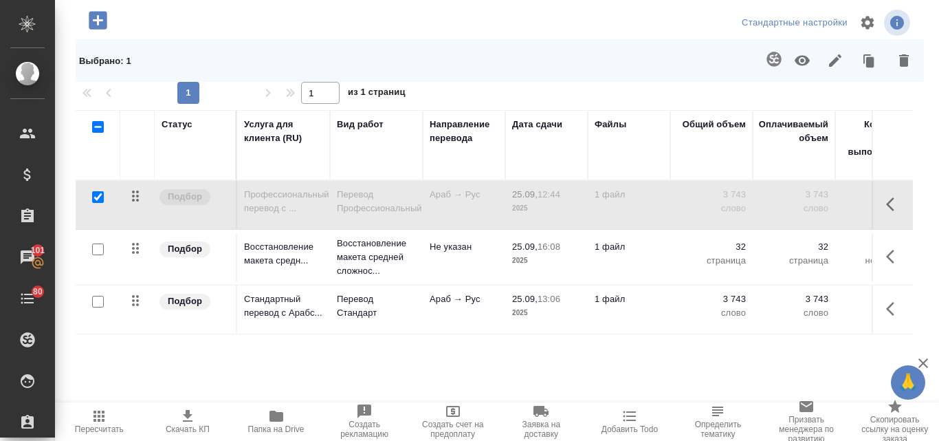
click at [94, 202] on input "checkbox" at bounding box center [98, 197] width 12 height 12
checkbox input "false"
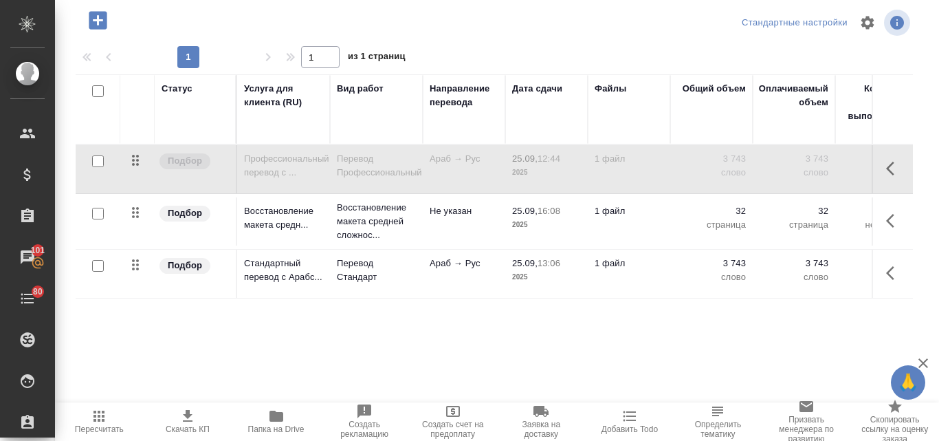
click at [102, 266] on input "checkbox" at bounding box center [98, 266] width 12 height 12
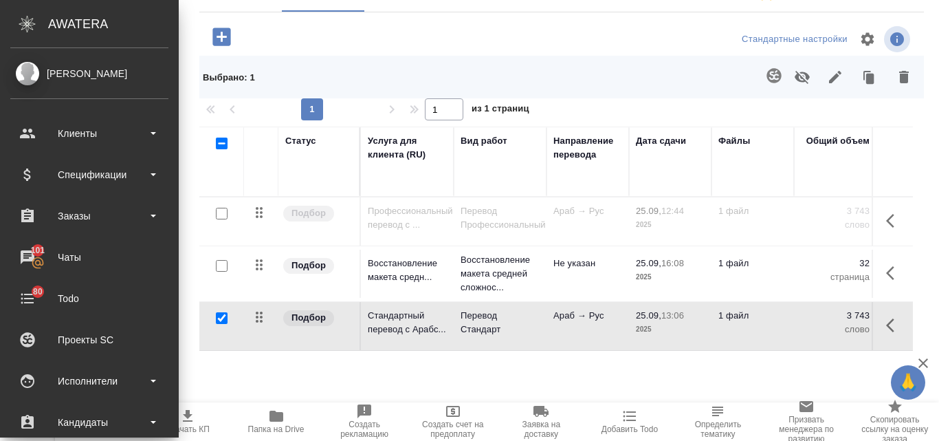
click at [795, 74] on icon "button" at bounding box center [802, 77] width 15 height 13
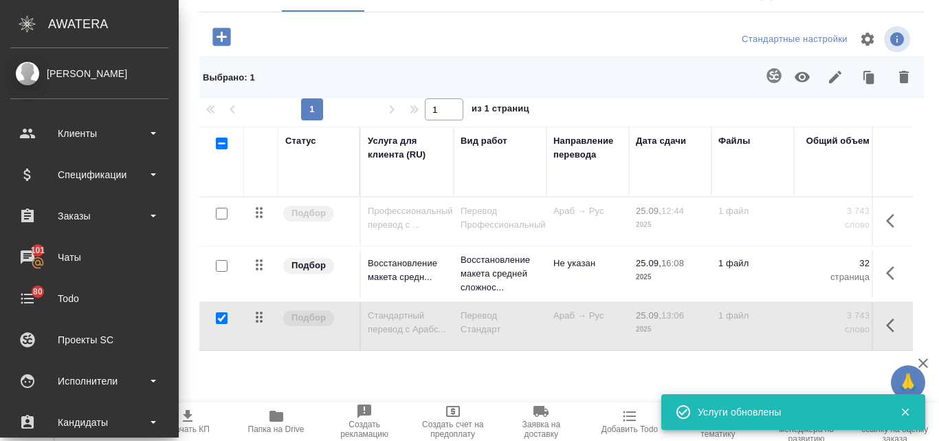
drag, startPoint x: 224, startPoint y: 323, endPoint x: 233, endPoint y: 282, distance: 42.2
click at [224, 322] on input "checkbox" at bounding box center [222, 318] width 12 height 12
checkbox input "false"
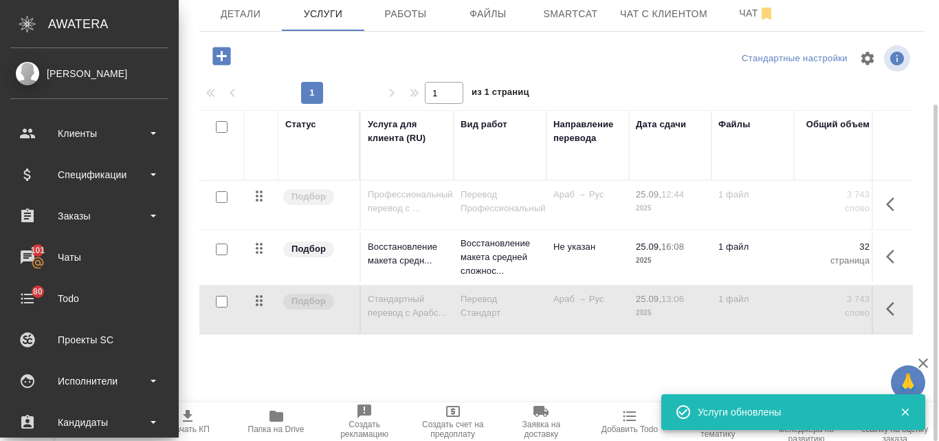
scroll to position [136, 0]
click at [218, 199] on input "checkbox" at bounding box center [222, 197] width 12 height 12
checkbox input "true"
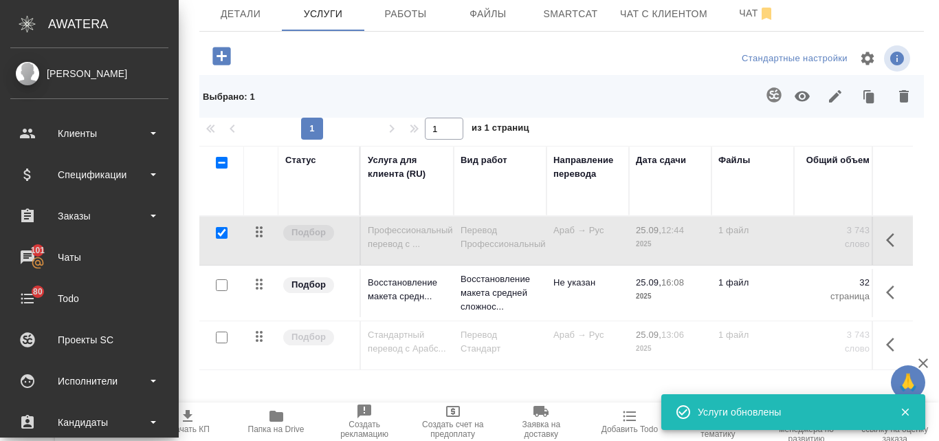
click at [795, 100] on icon "button" at bounding box center [802, 96] width 15 height 10
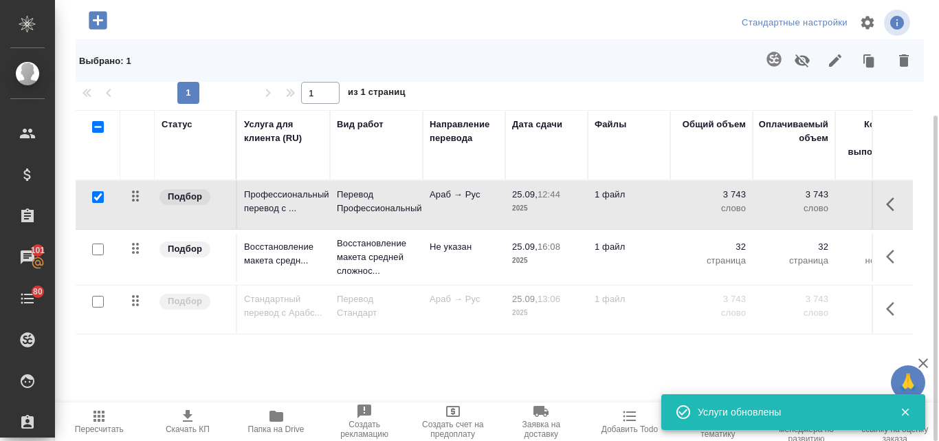
scroll to position [155, 0]
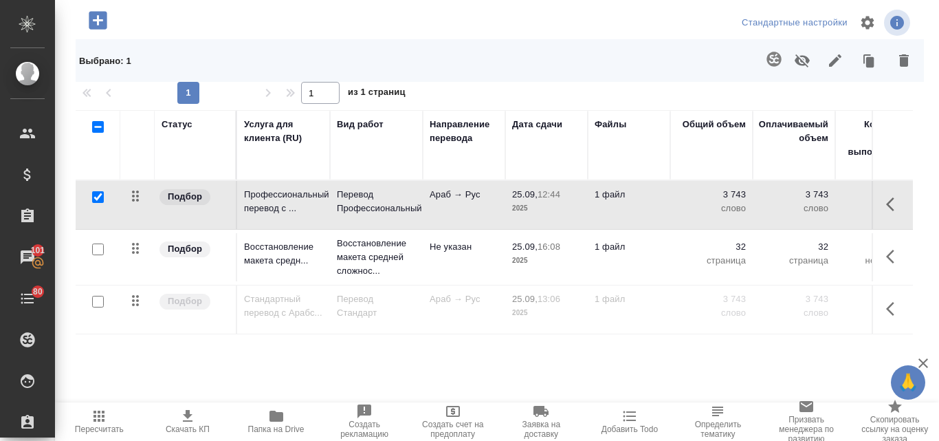
click at [98, 417] on icon "button" at bounding box center [98, 415] width 11 height 11
click at [104, 198] on div at bounding box center [97, 197] width 31 height 19
click at [97, 201] on input "checkbox" at bounding box center [98, 197] width 12 height 12
checkbox input "false"
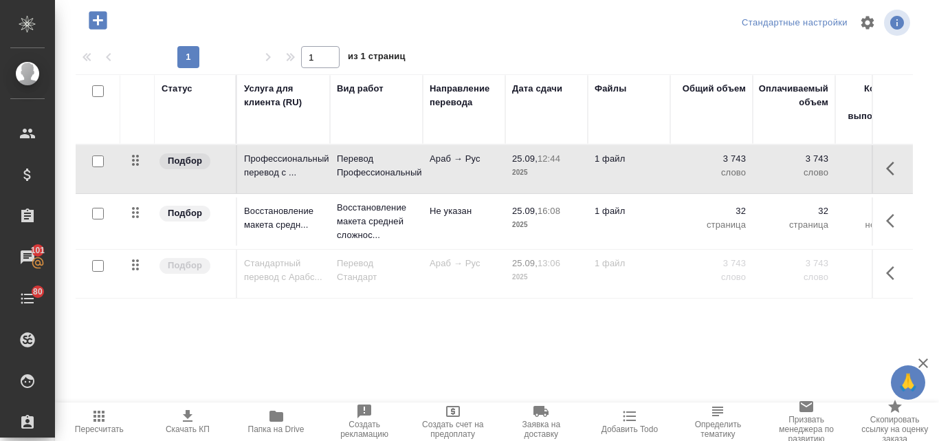
click at [96, 266] on input "checkbox" at bounding box center [98, 266] width 12 height 12
checkbox input "true"
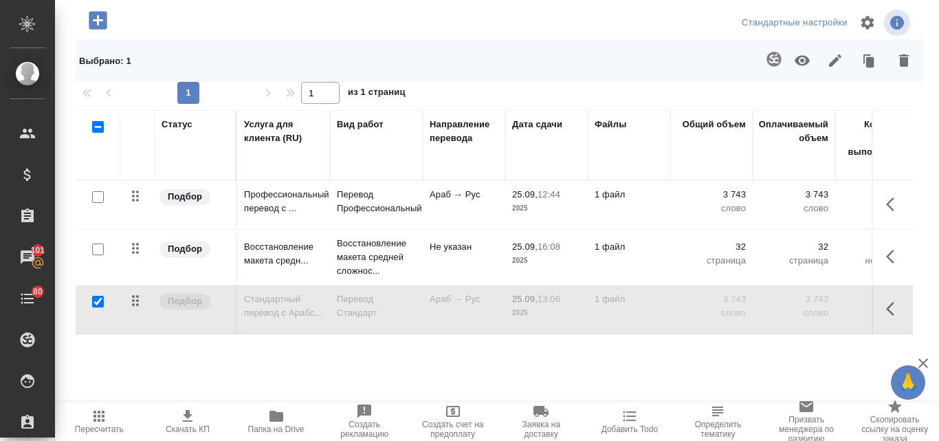
click at [899, 62] on icon "button" at bounding box center [904, 60] width 10 height 12
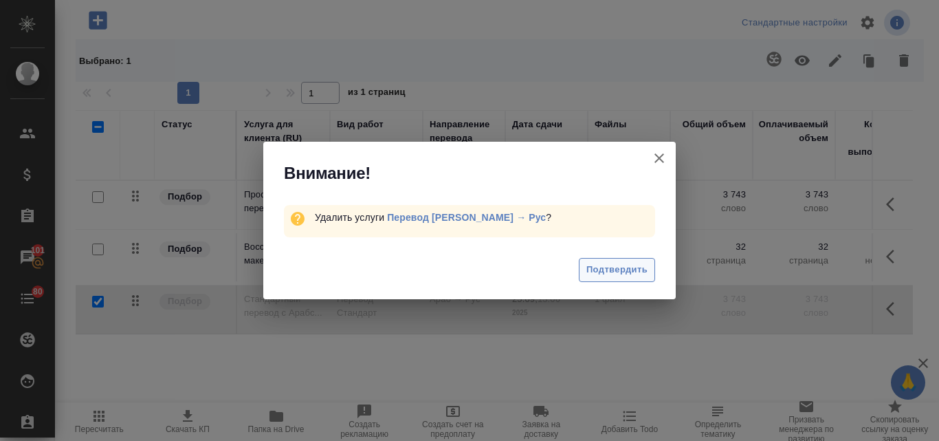
click at [587, 265] on span "Подтвердить" at bounding box center [616, 270] width 61 height 16
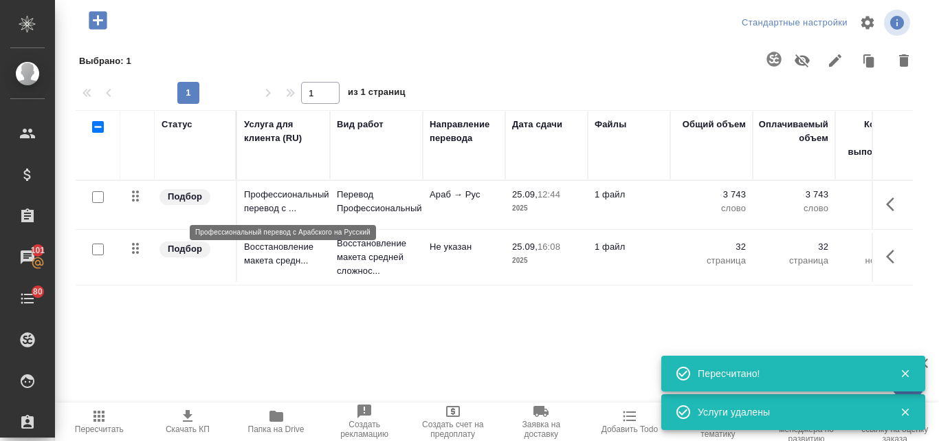
scroll to position [0, 0]
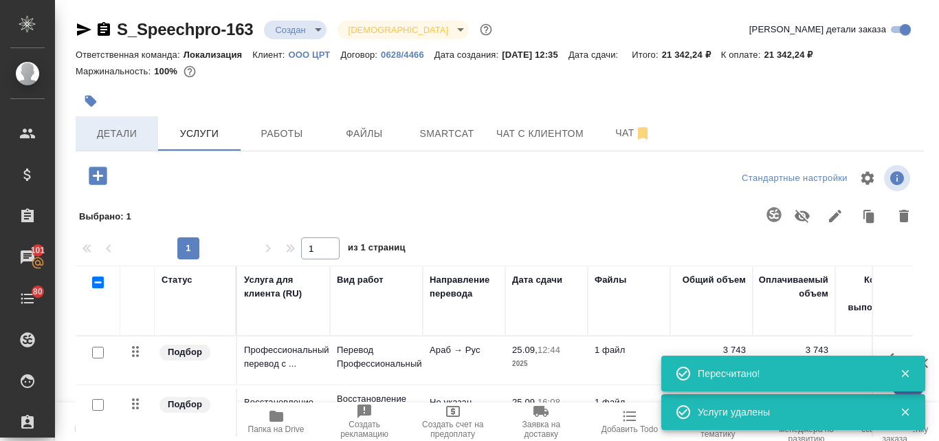
click at [118, 133] on span "Детали" at bounding box center [117, 133] width 66 height 17
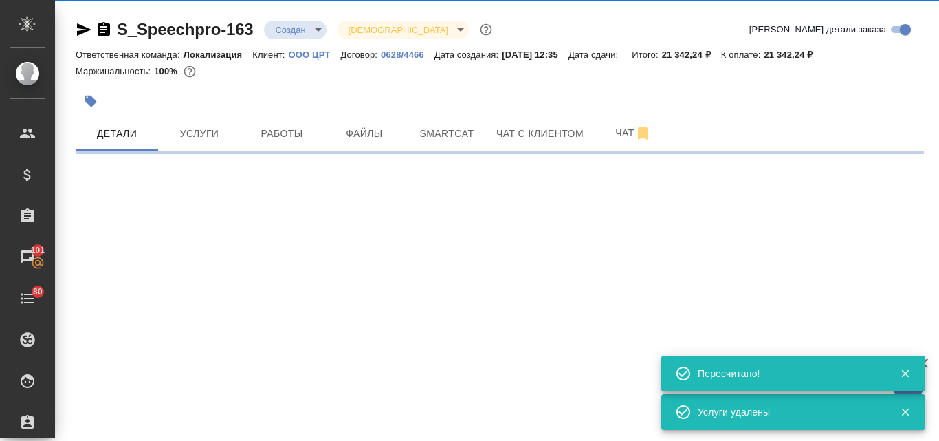
select select "RU"
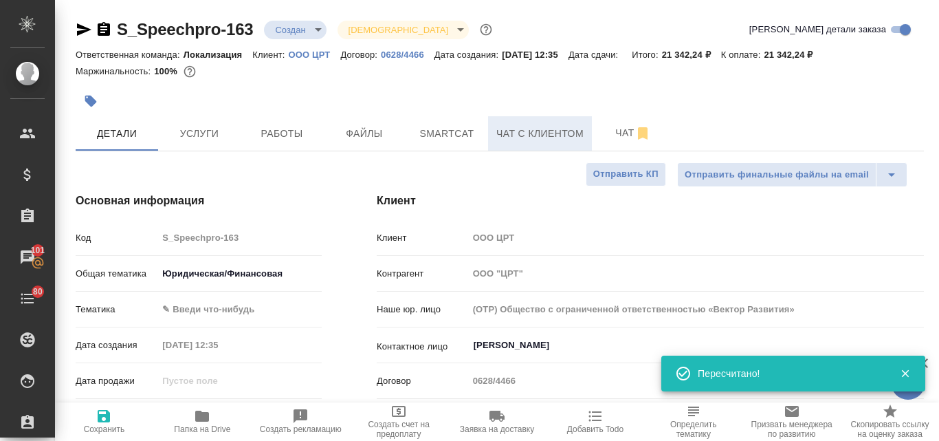
type textarea "x"
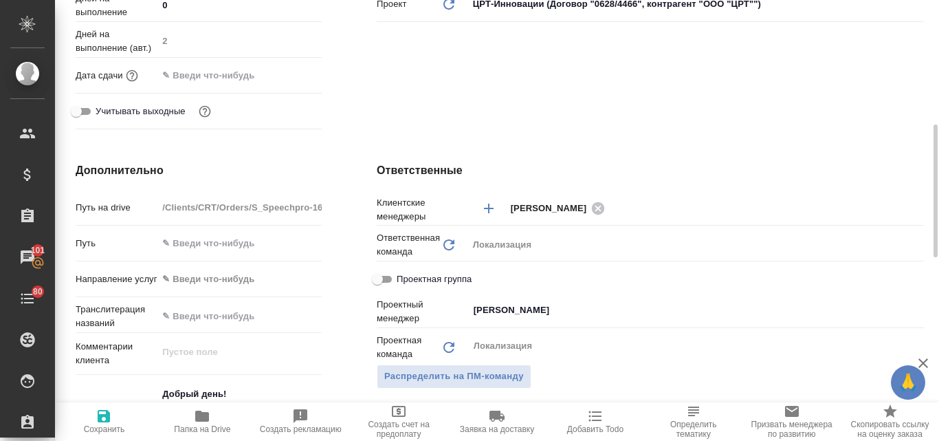
scroll to position [550, 0]
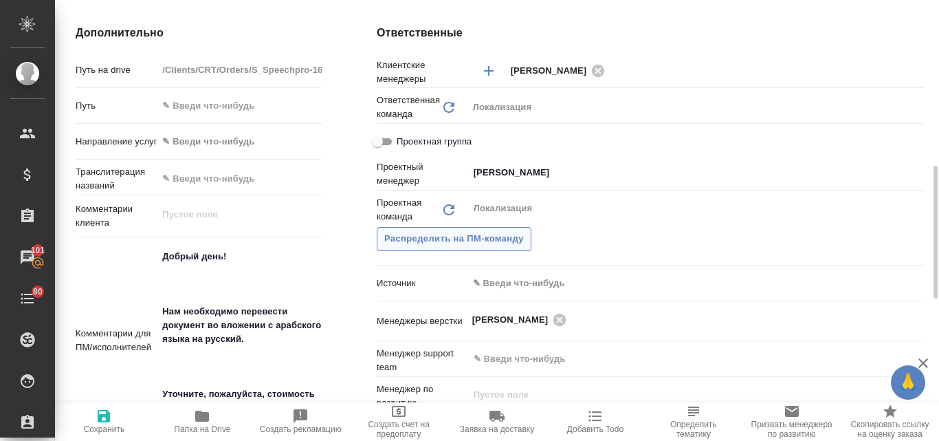
click at [427, 239] on span "Распределить на ПМ-команду" at bounding box center [454, 239] width 140 height 16
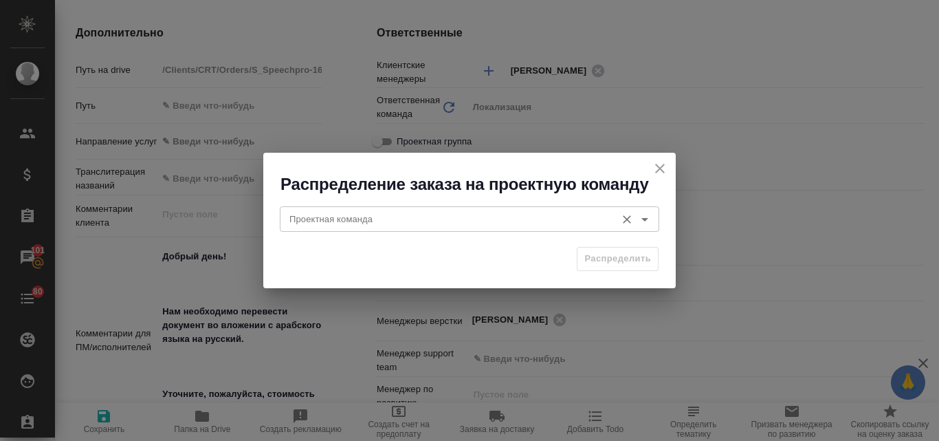
click at [339, 217] on input "Проектная команда" at bounding box center [446, 218] width 325 height 16
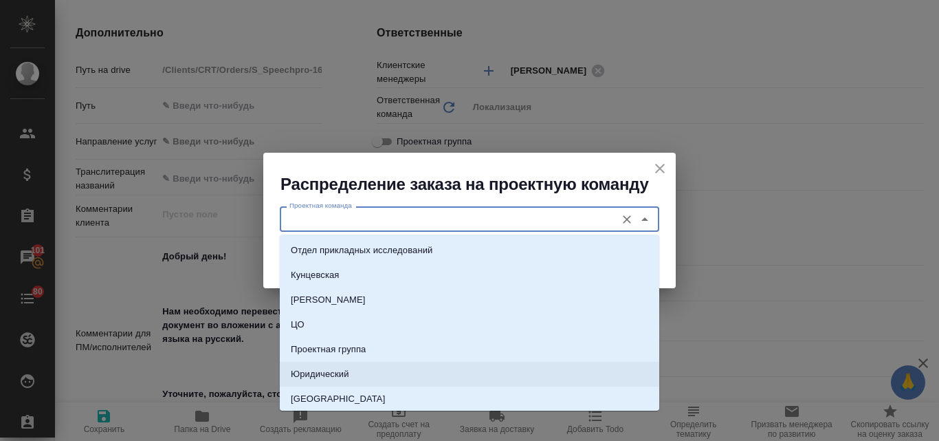
click at [327, 368] on p "Юридический" at bounding box center [320, 374] width 58 height 14
type input "Юридический"
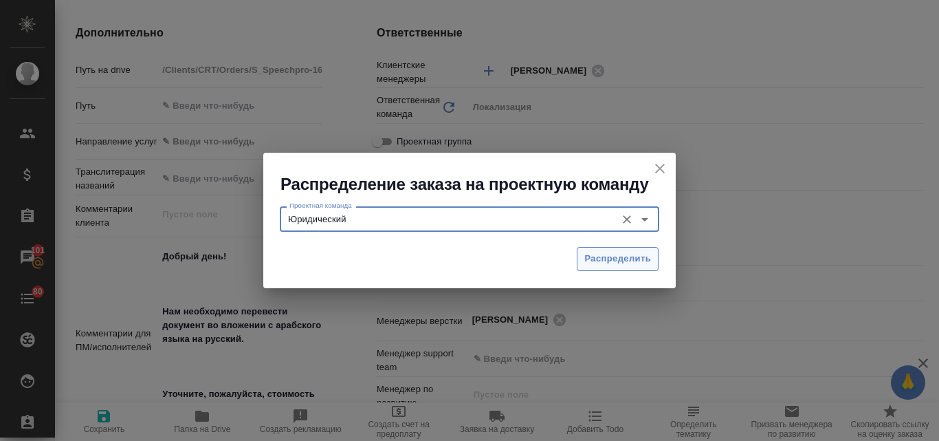
click at [599, 259] on span "Распределить" at bounding box center [617, 259] width 67 height 16
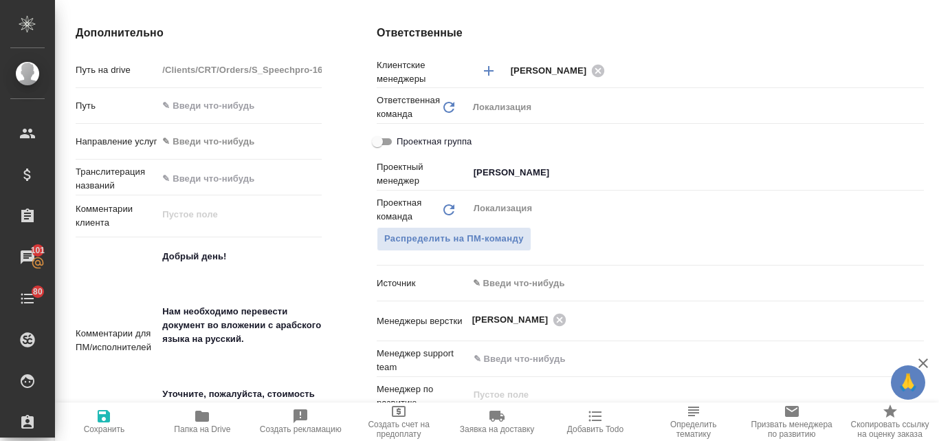
type textarea "x"
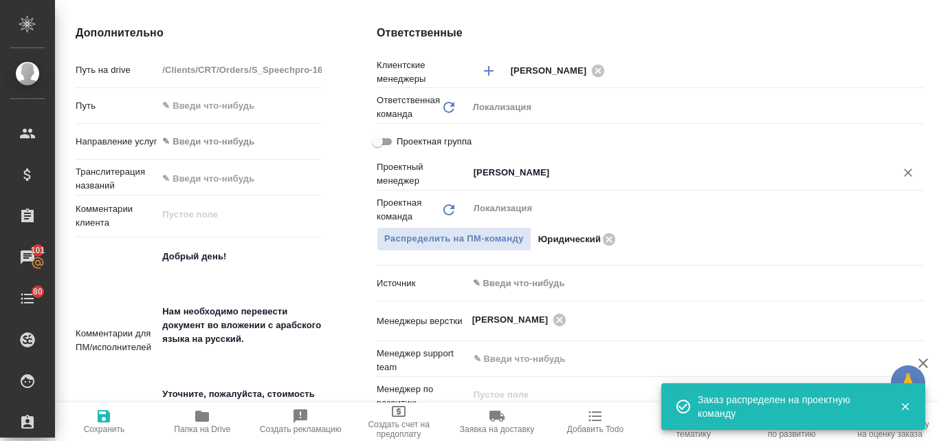
click at [903, 173] on icon "Очистить" at bounding box center [908, 173] width 14 height 14
type textarea "x"
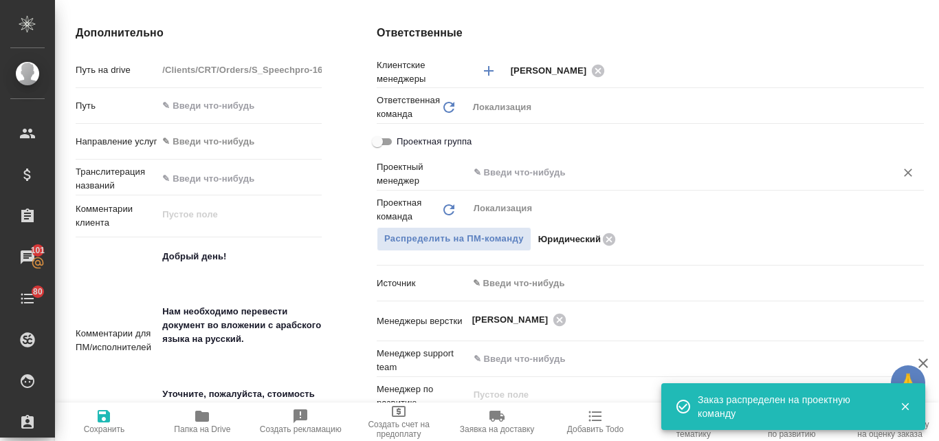
type textarea "x"
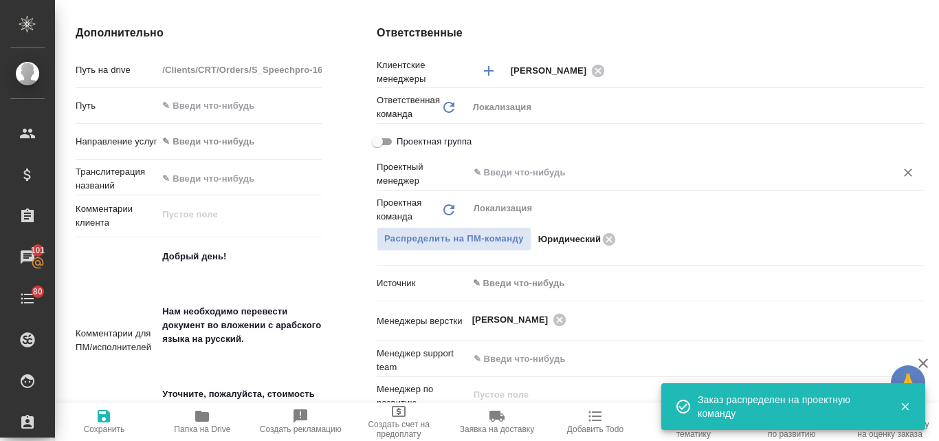
click at [98, 425] on span "Сохранить" at bounding box center [104, 429] width 41 height 10
type textarea "x"
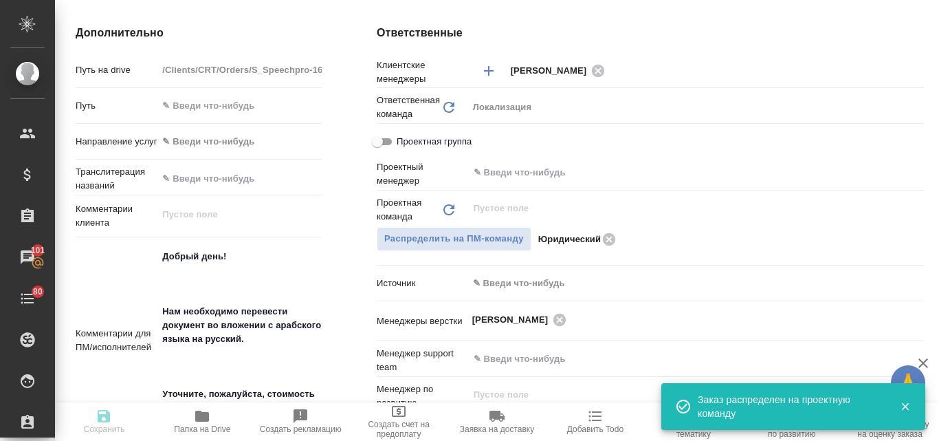
type textarea "x"
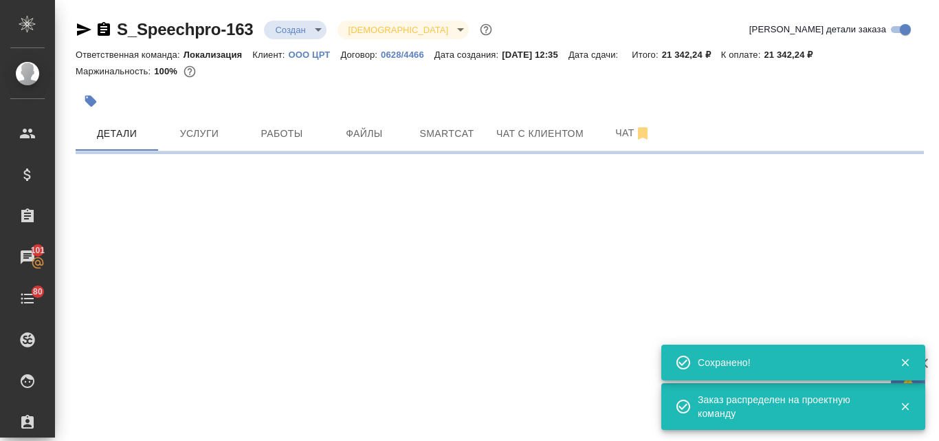
scroll to position [0, 0]
select select "RU"
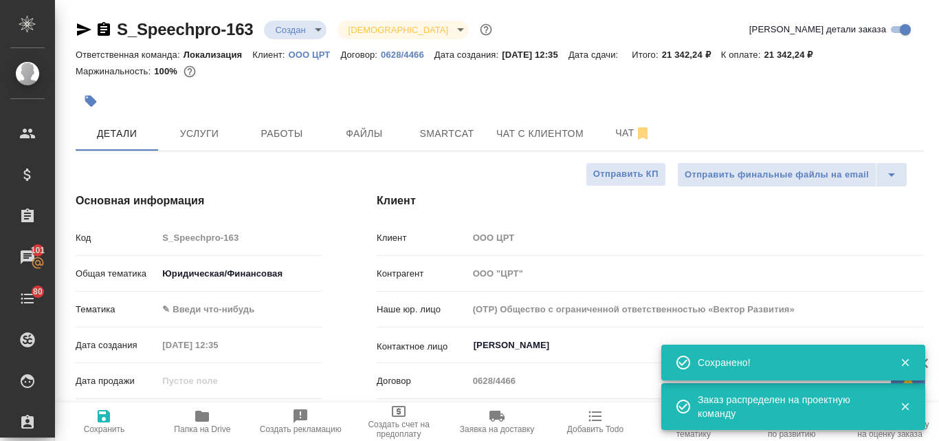
type textarea "x"
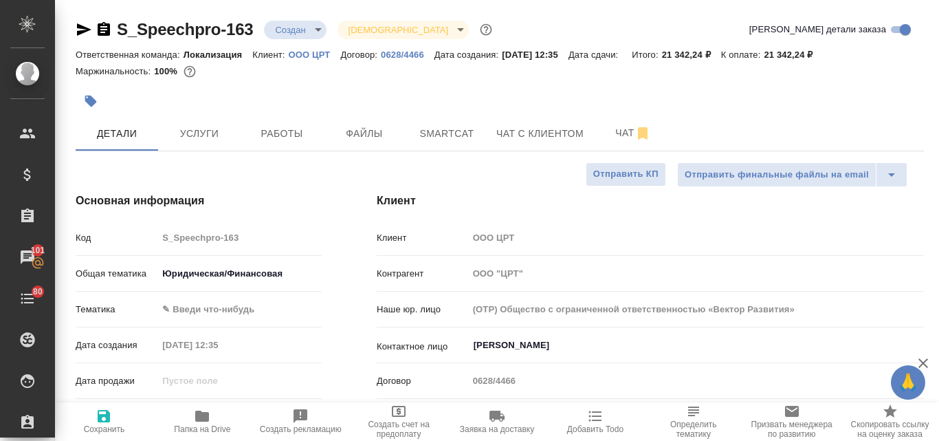
click at [322, 34] on body "🙏 .cls-1 fill:#fff; AWATERA Valyaeva [PERSON_NAME] Спецификации Заказы 101 Чаты…" at bounding box center [469, 220] width 939 height 441
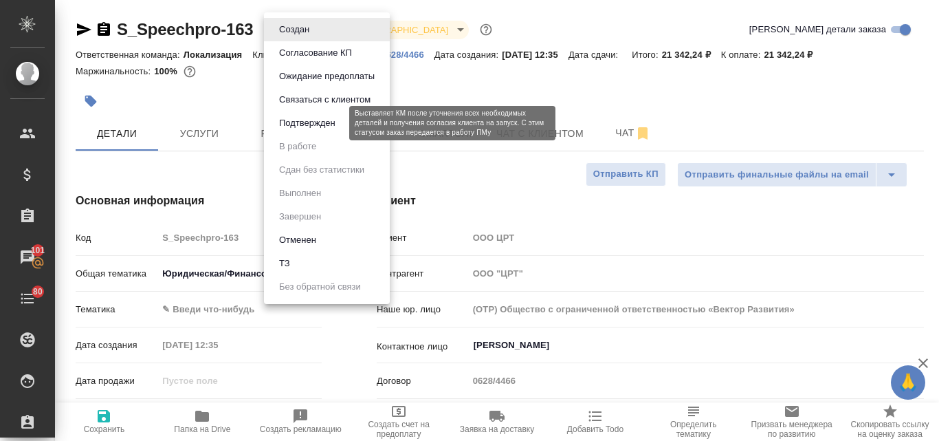
click at [311, 124] on button "Подтвержден" at bounding box center [307, 122] width 65 height 15
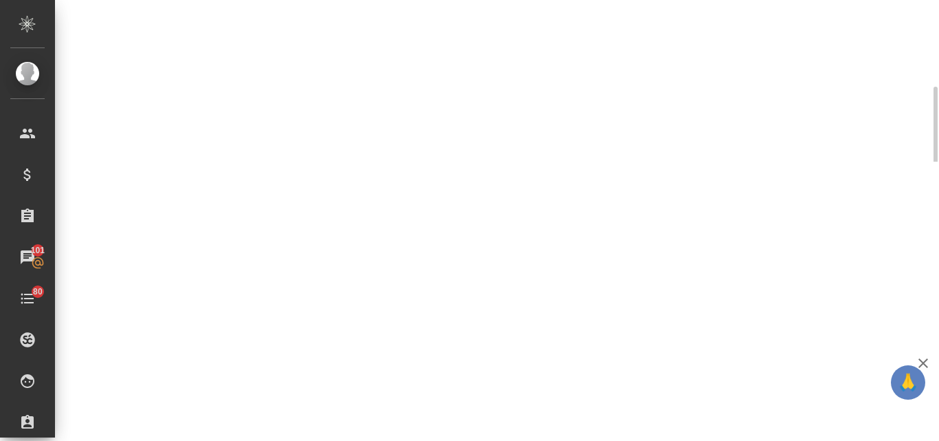
select select "RU"
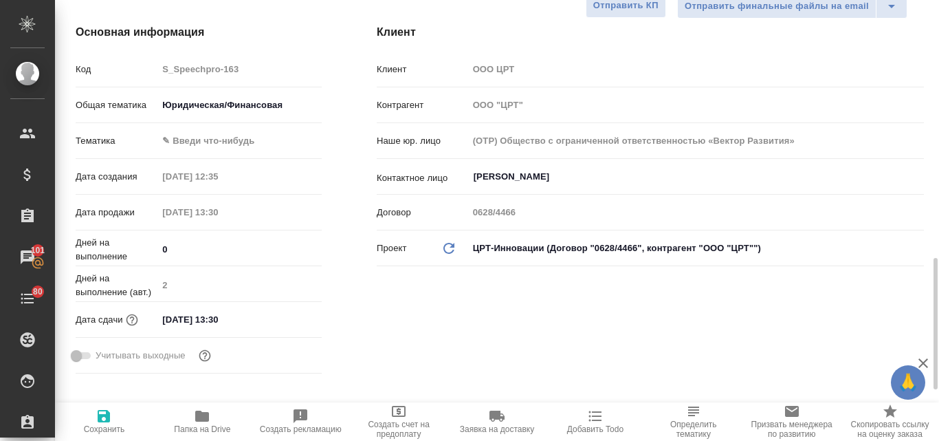
type textarea "x"
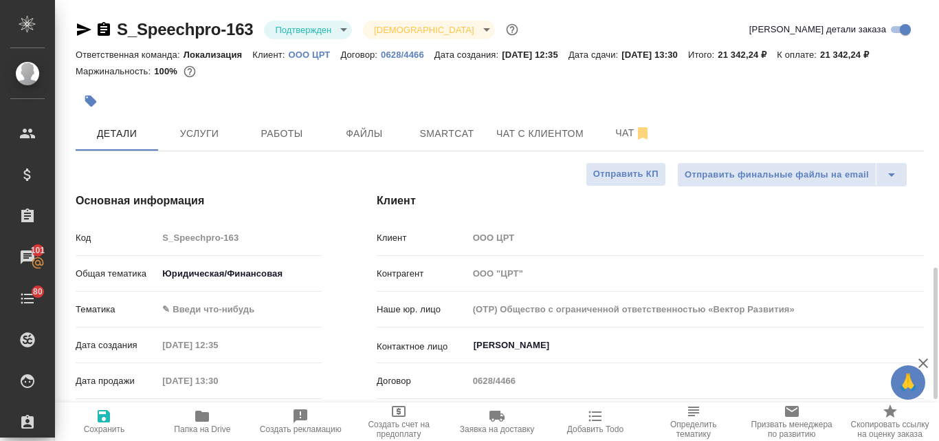
scroll to position [206, 0]
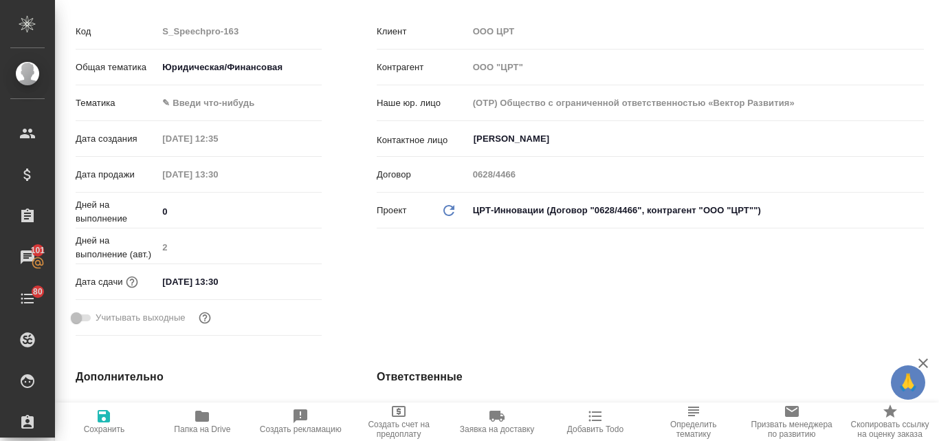
click at [205, 291] on input "[DATE] 13:30" at bounding box center [217, 281] width 120 height 20
click at [279, 289] on icon "button" at bounding box center [282, 280] width 16 height 16
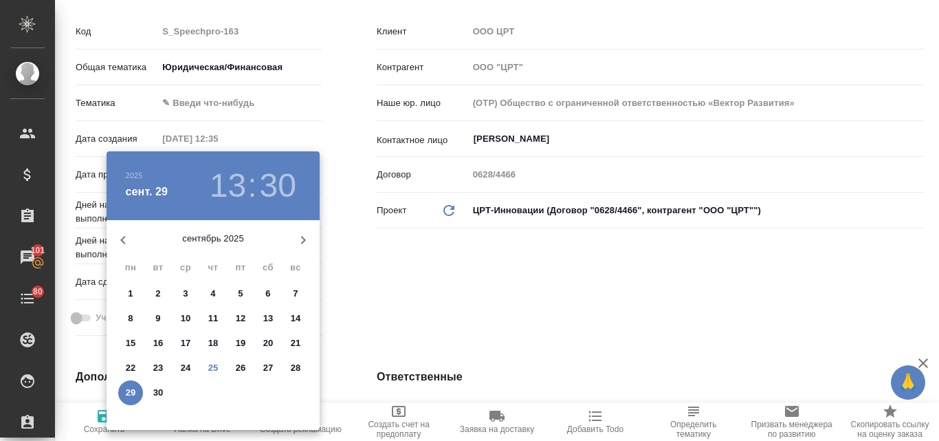
click at [157, 391] on p "30" at bounding box center [158, 393] width 10 height 14
type input "[DATE] 13:30"
type textarea "x"
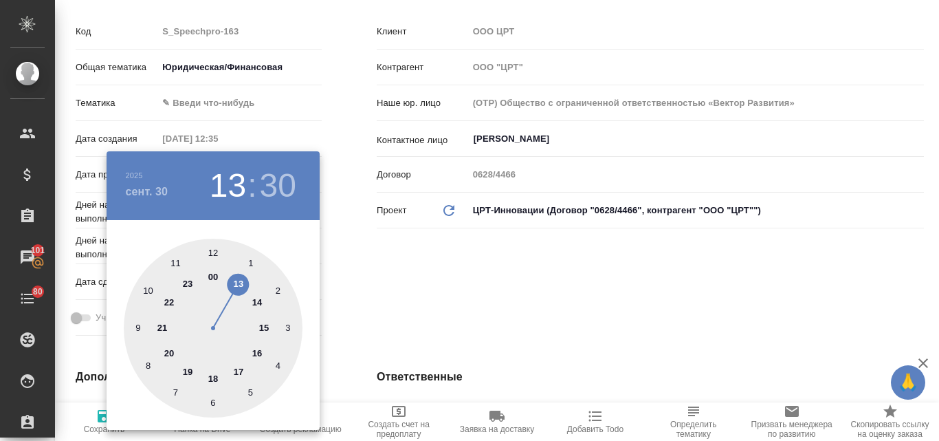
click at [257, 304] on div at bounding box center [213, 328] width 179 height 179
type input "[DATE] 14:30"
type textarea "x"
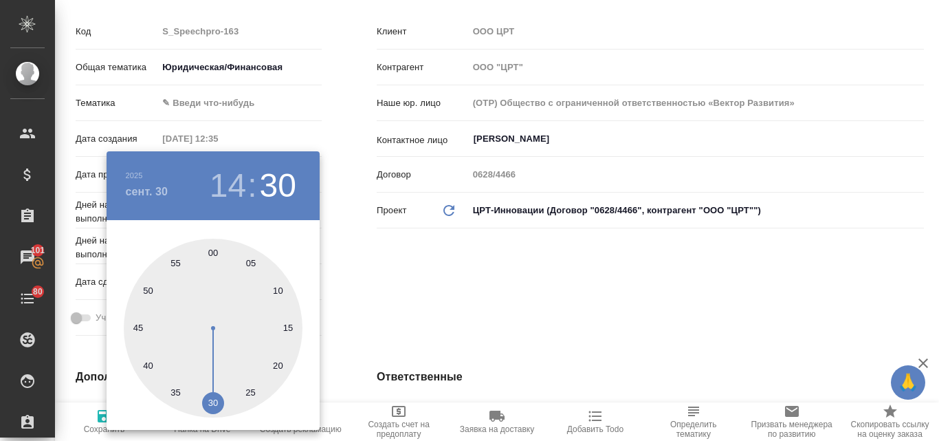
click at [211, 250] on div at bounding box center [213, 328] width 179 height 179
type input "[DATE] 14:00"
type textarea "x"
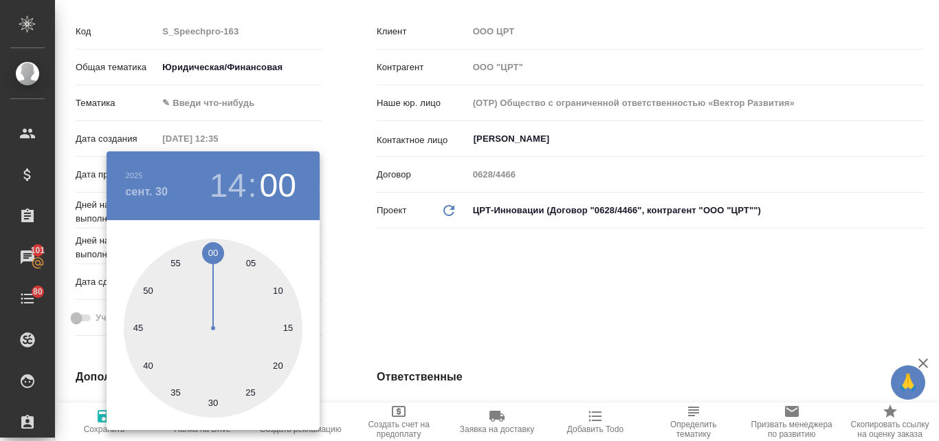
click at [459, 259] on div at bounding box center [469, 220] width 939 height 441
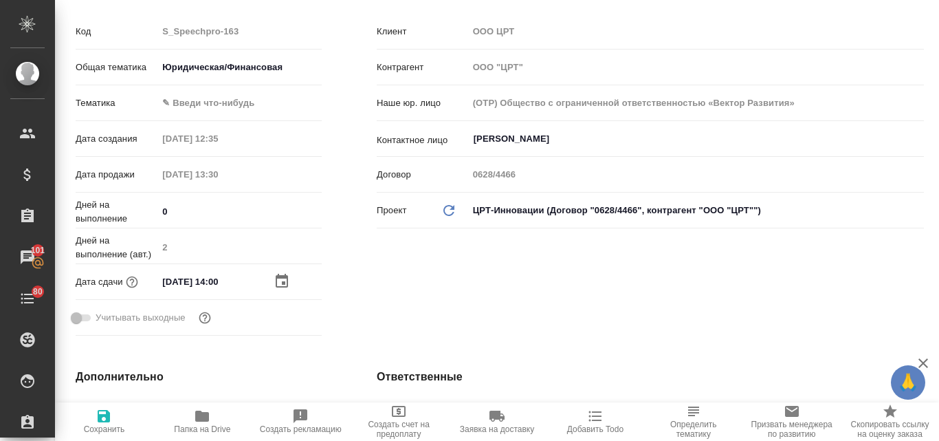
drag, startPoint x: 111, startPoint y: 425, endPoint x: 172, endPoint y: 415, distance: 61.9
click at [110, 425] on span "Сохранить" at bounding box center [104, 429] width 41 height 10
type textarea "x"
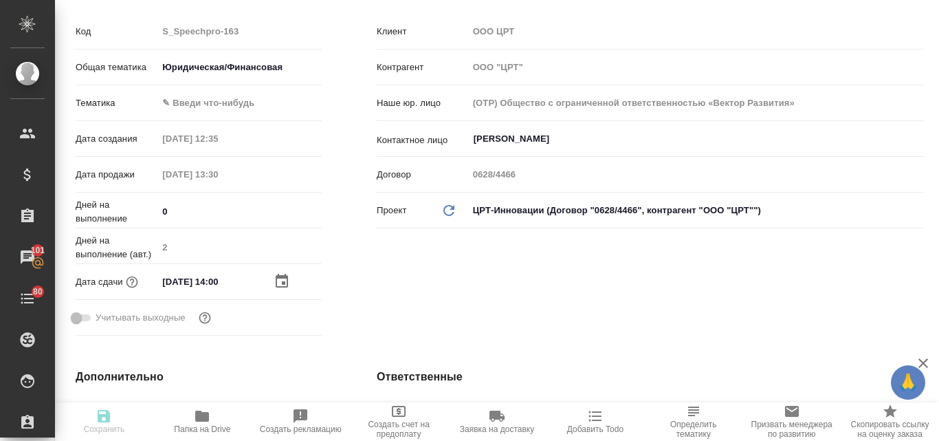
type textarea "x"
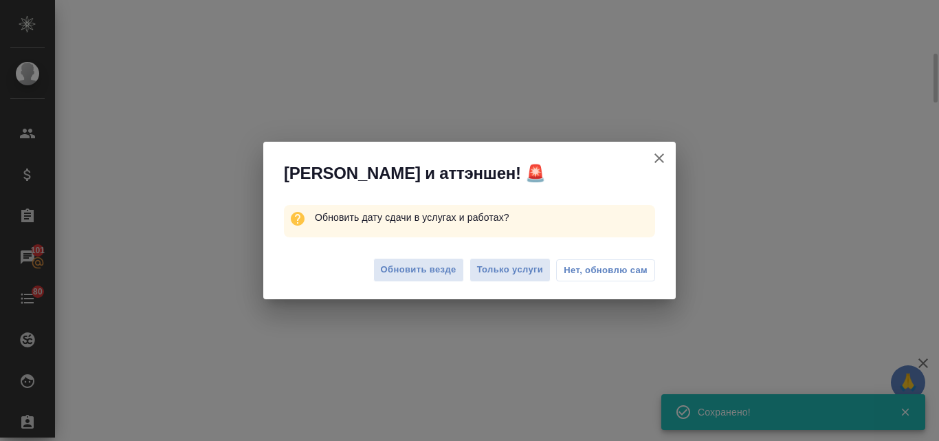
select select "RU"
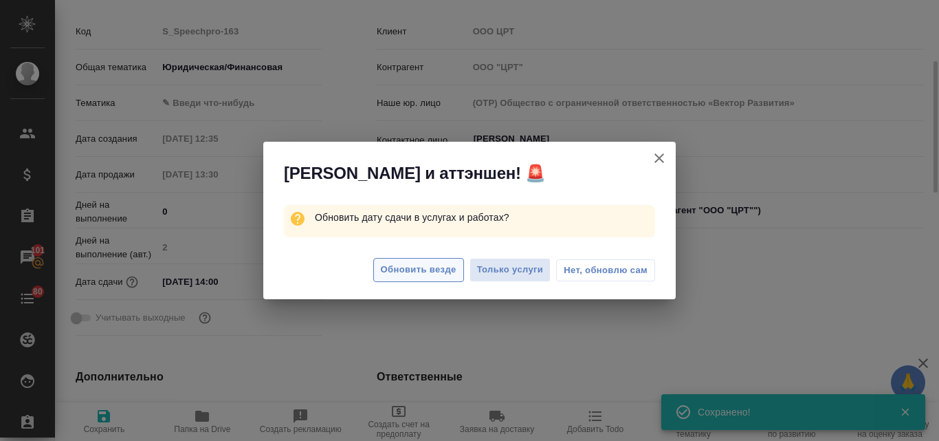
type textarea "x"
click at [411, 264] on span "Обновить везде" at bounding box center [419, 270] width 76 height 16
type textarea "x"
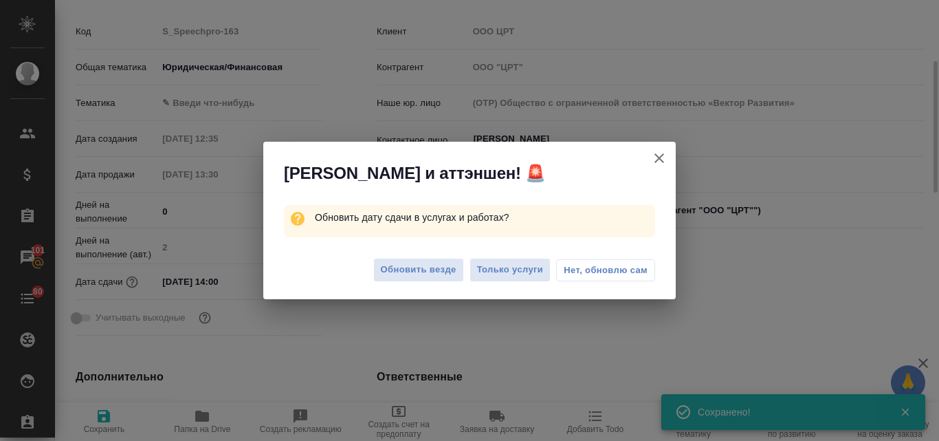
type textarea "x"
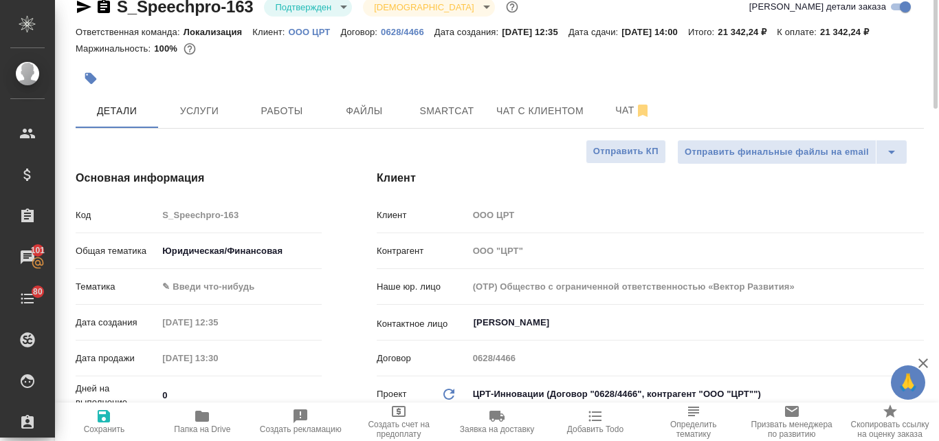
scroll to position [0, 0]
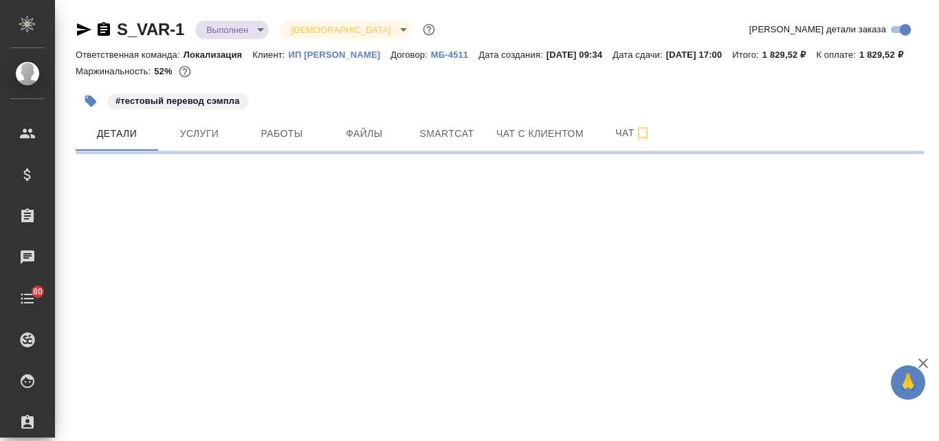
select select "RU"
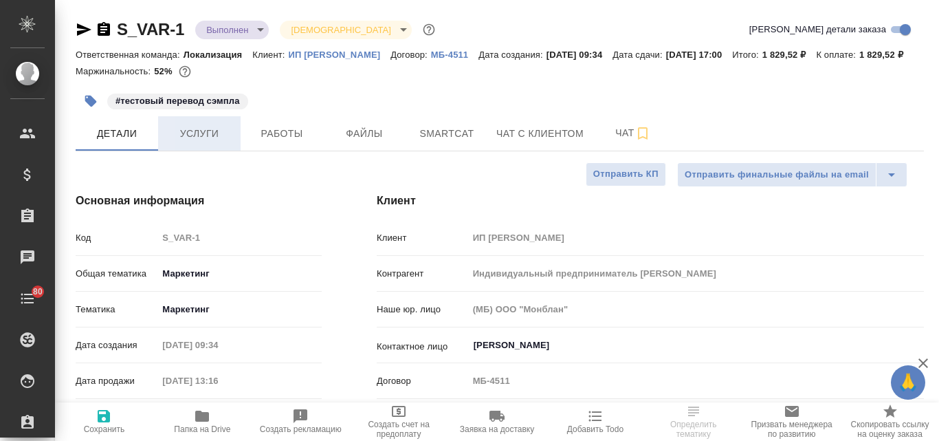
type input "Индивидуальный предприниматель [PERSON_NAME]"
type textarea "x"
type input "Индивидуальный предприниматель [PERSON_NAME]"
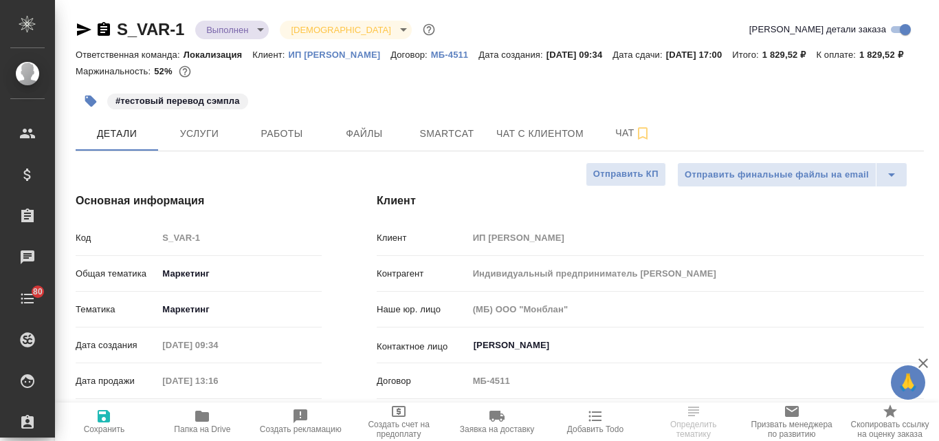
type textarea "x"
click at [83, 29] on icon "button" at bounding box center [84, 29] width 14 height 12
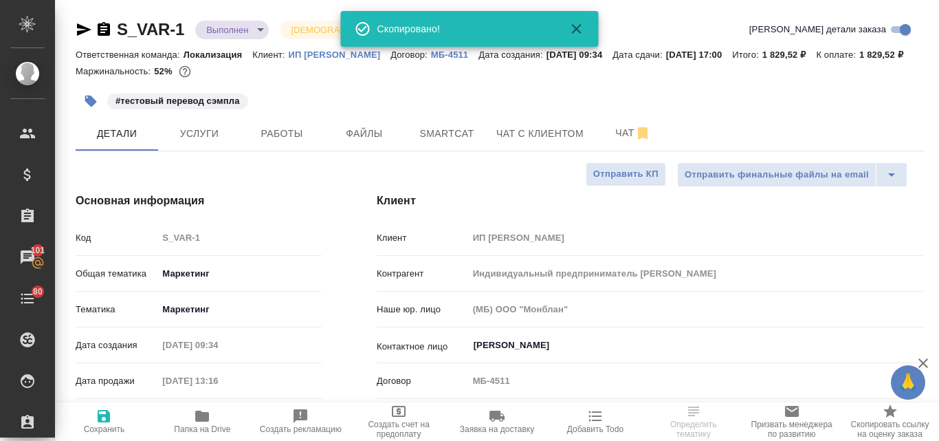
select select "RU"
type textarea "x"
type input "Индивидуальный предприниматель [PERSON_NAME]"
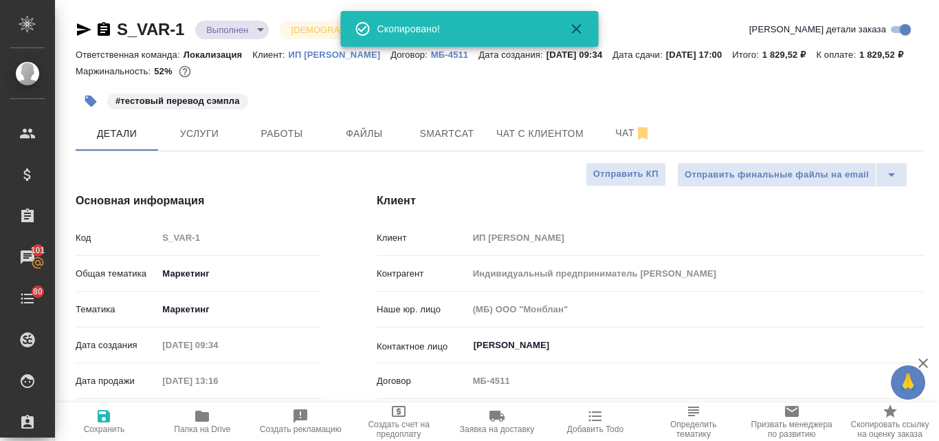
type textarea "x"
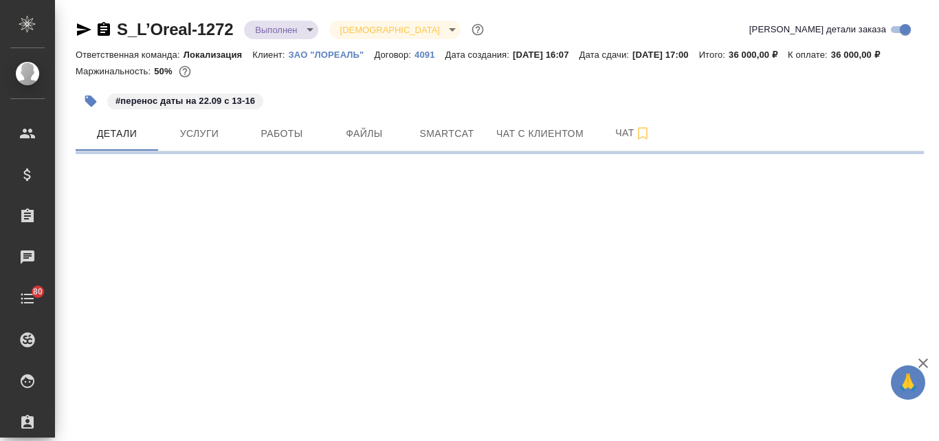
select select "RU"
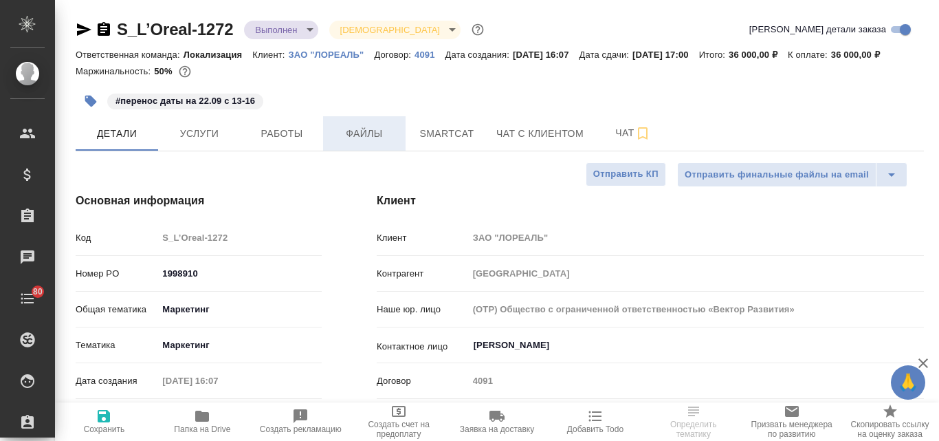
type textarea "x"
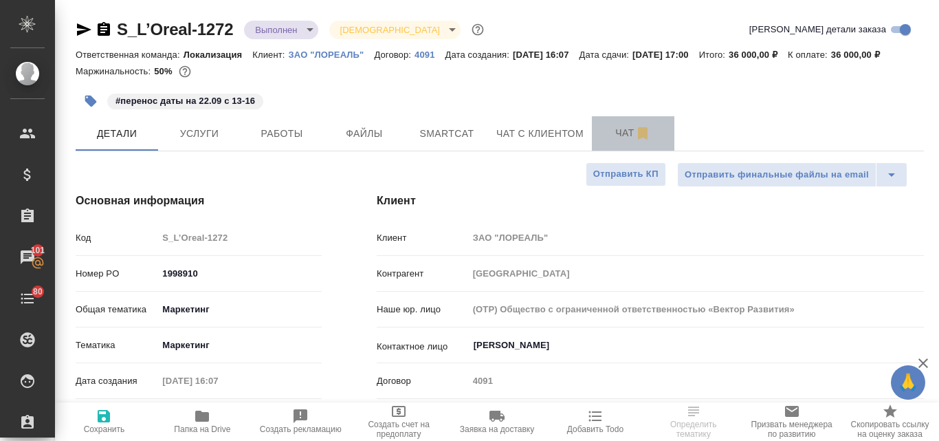
click at [627, 142] on span "Чат" at bounding box center [633, 132] width 66 height 17
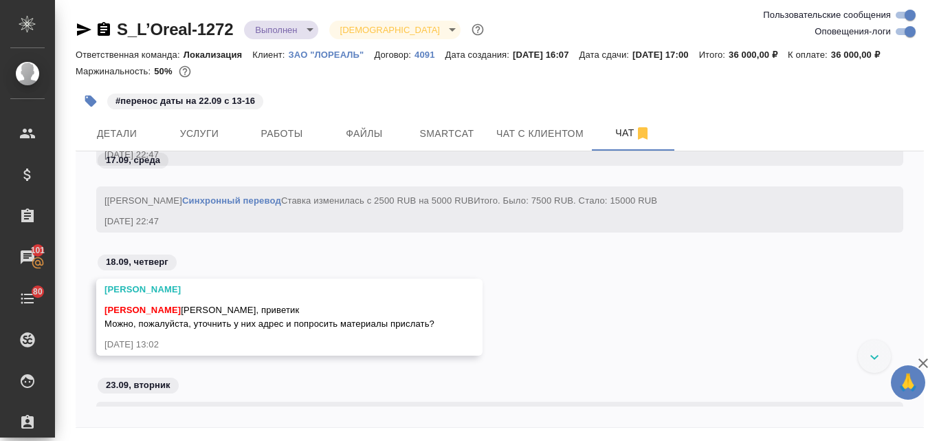
scroll to position [3353, 0]
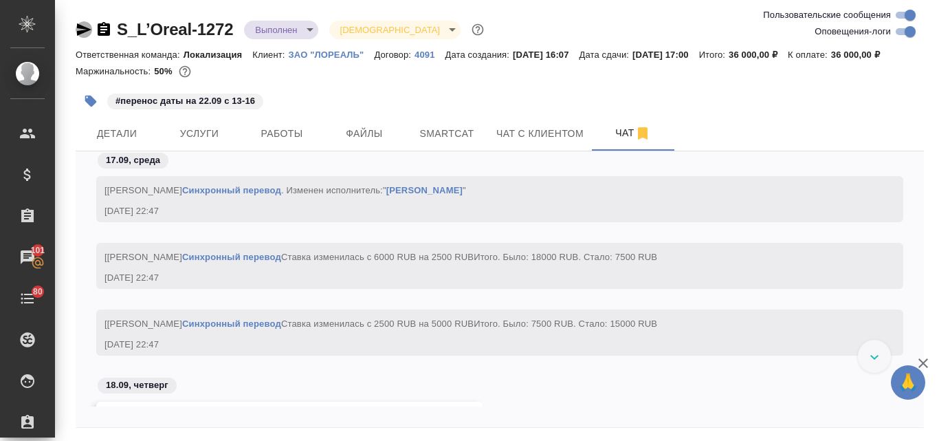
click at [81, 32] on icon "button" at bounding box center [84, 29] width 14 height 12
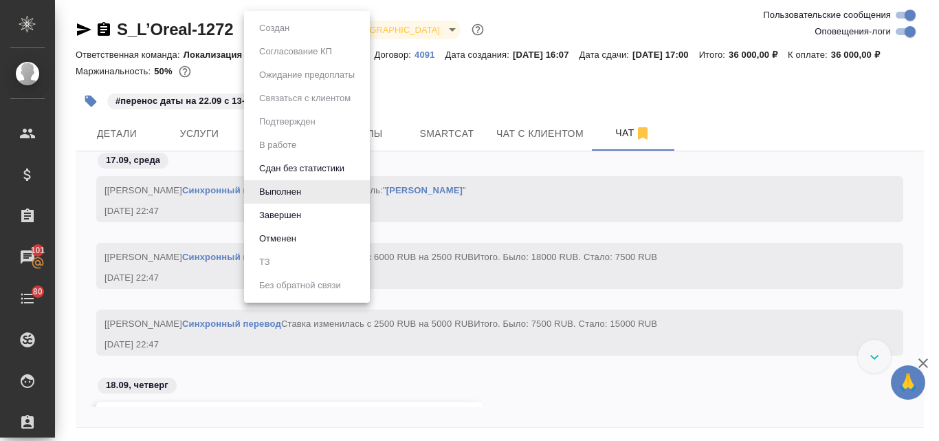
click at [306, 26] on body "🙏 .cls-1 fill:#fff; AWATERA [PERSON_NAME] Спецификации Заказы 101 Чаты 80 Todo …" at bounding box center [469, 220] width 939 height 441
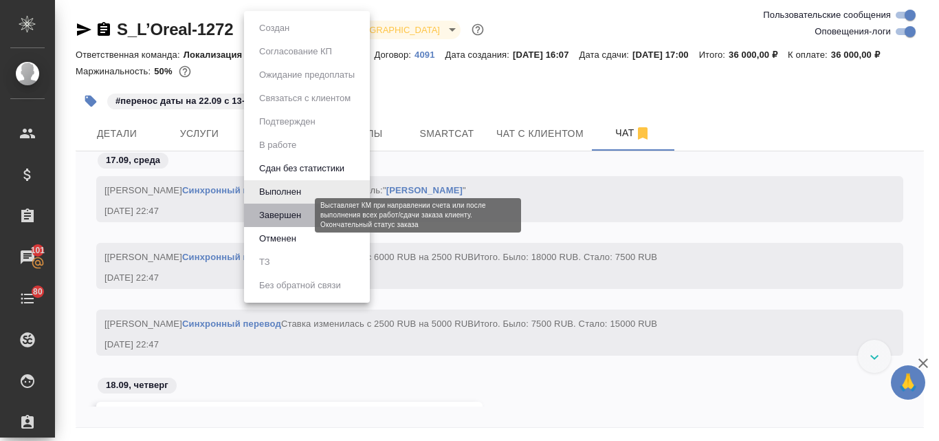
click at [293, 219] on button "Завершен" at bounding box center [280, 215] width 50 height 15
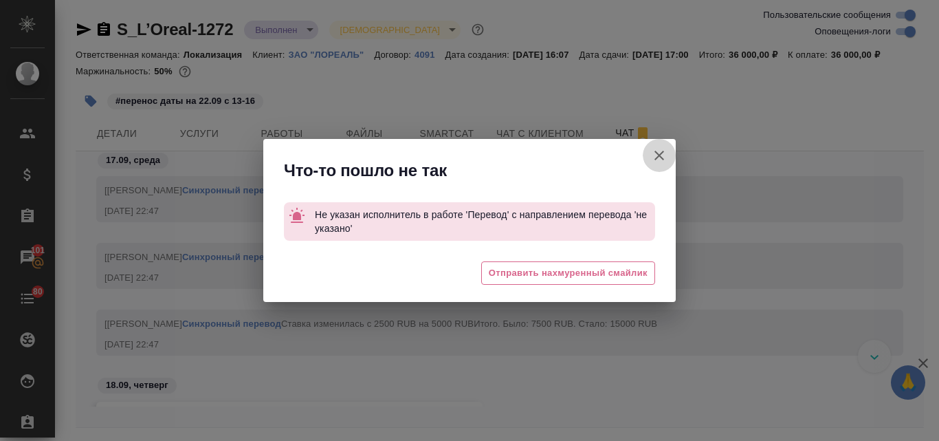
click at [651, 153] on icon "button" at bounding box center [659, 155] width 16 height 16
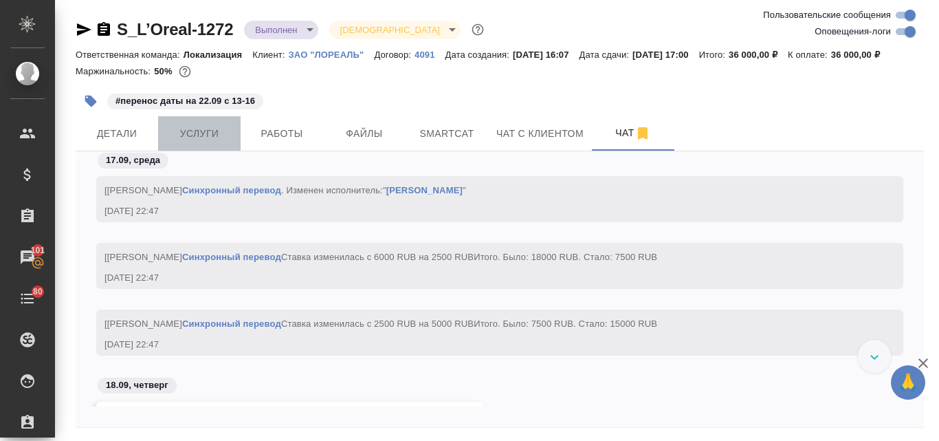
click at [203, 142] on span "Услуги" at bounding box center [199, 133] width 66 height 17
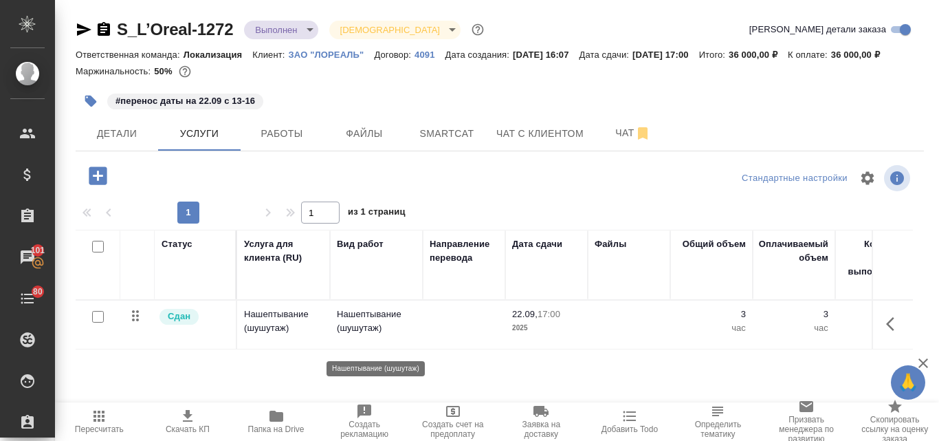
click at [358, 335] on p "Нашептывание (шушутаж)" at bounding box center [376, 320] width 79 height 27
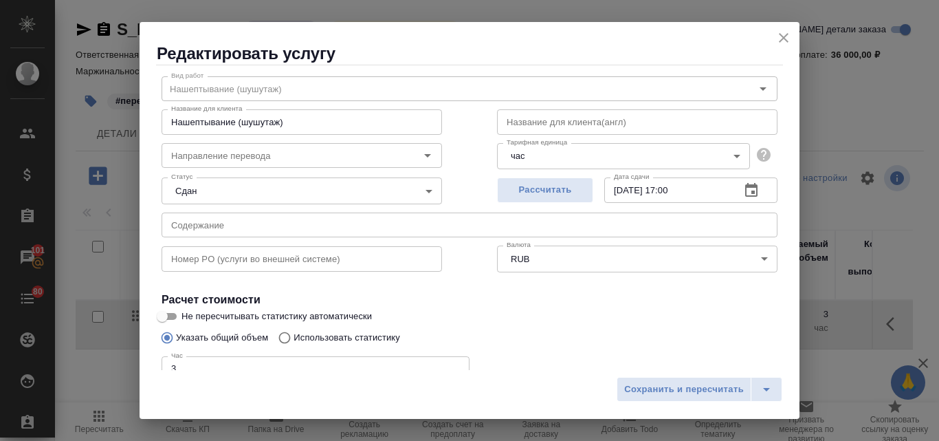
scroll to position [69, 0]
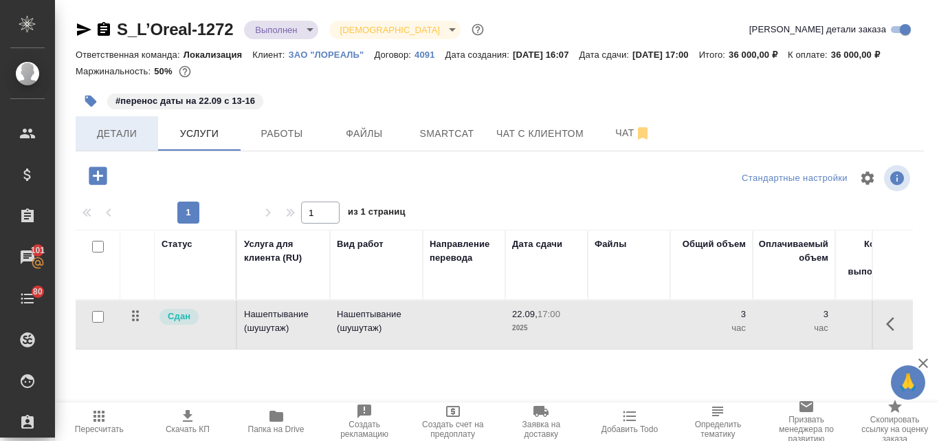
click at [125, 151] on button "Детали" at bounding box center [117, 133] width 82 height 34
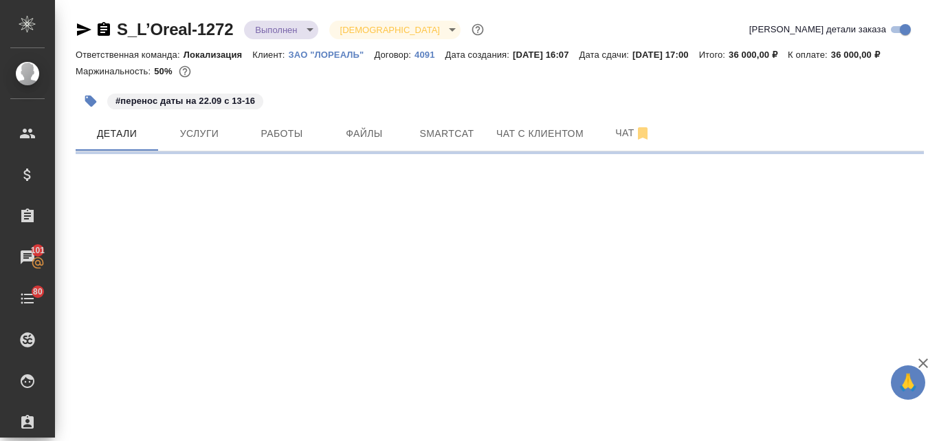
select select "RU"
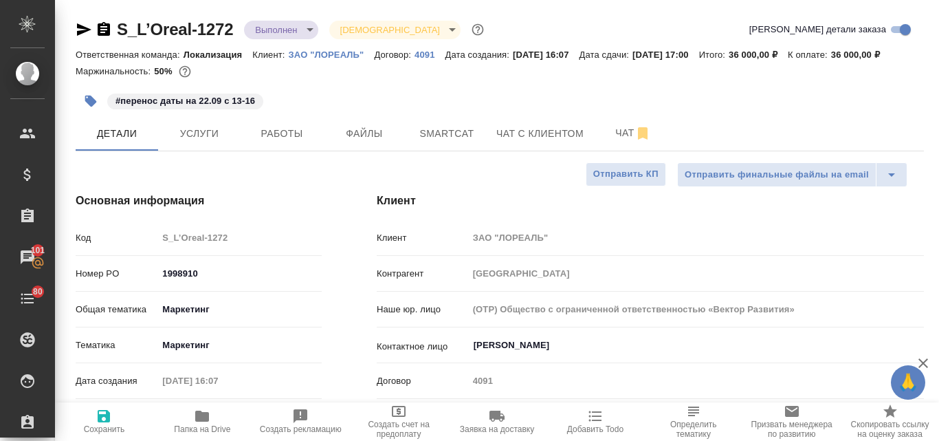
type textarea "x"
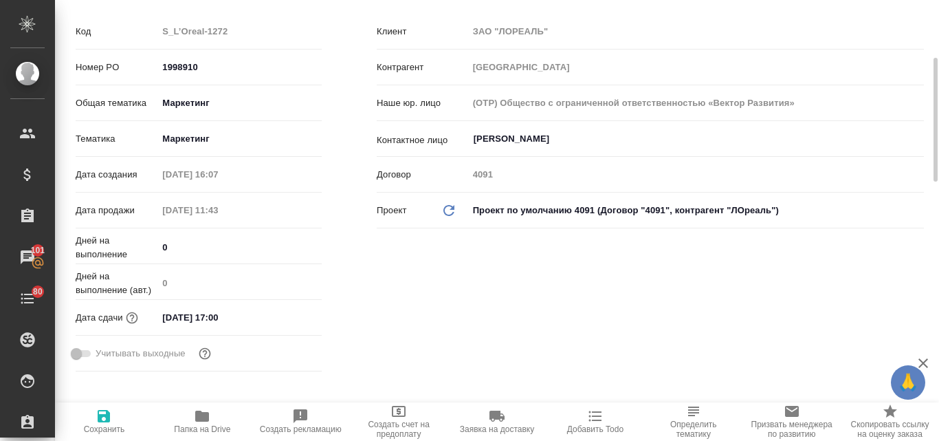
scroll to position [69, 0]
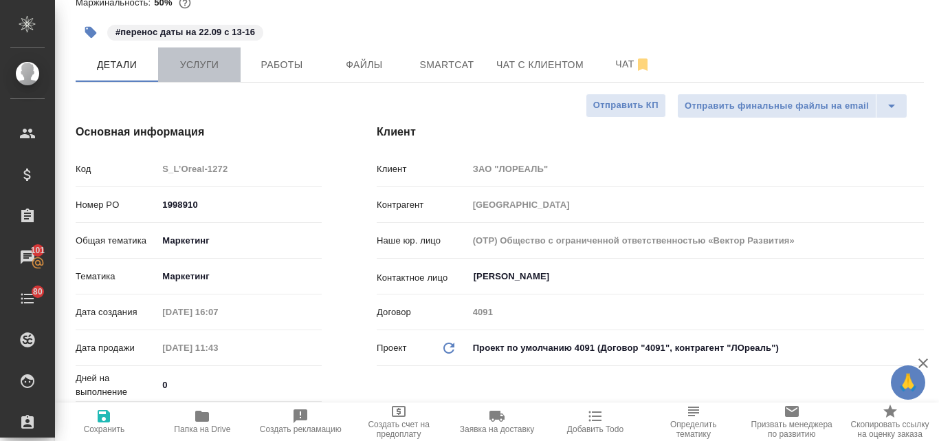
click at [192, 74] on span "Услуги" at bounding box center [199, 64] width 66 height 17
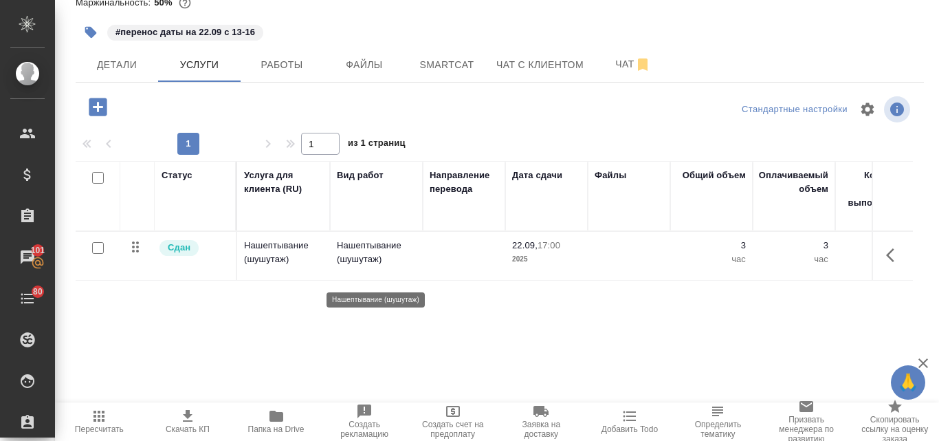
click at [385, 266] on p "Нашептывание (шушутаж)" at bounding box center [376, 252] width 79 height 27
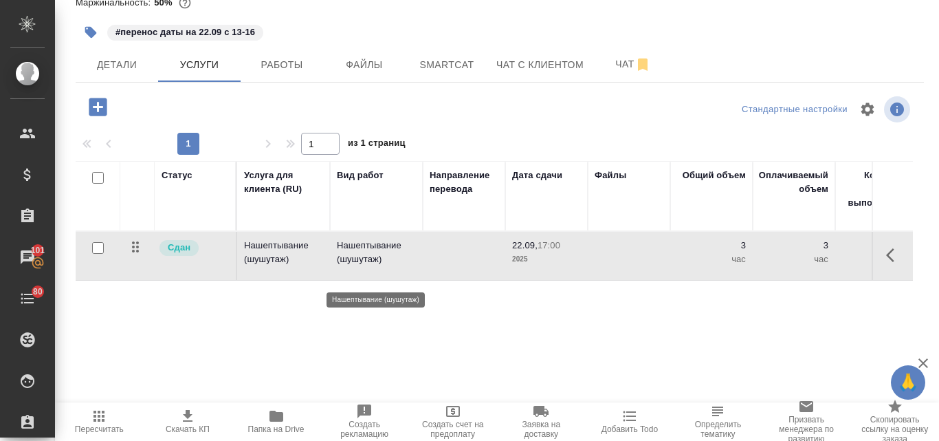
click at [385, 266] on p "Нашептывание (шушутаж)" at bounding box center [376, 252] width 79 height 27
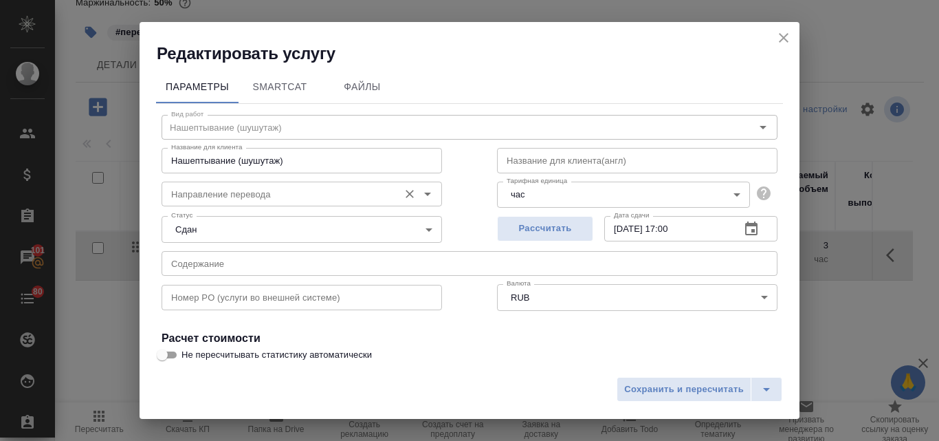
click at [213, 195] on input "Направление перевода" at bounding box center [279, 194] width 226 height 16
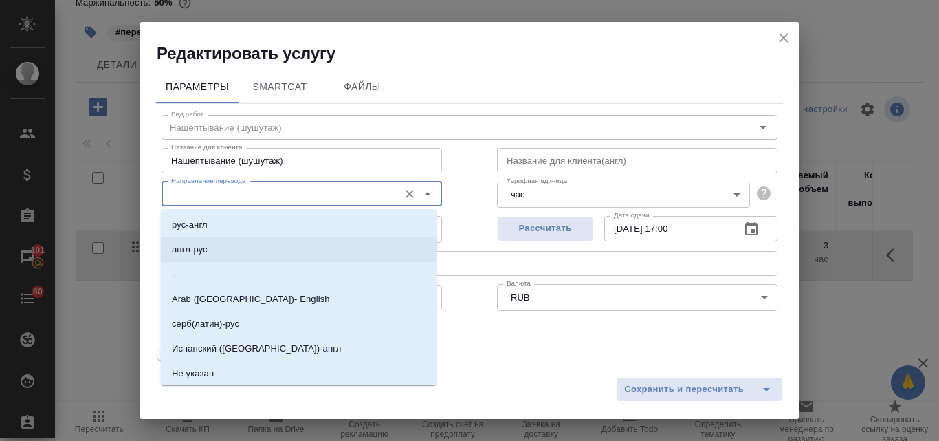
click at [212, 243] on li "англ-рус" at bounding box center [299, 249] width 276 height 25
type input "англ-рус"
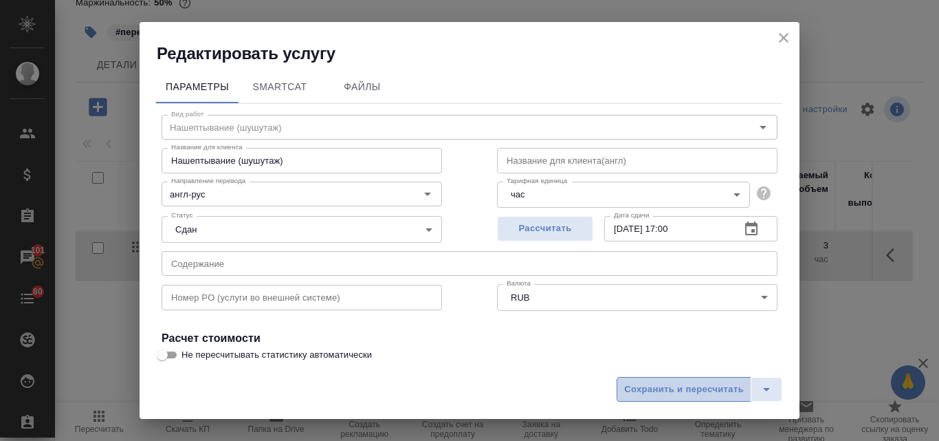
click at [641, 390] on span "Сохранить и пересчитать" at bounding box center [684, 389] width 120 height 16
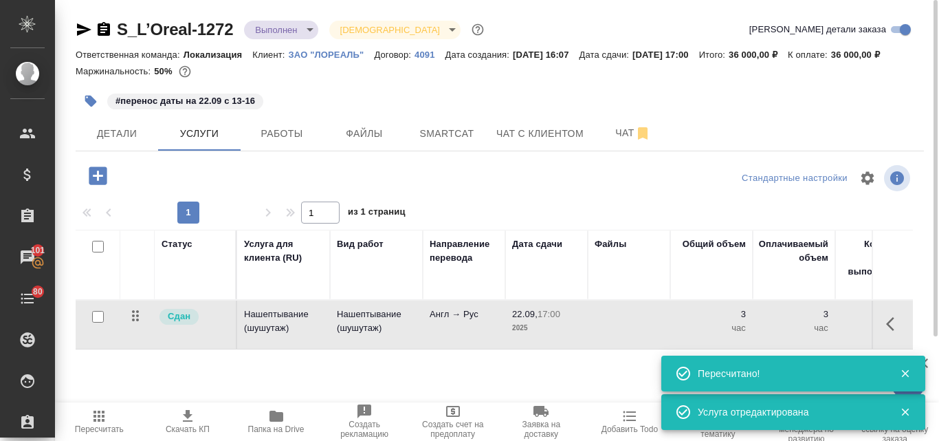
click at [307, 30] on body "🙏 .cls-1 fill:#fff; AWATERA Valyaeva [PERSON_NAME] Спецификации Заказы 101 Чаты…" at bounding box center [469, 220] width 939 height 441
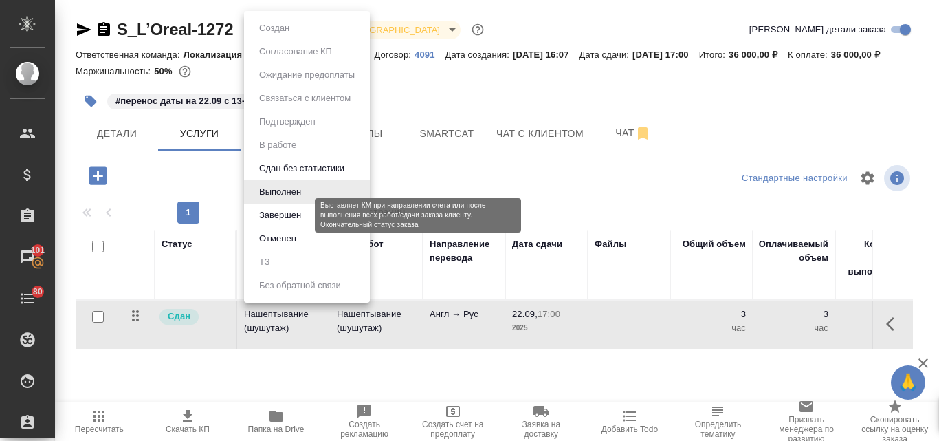
click at [289, 218] on button "Завершен" at bounding box center [280, 215] width 50 height 15
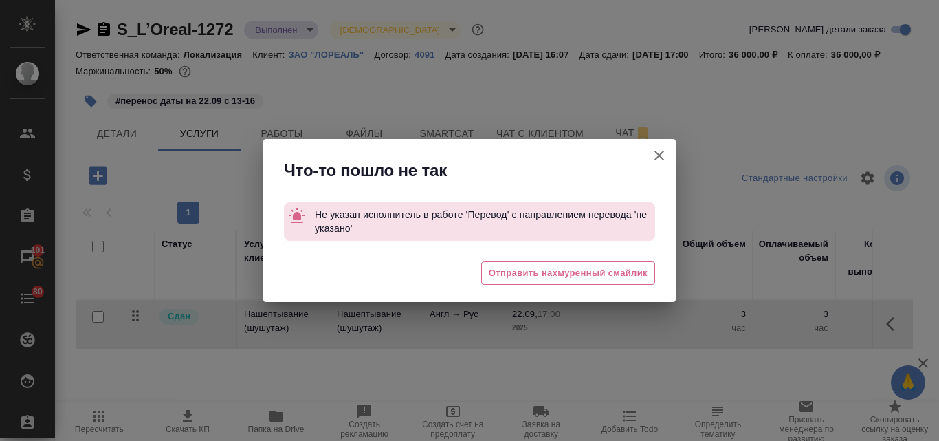
click at [660, 157] on icon "button" at bounding box center [659, 156] width 10 height 10
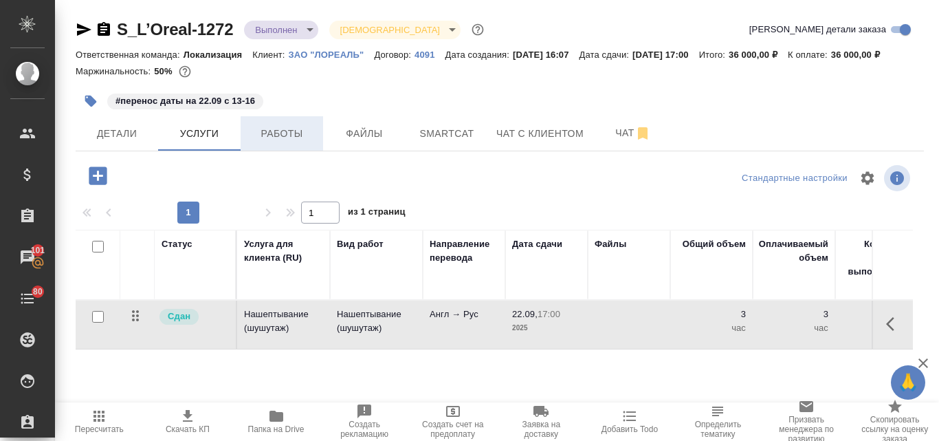
click at [289, 142] on span "Работы" at bounding box center [282, 133] width 66 height 17
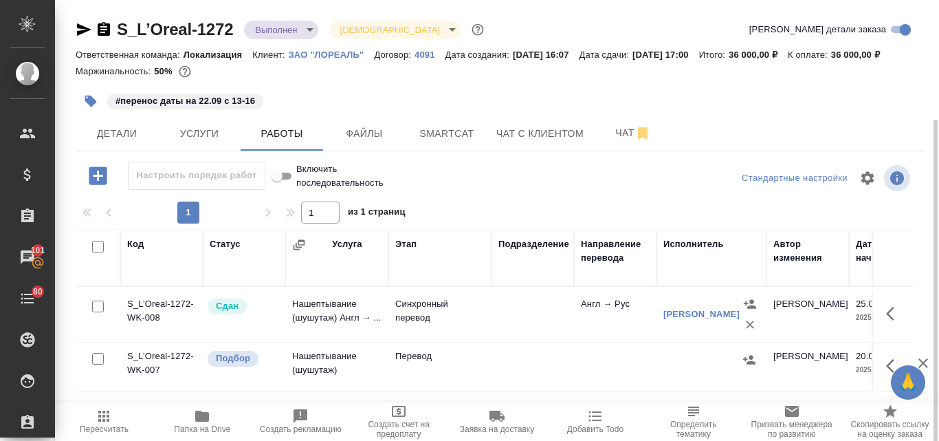
scroll to position [137, 0]
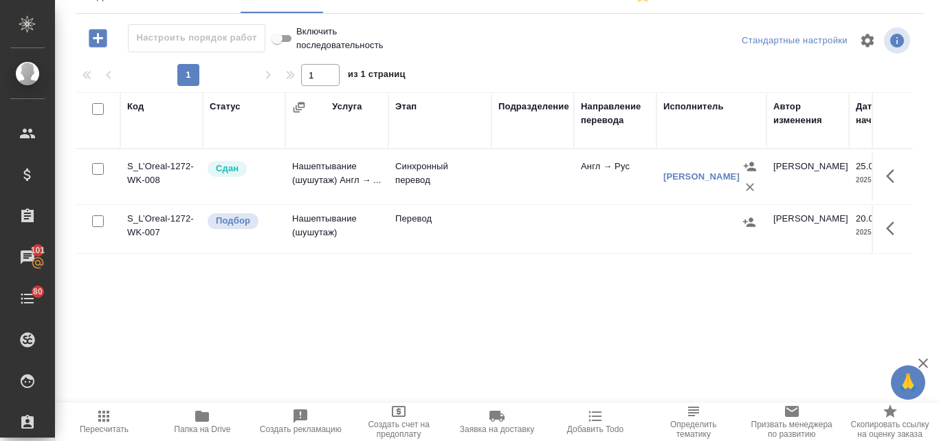
click at [101, 227] on input "checkbox" at bounding box center [98, 221] width 12 height 12
checkbox input "true"
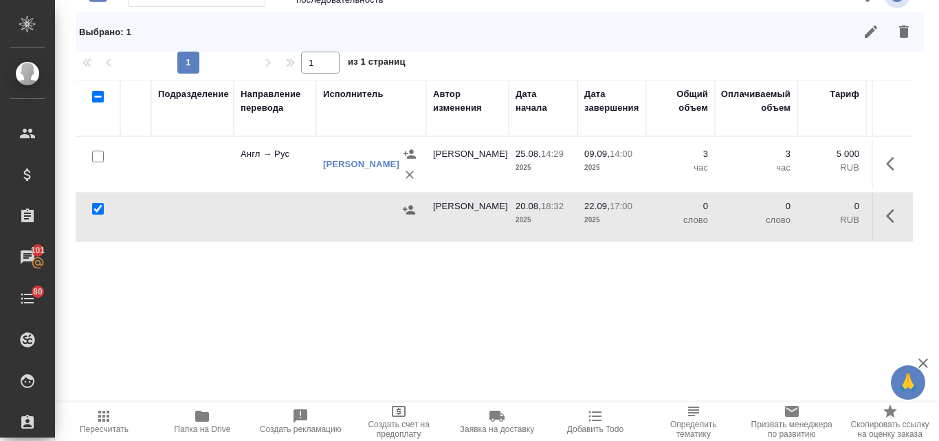
scroll to position [0, 0]
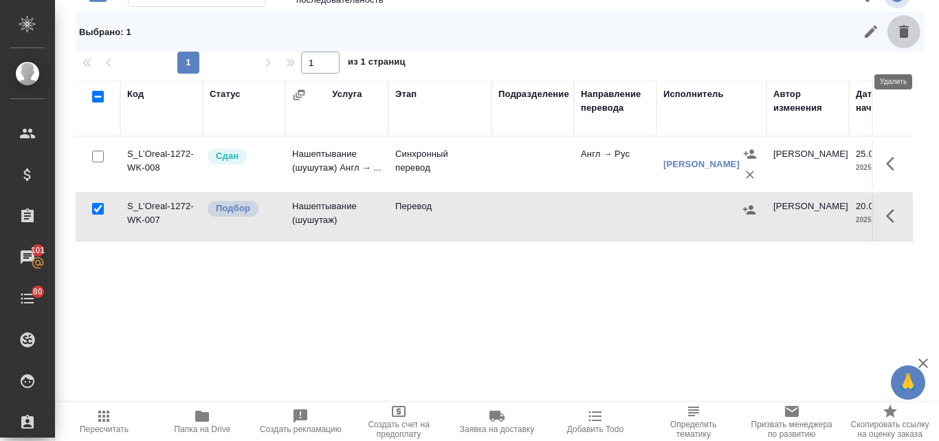
click at [896, 40] on icon "button" at bounding box center [904, 31] width 16 height 16
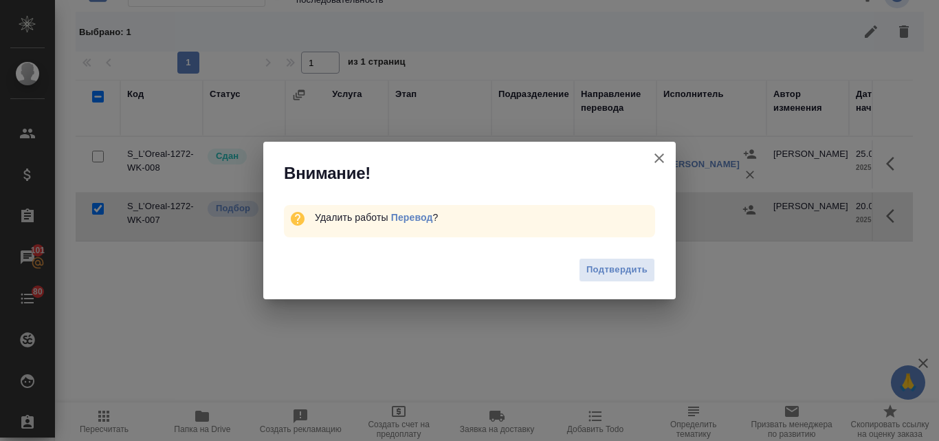
click at [607, 269] on span "Подтвердить" at bounding box center [616, 270] width 61 height 16
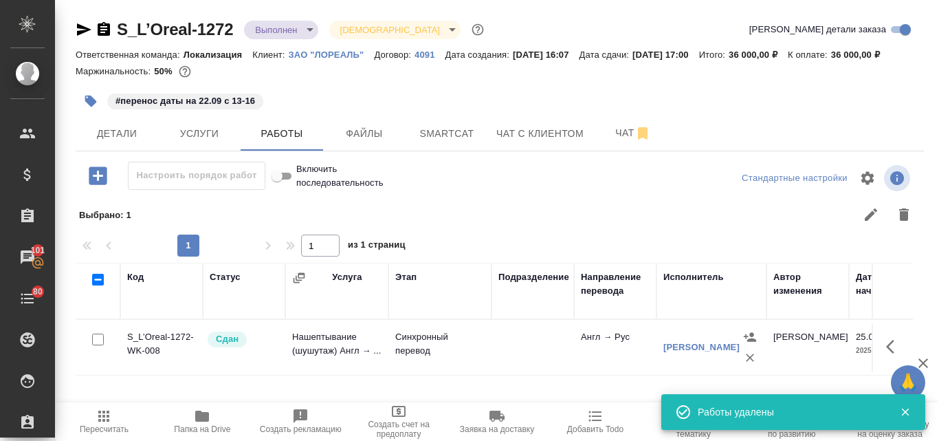
click at [307, 27] on body "🙏 .cls-1 fill:#fff; AWATERA Valyaeva [PERSON_NAME] Спецификации Заказы 101 Чаты…" at bounding box center [469, 220] width 939 height 441
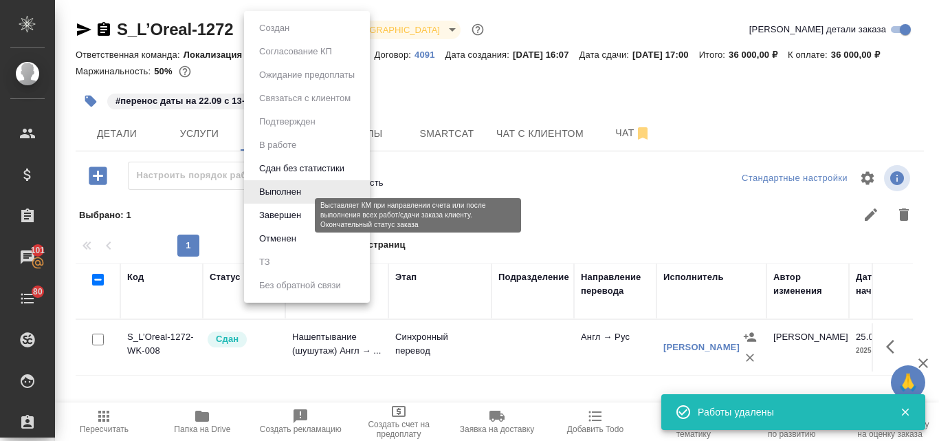
click at [292, 212] on button "Завершен" at bounding box center [280, 215] width 50 height 15
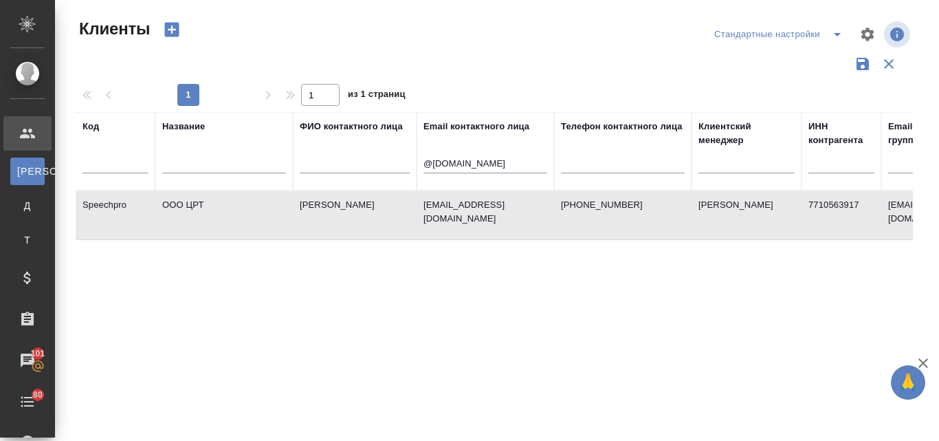
select select "RU"
drag, startPoint x: 500, startPoint y: 159, endPoint x: 404, endPoint y: 162, distance: 95.6
click at [404, 162] on tr "Код Название ФИО контактного лица Email контактного лица @[DOMAIN_NAME] Телефон…" at bounding box center [595, 151] width 1039 height 78
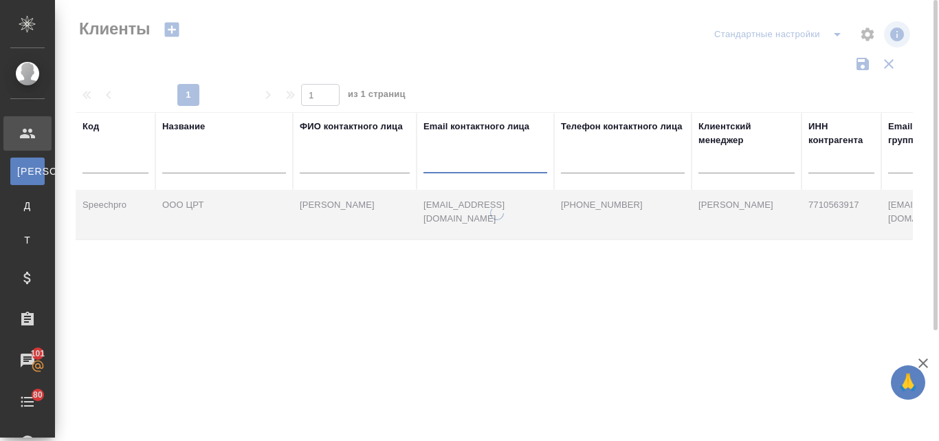
click at [269, 169] on input "text" at bounding box center [224, 164] width 124 height 17
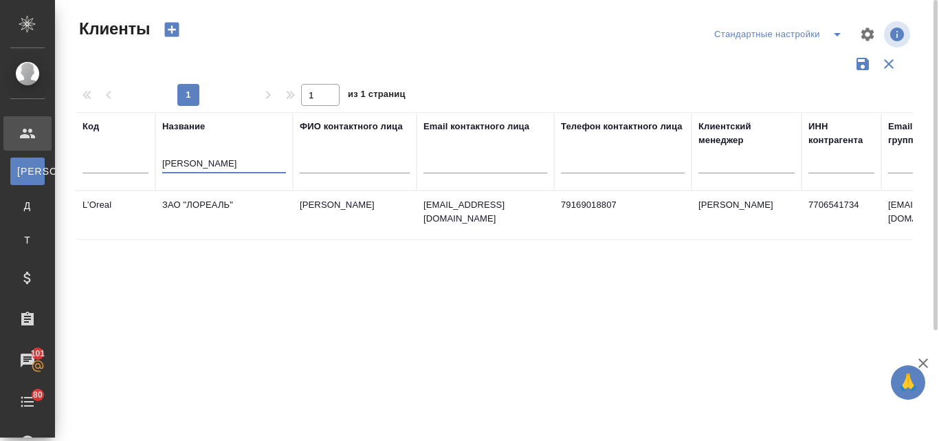
type input "[PERSON_NAME]"
click at [213, 203] on td "ЗАО "ЛОРЕАЛЬ"" at bounding box center [223, 215] width 137 height 48
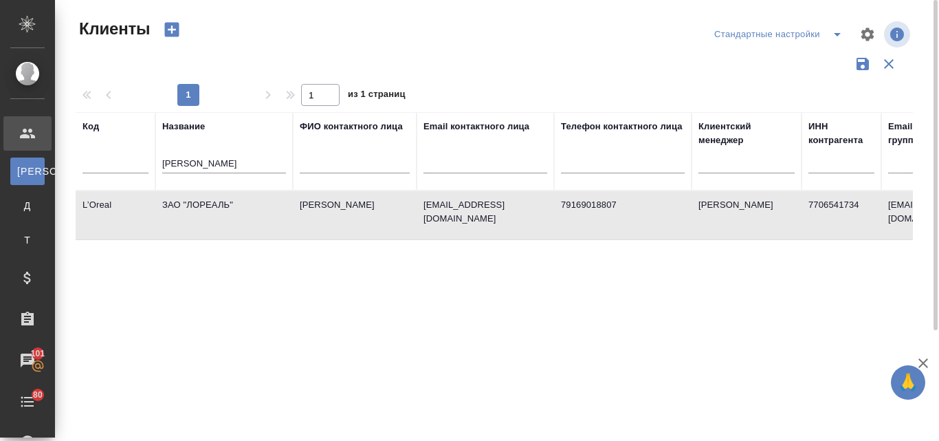
click at [213, 203] on td "ЗАО "ЛОРЕАЛЬ"" at bounding box center [223, 215] width 137 height 48
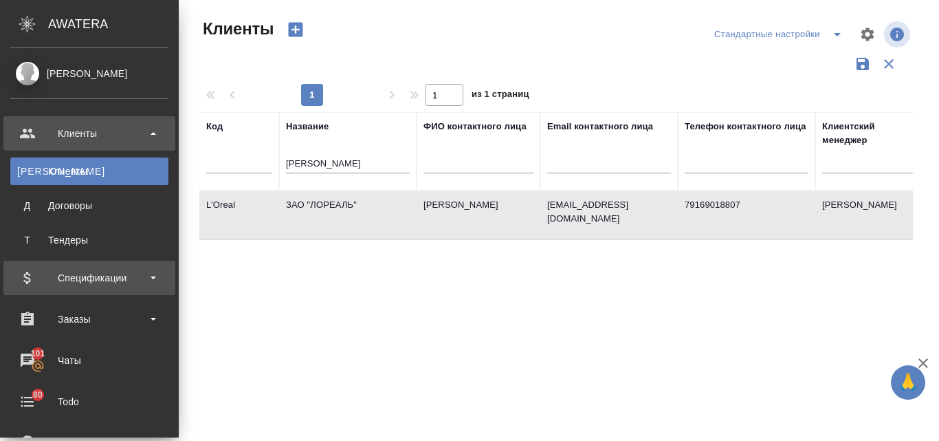
click at [63, 277] on div "Спецификации" at bounding box center [89, 277] width 158 height 21
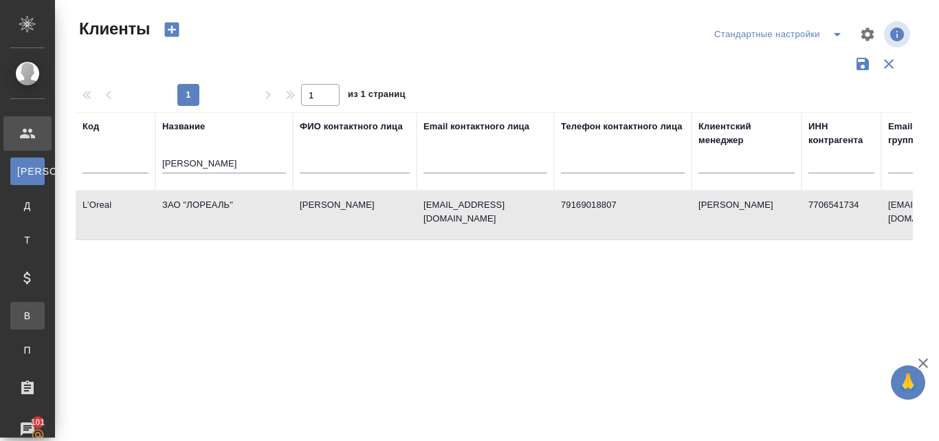
drag, startPoint x: 79, startPoint y: 310, endPoint x: 214, endPoint y: 310, distance: 135.4
click at [21, 311] on div "Все спецификации" at bounding box center [10, 316] width 21 height 14
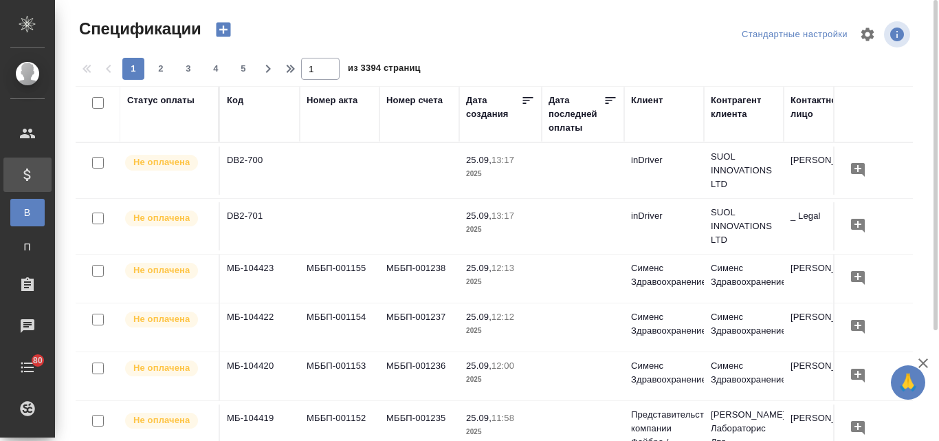
click at [223, 28] on icon "button" at bounding box center [223, 29] width 19 height 19
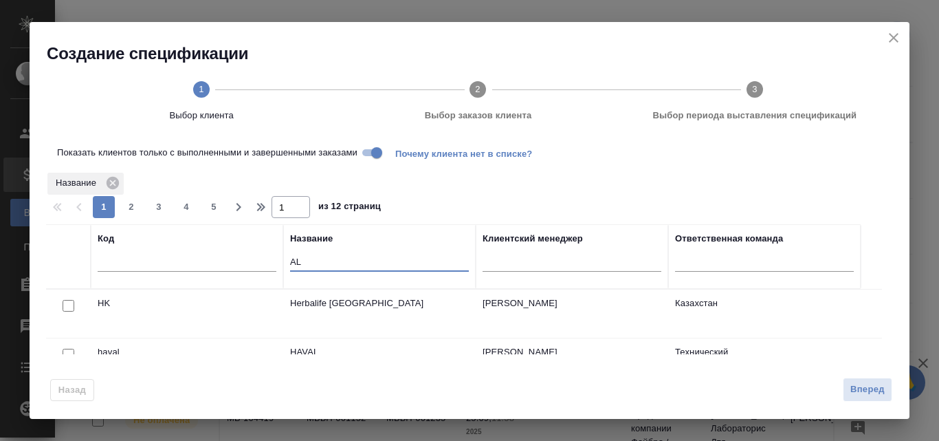
drag, startPoint x: 303, startPoint y: 261, endPoint x: 293, endPoint y: 260, distance: 10.4
click at [293, 260] on input "AL" at bounding box center [379, 262] width 179 height 17
type input "A"
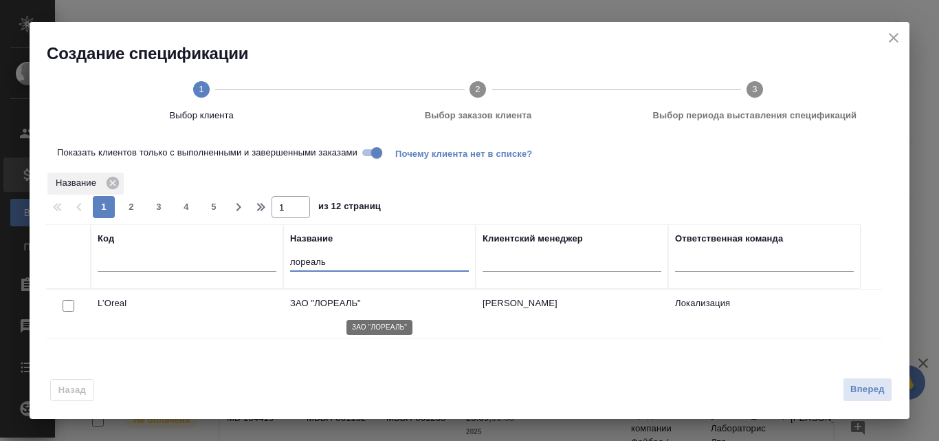
type input "лореаль"
click at [308, 308] on p "ЗАО "ЛОРЕАЛЬ"" at bounding box center [379, 303] width 179 height 14
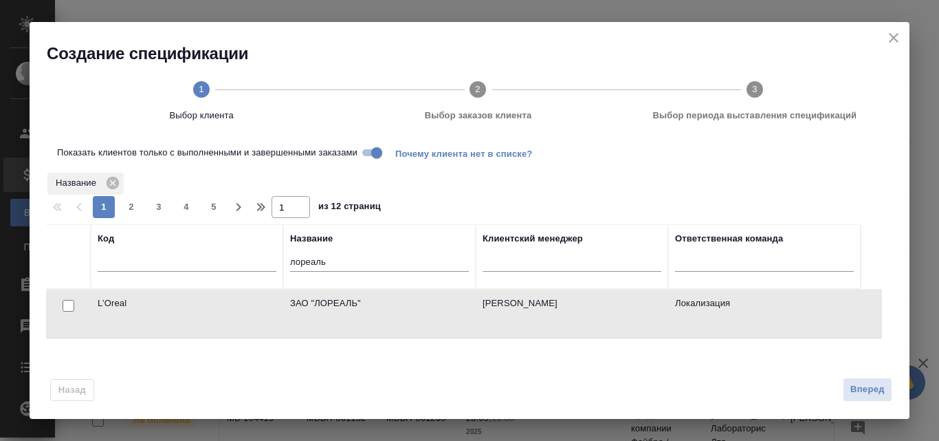
drag, startPoint x: 67, startPoint y: 305, endPoint x: 82, endPoint y: 297, distance: 17.2
click at [67, 305] on input "checkbox" at bounding box center [69, 306] width 12 height 12
checkbox input "true"
click at [874, 393] on span "Вперед" at bounding box center [867, 389] width 34 height 16
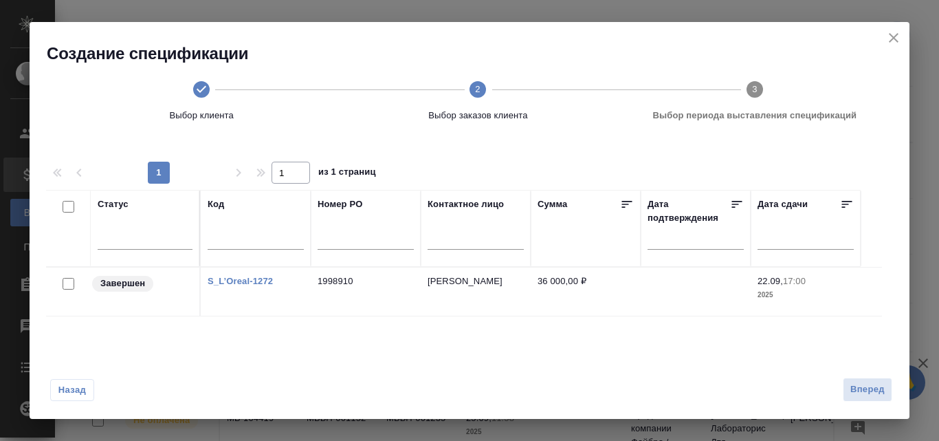
click at [64, 289] on div at bounding box center [68, 283] width 31 height 19
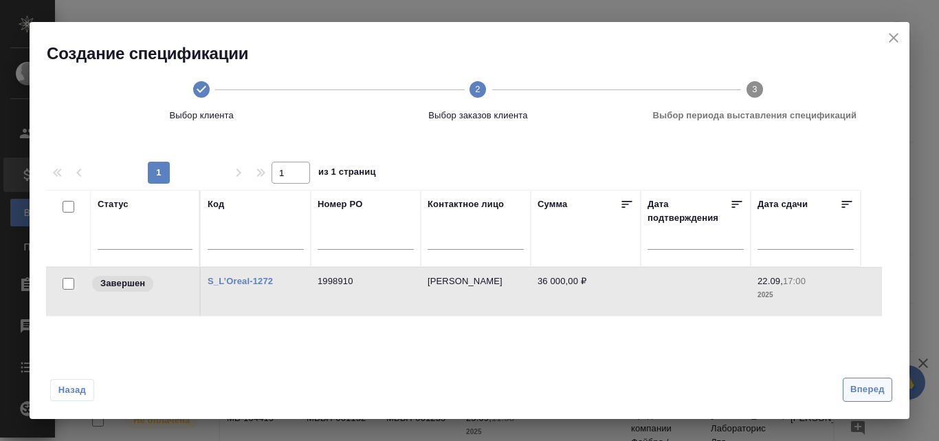
click at [873, 392] on span "Вперед" at bounding box center [867, 389] width 34 height 16
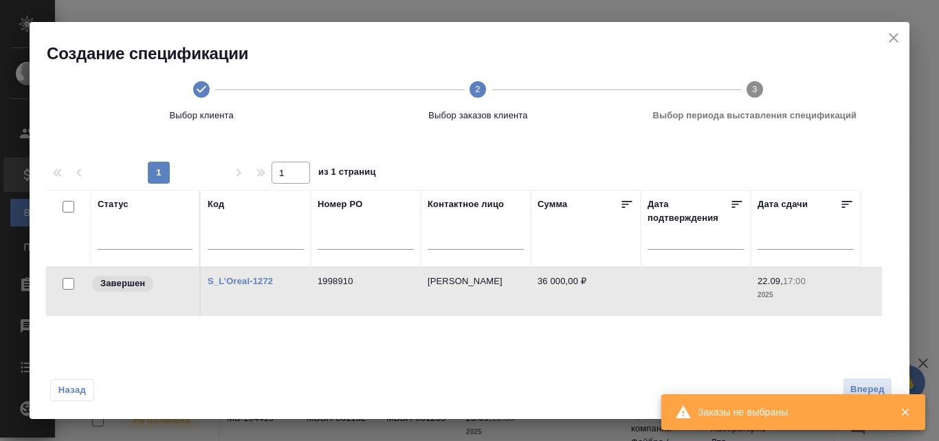
click at [65, 281] on input "checkbox" at bounding box center [69, 284] width 12 height 12
checkbox input "true"
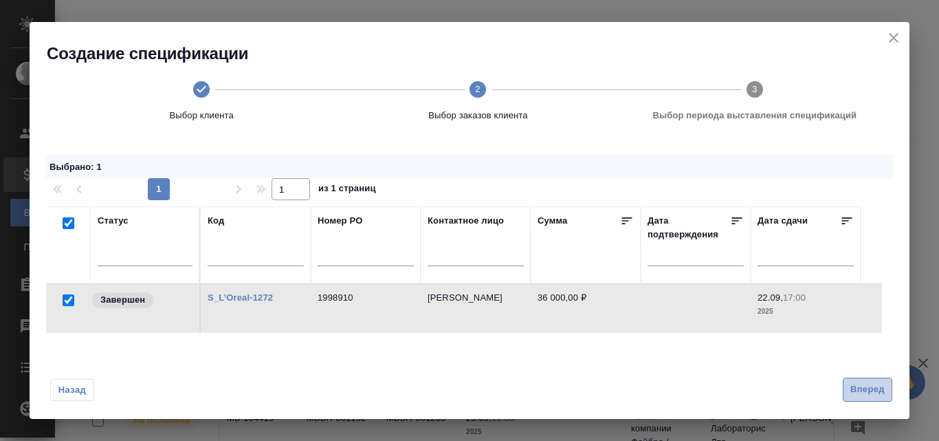
click at [867, 392] on span "Вперед" at bounding box center [867, 389] width 34 height 16
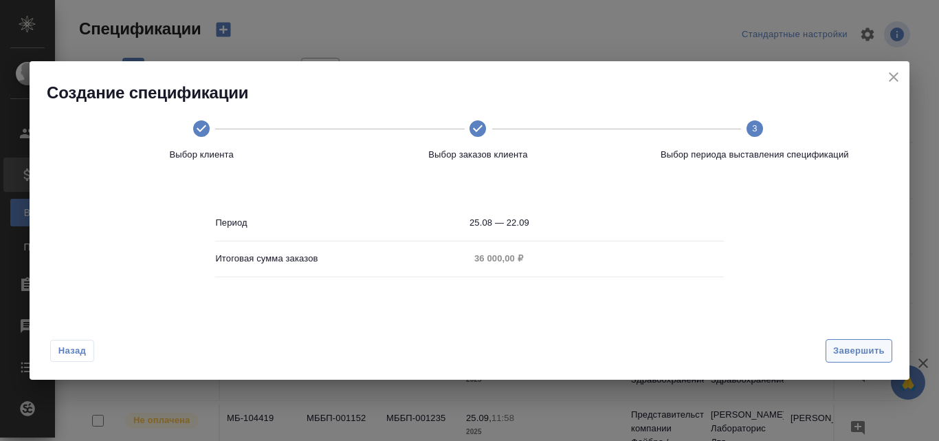
click at [850, 345] on span "Завершить" at bounding box center [859, 351] width 52 height 16
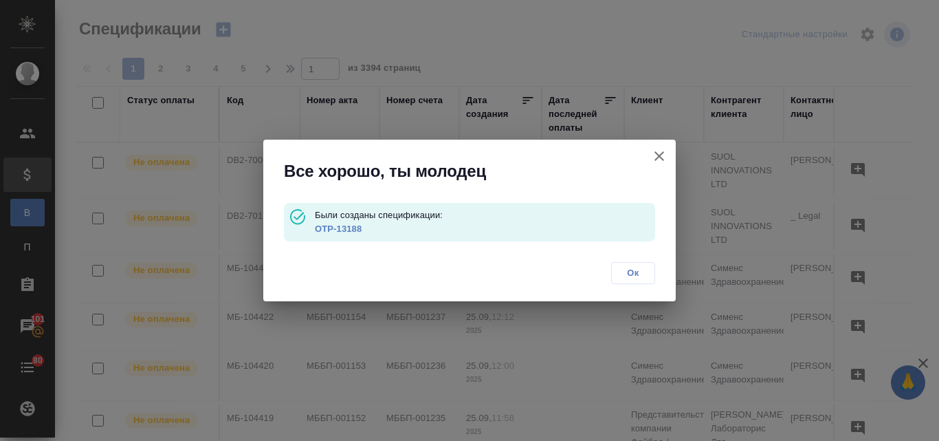
click at [344, 229] on link "OTP-13188" at bounding box center [338, 228] width 47 height 10
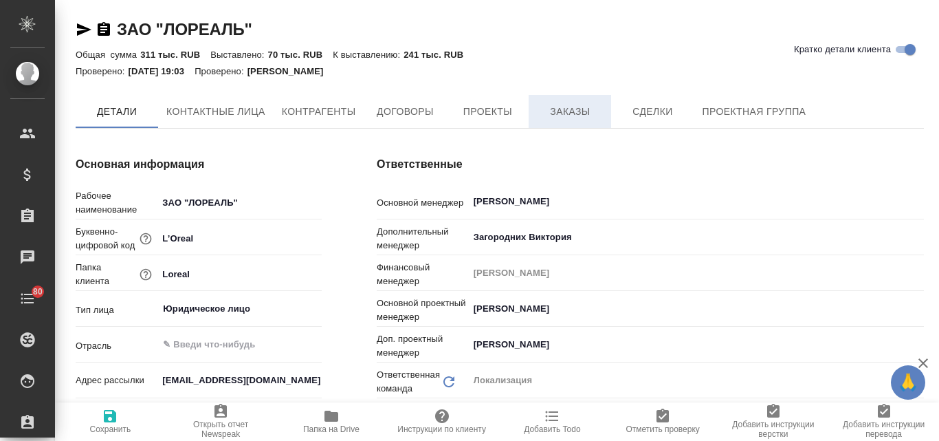
type textarea "x"
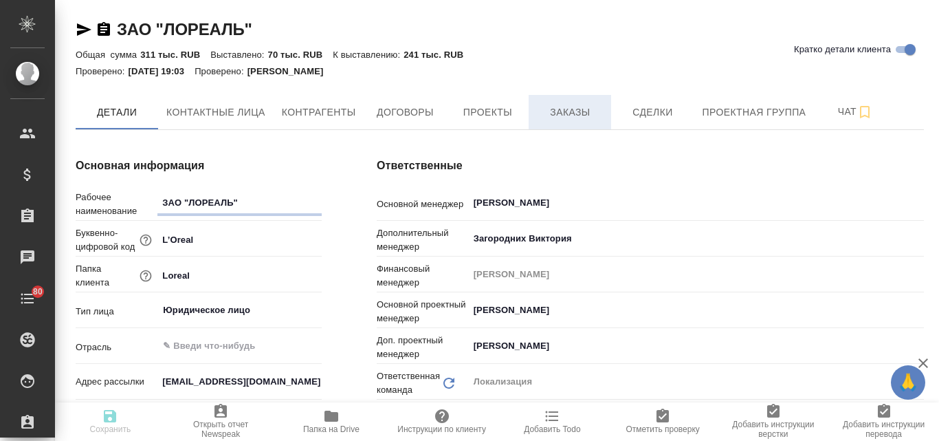
type textarea "x"
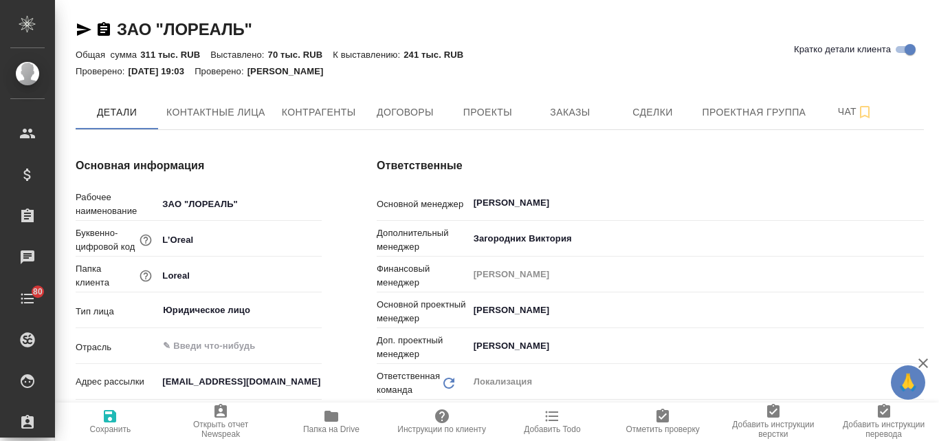
type textarea "x"
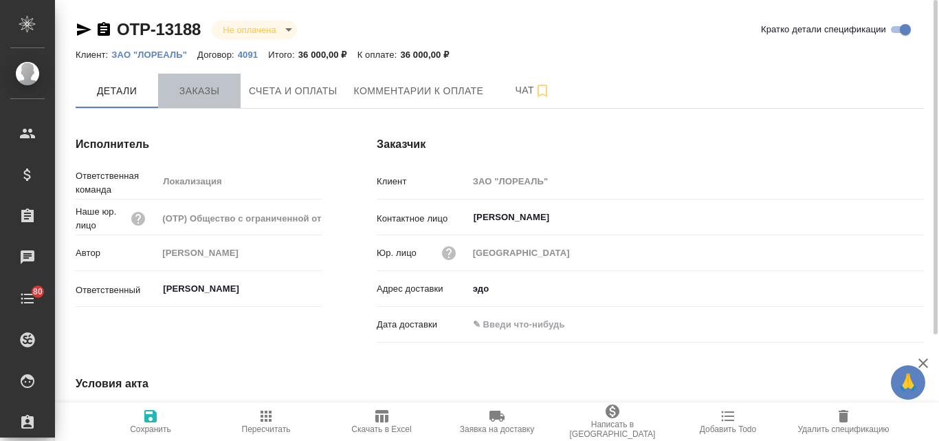
click at [205, 93] on span "Заказы" at bounding box center [199, 90] width 66 height 17
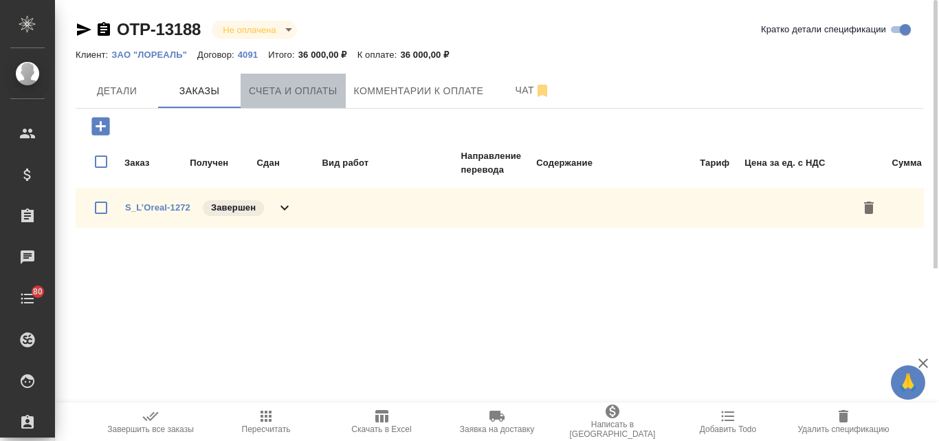
click at [314, 98] on span "Счета и оплаты" at bounding box center [293, 90] width 89 height 17
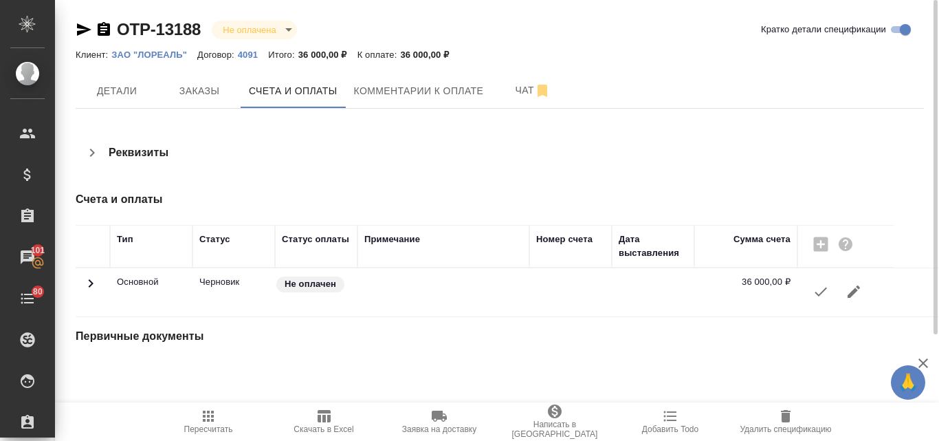
click at [817, 296] on icon "button" at bounding box center [820, 291] width 16 height 16
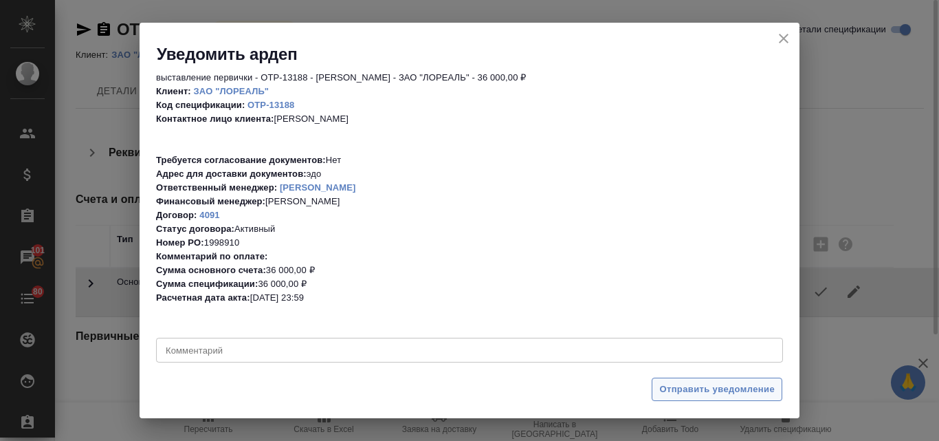
click at [707, 386] on span "Отправить уведомление" at bounding box center [716, 389] width 115 height 16
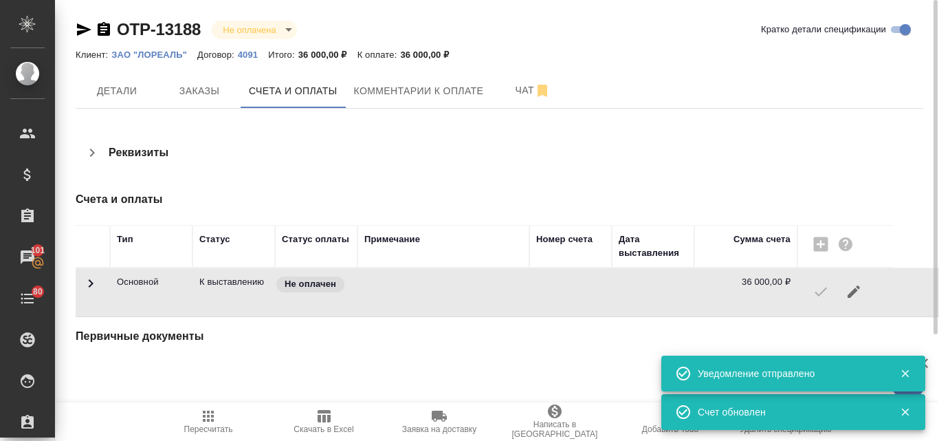
click at [78, 29] on icon "button" at bounding box center [84, 29] width 16 height 16
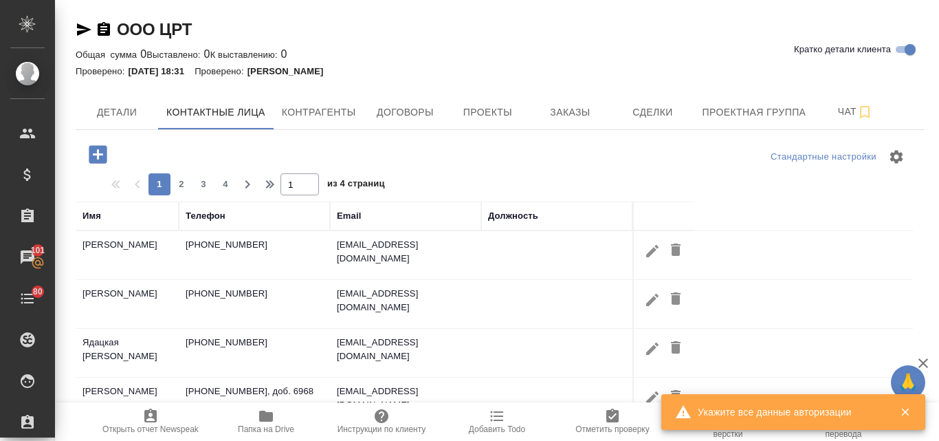
select select "RU"
